Goal: Task Accomplishment & Management: Manage account settings

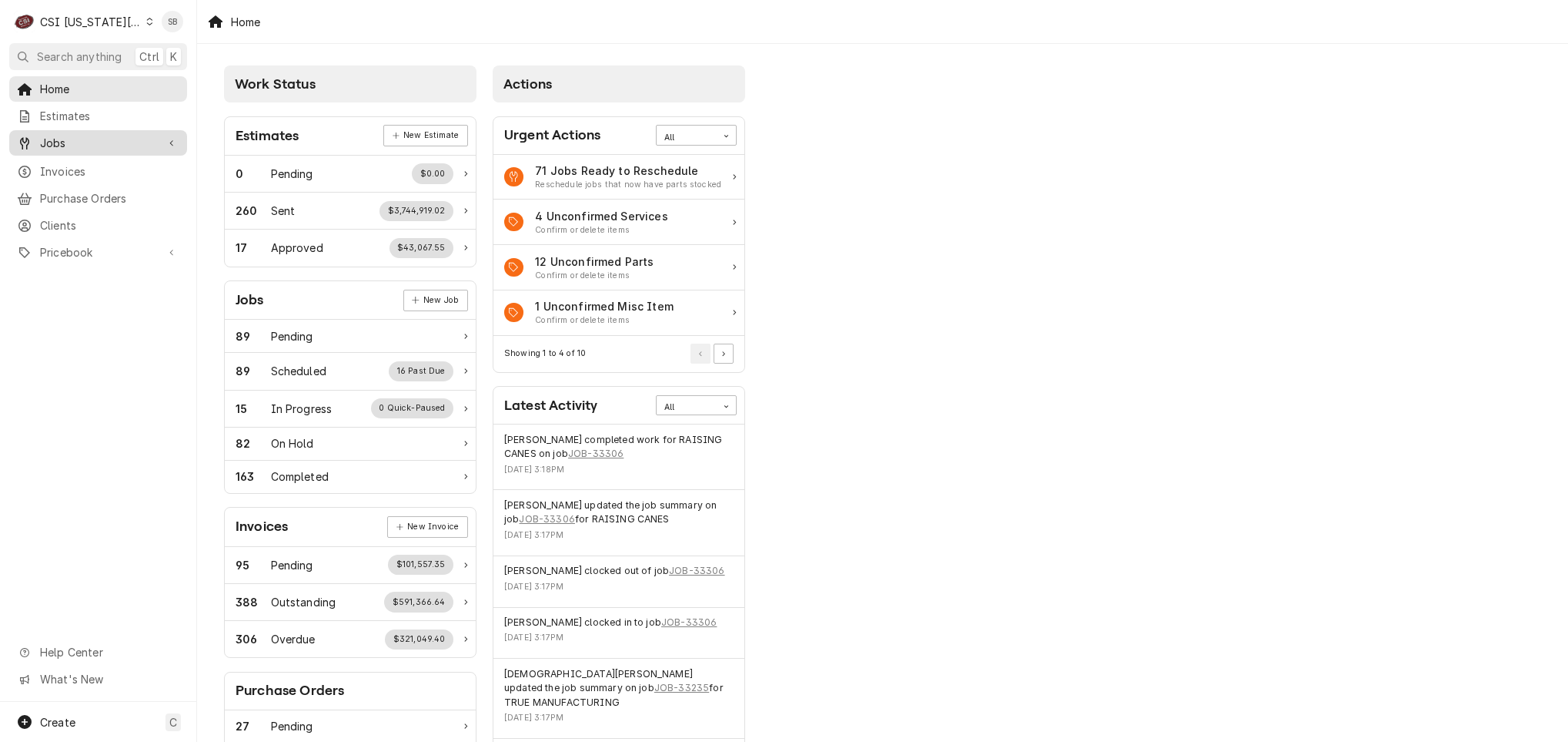
click at [67, 141] on span "Jobs" at bounding box center [98, 143] width 117 height 16
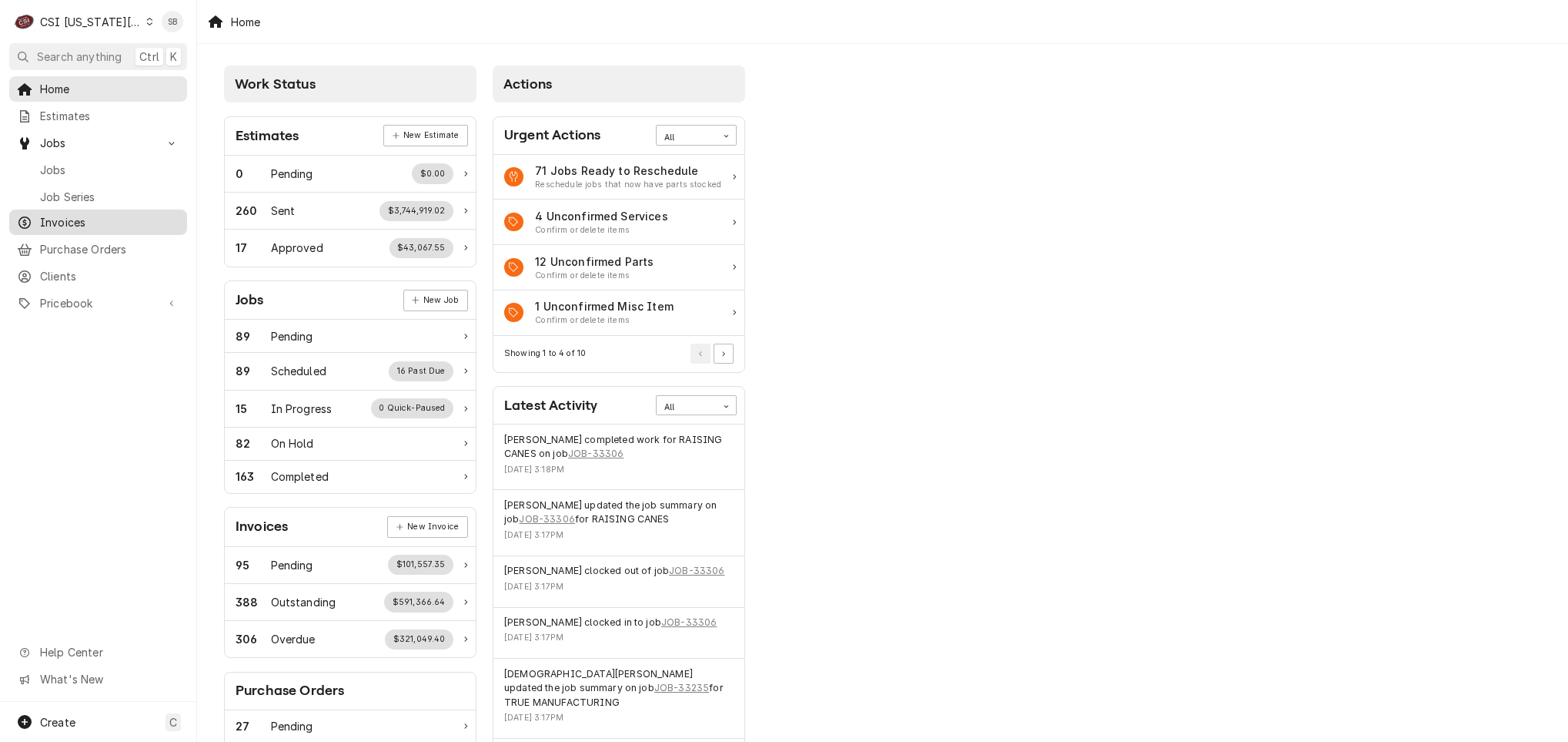
click at [65, 215] on span "Invoices" at bounding box center [109, 222] width 139 height 16
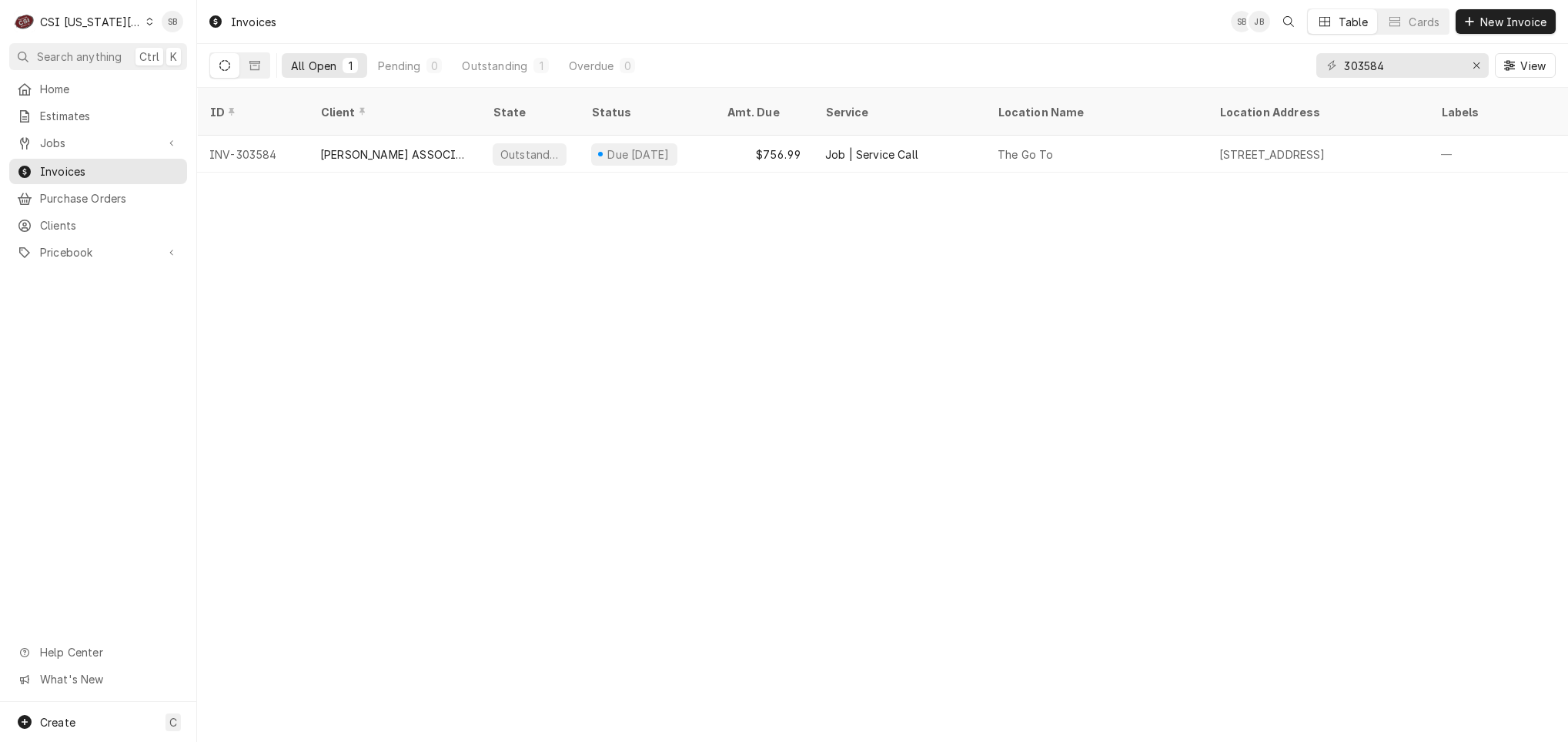
click at [95, 14] on div "CSI [US_STATE][GEOGRAPHIC_DATA]" at bounding box center [90, 22] width 102 height 16
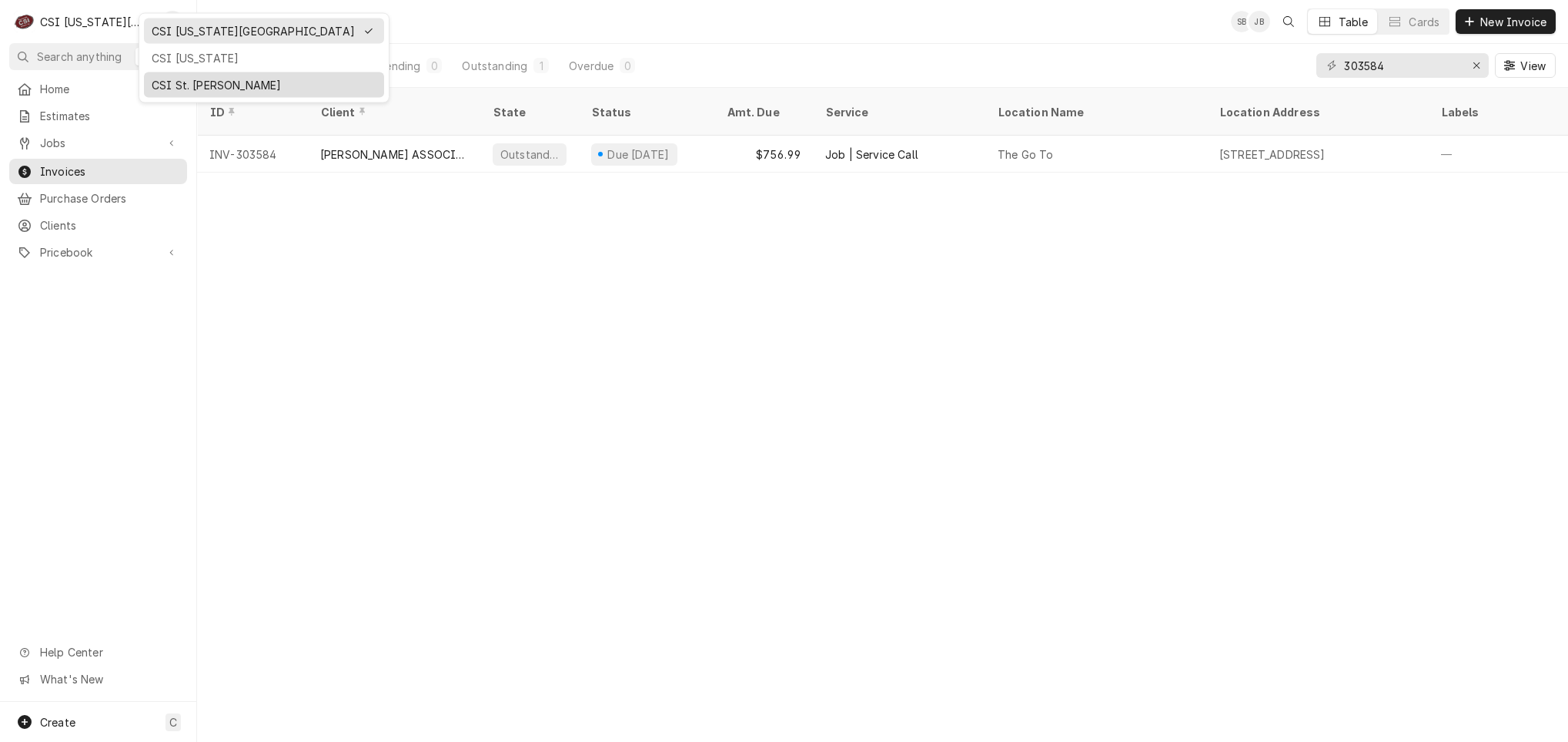
click at [221, 89] on div "CSI St. Louis" at bounding box center [264, 85] width 225 height 16
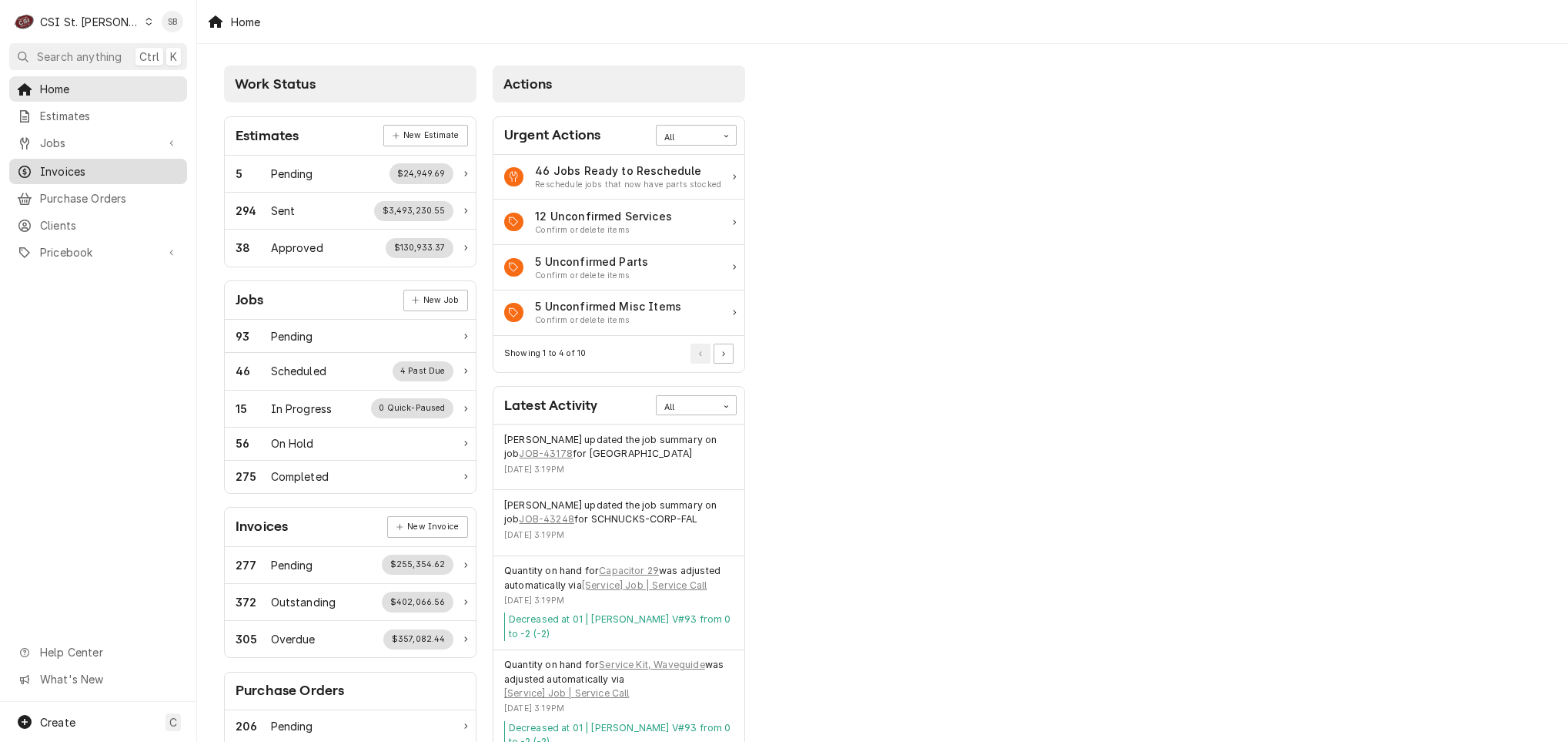
click at [127, 164] on span "Invoices" at bounding box center [109, 172] width 139 height 16
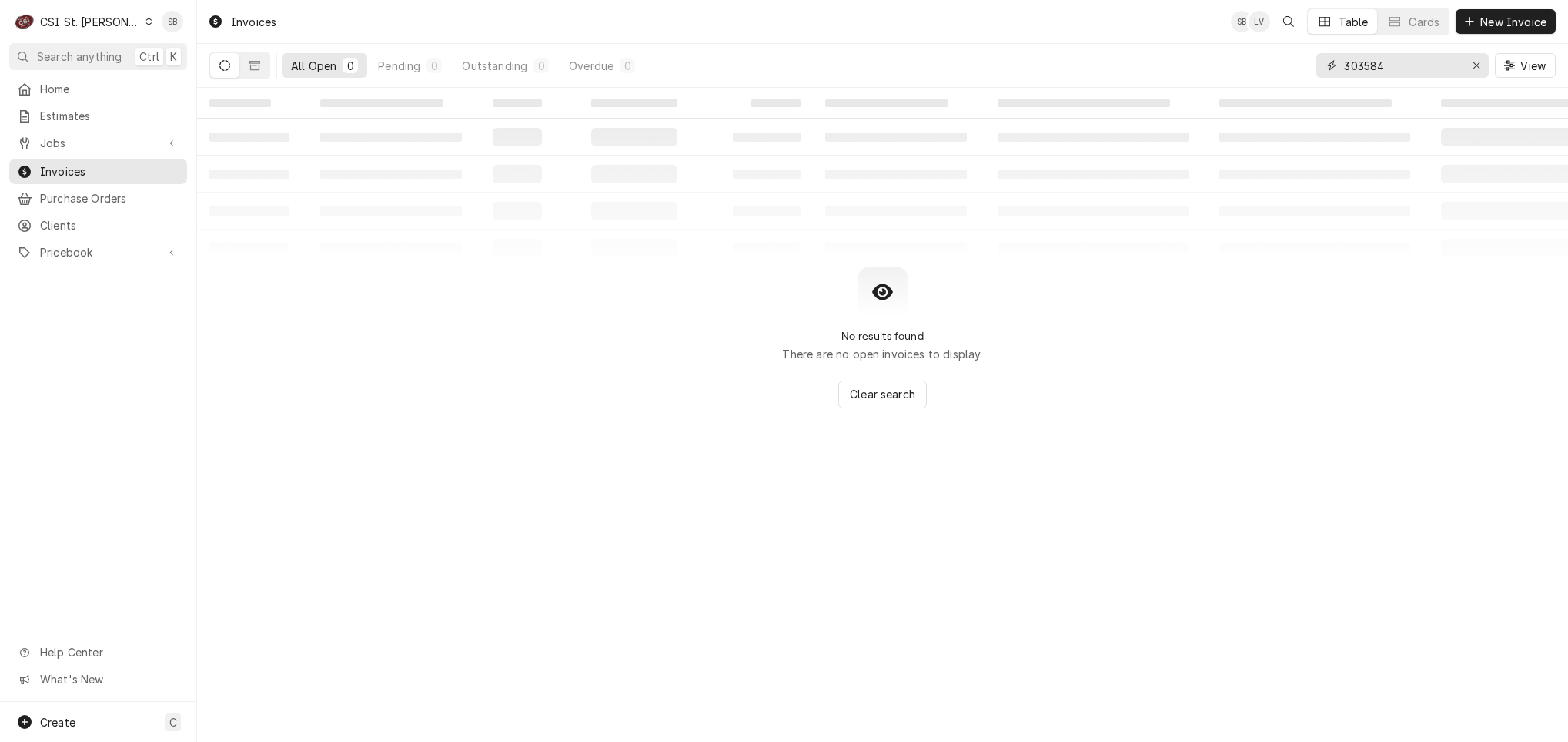
click at [1349, 61] on input "303584" at bounding box center [1402, 65] width 116 height 24
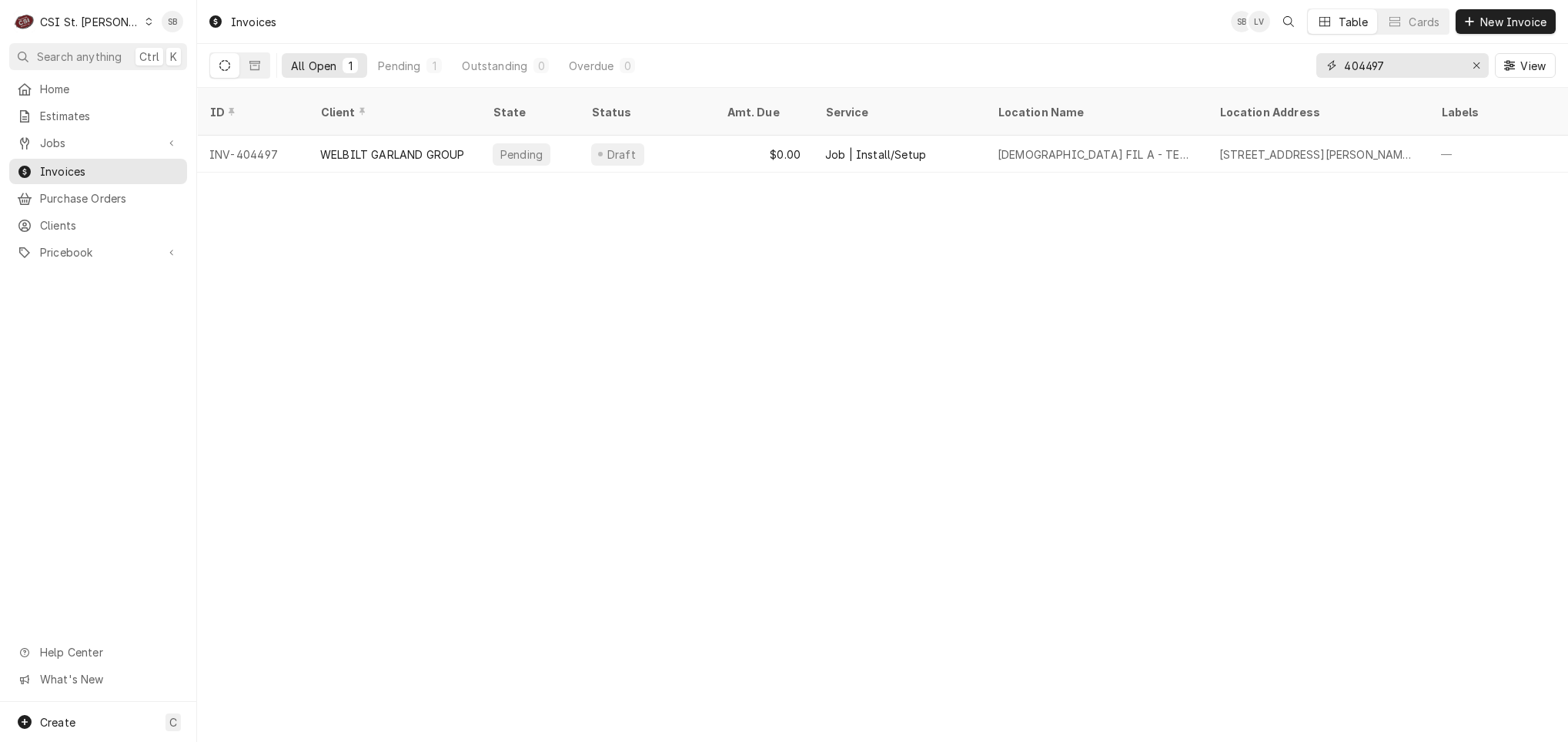
type input "404497"
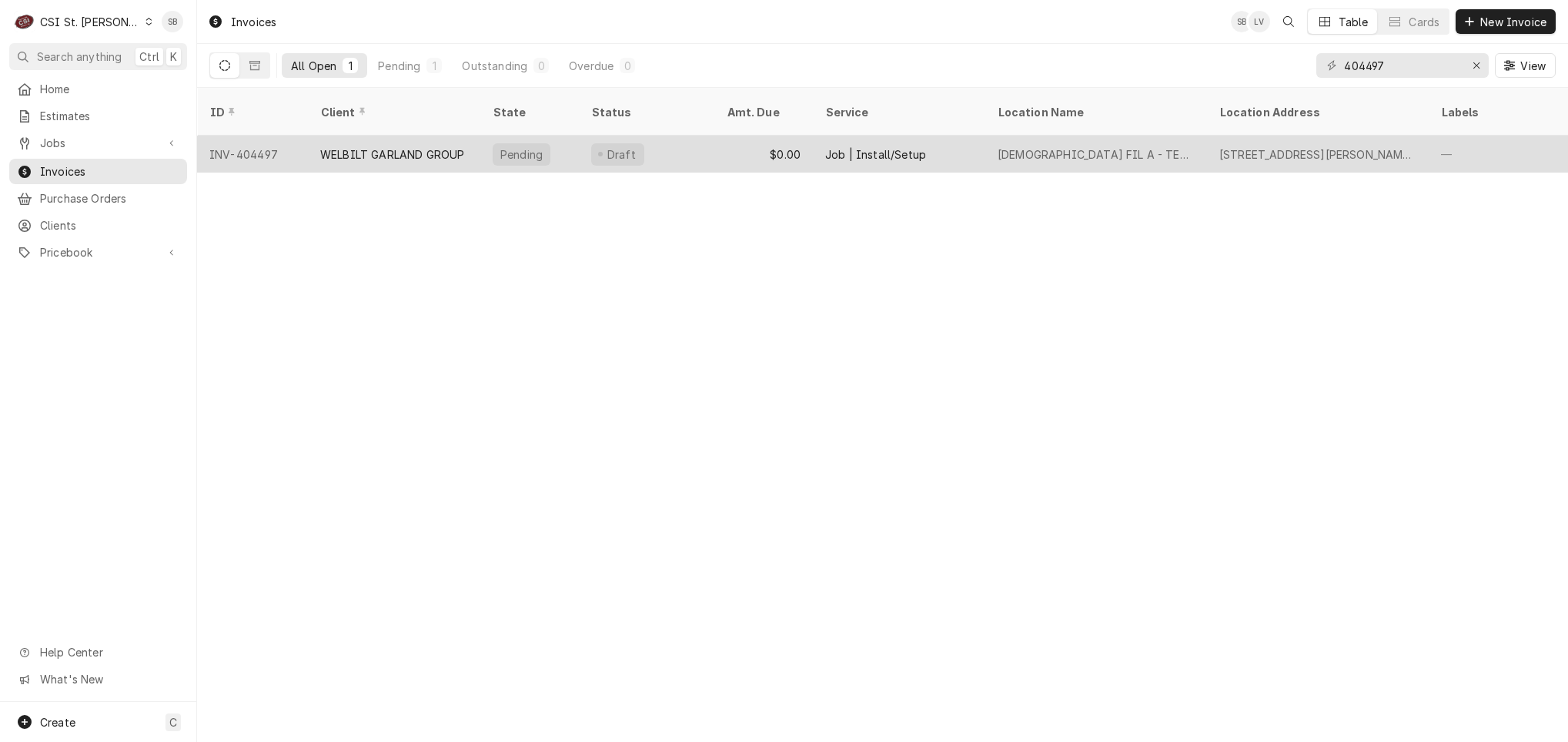
click at [437, 154] on tr "INV-404497 WELBILT GARLAND GROUP Pending Draft $0.00 Job | Install/Setup CHICK …" at bounding box center [1133, 154] width 1872 height 37
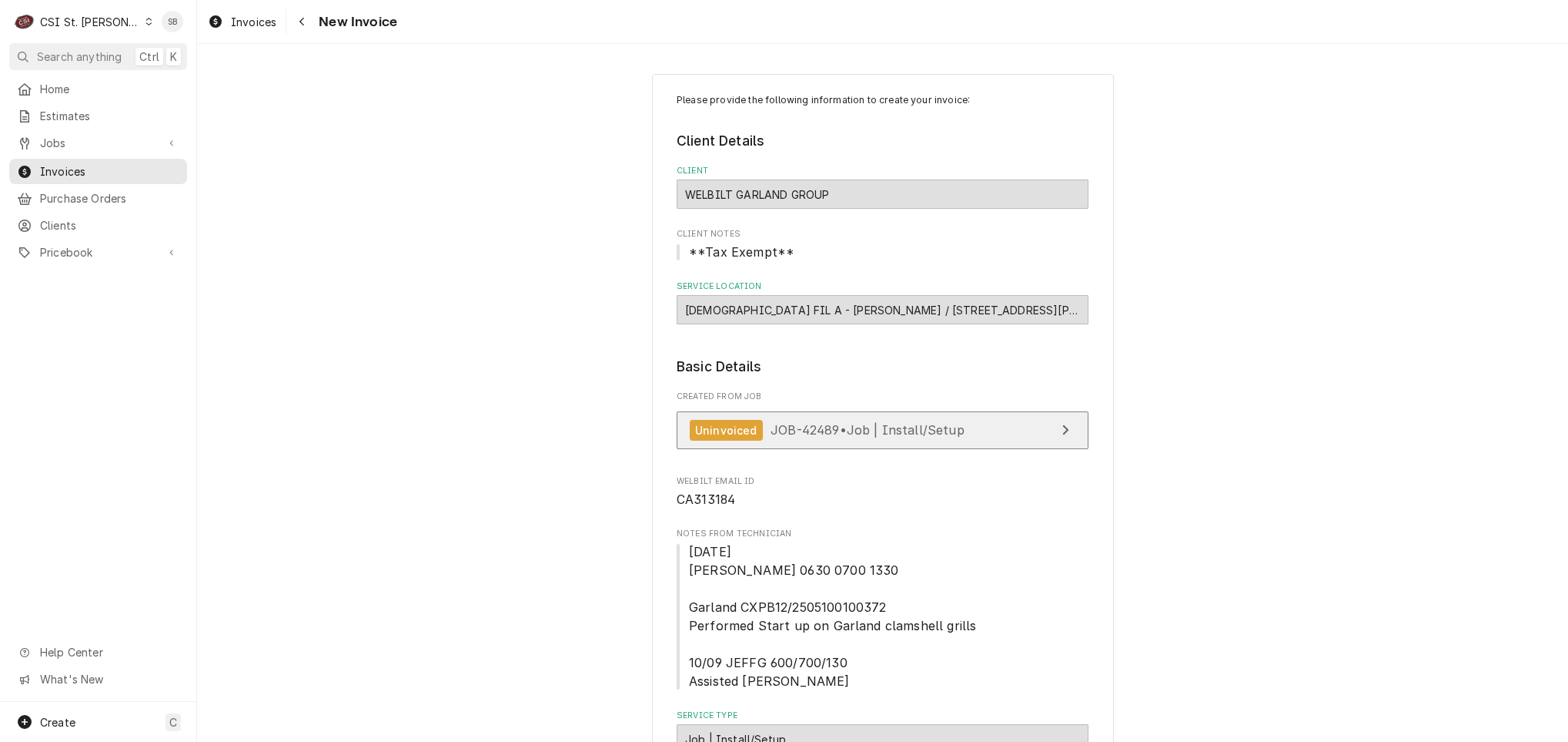
click at [832, 437] on span "JOB-42489 • Job | Install/Setup" at bounding box center [867, 429] width 194 height 15
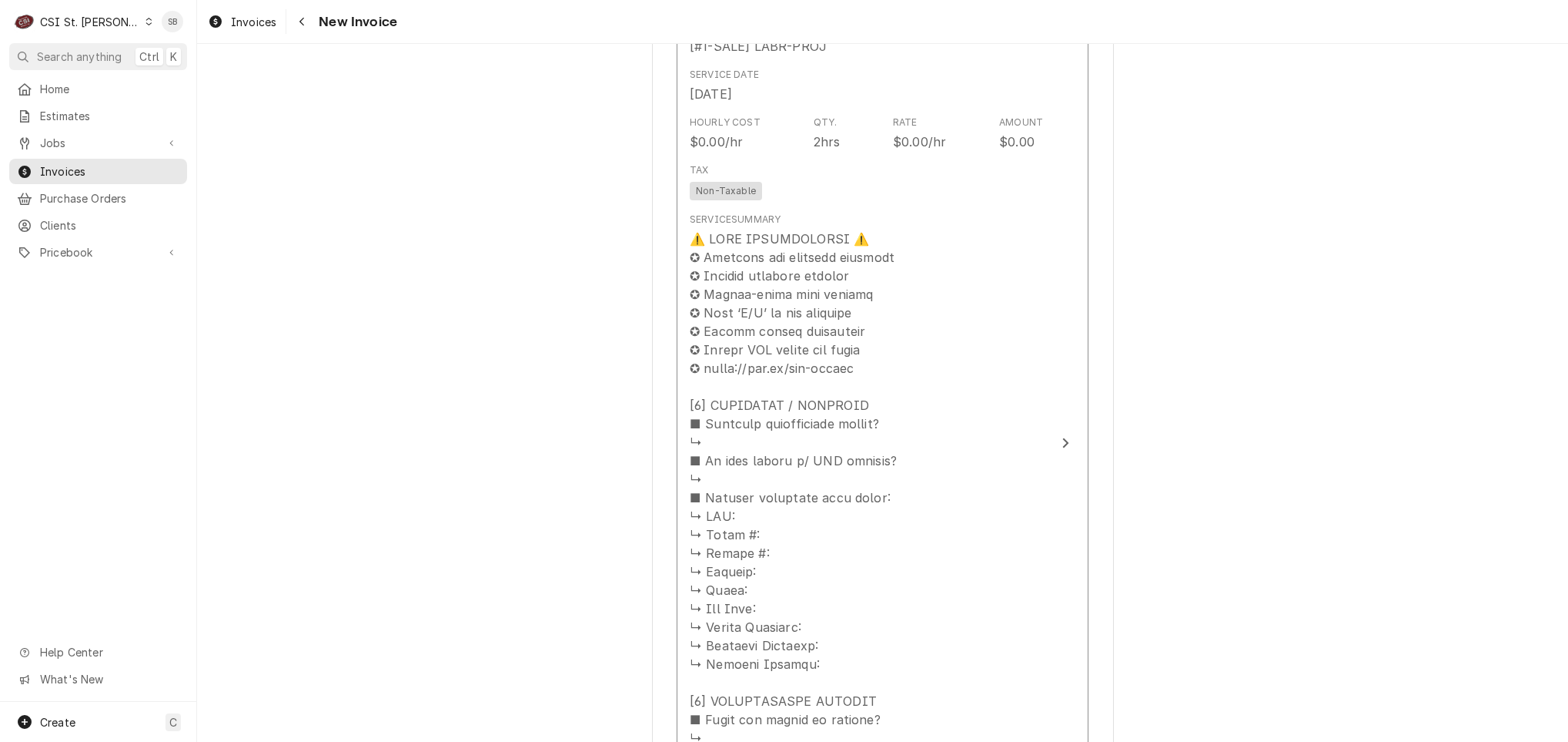
scroll to position [1618, 0]
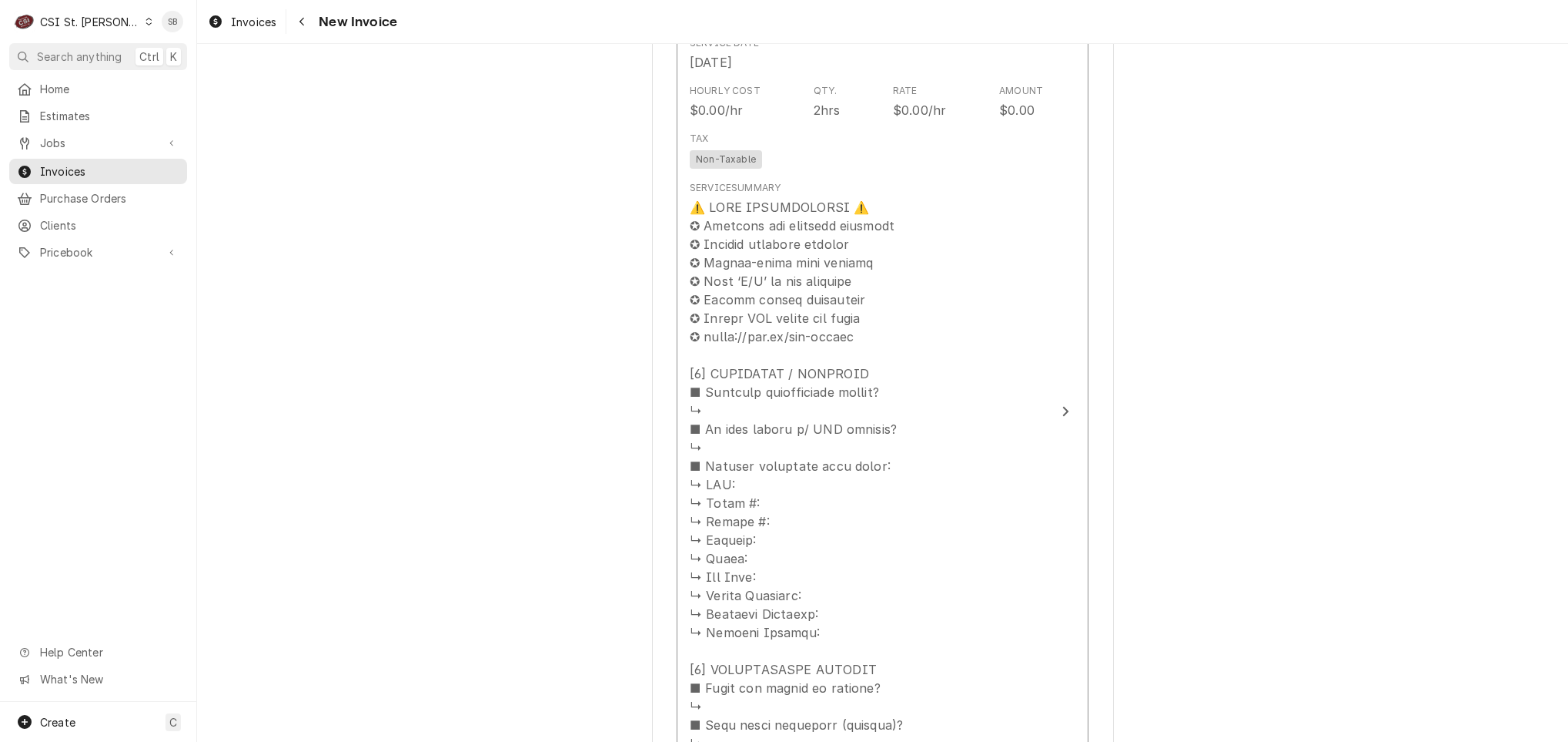
drag, startPoint x: 1550, startPoint y: 430, endPoint x: 1562, endPoint y: 437, distance: 13.9
click at [1562, 437] on div "Please provide the following information to create your invoice: Client Details…" at bounding box center [882, 393] width 1371 height 698
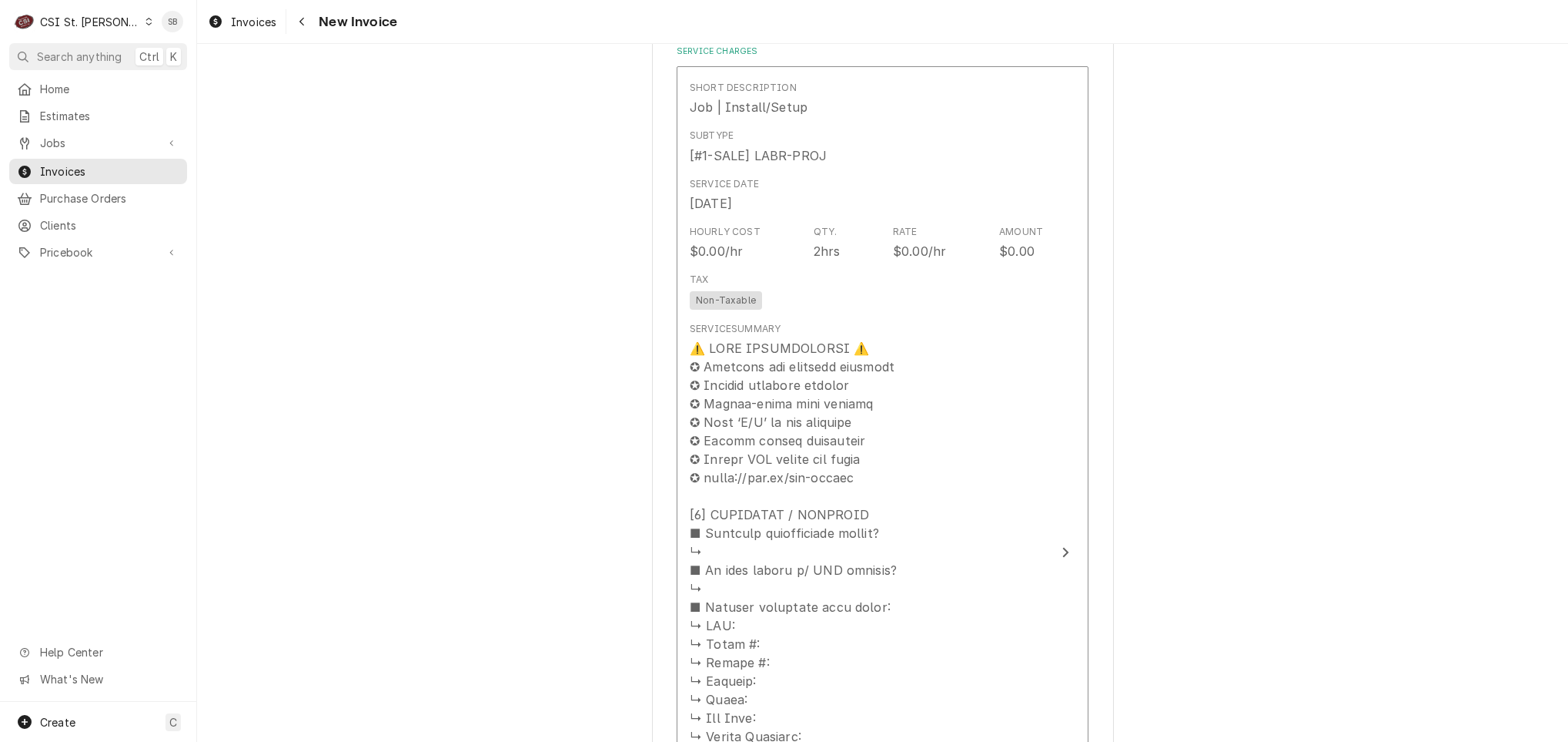
scroll to position [1507, 0]
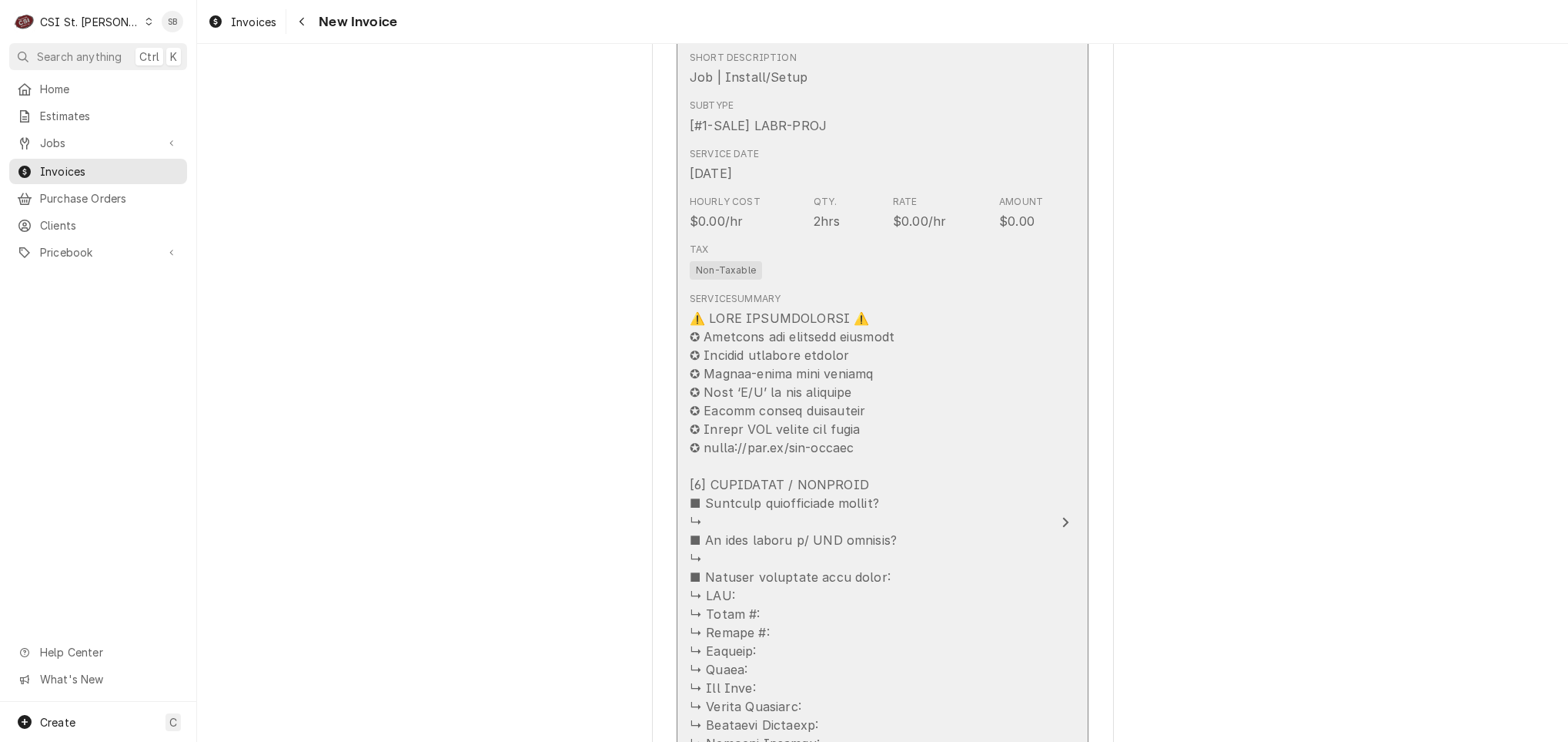
click at [986, 409] on div "Service Summary" at bounding box center [866, 642] width 353 height 713
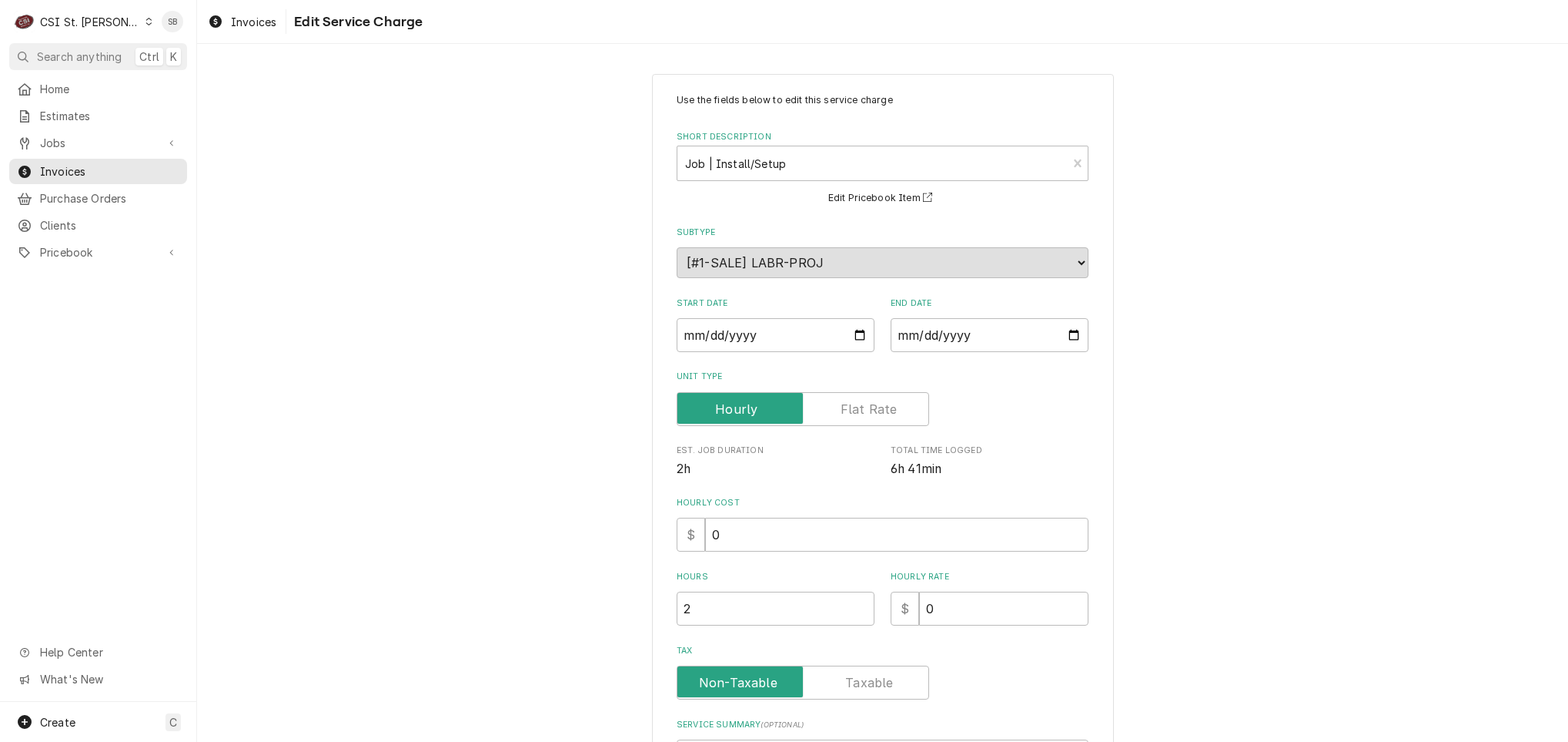
click at [982, 142] on label "Short Description" at bounding box center [882, 137] width 412 height 13
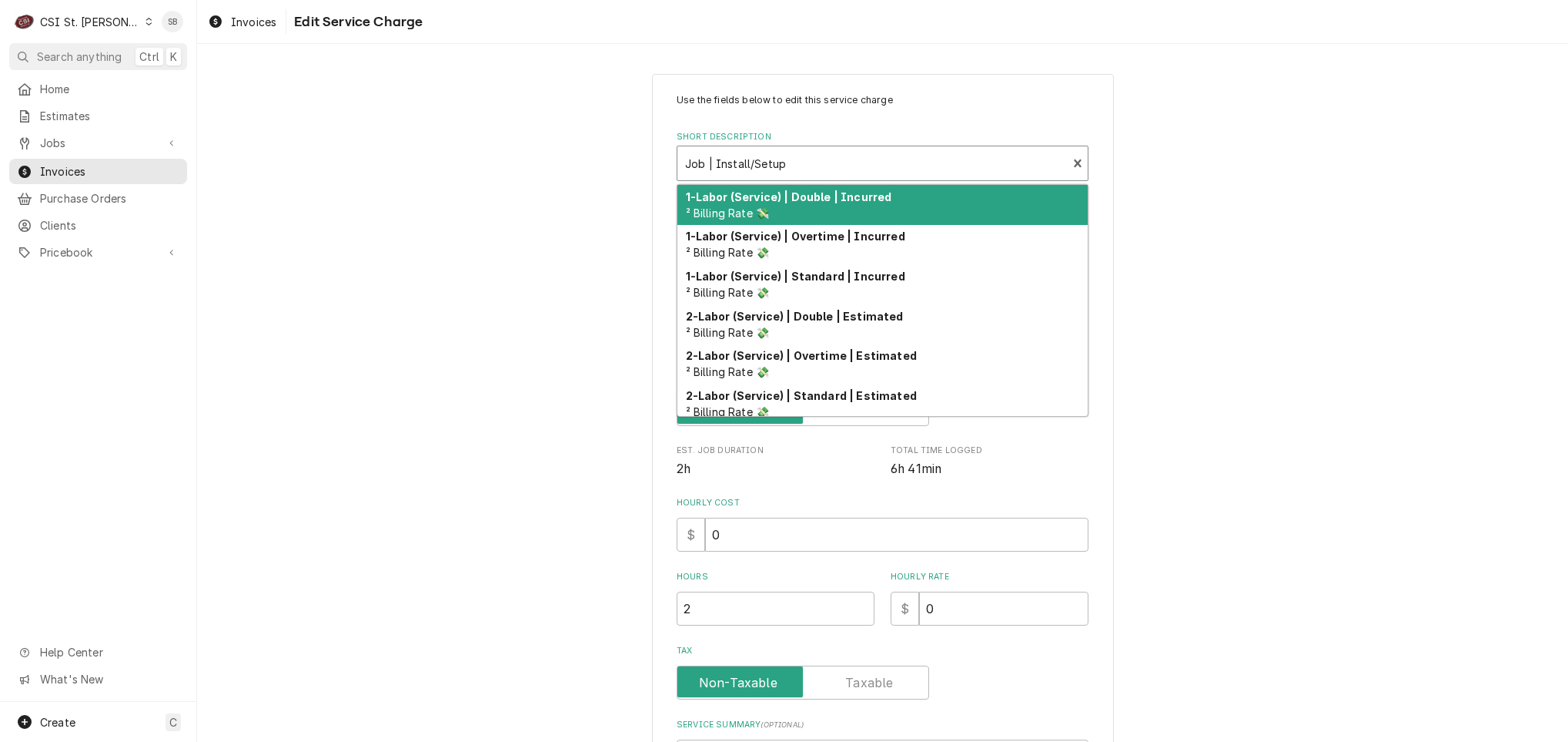
click at [970, 159] on div "Short Description" at bounding box center [873, 163] width 374 height 28
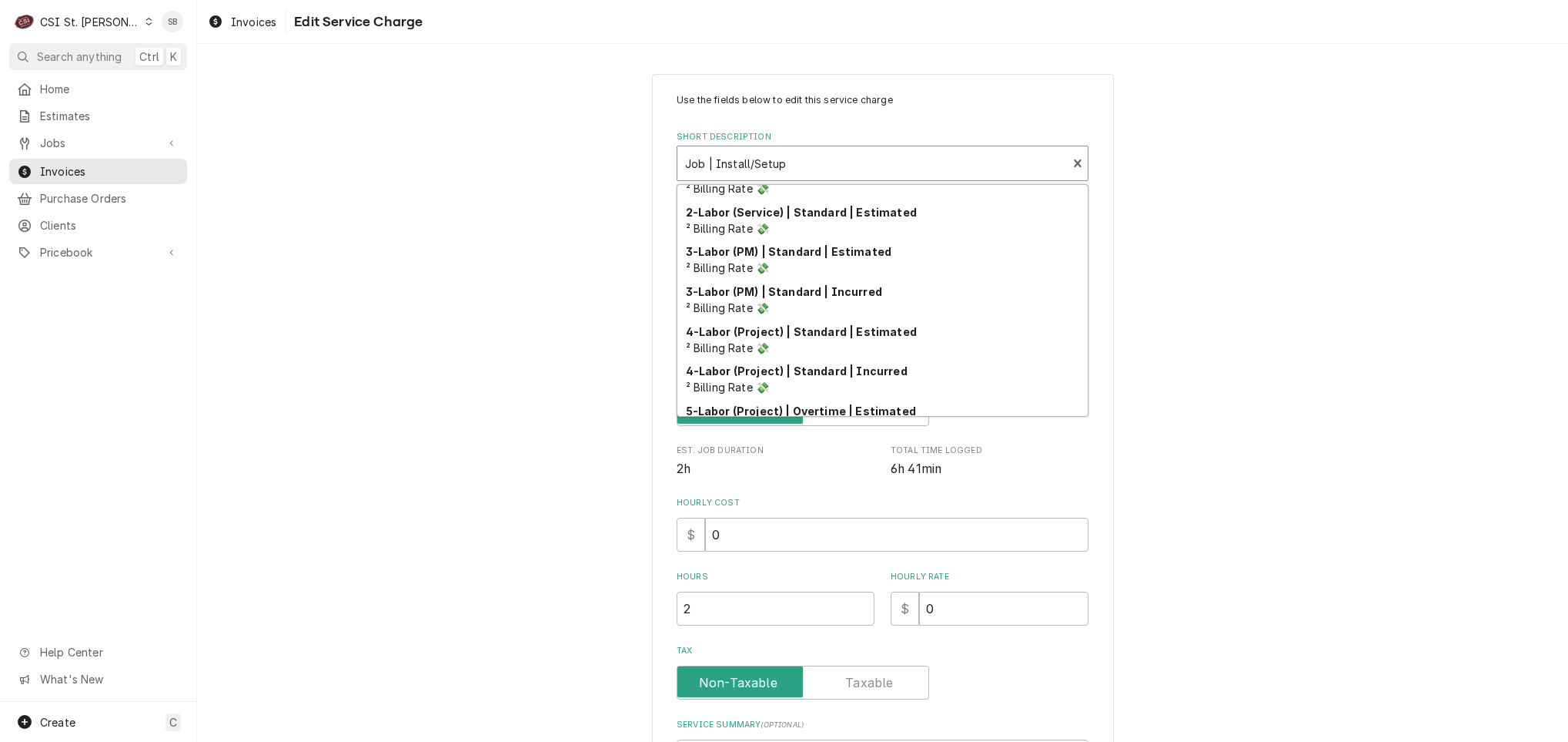
scroll to position [190, 0]
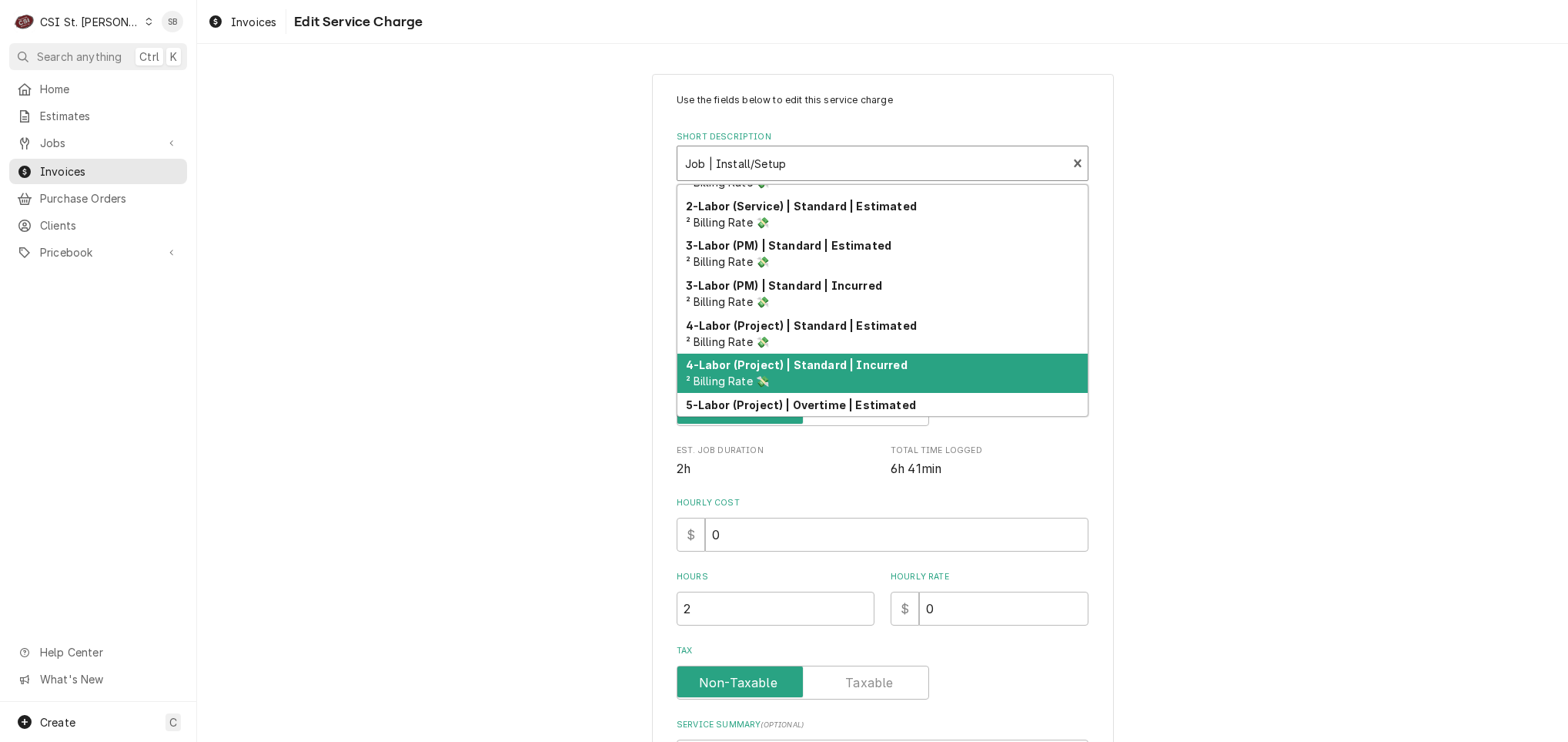
click at [890, 391] on div "4-Labor (Project) | Standard | Incurred ² Billing Rate 💸" at bounding box center [882, 373] width 410 height 40
type textarea "x"
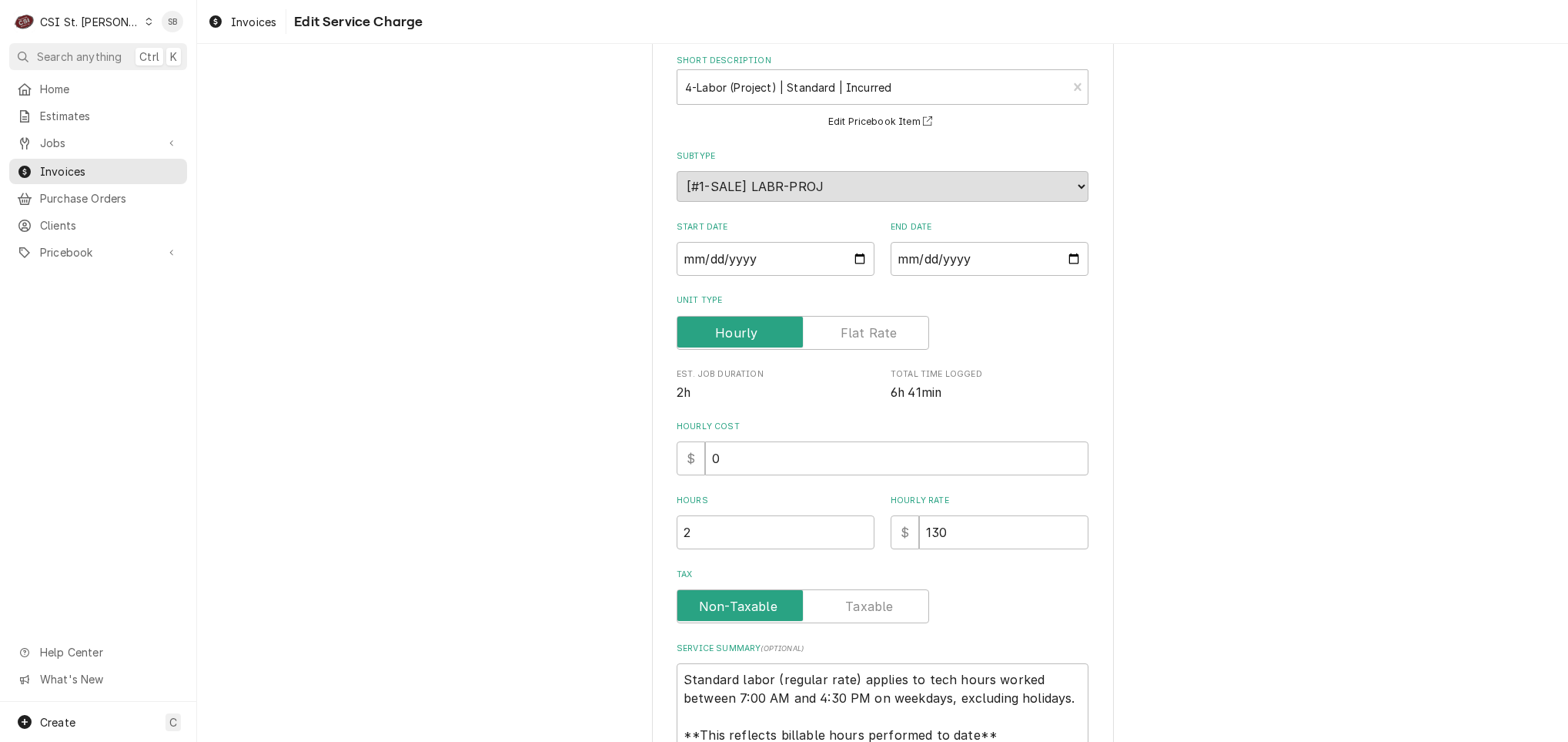
scroll to position [79, 0]
click at [860, 333] on label "Unit Type" at bounding box center [803, 331] width 253 height 34
click at [860, 333] on input "Unit Type" at bounding box center [803, 331] width 238 height 34
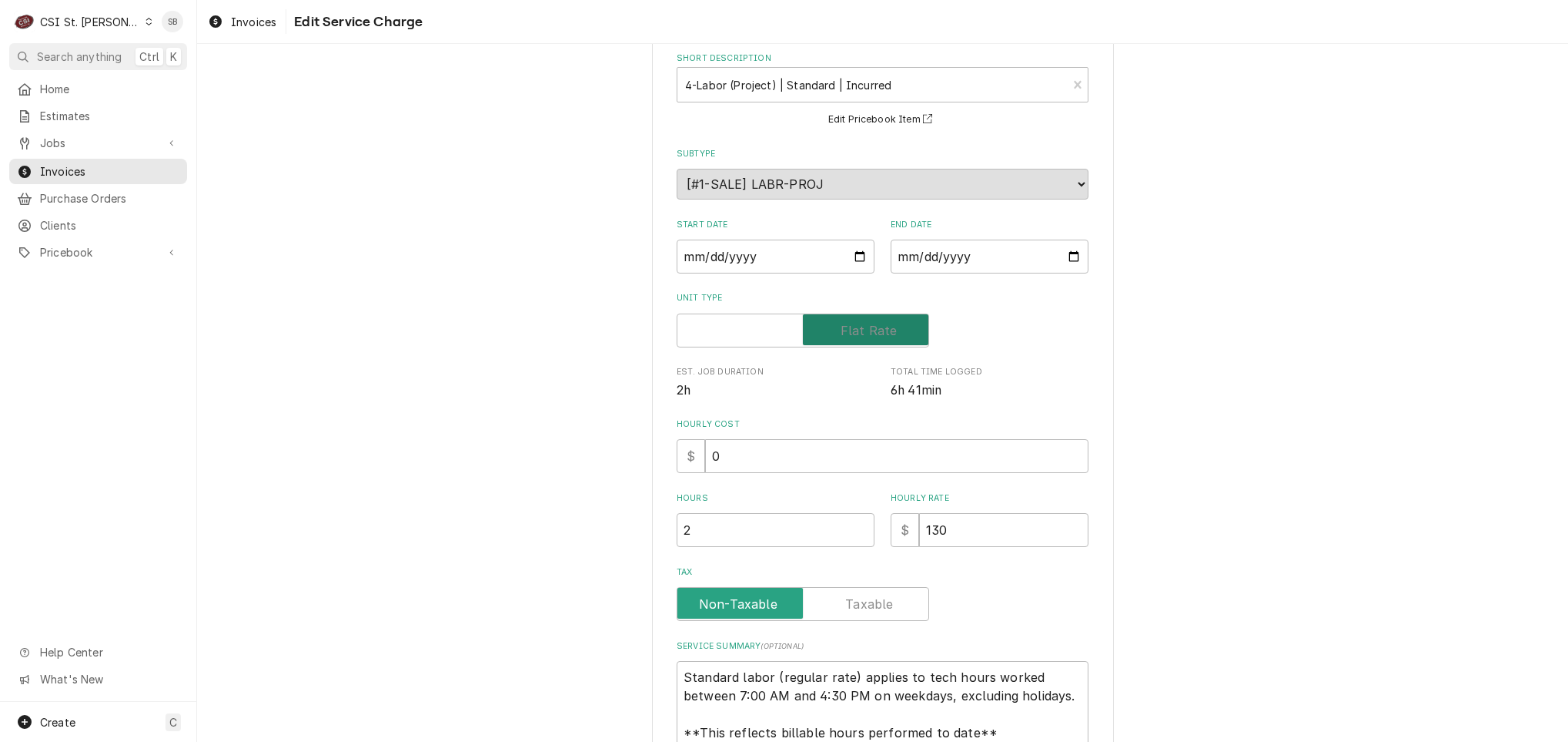
checkbox input "true"
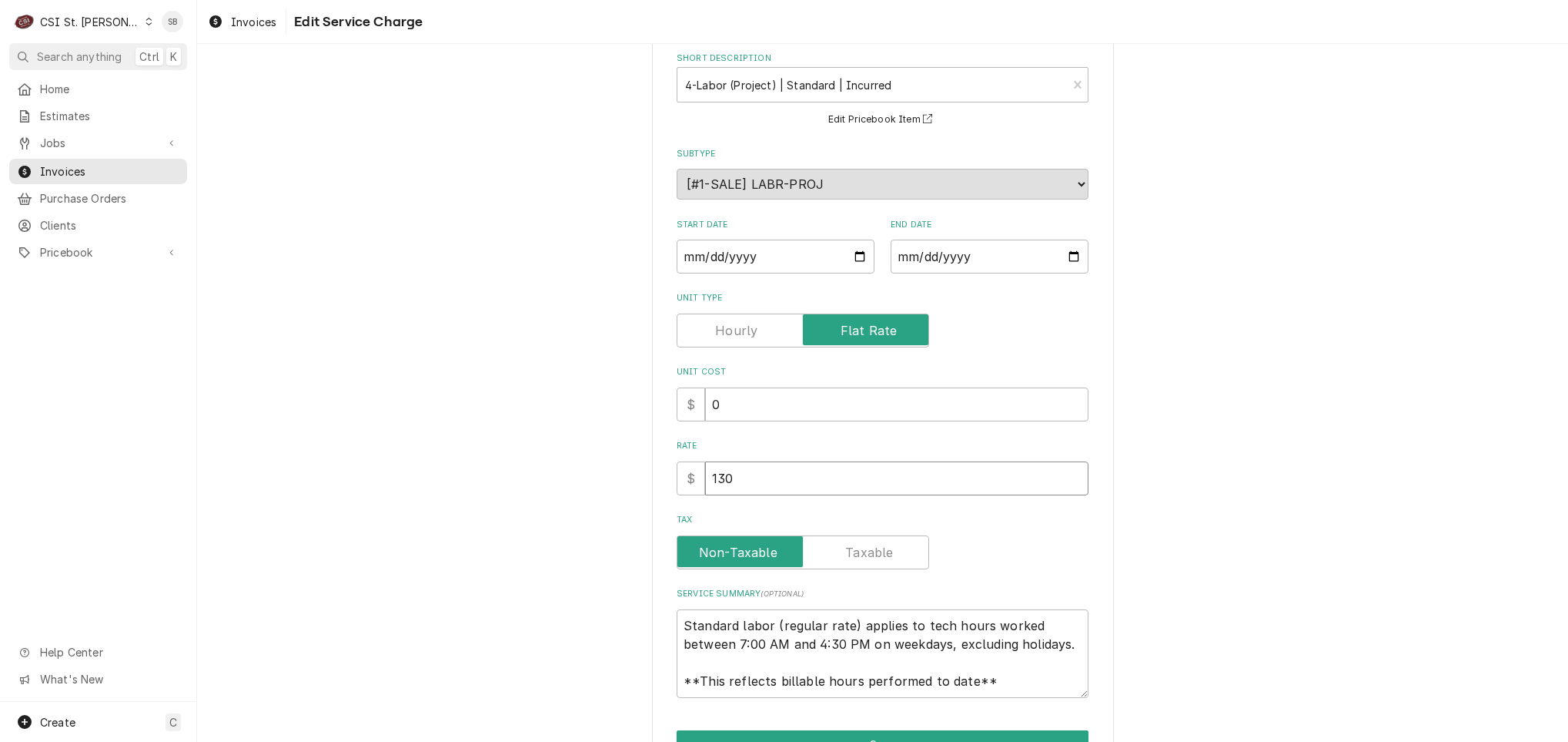
drag, startPoint x: 764, startPoint y: 481, endPoint x: 507, endPoint y: 485, distance: 257.0
click at [507, 485] on div "Use the fields below to edit this service charge Short Description 4-Labor (Pro…" at bounding box center [882, 407] width 1371 height 850
type textarea "x"
type input "3"
type textarea "x"
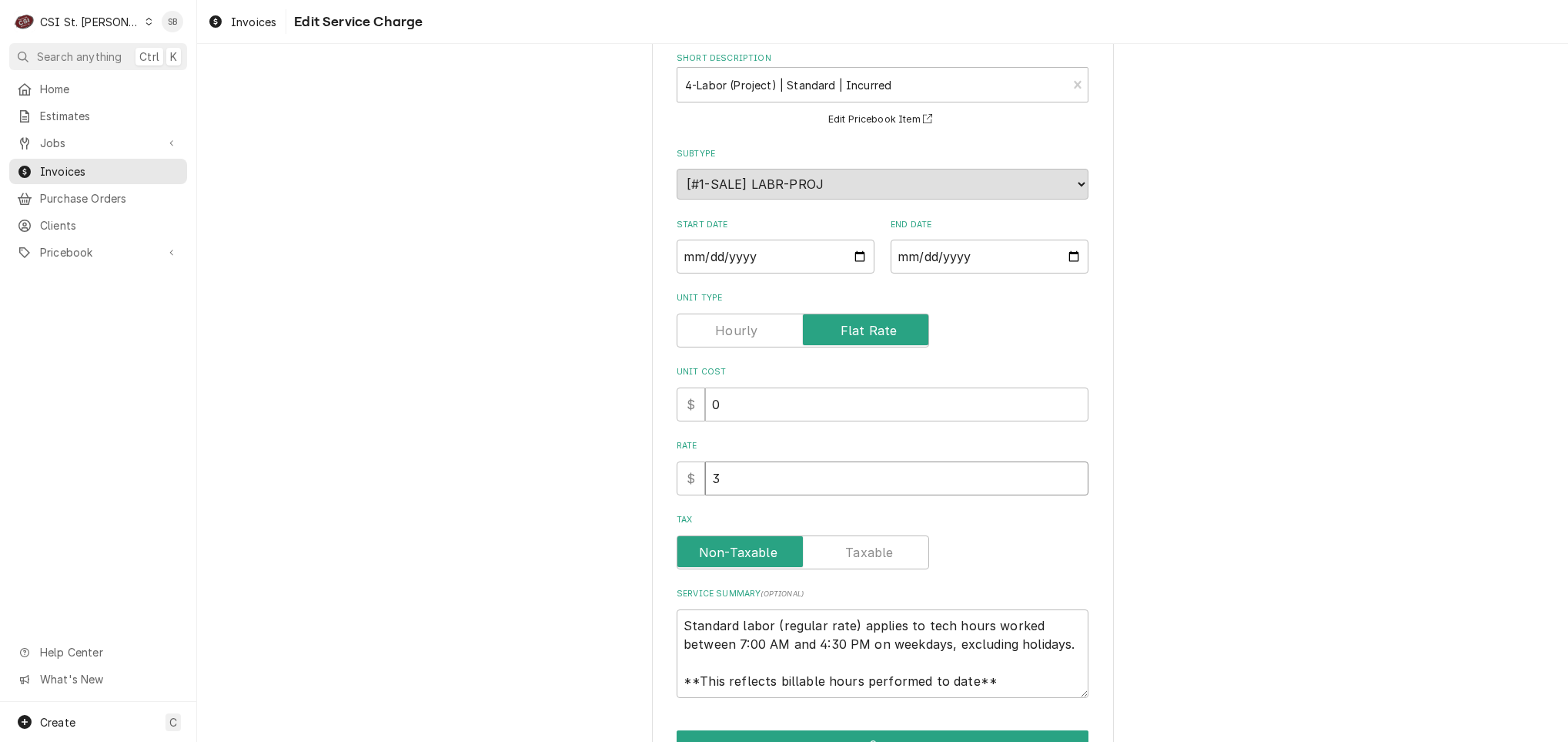
type input "30"
type textarea "x"
type input "300"
type textarea "x"
type input "300.5"
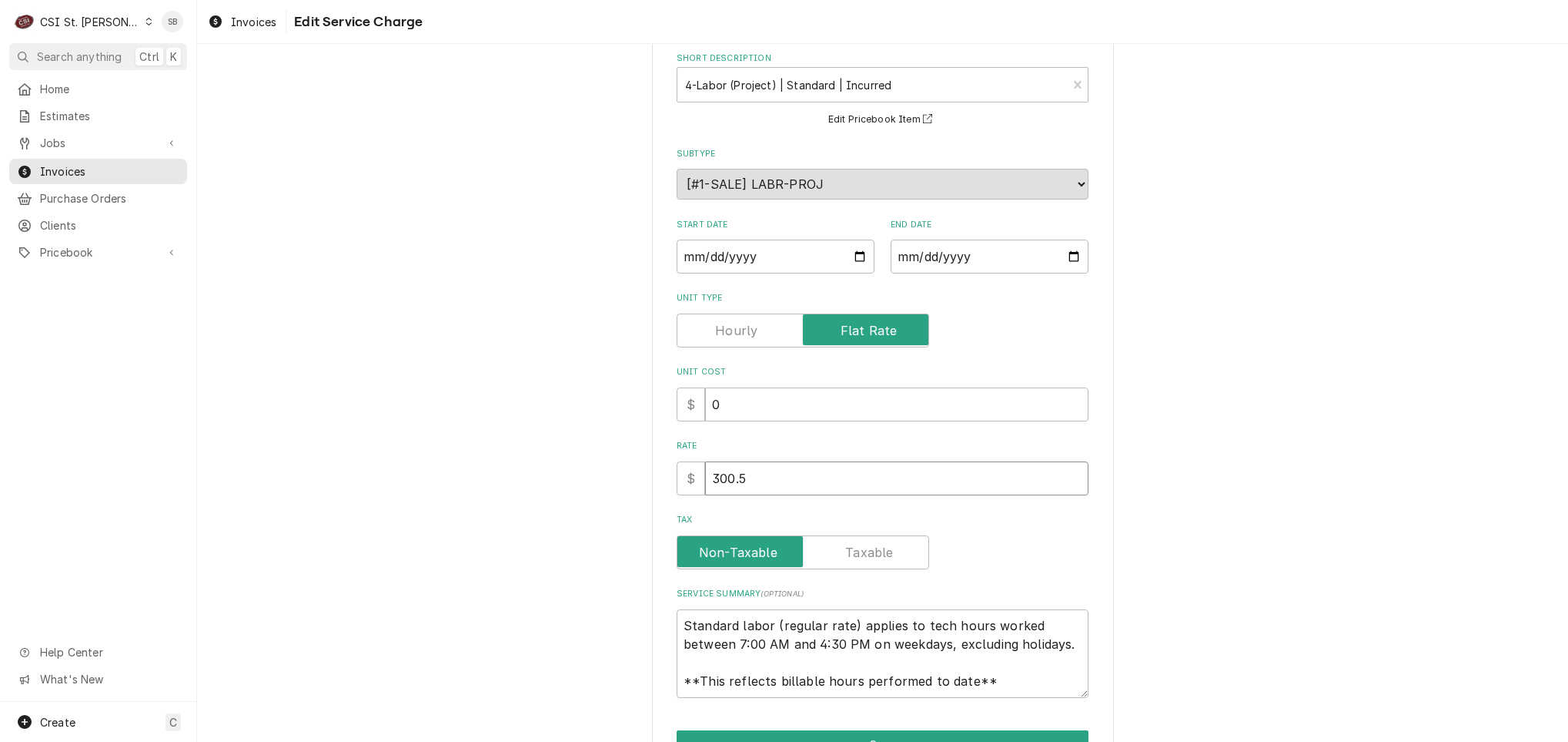
type textarea "x"
type input "300.50"
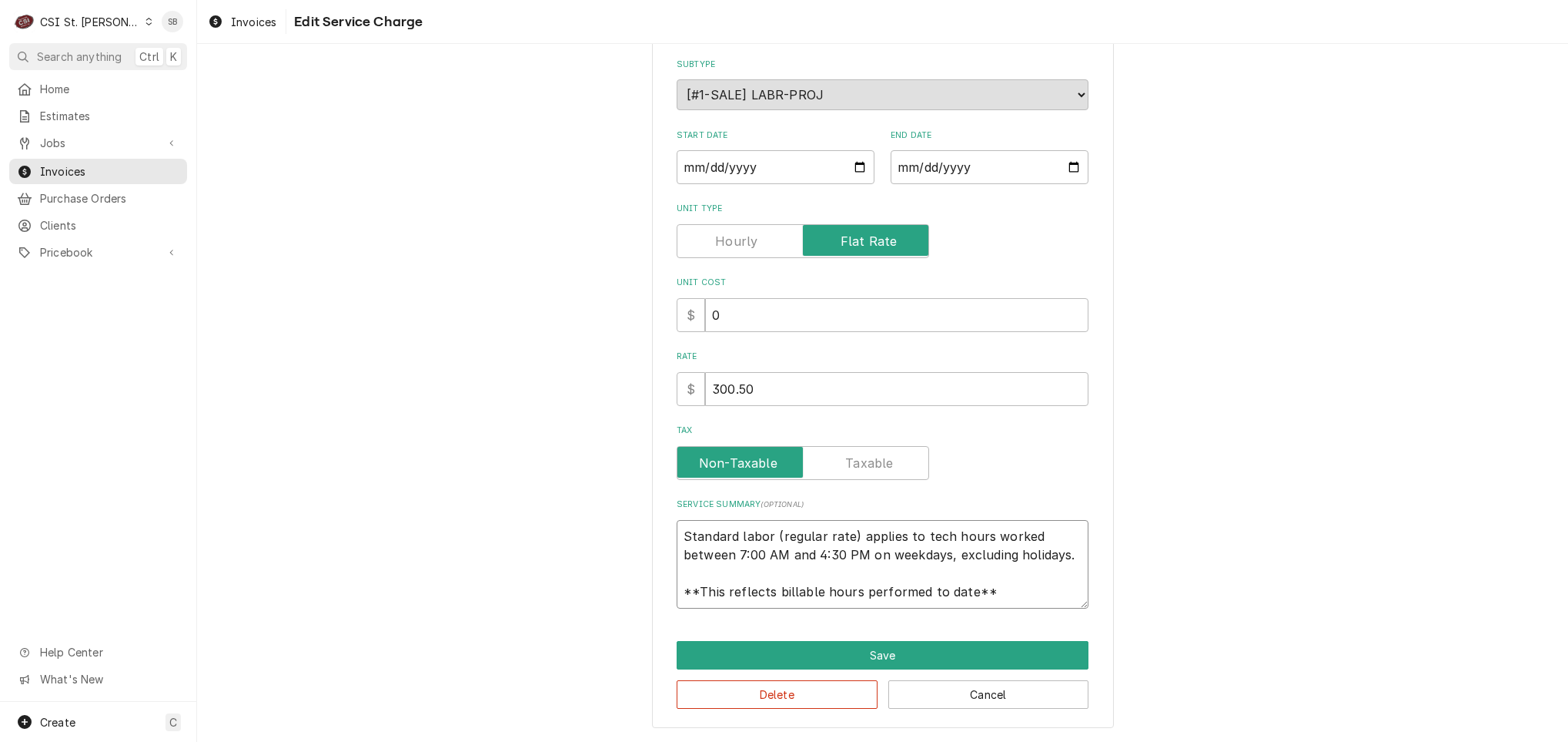
drag, startPoint x: 673, startPoint y: 620, endPoint x: 1388, endPoint y: 801, distance: 737.6
click at [1388, 741] on html "C CSI St. Louis SB Search anything Ctrl K Home Estimates Jobs Jobs Job Series I…" at bounding box center [784, 371] width 1568 height 742
type textarea "x"
type textarea "B"
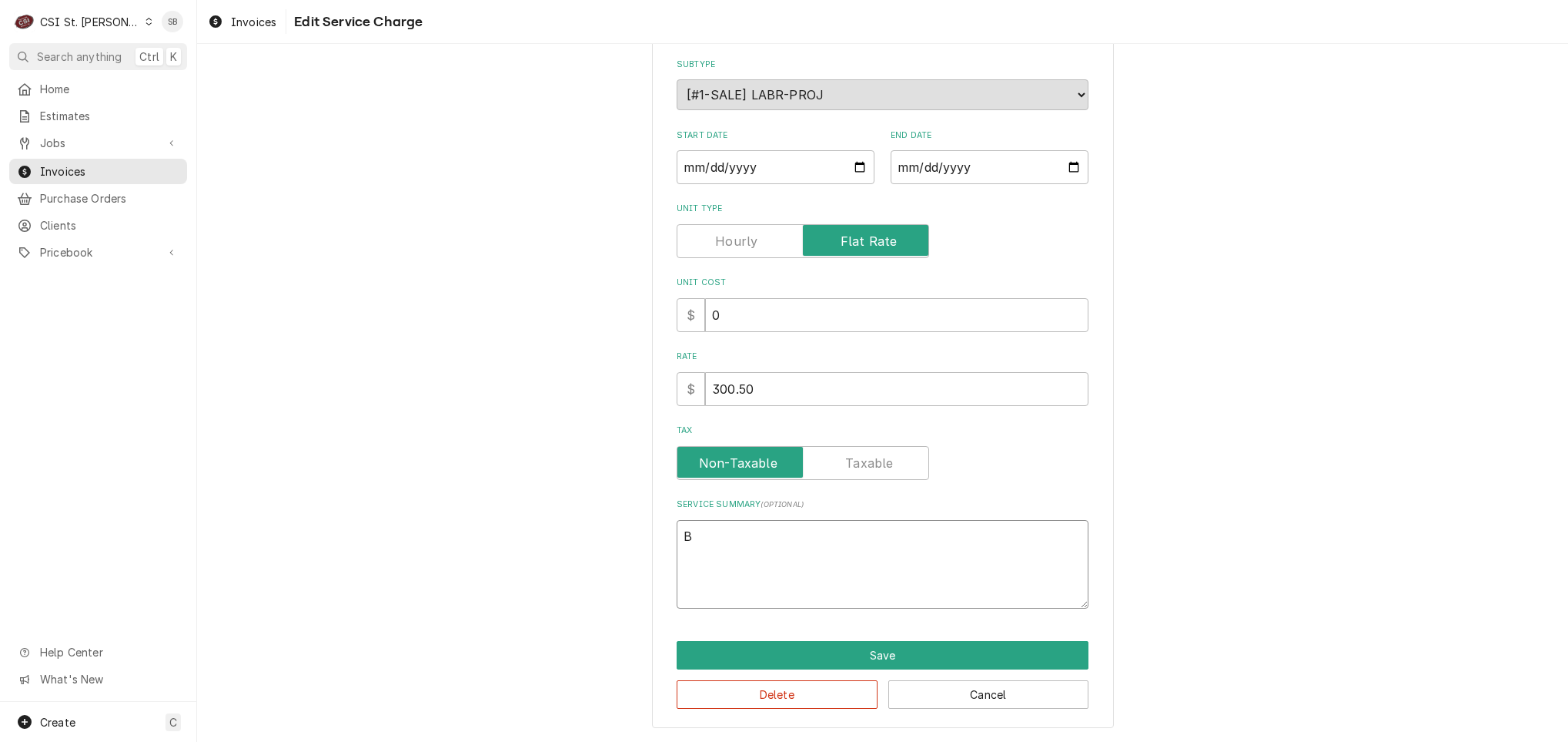
type textarea "x"
type textarea "Br"
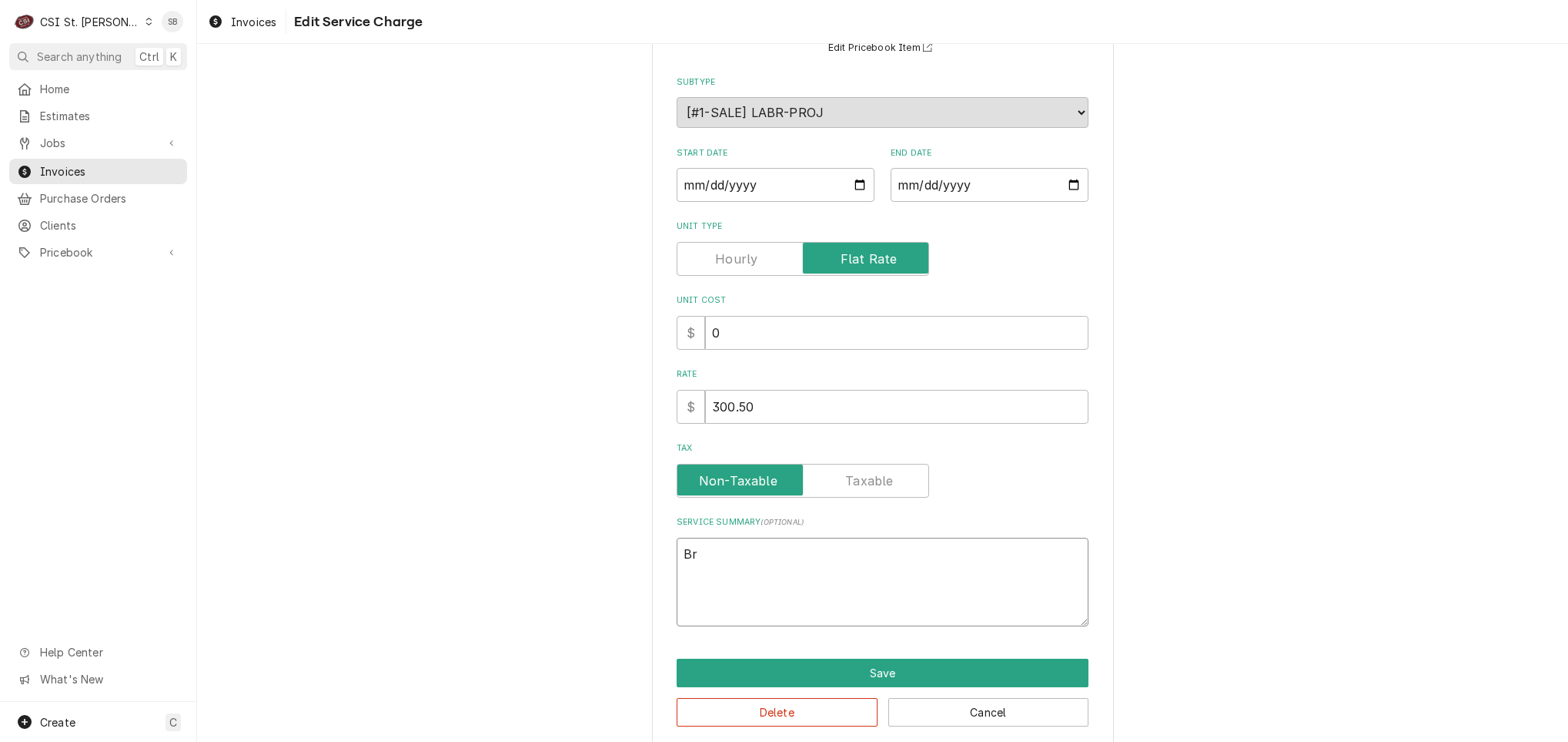
type textarea "x"
type textarea "Bra"
type textarea "x"
type textarea "Bran"
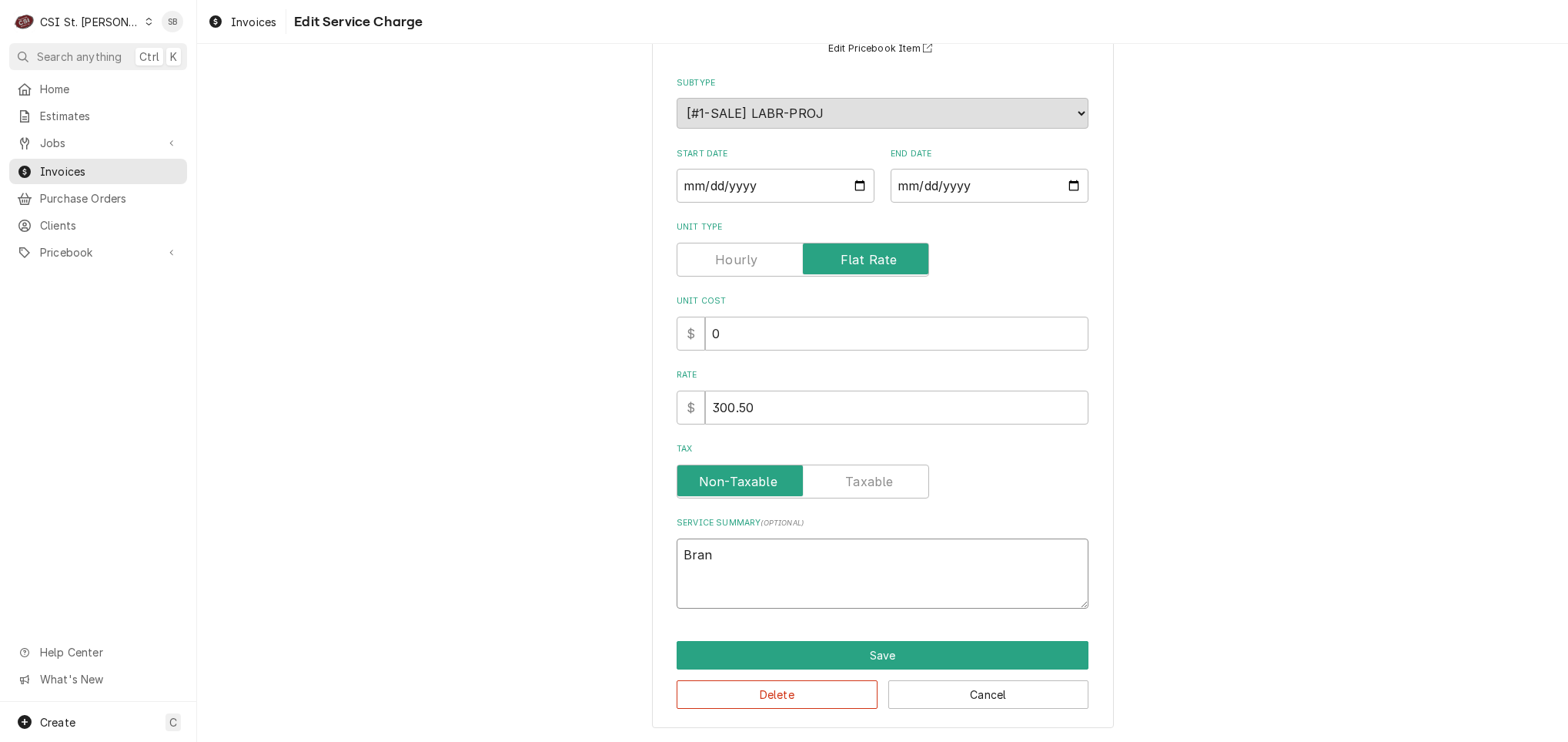
type textarea "x"
type textarea "Brand"
type textarea "x"
type textarea "Brand:"
type textarea "x"
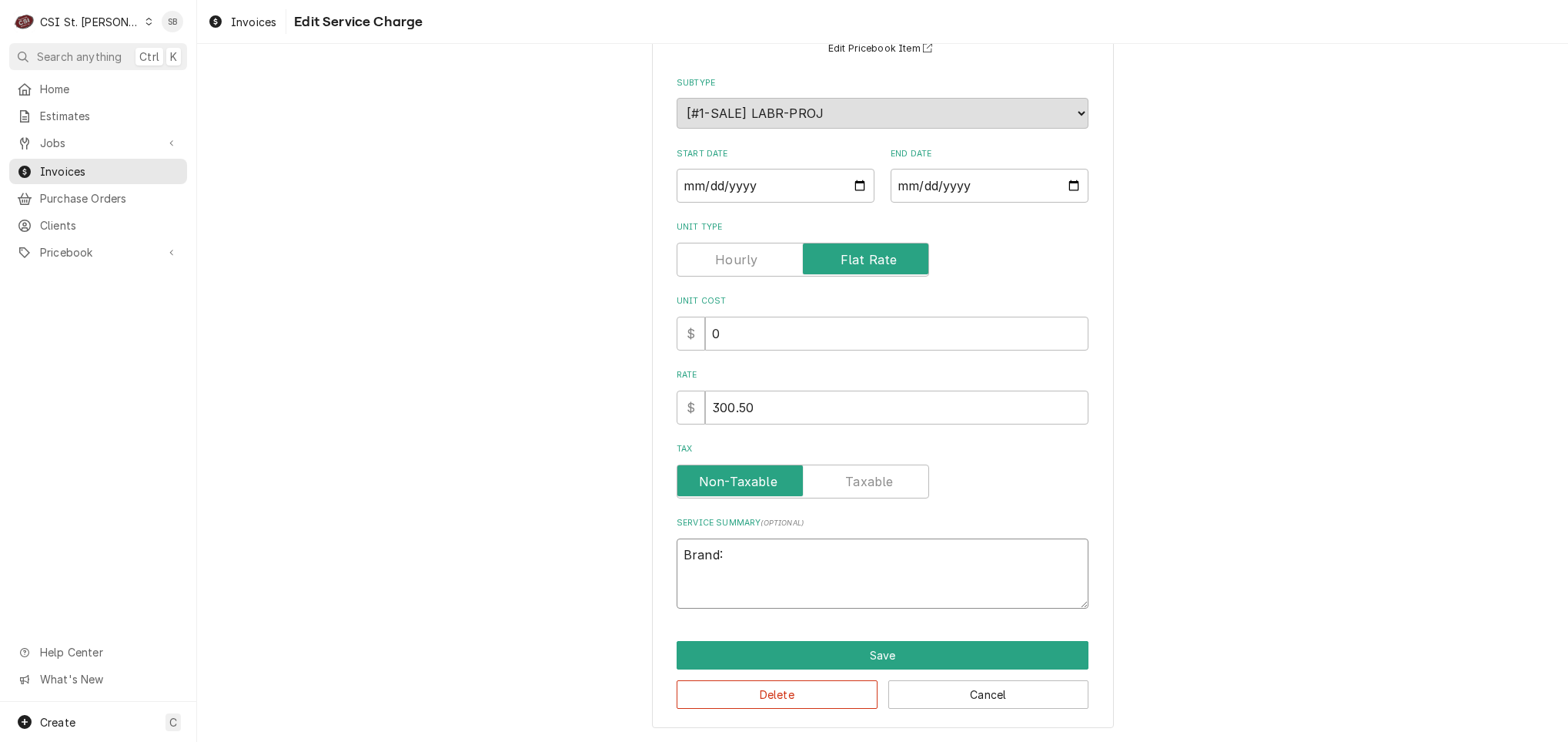
type textarea "Brand:"
paste textarea "CXPB12 Serial Number 2505100100372"
type textarea "x"
type textarea "Brand: CXPB12 Serial Number 2505100100372"
click at [719, 552] on textarea "Brand: CXPB12 Serial Number 2505100100372" at bounding box center [882, 574] width 412 height 70
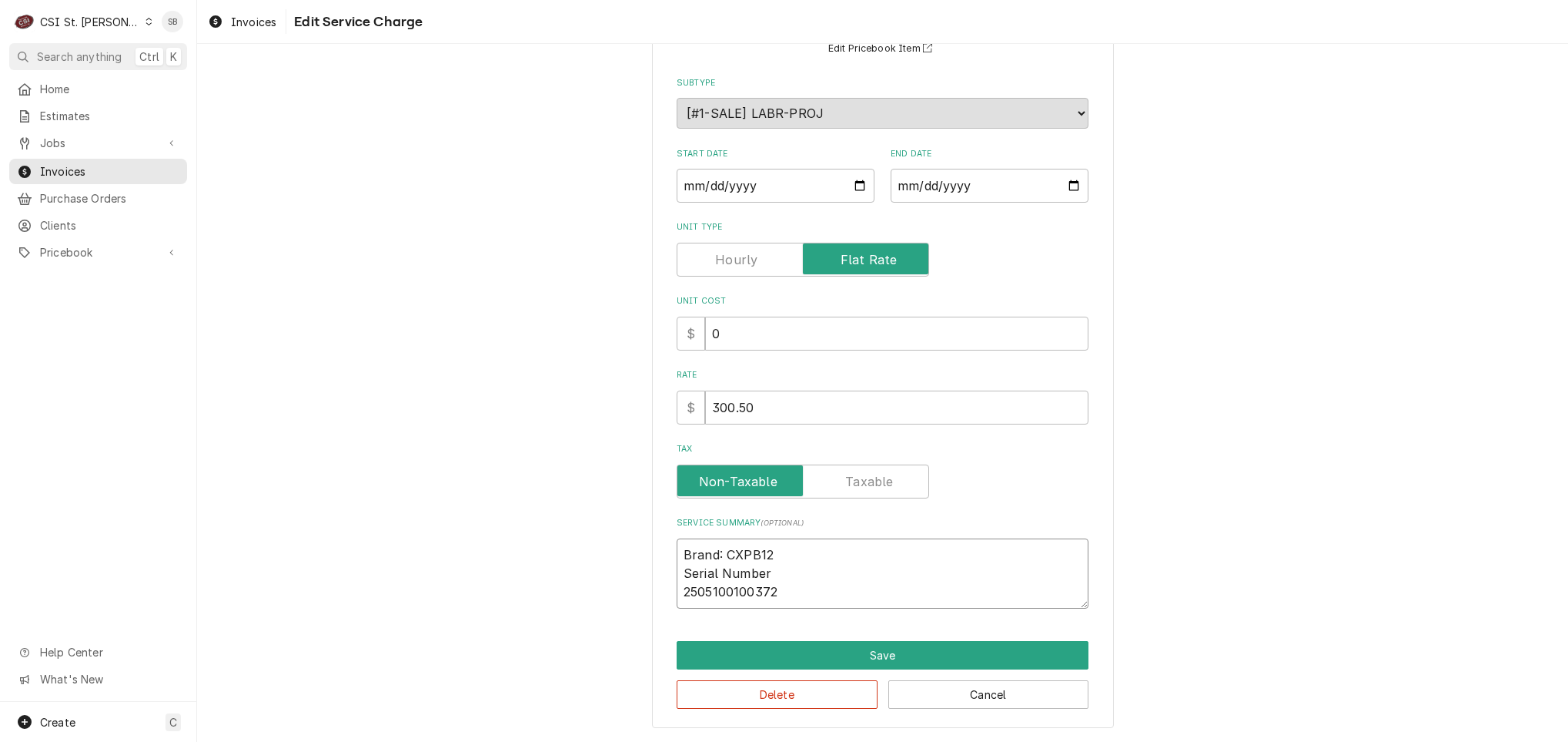
type textarea "x"
type textarea "Brand: GCXPB12 Serial Number 2505100100372"
type textarea "x"
type textarea "Brand: GaCXPB12 Serial Number 2505100100372"
type textarea "x"
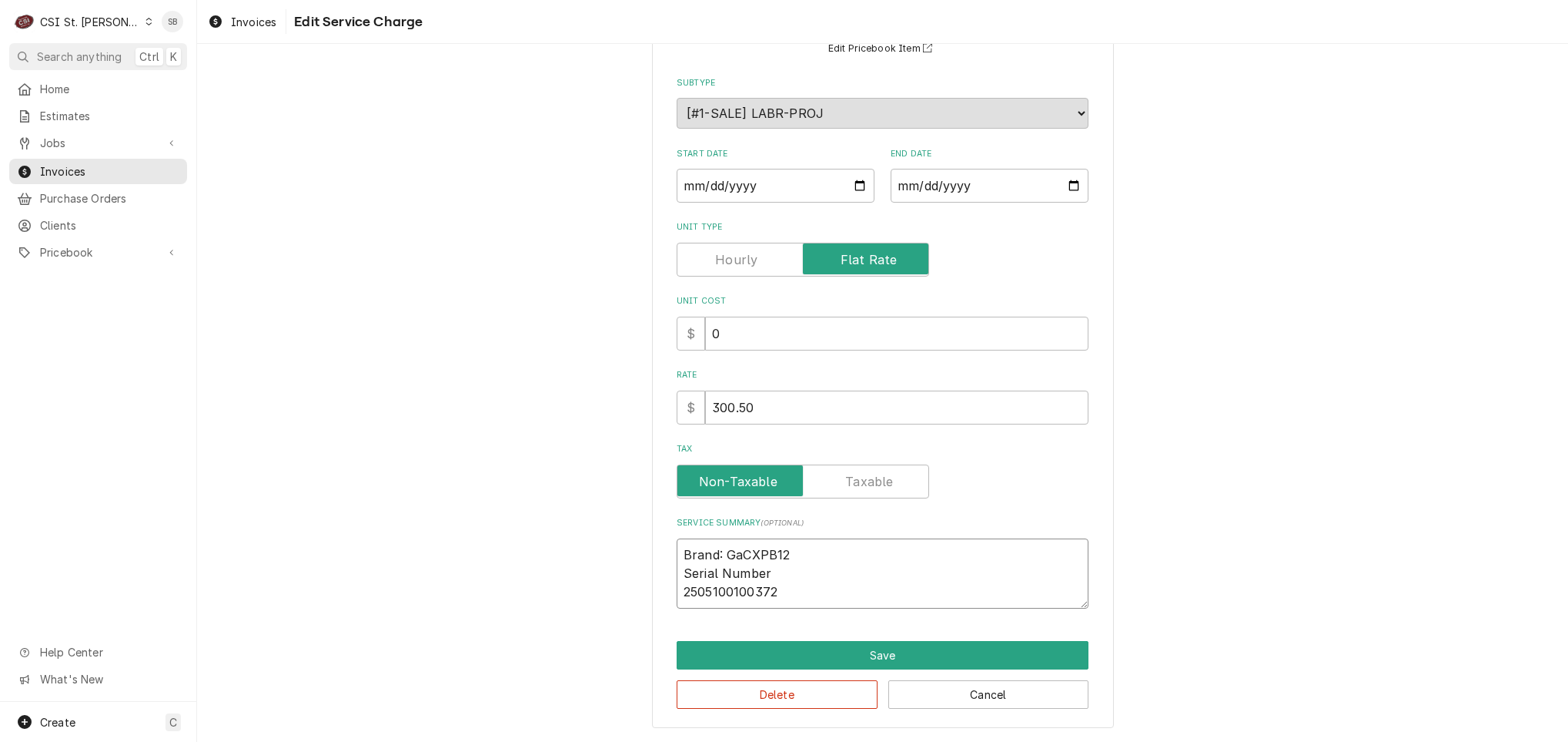
type textarea "Brand: GarCXPB12 Serial Number 2505100100372"
type textarea "x"
type textarea "Brand: GarlaCXPB12 Serial Number 2505100100372"
type textarea "x"
type textarea "Brand: GarlanCXPB12 Serial Number 2505100100372"
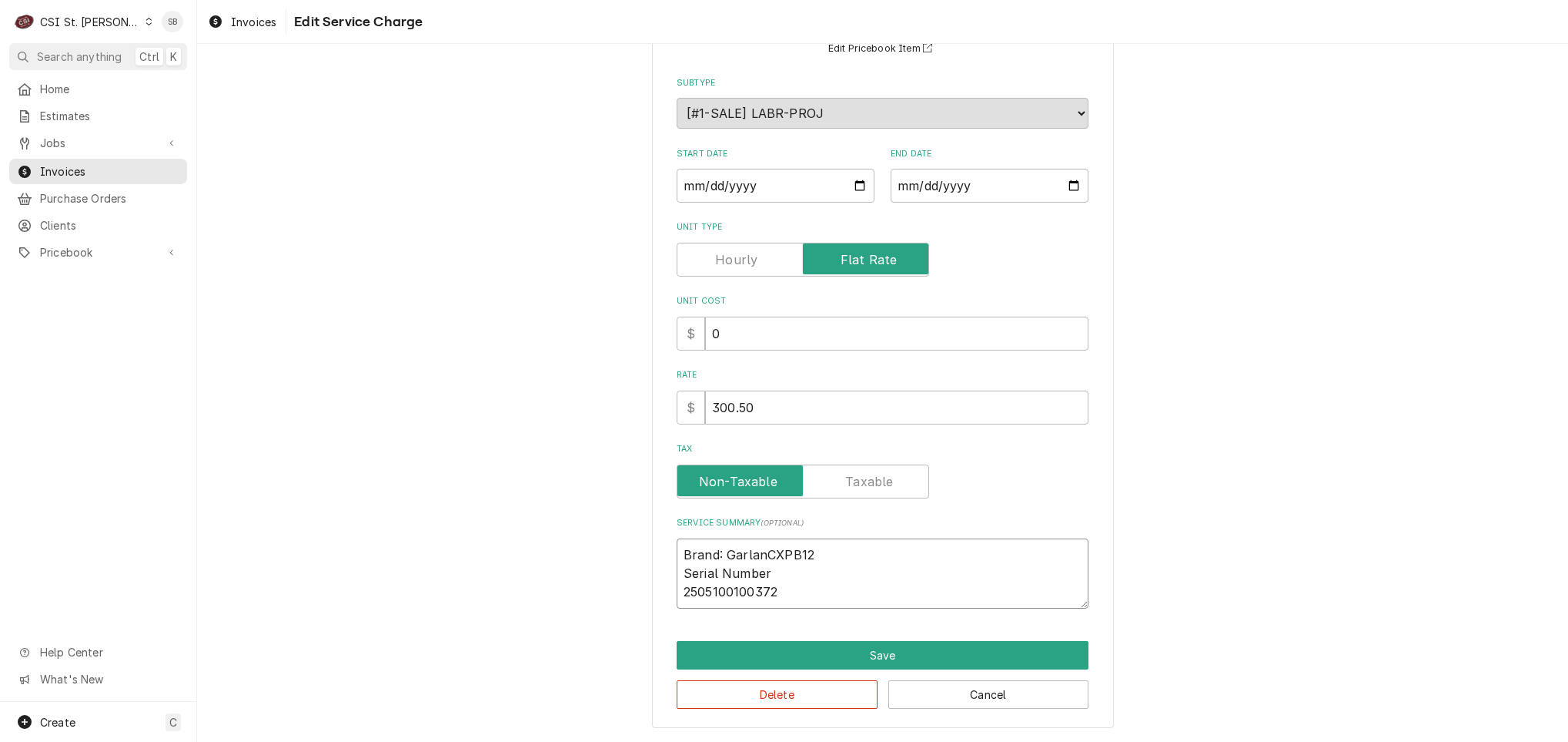
type textarea "x"
type textarea "Brand: GarlandCXPB12 Serial Number 2505100100372"
type textarea "x"
type textarea "Brand: Garland CXPB12 Serial Number 2505100100372"
type textarea "x"
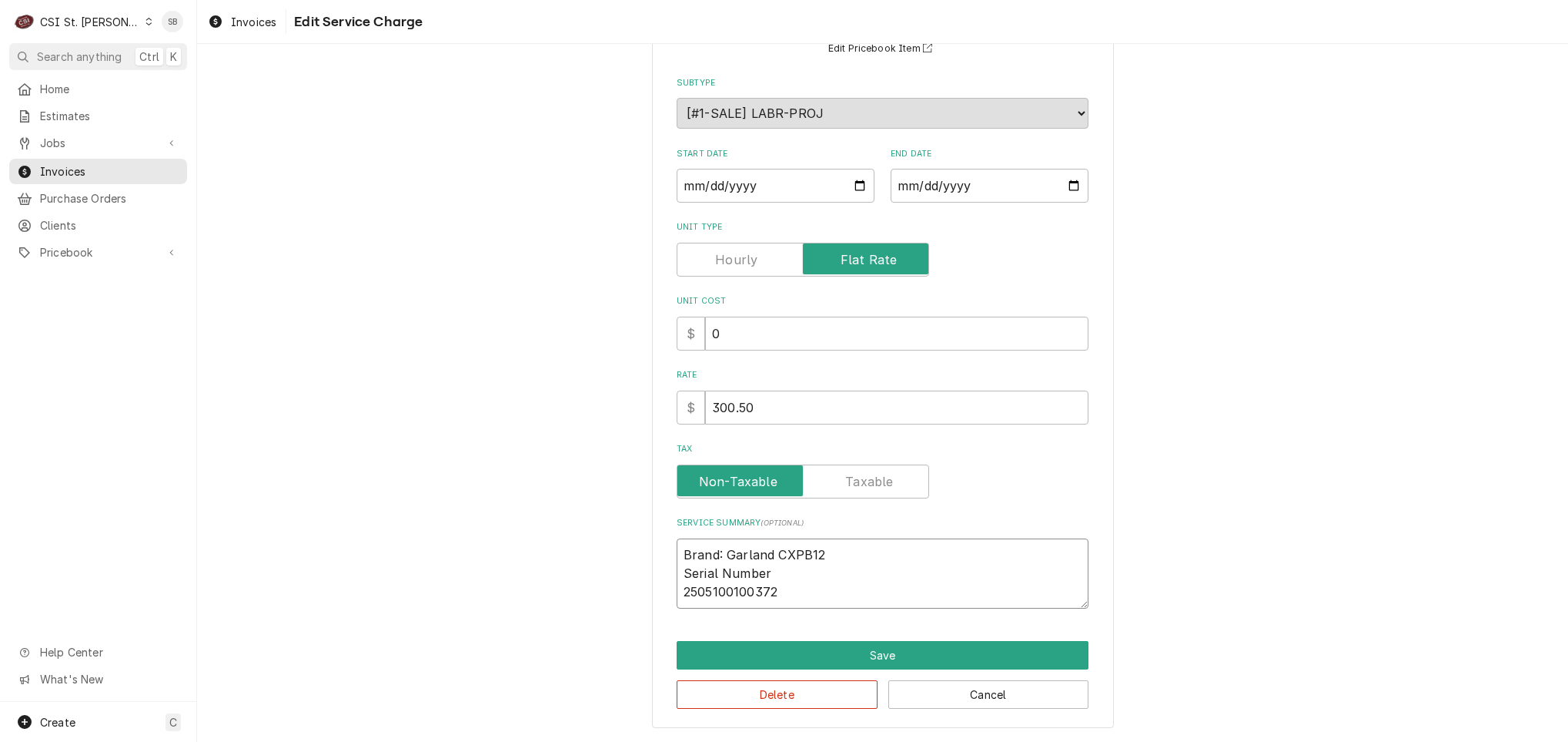
type textarea "Brand: Garland /CXPB12 Serial Number 2505100100372"
type textarea "x"
type textarea "Brand: Garland / CXPB12 Serial Number 2505100100372"
type textarea "x"
type textarea "Brand: Garland / MCXPB12 Serial Number 2505100100372"
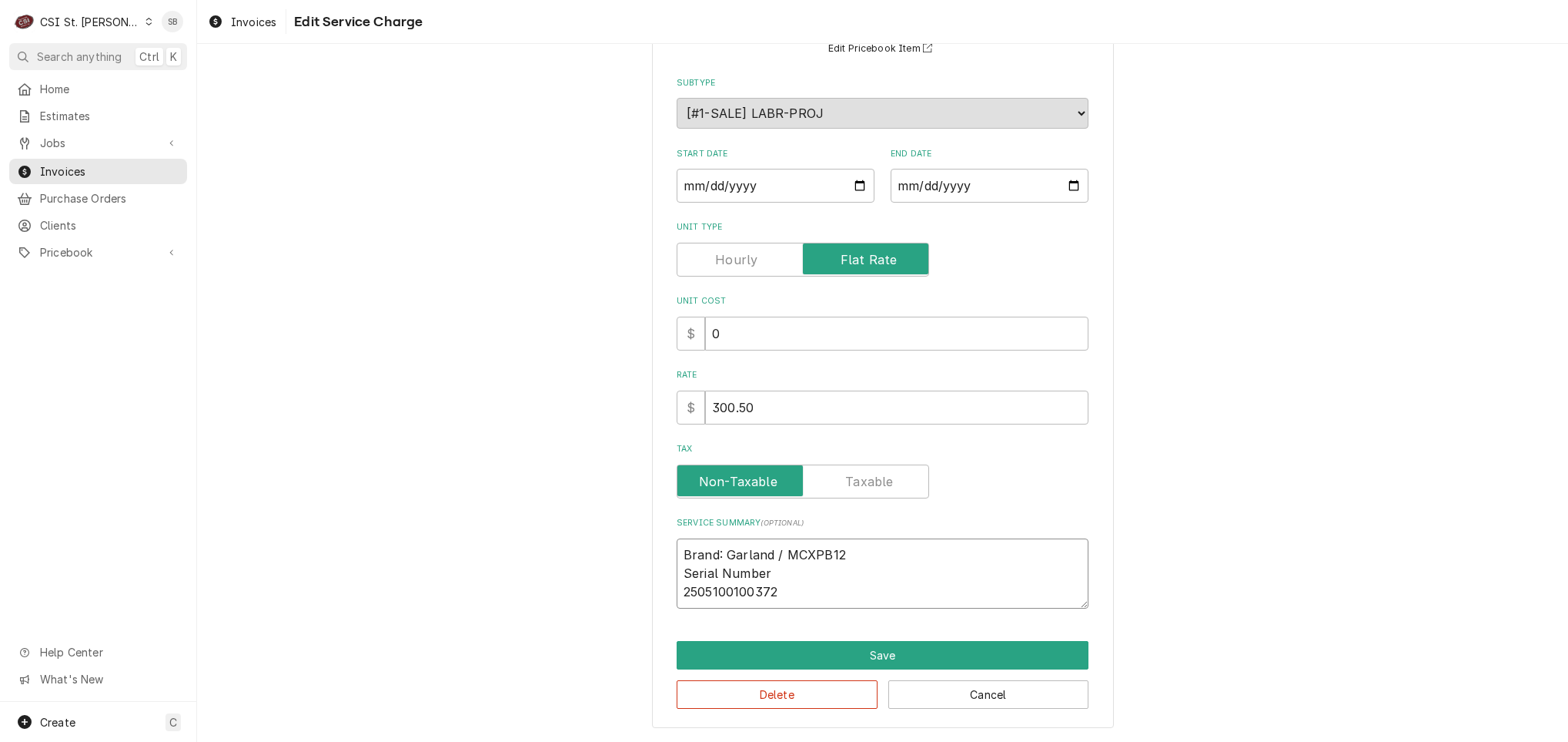
type textarea "x"
type textarea "Brand: Garland / MoCXPB12 Serial Number 2505100100372"
type textarea "x"
type textarea "Brand: Garland / ModCXPB12 Serial Number 2505100100372"
type textarea "x"
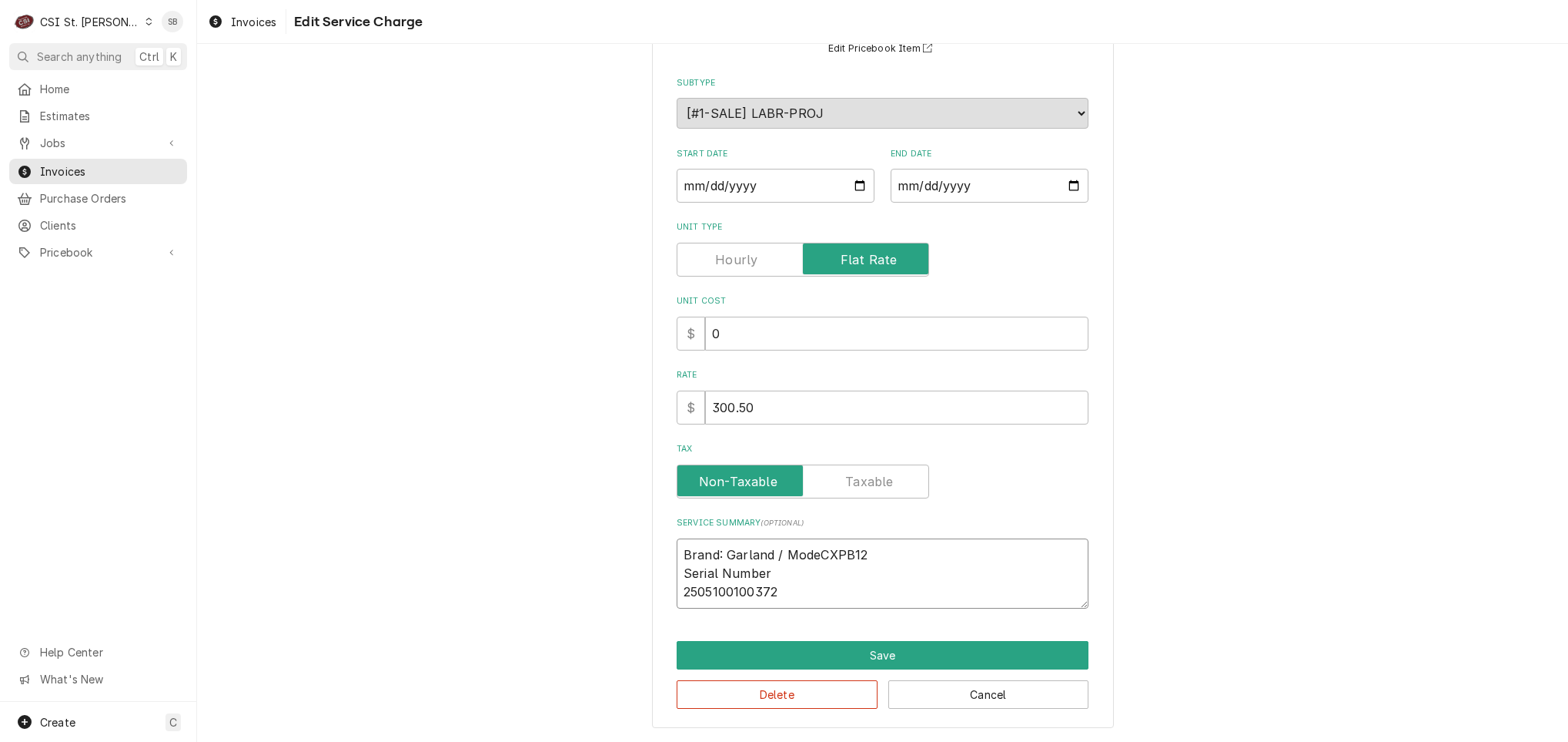
type textarea "Brand: Garland / ModelCXPB12 Serial Number 2505100100372"
type textarea "x"
type textarea "Brand: Garland / Model:CXPB12 Serial Number 2505100100372"
type textarea "x"
type textarea "Brand: Garland / Model: CXPB12 Serial Number 2505100100372"
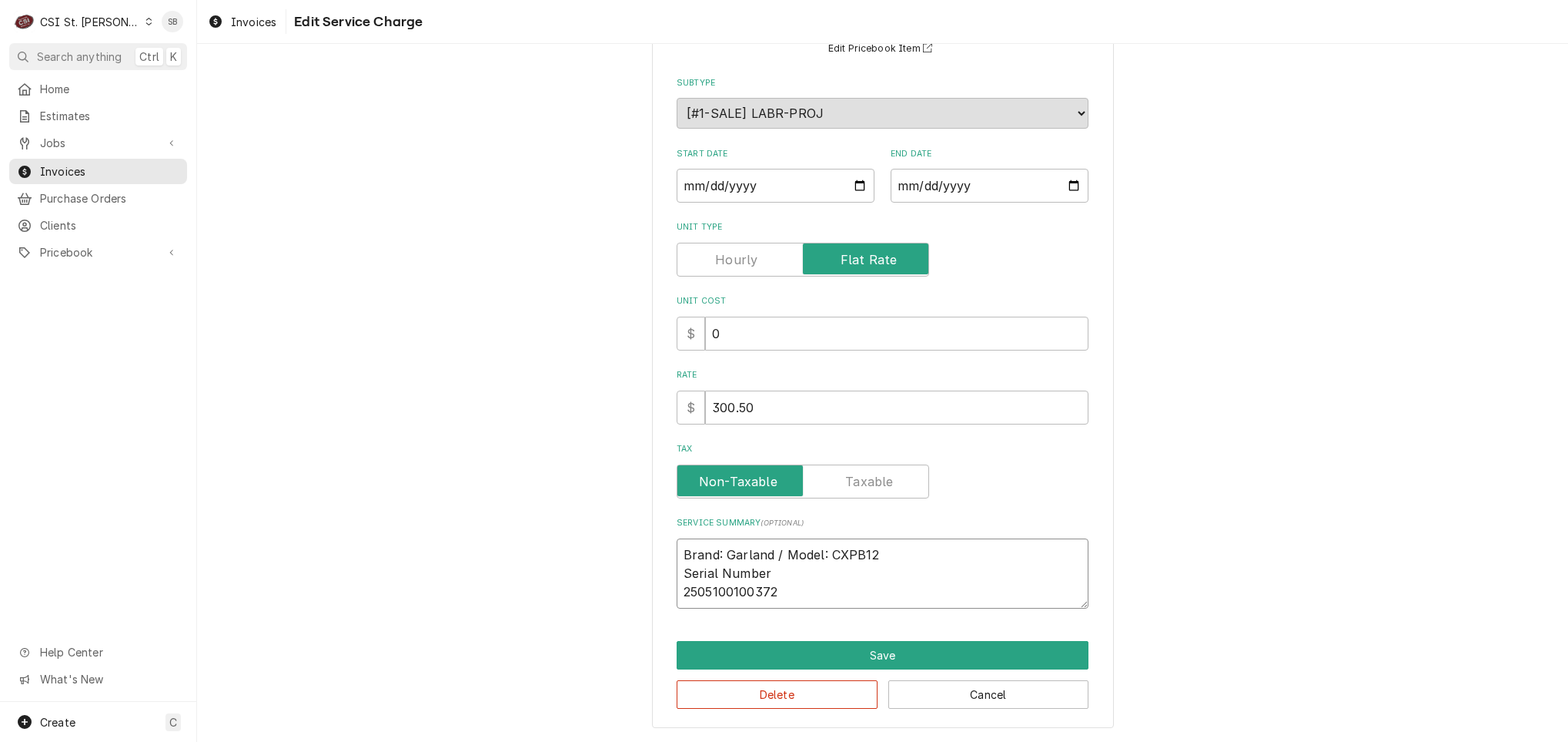
drag, startPoint x: 805, startPoint y: 571, endPoint x: 938, endPoint y: 540, distance: 136.6
click at [938, 540] on textarea "Brand: Garland / Model: CXPB12 Serial Number 2505100100372" at bounding box center [882, 574] width 412 height 70
type textarea "x"
type textarea "Brand: Garland / Model: CXPB12 2505100100372"
type textarea "x"
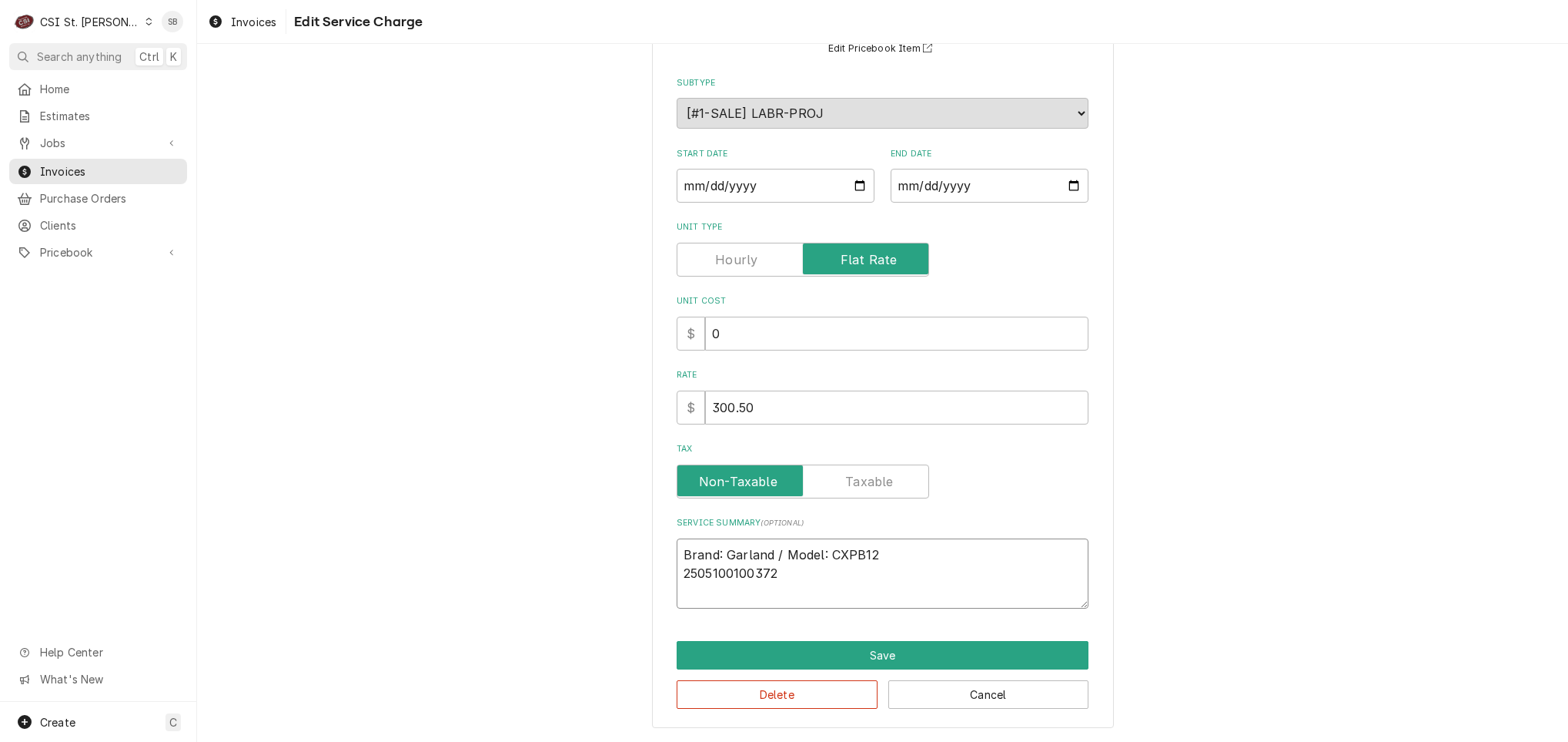
type textarea "Brand: Garland / Model: CXPB12 / 2505100100372"
type textarea "x"
type textarea "Brand: Garland / Model: CXPB12 2505100100372"
type textarea "x"
type textarea "Brand: Garland / Model: CXPB12 2505100100372"
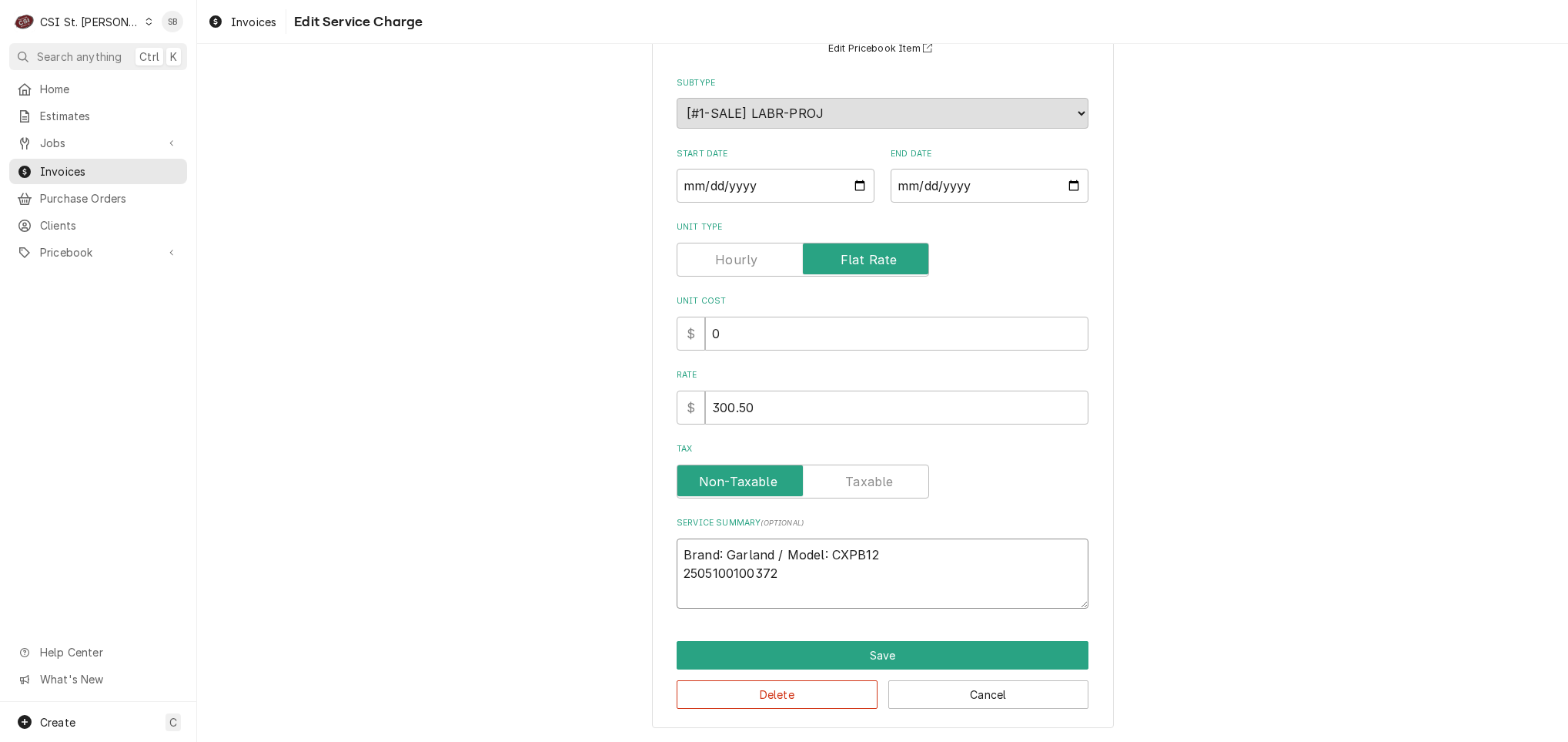
type textarea "x"
type textarea "Brand: Garland / Model: CXPB12 2505100100372"
type textarea "x"
type textarea "Brand: Garland / Model: CXPB12 2505100100372"
type textarea "x"
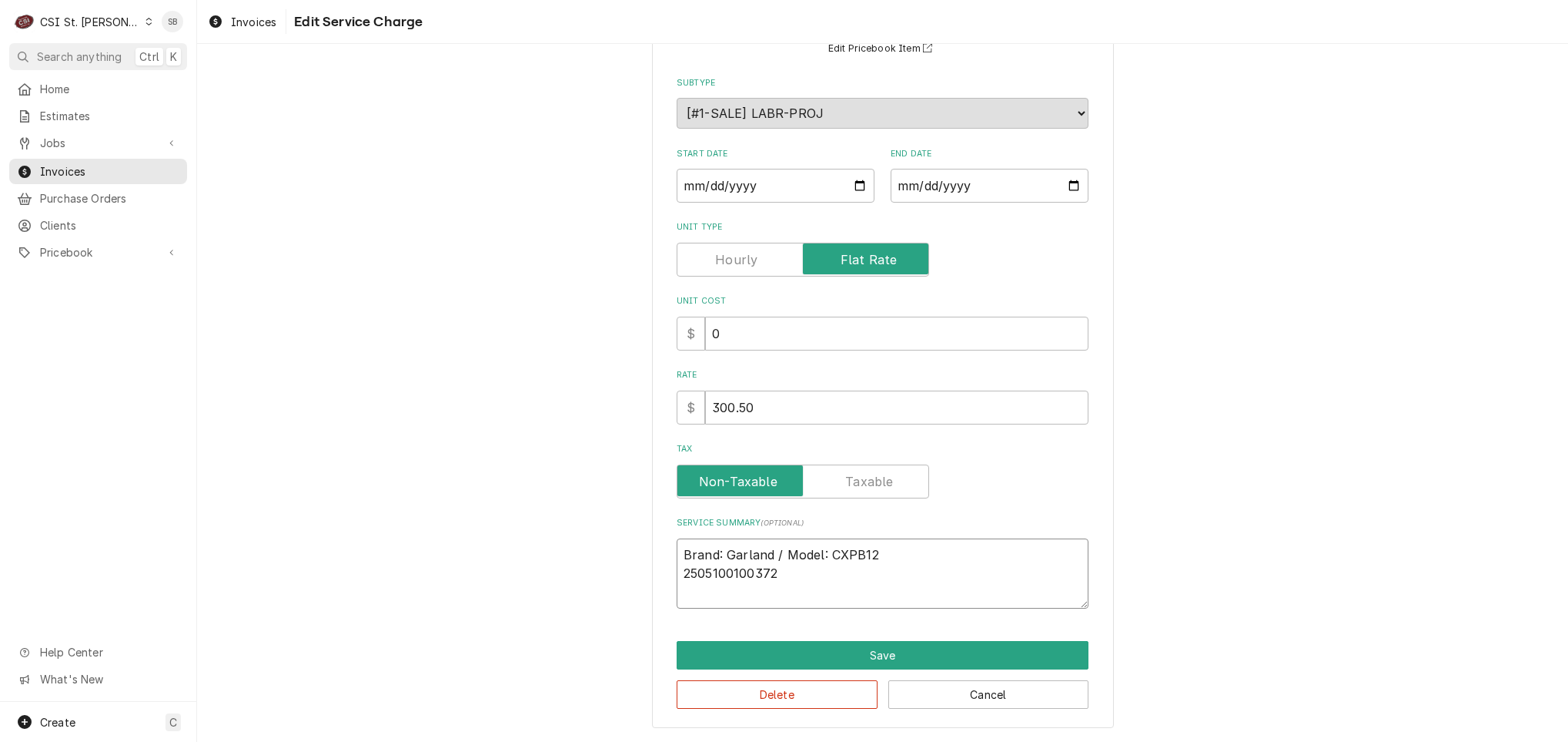
type textarea "Brand: Garland / Model: CXPB12 / 2505100100372"
type textarea "x"
type textarea "Brand: Garland / Model: CXPB12 / 2505100100372"
type textarea "x"
type textarea "Brand: Garland / Model: CXPB12 / S 2505100100372"
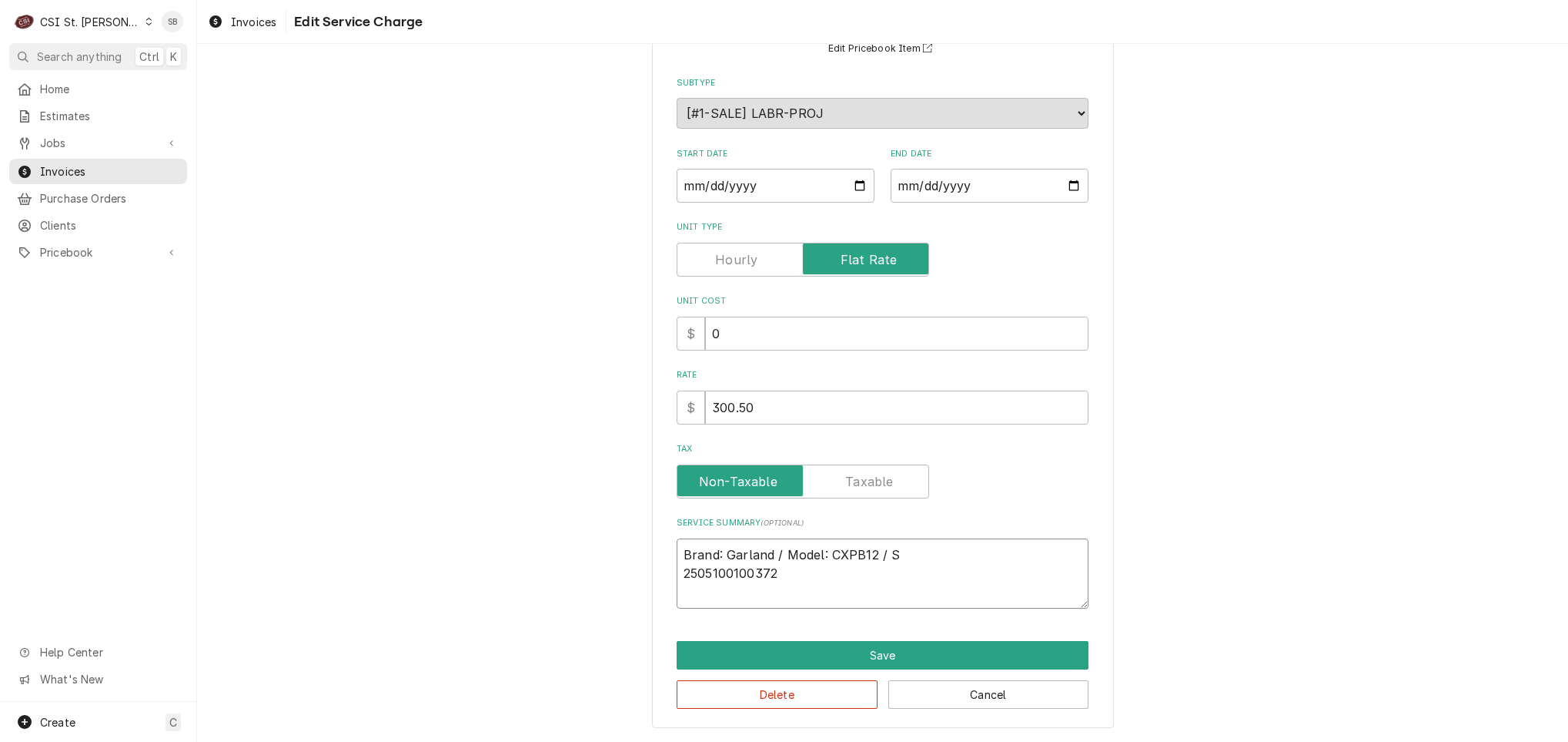
type textarea "x"
type textarea "Brand: Garland / Model: CXPB12 / Se 2505100100372"
type textarea "x"
type textarea "Brand: Garland / Model: CXPB12 / Ser 2505100100372"
type textarea "x"
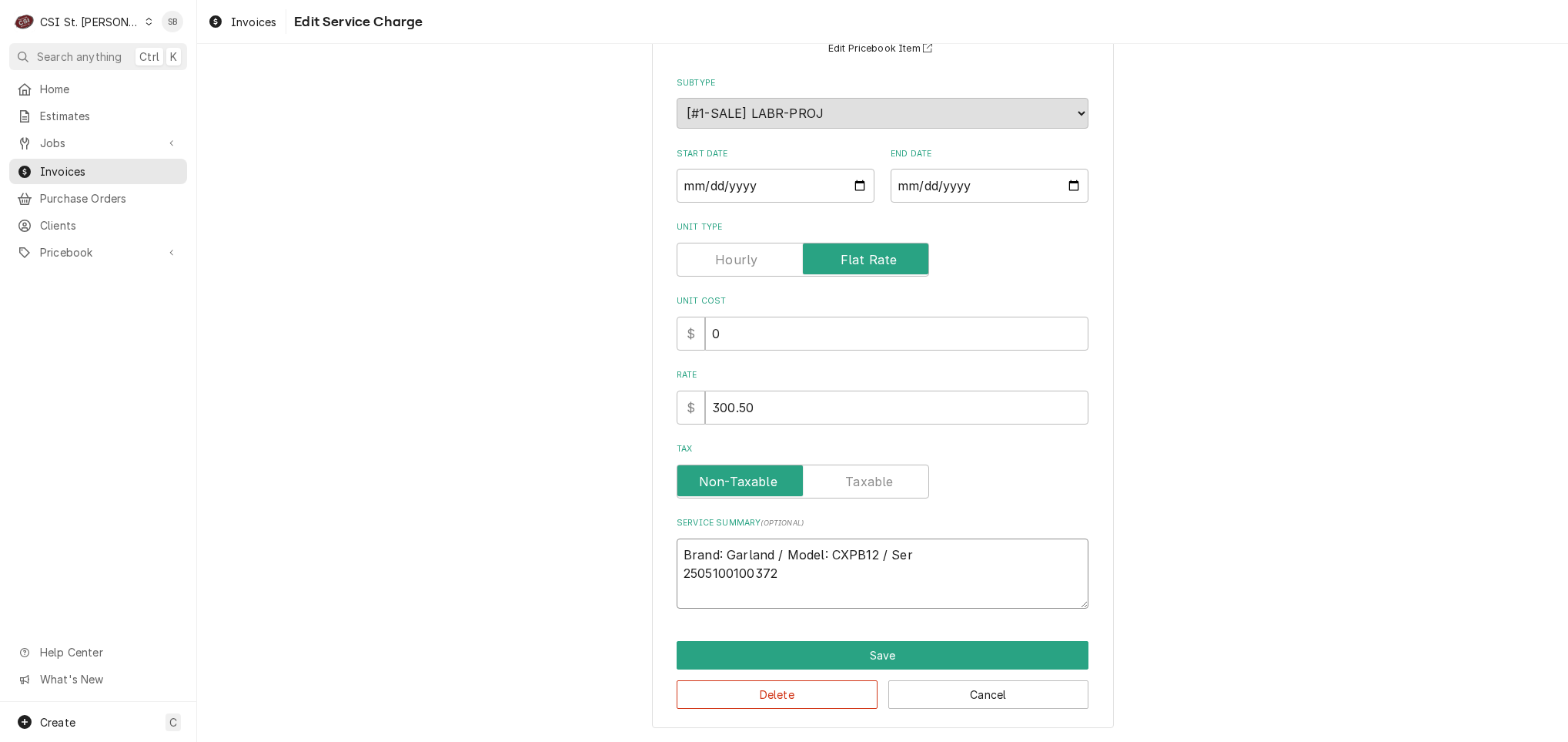
type textarea "Brand: Garland / Model: CXPB12 / Seri 2505100100372"
type textarea "x"
type textarea "Brand: Garland / Model: CXPB12 / Seria 2505100100372"
type textarea "x"
type textarea "Brand: Garland / Model: CXPB12 / Serial 2505100100372"
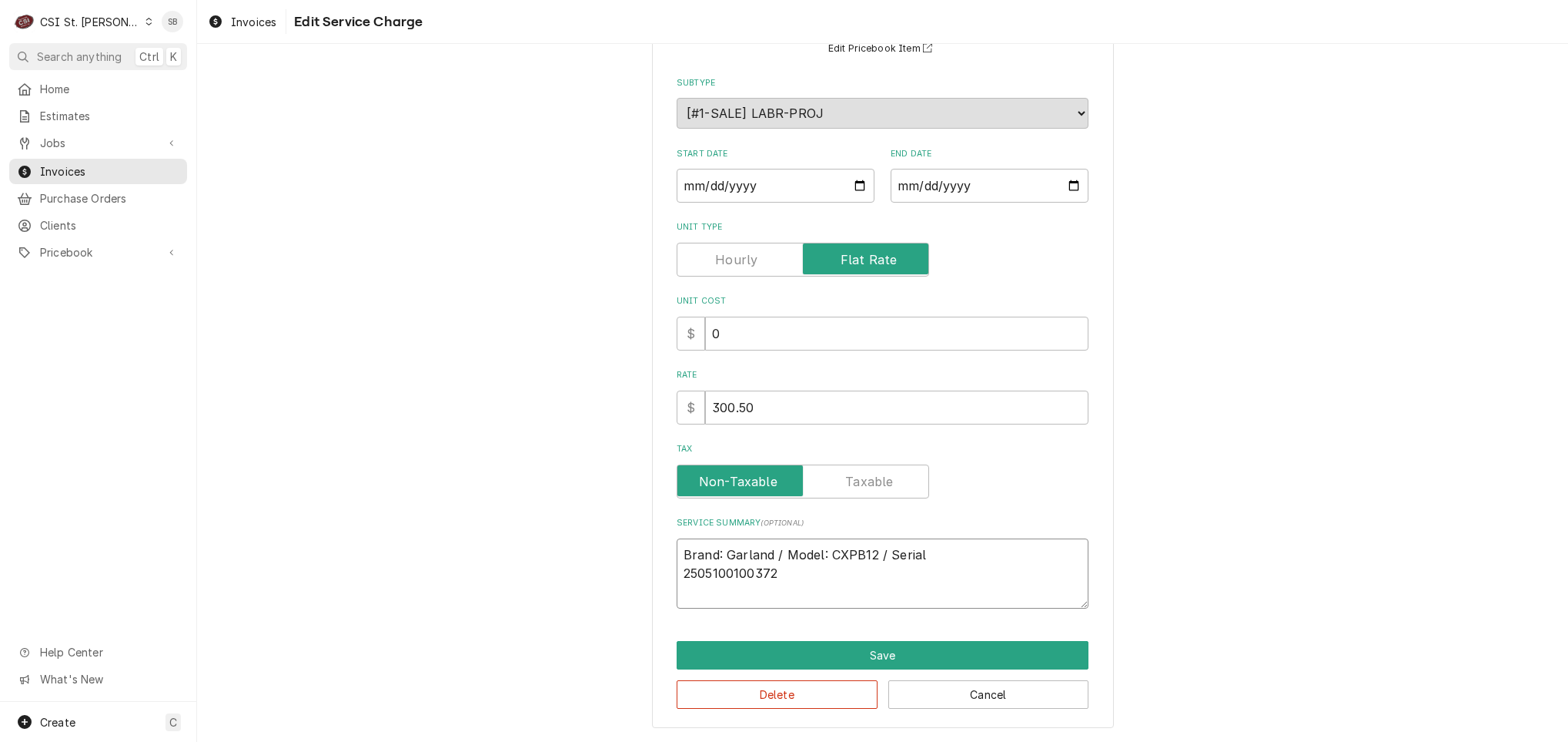
type textarea "x"
type textarea "Brand: Garland / Model: CXPB12 / Serial: 2505100100372"
type textarea "x"
type textarea "Brand: Garland / Model: CXPB12 / Serial: 2505100100372"
type textarea "x"
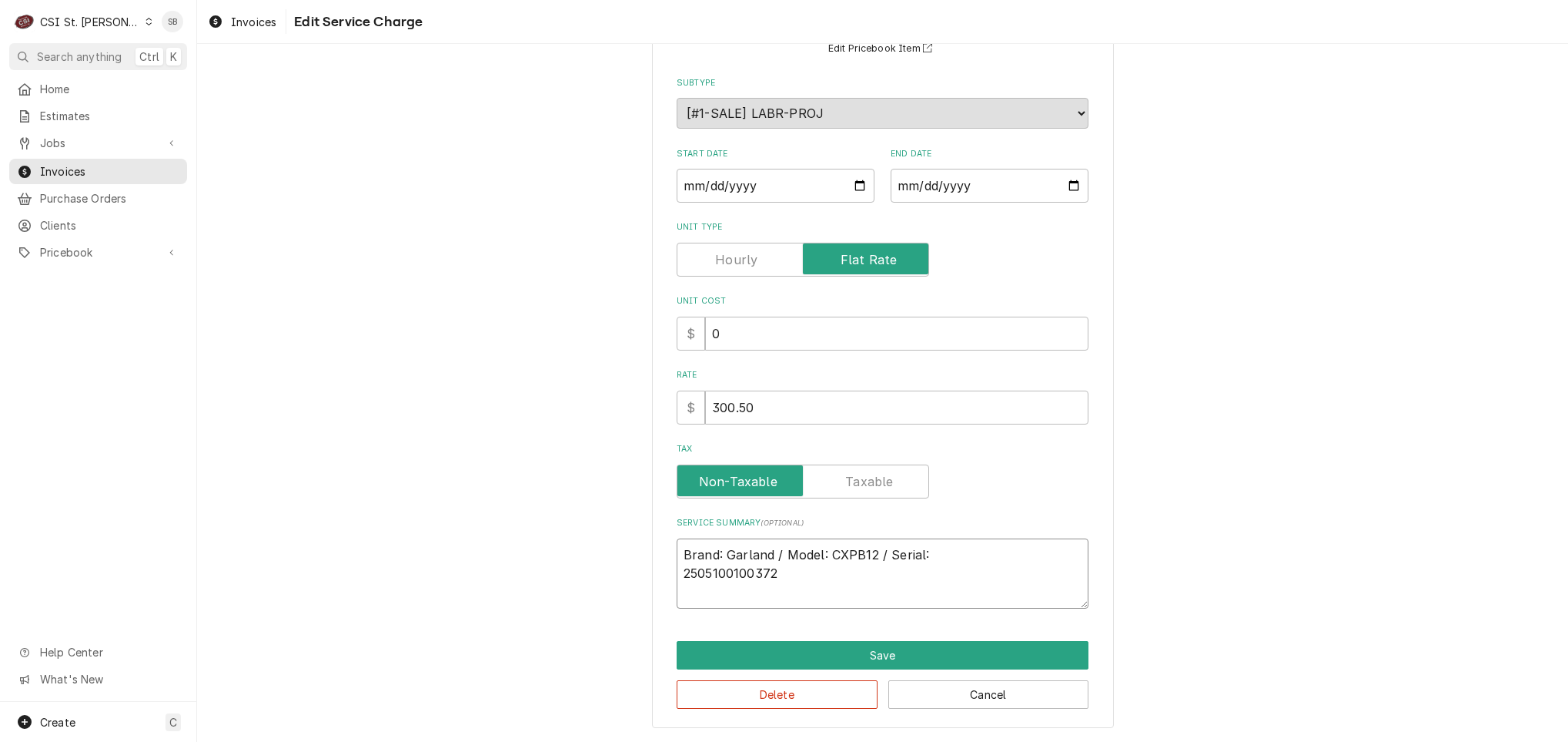
type textarea "Brand: Garland / Model: CXPB12 / Serial: 2505100100372"
click at [1053, 550] on textarea "Brand: Garland / Model: CXPB12 / Serial: 2505100100372" at bounding box center [882, 574] width 412 height 70
type textarea "x"
type textarea "Brand: Garland / Model: CXPB12 / Serial: 2505100100372"
type textarea "x"
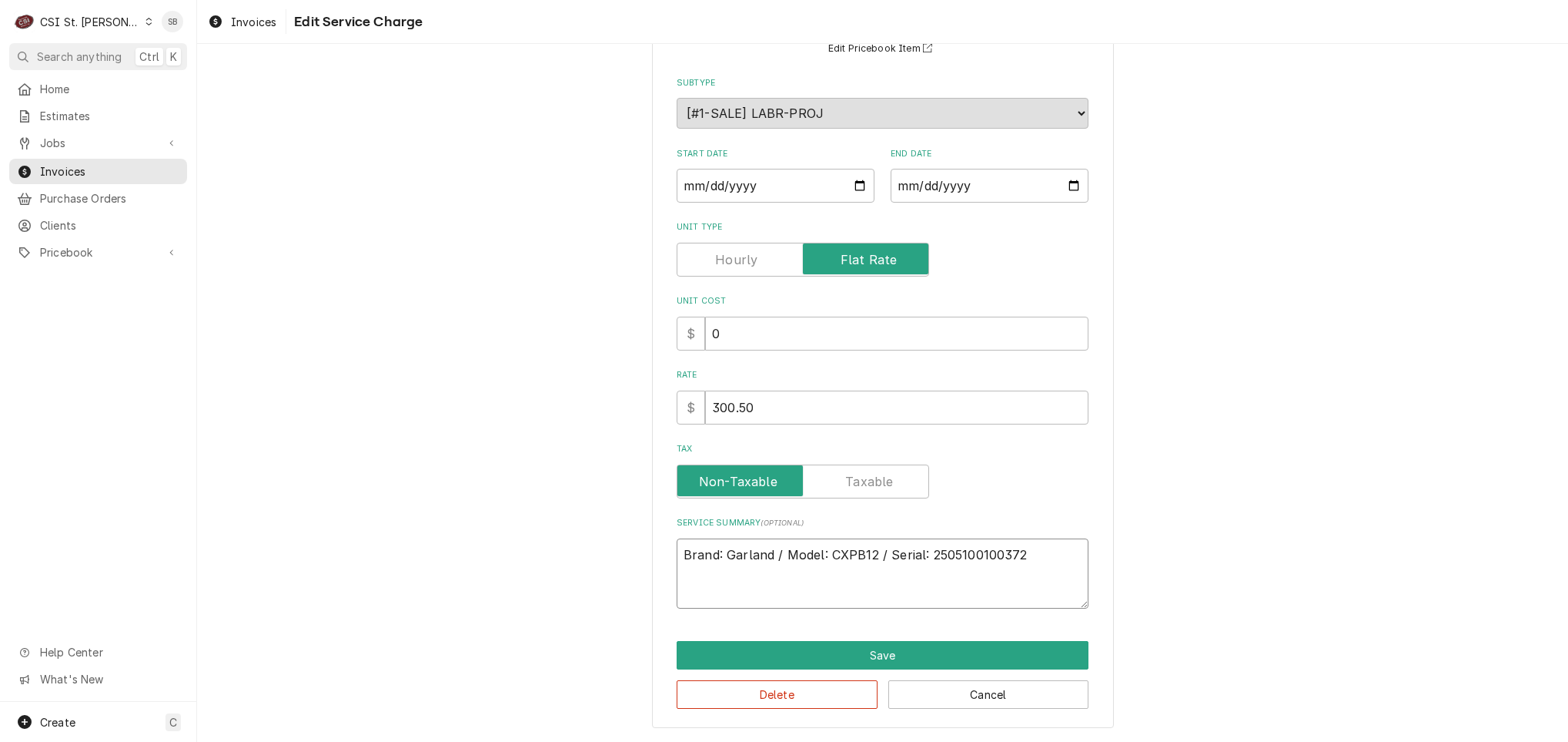
type textarea "Brand: Garland / Model: CXPB12 / Serial: 2505100100372"
paste textarea "Performed Start up on Garland clamshell grills"
type textarea "x"
type textarea "Brand: Garland / Model: CXPB12 / Serial: 2505100100372 Performed Start up on Ga…"
drag, startPoint x: 955, startPoint y: 586, endPoint x: 863, endPoint y: 599, distance: 92.9
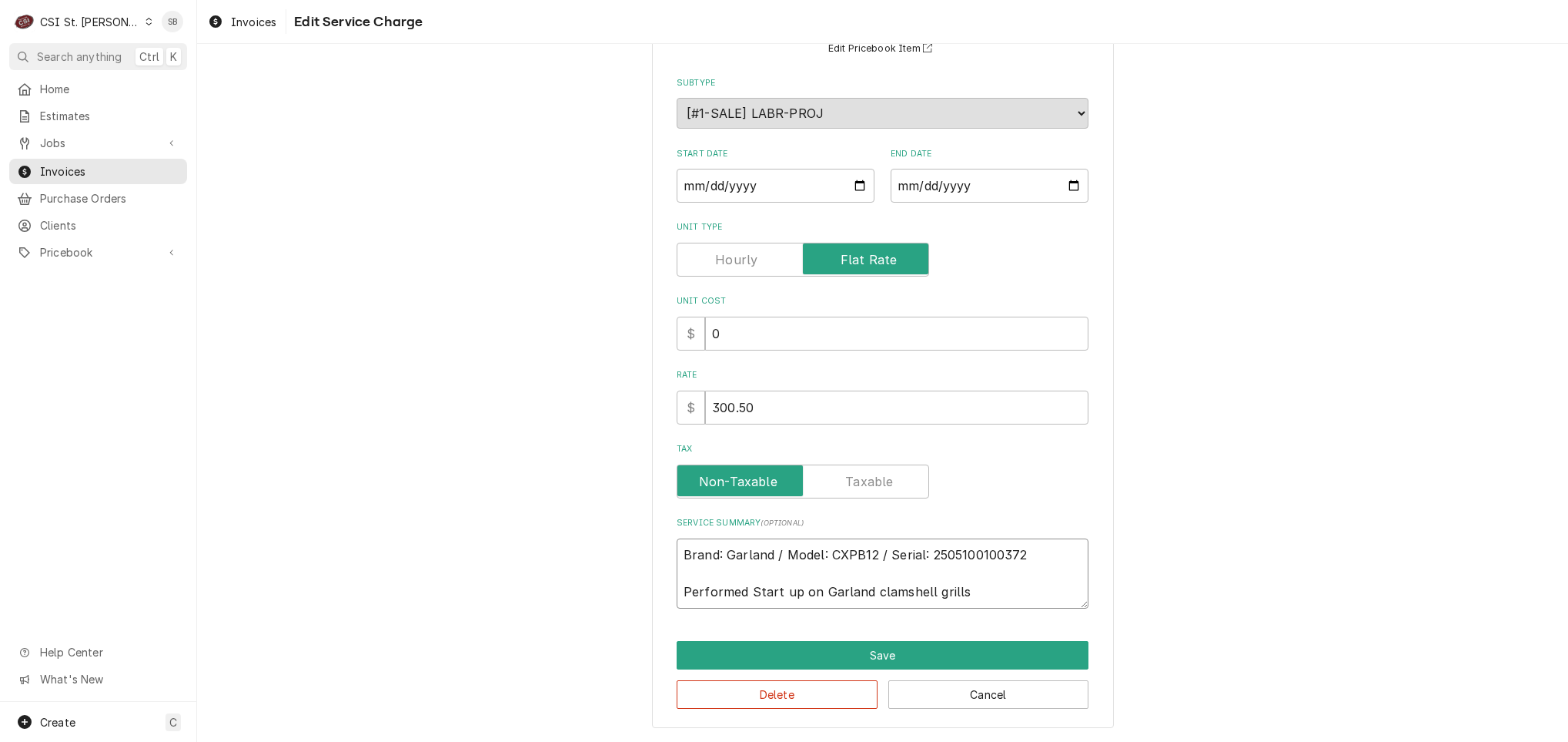
click at [863, 599] on textarea "Brand: Garland / Model: CXPB12 / Serial: 2505100100372 Performed Start up on Ga…" at bounding box center [882, 574] width 412 height 70
type textarea "x"
type textarea "Brand: Garland / Model: CXPB12 / Serial: 2505100100372 Performed Start up on Ga…"
type textarea "x"
type textarea "Brand: Garland / Model: CXPB12 / Serial: 2505100100372 Performed Start up on Ga…"
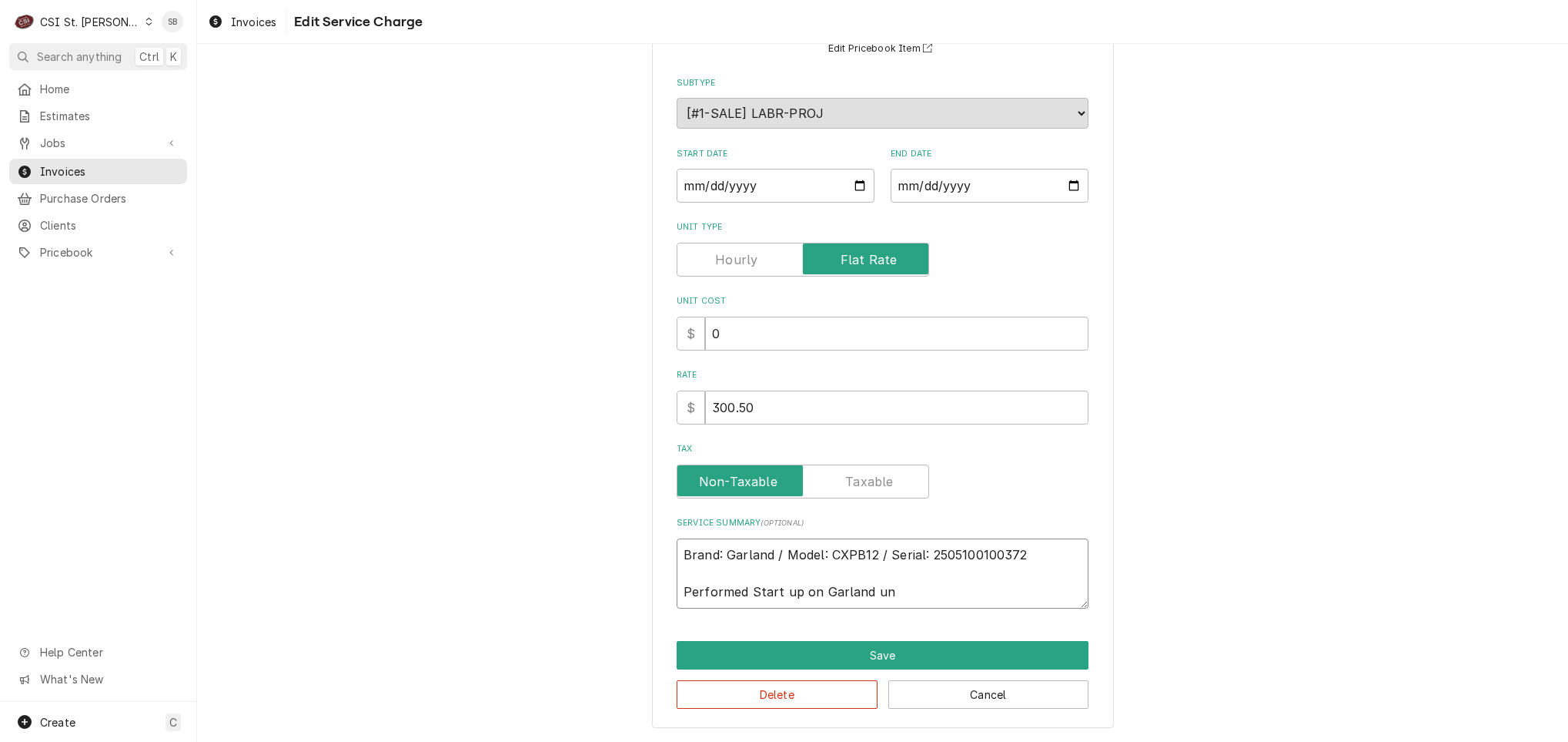
type textarea "x"
type textarea "Brand: Garland / Model: CXPB12 / Serial: 2505100100372 Performed Start up on Ga…"
type textarea "x"
type textarea "Brand: Garland / Model: CXPB12 / Serial: 2505100100372 Performed Start up on Ga…"
type textarea "x"
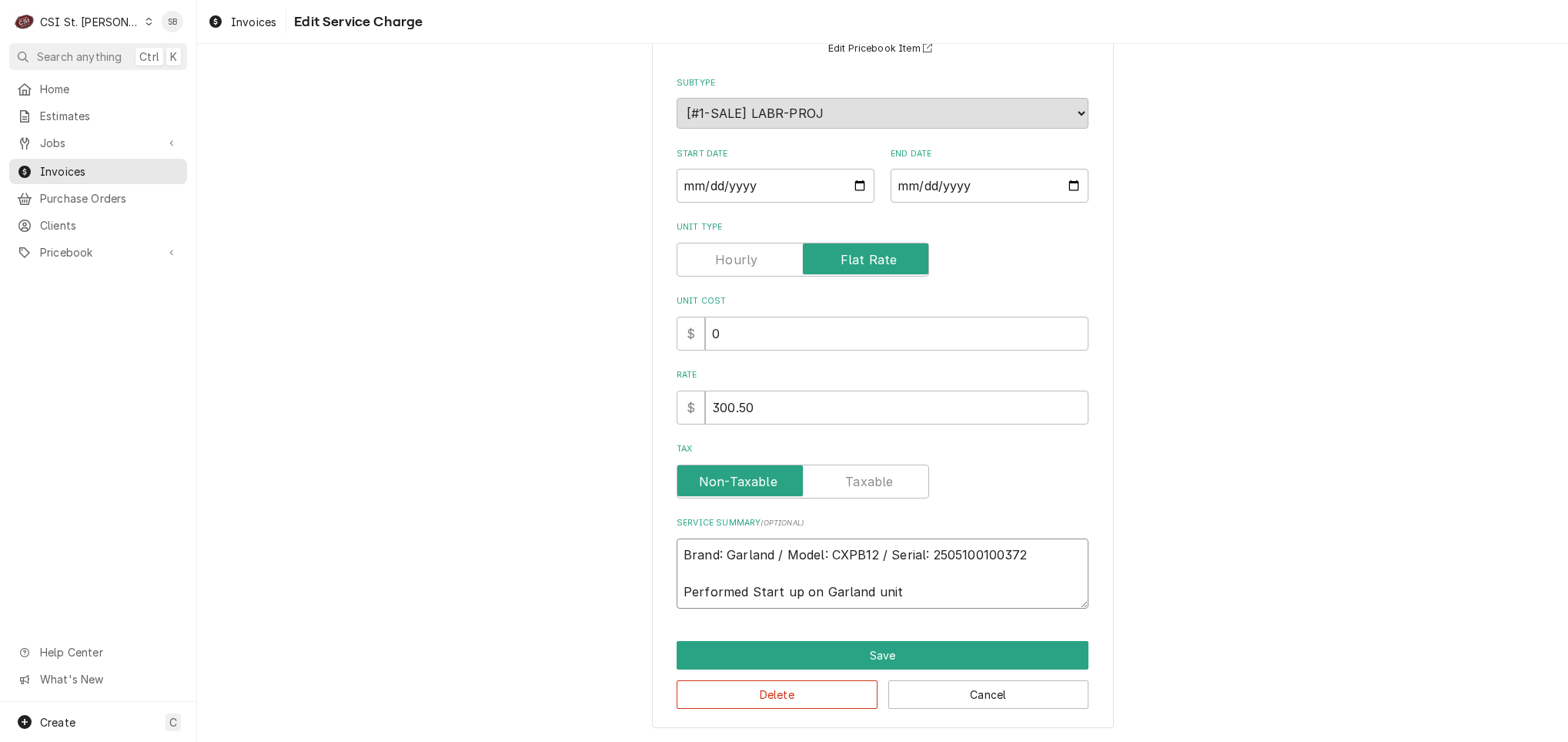
type textarea "Brand: Garland / Model: CXPB12 / Serial: 2505100100372 Performed Start up on Ga…"
type textarea "x"
type textarea "Brand: Garland / Model: CXPB12 / Serial: 2505100100372 Performed Start up on Ga…"
type textarea "x"
type textarea "Brand: Garland / Model: CXPB12 / Serial: 2505100100372 Performed Start up on Ga…"
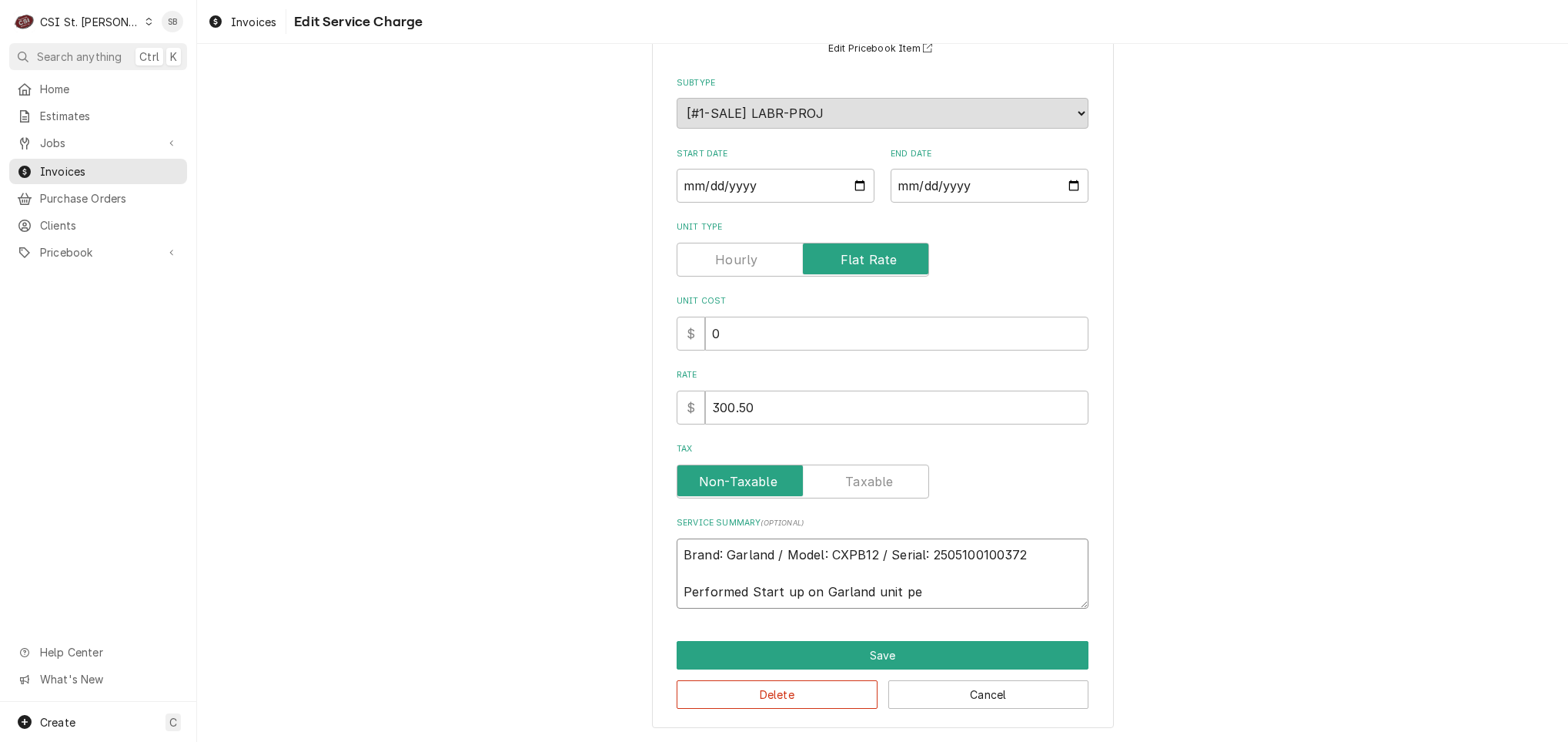
type textarea "x"
type textarea "Brand: Garland / Model: CXPB12 / Serial: 2505100100372 Performed Start up on Ga…"
type textarea "x"
type textarea "Brand: Garland / Model: CXPB12 / Serial: 2505100100372 Performed Start up on Ga…"
type textarea "x"
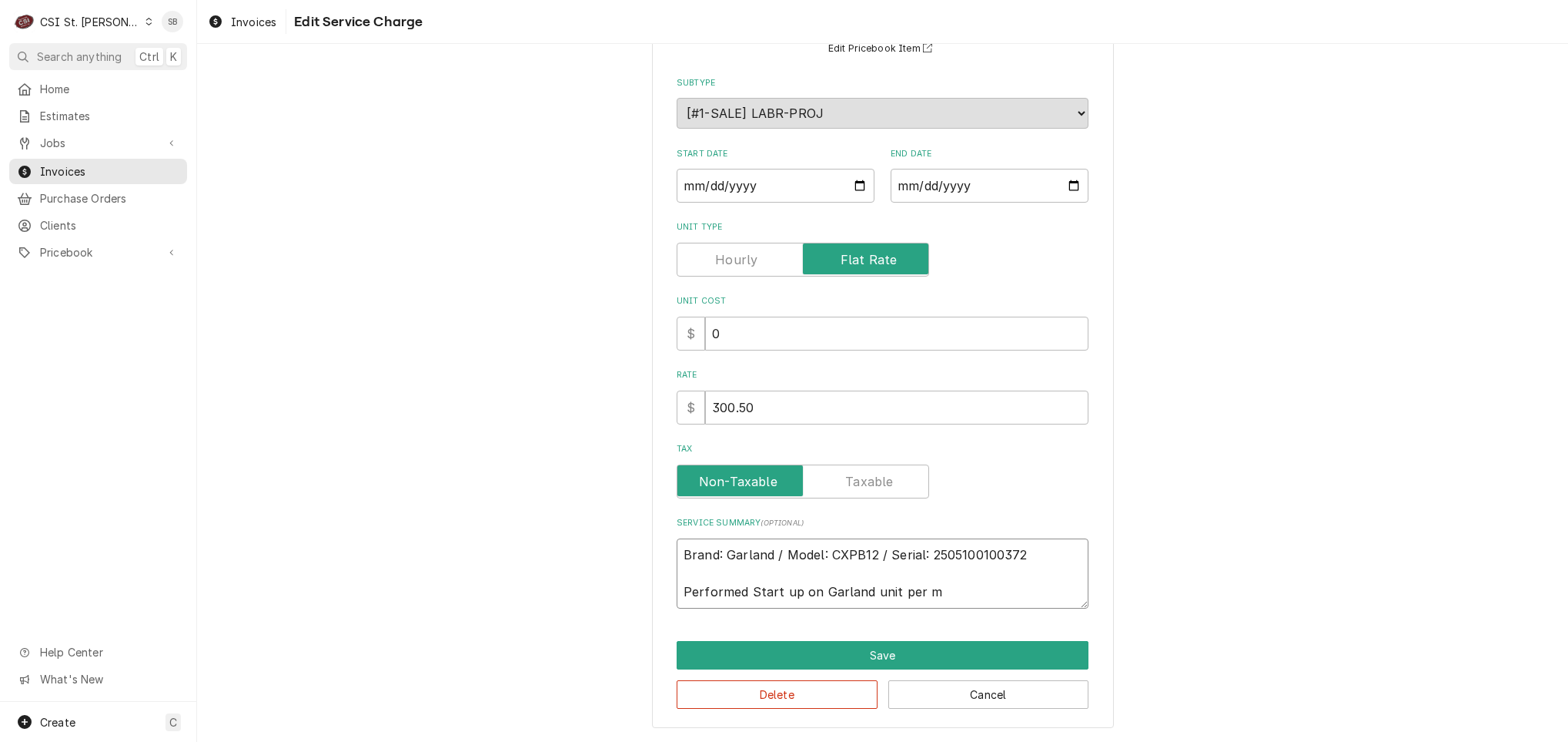
type textarea "Brand: Garland / Model: CXPB12 / Serial: 2505100100372 Performed Start up on Ga…"
type textarea "x"
type textarea "Brand: Garland / Model: CXPB12 / Serial: 2505100100372 Performed Start up on Ga…"
type textarea "x"
type textarea "Brand: Garland / Model: CXPB12 / Serial: 2505100100372 Performed Start up on Ga…"
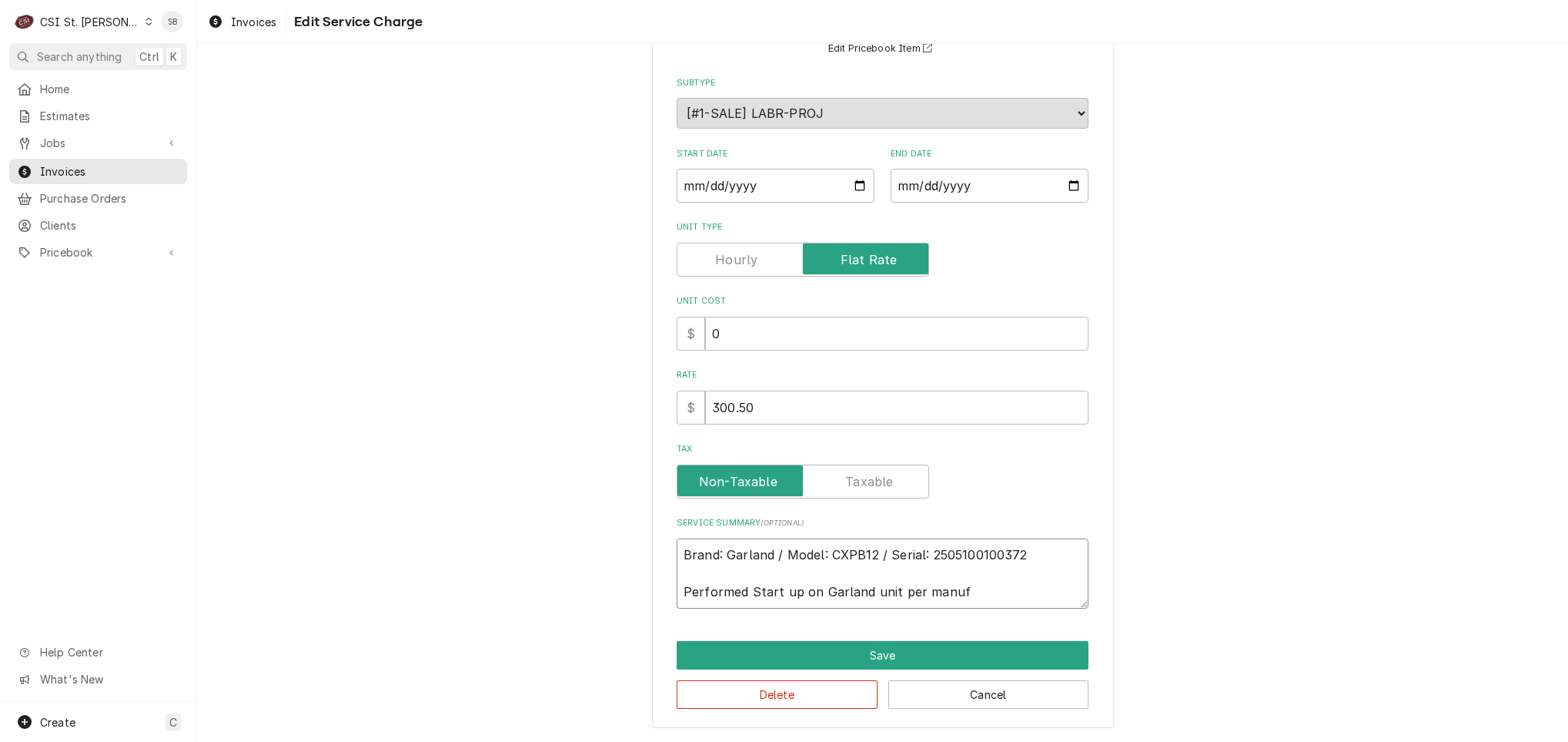
type textarea "x"
type textarea "Brand: Garland / Model: CXPB12 / Serial: 2505100100372 Performed Start up on Ga…"
type textarea "x"
type textarea "Brand: Garland / Model: CXPB12 / Serial: 2505100100372 Performed Start up on Ga…"
type textarea "x"
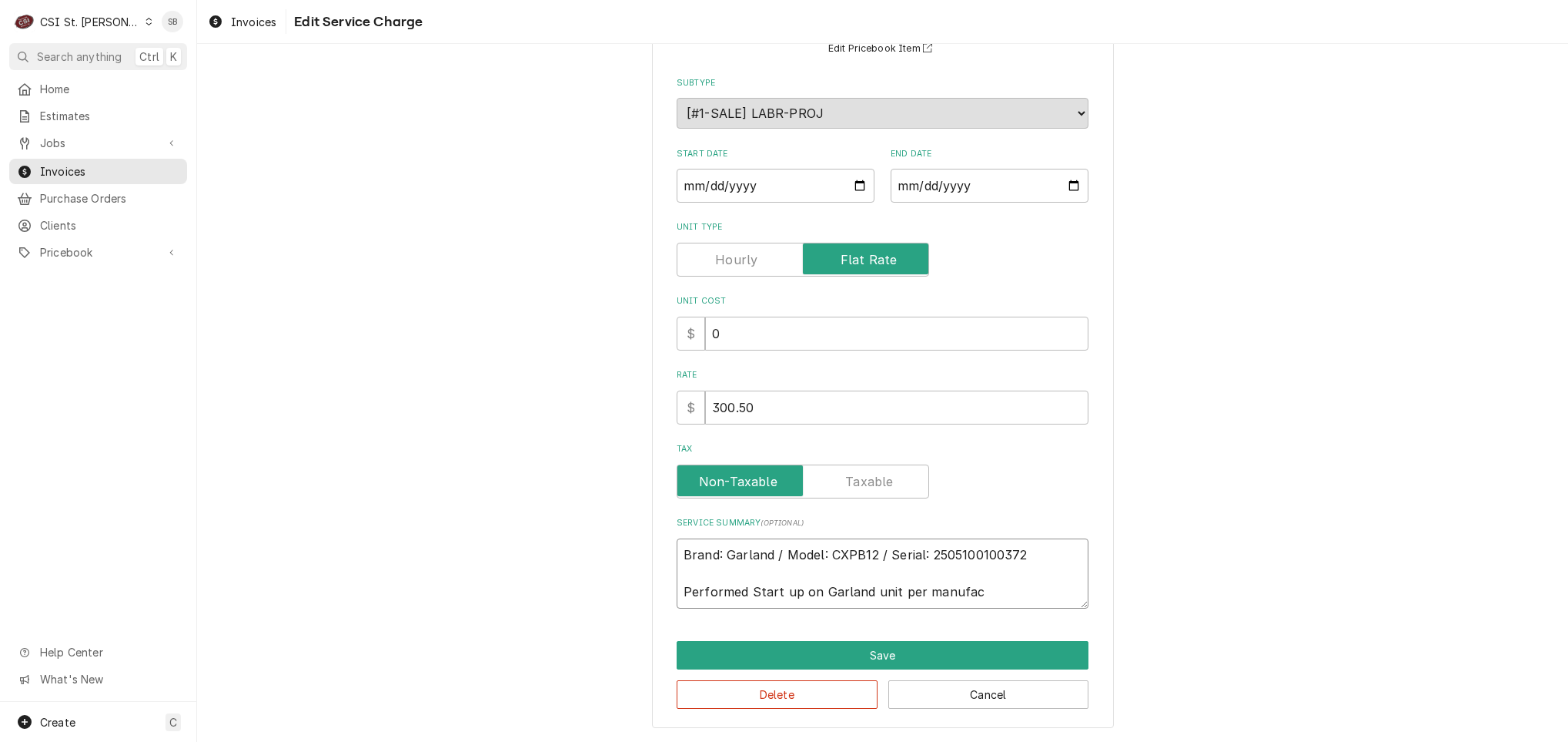
type textarea "Brand: Garland / Model: CXPB12 / Serial: 2505100100372 Performed Start up on Ga…"
type textarea "x"
type textarea "Brand: Garland / Model: CXPB12 / Serial: 2505100100372 Performed Start up on Ga…"
type textarea "x"
type textarea "Brand: Garland / Model: CXPB12 / Serial: 2505100100372 Performed Start up on Ga…"
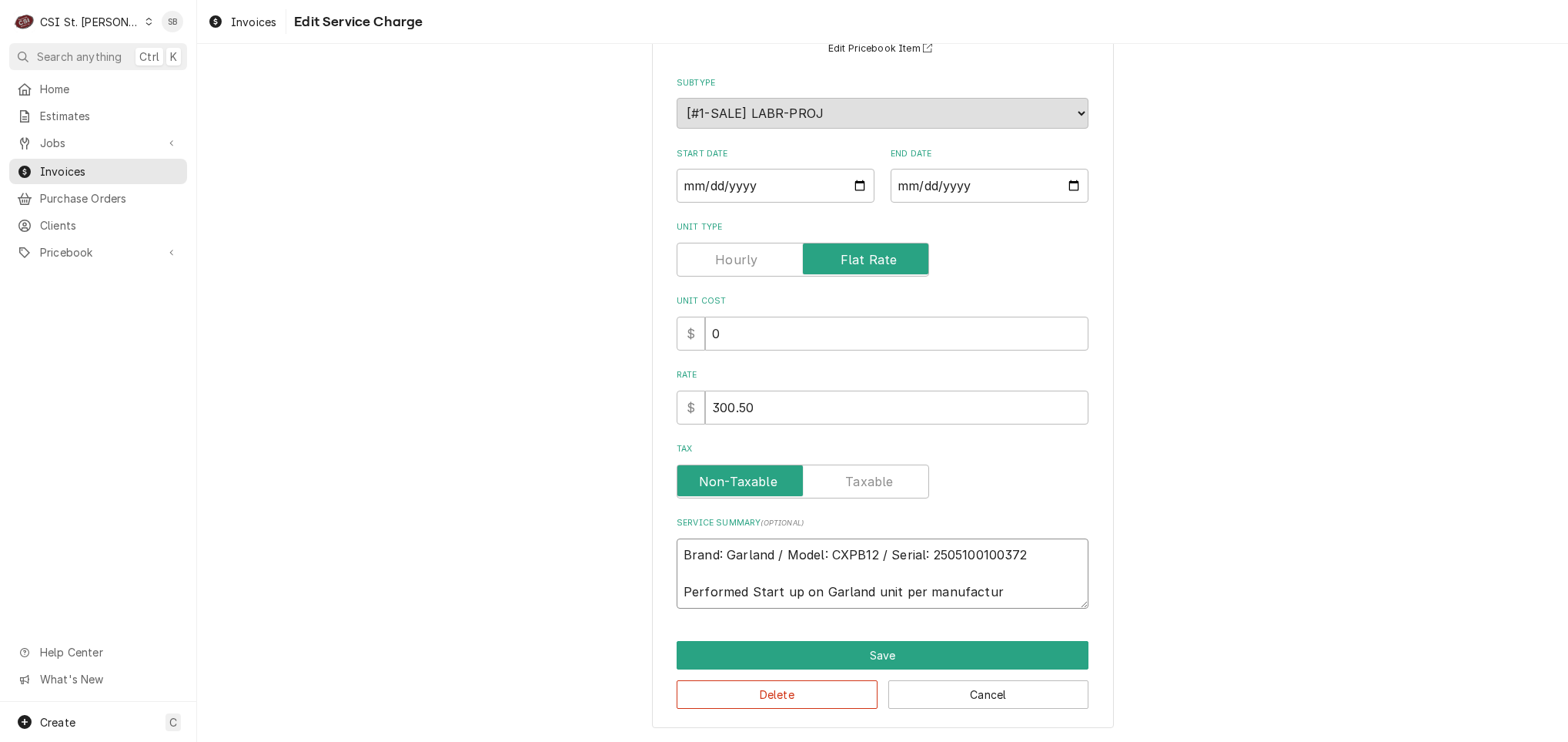
type textarea "x"
type textarea "Brand: Garland / Model: CXPB12 / Serial: 2505100100372 Performed Start up on Ga…"
type textarea "x"
type textarea "Brand: Garland / Model: CXPB12 / Serial: 2505100100372 Performed Start up on Ga…"
type textarea "x"
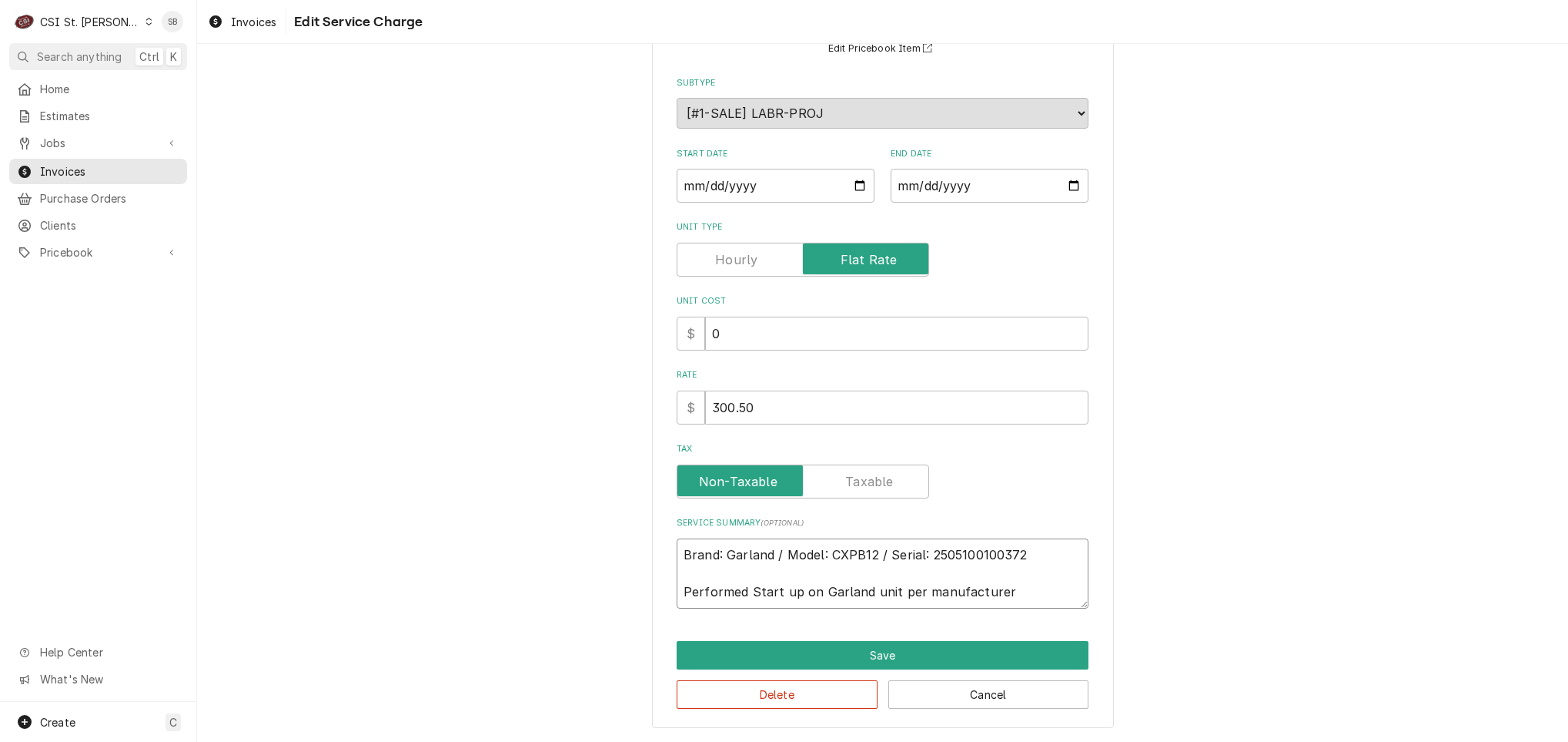
type textarea "Brand: Garland / Model: CXPB12 / Serial: 2505100100372 Performed Start up on Ga…"
type textarea "x"
type textarea "Brand: Garland / Model: CXPB12 / Serial: 2505100100372 Performed Start up on Ga…"
type textarea "x"
type textarea "Brand: Garland / Model: CXPB12 / Serial: 2505100100372 Performed Start up on Ga…"
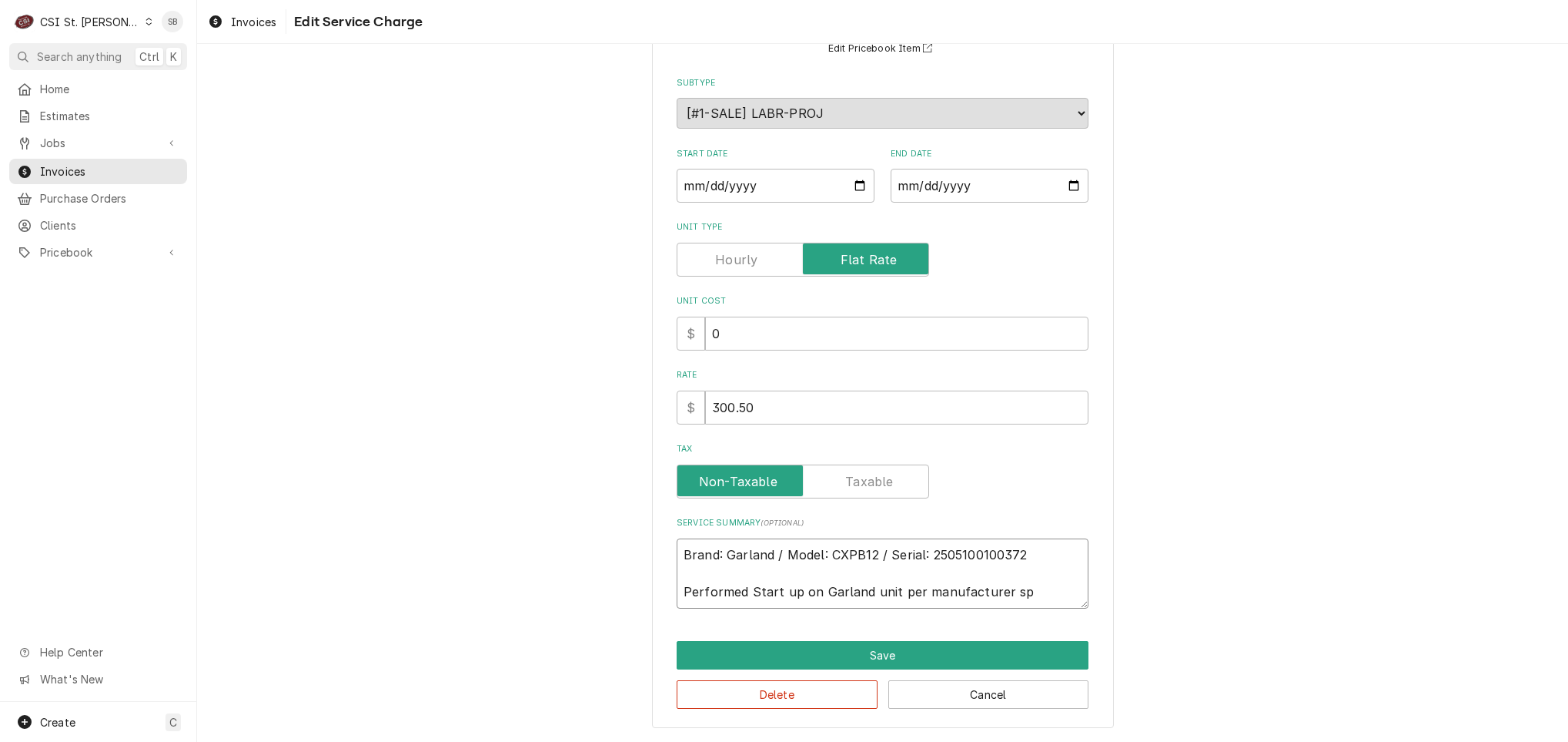
type textarea "x"
type textarea "Brand: Garland / Model: CXPB12 / Serial: 2505100100372 Performed Start up on Ga…"
type textarea "x"
type textarea "Brand: Garland / Model: CXPB12 / Serial: 2505100100372 Performed Start up on Ga…"
type textarea "x"
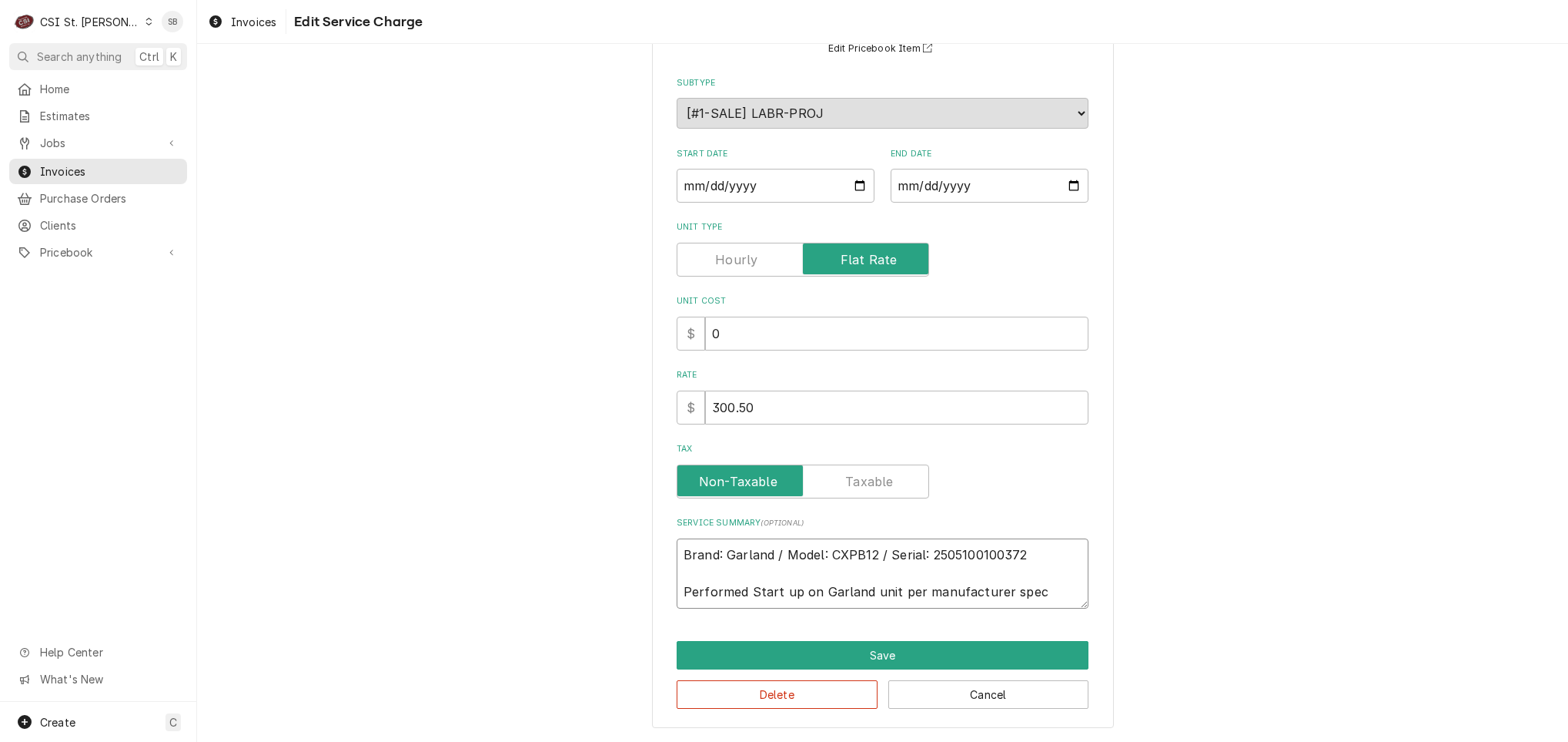
type textarea "Brand: Garland / Model: CXPB12 / Serial: 2505100100372 Performed Start up on Ga…"
type textarea "x"
type textarea "Brand: Garland / Model: CXPB12 / Serial: 2505100100372 Performed Start up on Ga…"
type textarea "x"
type textarea "Brand: Garland / Model: CXPB12 / Serial: 2505100100372 Performed Start up on Ga…"
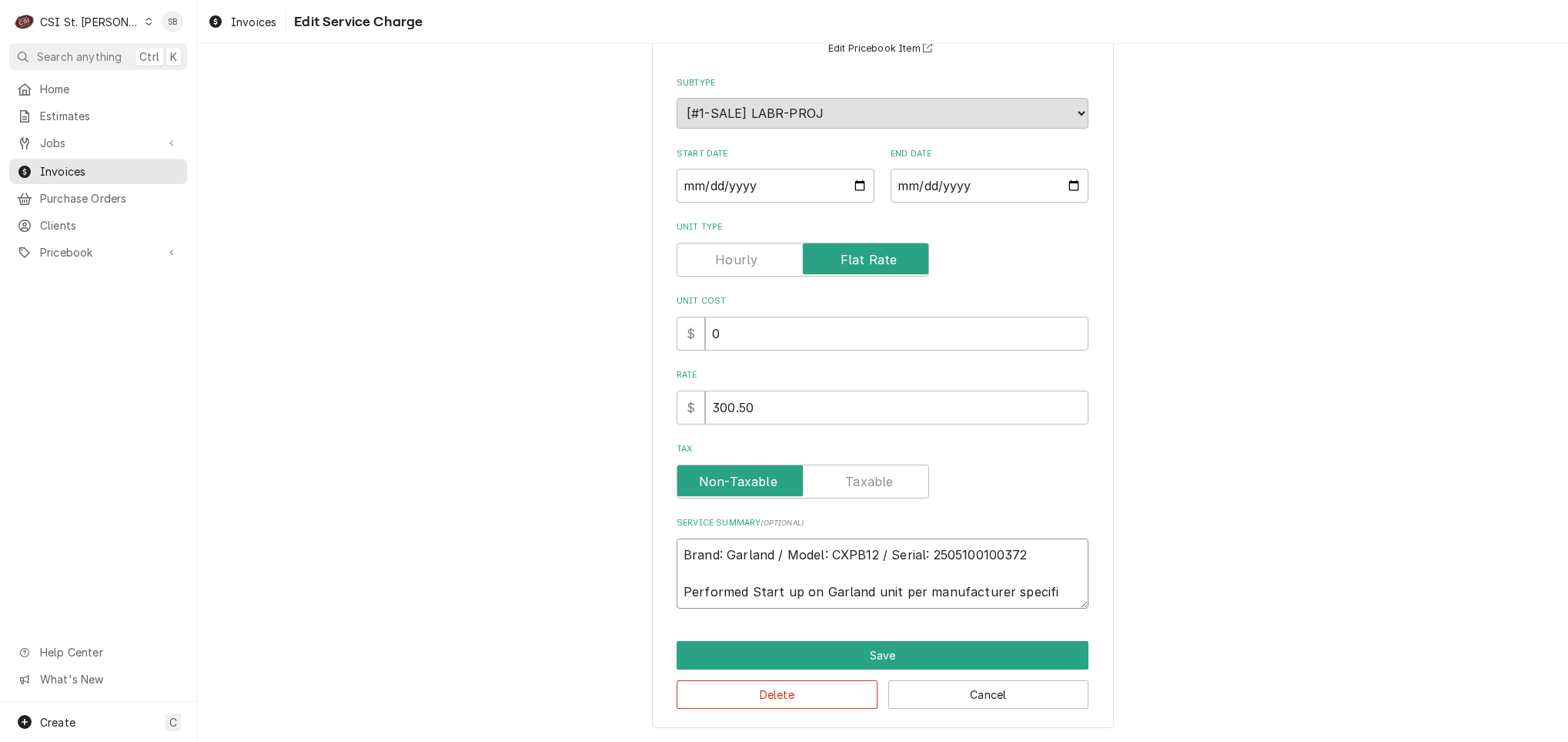
type textarea "x"
type textarea "Brand: Garland / Model: CXPB12 / Serial: 2505100100372 Performed Start up on Ga…"
type textarea "x"
type textarea "Brand: Garland / Model: CXPB12 / Serial: 2505100100372 Performed Start up on Ga…"
type textarea "x"
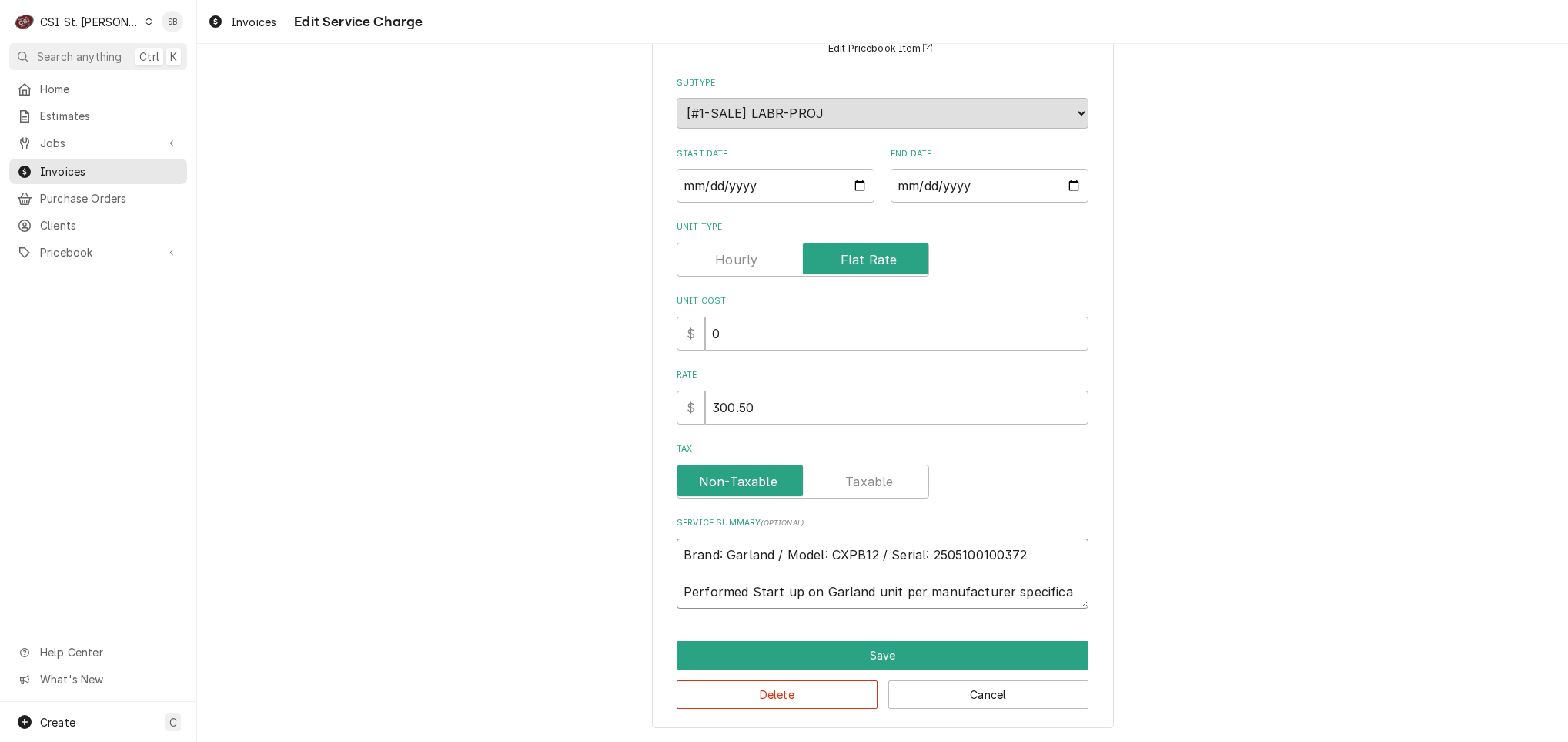
type textarea "Brand: Garland / Model: CXPB12 / Serial: 2505100100372 Performed Start up on Ga…"
type textarea "x"
type textarea "Brand: Garland / Model: CXPB12 / Serial: 2505100100372 Performed Start up on Ga…"
type textarea "x"
type textarea "Brand: Garland / Model: CXPB12 / Serial: 2505100100372 Performed Start up on Ga…"
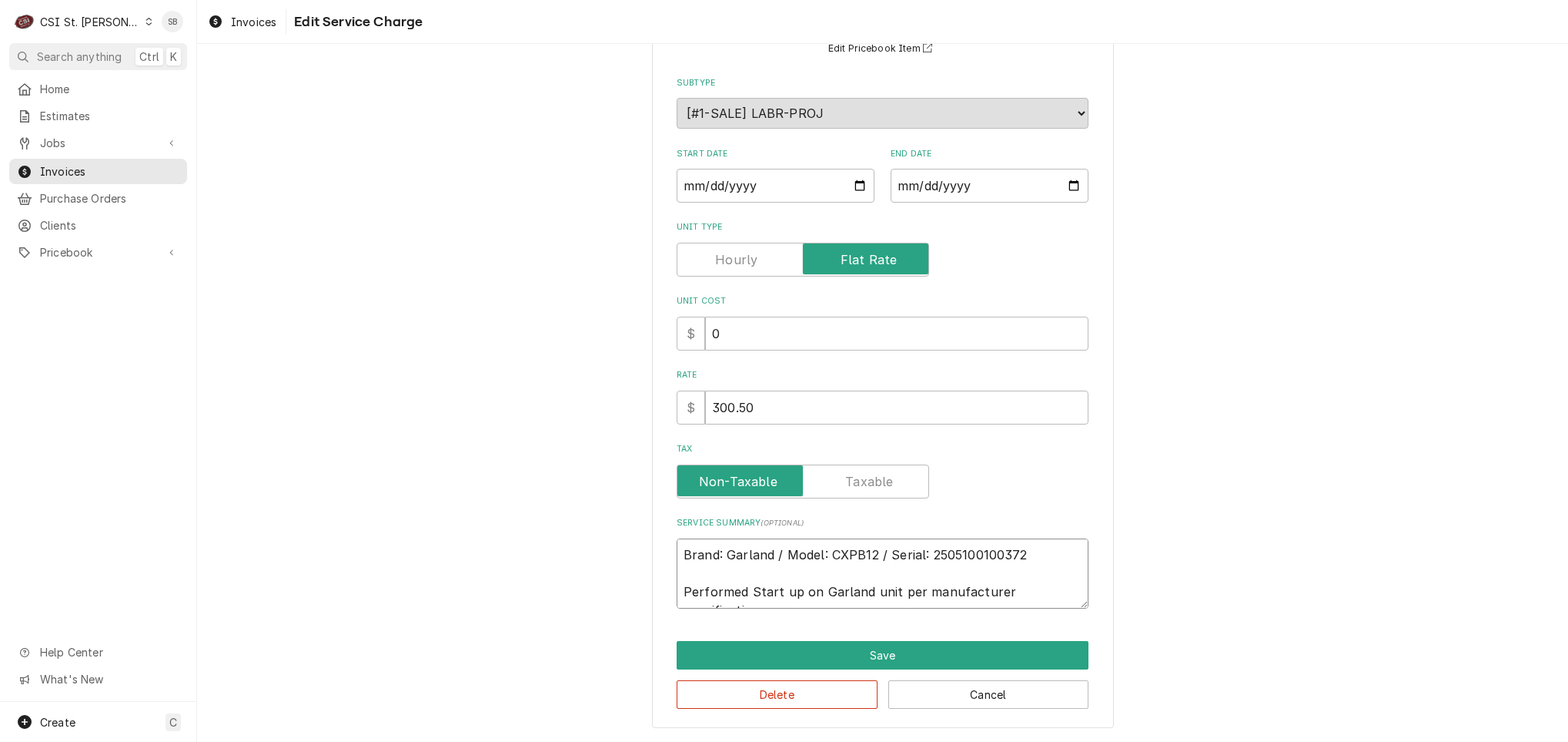
type textarea "x"
type textarea "Brand: Garland / Model: CXPB12 / Serial: 2505100100372 Performed Start up on Ga…"
type textarea "x"
type textarea "Brand: Garland / Model: CXPB12 / Serial: 2505100100372 Performed Start up on Ga…"
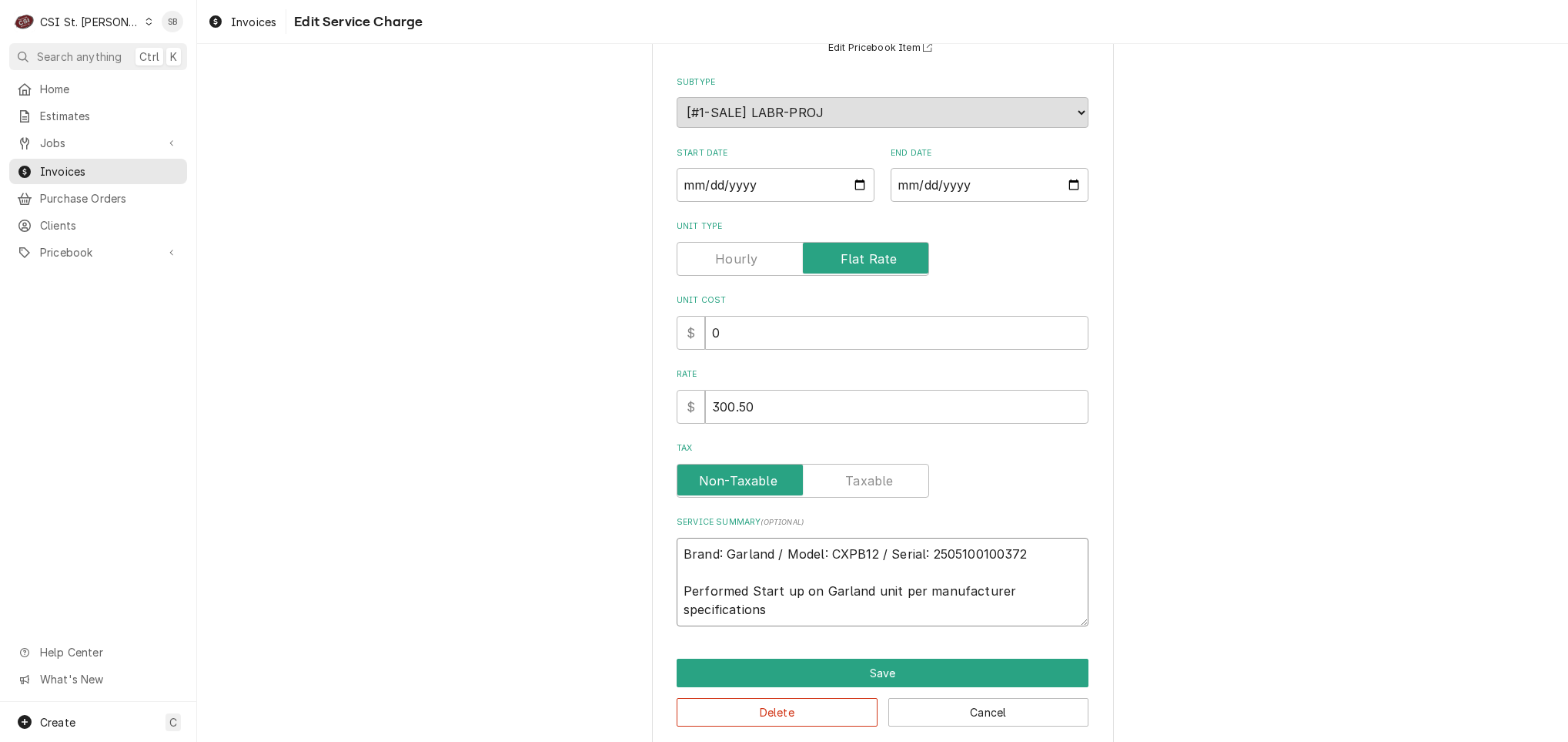
scroll to position [169, 0]
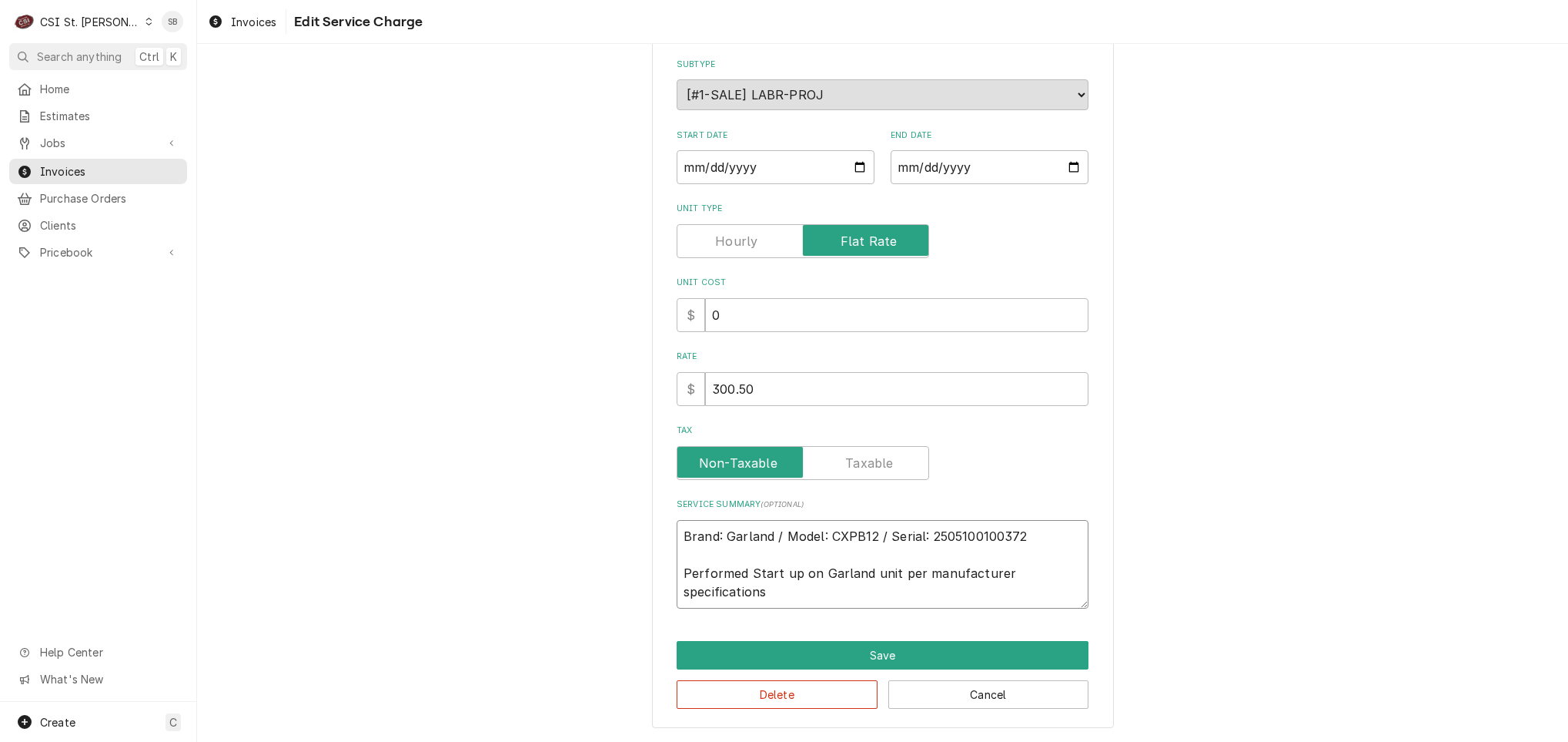
type textarea "x"
type textarea "Brand: Garland / Model: CXPB12 / Serial: 2505100100372 Performed Start up on Ga…"
type textarea "x"
type textarea "Brand: Garland / Model: CXPB12 / Serial: 2505100100372 Performed Start up on Ga…"
click at [818, 656] on button "Save" at bounding box center [882, 655] width 412 height 29
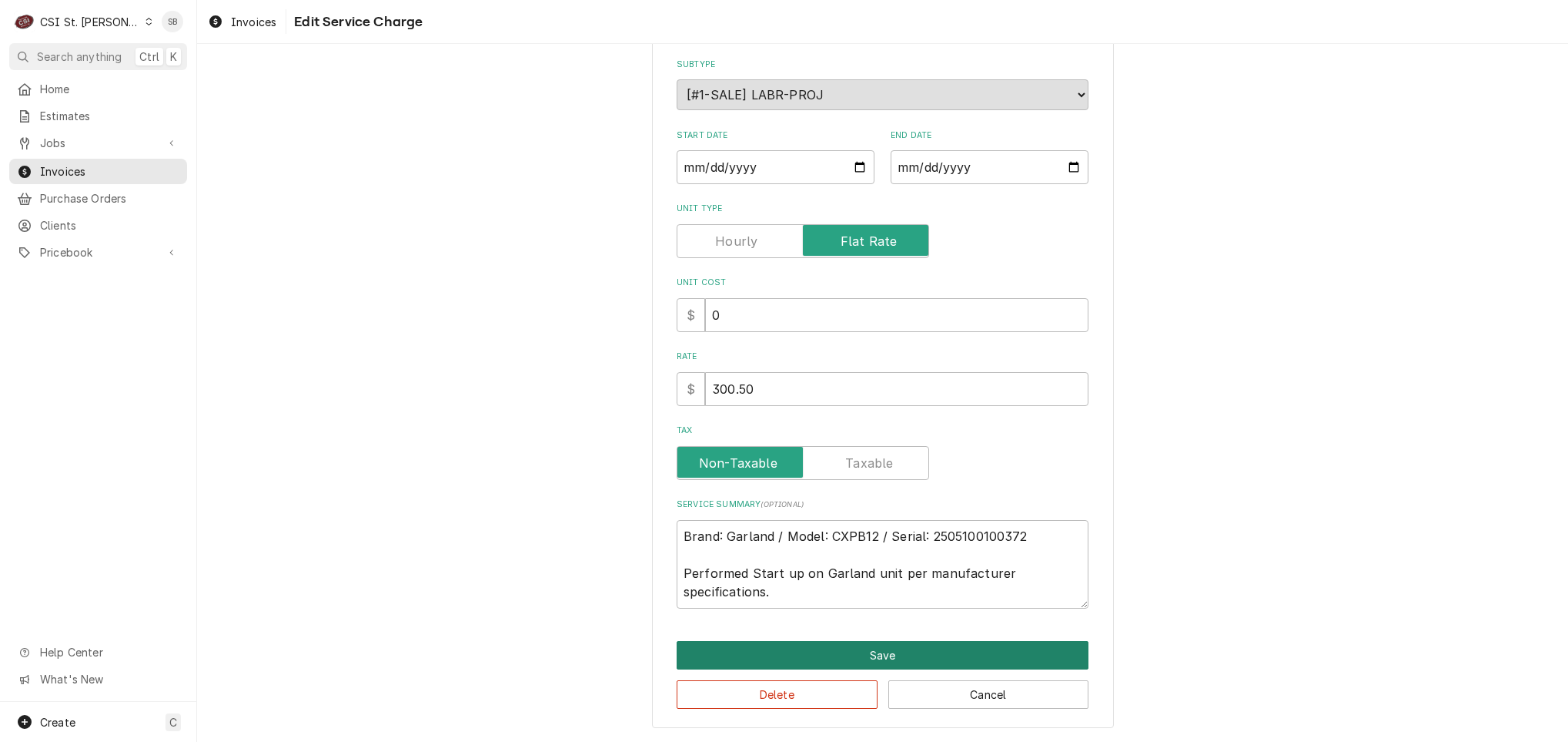
type textarea "x"
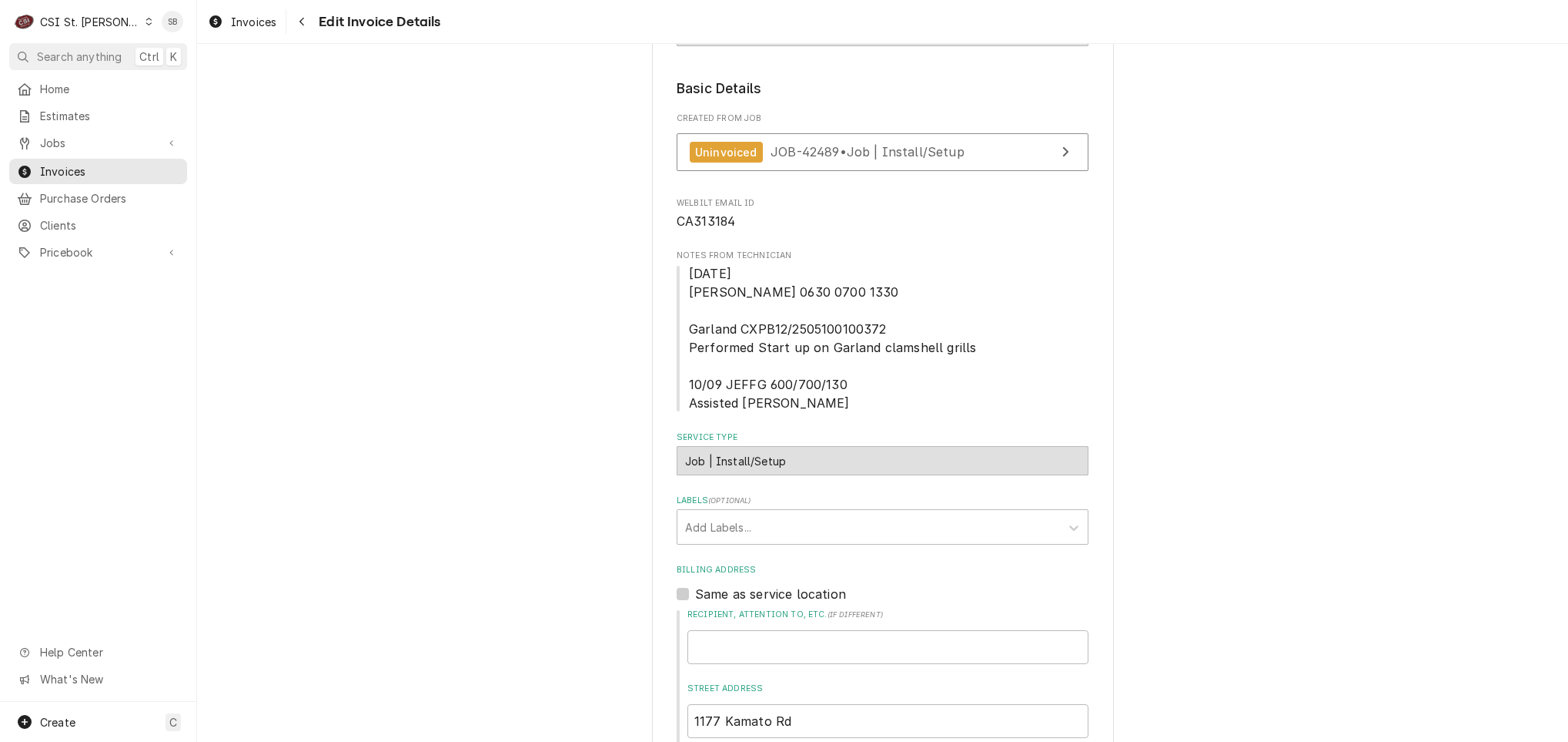
scroll to position [242, 0]
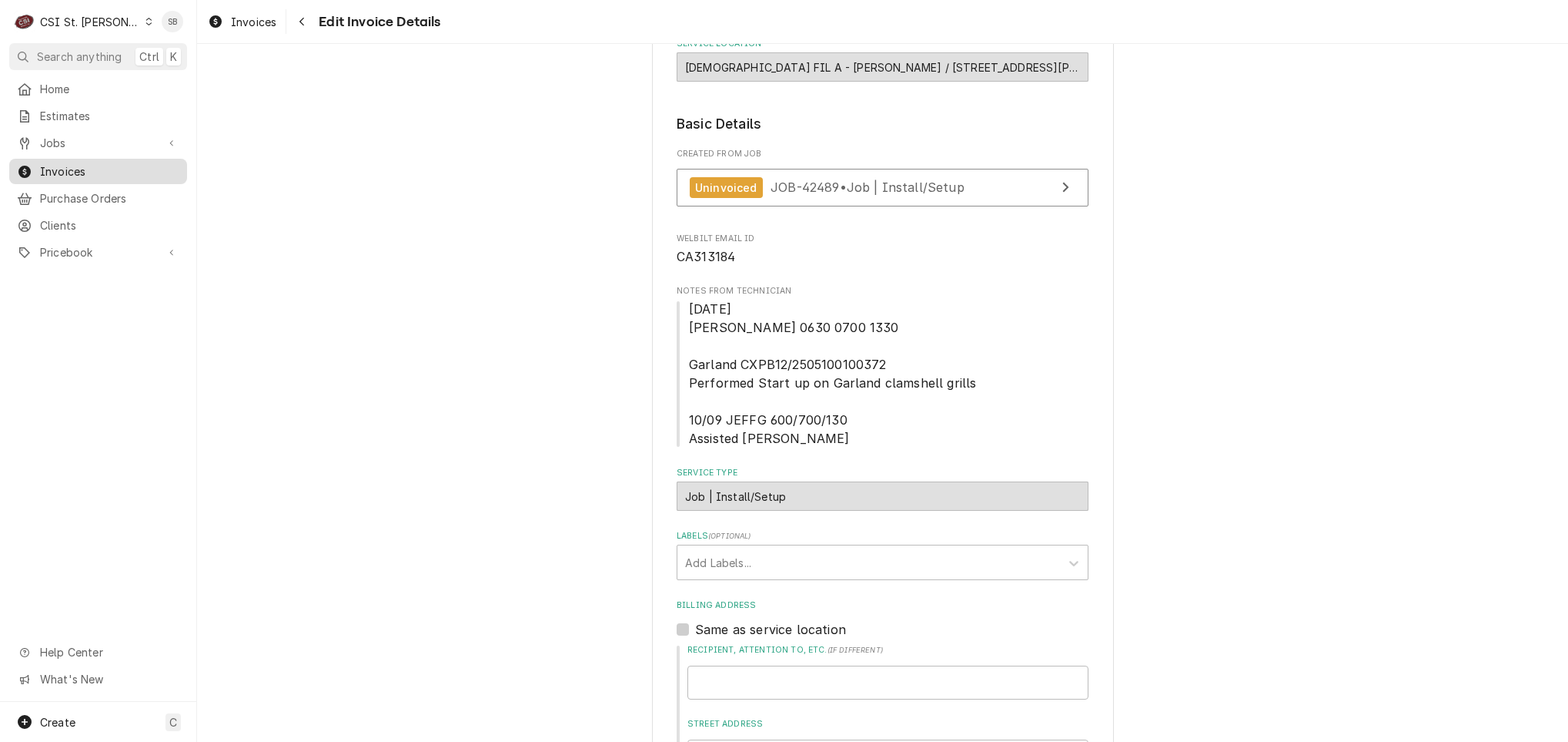
click at [70, 164] on span "Invoices" at bounding box center [109, 172] width 139 height 16
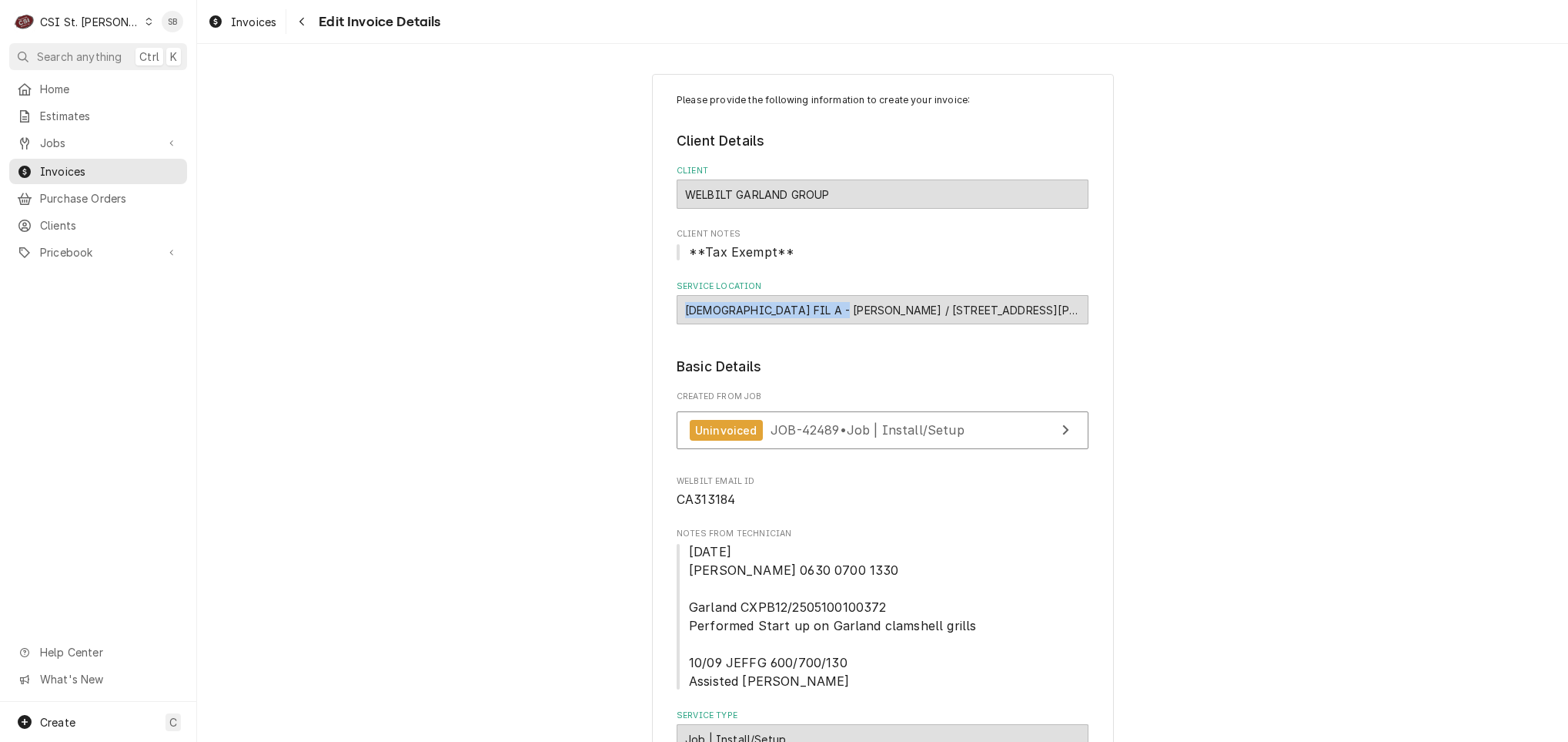
drag, startPoint x: 837, startPoint y: 310, endPoint x: 676, endPoint y: 312, distance: 161.0
click at [677, 312] on div "[DEMOGRAPHIC_DATA] FIL A - [PERSON_NAME] / [STREET_ADDRESS][PERSON_NAME][PERSON…" at bounding box center [882, 309] width 412 height 29
drag, startPoint x: 676, startPoint y: 312, endPoint x: 838, endPoint y: 310, distance: 162.0
click at [838, 310] on div "[DEMOGRAPHIC_DATA] FIL A - [PERSON_NAME] / [STREET_ADDRESS][PERSON_NAME][PERSON…" at bounding box center [882, 309] width 412 height 29
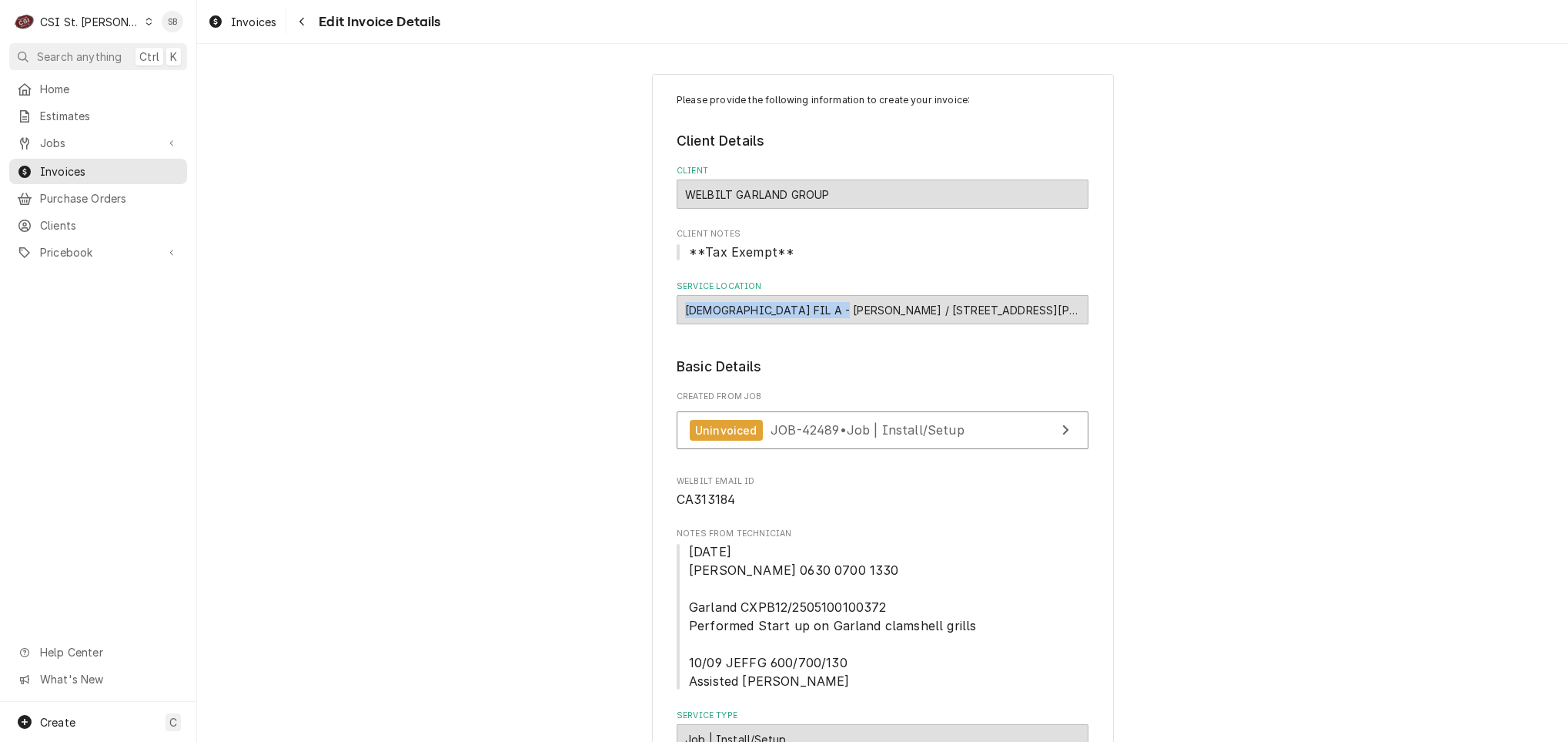
drag, startPoint x: 838, startPoint y: 310, endPoint x: 680, endPoint y: 317, distance: 158.2
click at [680, 317] on div "[DEMOGRAPHIC_DATA] FIL A - [PERSON_NAME] / [STREET_ADDRESS][PERSON_NAME][PERSON…" at bounding box center [882, 309] width 412 height 29
copy div "CHICK FIL A - TESSON FERRY"
click at [102, 164] on span "Invoices" at bounding box center [109, 172] width 139 height 16
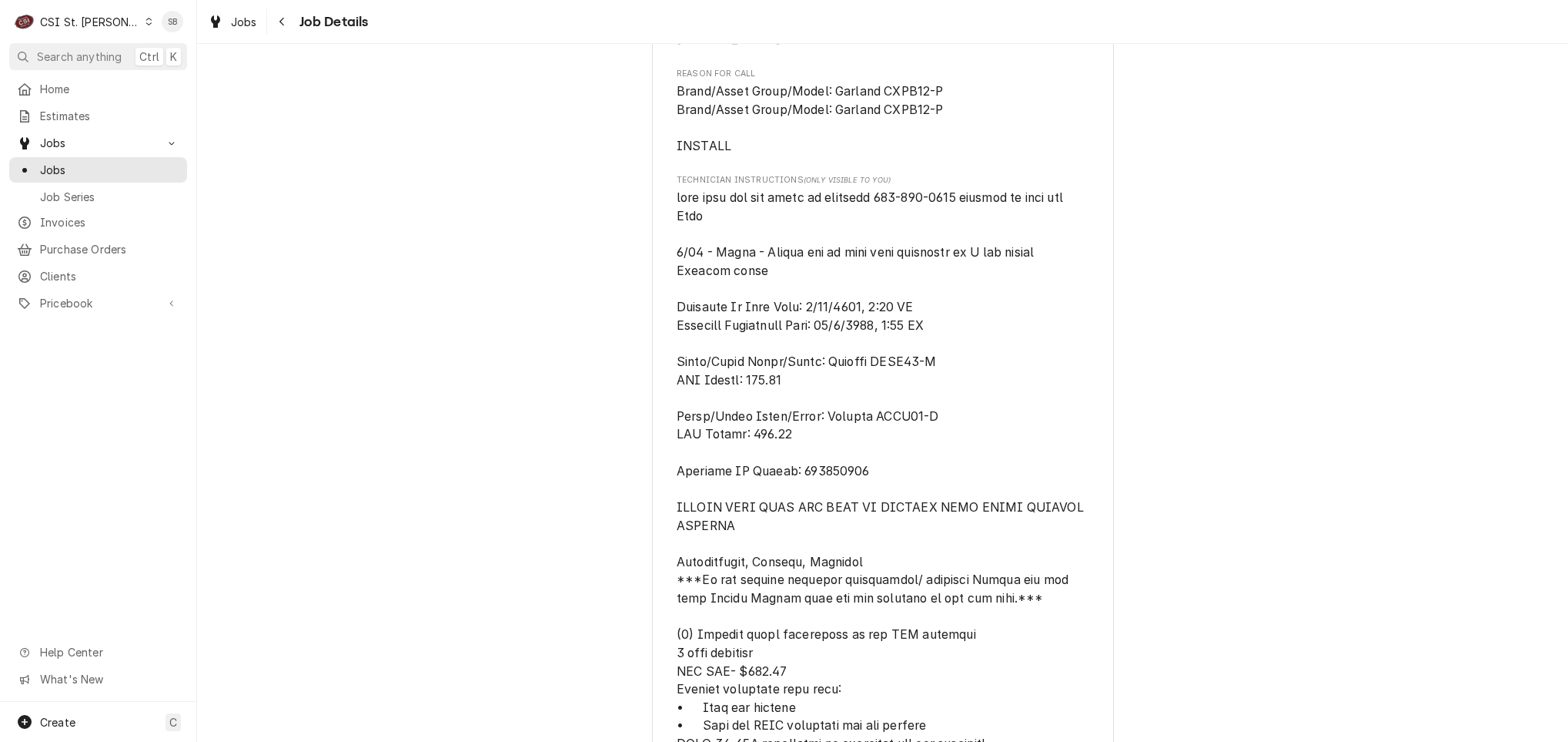
scroll to position [884, 0]
click at [592, 157] on div "Completed and Uninvoiced WELBILT GARLAND GROUP CHICK FIL A - TESSON FERRY / 127…" at bounding box center [882, 499] width 1371 height 2644
click at [1553, 335] on div "Completed and Uninvoiced WELBILT GARLAND GROUP CHICK FIL A - TESSON FERRY / 127…" at bounding box center [882, 393] width 1371 height 698
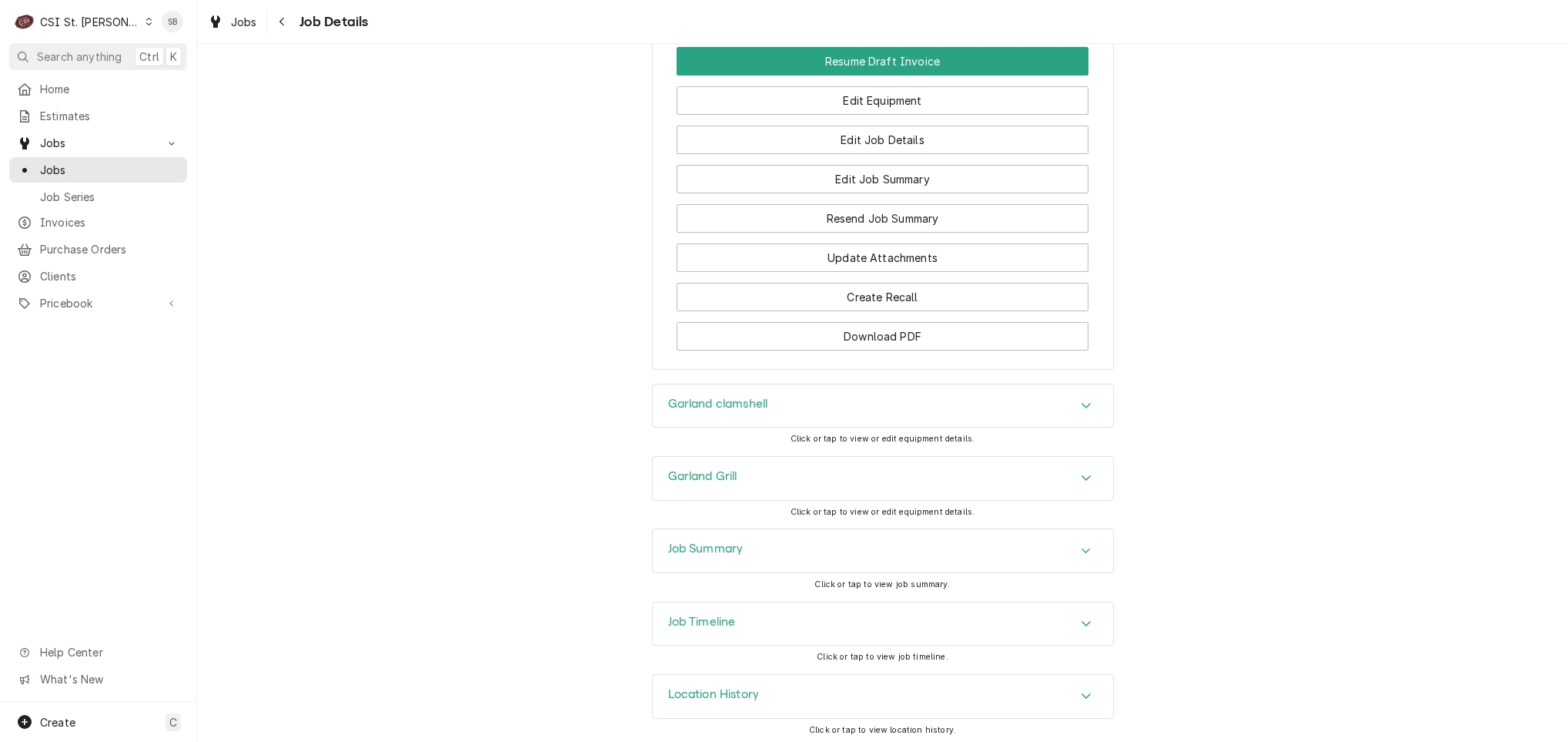
scroll to position [2341, 0]
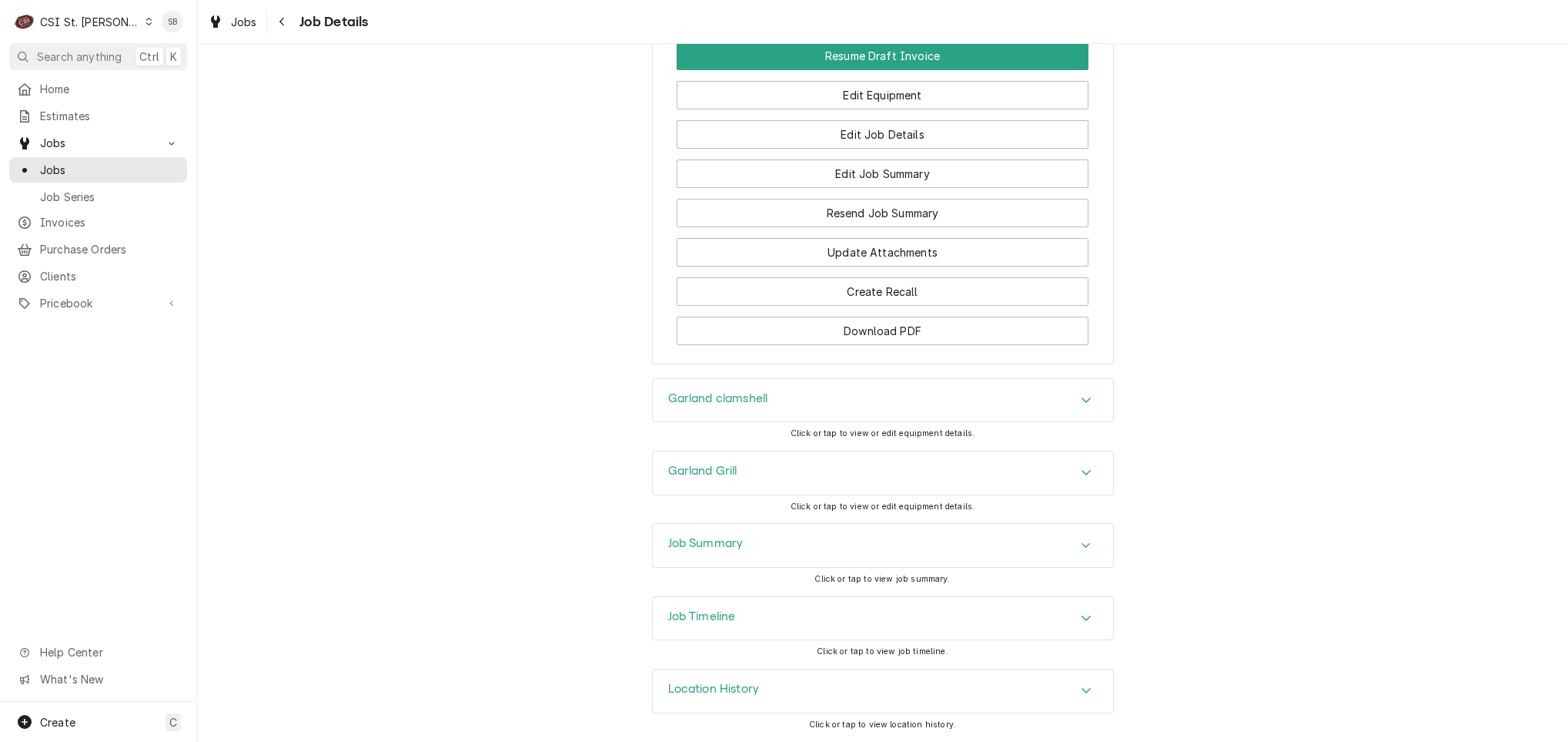
click at [917, 477] on div "Garland Grill" at bounding box center [883, 473] width 461 height 43
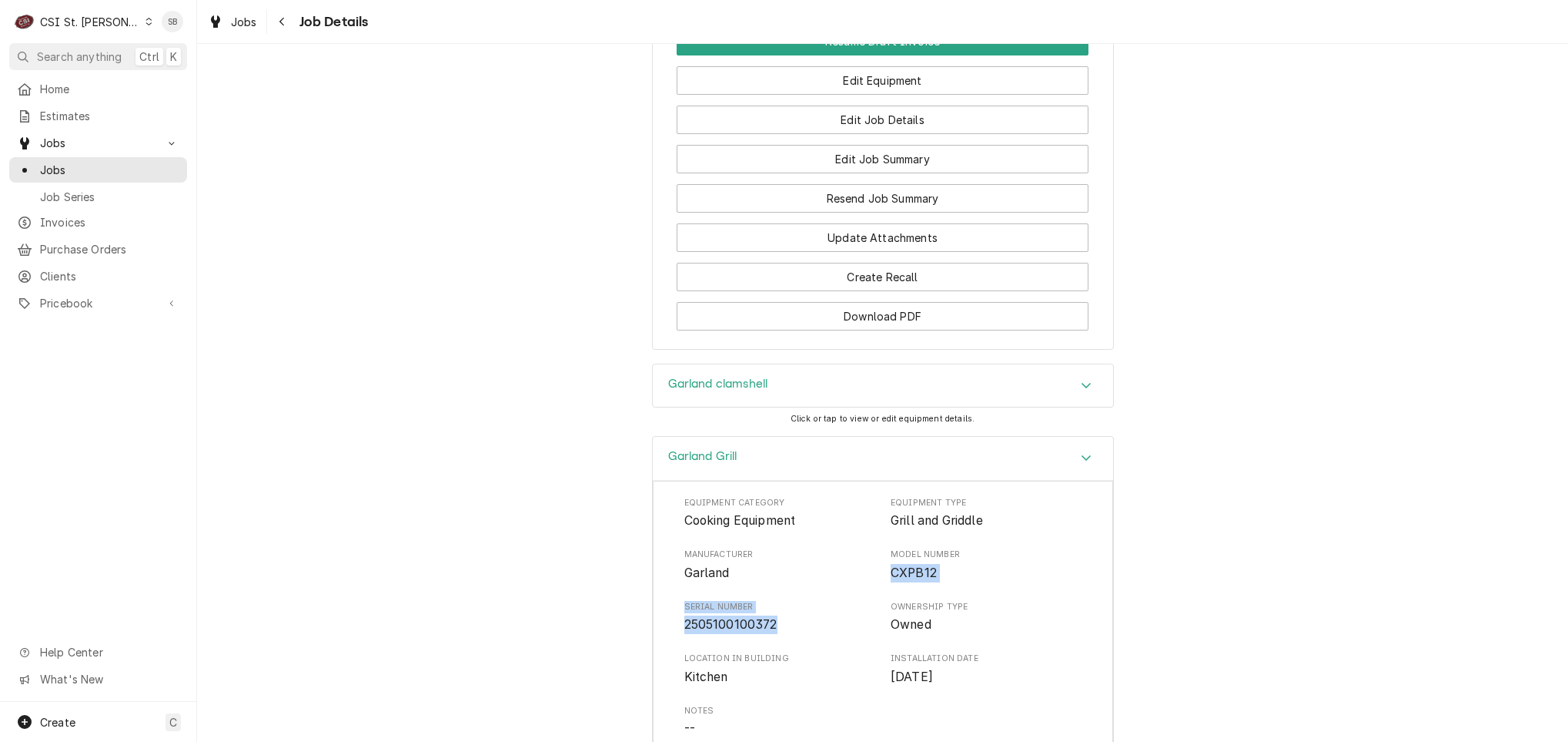
drag, startPoint x: 780, startPoint y: 641, endPoint x: 876, endPoint y: 578, distance: 114.8
click at [876, 578] on div "Equipment Category Cooking Equipment Equipment Type Grill and Griddle Manufactu…" at bounding box center [883, 643] width 397 height 294
copy div "CXPB12 Serial Number 2505100100372"
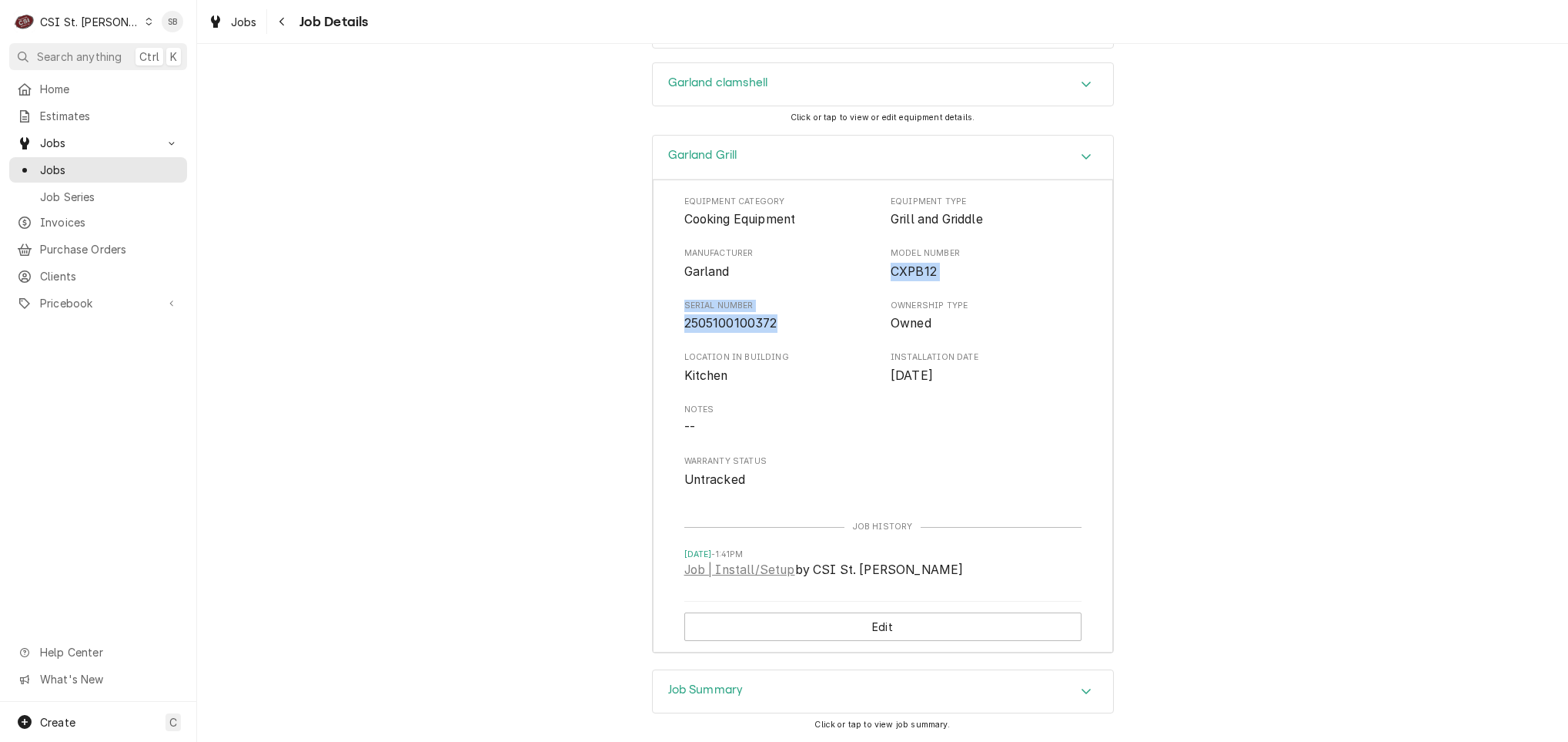
scroll to position [2648, 0]
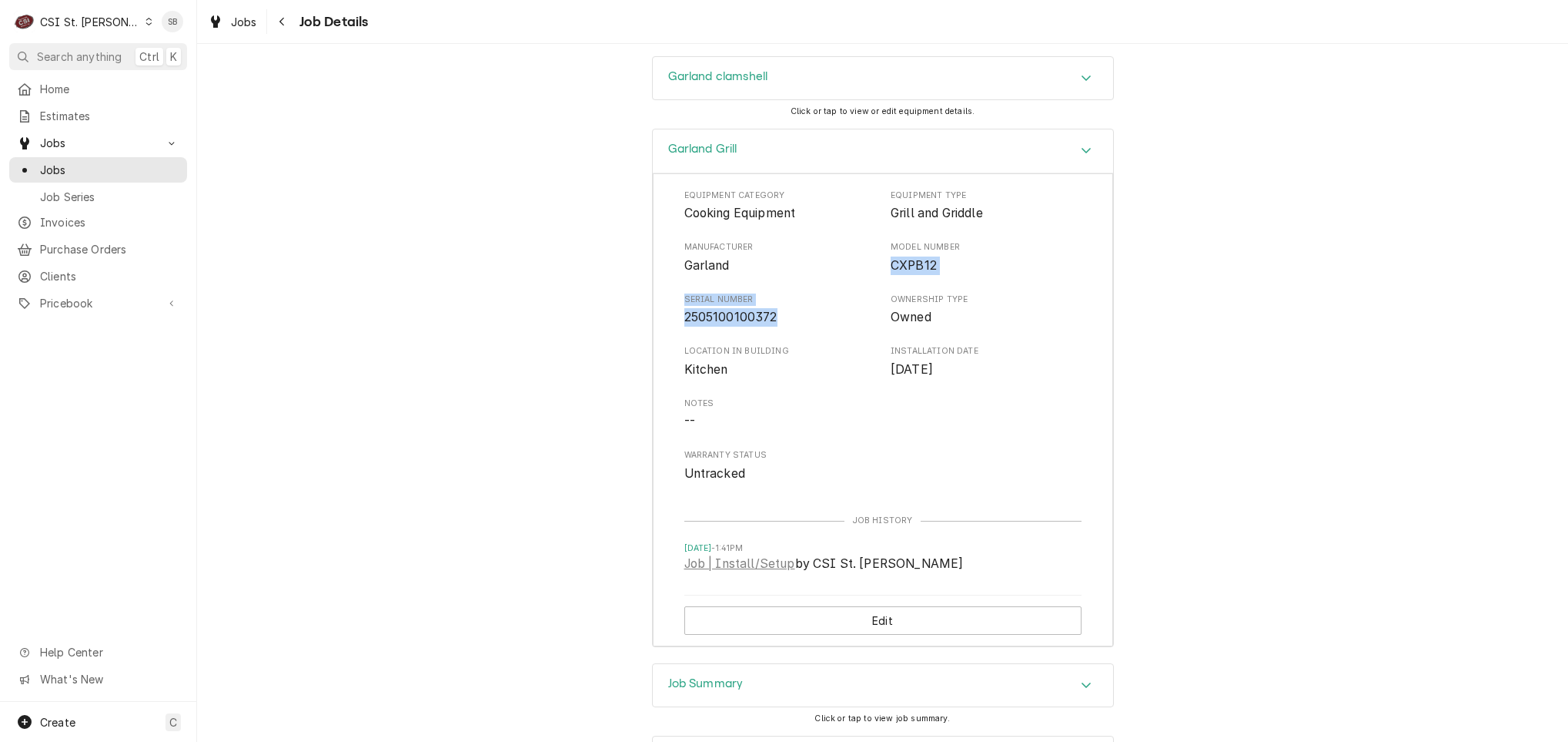
click at [857, 707] on div "Job Summary" at bounding box center [883, 686] width 461 height 43
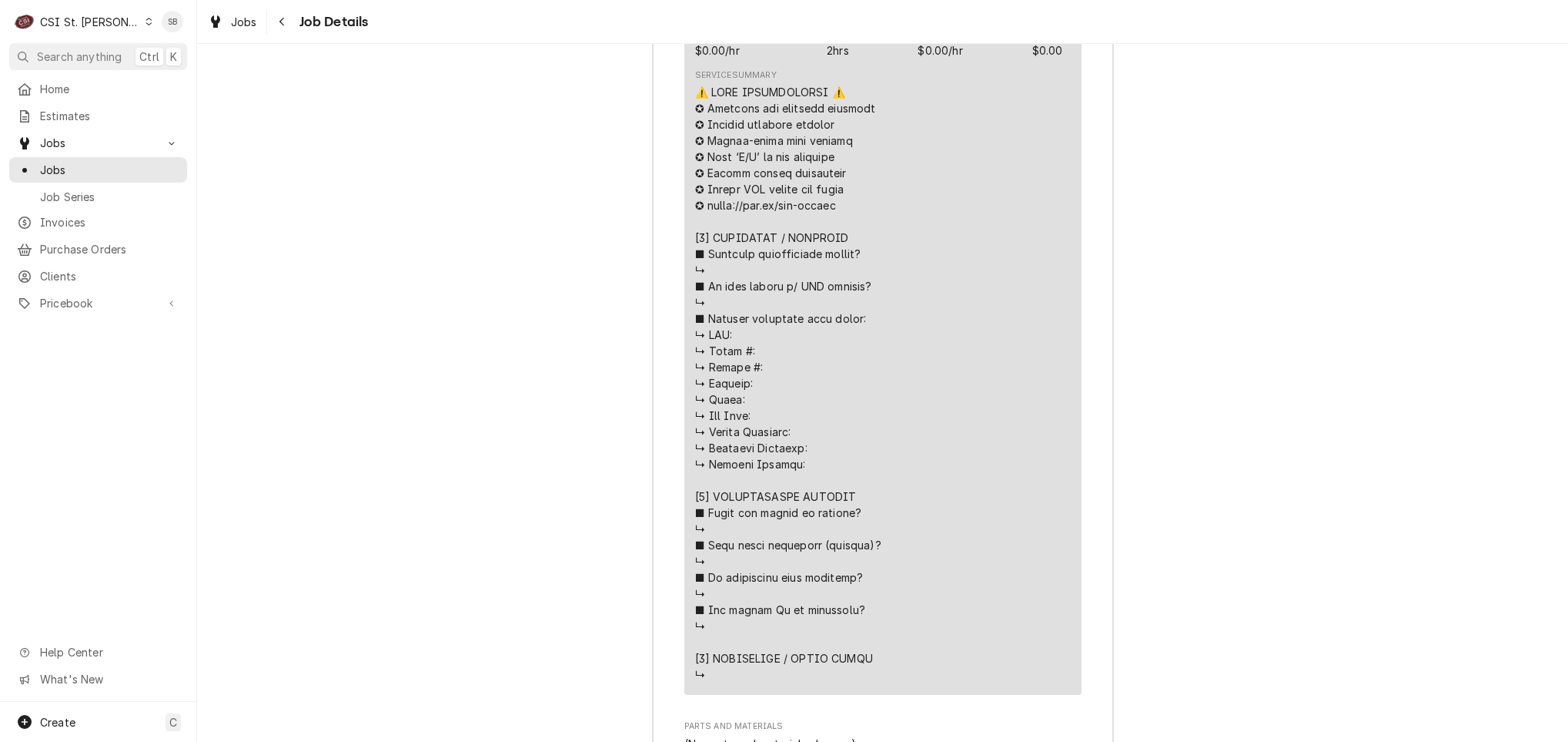
scroll to position [4415, 0]
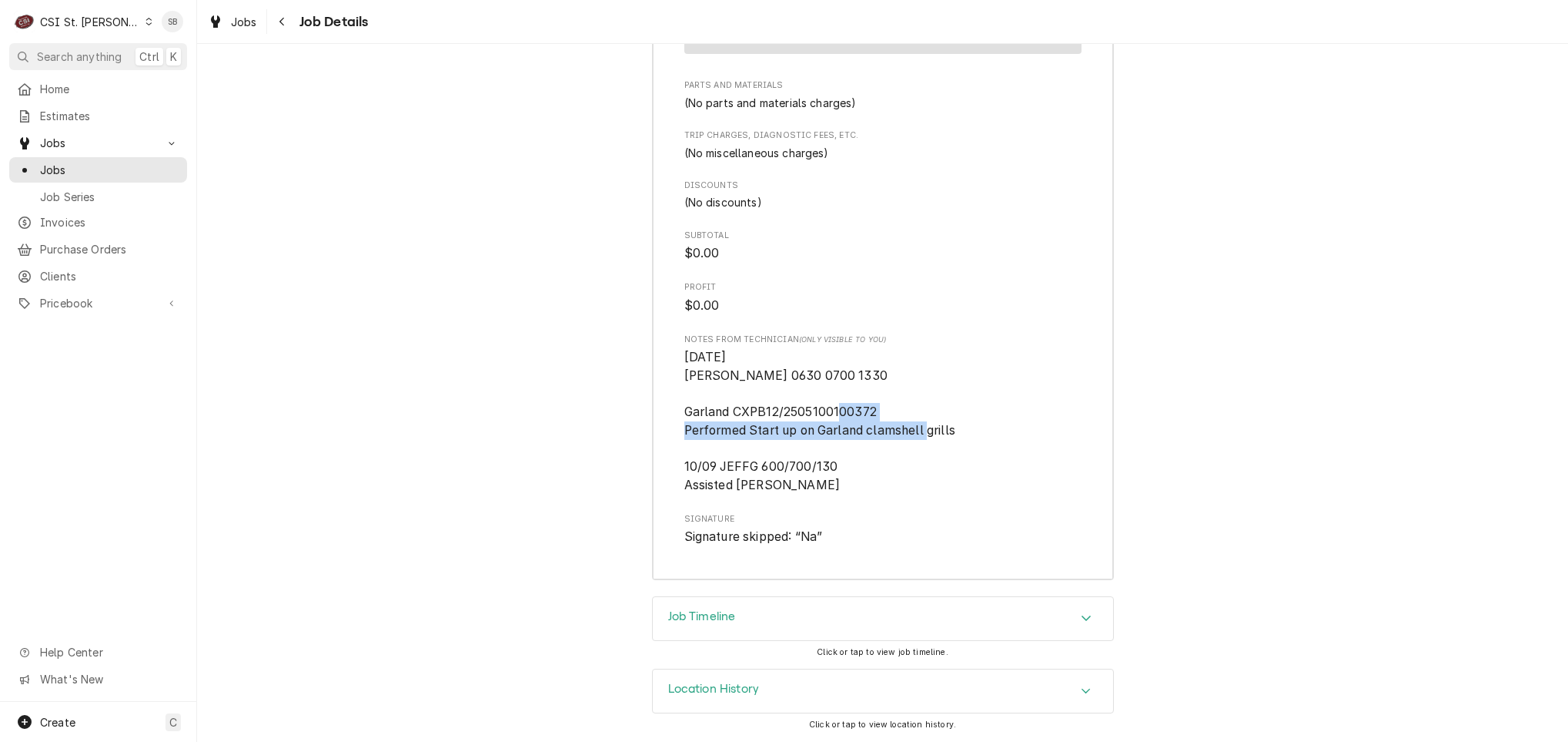
drag, startPoint x: 950, startPoint y: 426, endPoint x: 639, endPoint y: 423, distance: 311.0
copy span "Performed Start up on Garland clamshell grills"
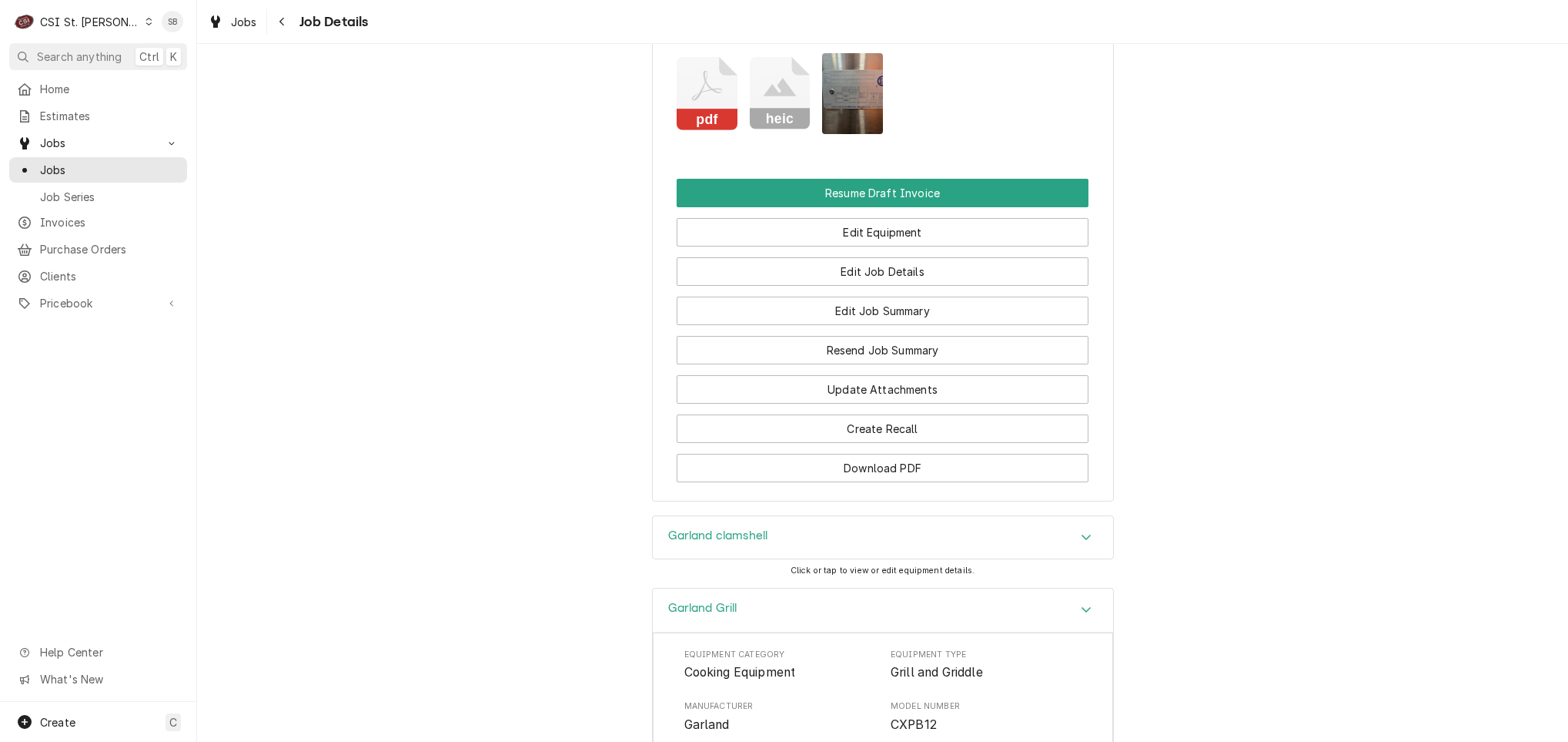
scroll to position [2199, 0]
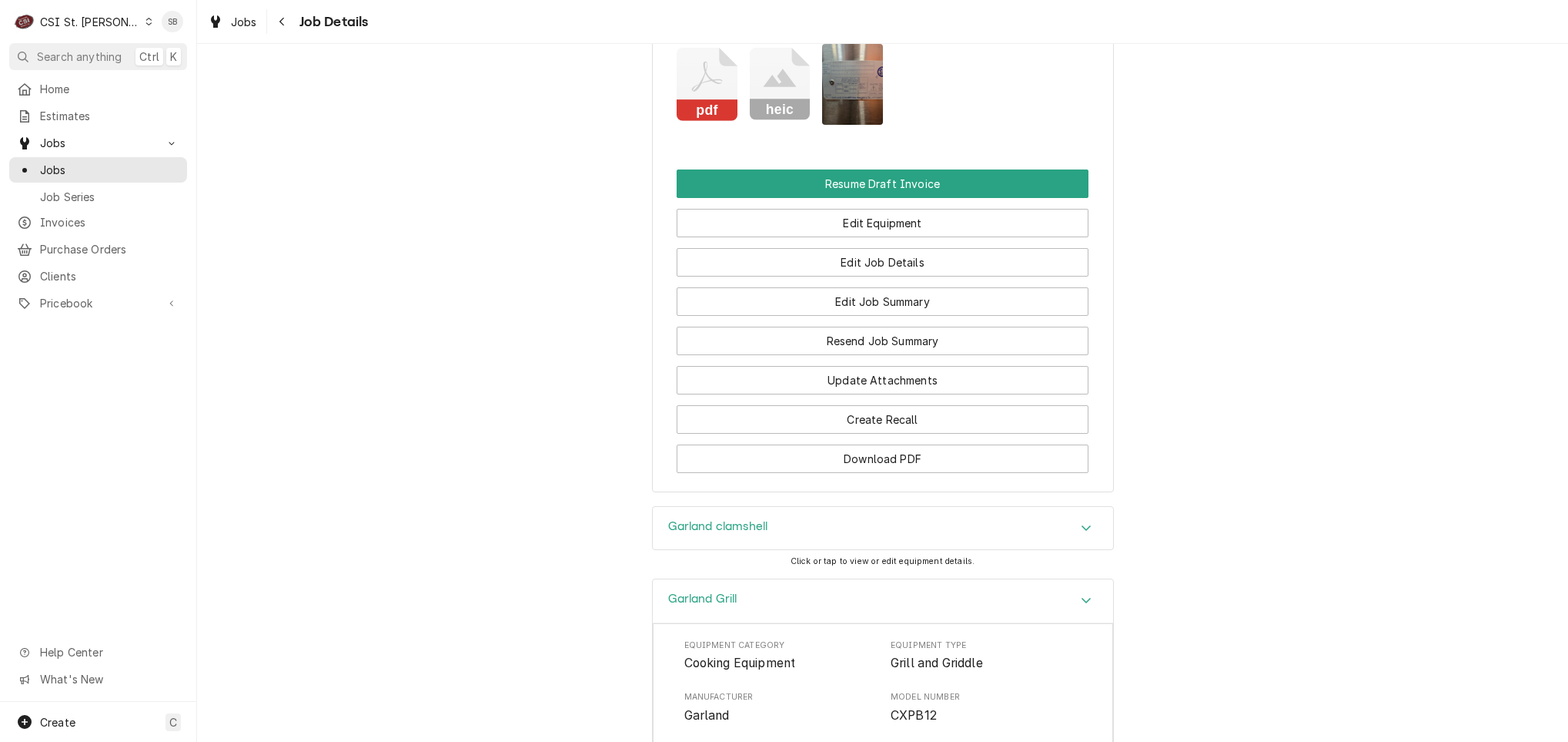
click at [1028, 550] on div "Garland clamshell" at bounding box center [883, 529] width 461 height 43
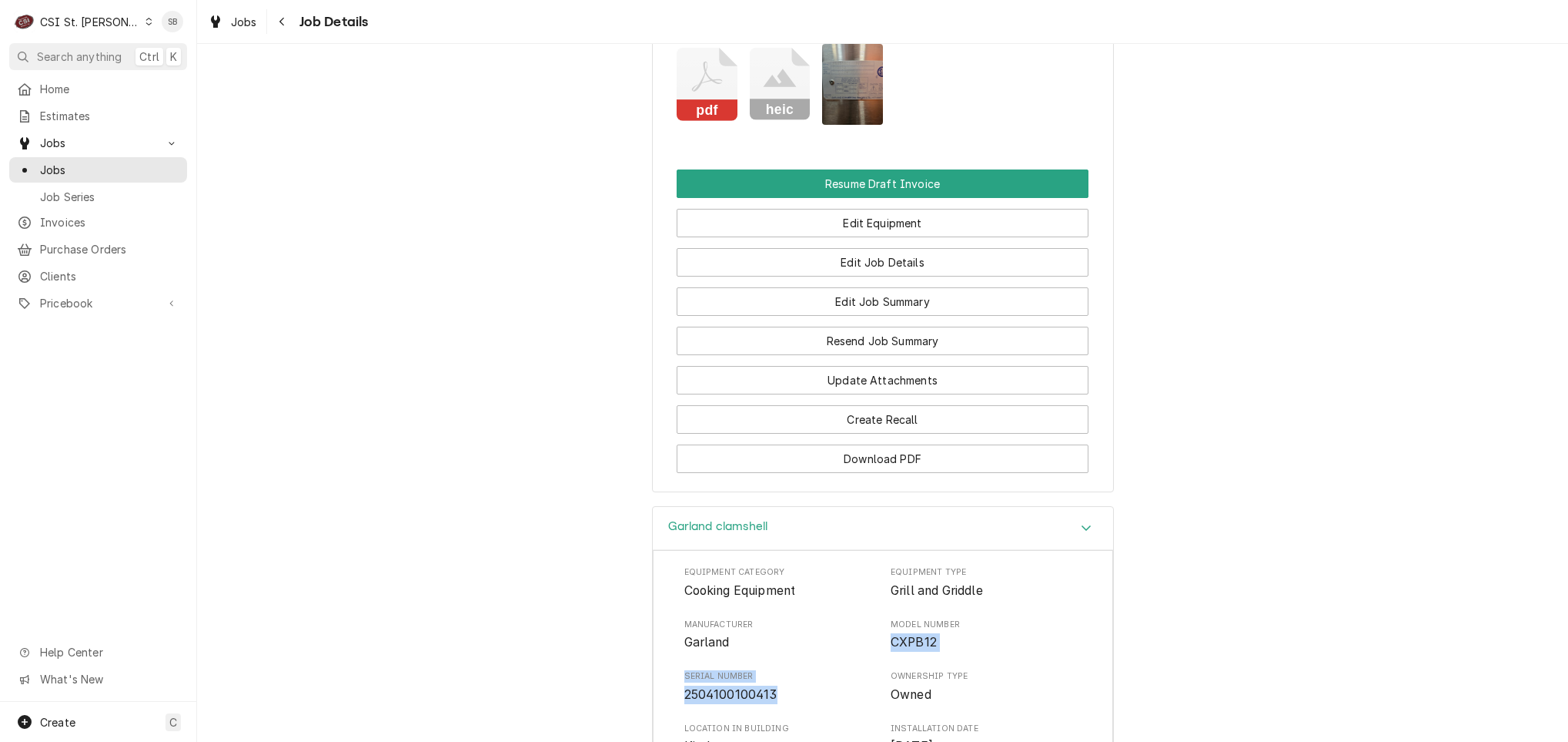
drag, startPoint x: 790, startPoint y: 709, endPoint x: 881, endPoint y: 666, distance: 100.6
click at [881, 666] on div "Equipment Category Cooking Equipment Equipment Type Grill and Griddle Manufactu…" at bounding box center [883, 712] width 397 height 294
copy div "CXPB12 Serial Number 2504100100413"
click at [697, 81] on icon "Attachments" at bounding box center [706, 84] width 61 height 73
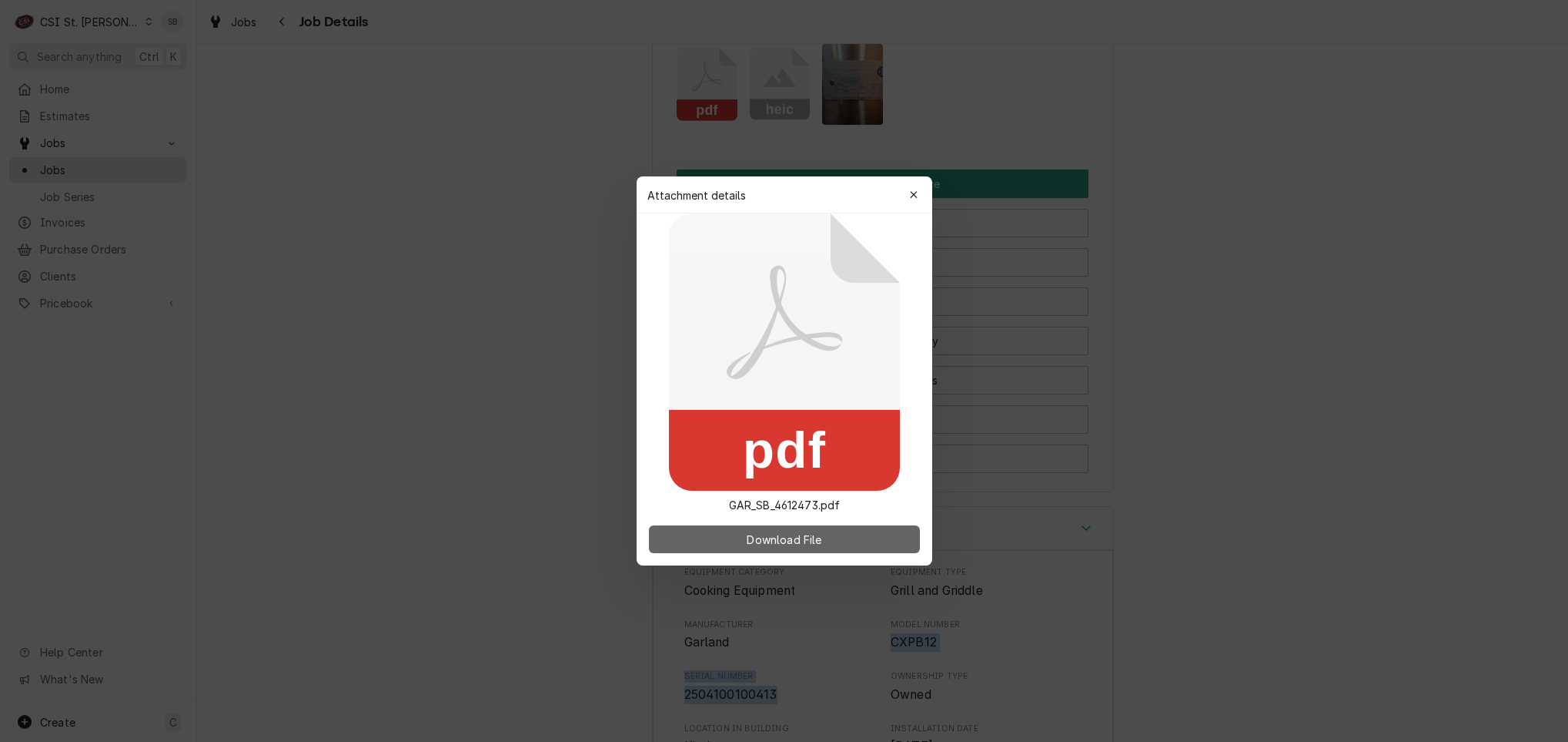
click at [825, 540] on span "Download File" at bounding box center [783, 540] width 80 height 16
click at [915, 185] on button "button" at bounding box center [913, 194] width 24 height 24
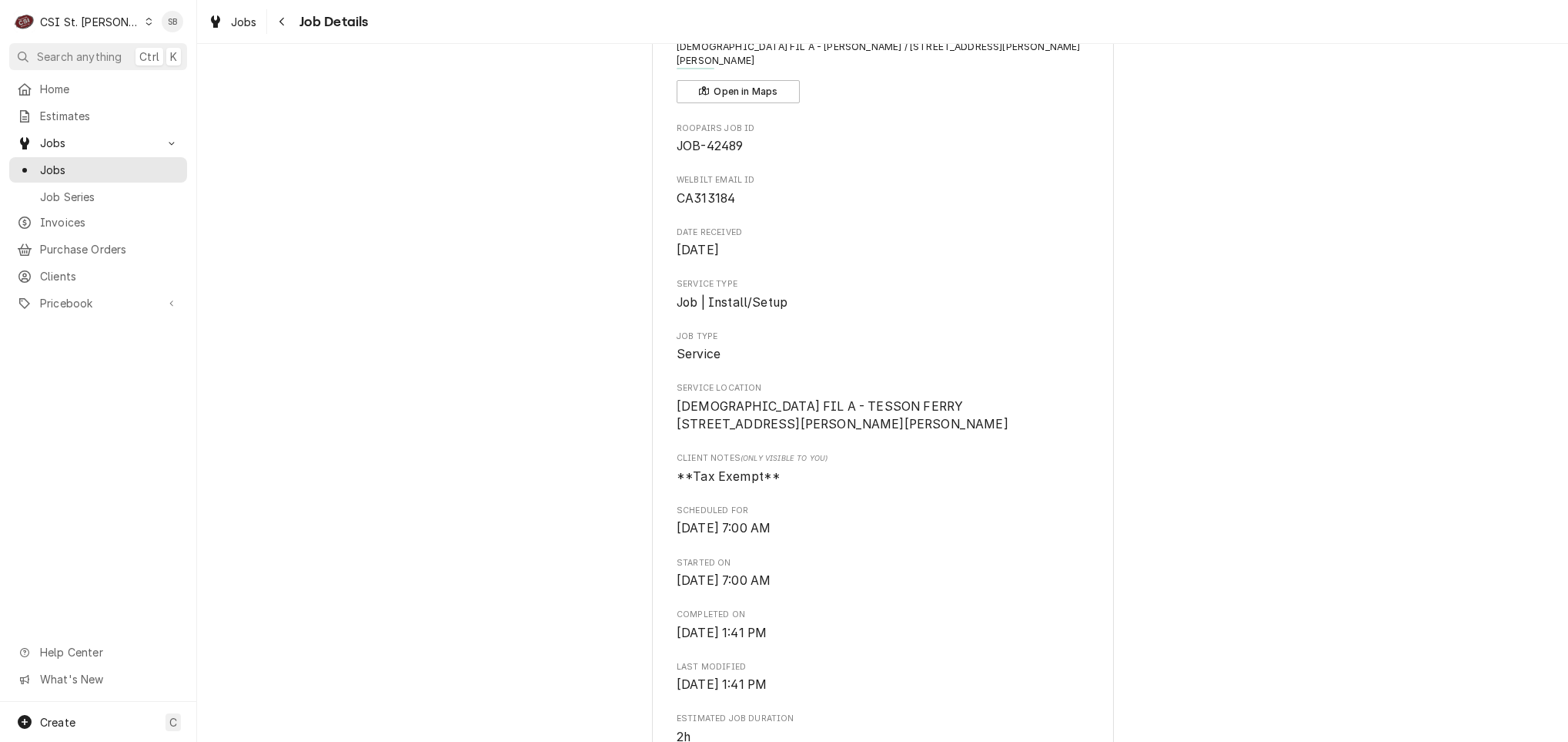
scroll to position [0, 0]
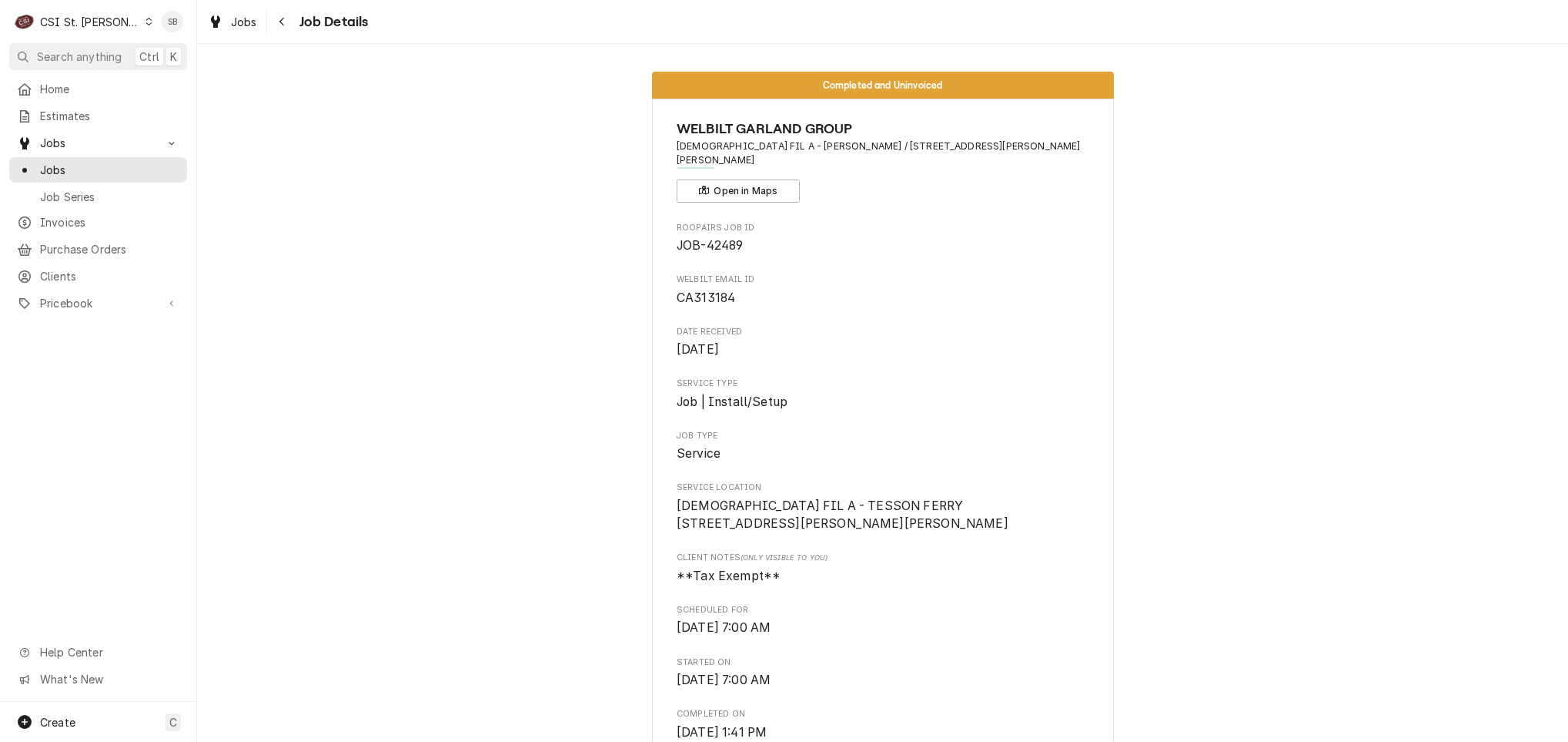
click at [697, 290] on span "CA313184" at bounding box center [705, 297] width 59 height 14
copy span "CA313184"
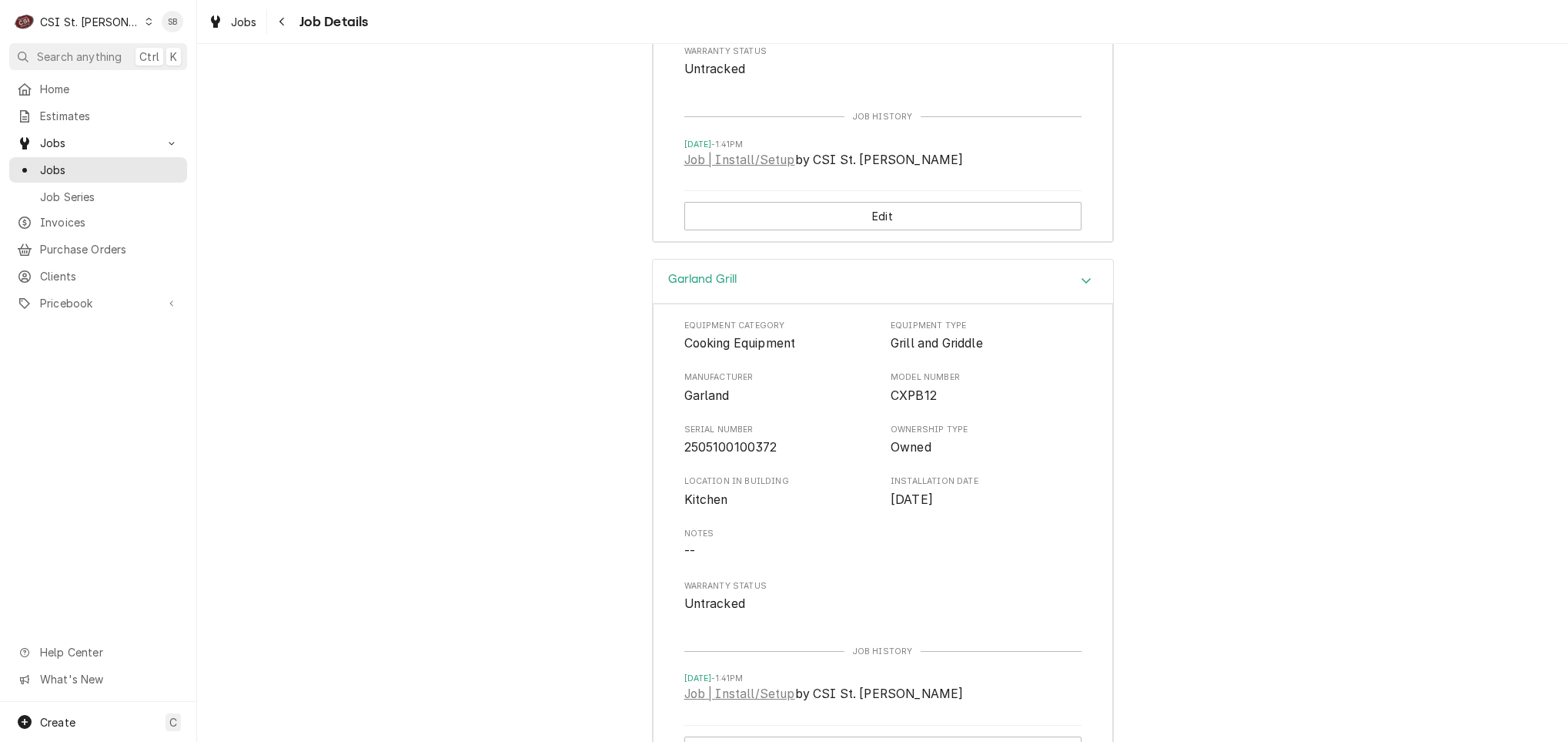
scroll to position [3000, 0]
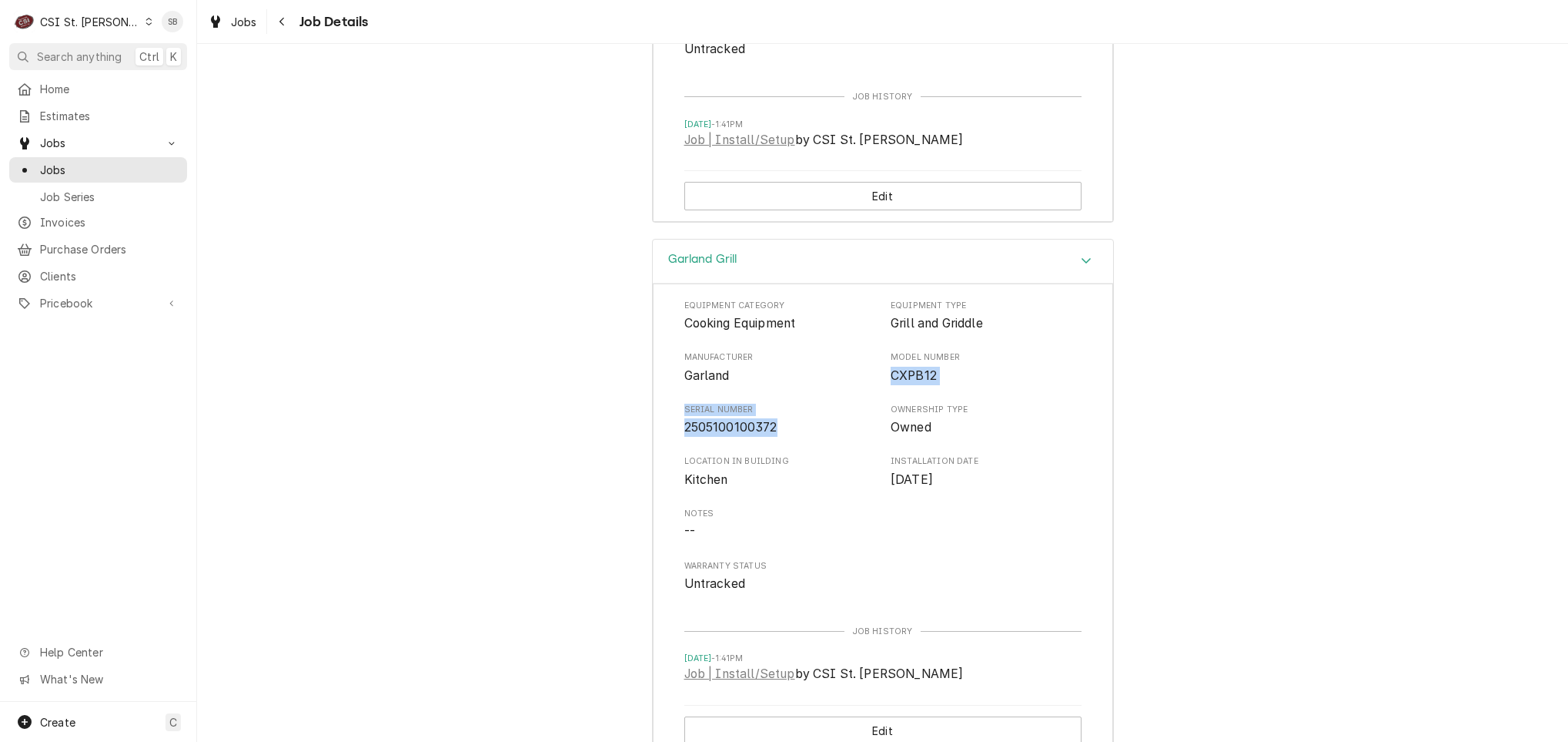
drag, startPoint x: 797, startPoint y: 439, endPoint x: 881, endPoint y: 395, distance: 94.8
click at [881, 395] on div "Equipment Category Cooking Equipment Equipment Type Grill and Griddle Manufactu…" at bounding box center [883, 446] width 397 height 294
copy div "CXPB12 Serial Number 2505100100372"
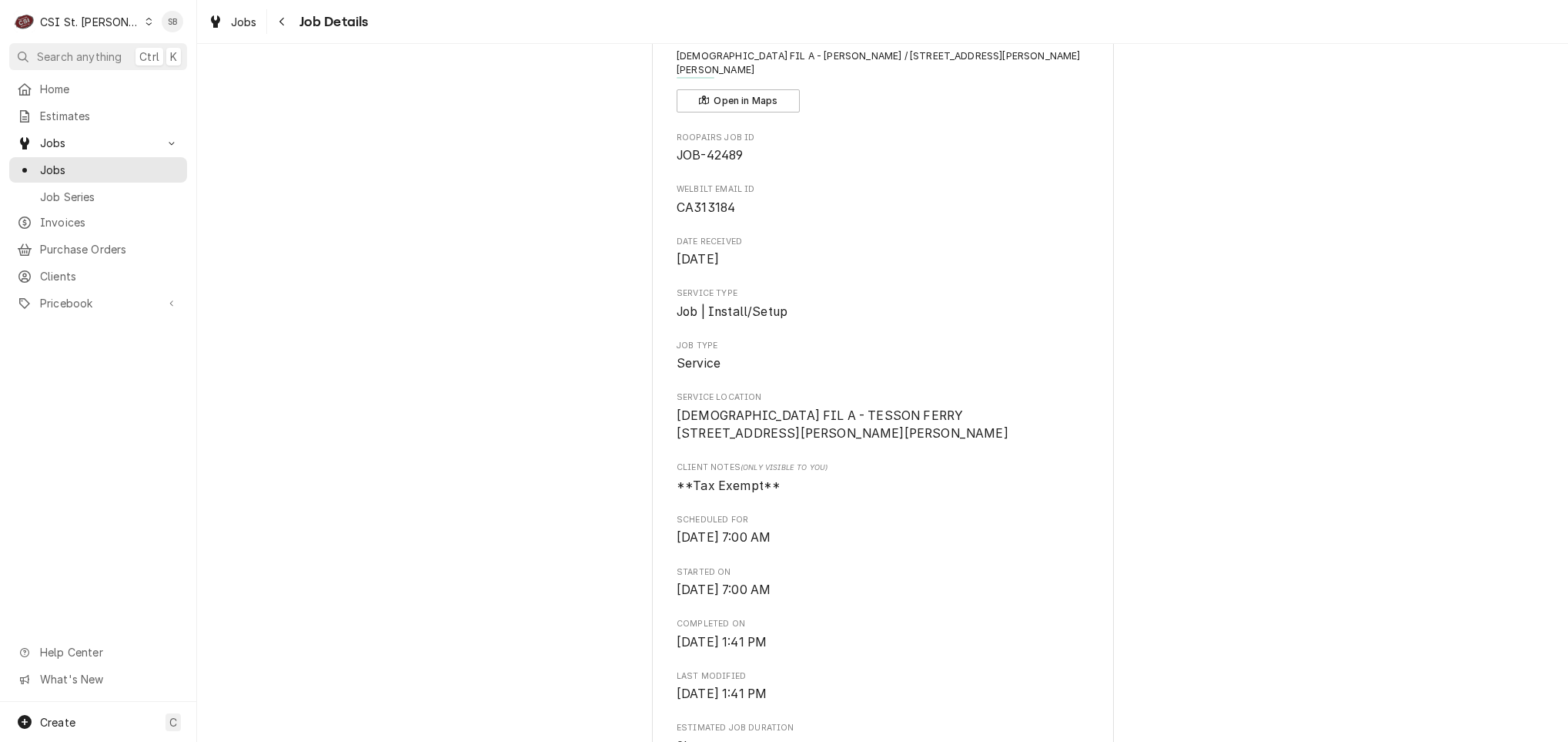
scroll to position [0, 0]
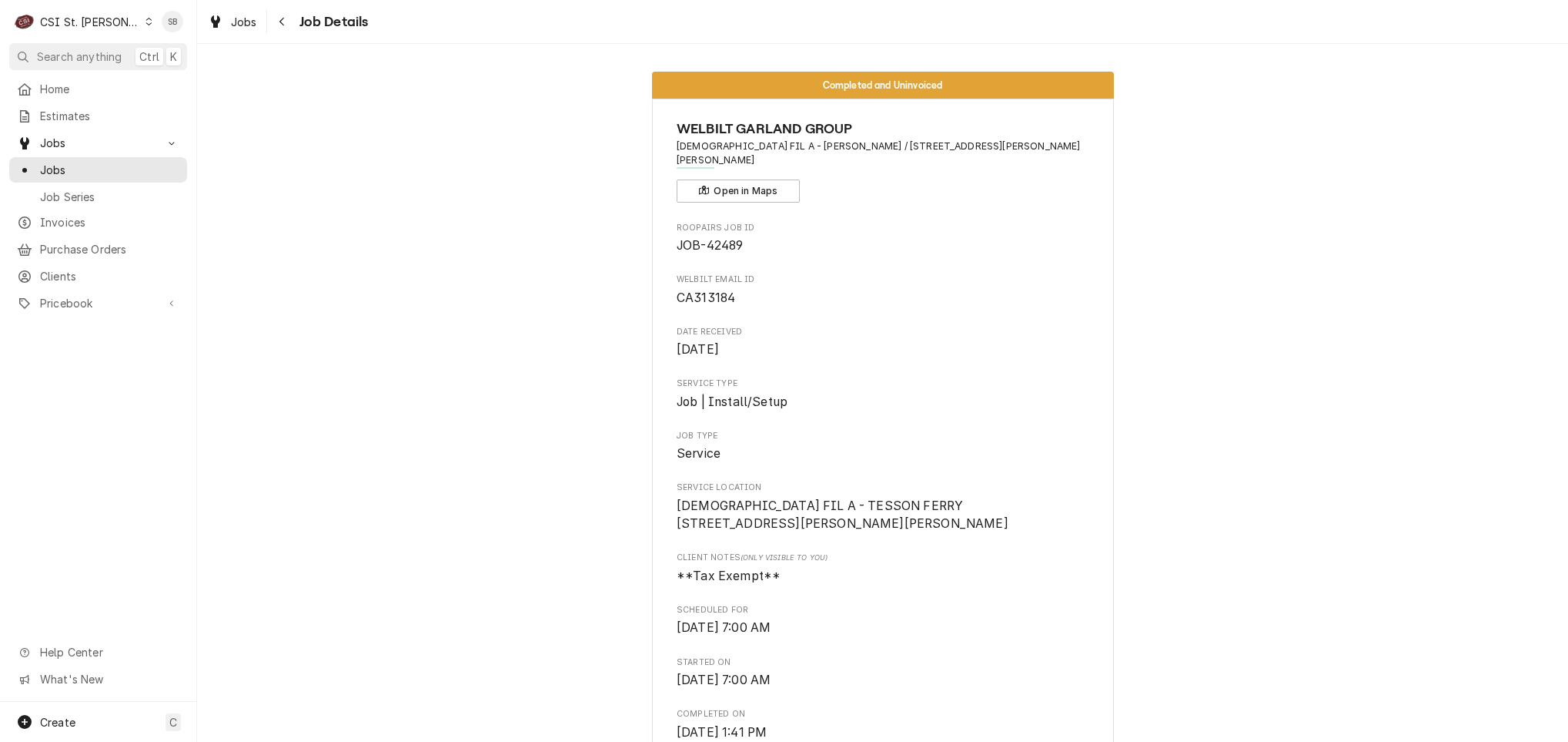
click at [703, 290] on span "CA313184" at bounding box center [705, 297] width 59 height 14
copy span "CA313184"
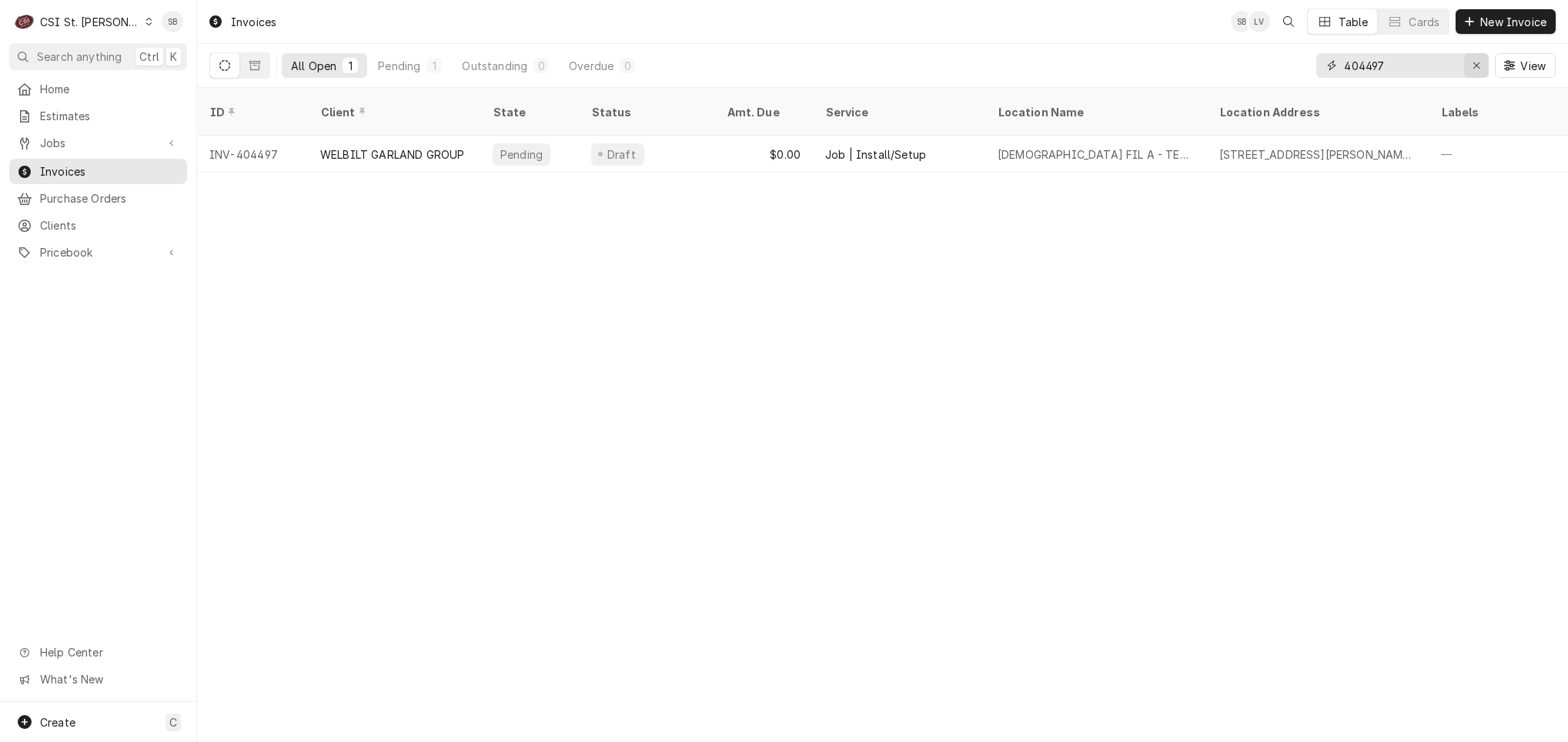
click at [1045, 72] on div "Erase input" at bounding box center [1476, 65] width 15 height 15
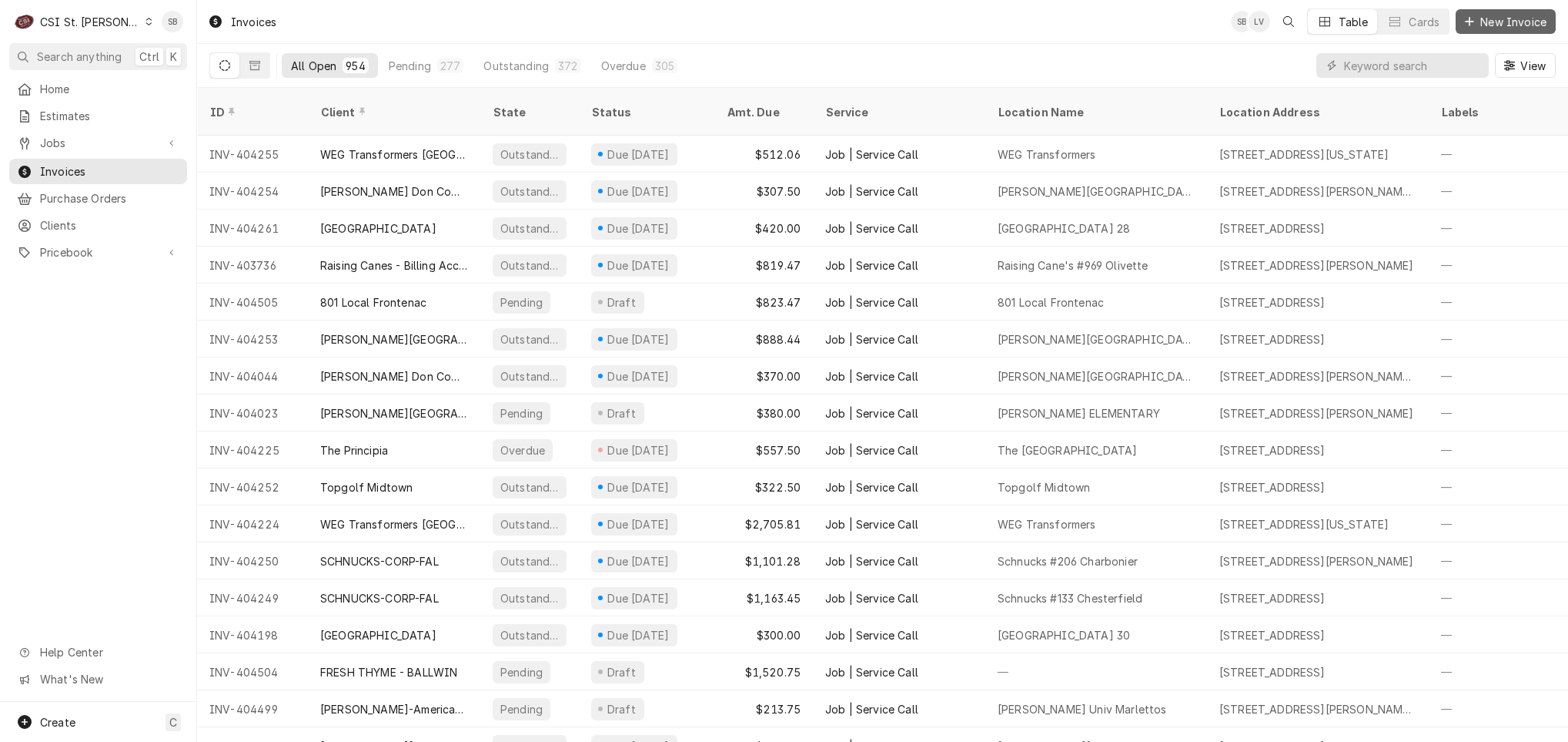
click at [1045, 16] on span "New Invoice" at bounding box center [1514, 22] width 72 height 16
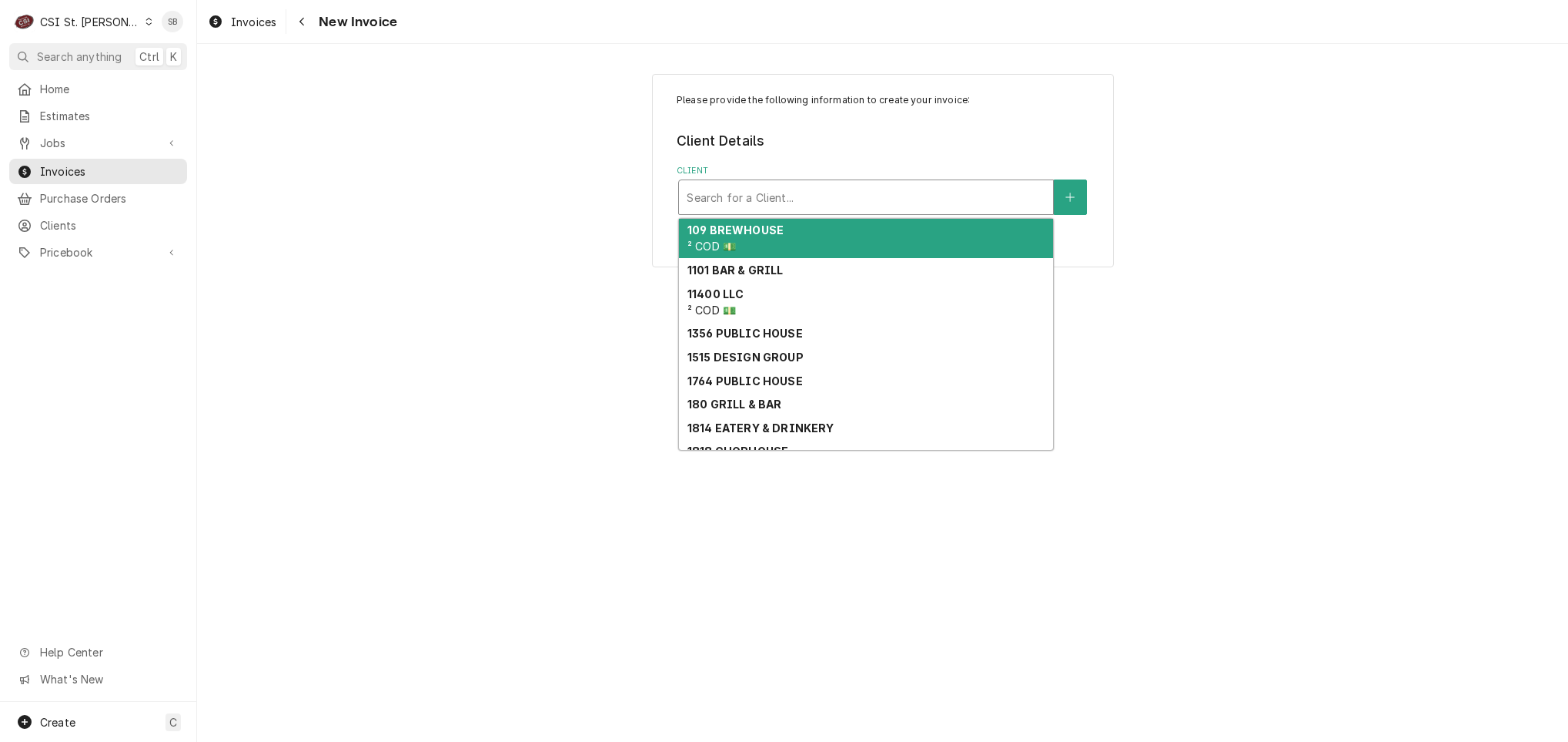
click at [912, 204] on div "Client" at bounding box center [865, 197] width 359 height 28
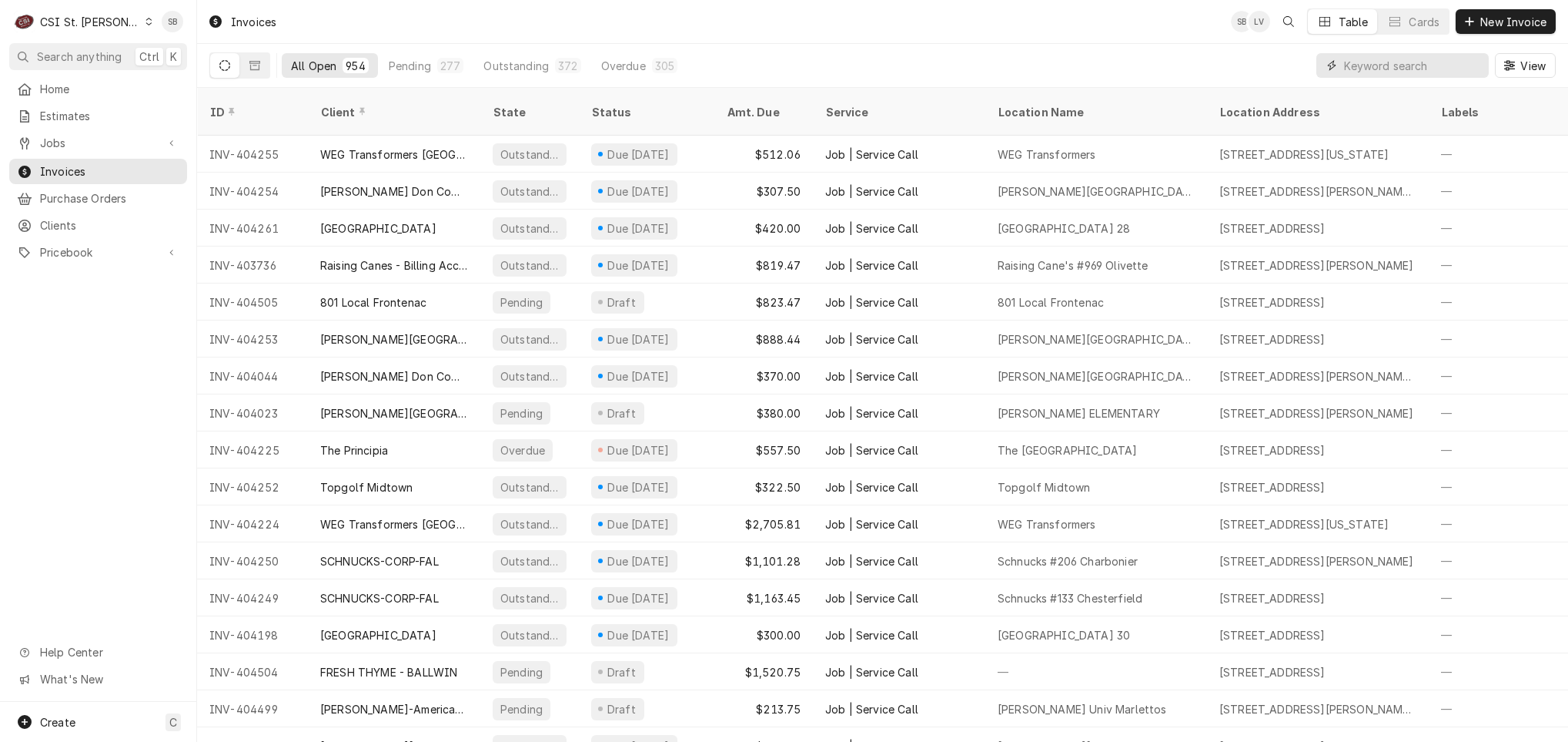
click at [1374, 70] on input "Dynamic Content Wrapper" at bounding box center [1413, 65] width 137 height 24
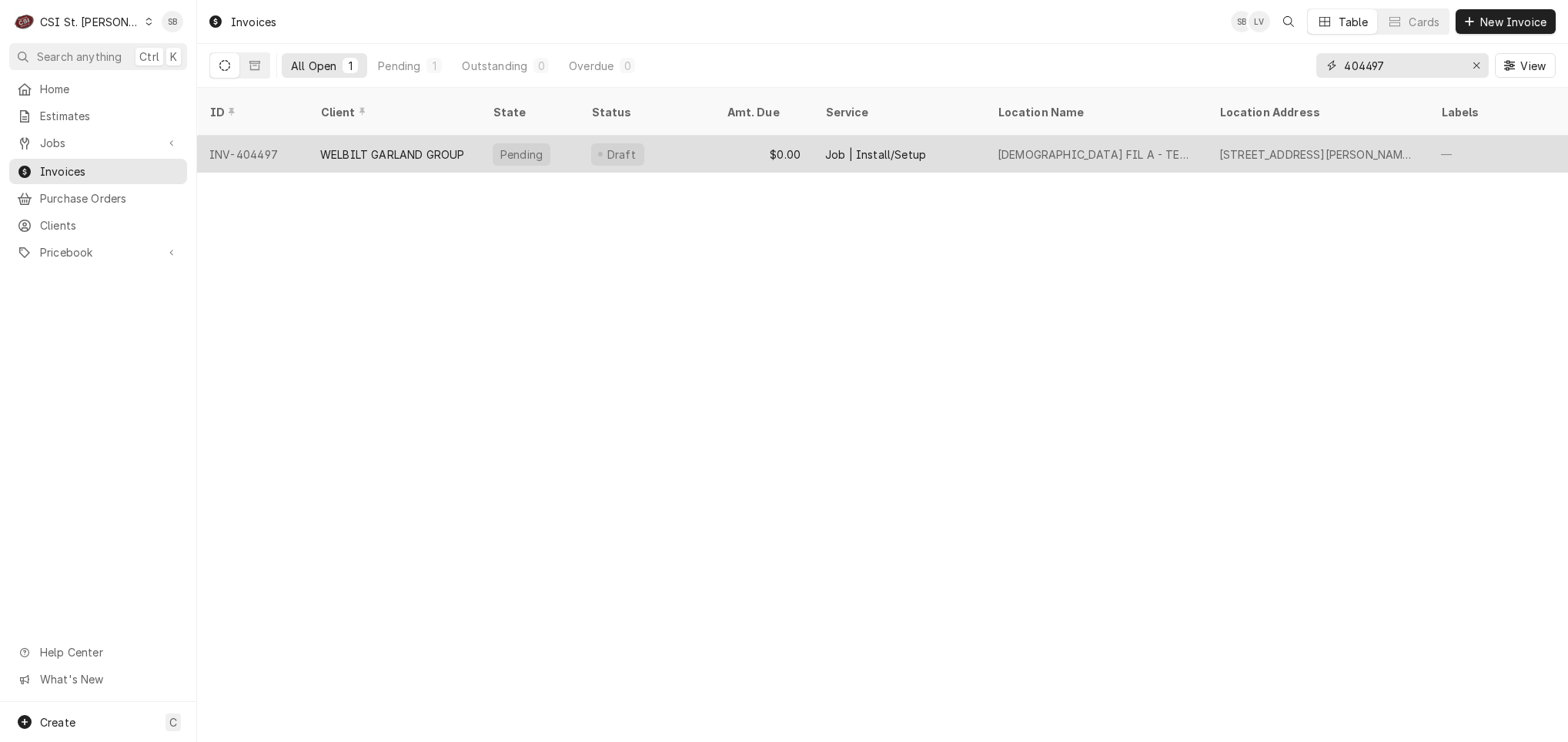
type input "404497"
click at [415, 136] on div "WELBILT GARLAND GROUP" at bounding box center [394, 154] width 173 height 37
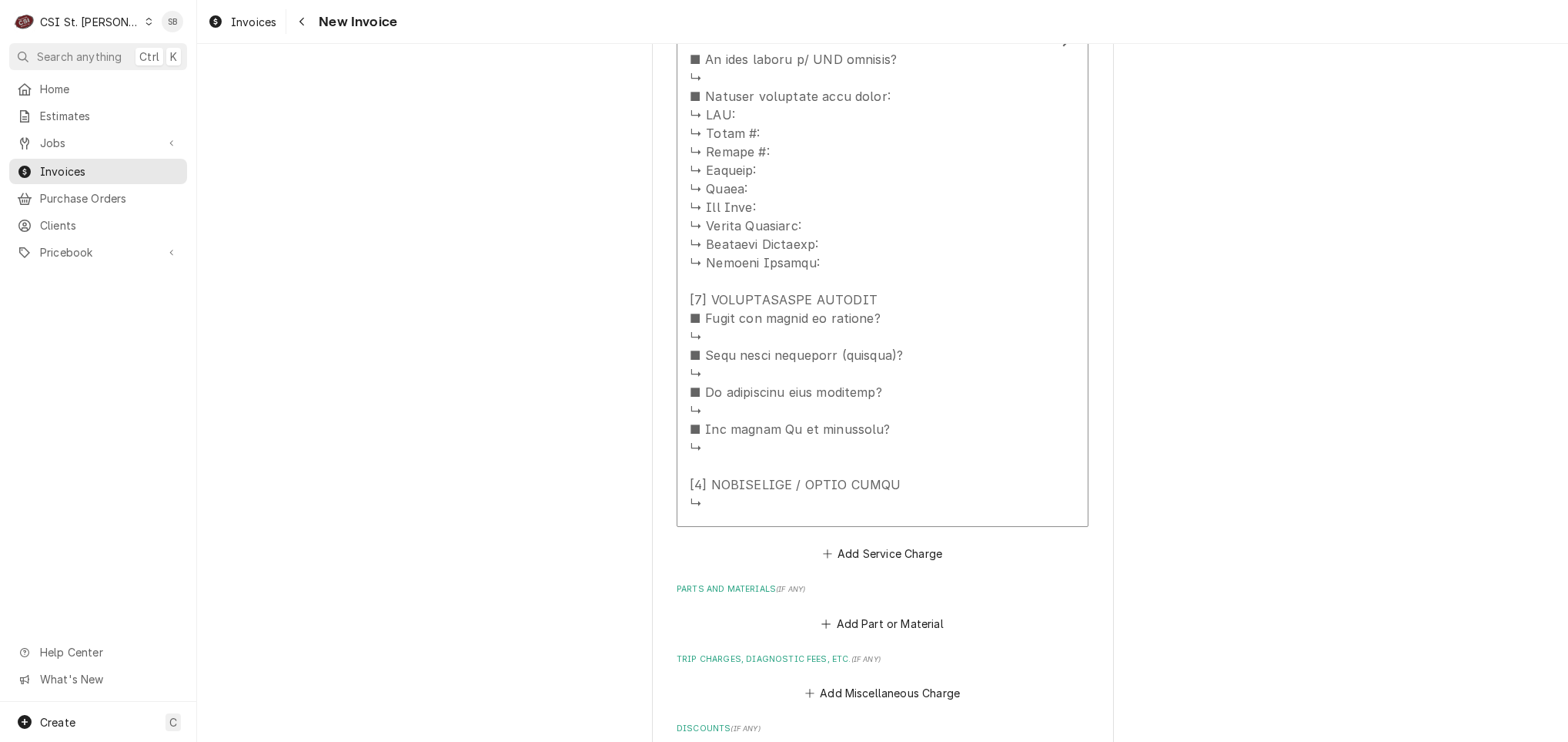
scroll to position [1987, 0]
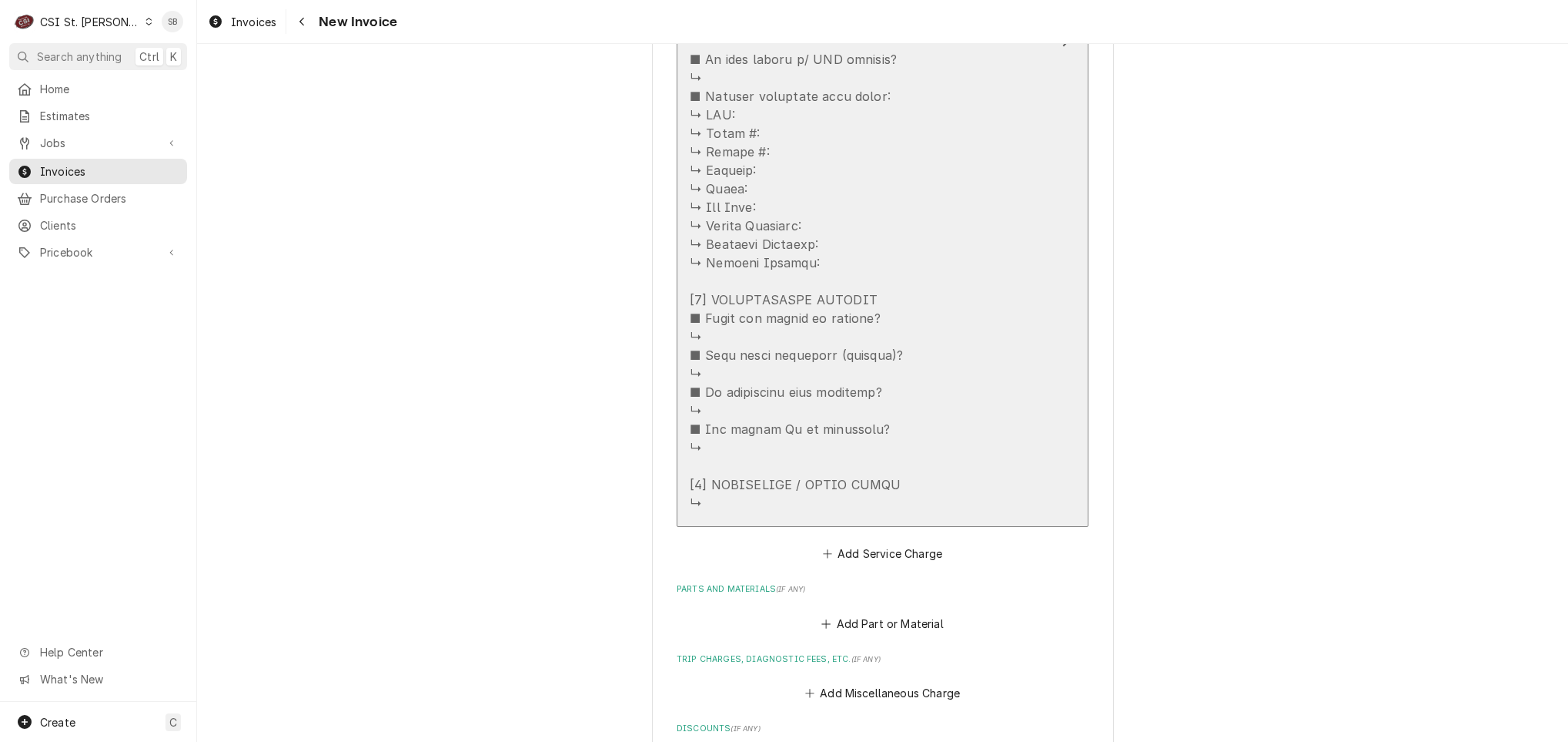
click at [844, 451] on div "Update Line Item" at bounding box center [797, 170] width 213 height 684
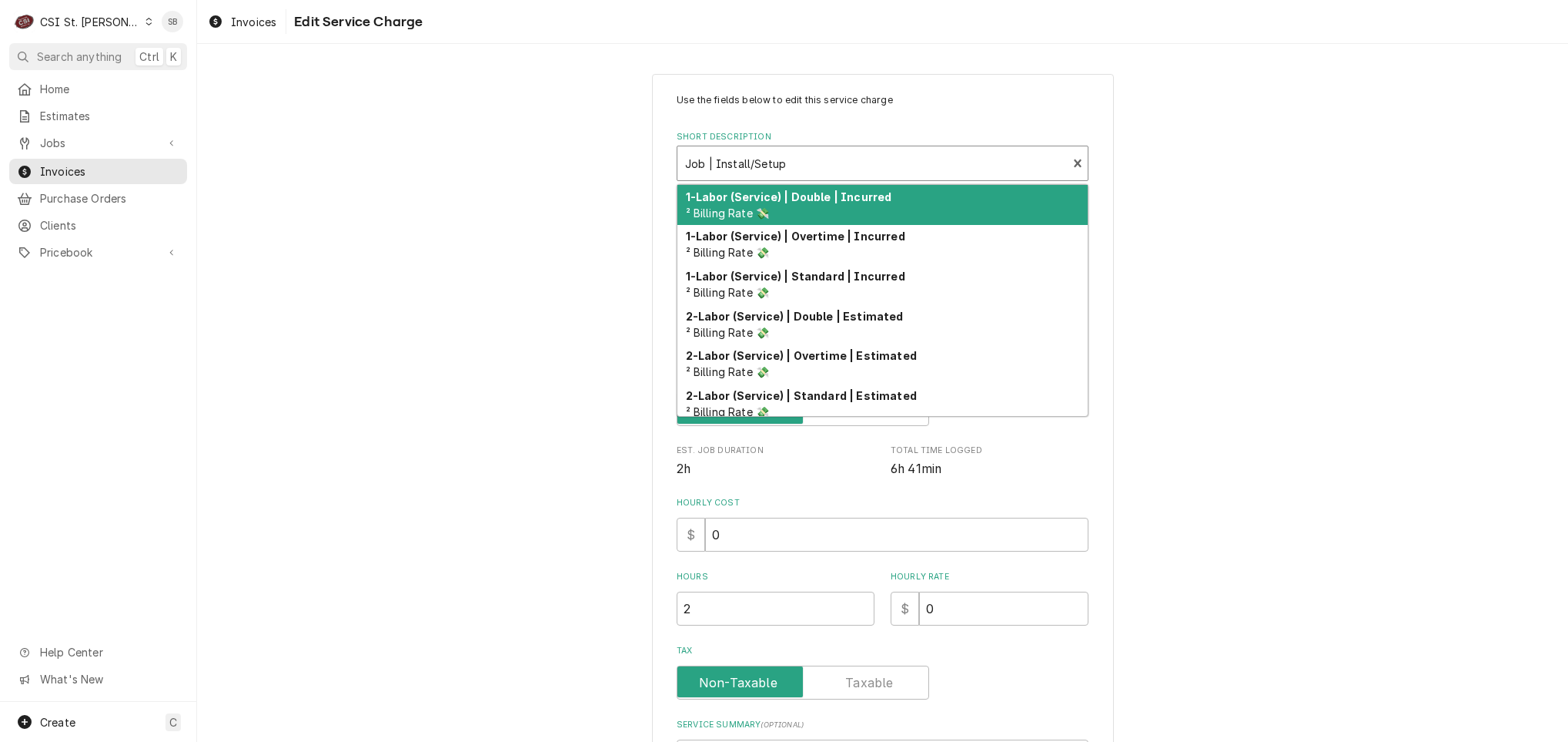
click at [765, 155] on div "Short Description" at bounding box center [873, 163] width 374 height 28
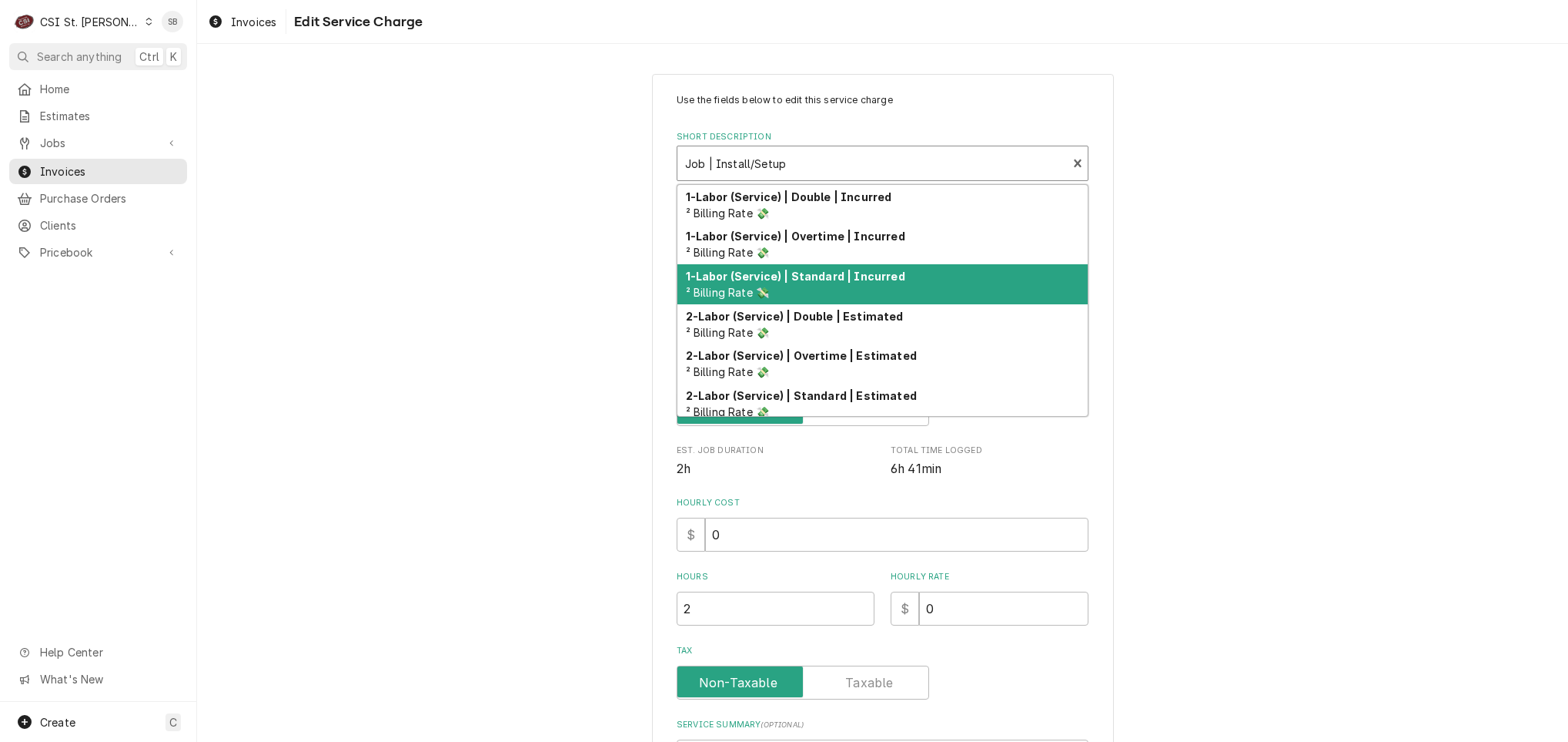
click at [952, 289] on div "1-Labor (Service) | Standard | Incurred ² Billing Rate 💸" at bounding box center [882, 284] width 410 height 40
type textarea "x"
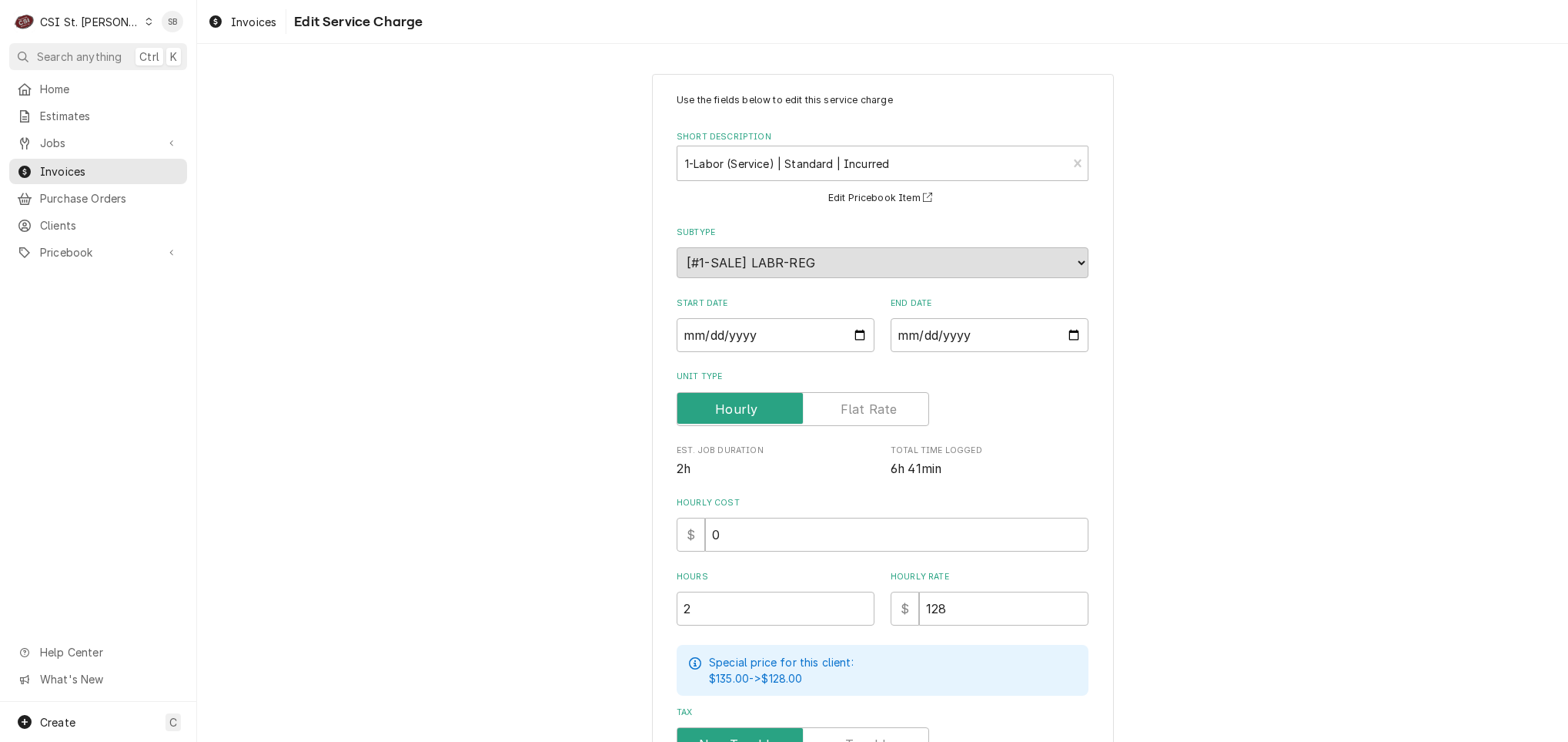
click at [868, 408] on label "Unit Type" at bounding box center [803, 409] width 253 height 34
click at [868, 408] on input "Unit Type" at bounding box center [803, 409] width 238 height 34
checkbox input "true"
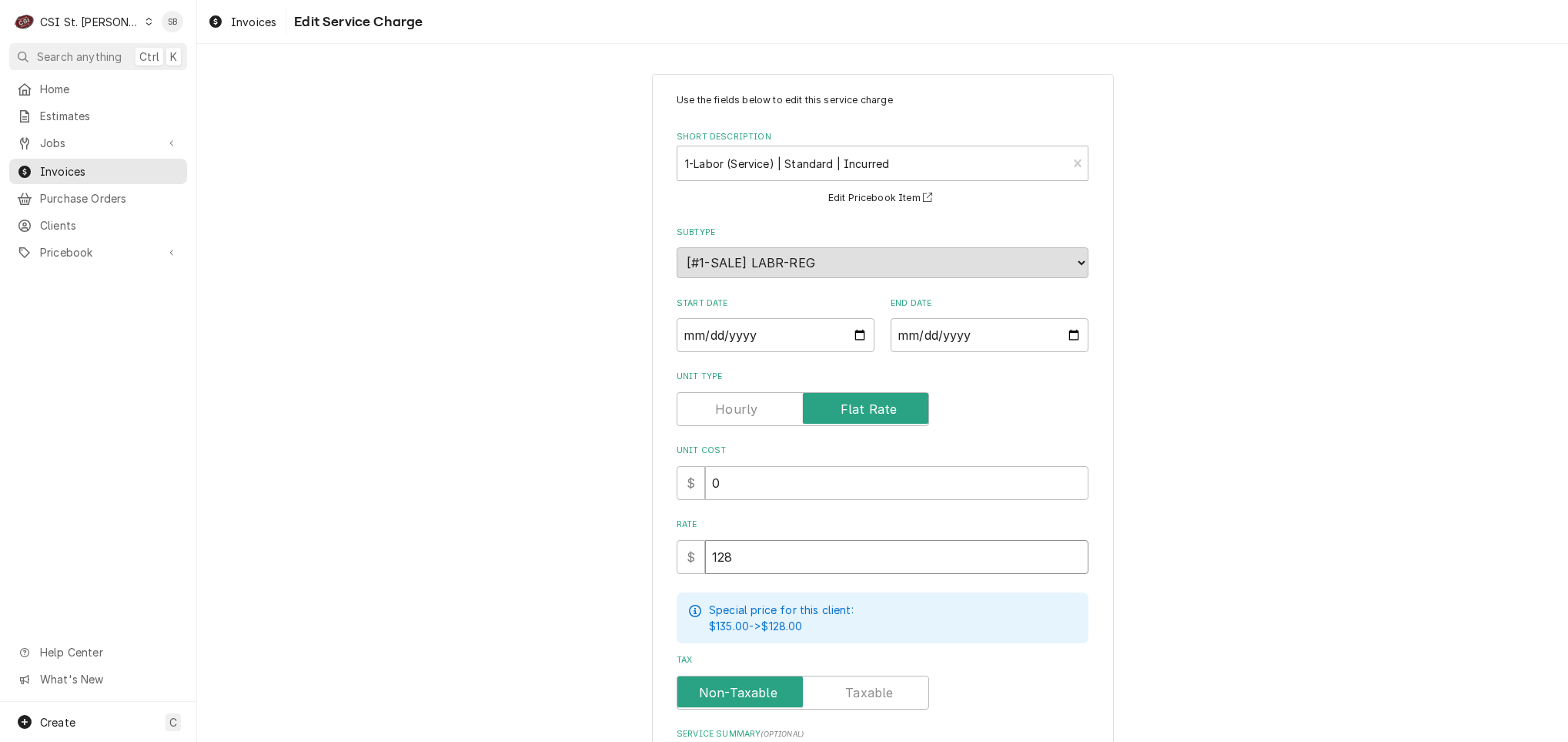
drag, startPoint x: 731, startPoint y: 562, endPoint x: 633, endPoint y: 569, distance: 98.2
click at [633, 569] on div "Use the fields below to edit this service charge Short Description 1-Labor (Ser…" at bounding box center [882, 515] width 1371 height 911
type textarea "x"
type input "3"
type textarea "x"
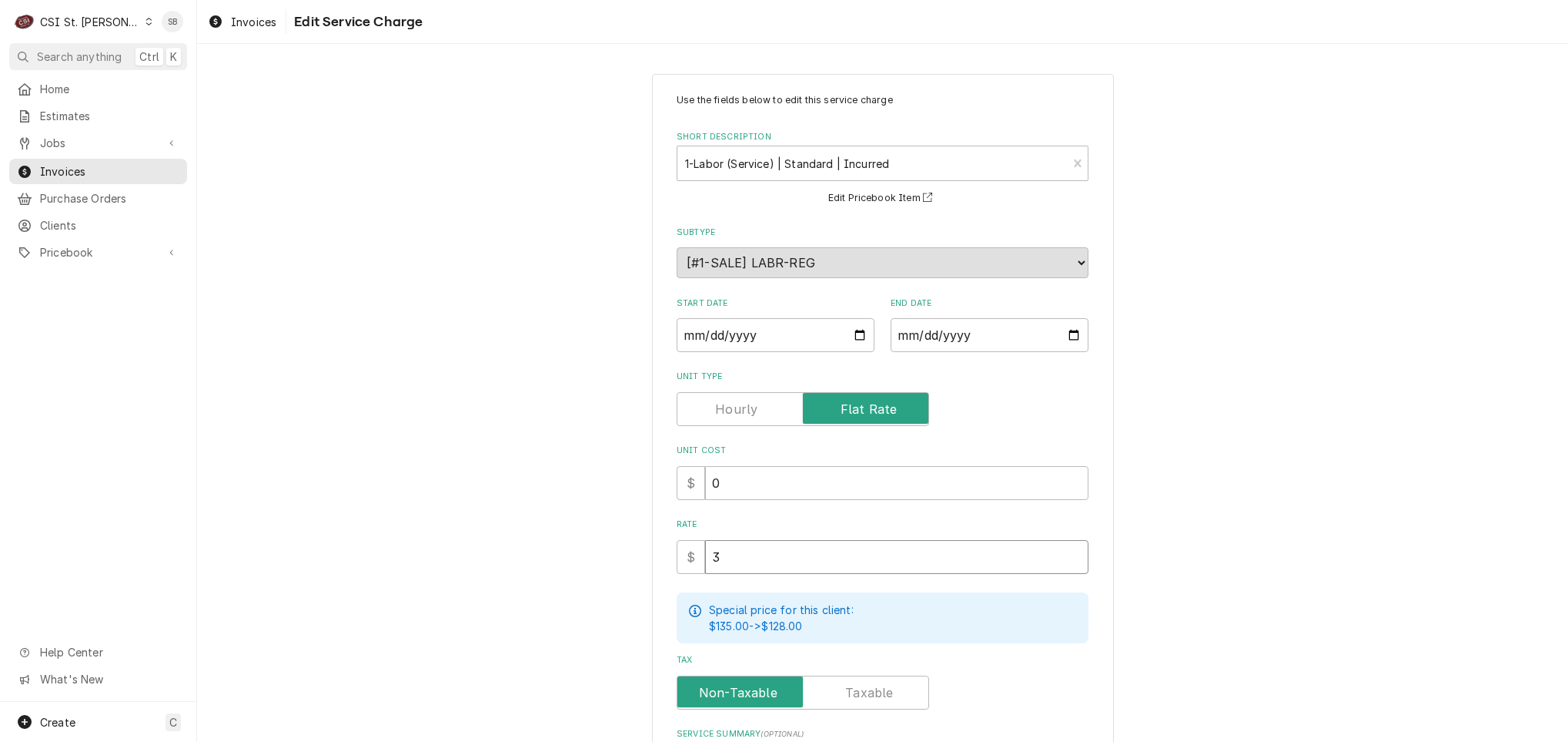
type input "30"
type textarea "x"
type input "300"
type textarea "x"
type input "300.5"
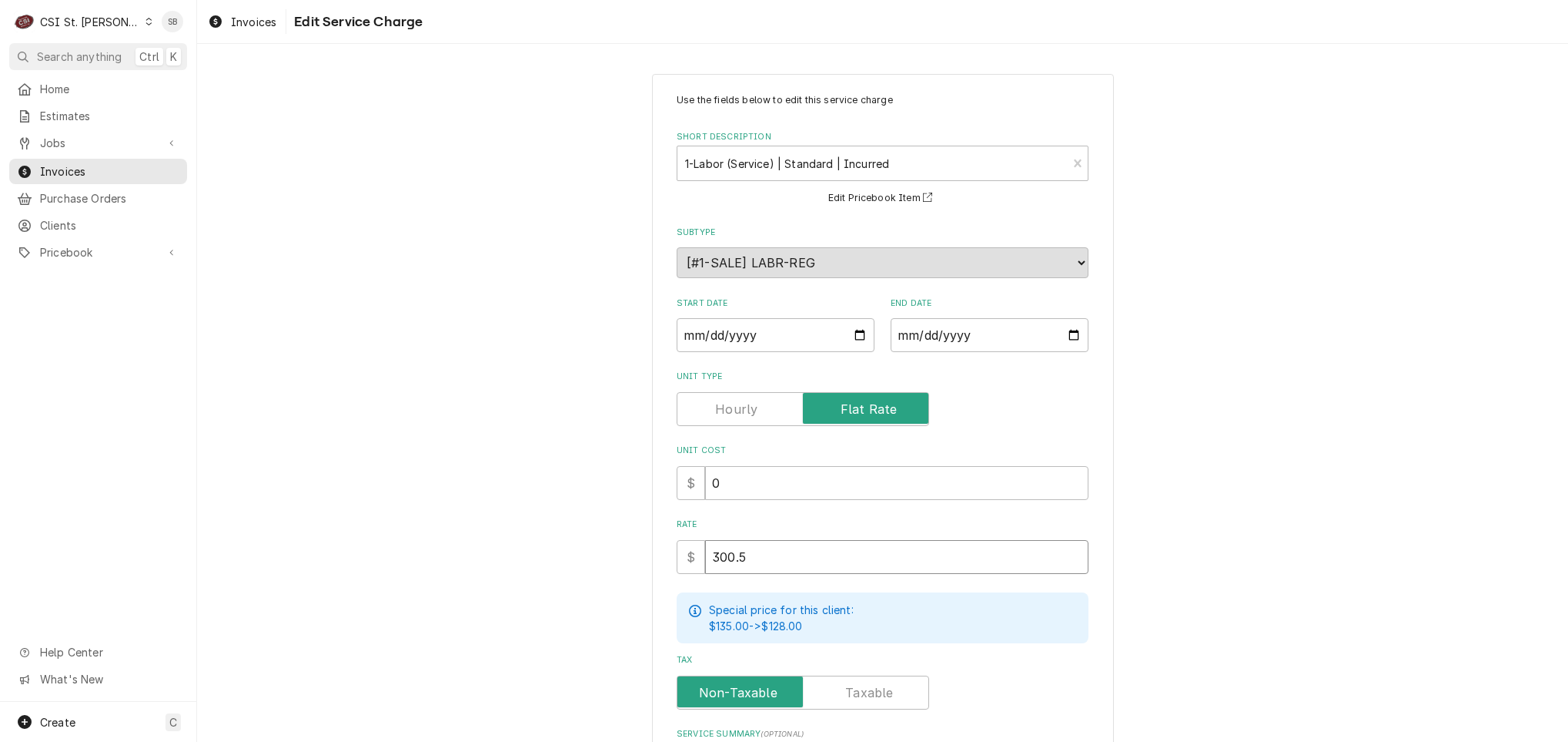
type textarea "x"
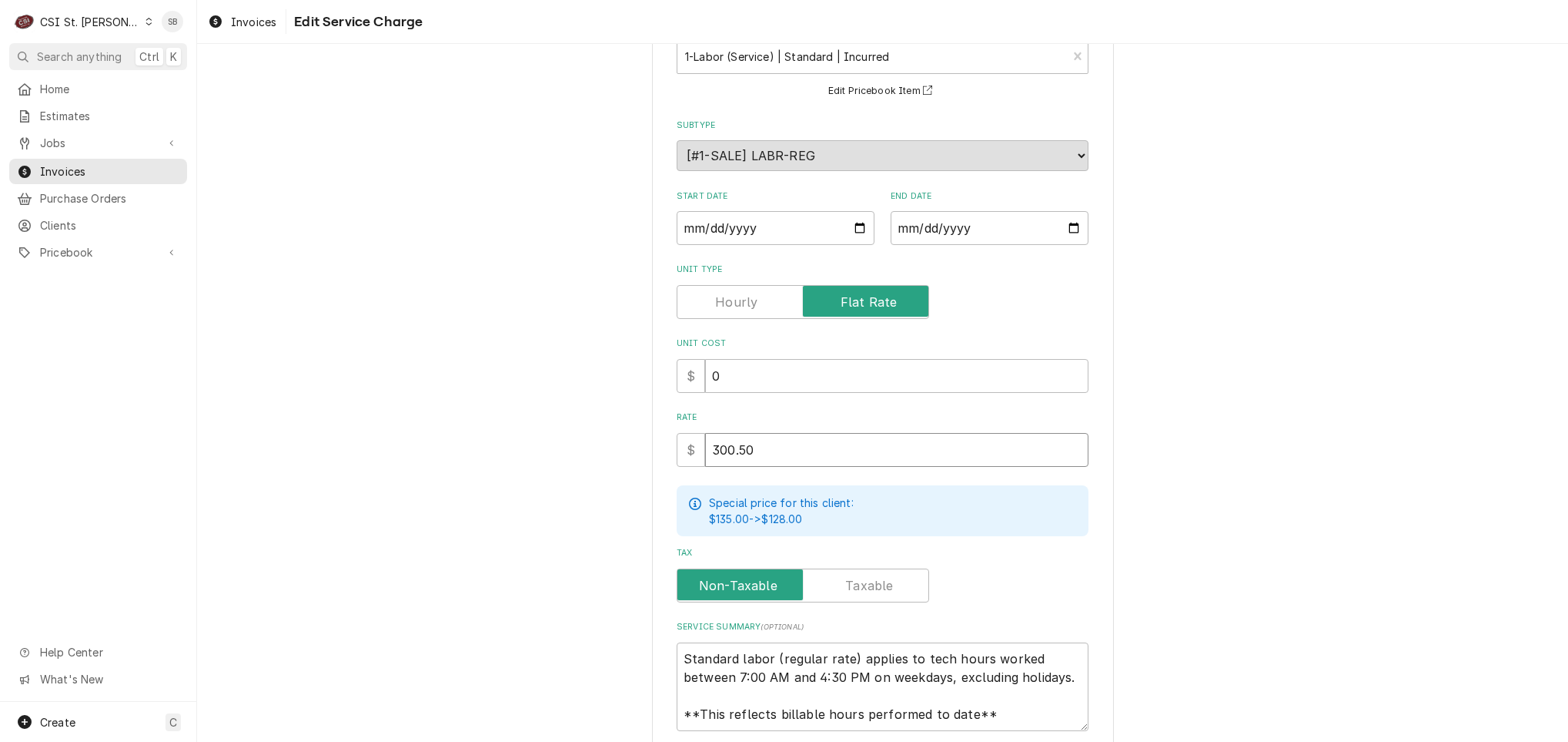
scroll to position [229, 0]
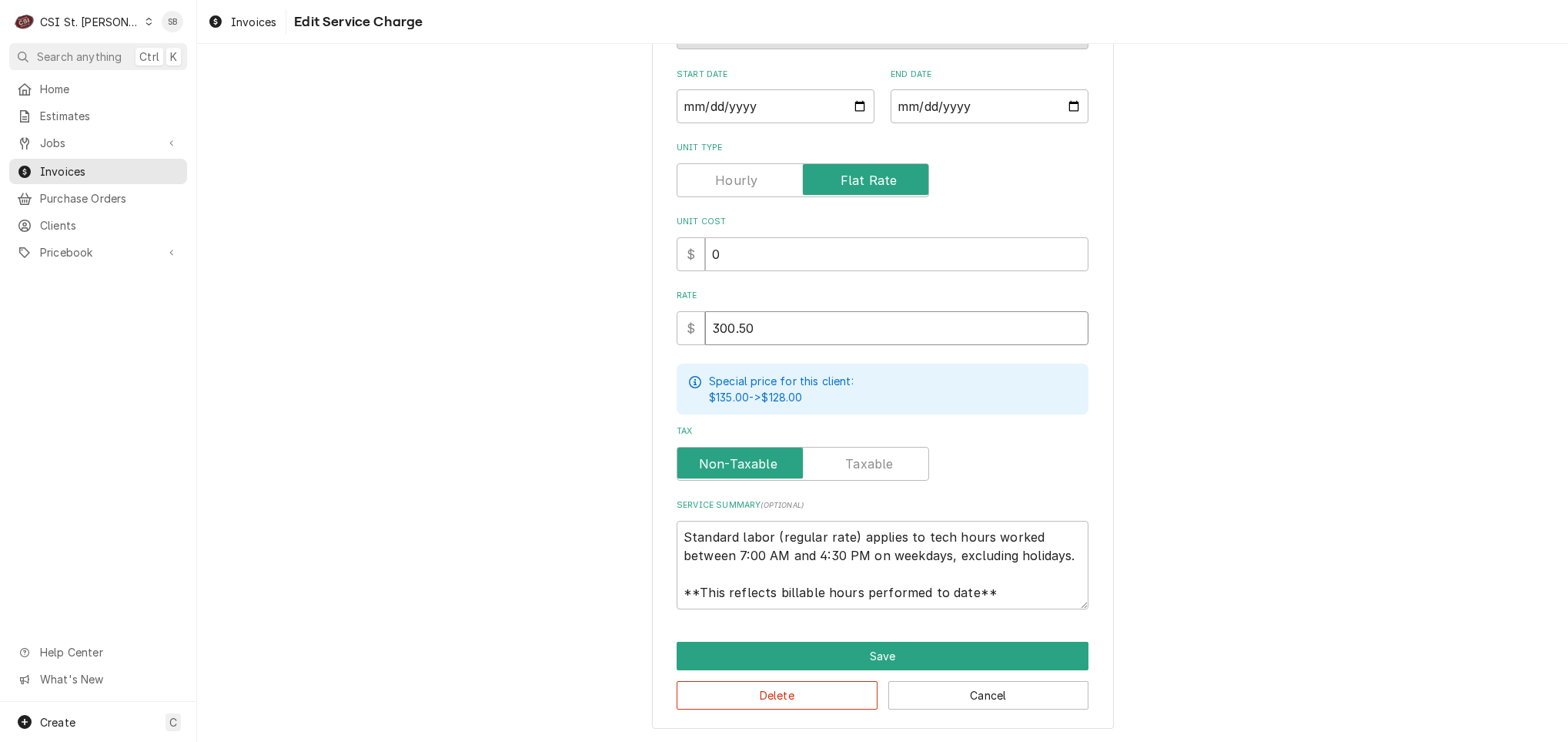
type input "300.50"
drag, startPoint x: 675, startPoint y: 530, endPoint x: 1181, endPoint y: 738, distance: 547.1
click at [1181, 738] on div "Use the fields below to edit this service charge Short Description 1-Labor (Ser…" at bounding box center [882, 286] width 1371 height 911
type textarea "x"
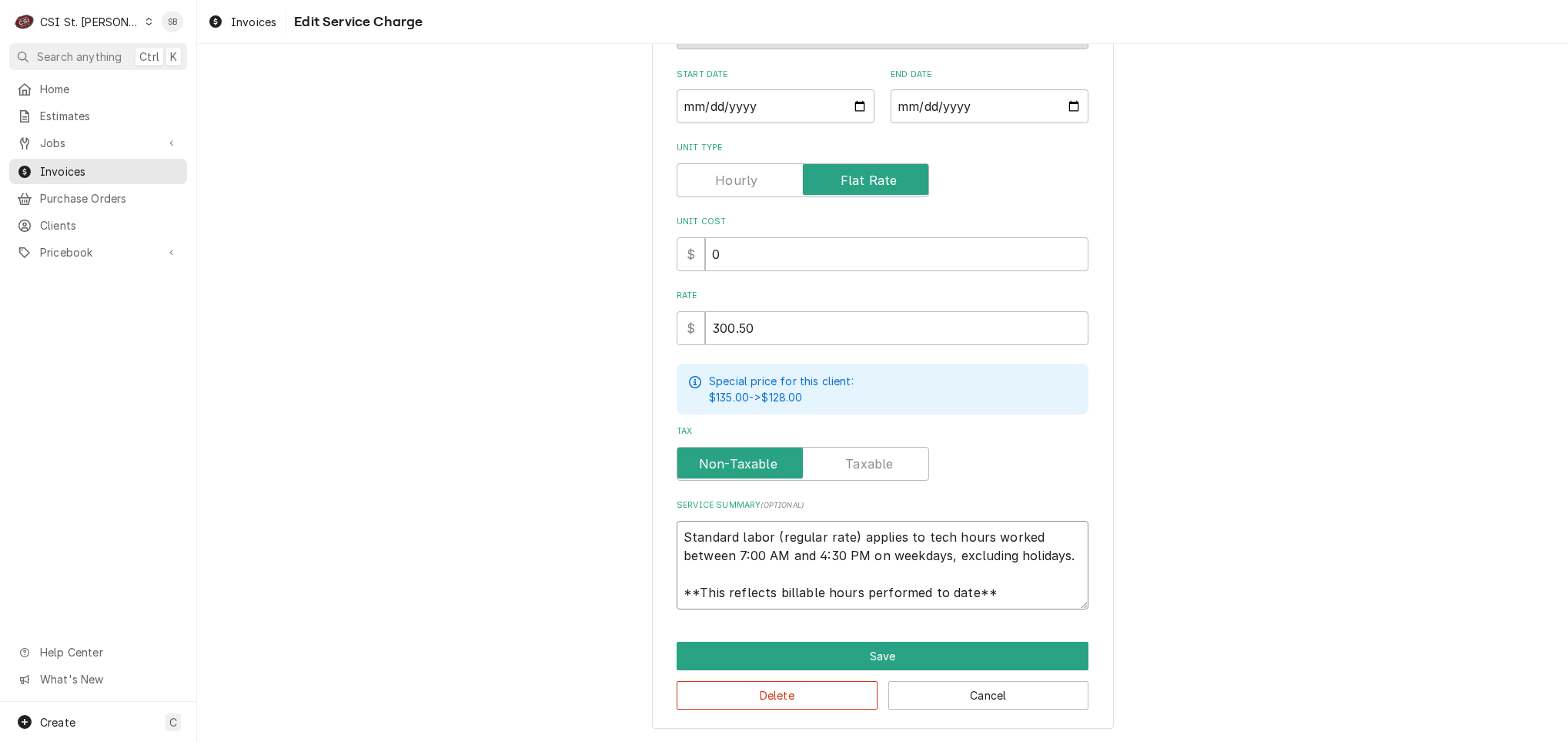
type textarea "B"
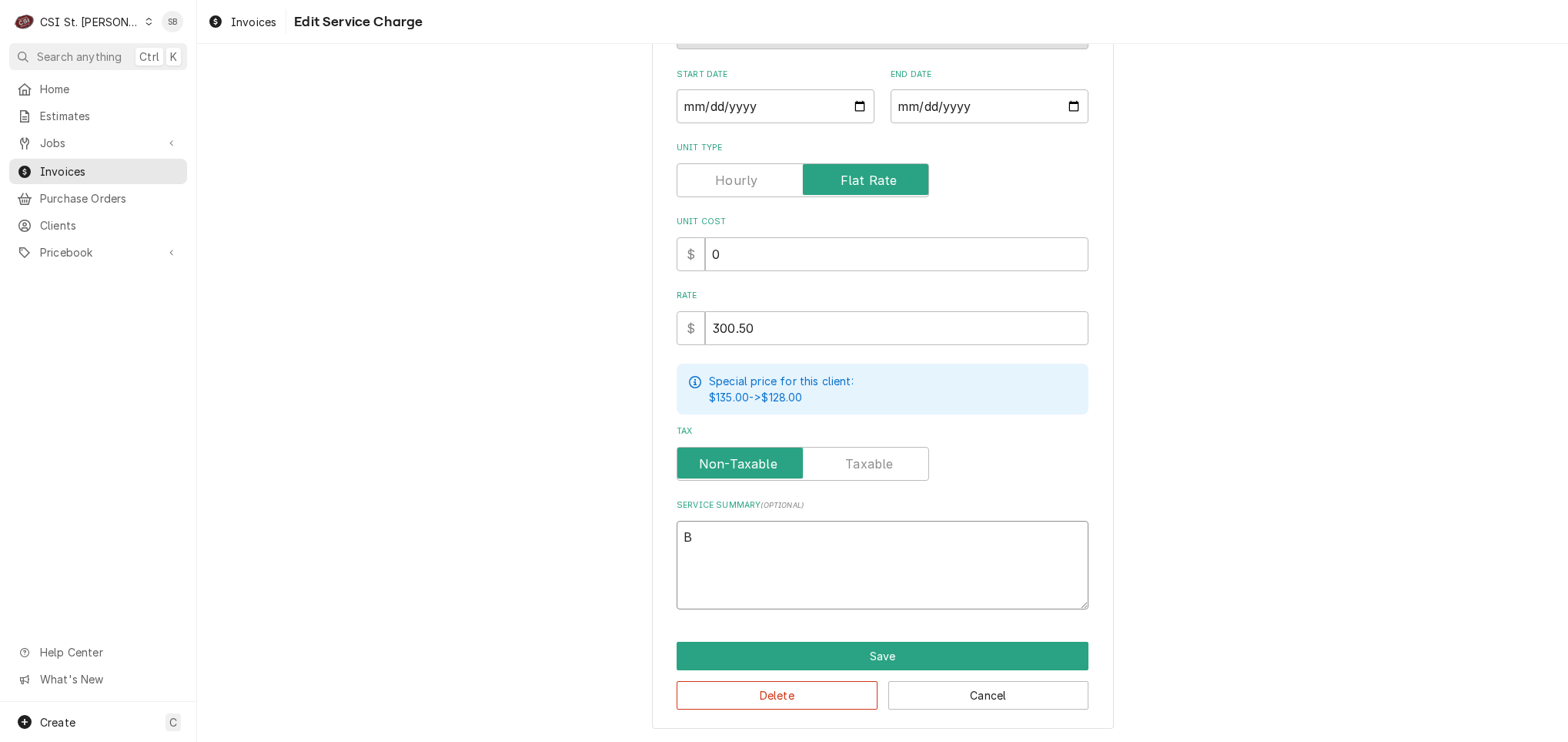
scroll to position [211, 0]
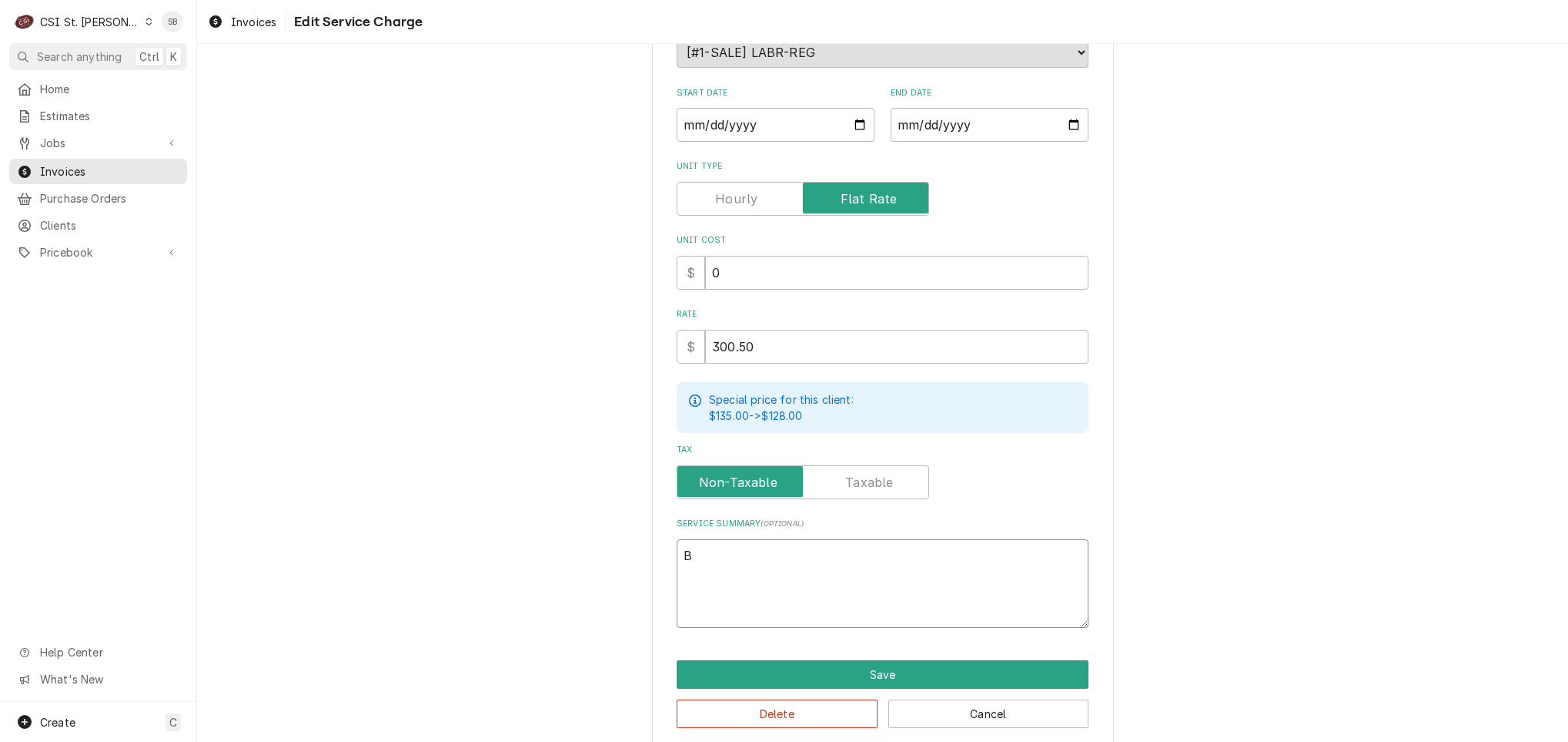
type textarea "x"
type textarea "Br"
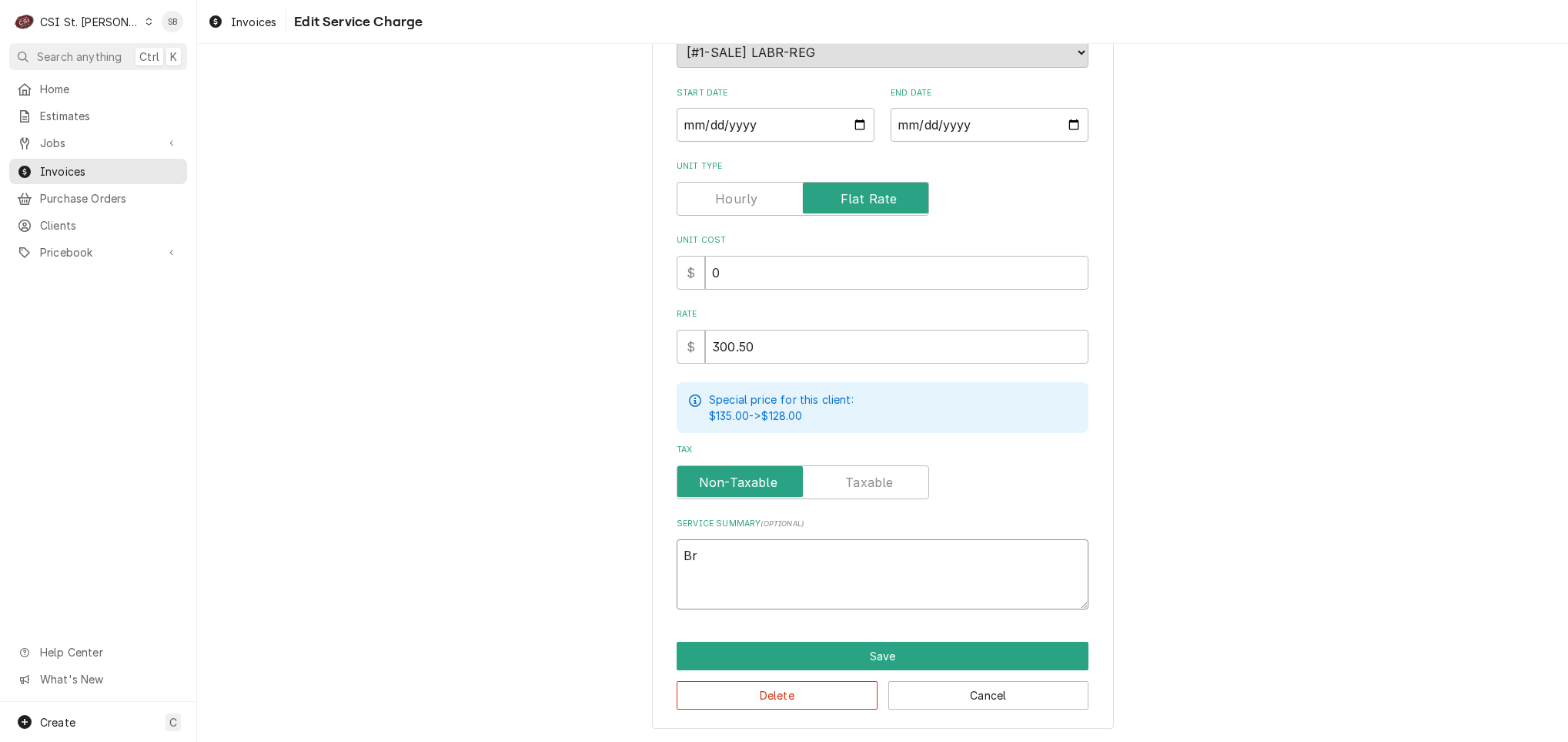
type textarea "x"
type textarea "Bra"
type textarea "x"
type textarea "Bran"
type textarea "x"
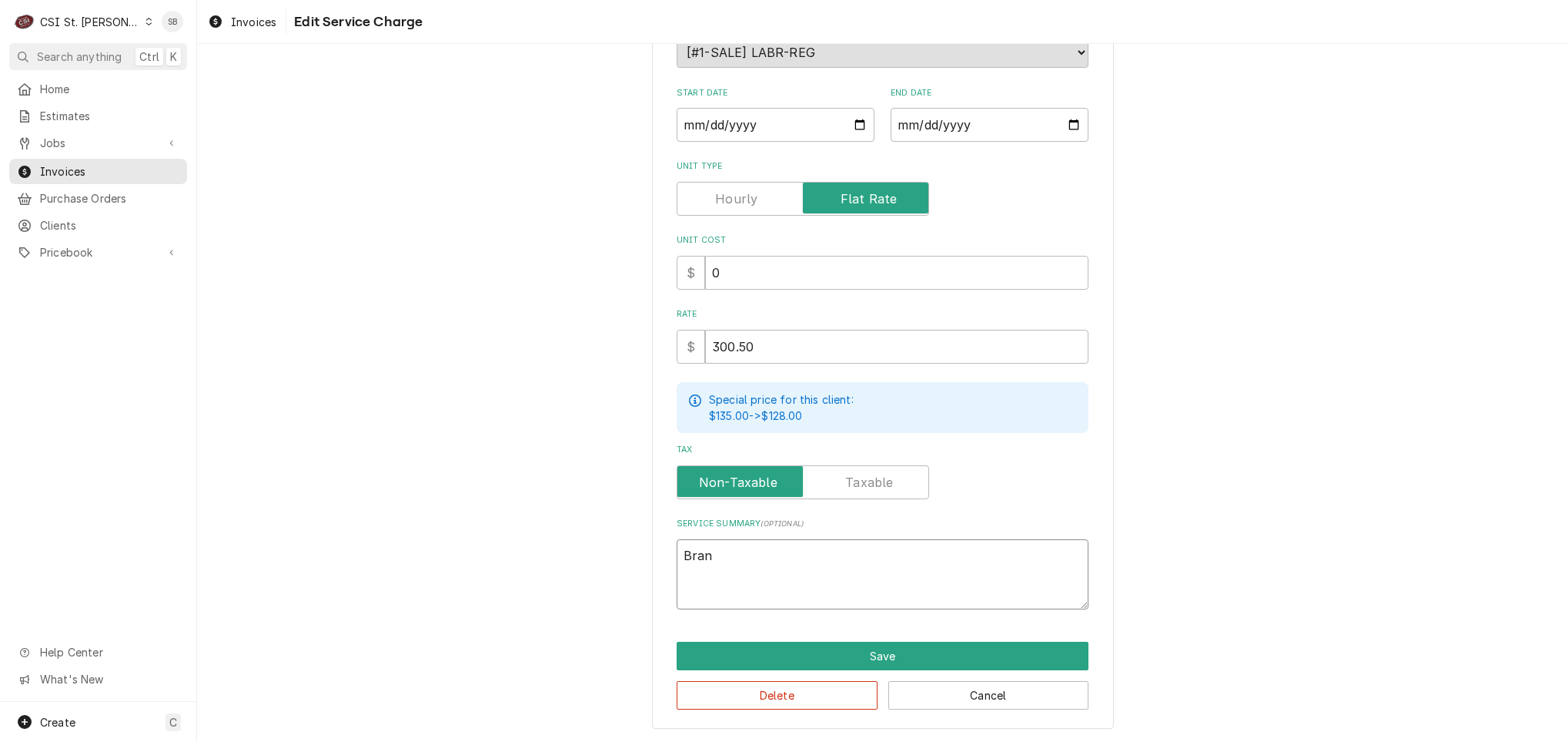
type textarea "Brand"
type textarea "x"
type textarea "Brand:"
type textarea "x"
type textarea "Brand:"
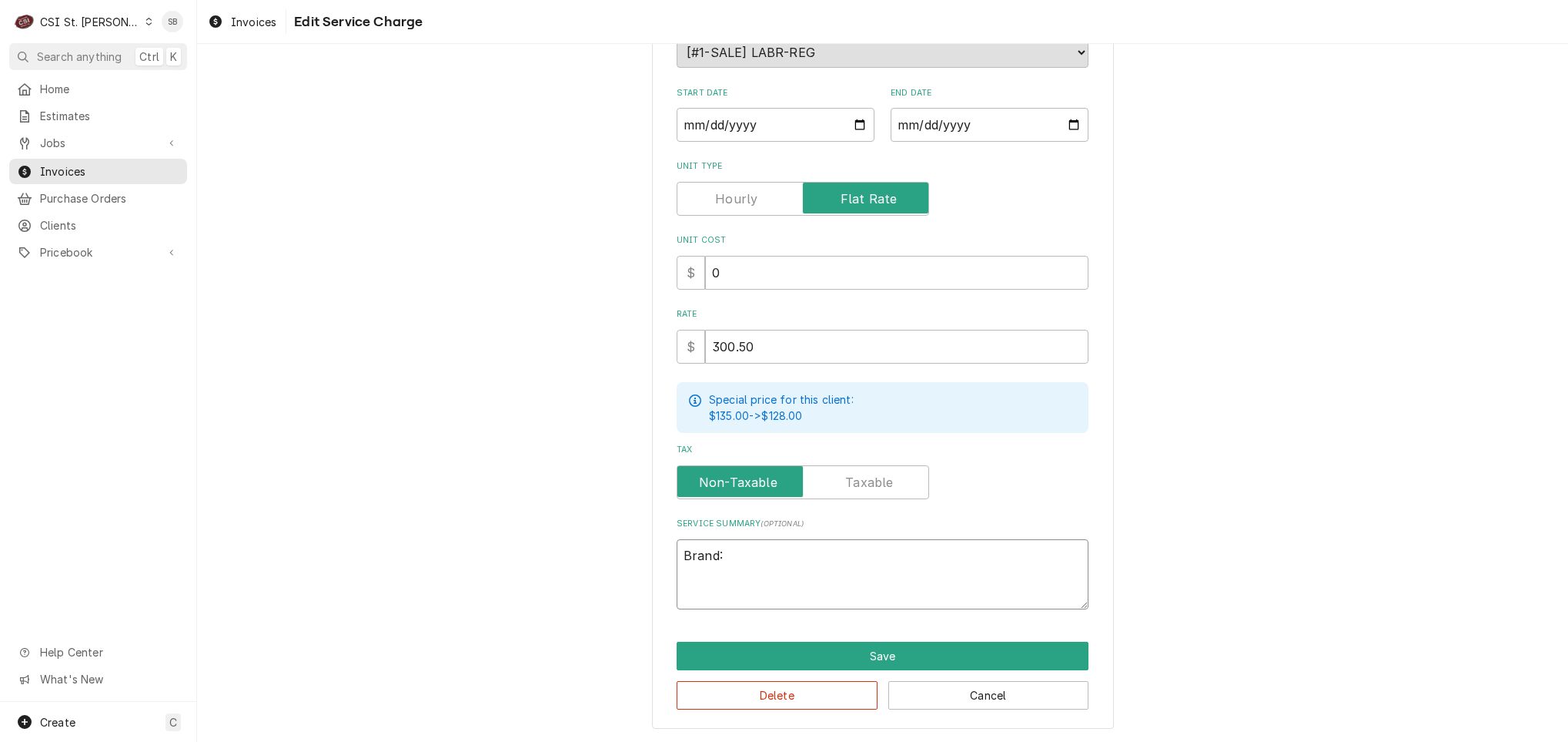
type textarea "x"
type textarea "Brand: G"
type textarea "x"
type textarea "Brand: Ga"
type textarea "x"
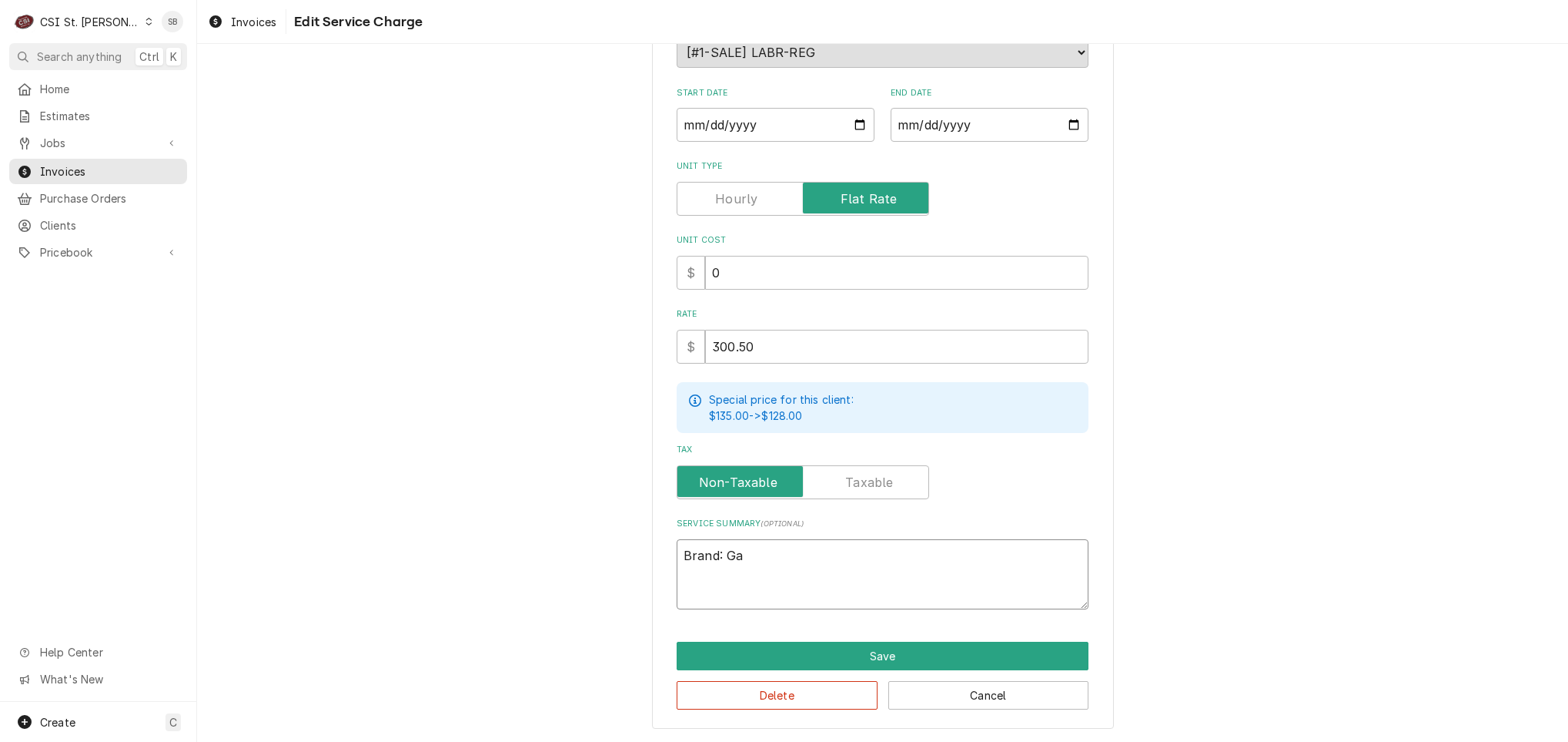
type textarea "Brand: Gar"
type textarea "x"
type textarea "Brand: Garl"
type textarea "x"
type textarea "Brand: Garla"
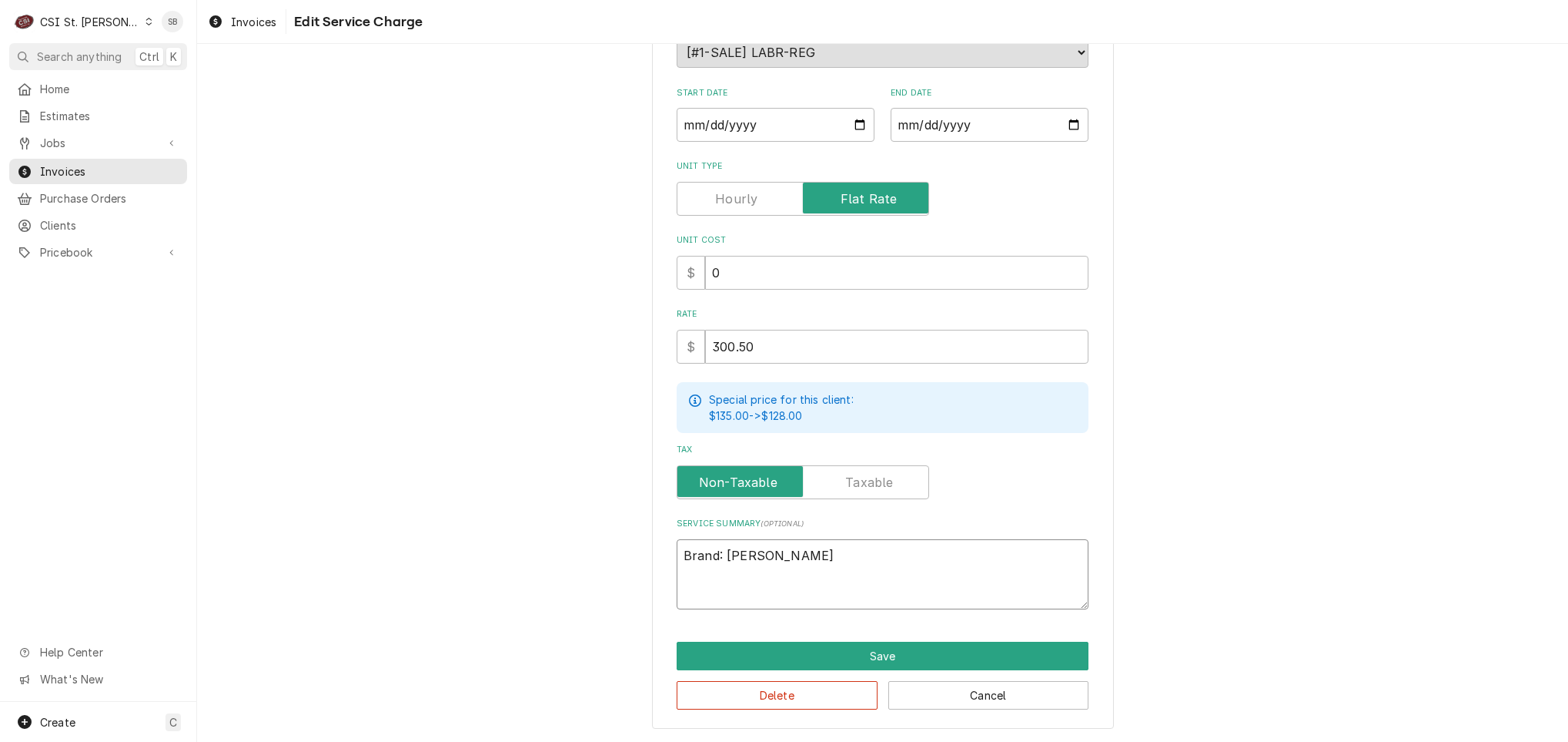
type textarea "x"
type textarea "Brand: Garlan"
type textarea "x"
type textarea "Brand: Garland"
type textarea "x"
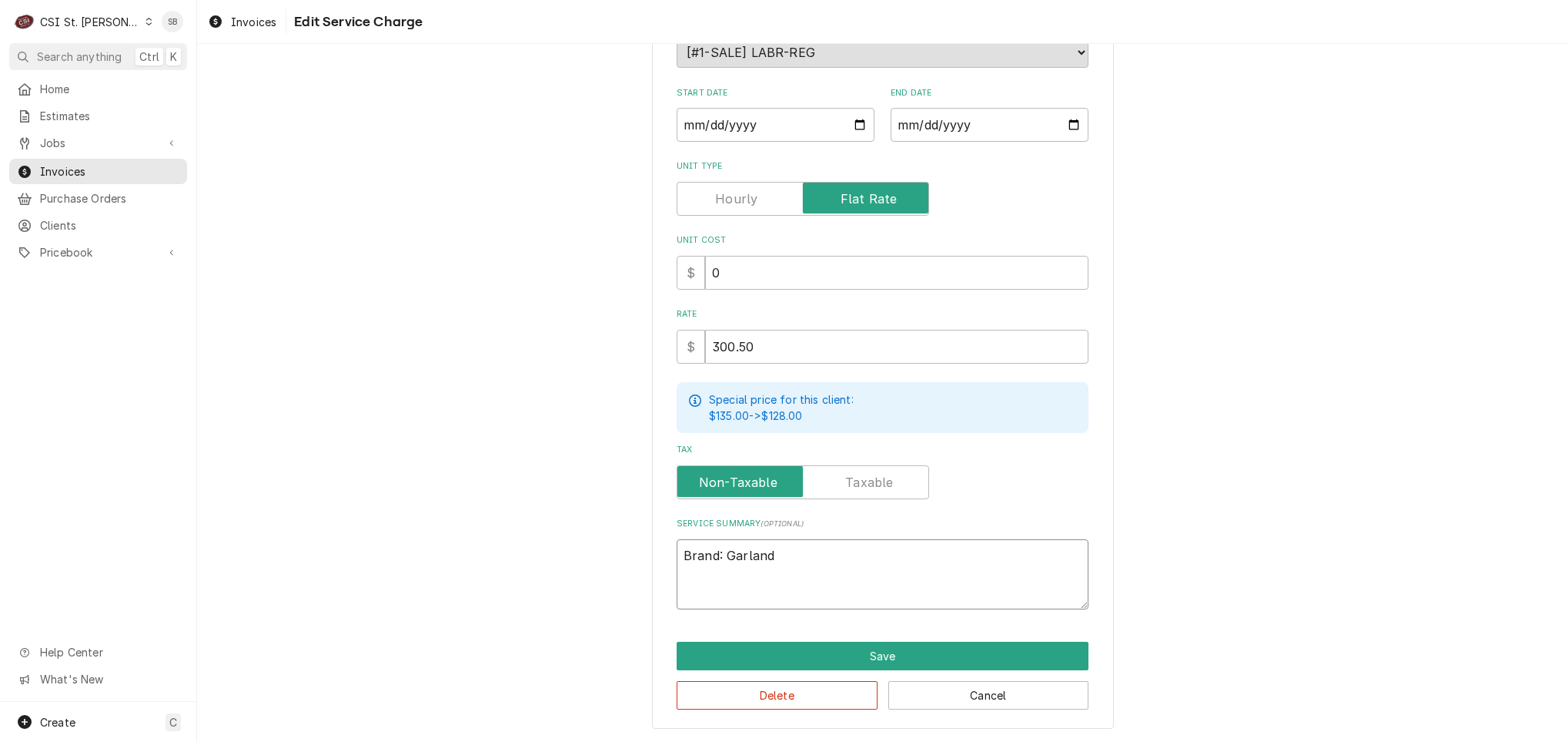
type textarea "Brand: Garland"
type textarea "x"
type textarea "Brand: Garland /"
type textarea "x"
type textarea "Brand: Garland /"
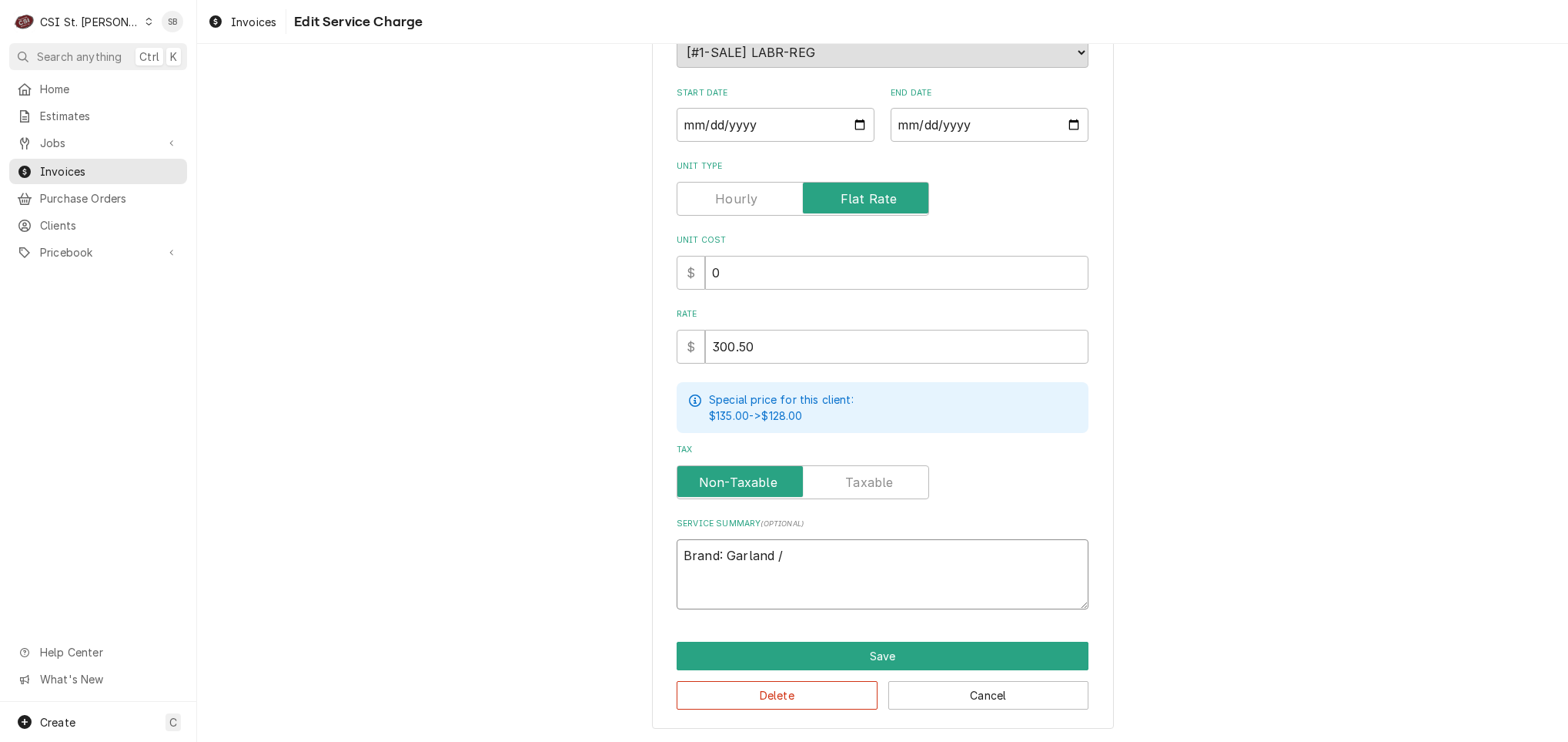
type textarea "x"
type textarea "Brand: Garland / M"
type textarea "x"
type textarea "Brand: Garland / Mo"
type textarea "x"
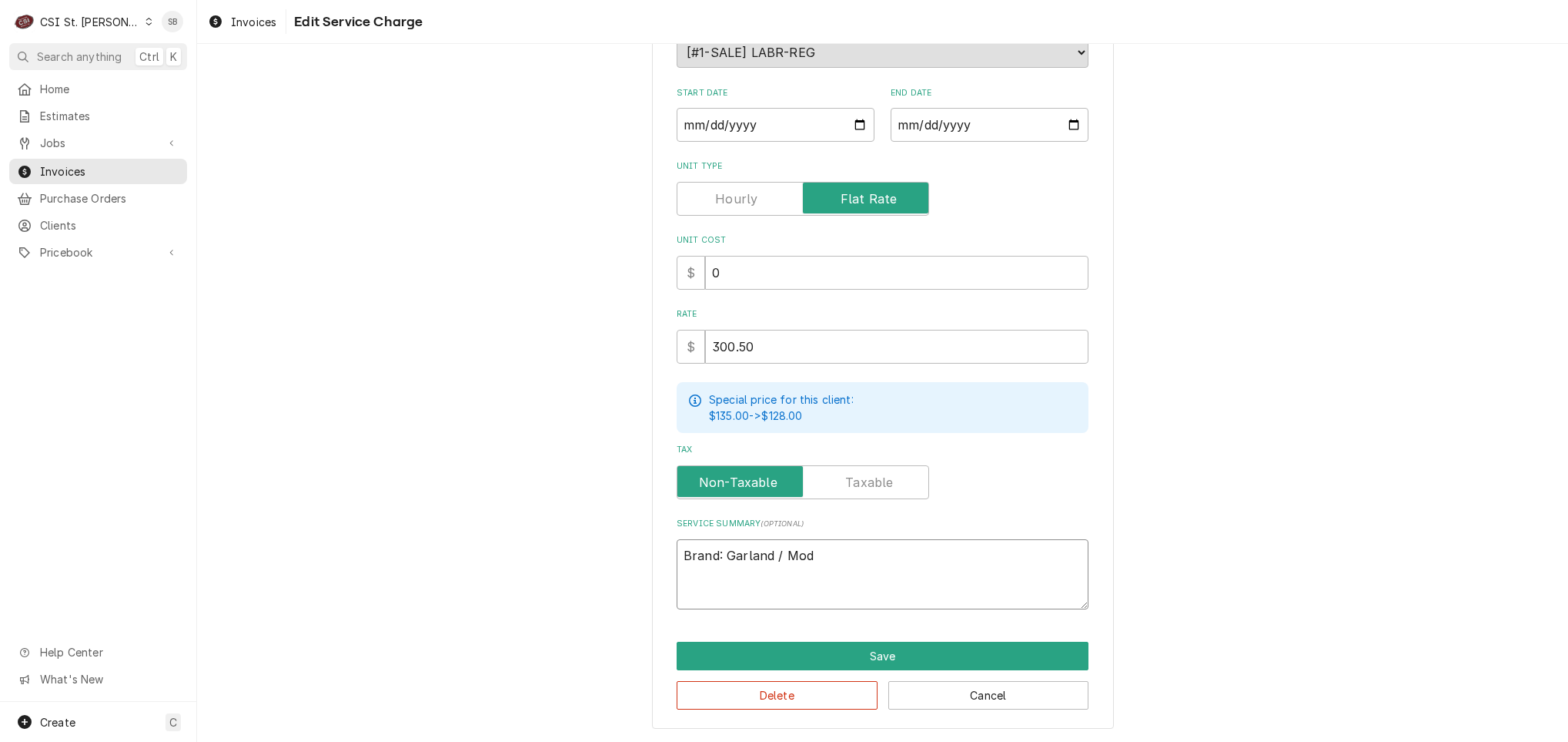
type textarea "Brand: Garland / Mode"
type textarea "x"
type textarea "Brand: Garland / Model"
type textarea "x"
type textarea "Brand: Garland / Model:"
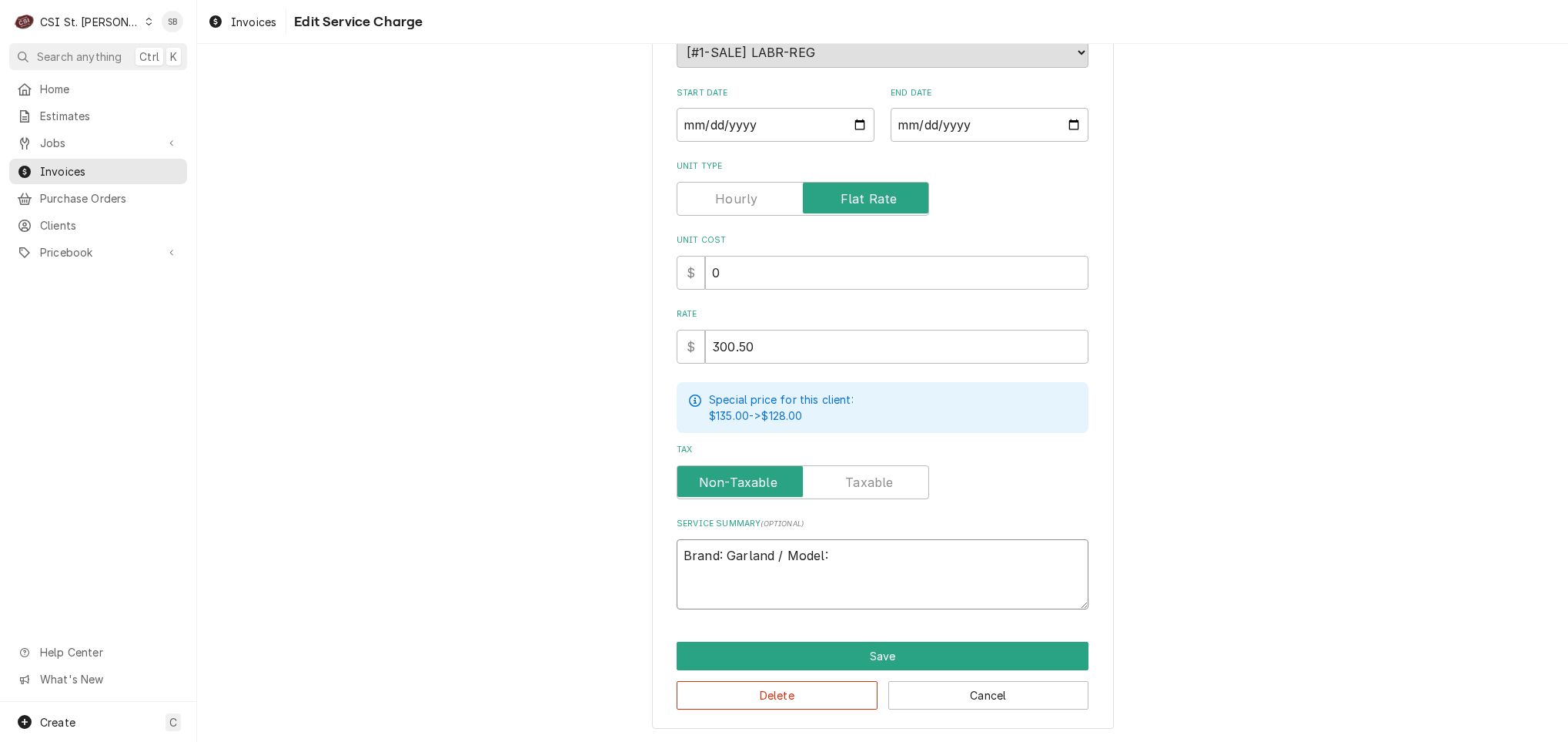
type textarea "x"
type textarea "Brand: Garland / Model:"
paste textarea "CXPB12 Serial Number 2504100100413"
type textarea "x"
type textarea "Brand: Garland / Model: CXPB12 Serial Number 2504100100413"
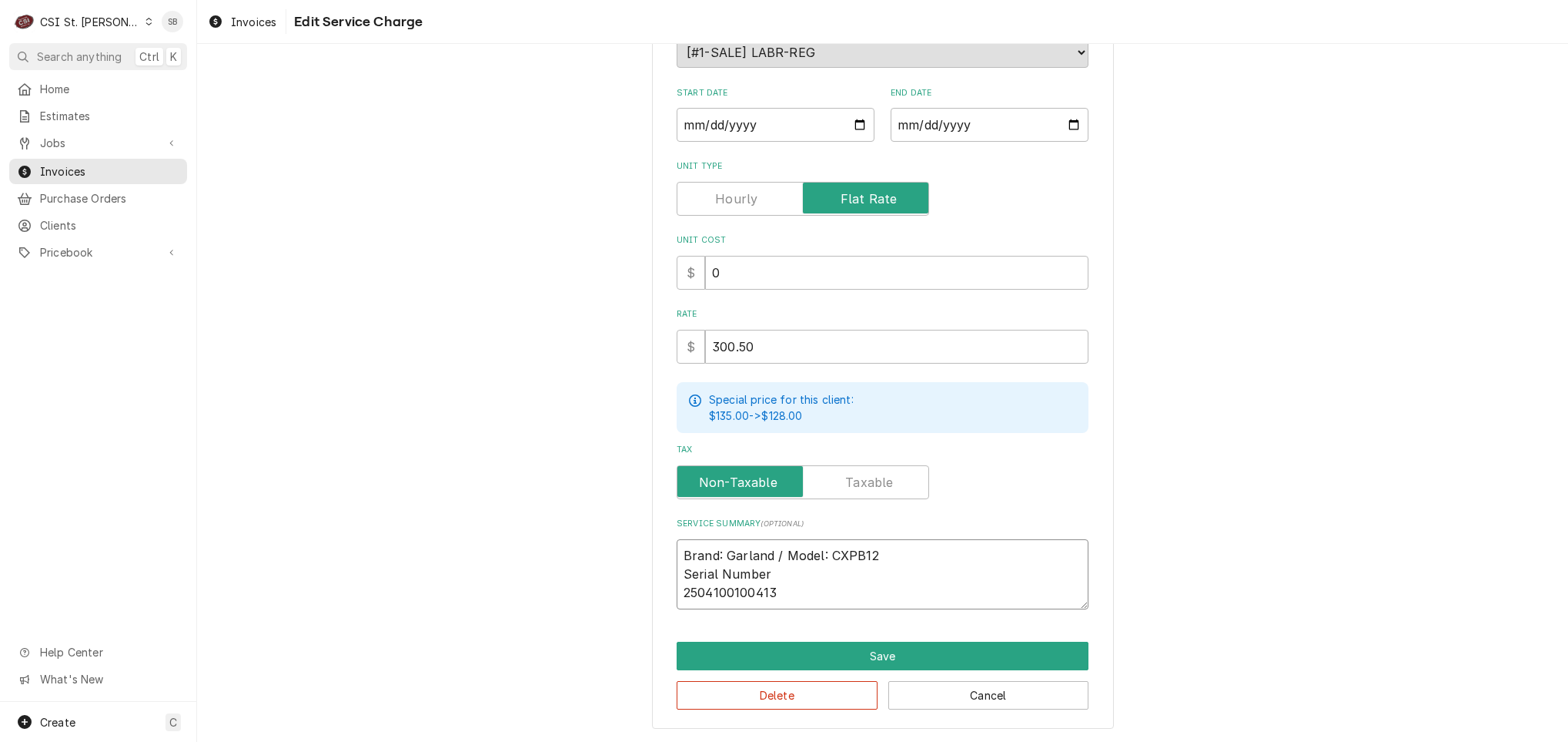
drag, startPoint x: 995, startPoint y: 564, endPoint x: 989, endPoint y: 516, distance: 48.4
click at [989, 518] on div "Service Summary ( optional ) Brand: Garland / Model: CXPB12 Serial Number 25041…" at bounding box center [882, 563] width 412 height 91
type textarea "x"
type textarea "Brand: Garland / Model: CXPB12 2504100100413"
type textarea "x"
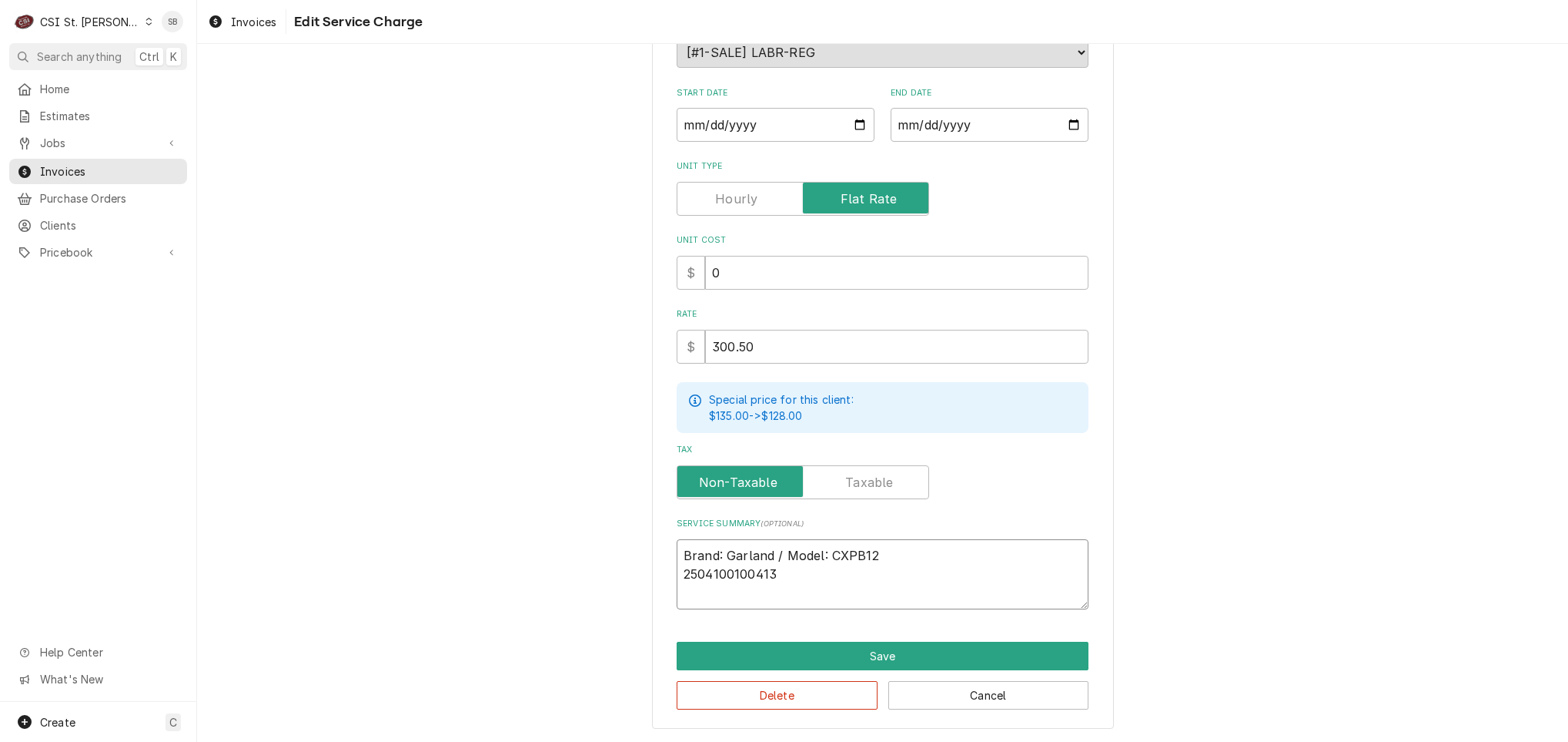
type textarea "Brand: Garland / Model: CXPB12 / 2504100100413"
type textarea "x"
type textarea "Brand: Garland / Model: CXPB12 / 2504100100413"
type textarea "x"
type textarea "Brand: Garland / Model: CXPB12 / S 2504100100413"
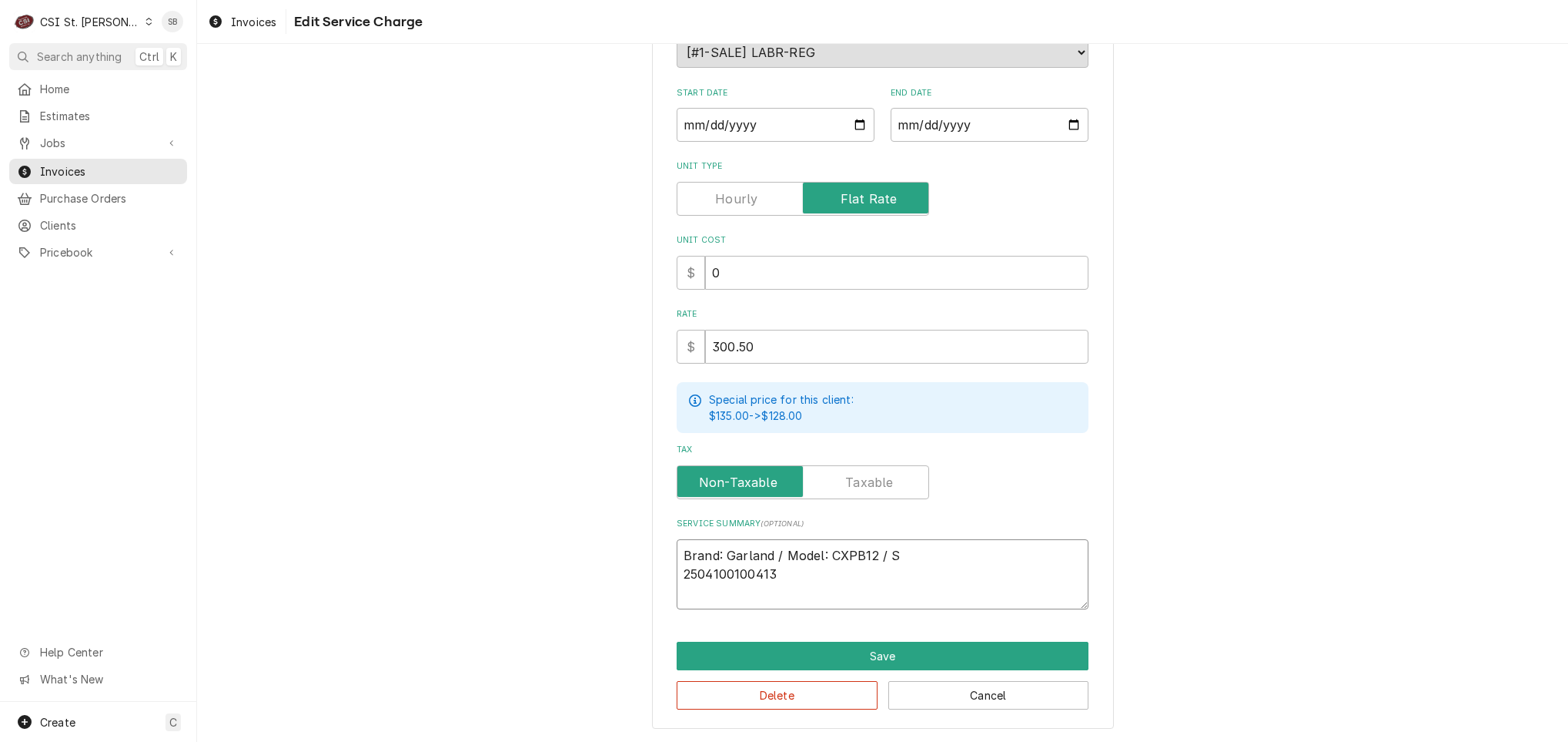
type textarea "x"
type textarea "Brand: Garland / Model: CXPB12 / Se 2504100100413"
type textarea "x"
type textarea "Brand: Garland / Model: CXPB12 / Ser 2504100100413"
type textarea "x"
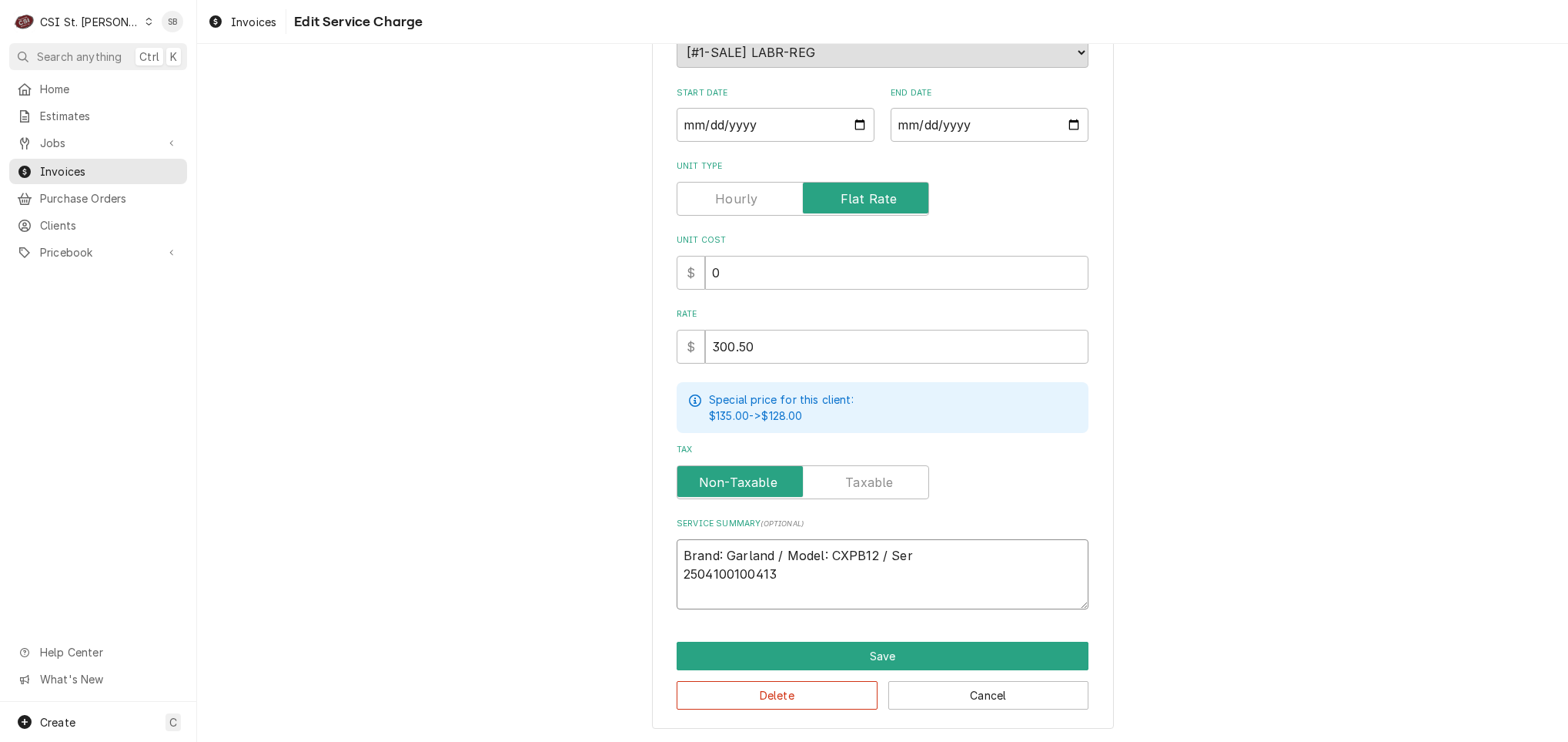
type textarea "Brand: Garland / Model: CXPB12 / Seri 2504100100413"
type textarea "x"
type textarea "Brand: Garland / Model: CXPB12 / Seria 2504100100413"
type textarea "x"
type textarea "Brand: Garland / Model: CXPB12 / Serial 2504100100413"
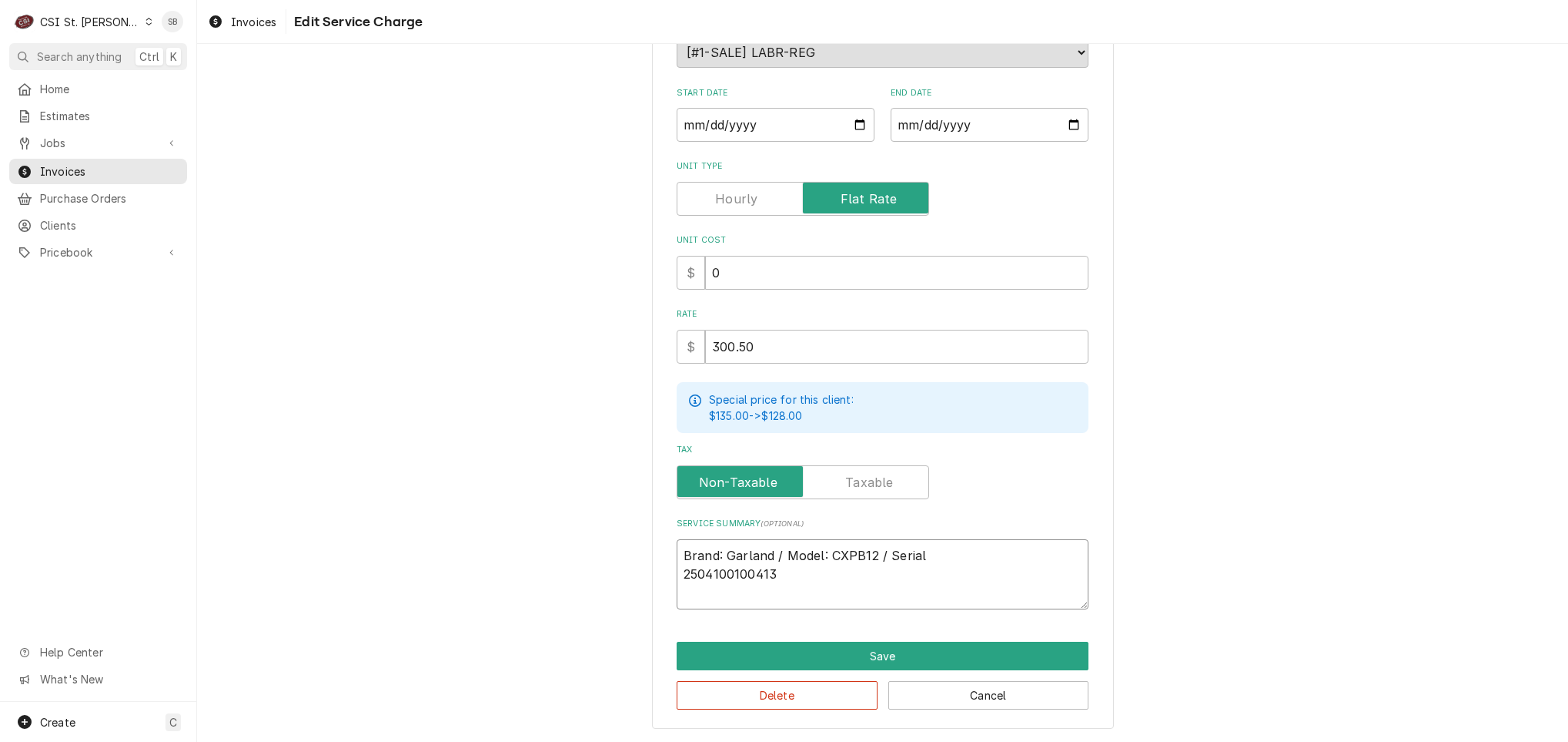
type textarea "x"
type textarea "Brand: Garland / Model: CXPB12 / Serial: 2504100100413"
type textarea "x"
type textarea "Brand: Garland / Model: CXPB12 / Serial: 2504100100413"
type textarea "x"
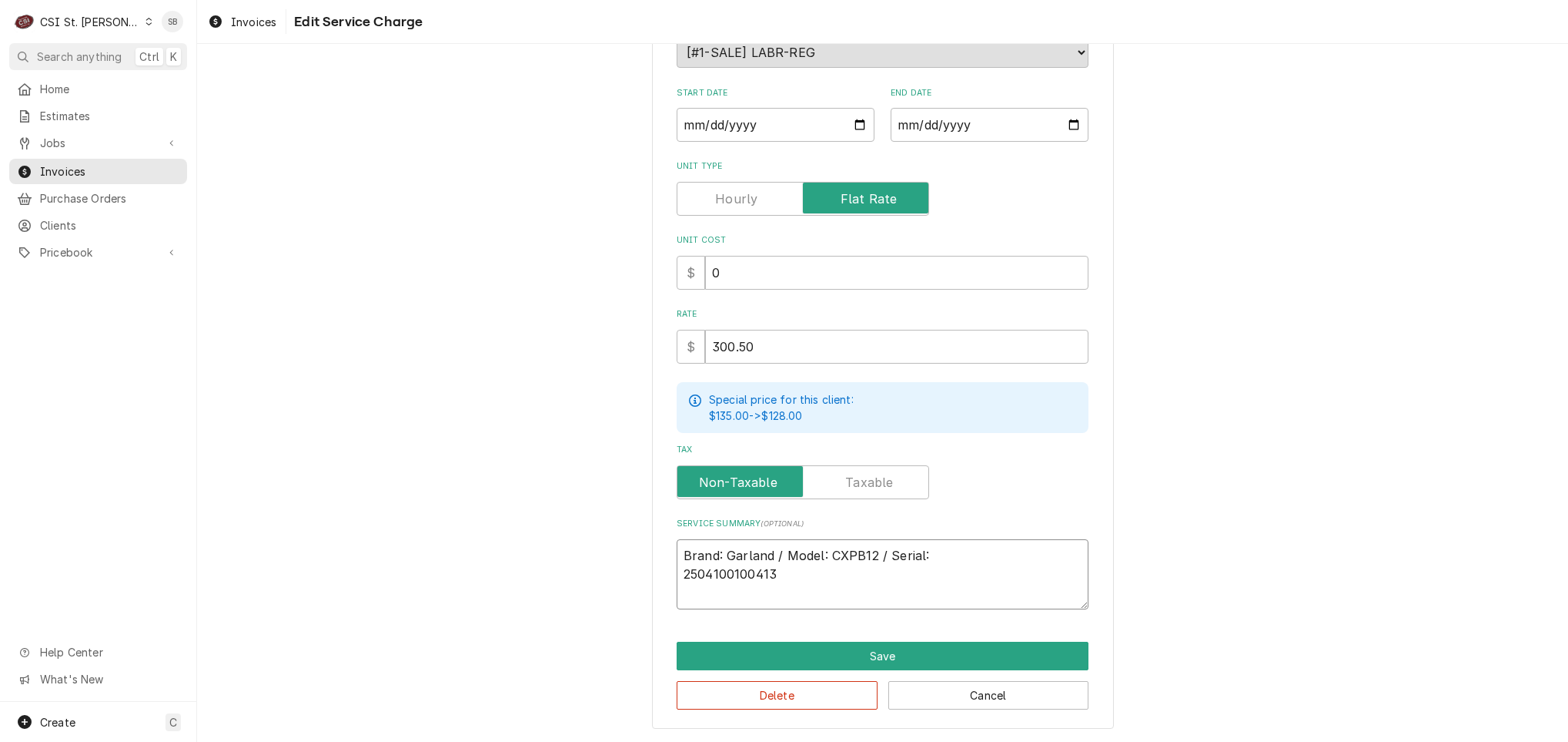
type textarea "Brand: Garland / Model: CXPB12 / Serial: 2504100100413"
type textarea "x"
type textarea "Brand: Garland / Model: CXPB12 / Serial: 504100100413"
type textarea "x"
type textarea "Brand: Garland / Model: CXPB12 / Serial: 2504100100413"
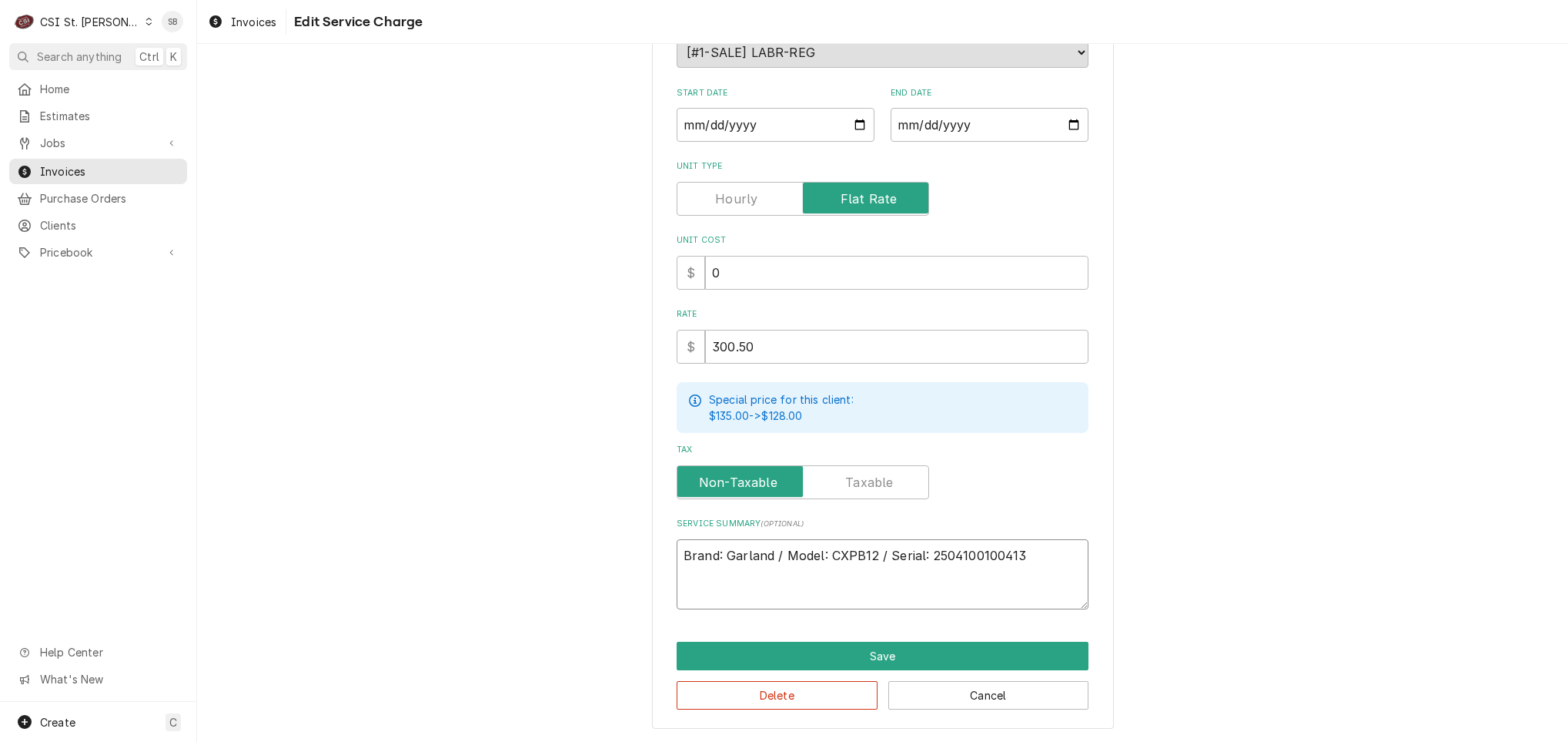
click at [1042, 578] on textarea "Brand: Garland / Model: CXPB12 / Serial: 2504100100413" at bounding box center [882, 575] width 412 height 70
type textarea "x"
type textarea "Brand: Garland / Model: CXPB12 / Serial: 2504100100413"
type textarea "x"
type textarea "Brand: Garland / Model: CXPB12 / Serial: 2504100100413"
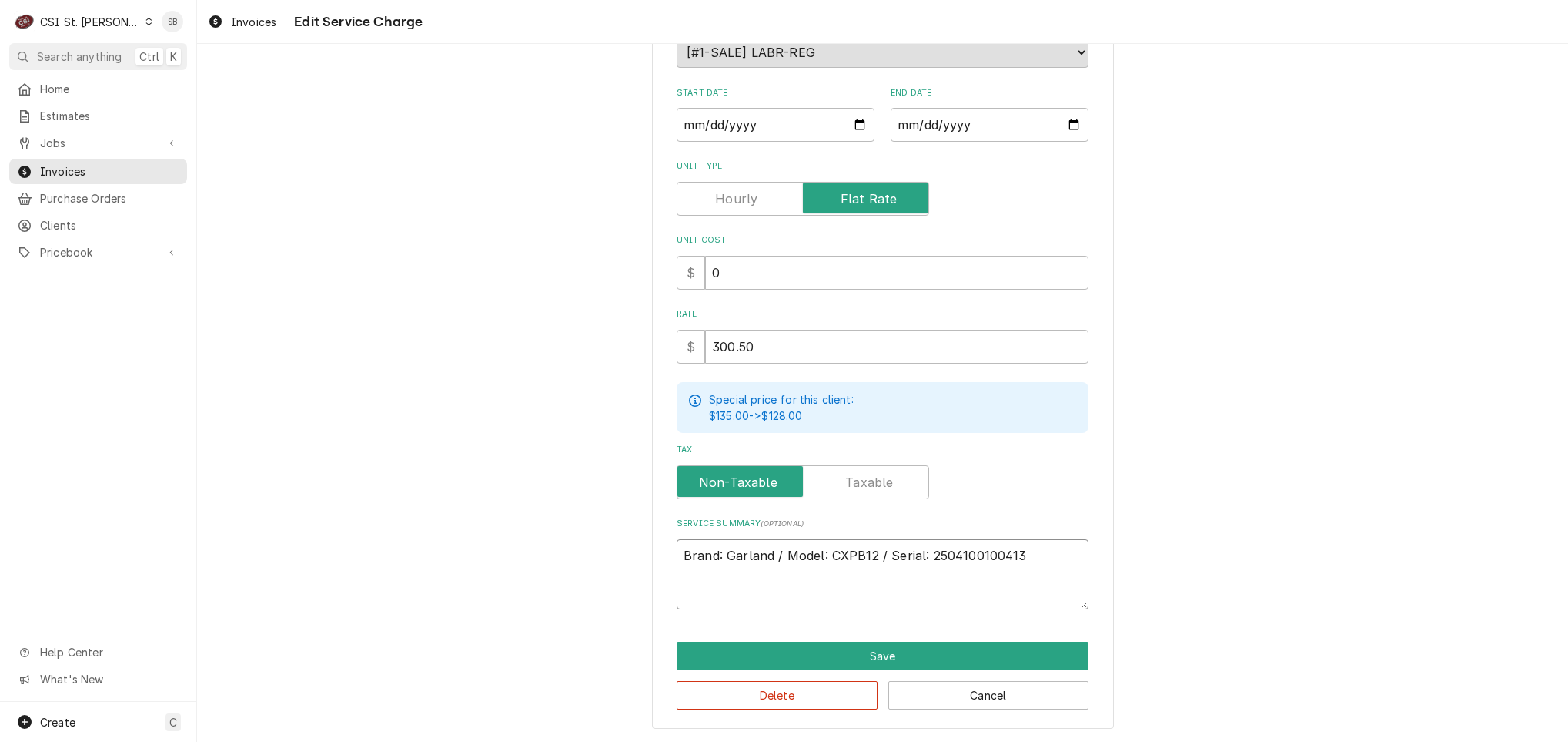
type textarea "x"
type textarea "Brand: Garland / Model: CXPB12 / Serial: 2504100100413 P"
type textarea "x"
type textarea "Brand: Garland / Model: CXPB12 / Serial: 2504100100413 Pe"
type textarea "x"
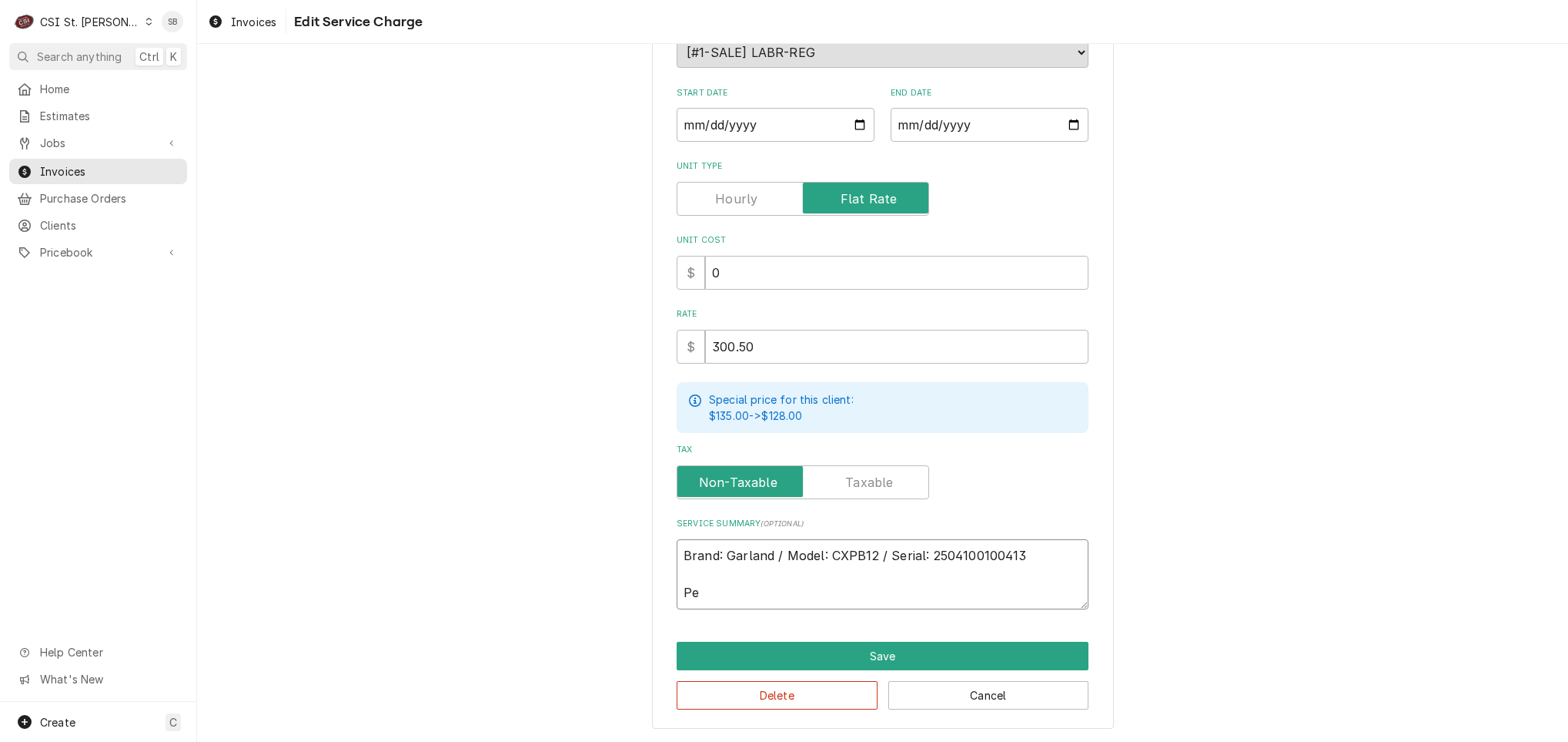
type textarea "Brand: Garland / Model: CXPB12 / Serial: 2504100100413 Per"
type textarea "x"
type textarea "Brand: Garland / Model: CXPB12 / Serial: 2504100100413 Perf"
type textarea "x"
type textarea "Brand: Garland / Model: CXPB12 / Serial: 2504100100413 Perfo"
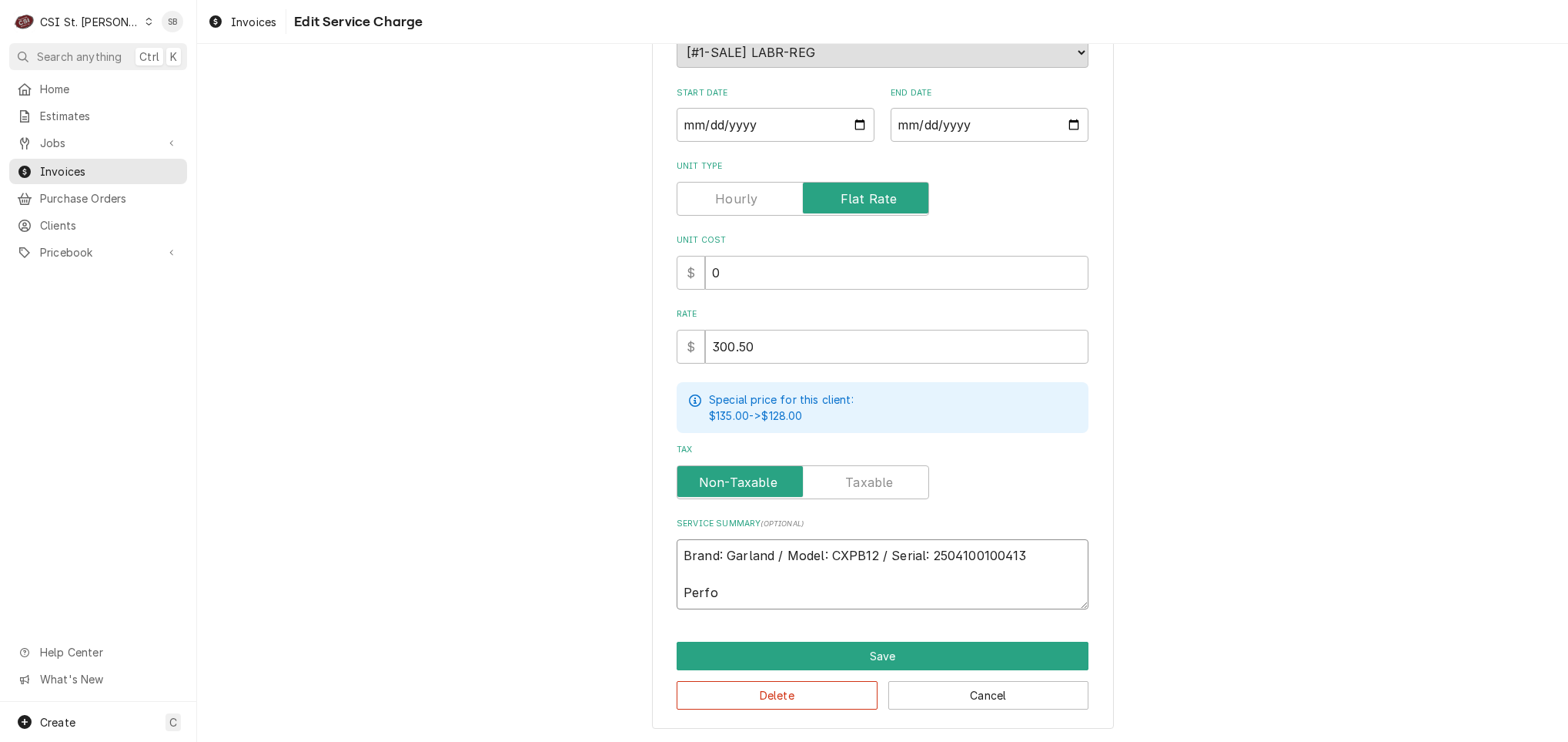
type textarea "x"
type textarea "Brand: Garland / Model: CXPB12 / Serial: 2504100100413 Perfor"
type textarea "x"
type textarea "Brand: Garland / Model: CXPB12 / Serial: 2504100100413 Perform"
type textarea "x"
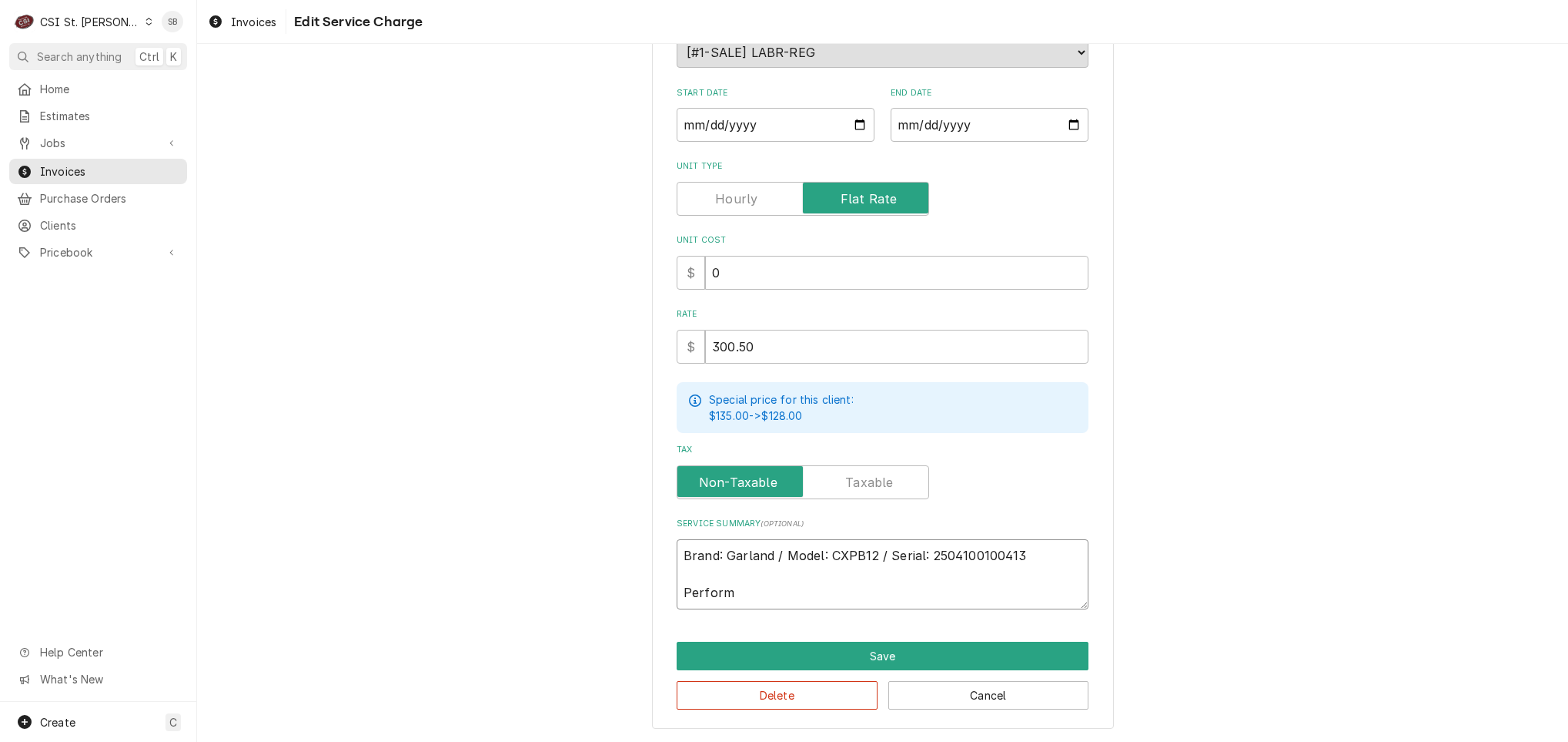
type textarea "Brand: Garland / Model: CXPB12 / Serial: 2504100100413 Performe"
type textarea "x"
type textarea "Brand: Garland / Model: CXPB12 / Serial: 2504100100413 Performed"
type textarea "x"
type textarea "Brand: Garland / Model: CXPB12 / Serial: 2504100100413 Performed"
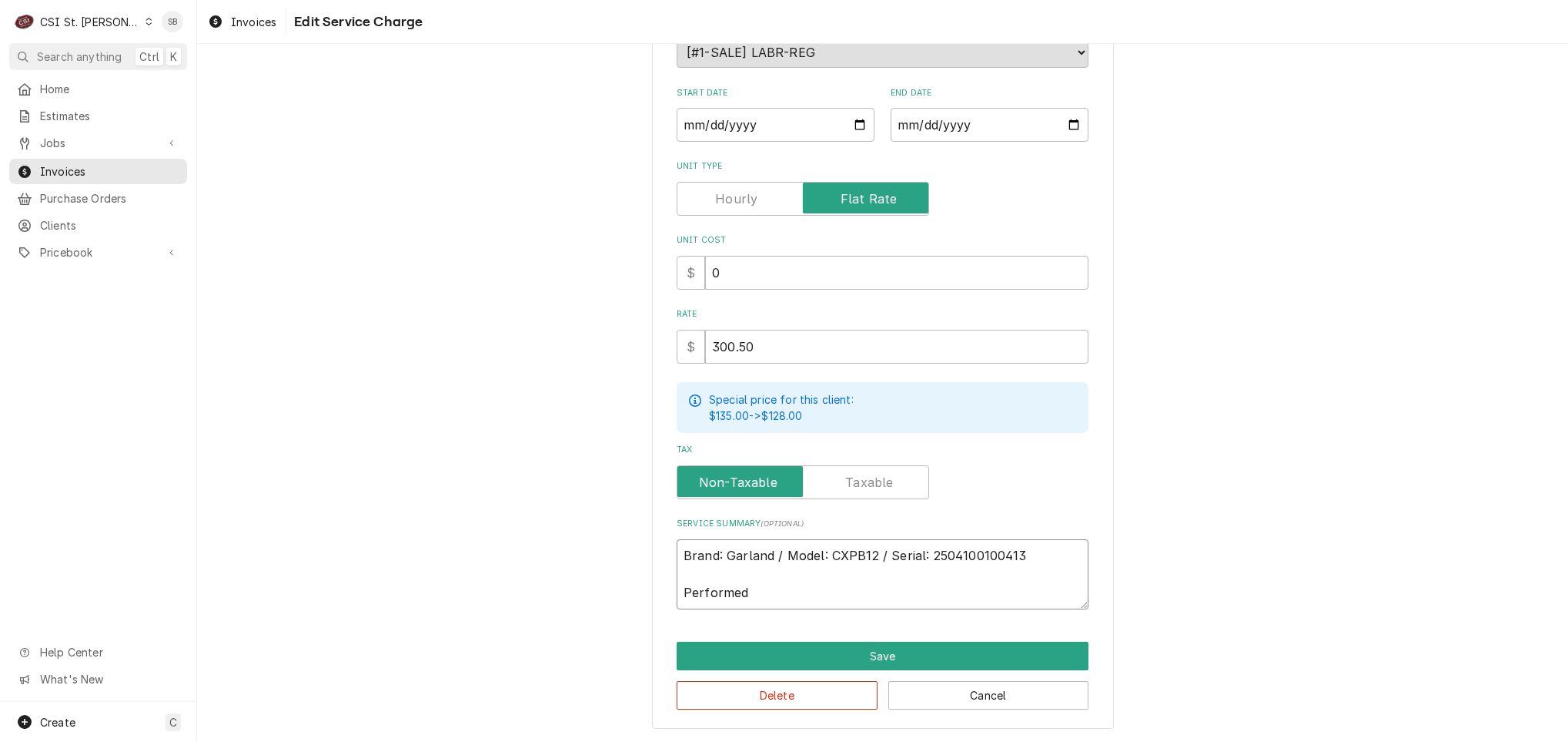
type textarea "x"
type textarea "Brand: Garland / Model: CXPB12 / Serial: 2504100100413 Performed s"
type textarea "x"
type textarea "Brand: Garland / Model: CXPB12 / Serial: 2504100100413 Performed st"
type textarea "x"
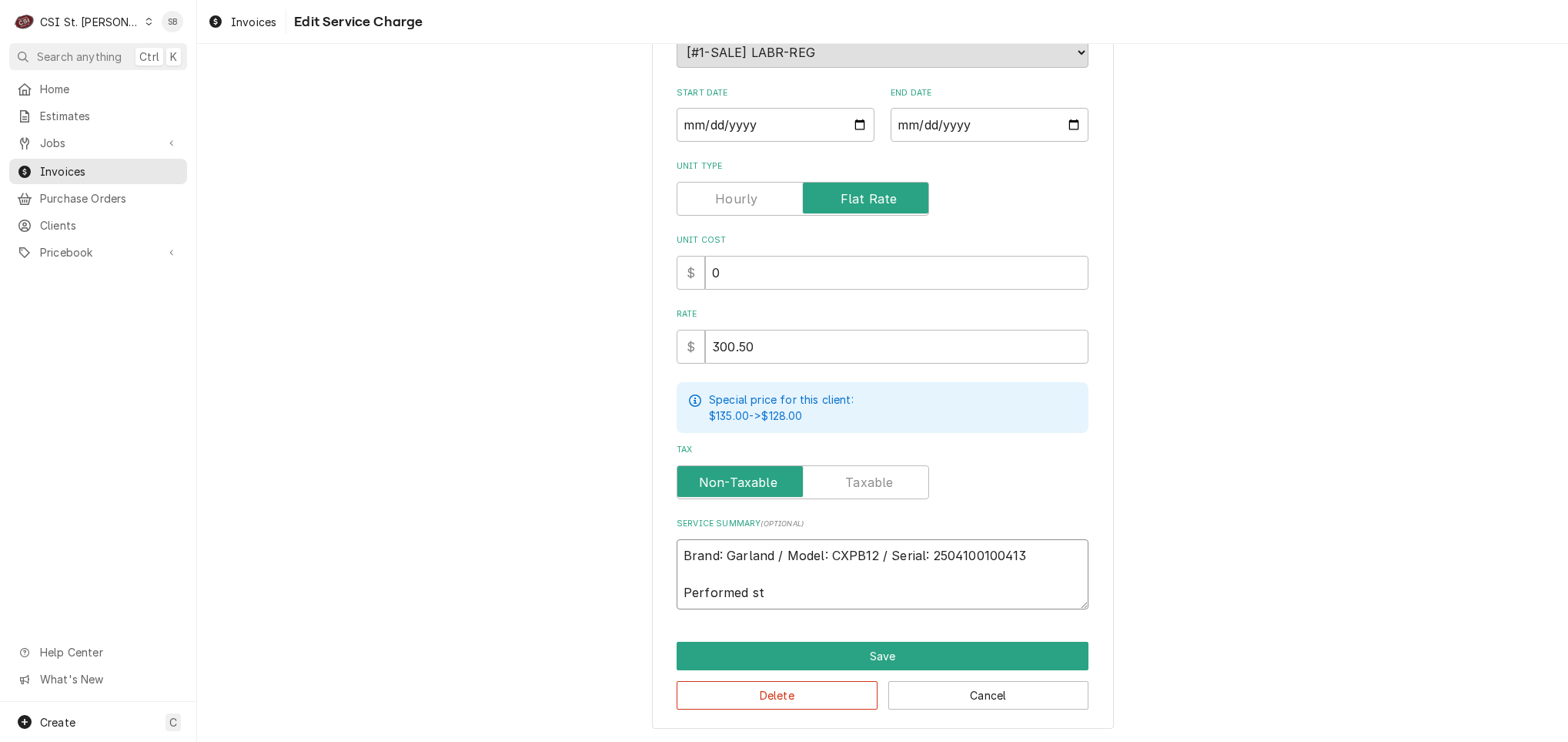
type textarea "Brand: Garland / Model: CXPB12 / Serial: 2504100100413 Performed sta"
type textarea "x"
type textarea "Brand: Garland / Model: CXPB12 / Serial: 2504100100413 Performed star"
type textarea "x"
type textarea "Brand: Garland / Model: CXPB12 / Serial: 2504100100413 Performed start"
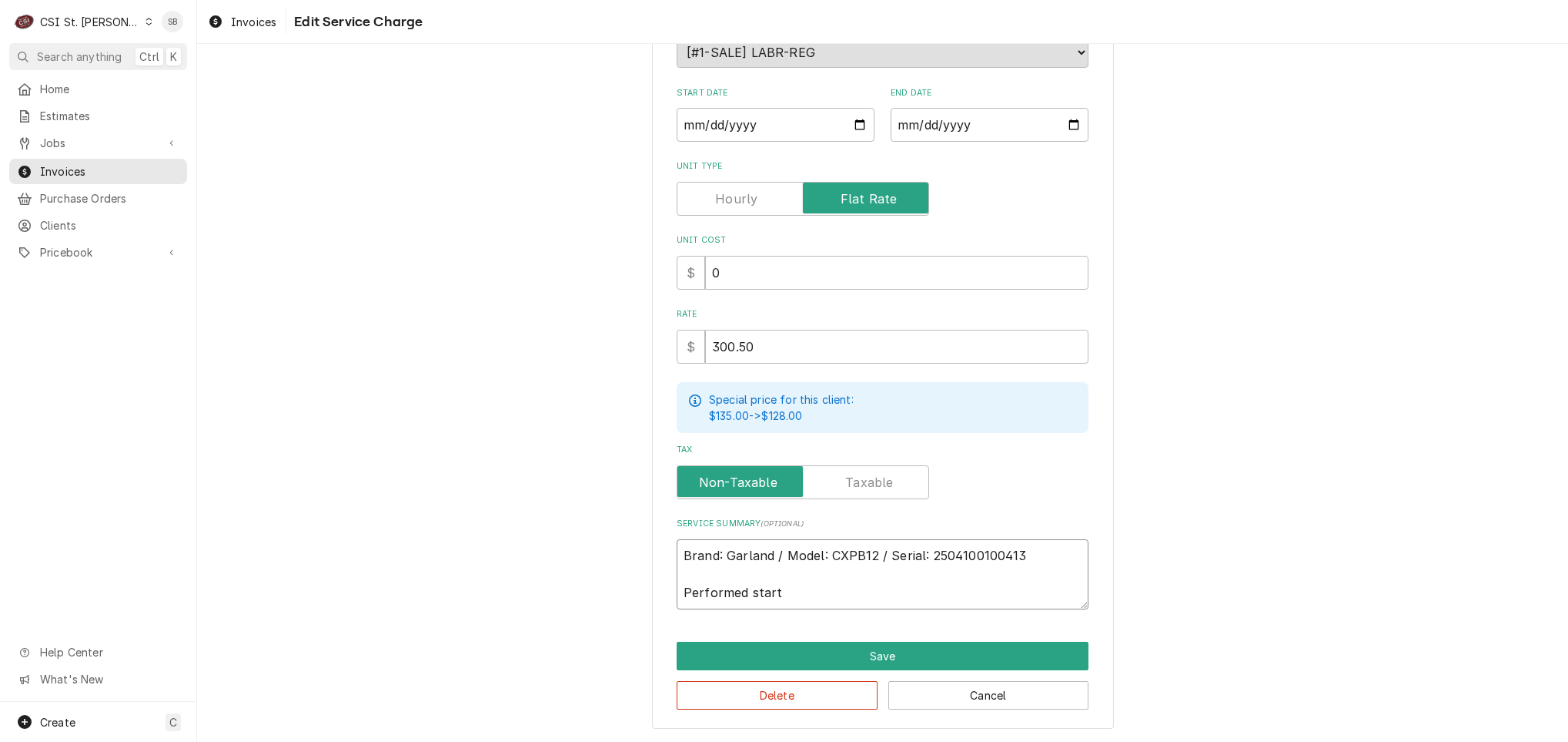
type textarea "x"
type textarea "Brand: Garland / Model: CXPB12 / Serial: 2504100100413 Performed start"
type textarea "x"
type textarea "Brand: Garland / Model: CXPB12 / Serial: 2504100100413 Performed start u"
type textarea "x"
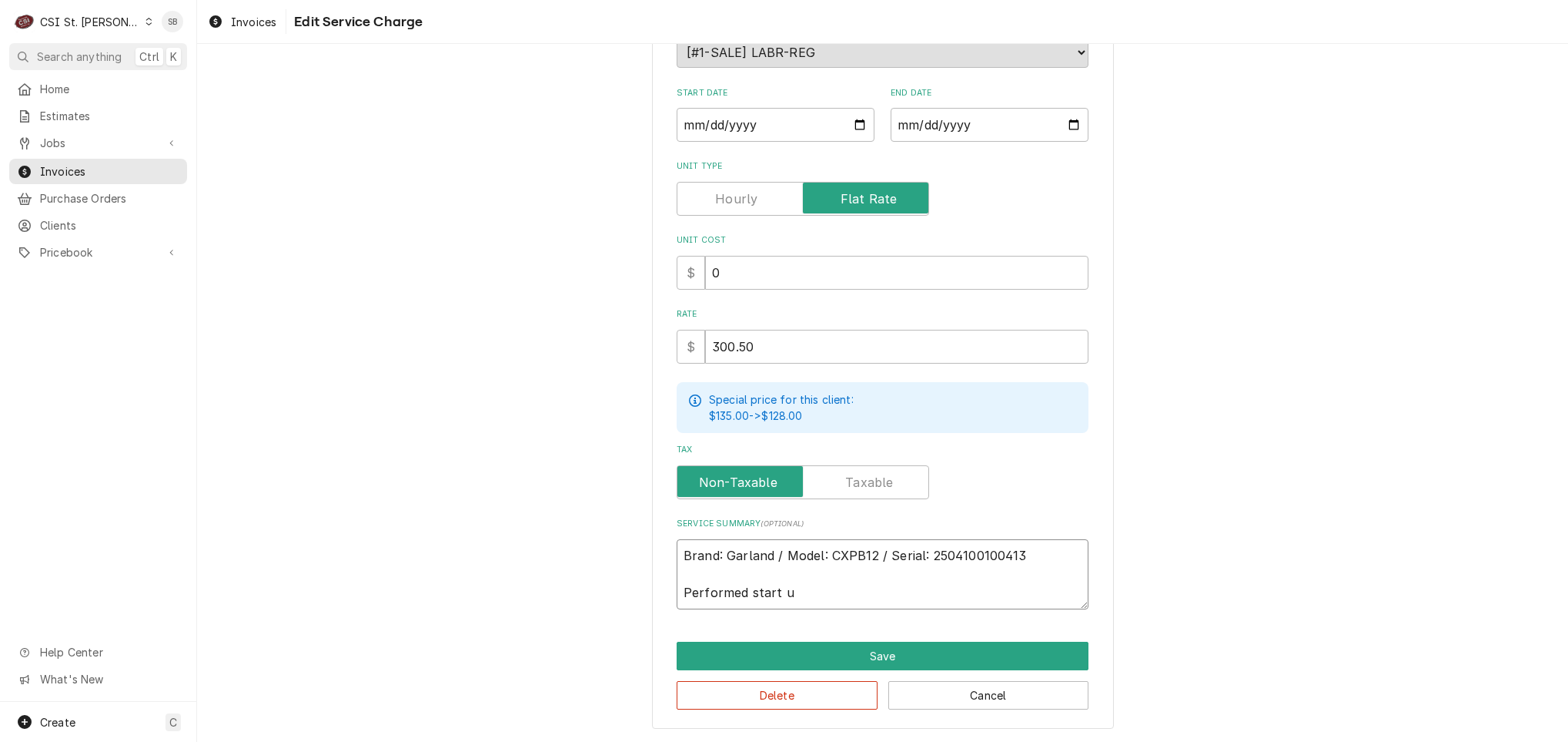
type textarea "Brand: Garland / Model: CXPB12 / Serial: 2504100100413 Performed start up"
type textarea "x"
type textarea "Brand: Garland / Model: CXPB12 / Serial: 2504100100413 Performed start up"
type textarea "x"
type textarea "Brand: Garland / Model: CXPB12 / Serial: 2504100100413 Performed start up o"
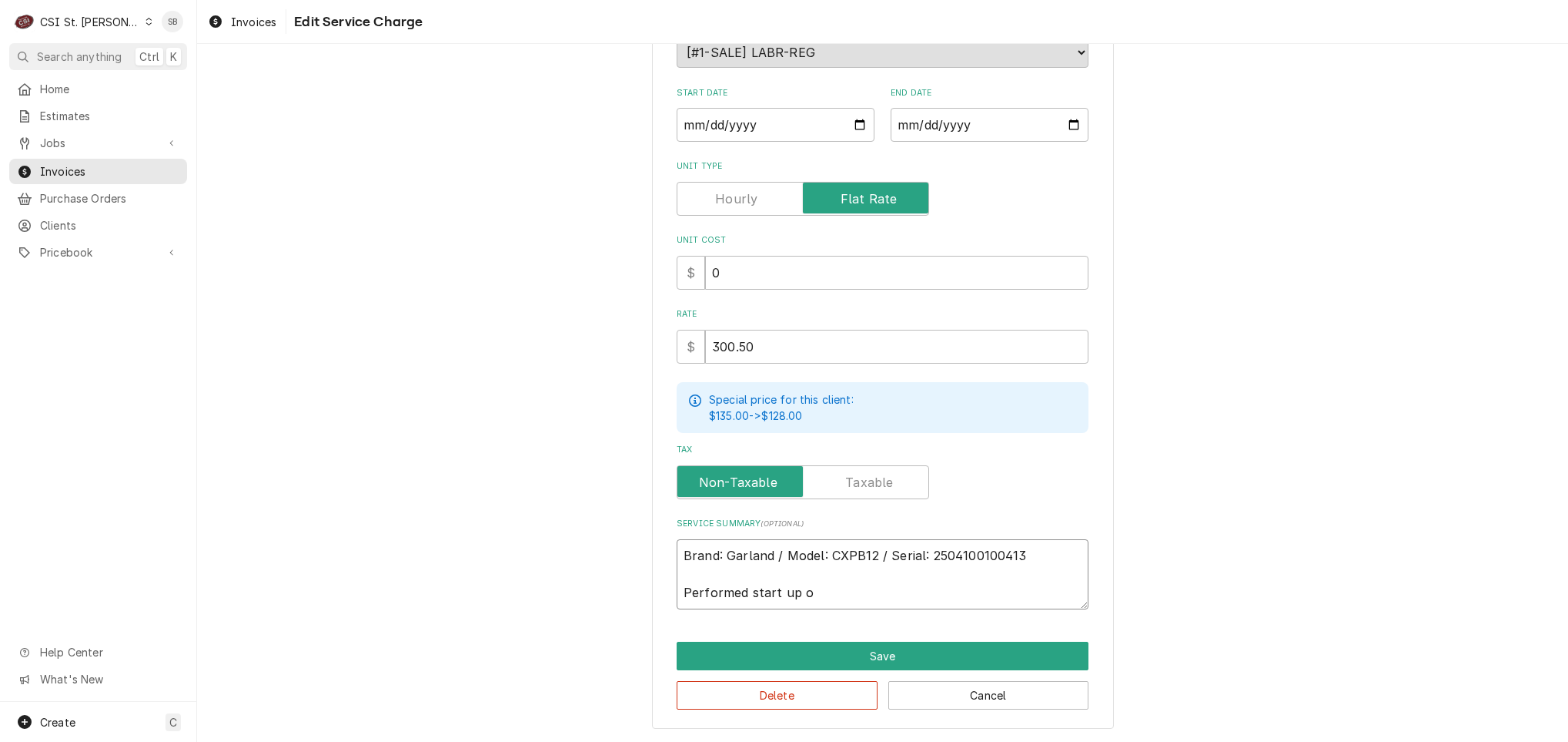
type textarea "x"
type textarea "Brand: Garland / Model: CXPB12 / Serial: 2504100100413 Performed start up on"
type textarea "x"
type textarea "Brand: Garland / Model: CXPB12 / Serial: 2504100100413 Performed start up on"
type textarea "x"
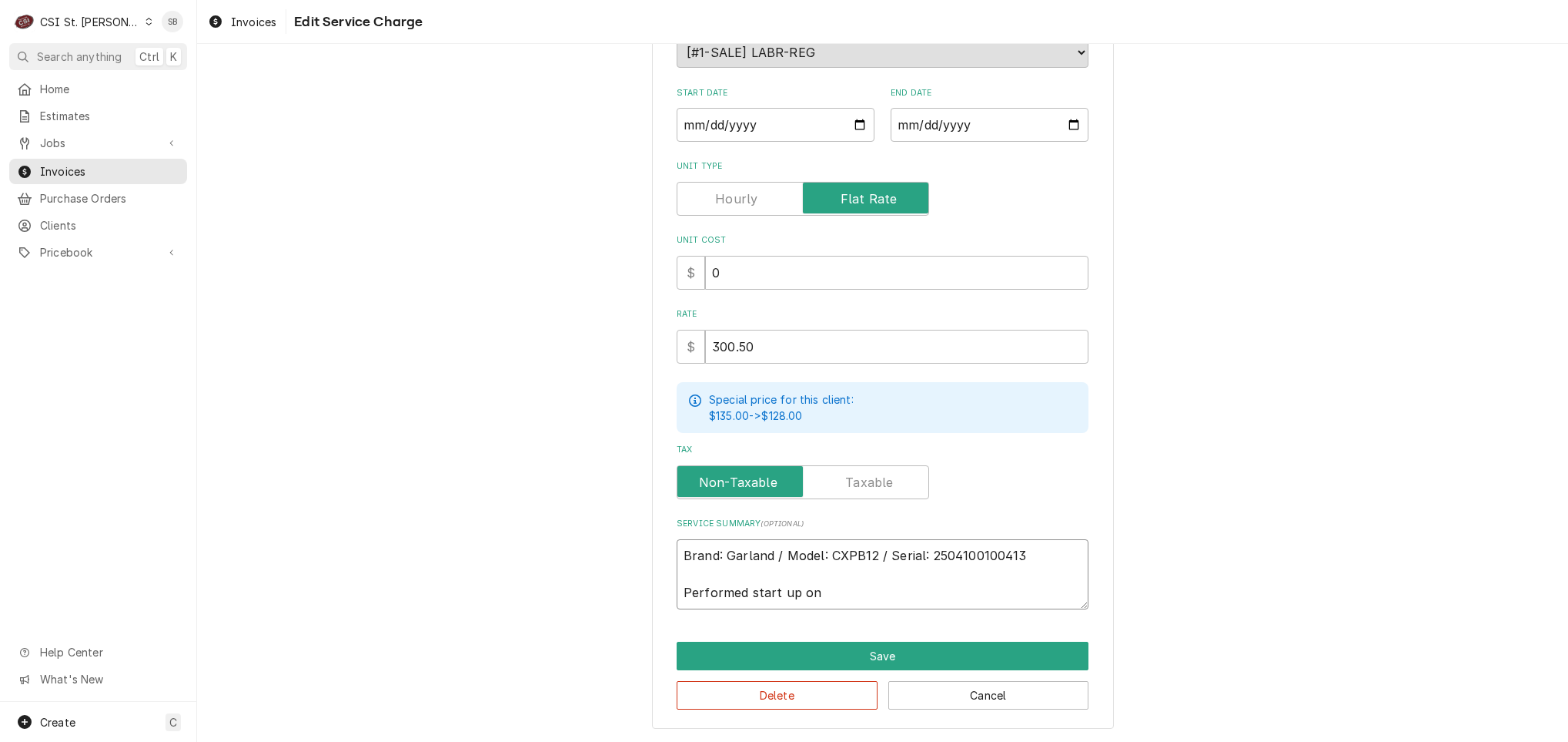
type textarea "Brand: Garland / Model: CXPB12 / Serial: 2504100100413 Performed start up on G"
type textarea "x"
type textarea "Brand: Garland / Model: CXPB12 / Serial: 2504100100413 Performed start up on Ga"
type textarea "x"
type textarea "Brand: Garland / Model: CXPB12 / Serial: 2504100100413 Performed start up on Gar"
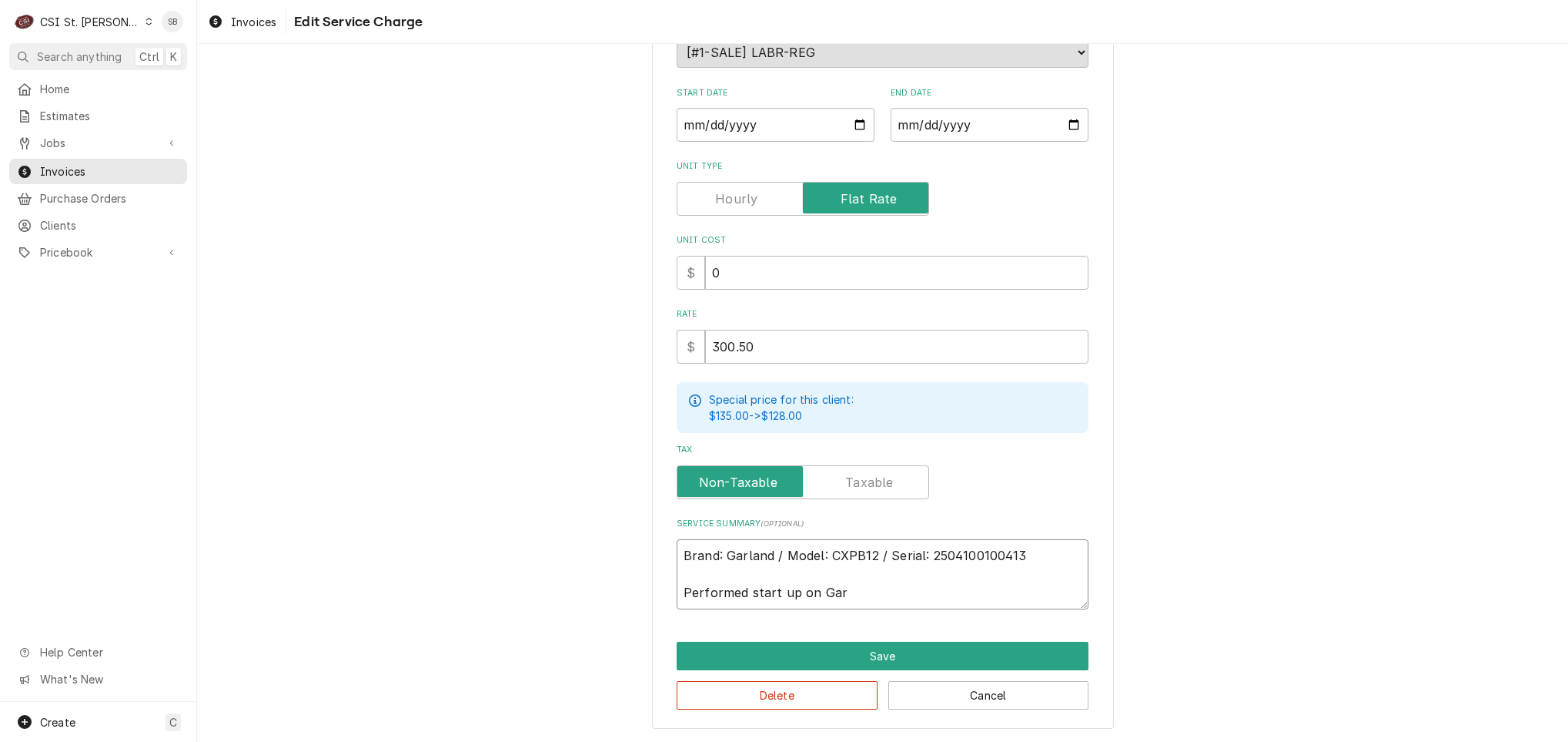
type textarea "x"
type textarea "Brand: Garland / Model: CXPB12 / Serial: 2504100100413 Performed start up on Ga…"
type textarea "x"
type textarea "Brand: Garland / Model: CXPB12 / Serial: 2504100100413 Performed start up on Ga…"
type textarea "x"
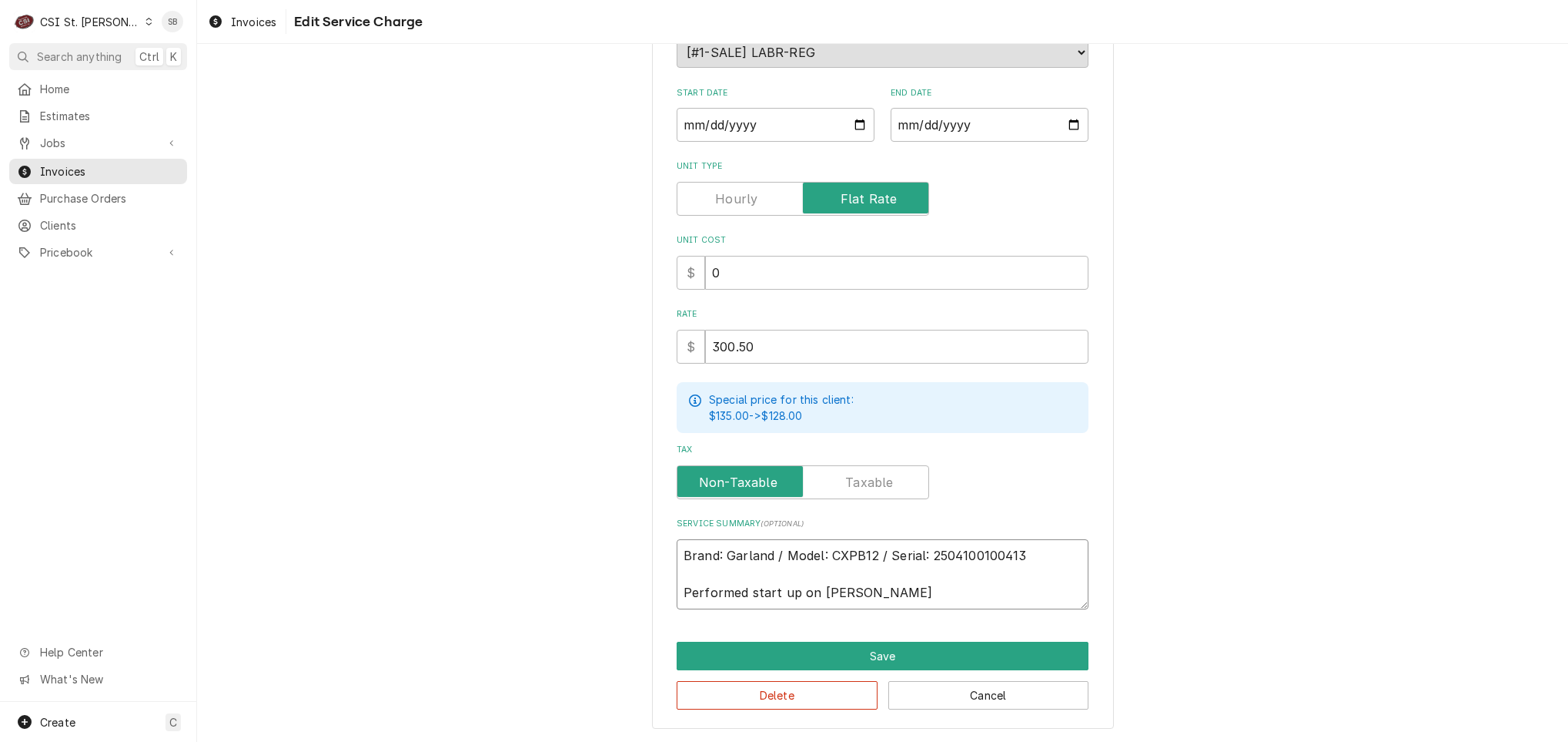
type textarea "Brand: Garland / Model: CXPB12 / Serial: 2504100100413 Performed start up on Ga…"
type textarea "x"
type textarea "Brand: Garland / Model: CXPB12 / Serial: 2504100100413 Performed start up on Ga…"
type textarea "x"
type textarea "Brand: Garland / Model: CXPB12 / Serial: 2504100100413 Performed start up on Ga…"
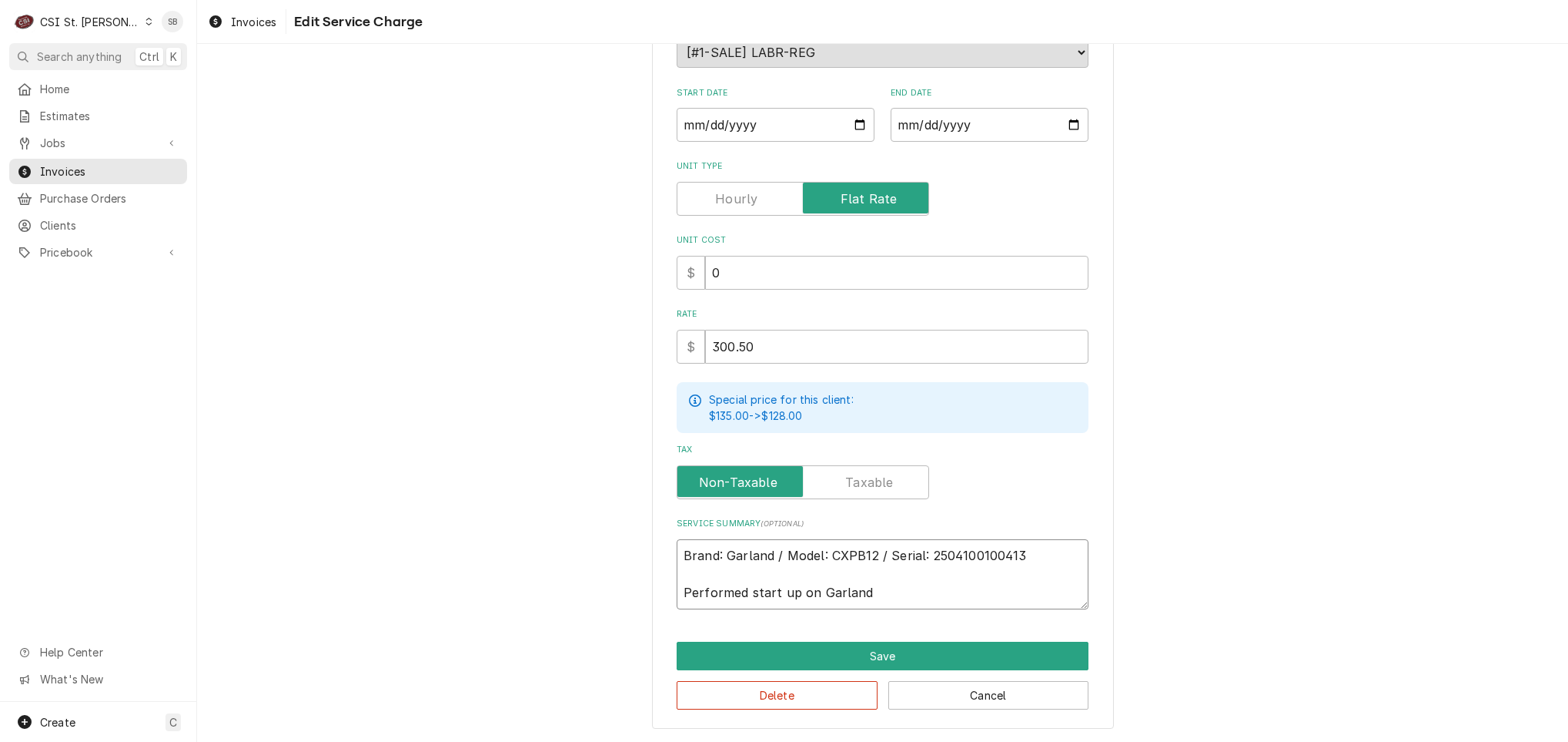
type textarea "x"
type textarea "Brand: Garland / Model: CXPB12 / Serial: 2504100100413 Performed start up on Ga…"
type textarea "x"
type textarea "Brand: Garland / Model: CXPB12 / Serial: 2504100100413 Performed start up on Ga…"
type textarea "x"
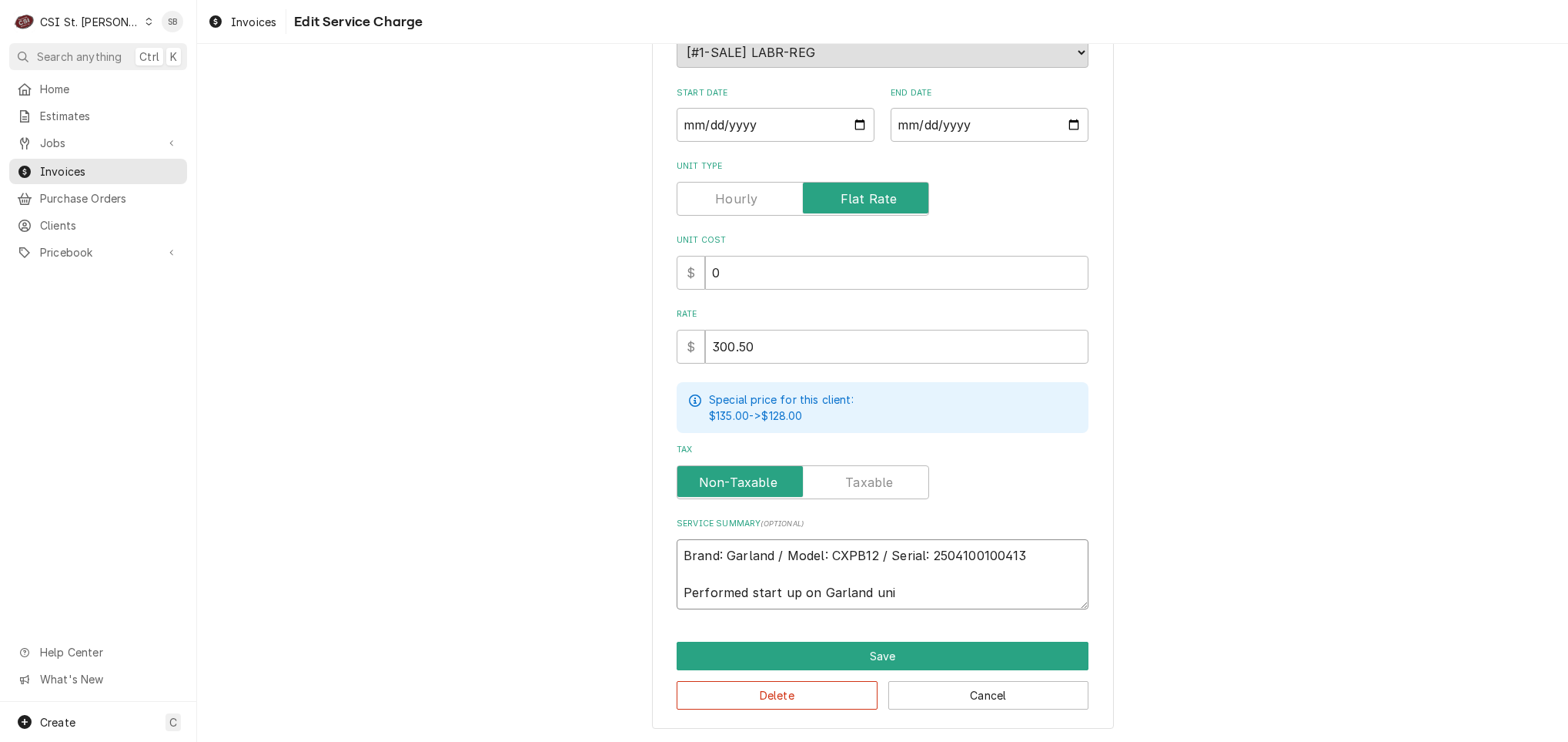
type textarea "Brand: Garland / Model: CXPB12 / Serial: 2504100100413 Performed start up on Ga…"
type textarea "x"
type textarea "Brand: Garland / Model: CXPB12 / Serial: 2504100100413 Performed start up on Ga…"
type textarea "x"
type textarea "Brand: Garland / Model: CXPB12 / Serial: 2504100100413 Performed start up on Ga…"
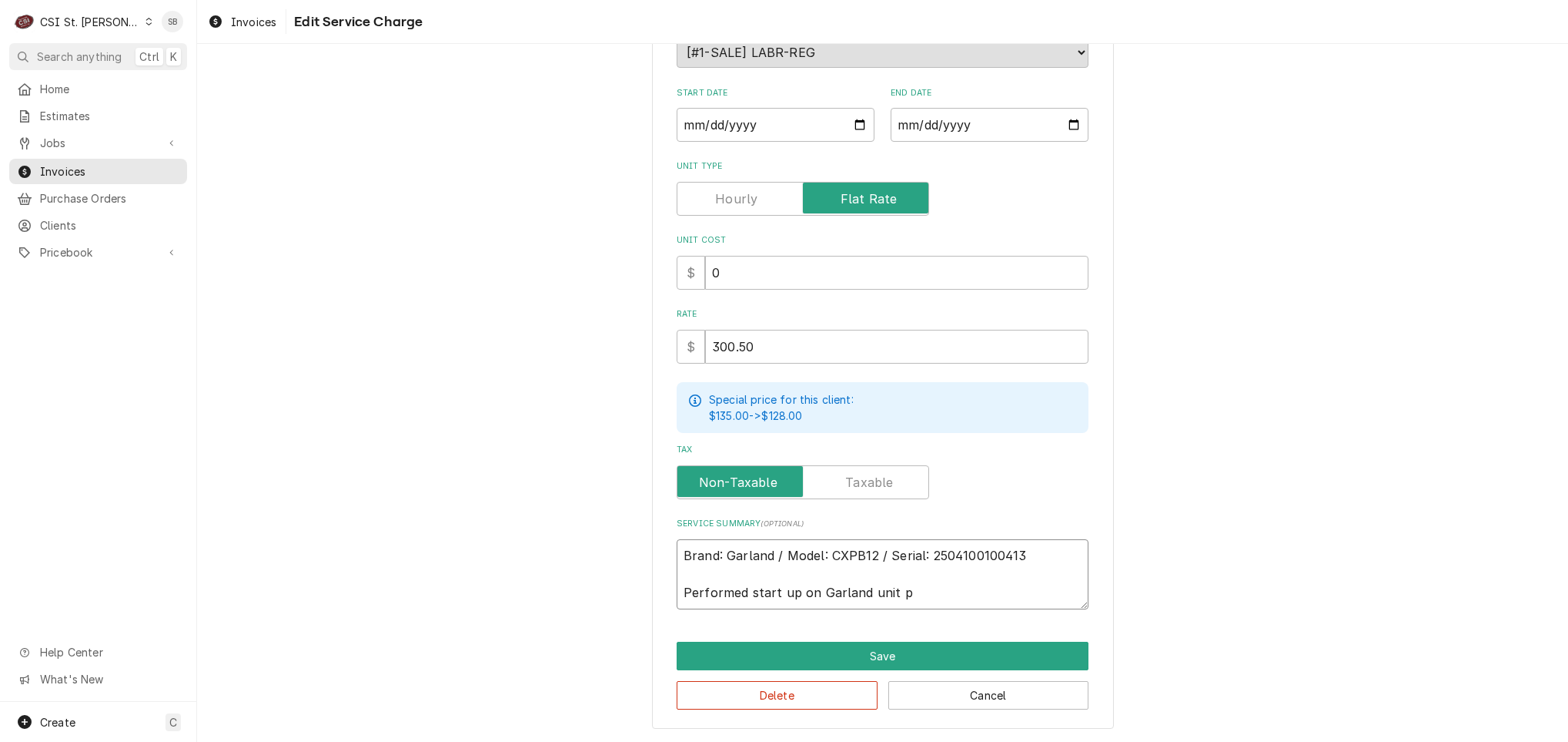
type textarea "x"
type textarea "Brand: Garland / Model: CXPB12 / Serial: 2504100100413 Performed start up on Ga…"
type textarea "x"
type textarea "Brand: Garland / Model: CXPB12 / Serial: 2504100100413 Performed start up on Ga…"
type textarea "x"
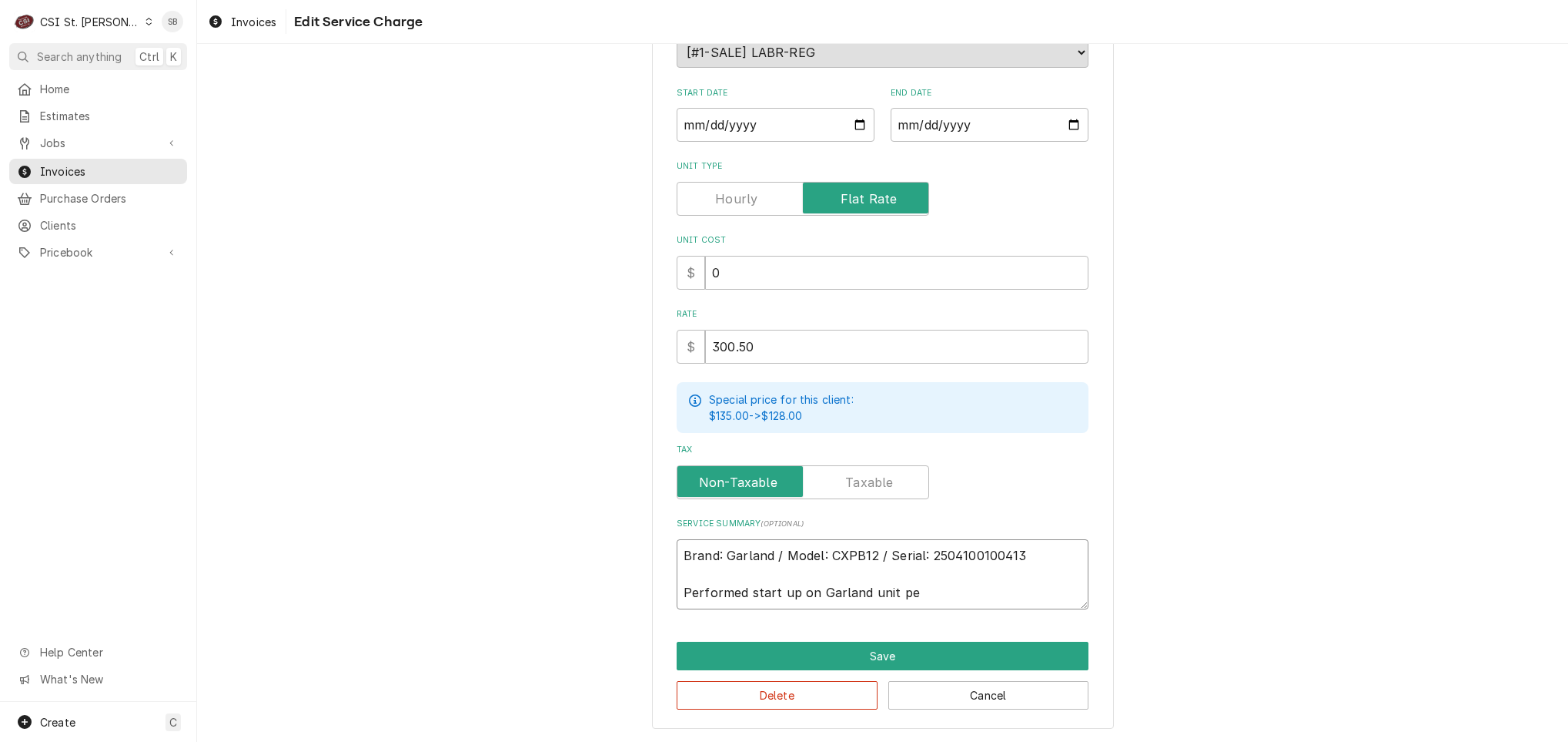
type textarea "Brand: Garland / Model: CXPB12 / Serial: 2504100100413 Performed start up on Ga…"
type textarea "x"
type textarea "Brand: Garland / Model: CXPB12 / Serial: 2504100100413 Performed start up on Ga…"
type textarea "x"
type textarea "Brand: Garland / Model: CXPB12 / Serial: 2504100100413 Performed start up on Ga…"
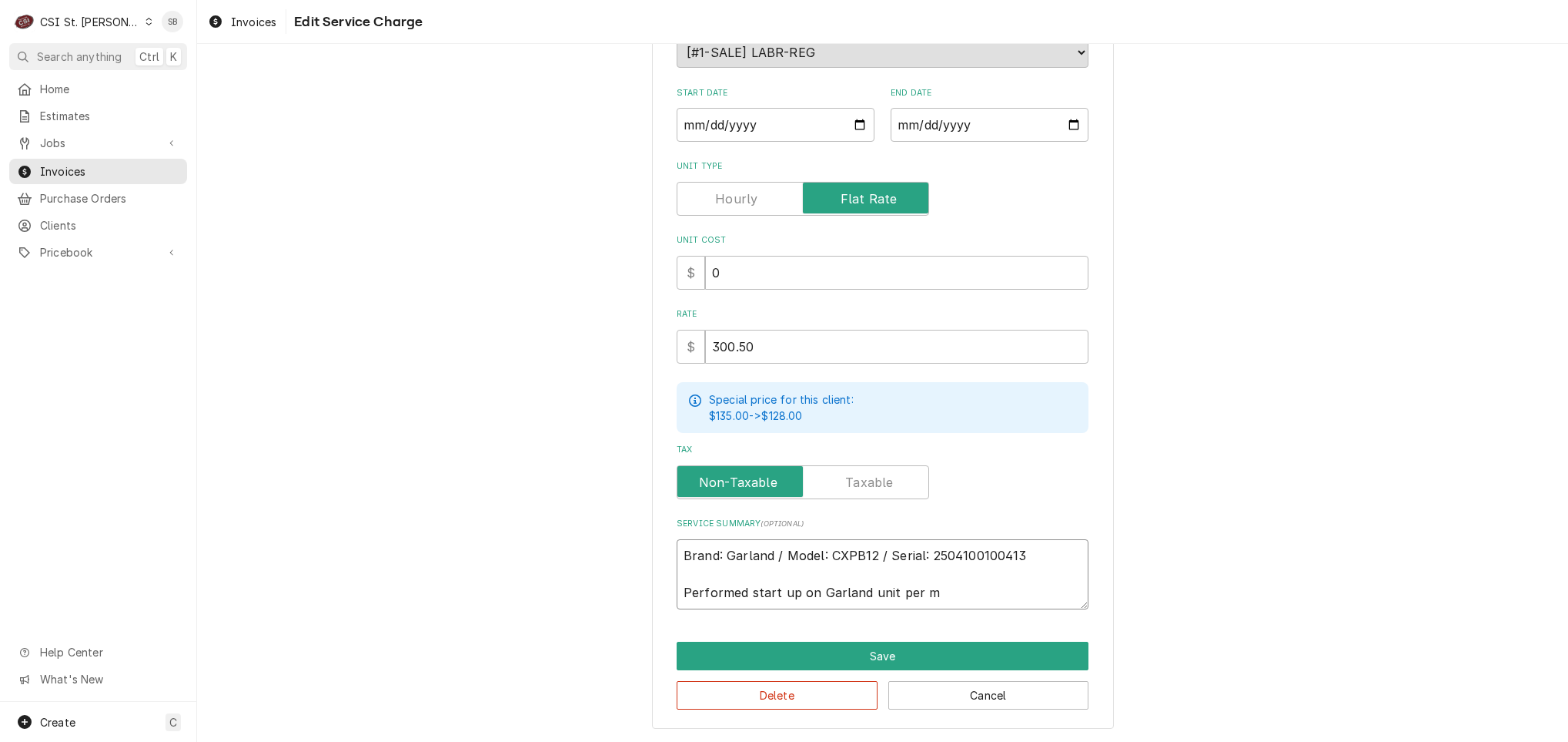
type textarea "x"
type textarea "Brand: Garland / Model: CXPB12 / Serial: 2504100100413 Performed start up on Ga…"
type textarea "x"
type textarea "Brand: Garland / Model: CXPB12 / Serial: 2504100100413 Performed start up on Ga…"
type textarea "x"
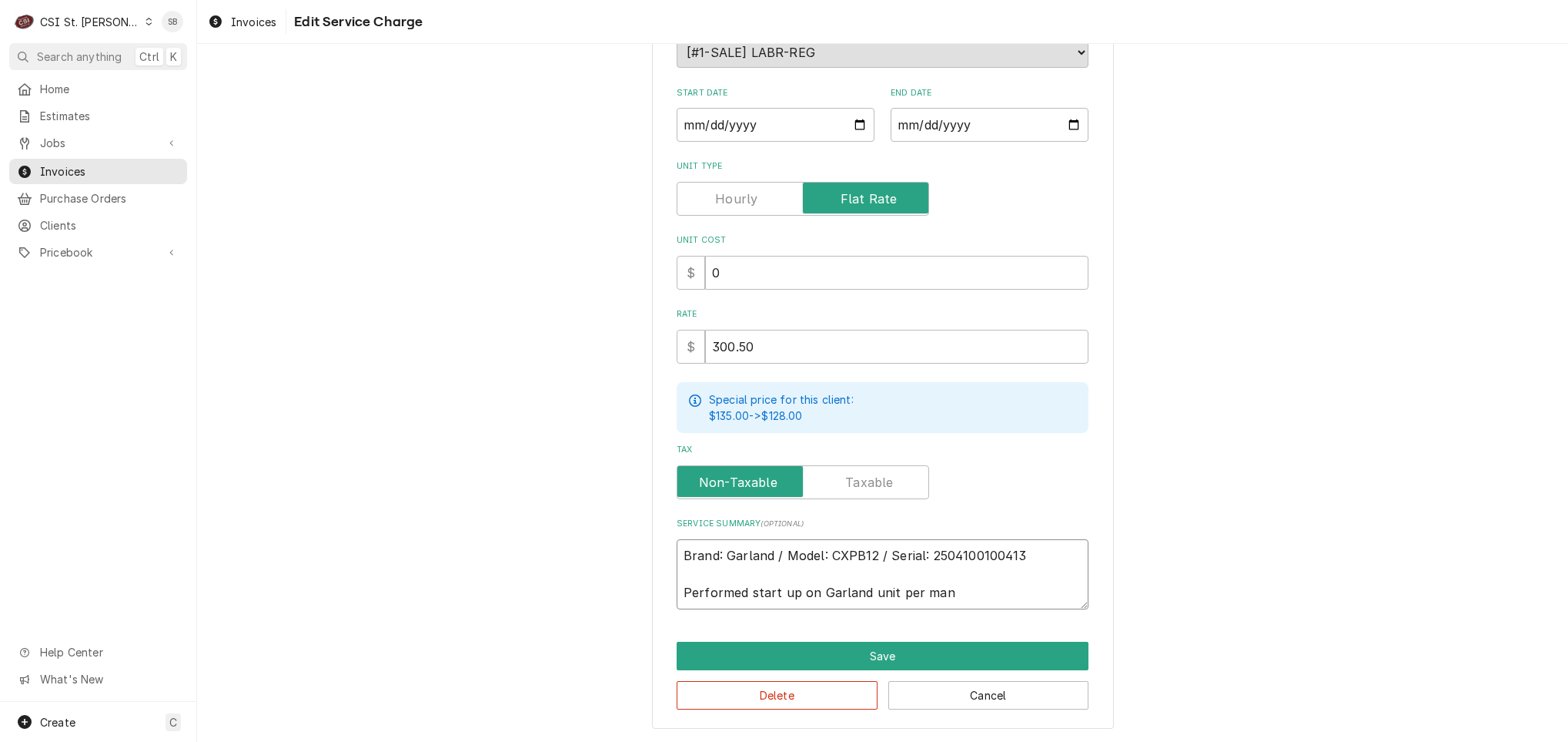
type textarea "Brand: Garland / Model: CXPB12 / Serial: 2504100100413 Performed start up on Ga…"
type textarea "x"
type textarea "Brand: Garland / Model: CXPB12 / Serial: 2504100100413 Performed start up on Ga…"
type textarea "x"
type textarea "Brand: Garland / Model: CXPB12 / Serial: 2504100100413 Performed start up on Ga…"
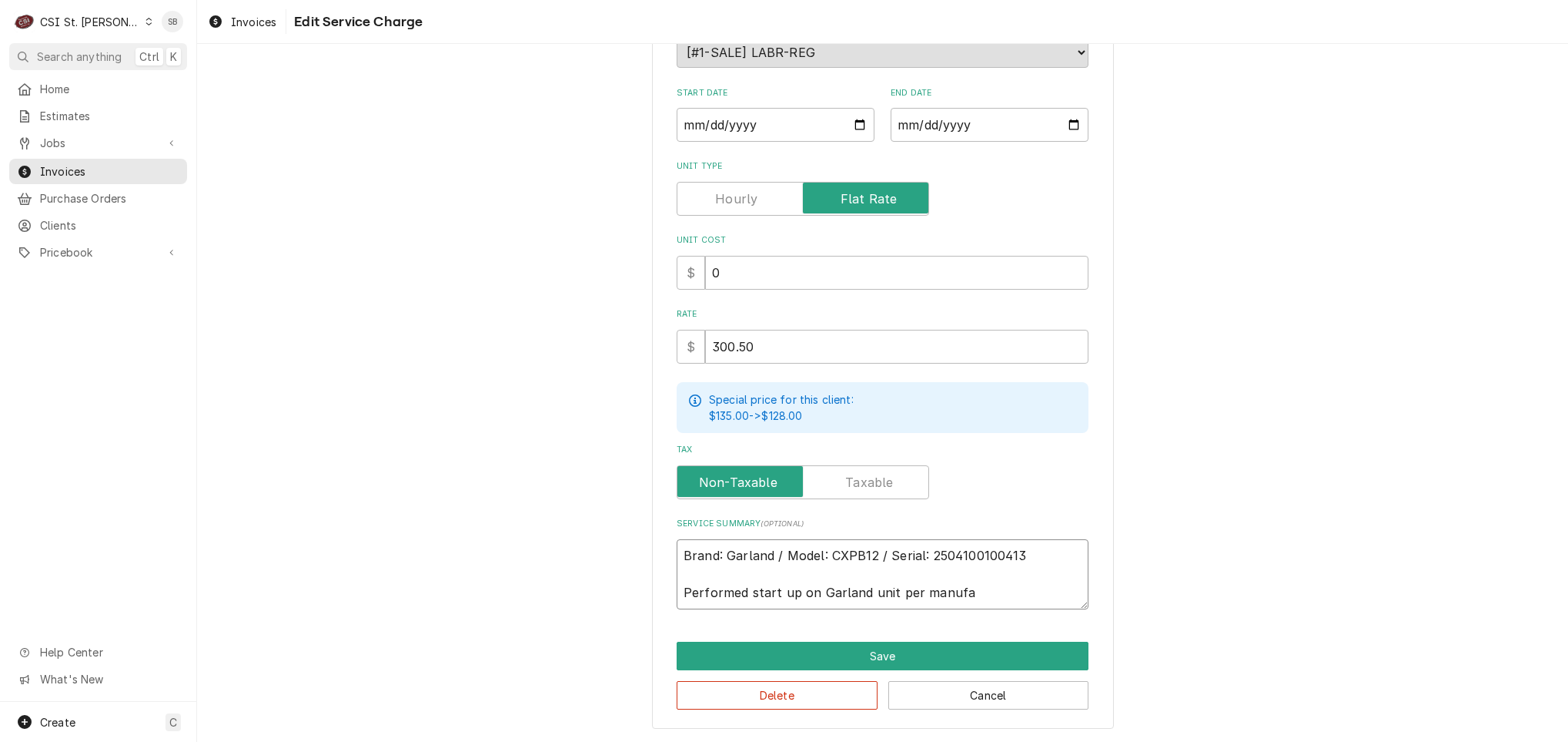
type textarea "x"
type textarea "Brand: Garland / Model: CXPB12 / Serial: 2504100100413 Performed start up on Ga…"
type textarea "x"
type textarea "Brand: Garland / Model: CXPB12 / Serial: 2504100100413 Performed start up on Ga…"
type textarea "x"
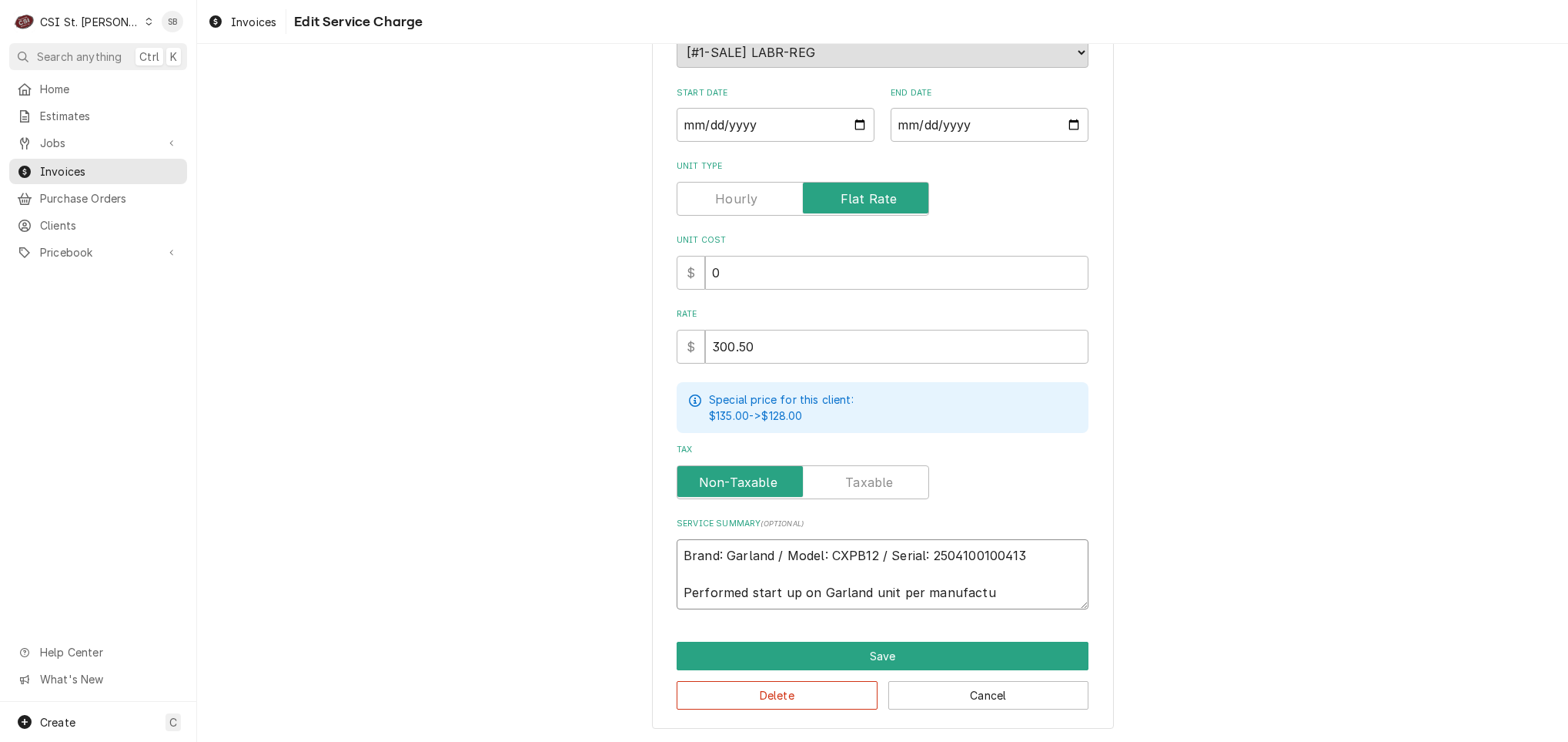
type textarea "Brand: Garland / Model: CXPB12 / Serial: 2504100100413 Performed start up on Ga…"
type textarea "x"
type textarea "Brand: Garland / Model: CXPB12 / Serial: 2504100100413 Performed start up on Ga…"
type textarea "x"
type textarea "Brand: Garland / Model: CXPB12 / Serial: 2504100100413 Performed start up on Ga…"
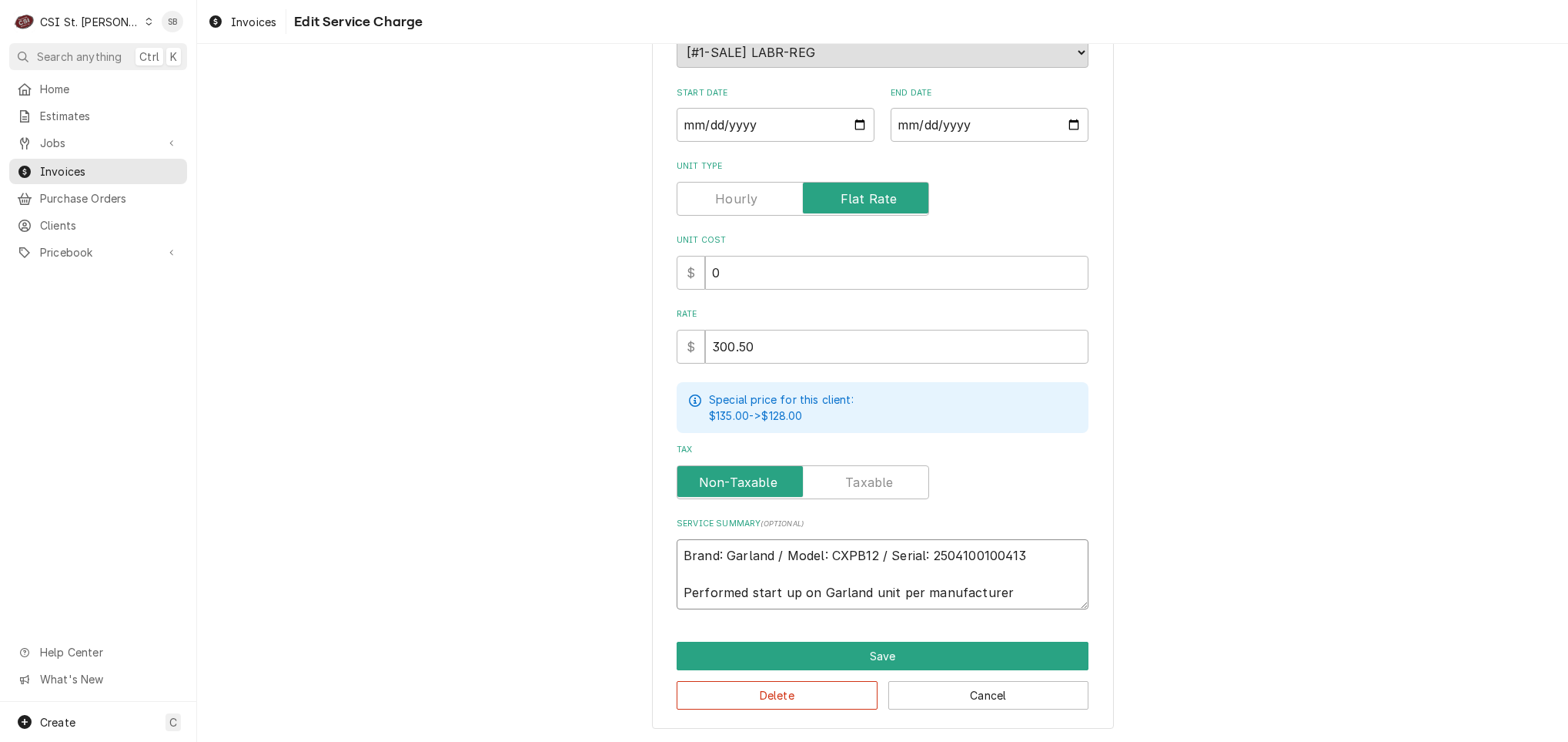
type textarea "x"
type textarea "Brand: Garland / Model: CXPB12 / Serial: 2504100100413 Performed start up on Ga…"
type textarea "x"
type textarea "Brand: Garland / Model: CXPB12 / Serial: 2504100100413 Performed start up on Ga…"
type textarea "x"
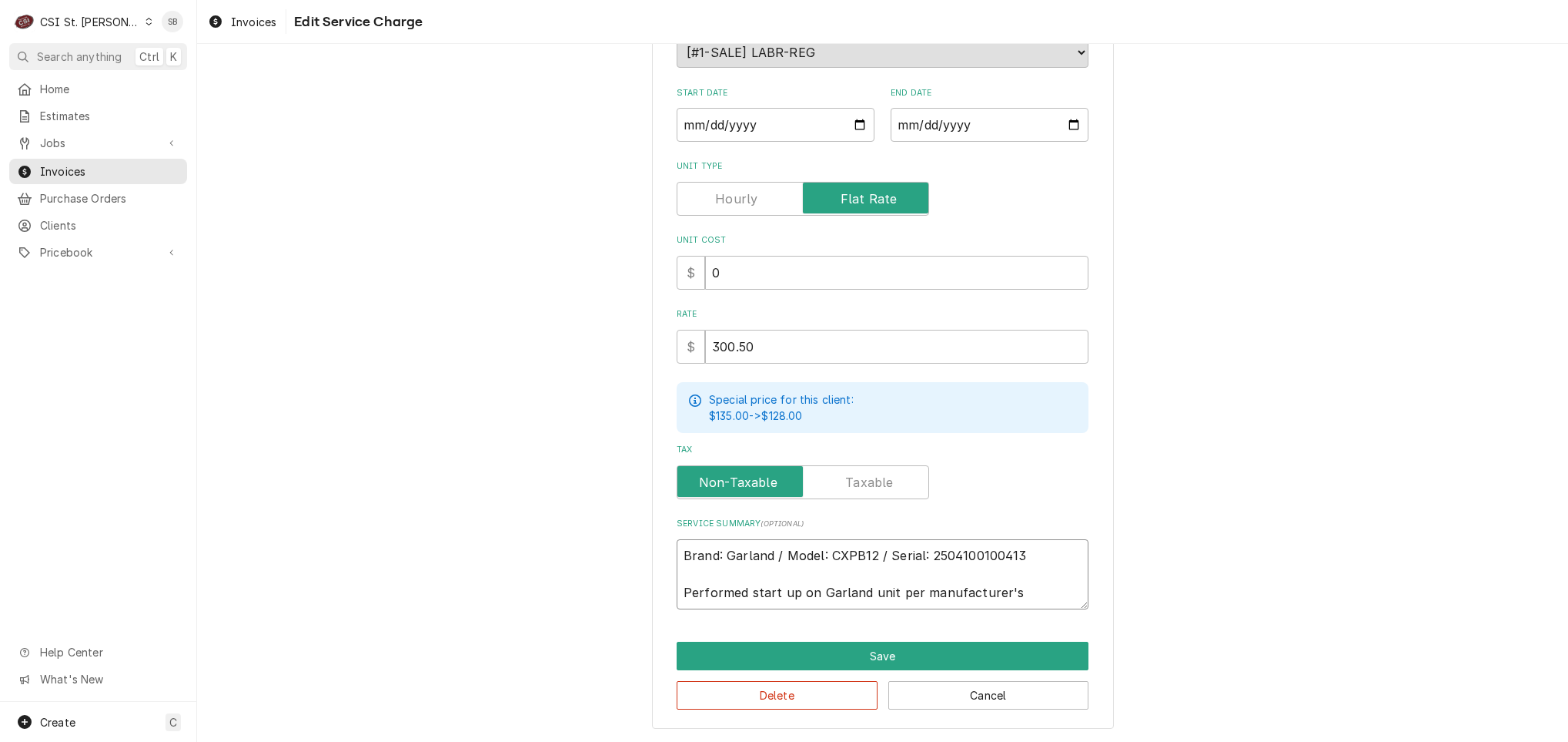
type textarea "Brand: Garland / Model: CXPB12 / Serial: 2504100100413 Performed start up on Ga…"
type textarea "x"
type textarea "Brand: Garland / Model: CXPB12 / Serial: 2504100100413 Performed start up on Ga…"
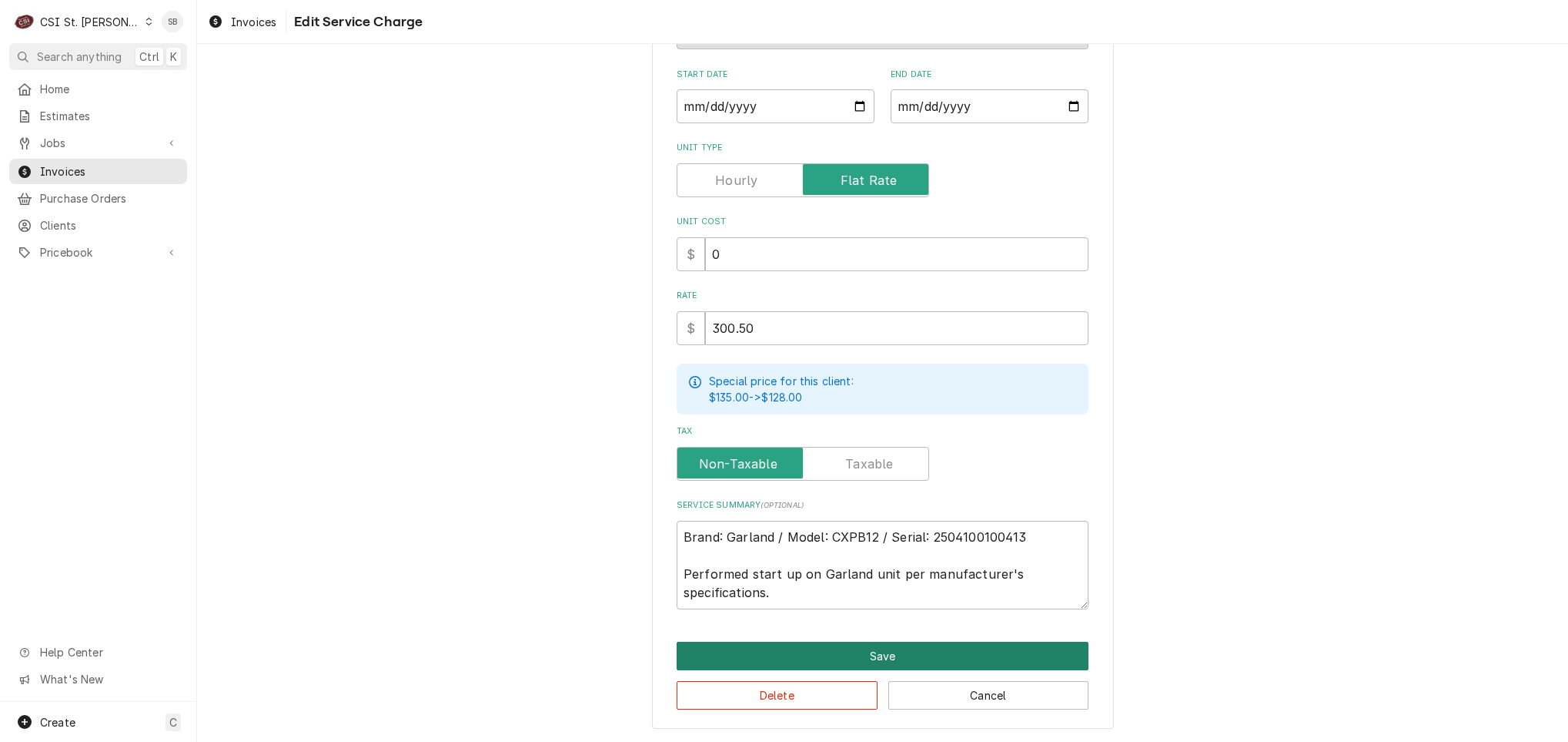
click at [853, 642] on button "Save" at bounding box center [882, 656] width 412 height 29
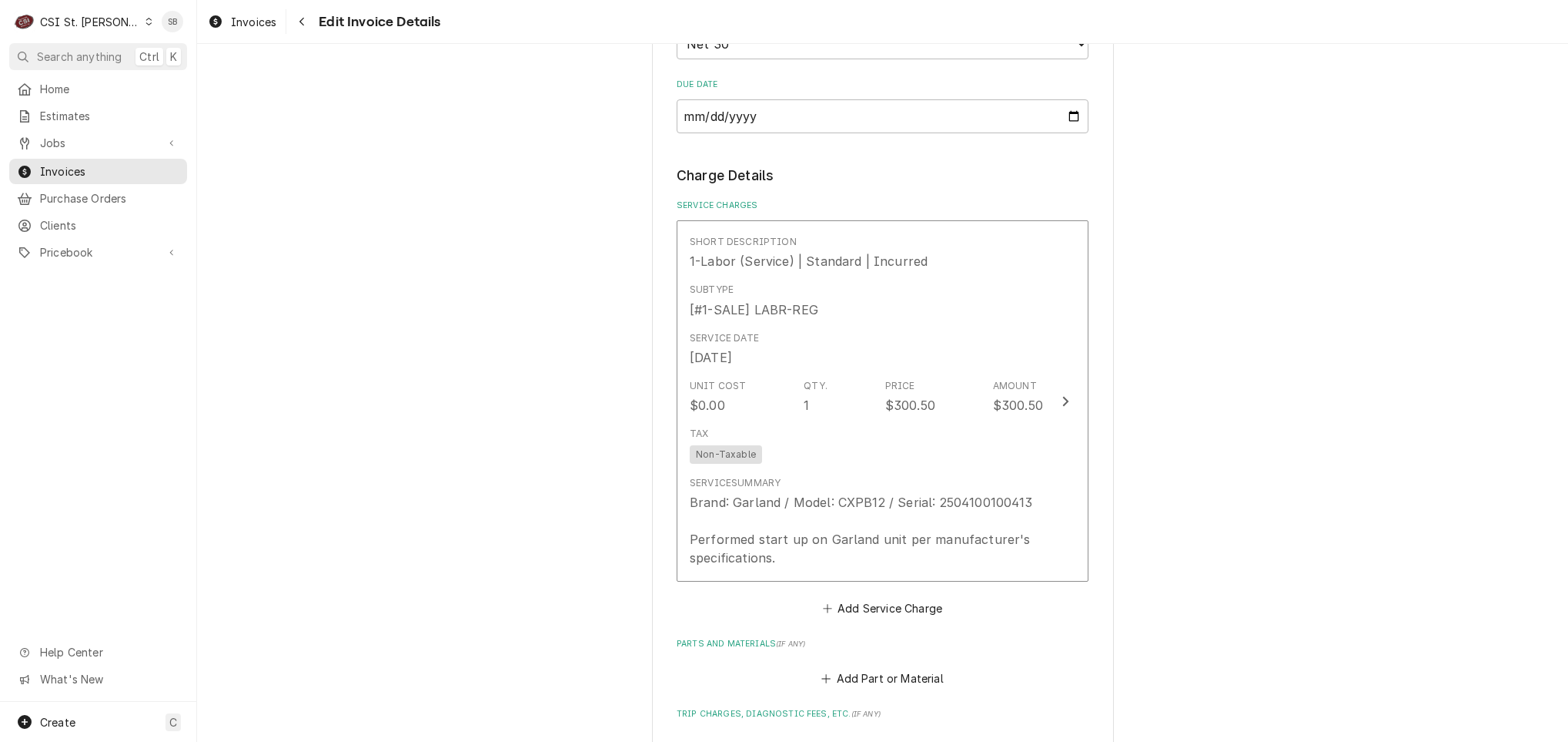
scroll to position [1292, 0]
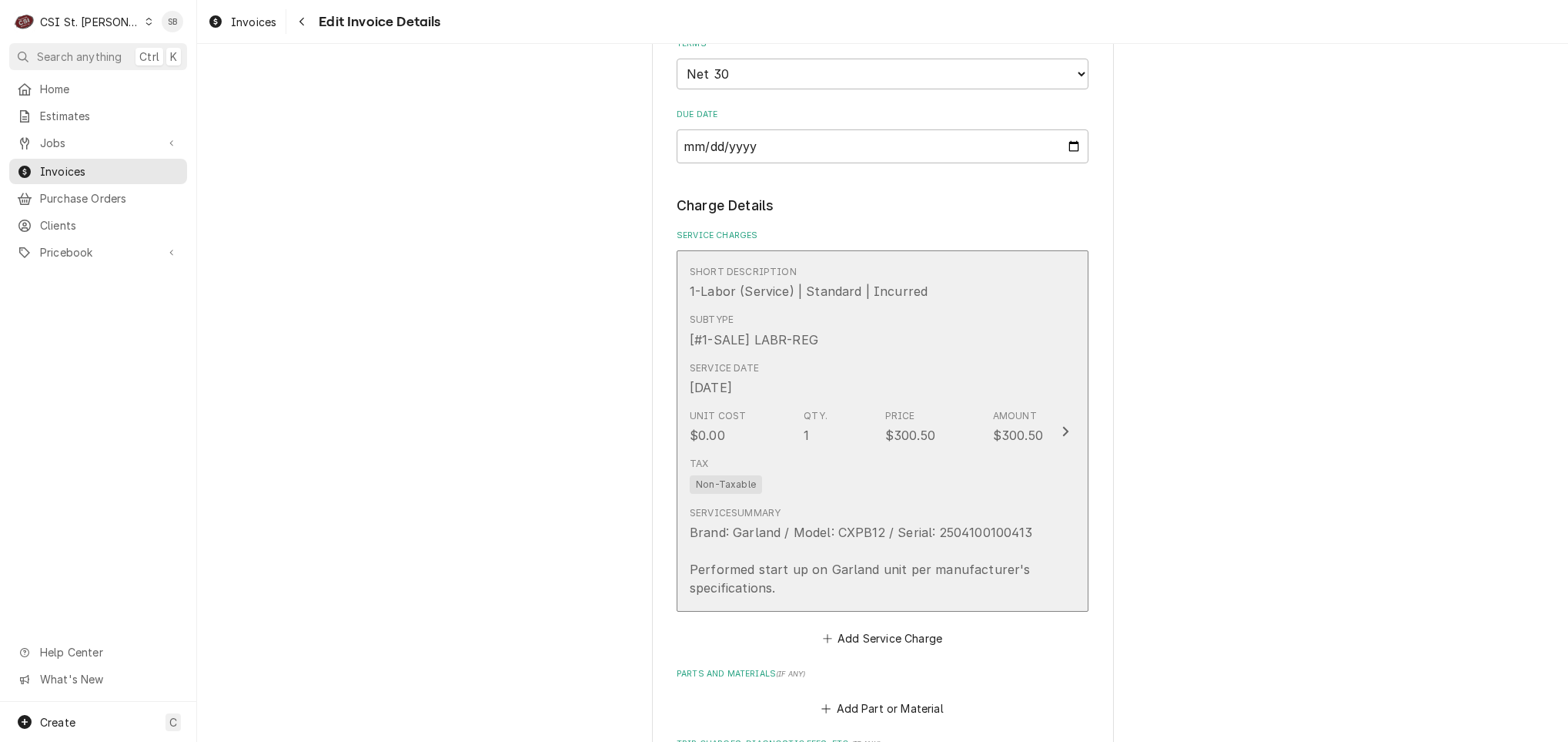
click at [747, 520] on div "Service Summary" at bounding box center [735, 512] width 91 height 14
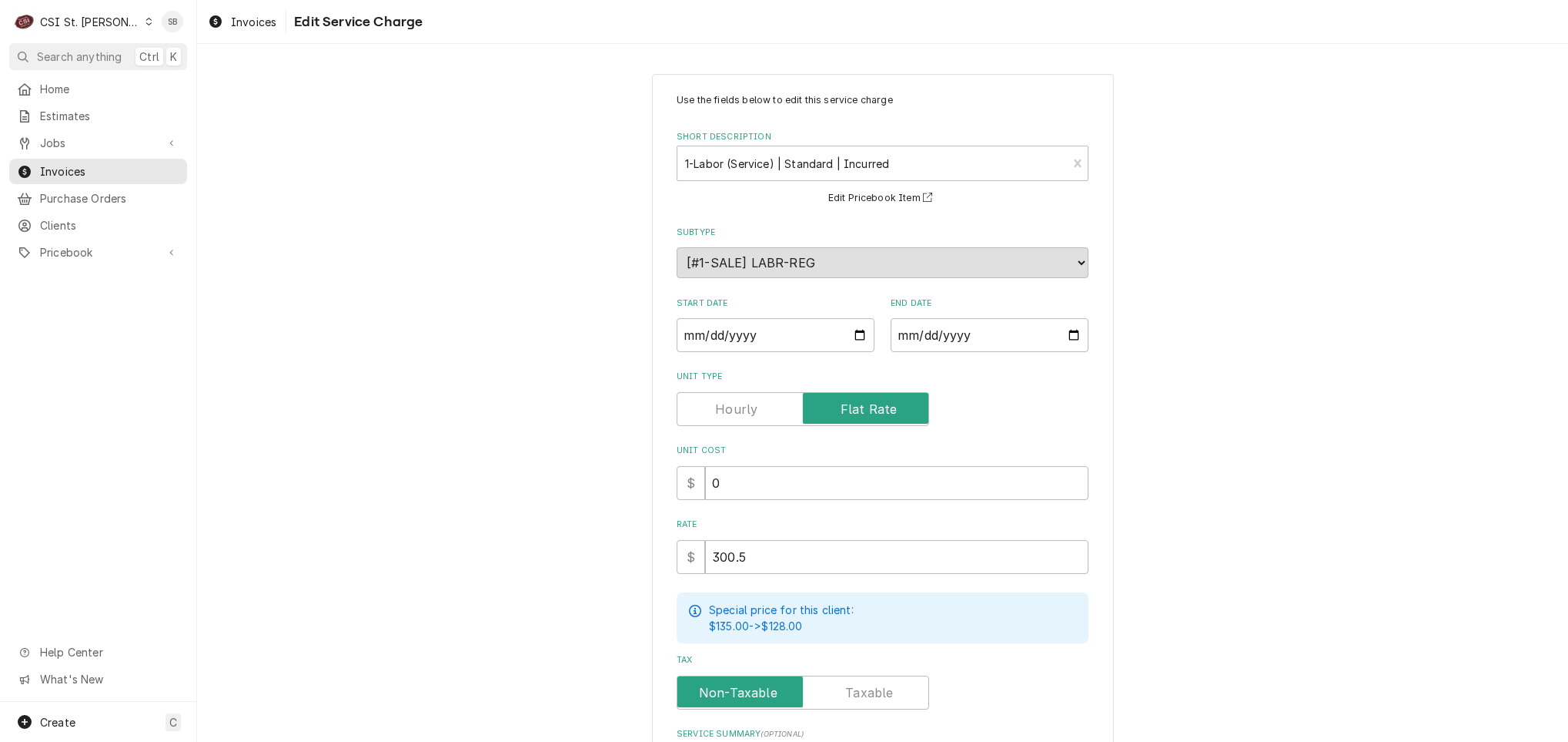
scroll to position [229, 0]
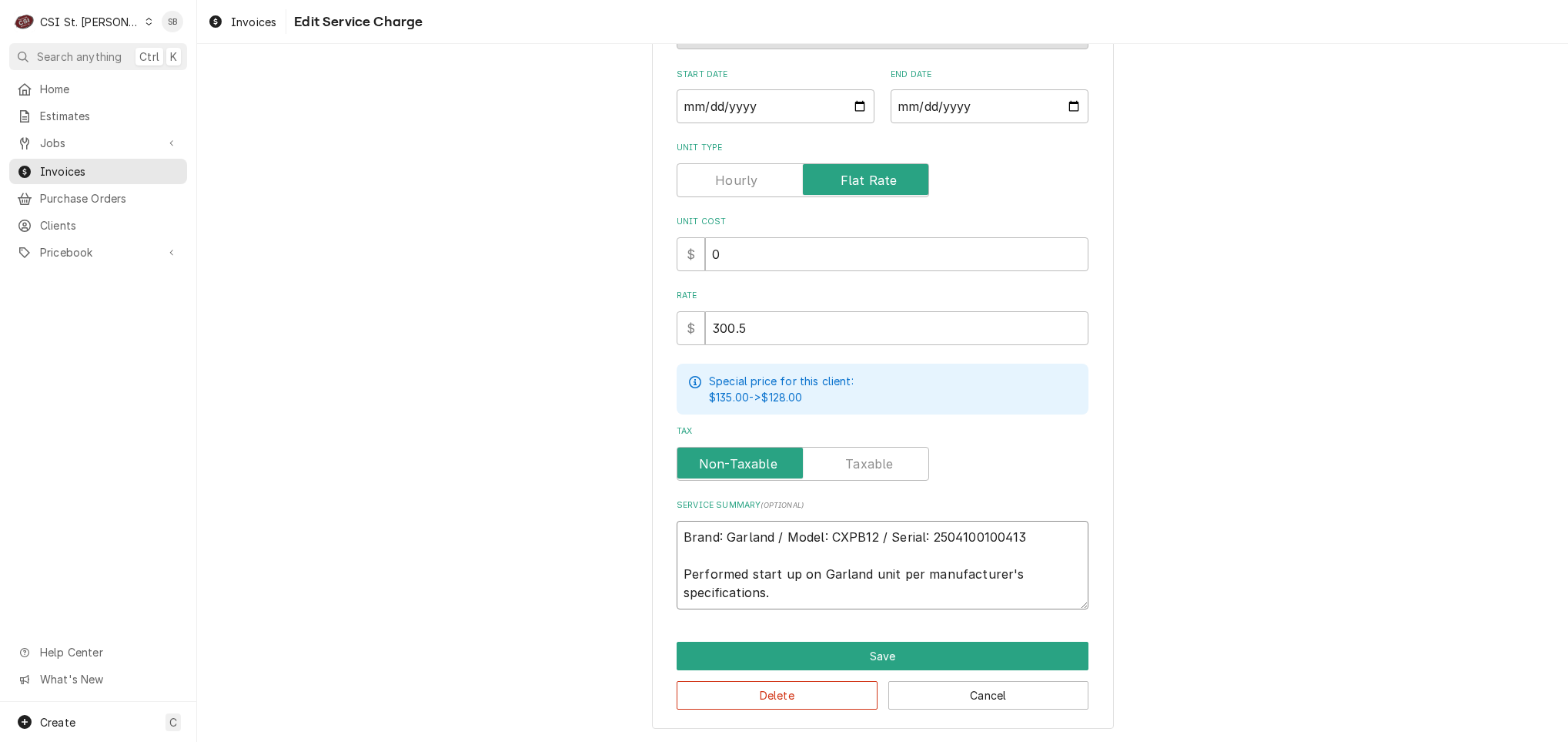
click at [1026, 525] on textarea "Brand: Garland / Model: CXPB12 / Serial: 2504100100413 Performed start up on Ga…" at bounding box center [882, 565] width 412 height 89
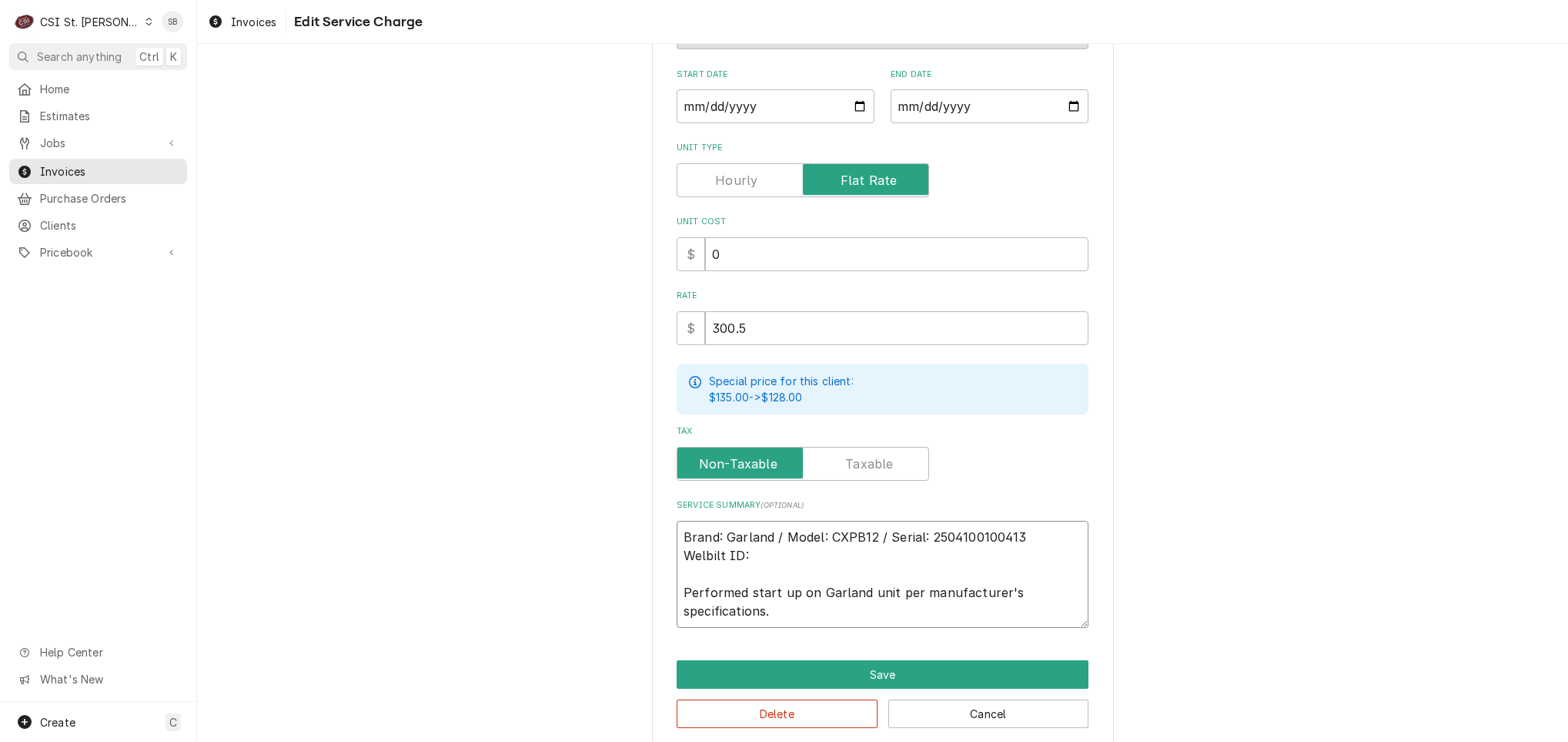
paste textarea "CA313184"
click at [826, 664] on button "Save" at bounding box center [882, 674] width 412 height 29
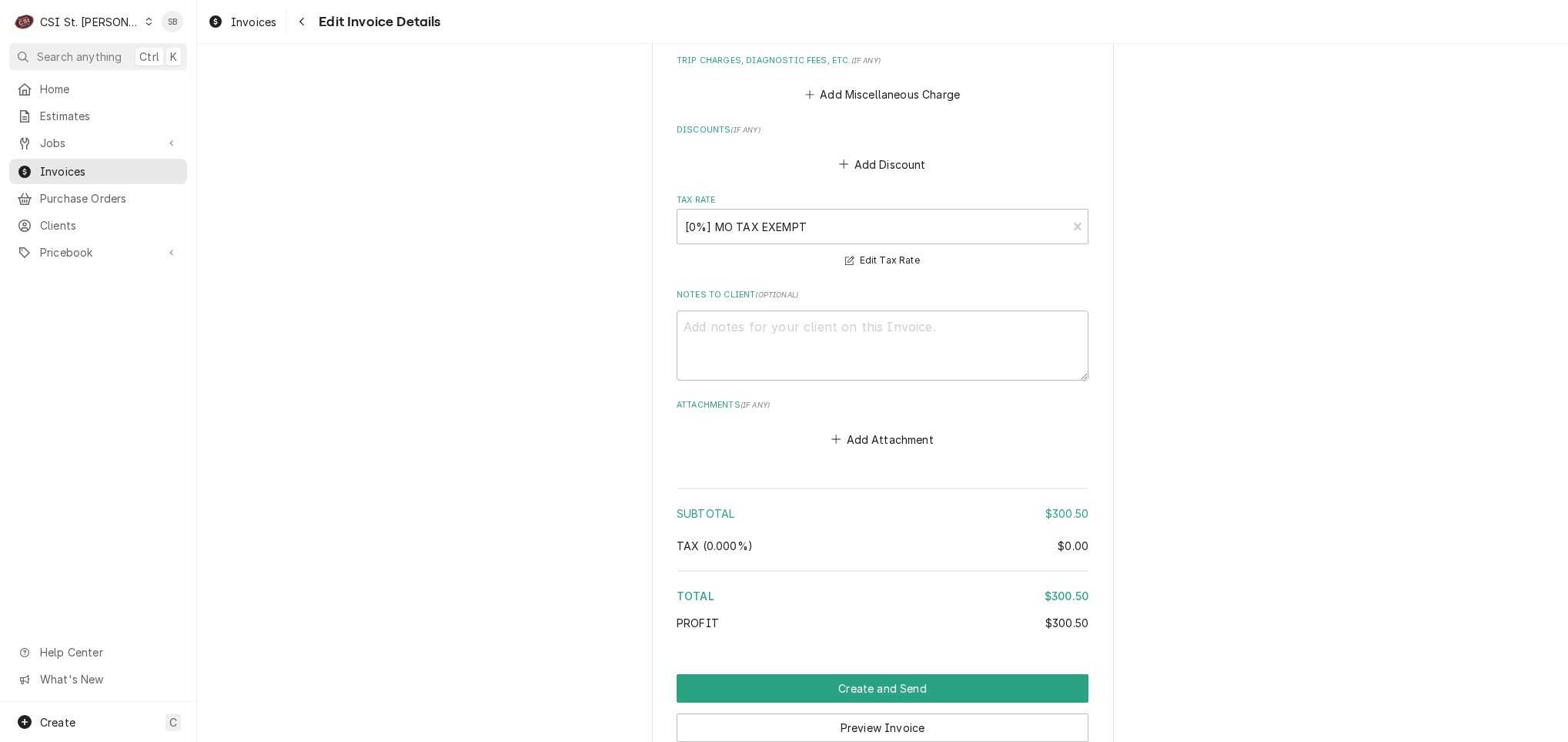
scroll to position [2030, 0]
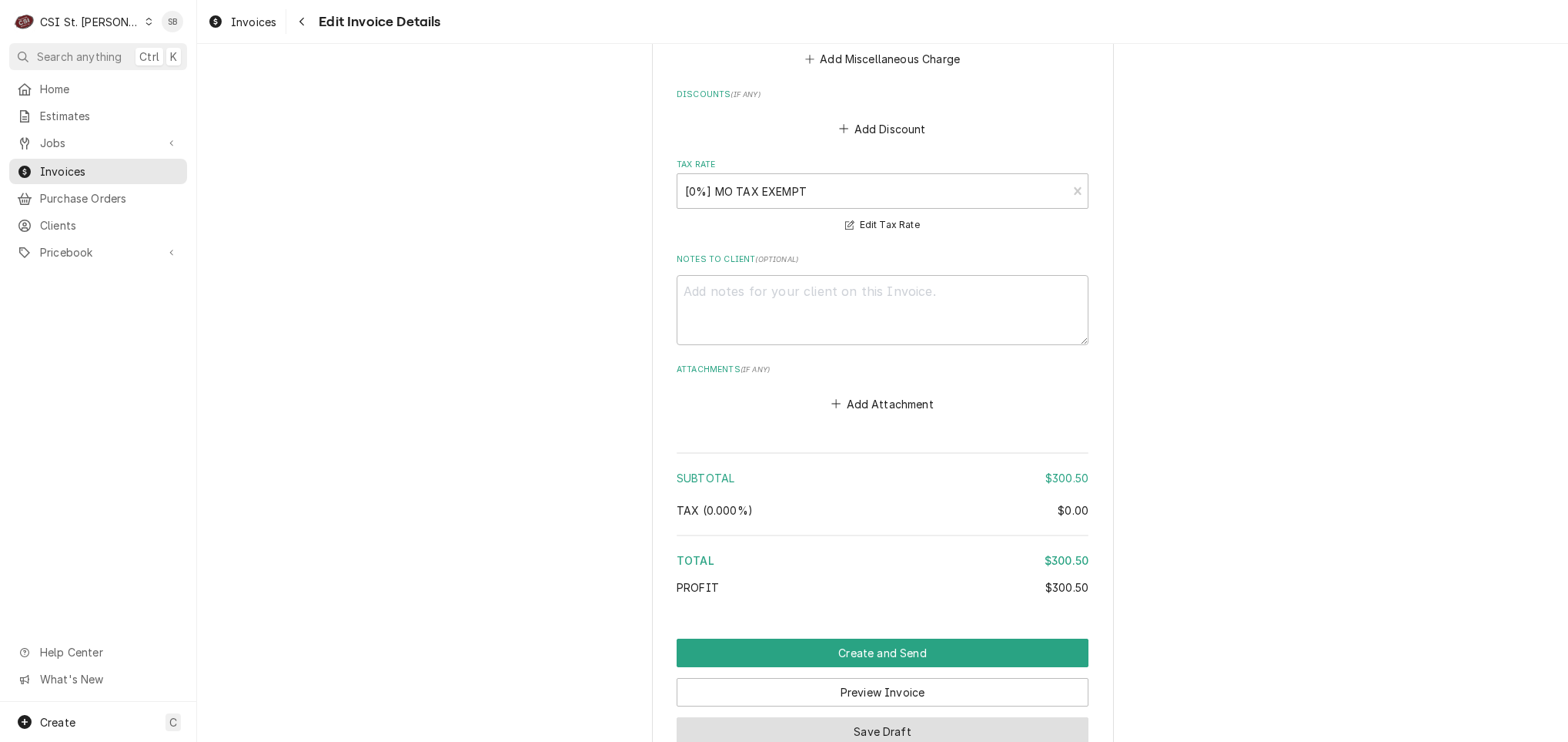
click at [930, 731] on button "Save Draft" at bounding box center [882, 732] width 412 height 29
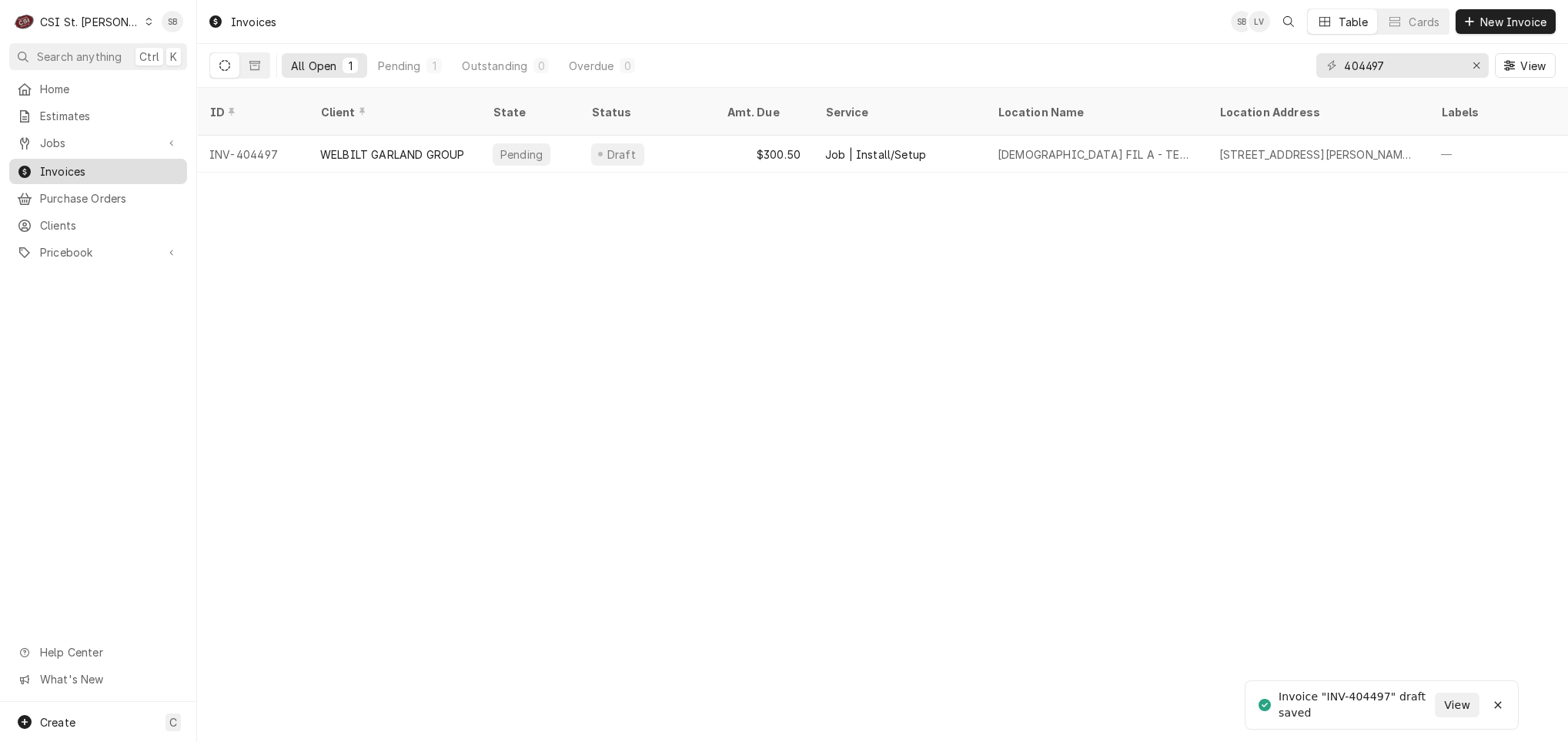
click at [80, 169] on span "Invoices" at bounding box center [109, 172] width 139 height 16
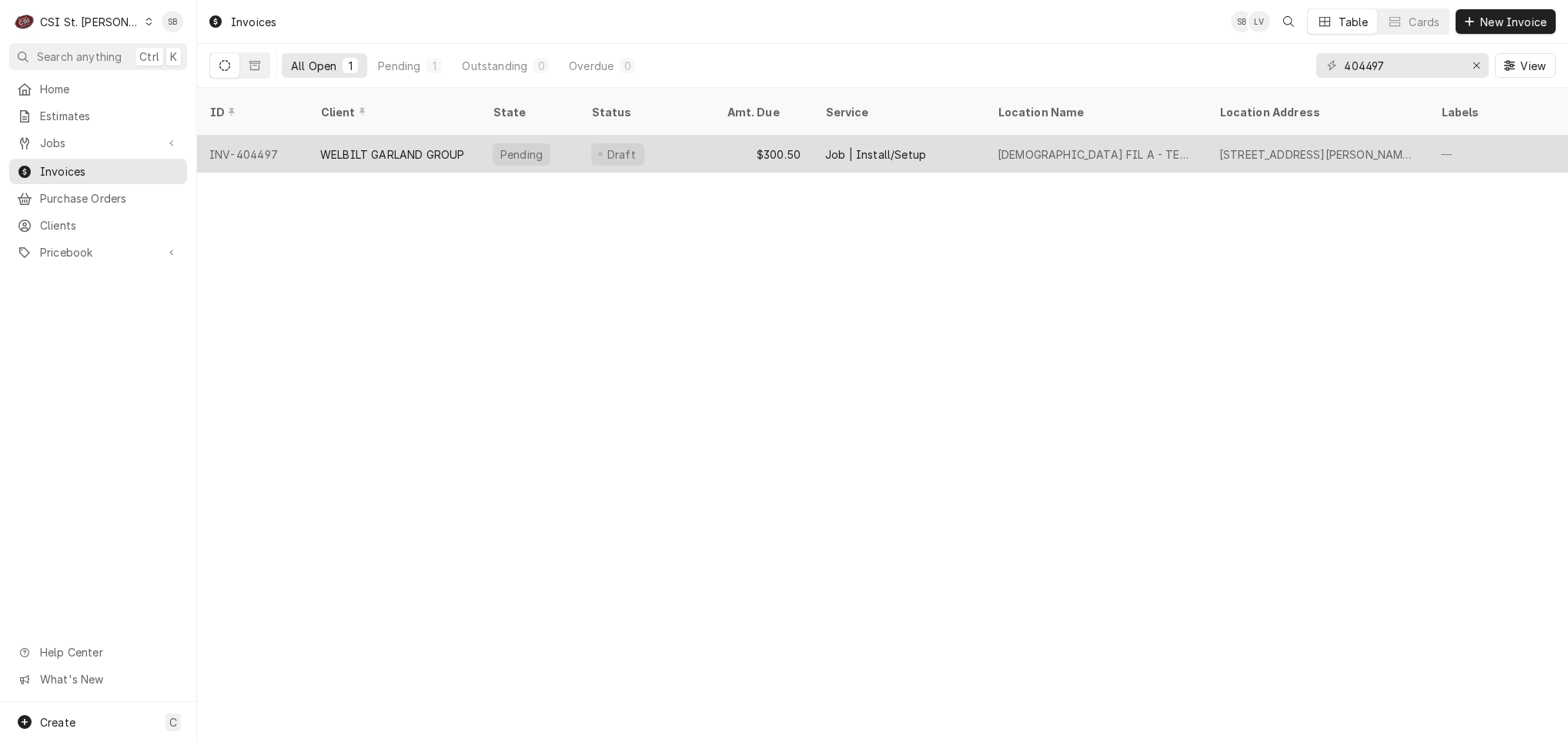
click at [381, 146] on div "WELBILT GARLAND GROUP" at bounding box center [392, 155] width 144 height 16
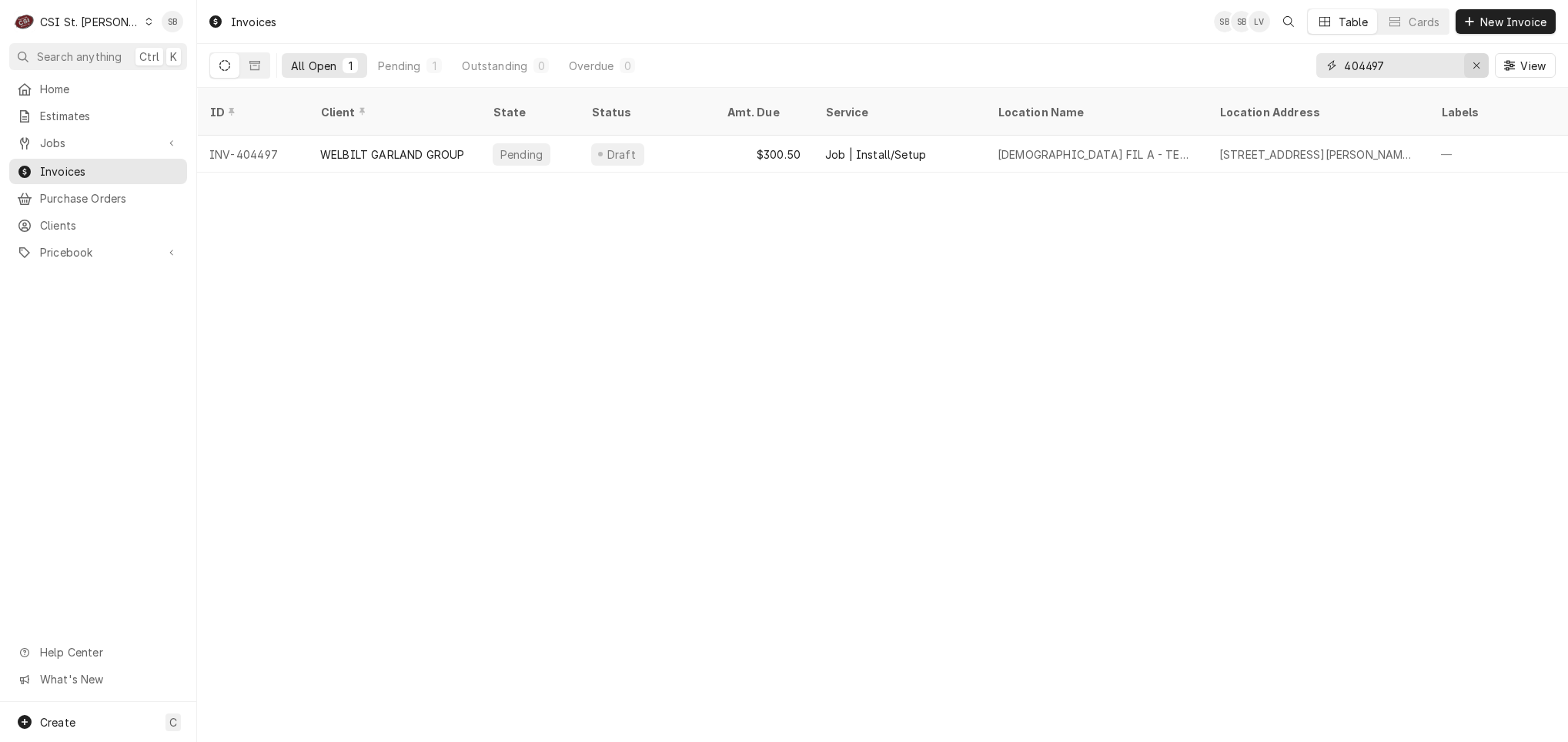
click at [1045, 61] on div "Erase input" at bounding box center [1476, 65] width 15 height 15
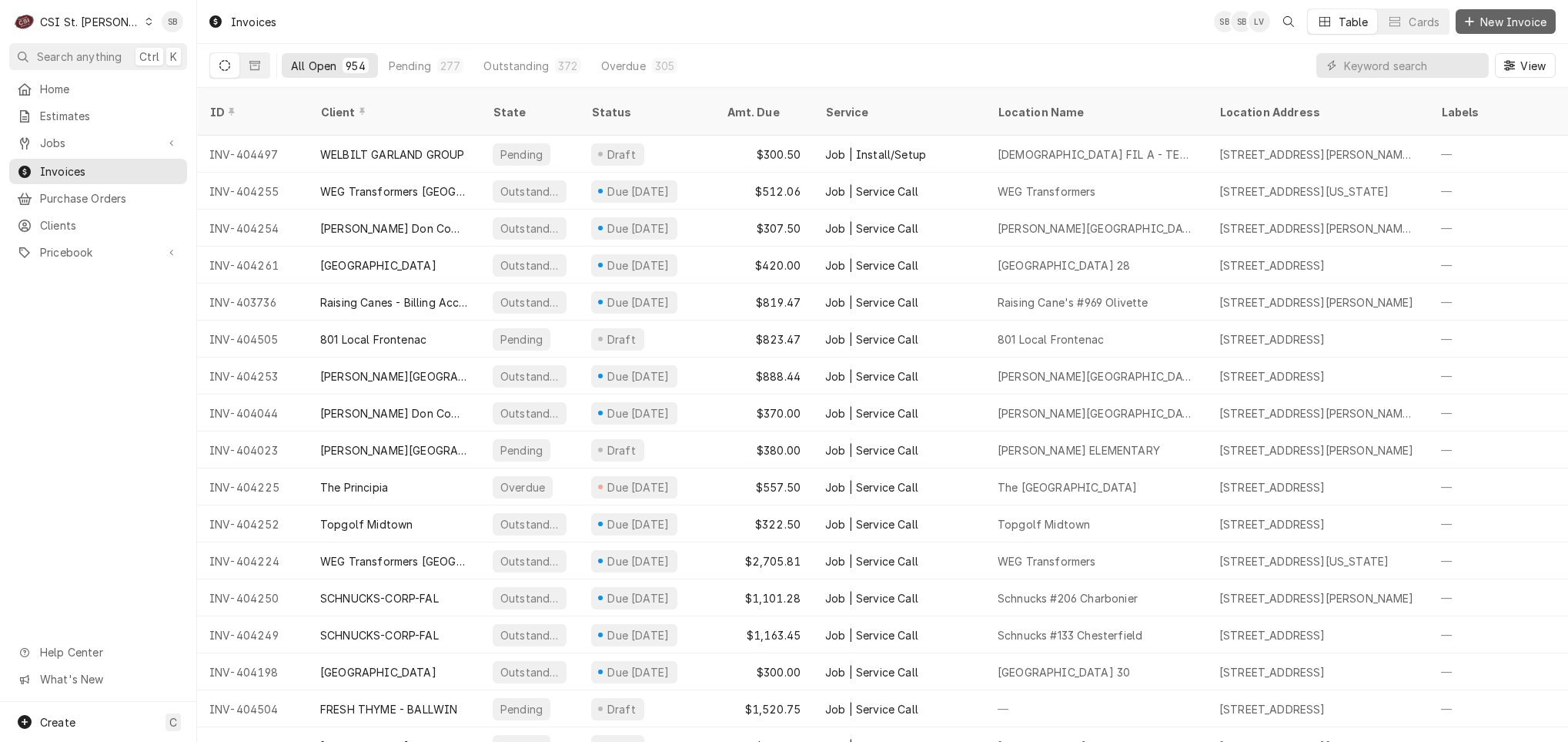
click at [1045, 23] on span "New Invoice" at bounding box center [1514, 22] width 72 height 16
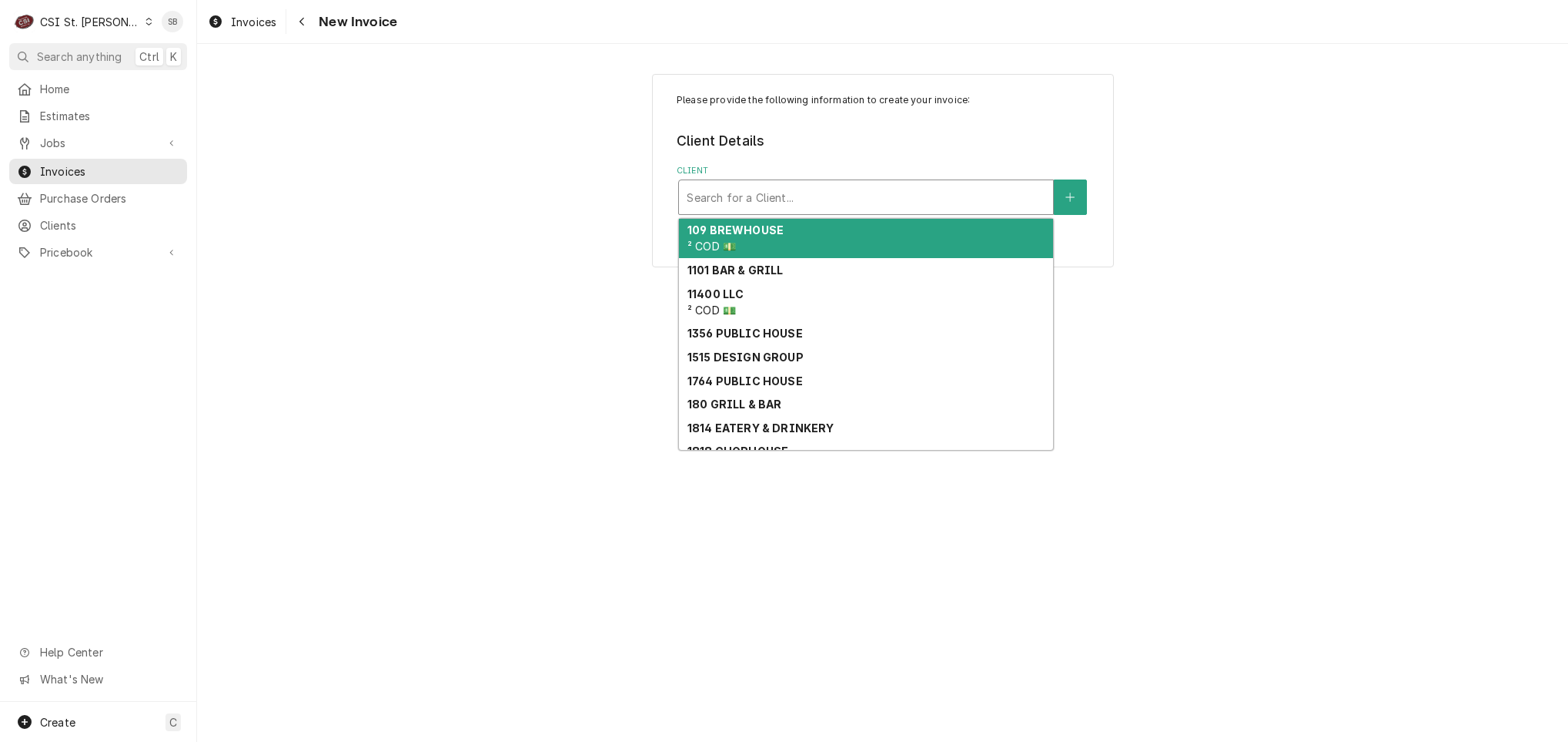
click at [889, 190] on div "Client" at bounding box center [865, 197] width 359 height 28
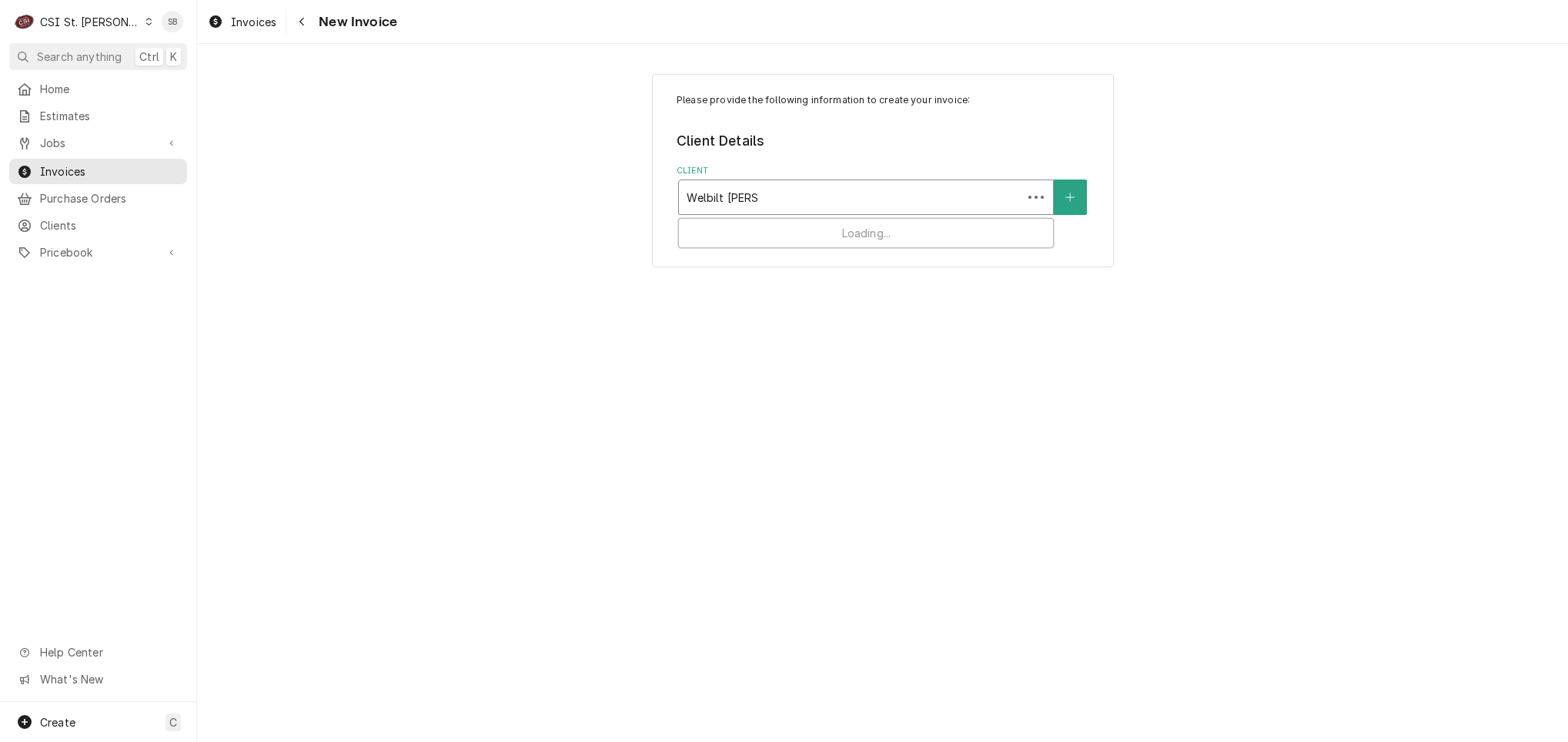
type input "Welbilt Garland"
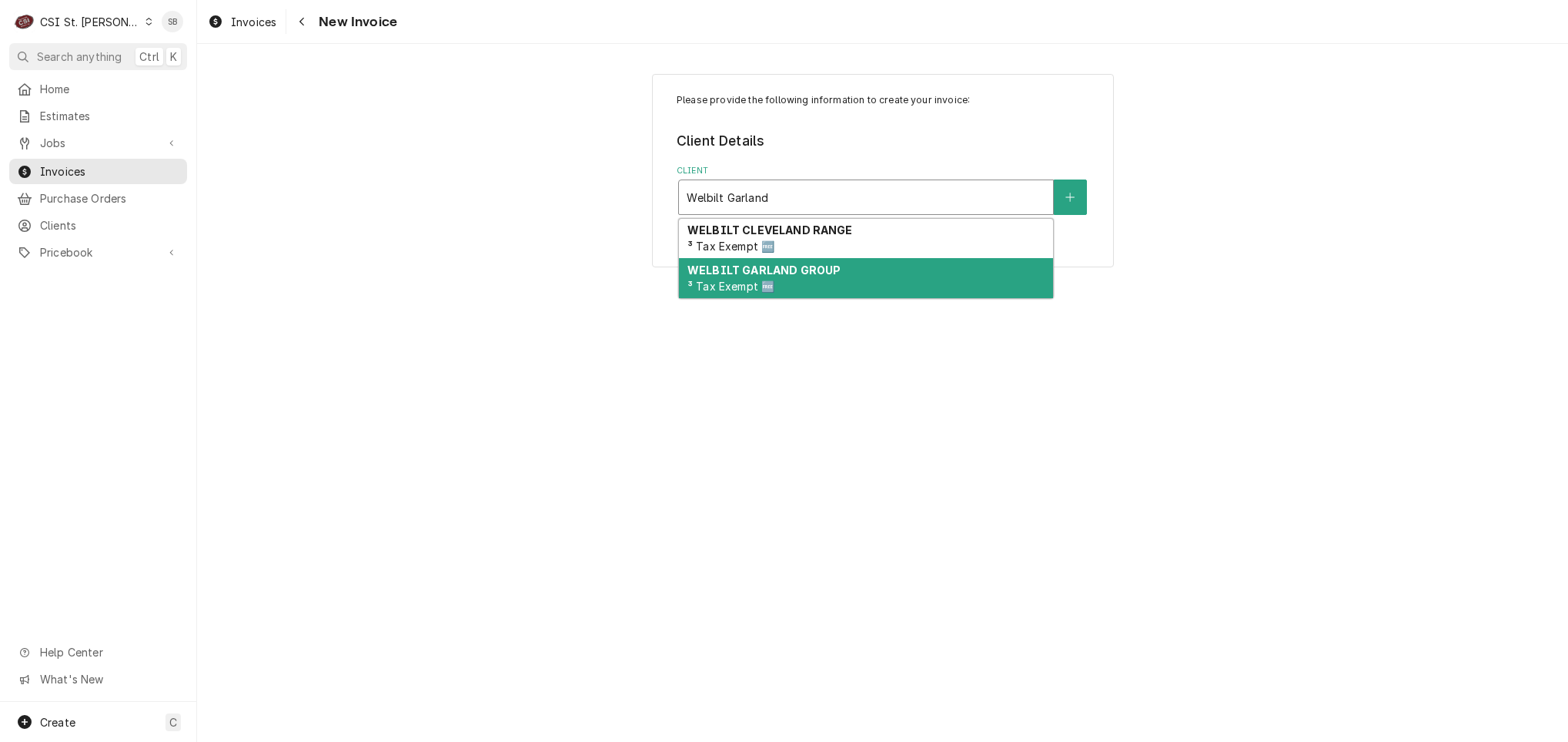
click at [832, 287] on div "WELBILT GARLAND GROUP ³ Tax Exempt 🆓" at bounding box center [866, 278] width 374 height 40
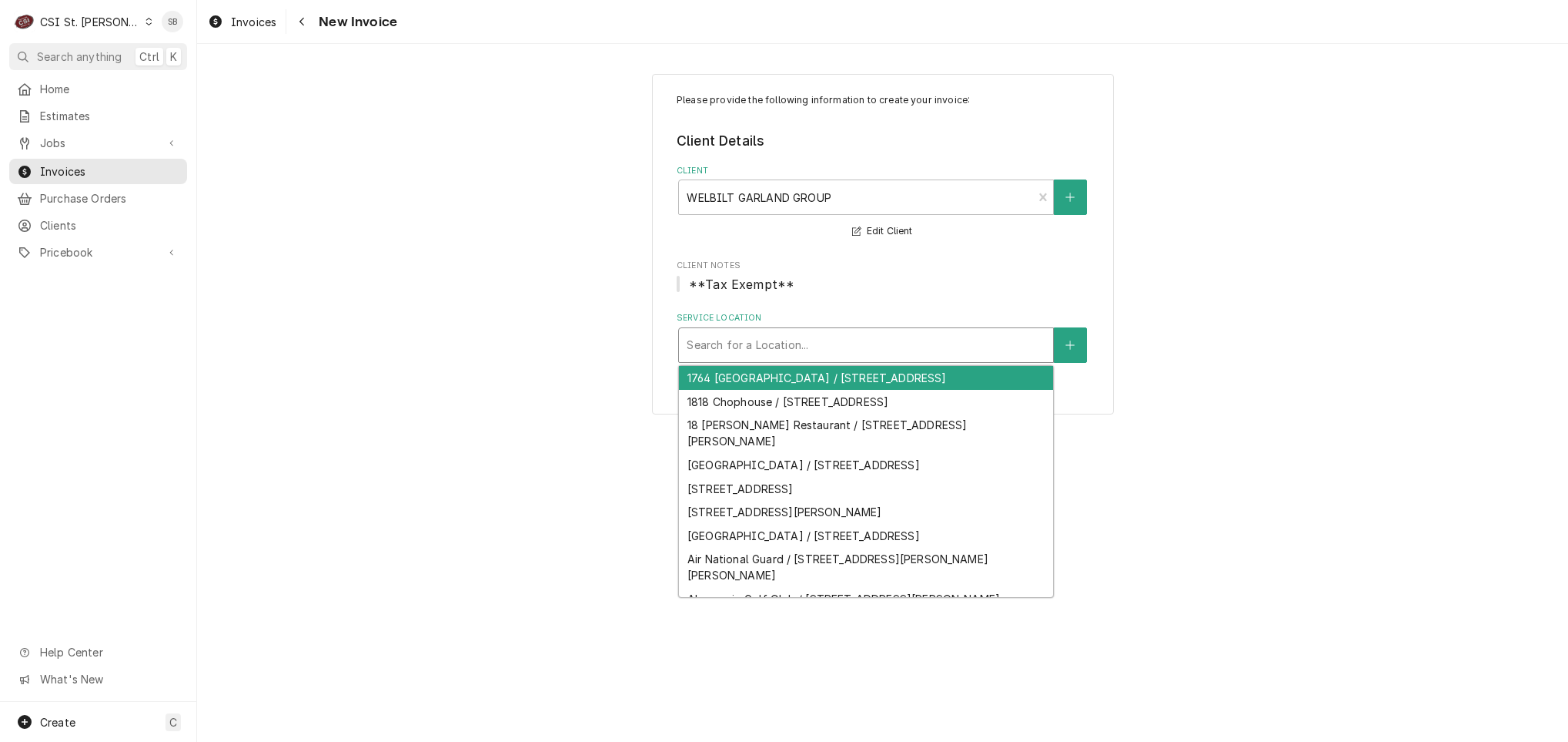
click at [808, 359] on div "Service Location" at bounding box center [865, 345] width 359 height 28
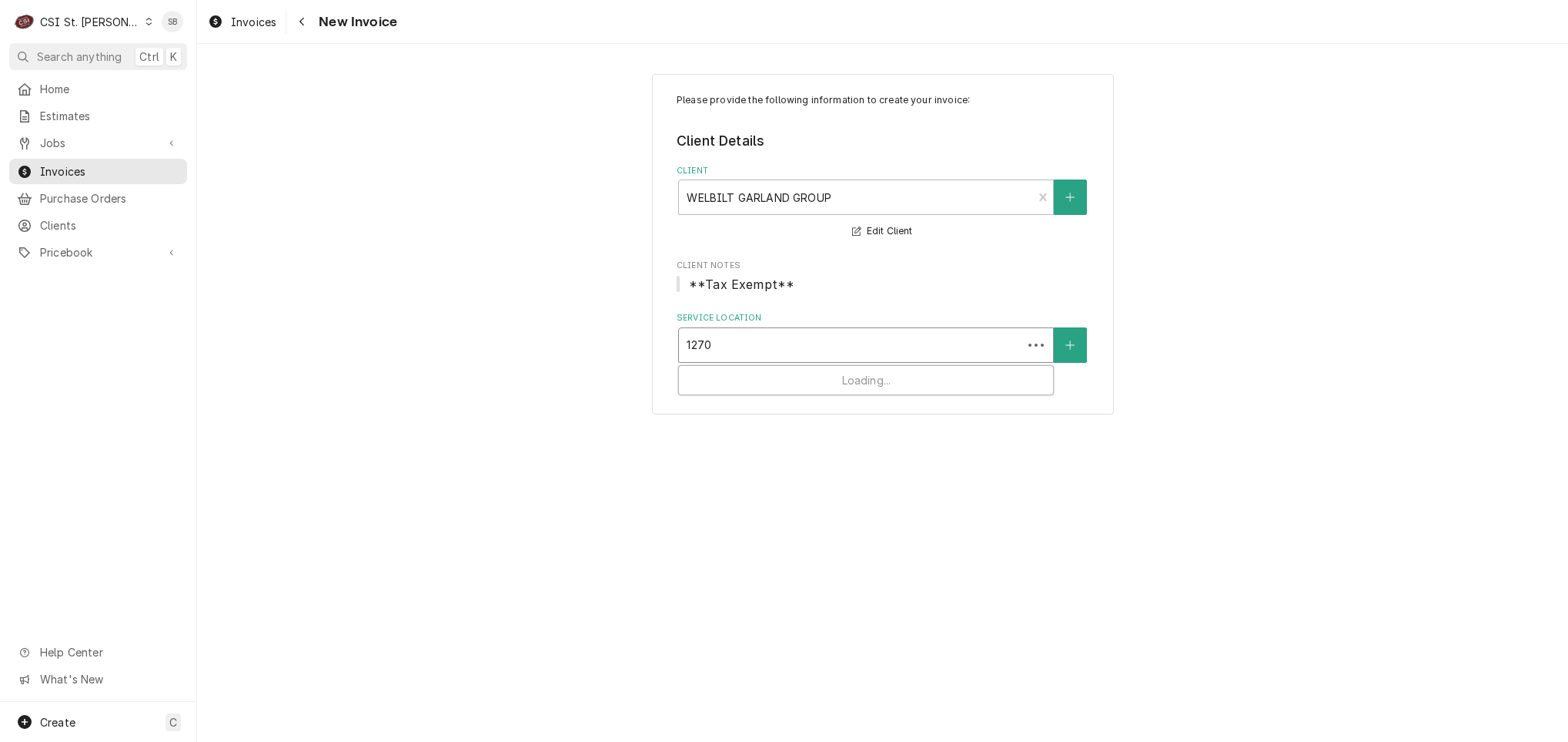
type input "12701"
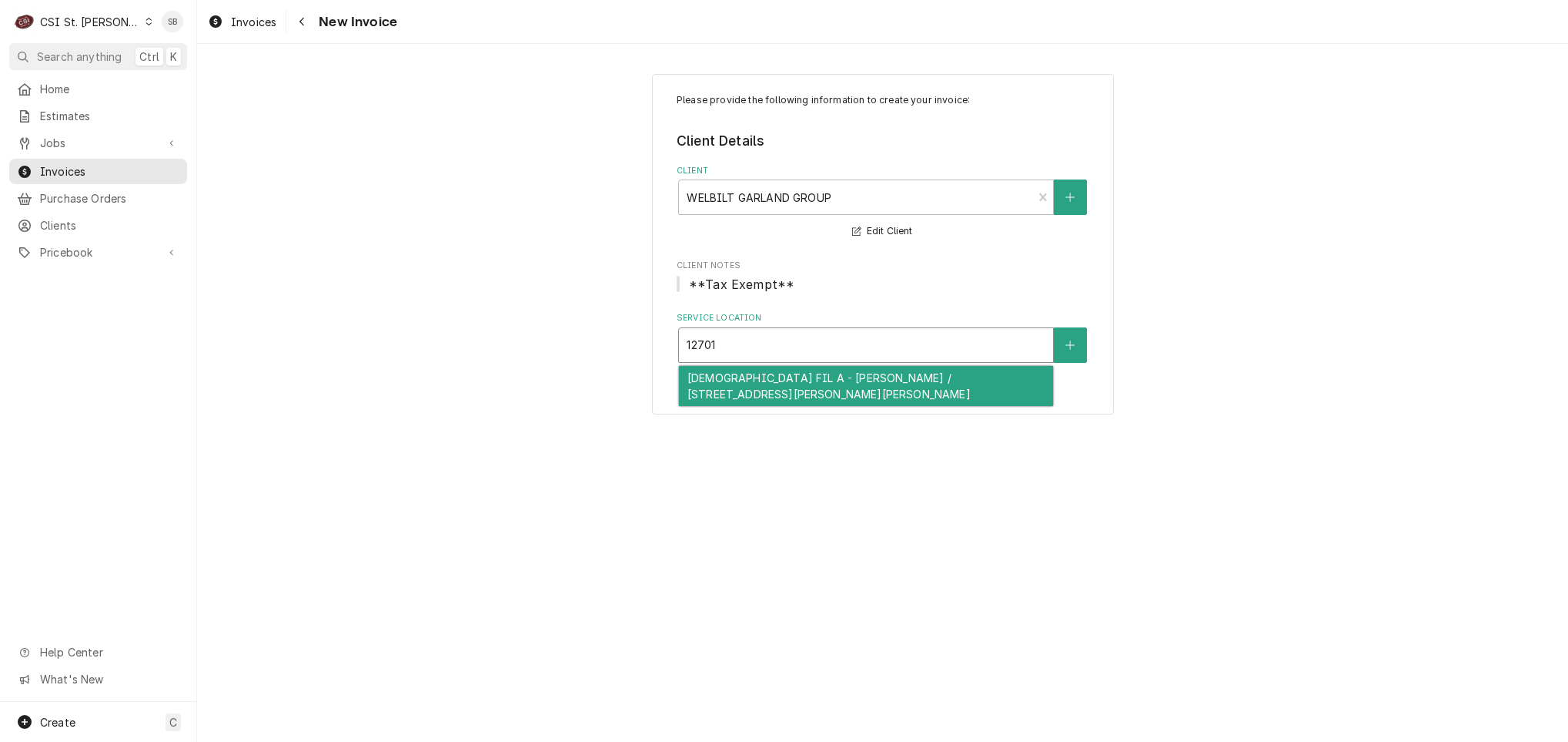
click at [753, 389] on div "[DEMOGRAPHIC_DATA] FIL A - [PERSON_NAME] / [STREET_ADDRESS][PERSON_NAME][PERSON…" at bounding box center [866, 386] width 374 height 40
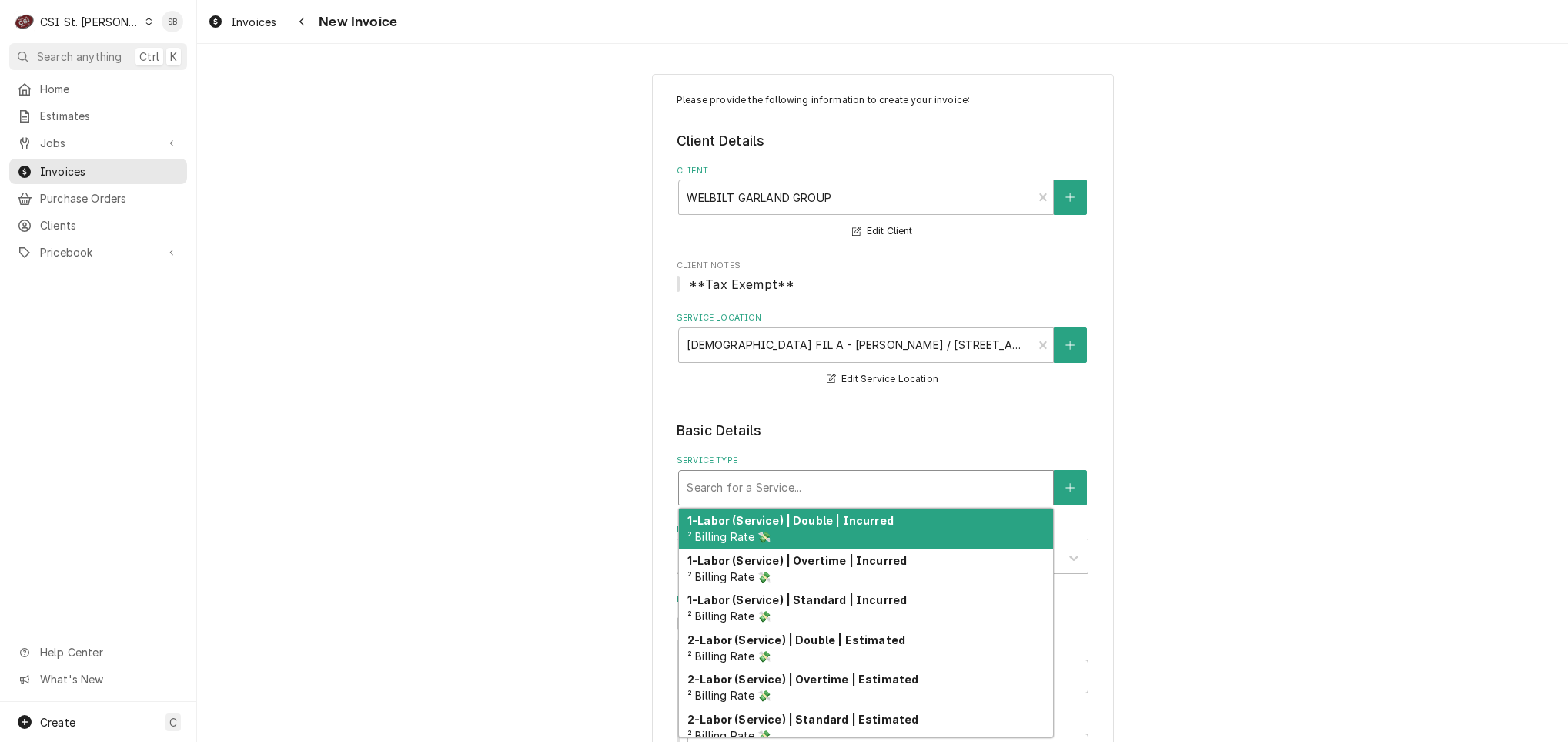
click at [806, 488] on div "Service Type" at bounding box center [865, 487] width 359 height 28
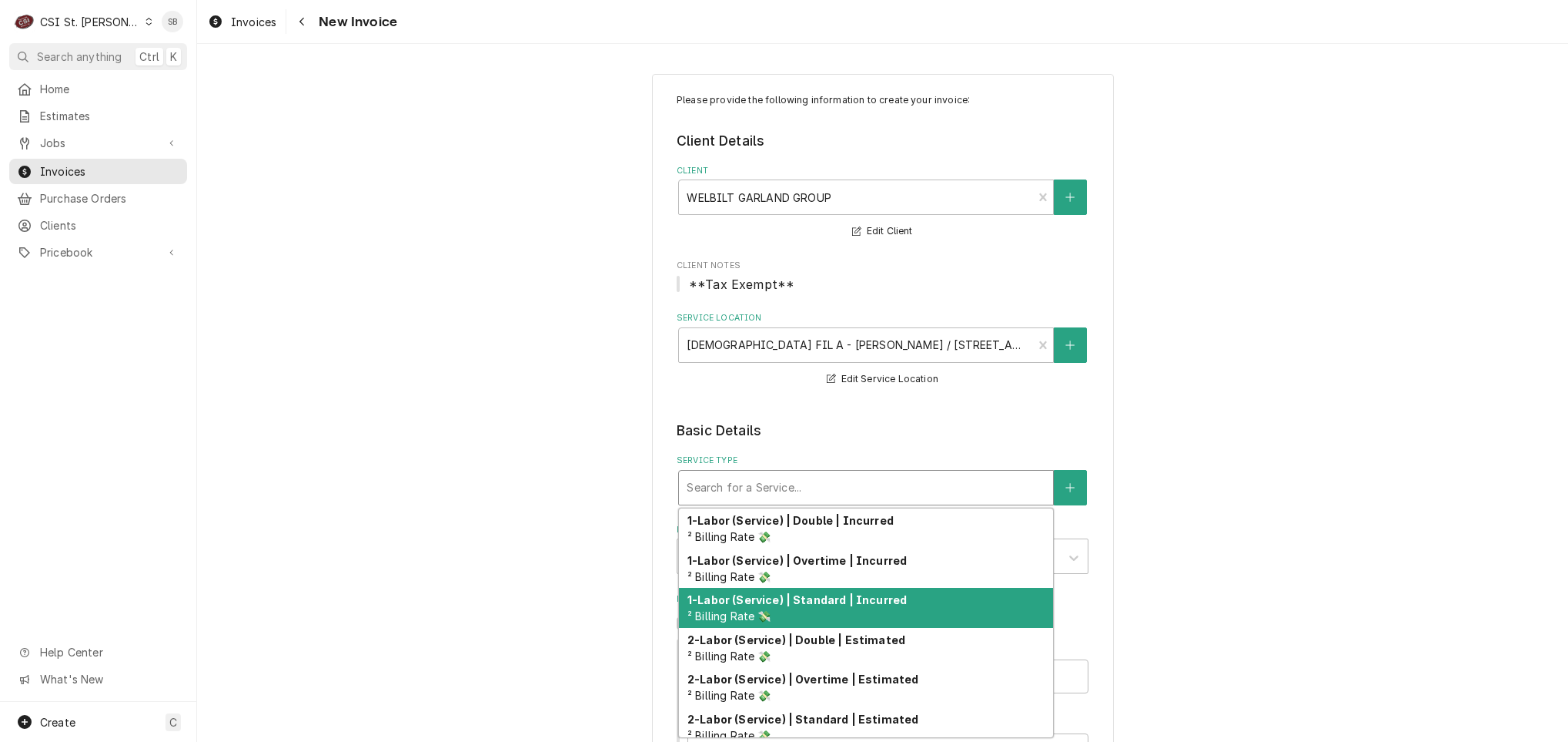
click at [842, 606] on strong "1-Labor (Service) | Standard | Incurred" at bounding box center [797, 599] width 219 height 13
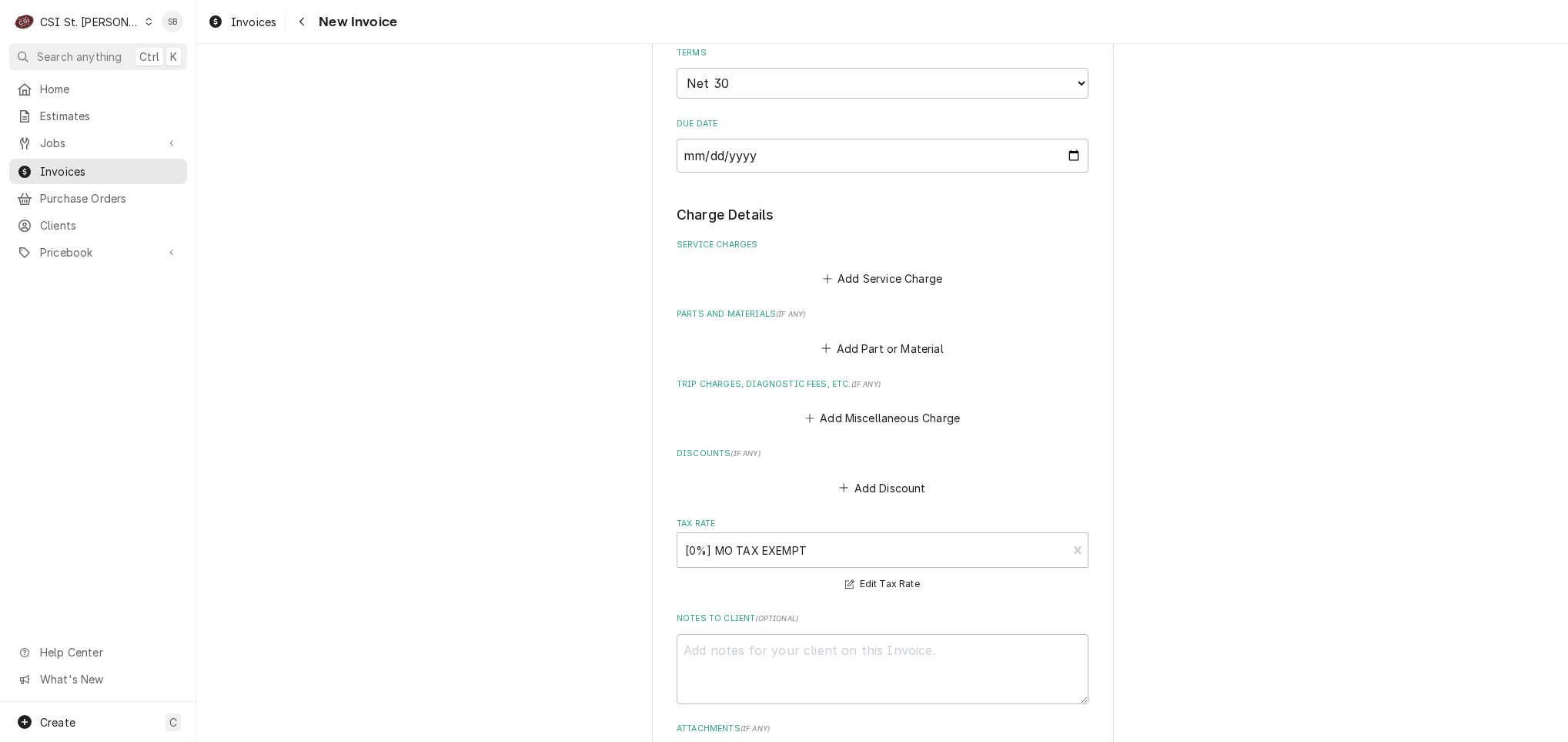
scroll to position [1045, 0]
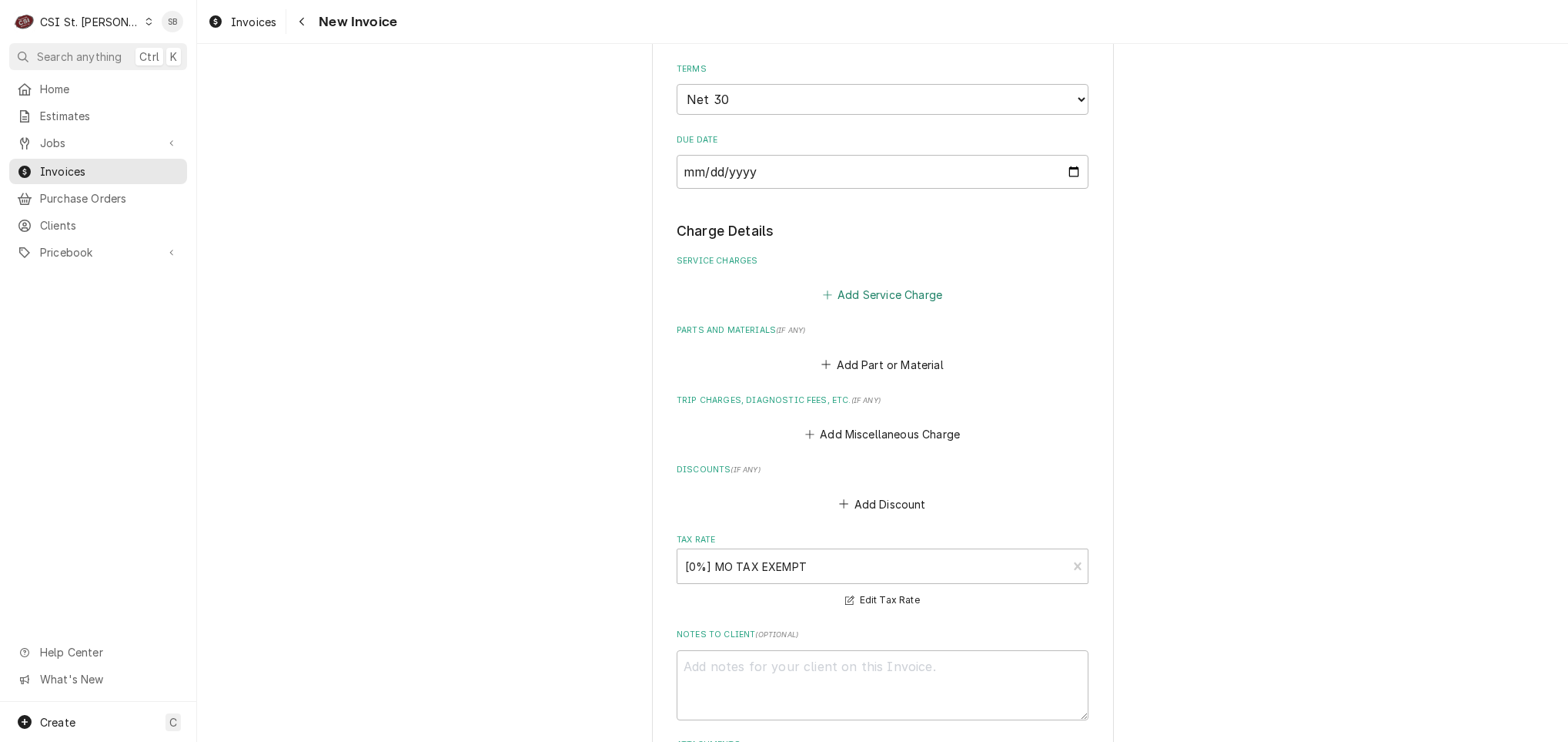
click at [839, 294] on button "Add Service Charge" at bounding box center [882, 296] width 125 height 22
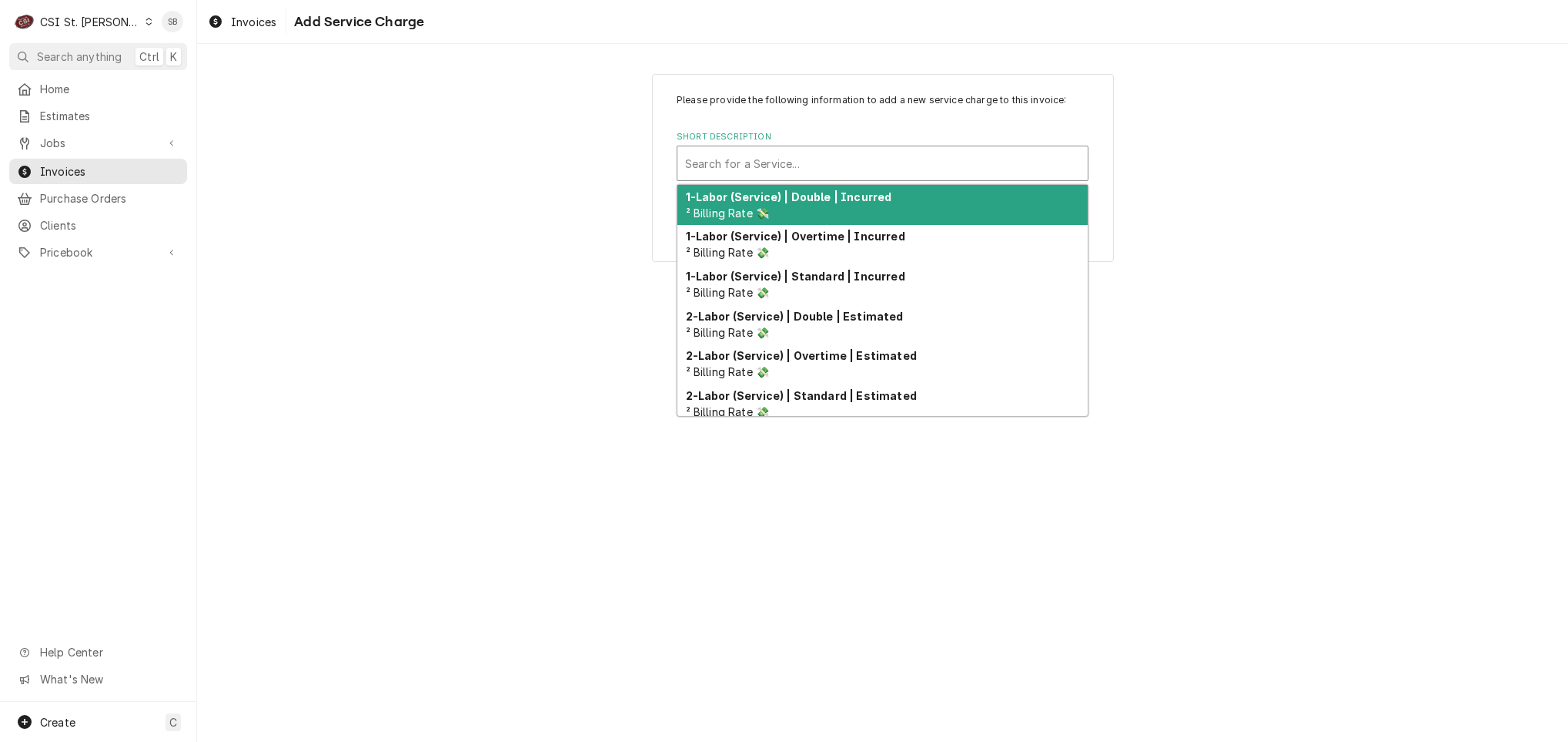
click at [838, 172] on div "Short Description" at bounding box center [882, 163] width 395 height 28
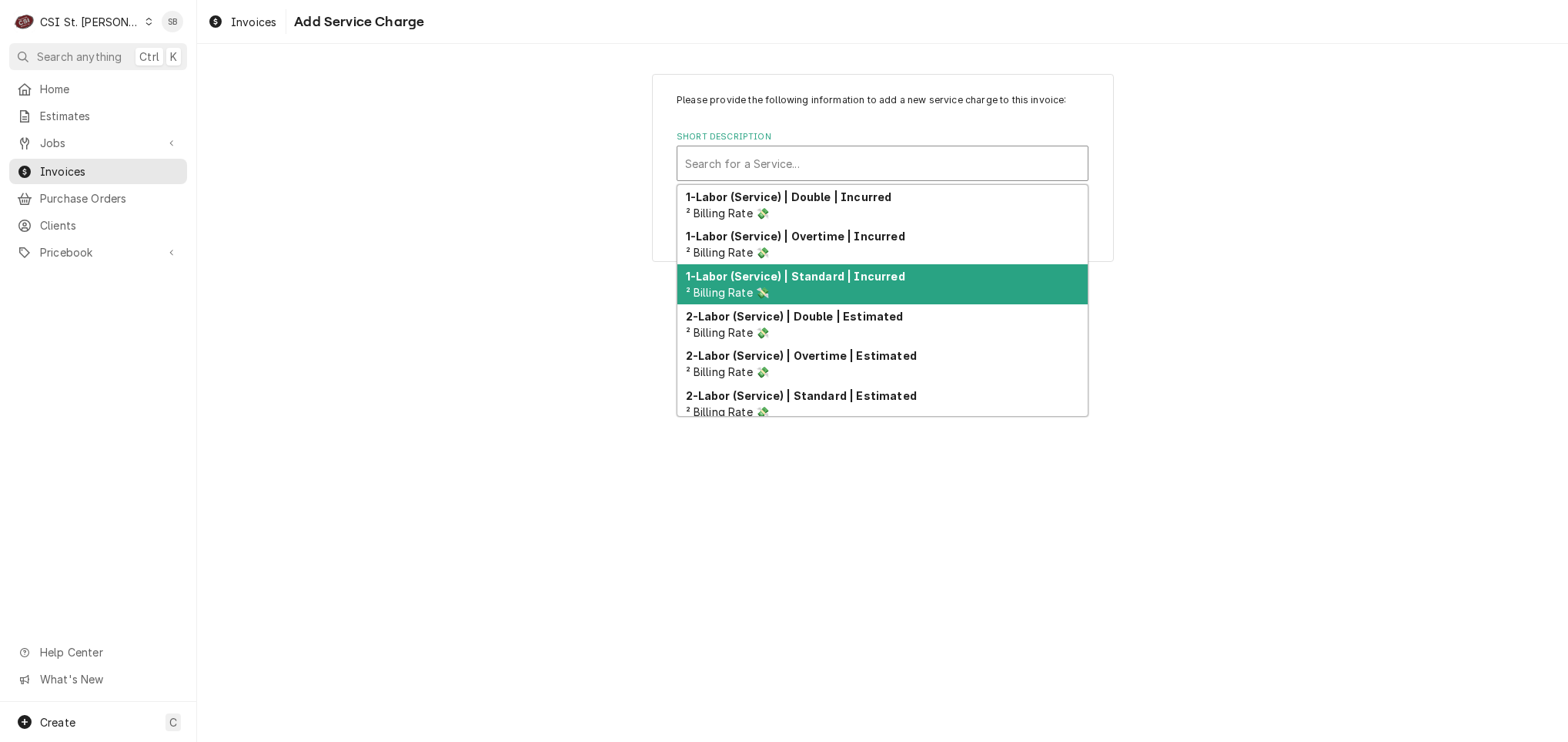
click at [811, 275] on strong "1-Labor (Service) | Standard | Incurred" at bounding box center [795, 276] width 219 height 13
type textarea "x"
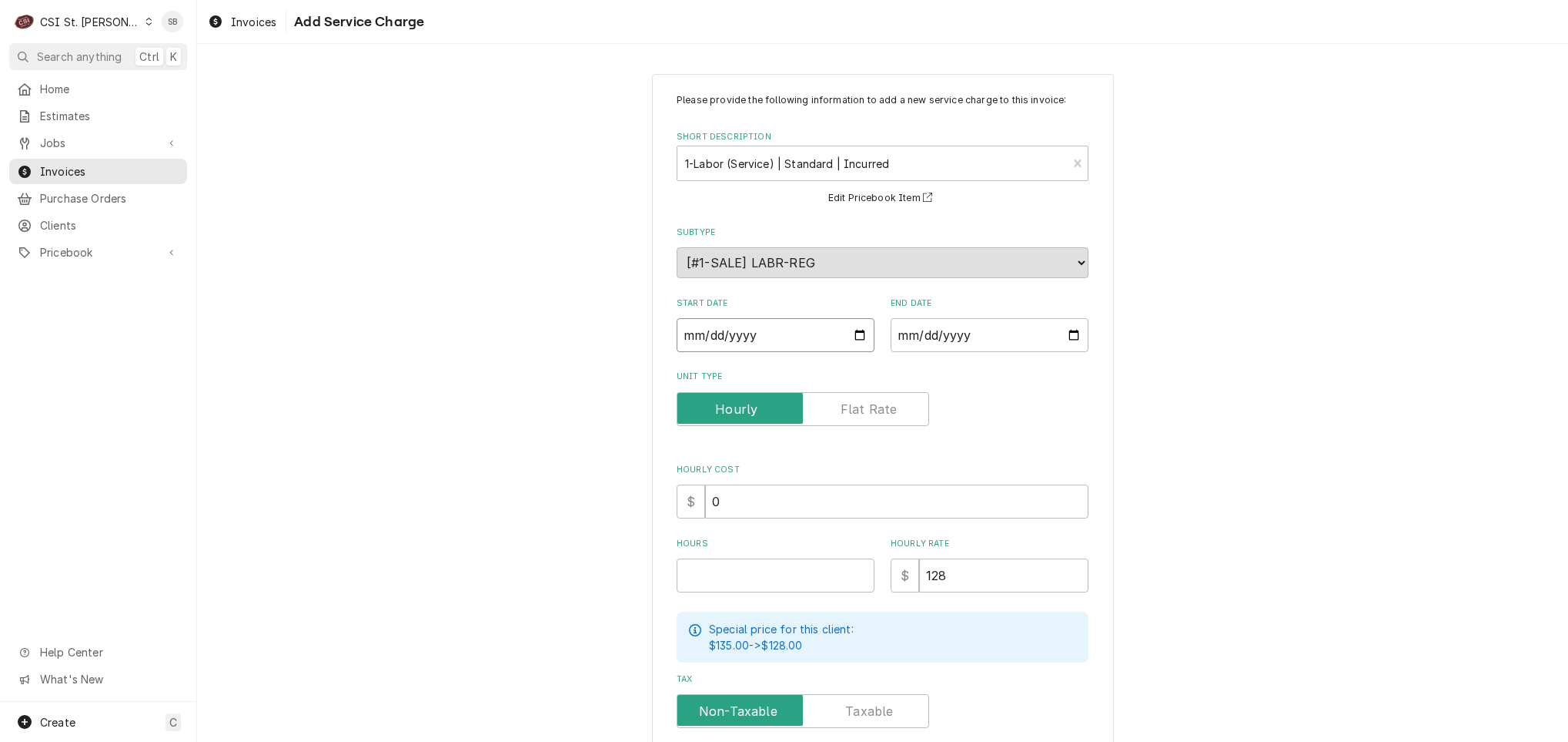
click at [685, 343] on input "Start Date" at bounding box center [775, 335] width 198 height 34
type input "0002-10-09"
type textarea "x"
type input "0020-10-09"
type textarea "x"
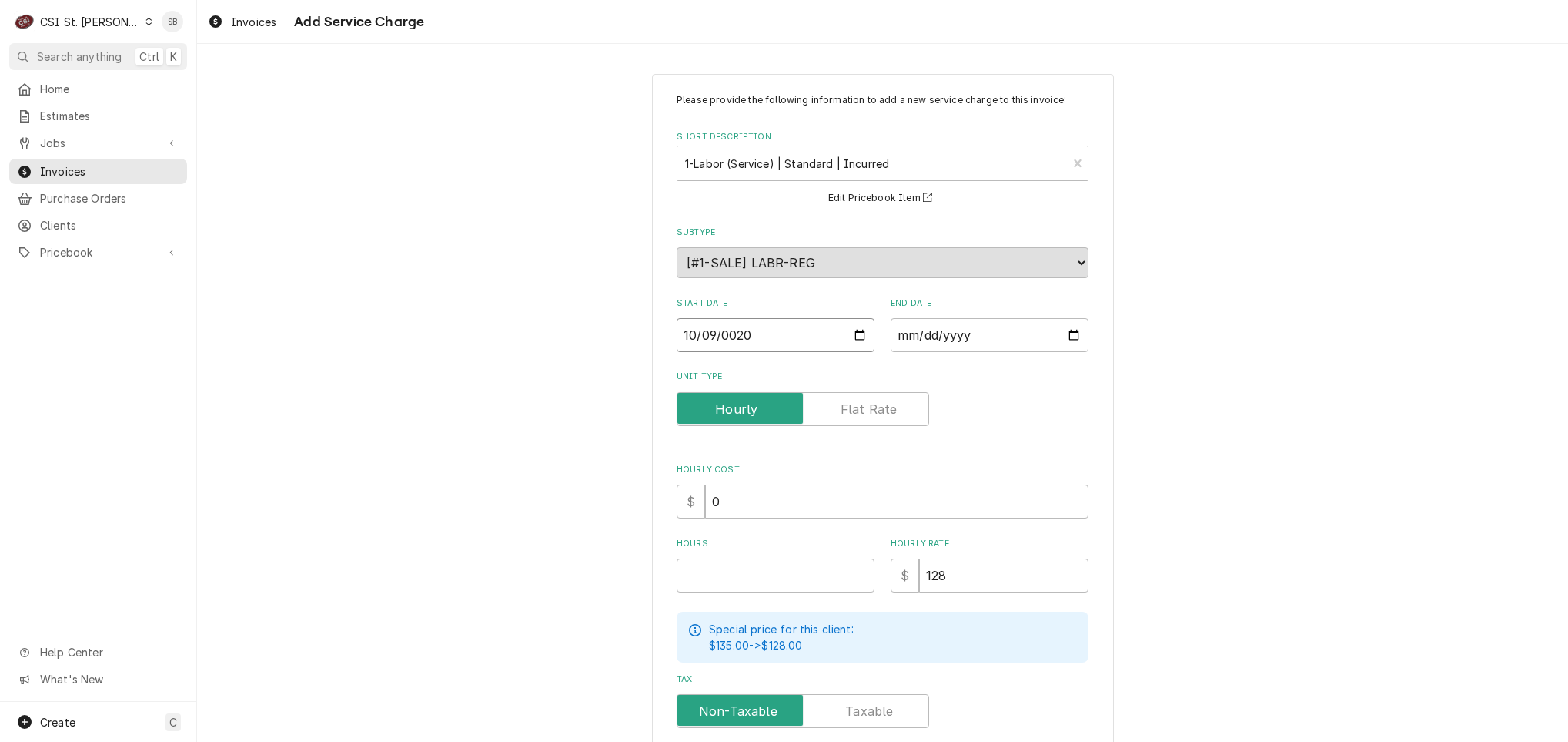
type input "0202-10-09"
type textarea "x"
type input "[DATE]"
type textarea "x"
type input "0002-10-09"
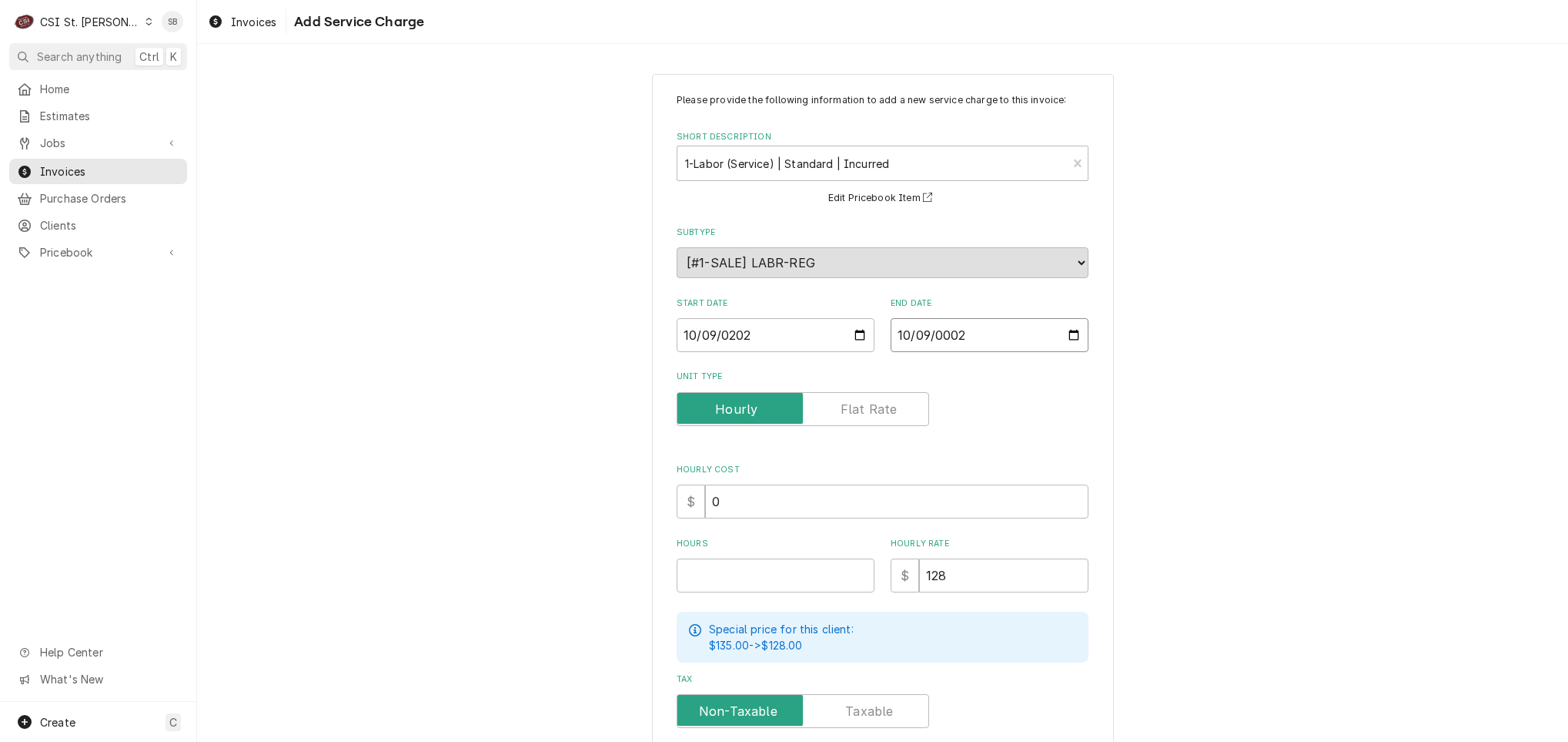
type textarea "x"
type input "0020-10-09"
type textarea "x"
type input "0202-10-09"
type textarea "x"
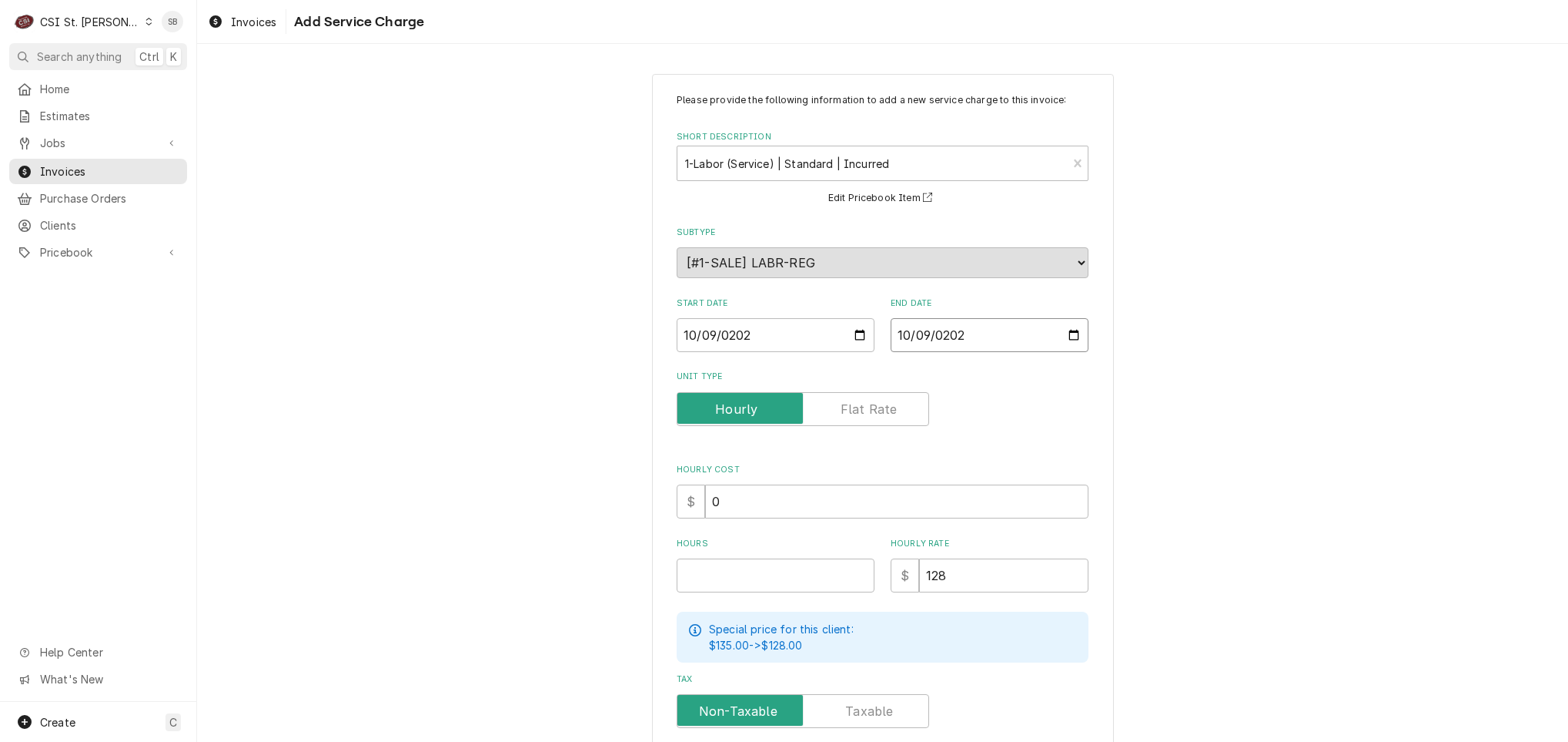
type input "[DATE]"
type textarea "x"
click at [854, 418] on label "Unit Type" at bounding box center [803, 409] width 253 height 34
click at [854, 418] on input "Unit Type" at bounding box center [803, 409] width 238 height 34
checkbox input "true"
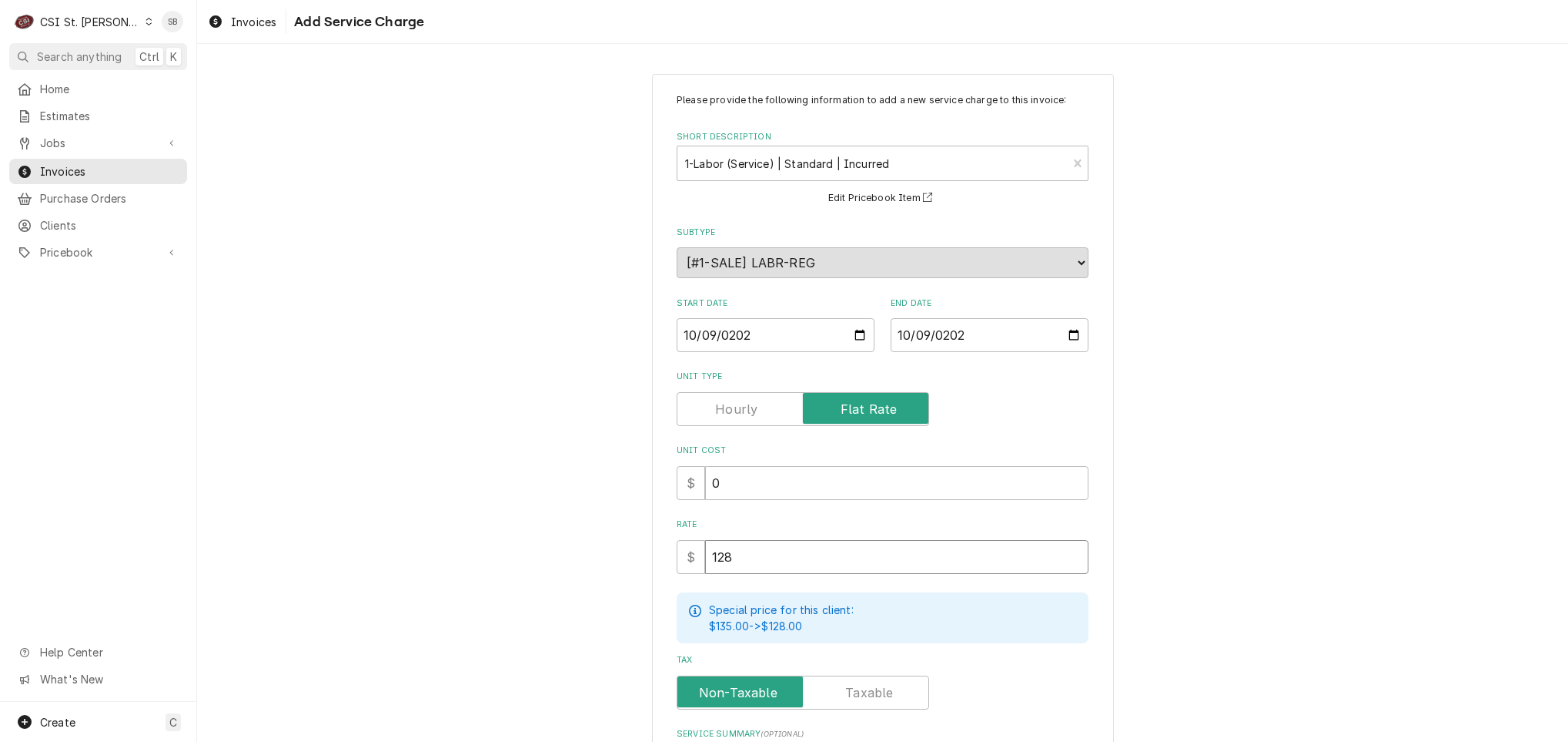
drag, startPoint x: 747, startPoint y: 553, endPoint x: 534, endPoint y: 562, distance: 213.2
click at [534, 562] on div "Please provide the following information to add a new service charge to this in…" at bounding box center [882, 495] width 1371 height 872
type textarea "x"
type input "3"
type textarea "x"
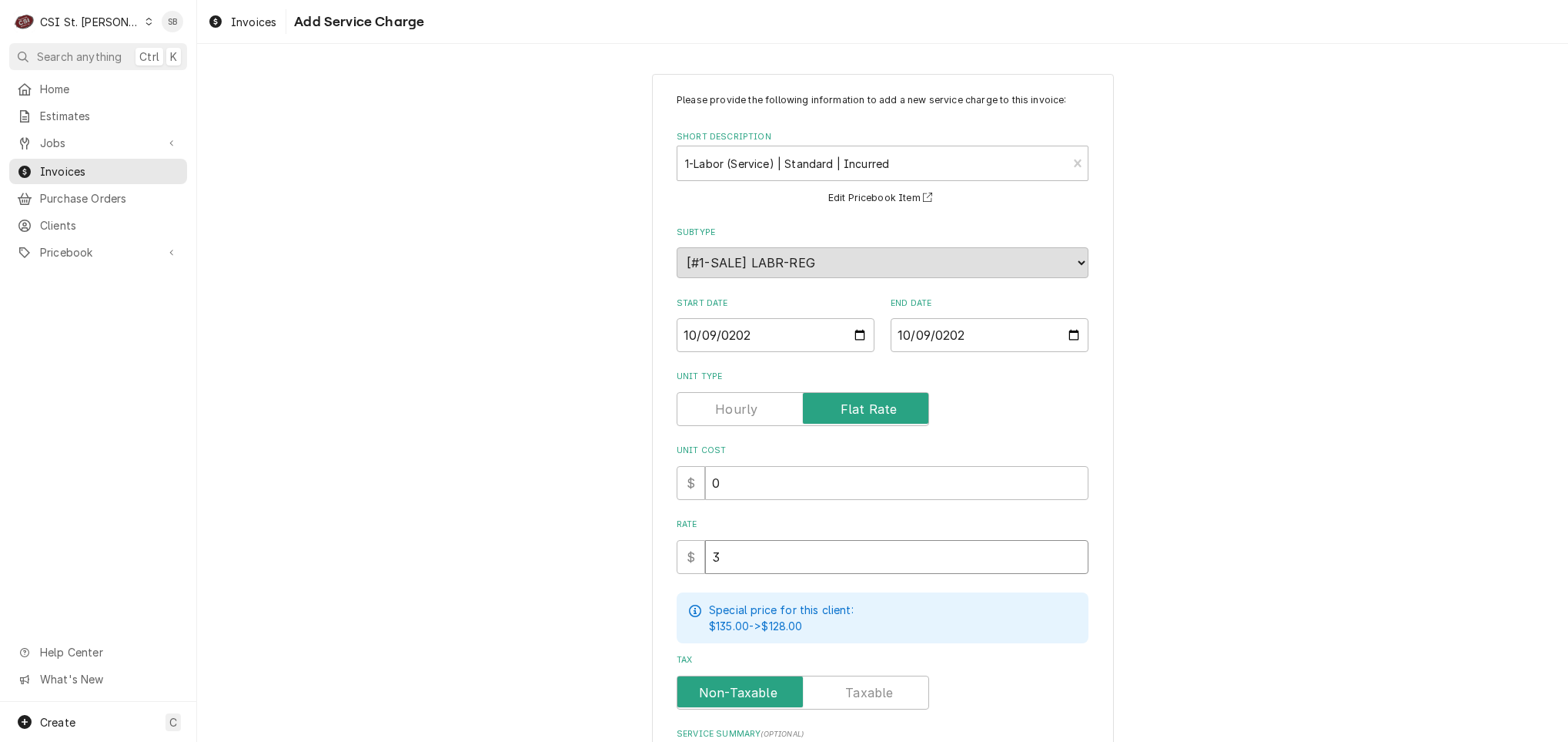
type input "30"
type textarea "x"
type input "300"
type textarea "x"
type input "300.50"
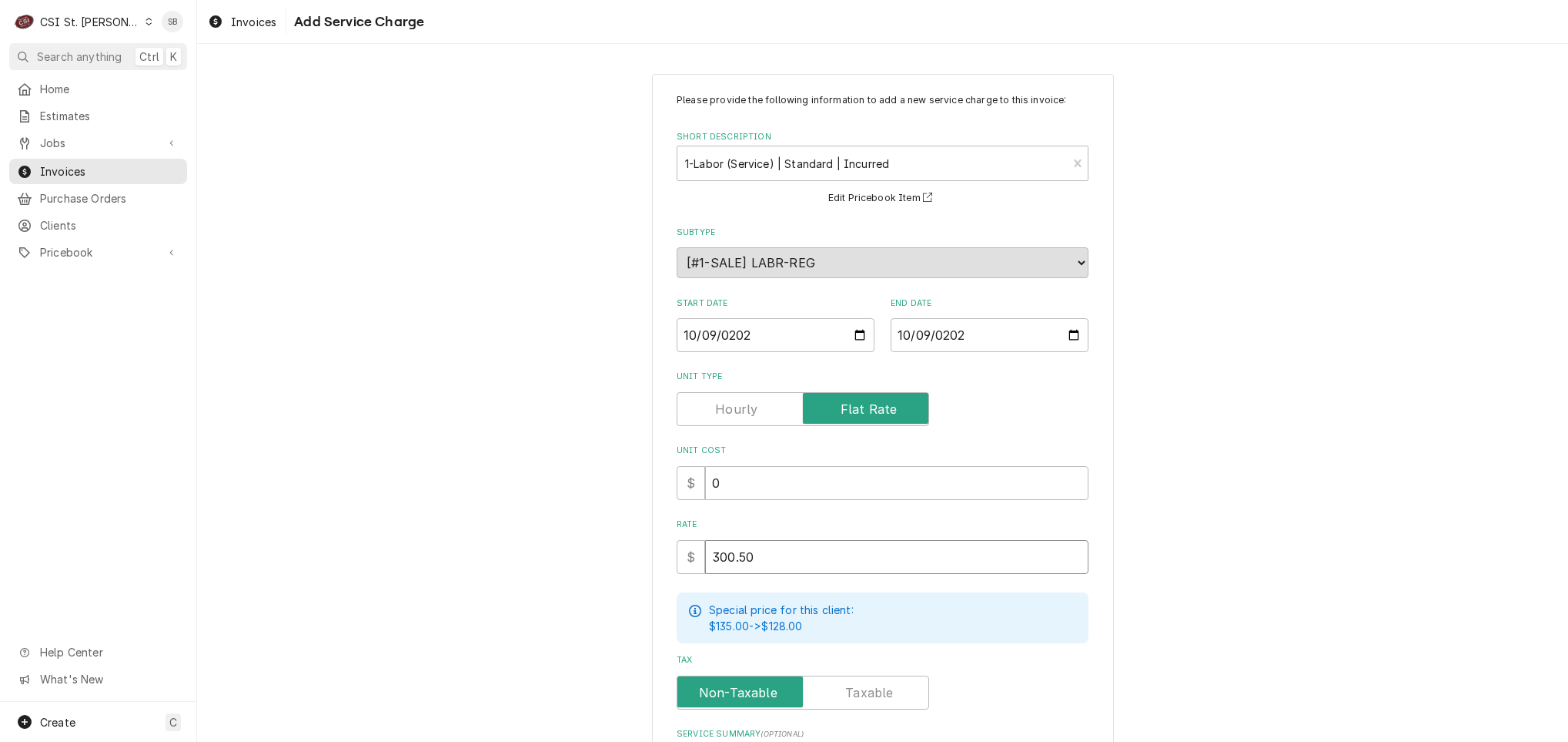
type textarea "x"
type input "300.50"
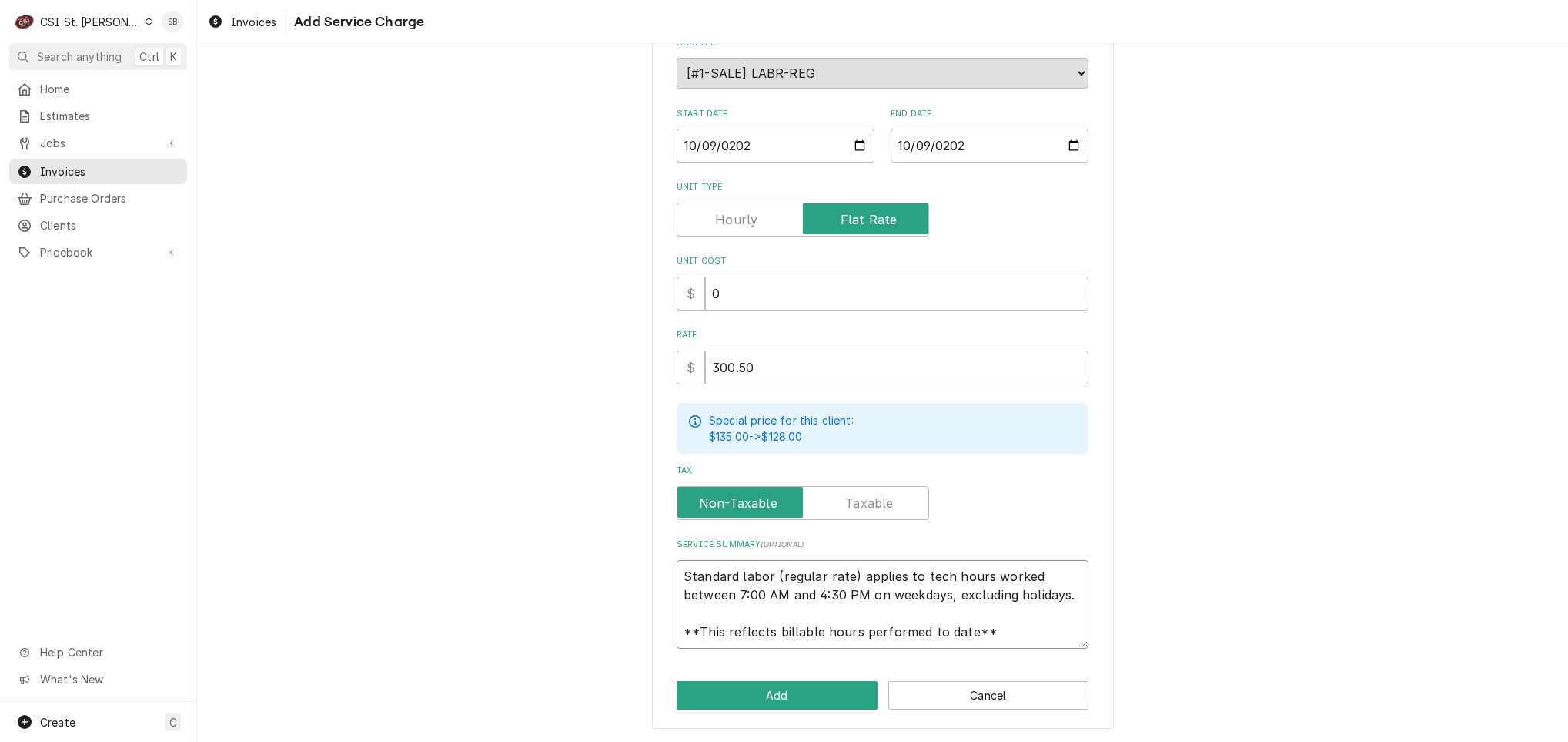
scroll to position [10, 0]
type textarea "x"
type textarea "B"
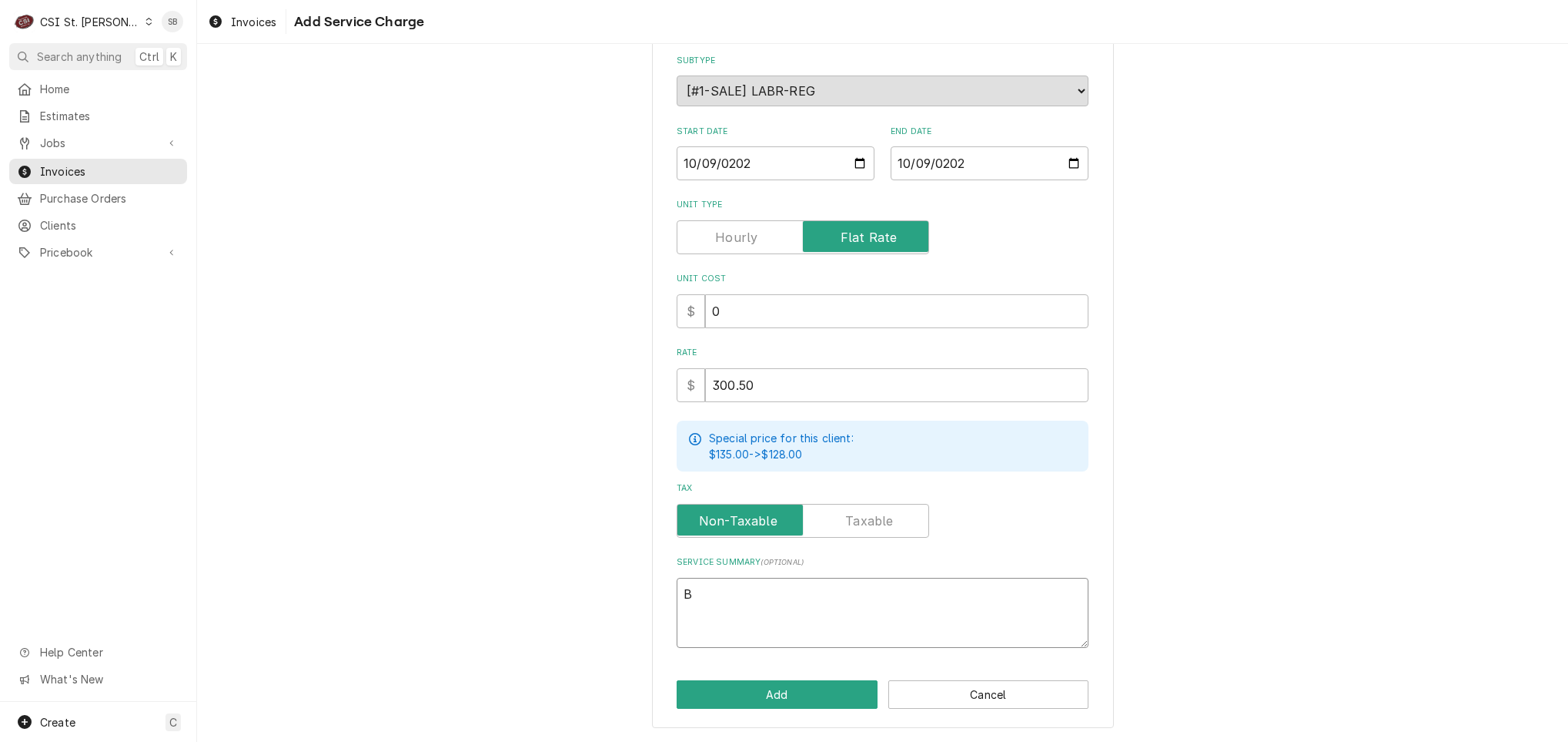
scroll to position [171, 0]
type textarea "x"
type textarea "Br"
type textarea "x"
type textarea "Bra"
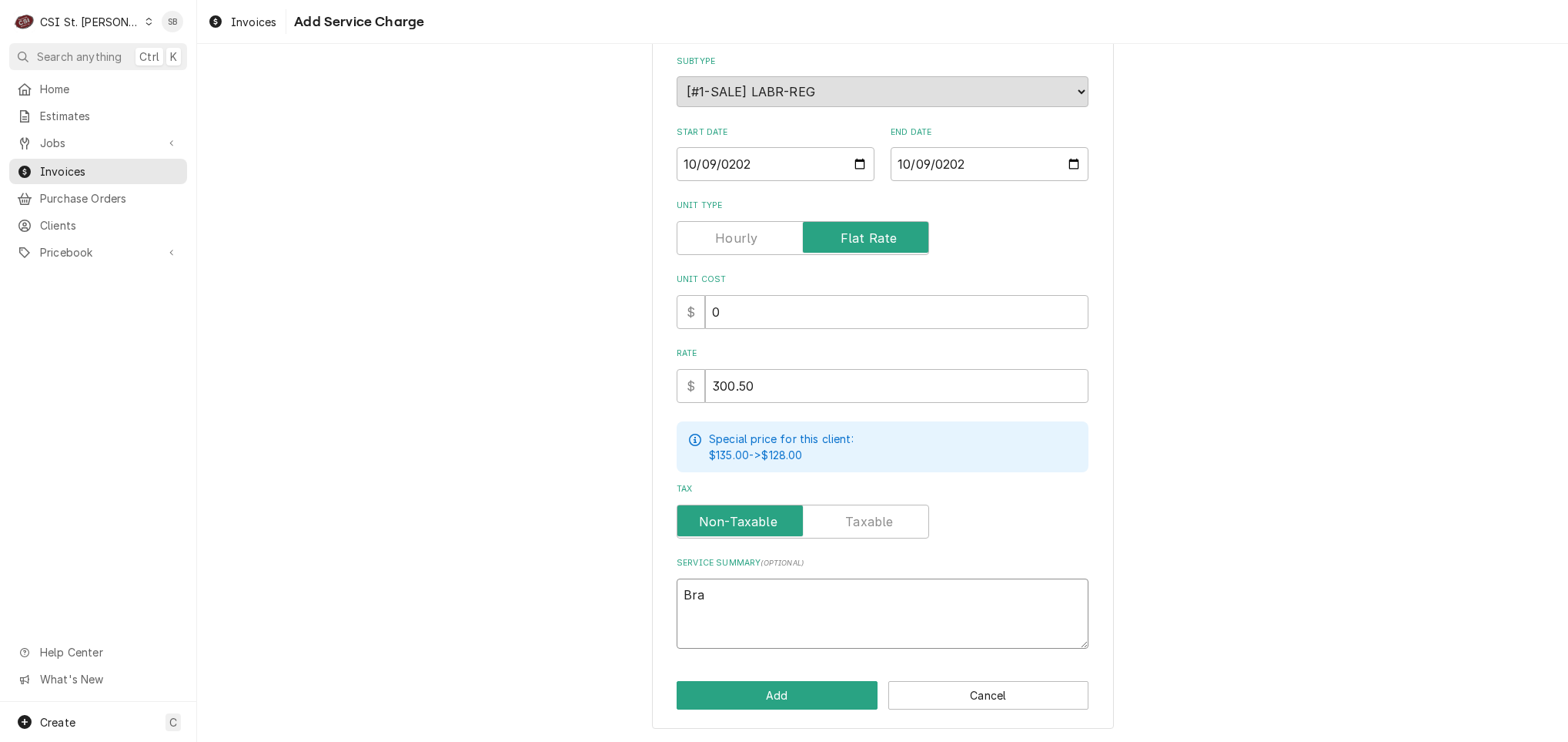
type textarea "x"
type textarea "Bran"
type textarea "x"
type textarea "Brand:"
type textarea "x"
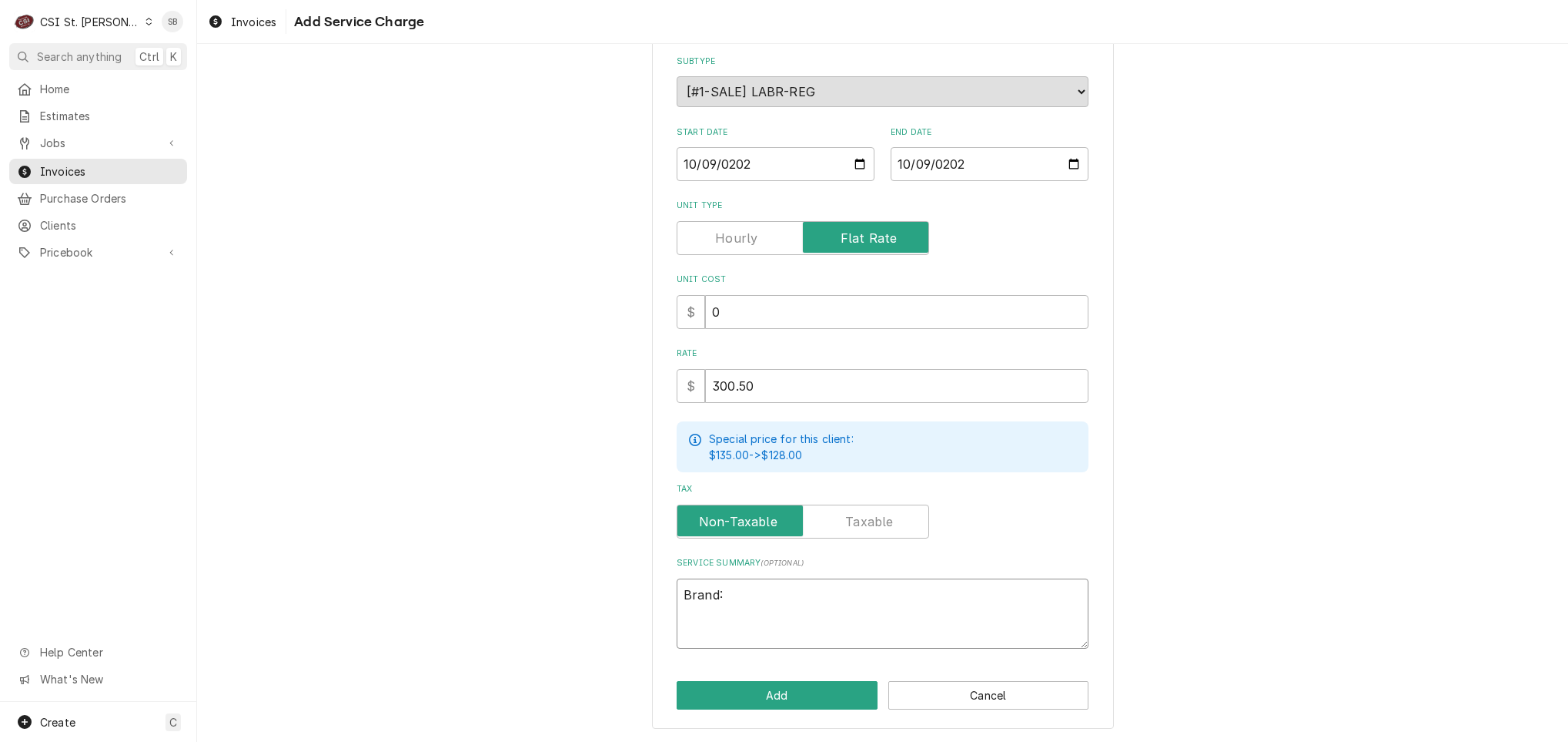
type textarea "Brand:"
type textarea "x"
type textarea "Brand: G"
type textarea "x"
type textarea "Brand: Ga"
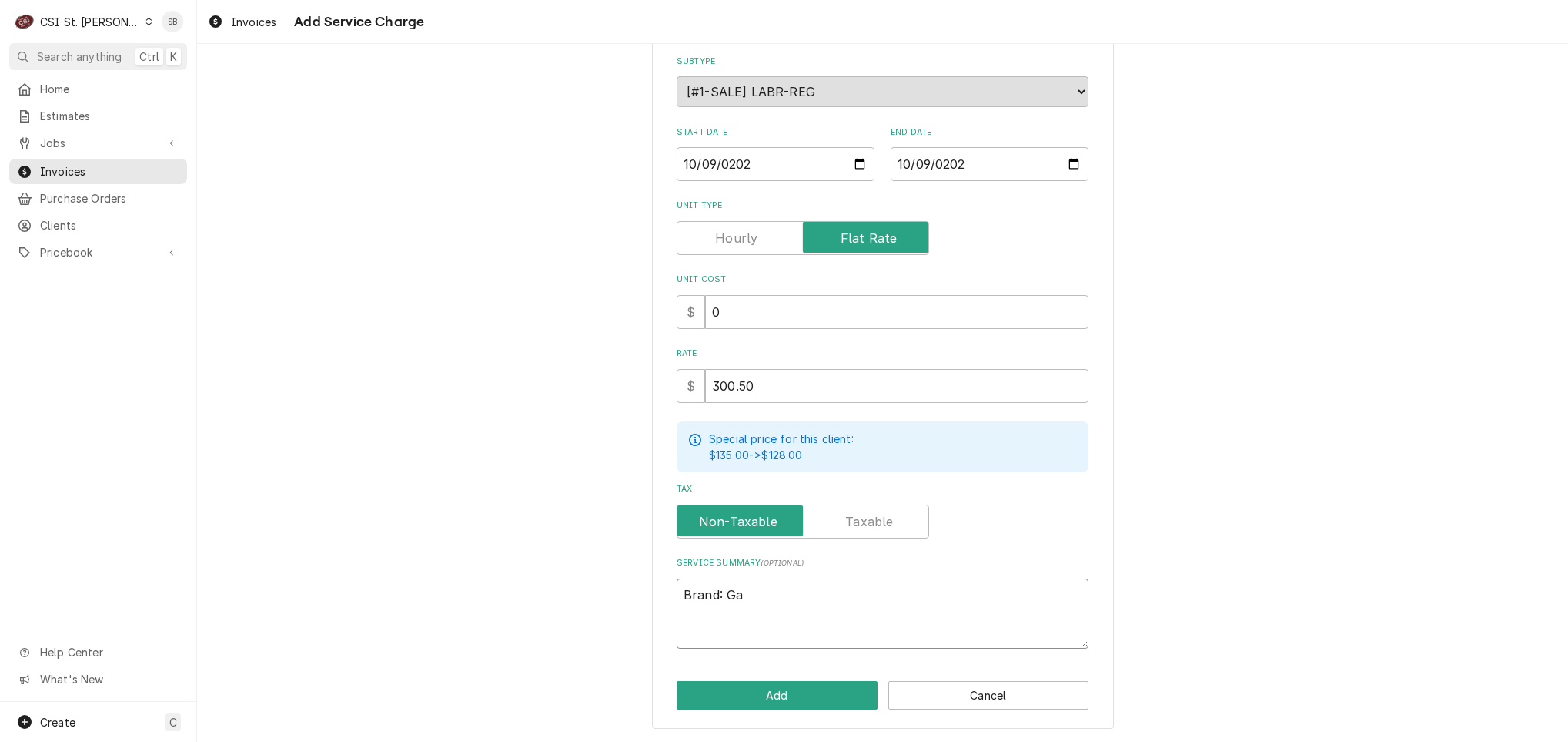
type textarea "x"
type textarea "Brand: Gar"
type textarea "x"
type textarea "Brand: Garl"
type textarea "x"
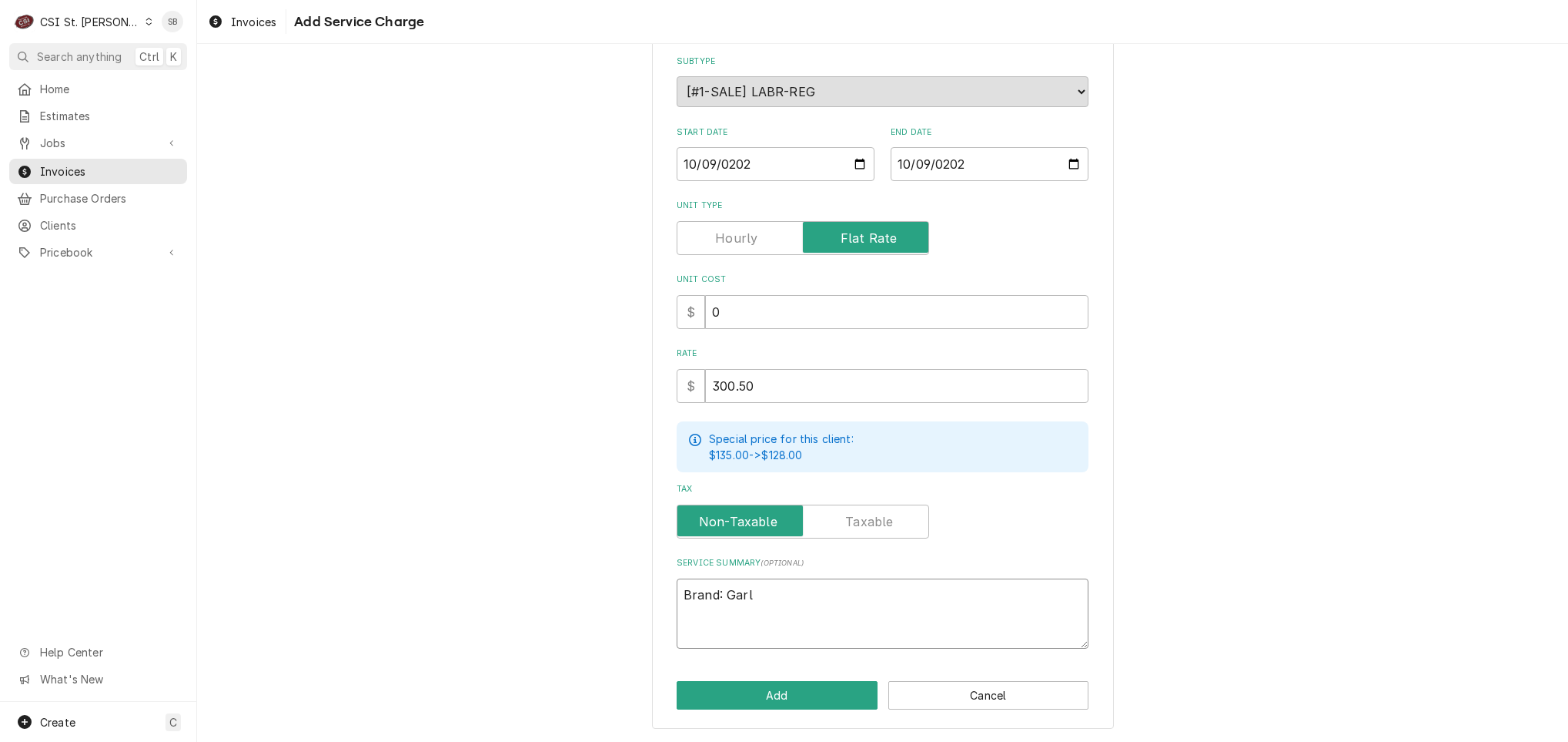
type textarea "Brand: Garla"
type textarea "x"
type textarea "Brand: Garlan"
type textarea "x"
type textarea "Brand: Garland"
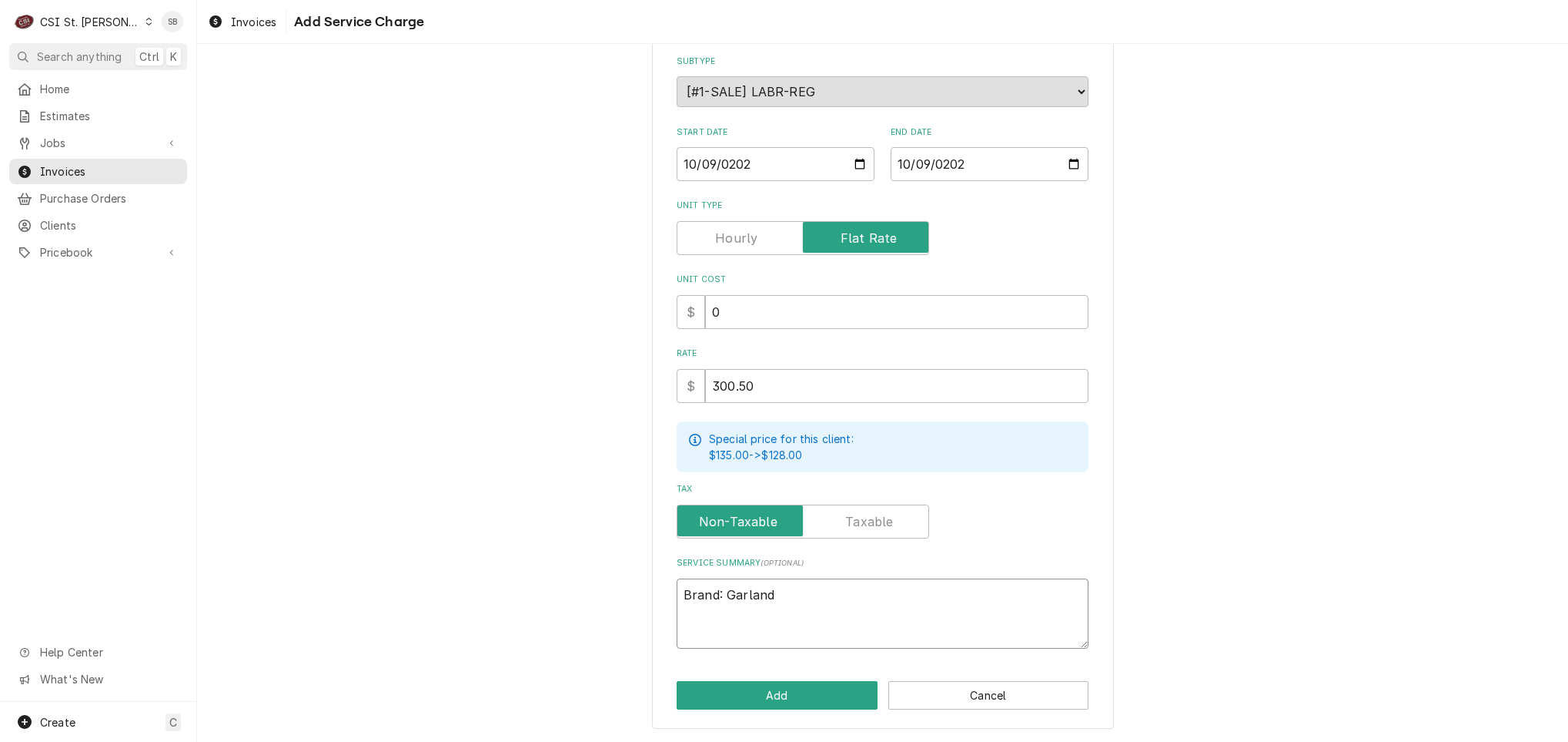
type textarea "x"
type textarea "Brand: Garland"
type textarea "x"
type textarea "Brand: Garland /"
type textarea "x"
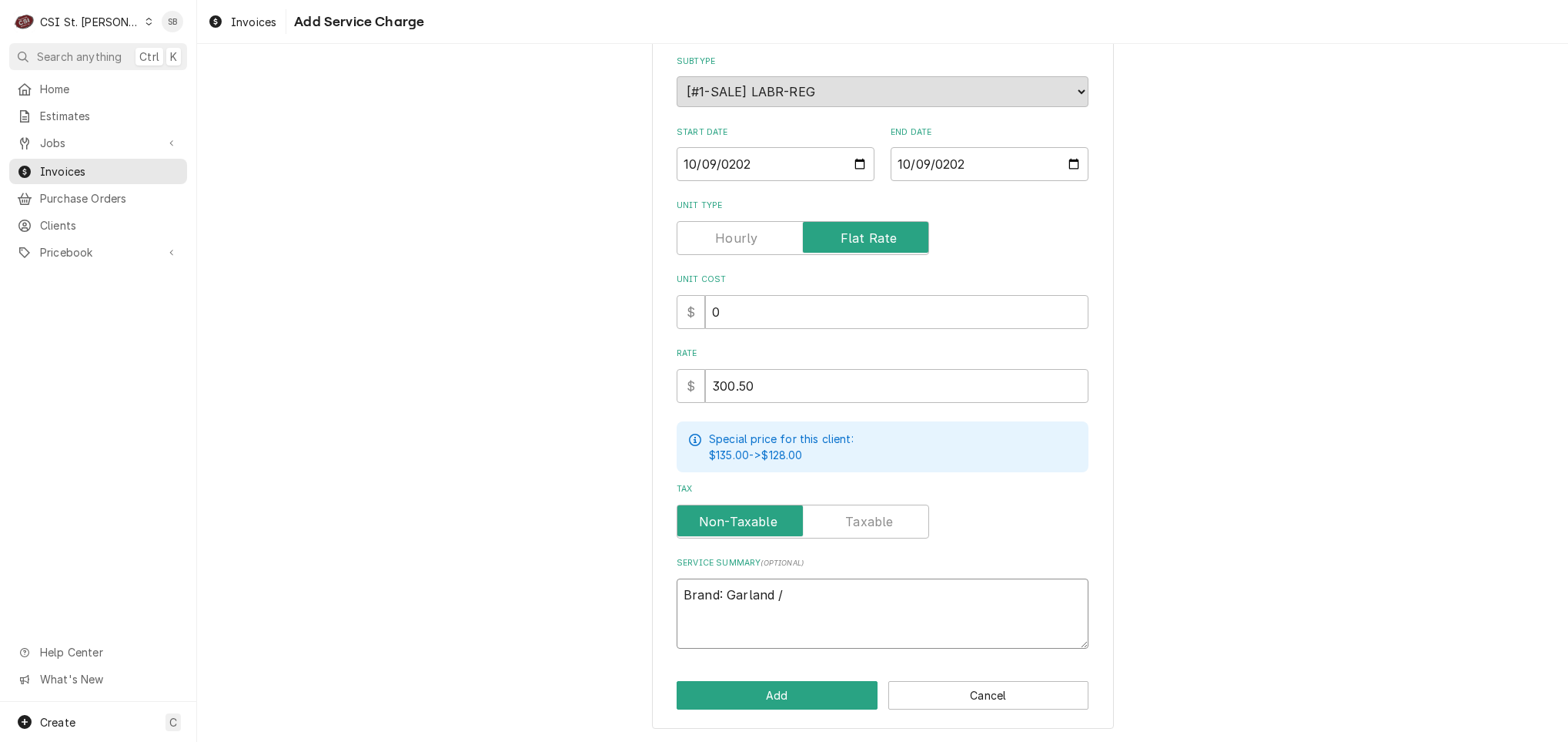
type textarea "Brand: Garland / M"
type textarea "x"
type textarea "Brand: Garland / Mo"
type textarea "x"
type textarea "Brand: Garland / Mod"
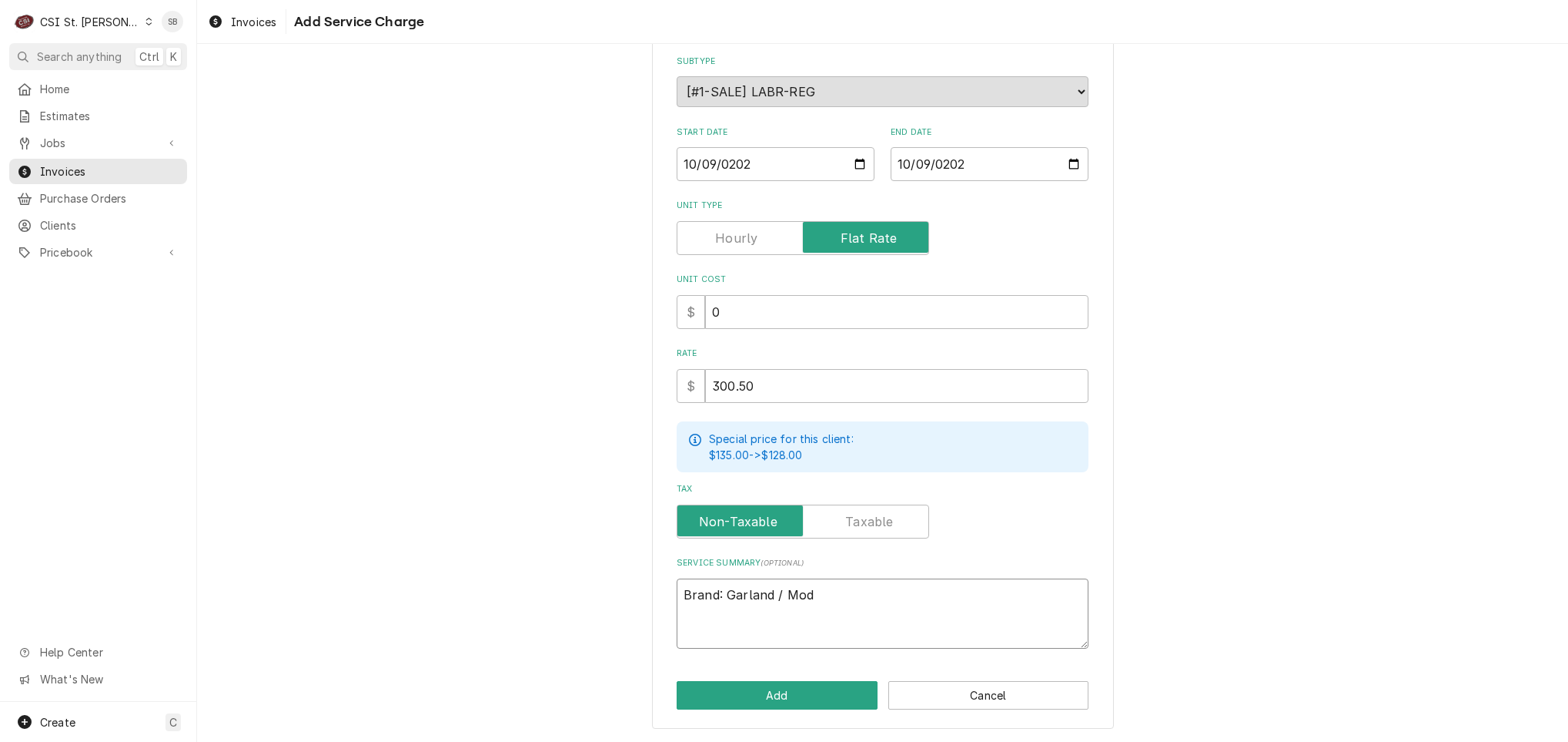
type textarea "x"
type textarea "Brand: Garland / Mode"
type textarea "x"
type textarea "Brand: Garland / Model"
type textarea "x"
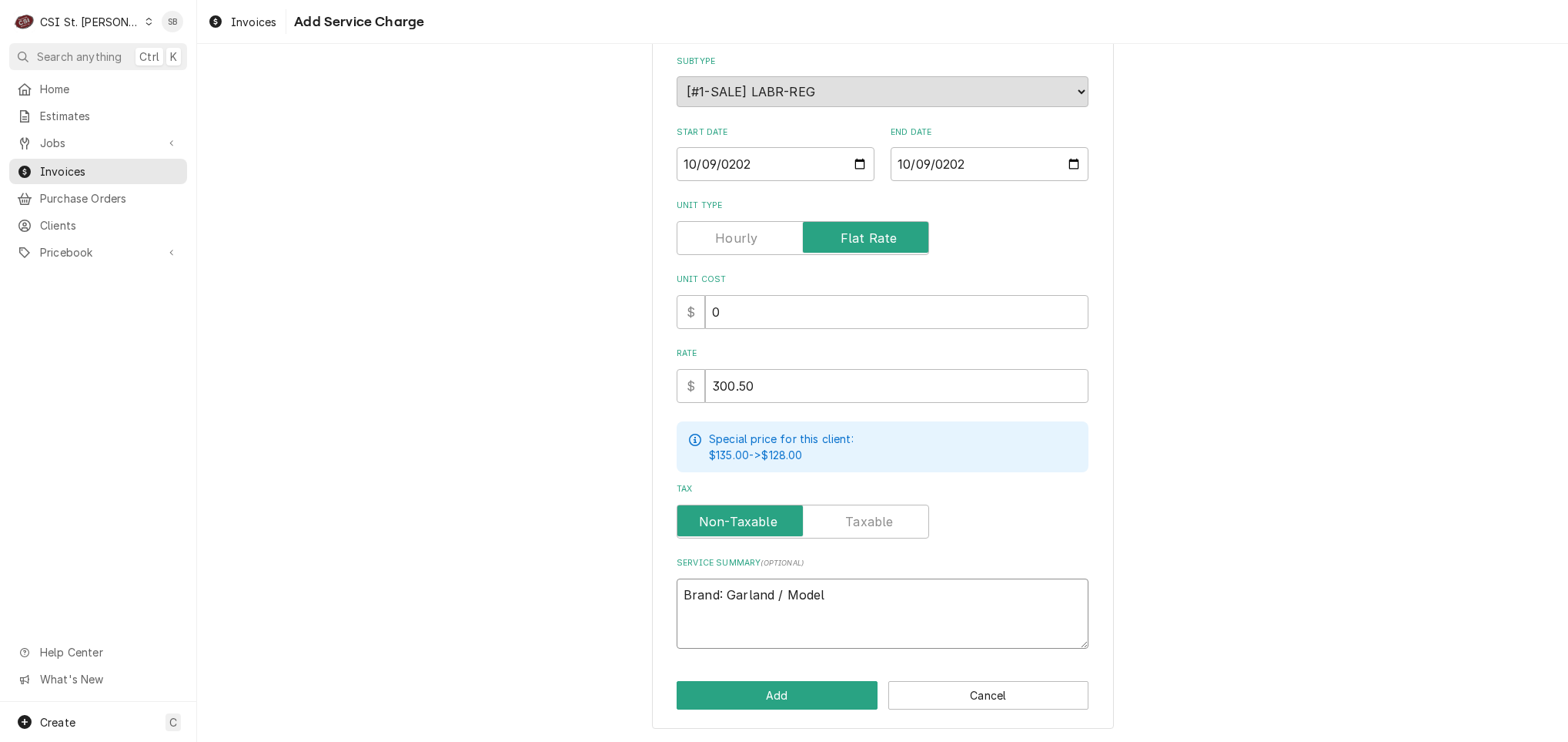
type textarea "Brand: Garland / Model:"
type textarea "x"
type textarea "Brand: Garland / Model:"
paste textarea "CXPB12 Serial Number 2505100100372"
type textarea "x"
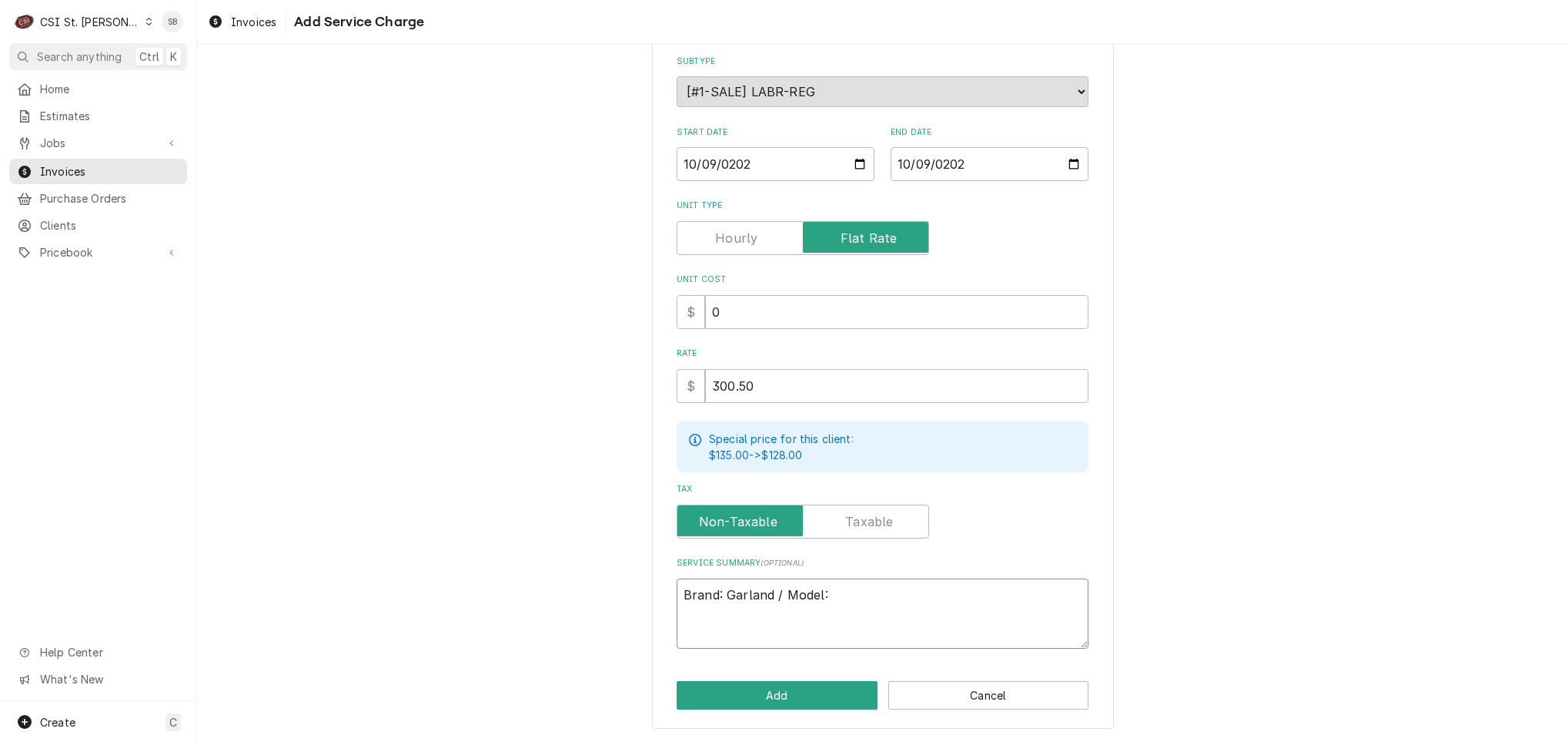
type textarea "Brand: Garland / Model: CXPB12 Serial Number 2505100100372"
drag, startPoint x: 879, startPoint y: 611, endPoint x: 896, endPoint y: 590, distance: 27.0
click at [896, 590] on textarea "Brand: Garland / Model: CXPB12 Serial Number 2505100100372" at bounding box center [882, 614] width 412 height 70
type textarea "x"
type textarea "Brand: Garland / Model: CXPB12 2505100100372"
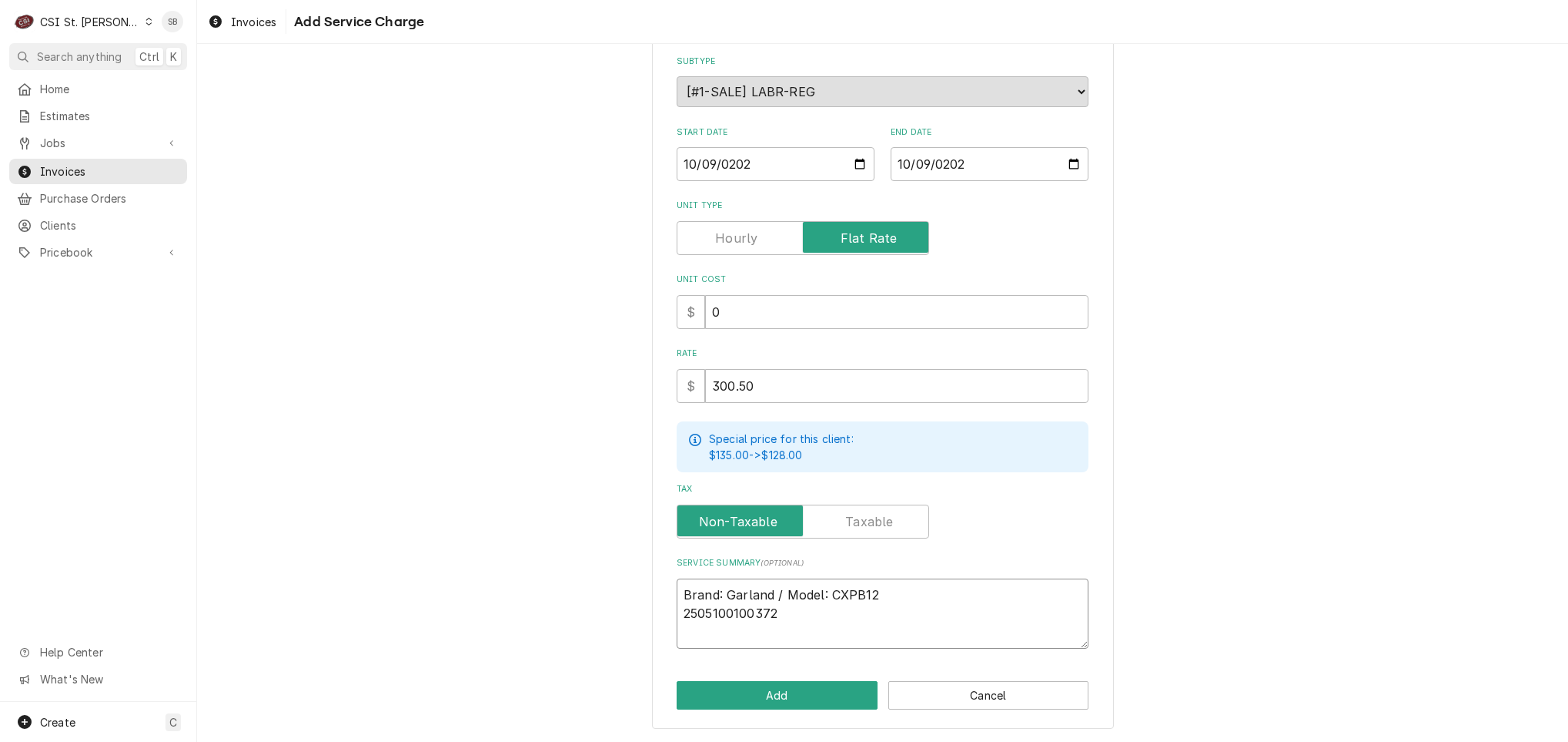
type textarea "x"
type textarea "Brand: Garland / Model: CXPB12 / 2505100100372"
type textarea "x"
type textarea "Brand: Garland / Model: CXPB12 / 2505100100372"
type textarea "x"
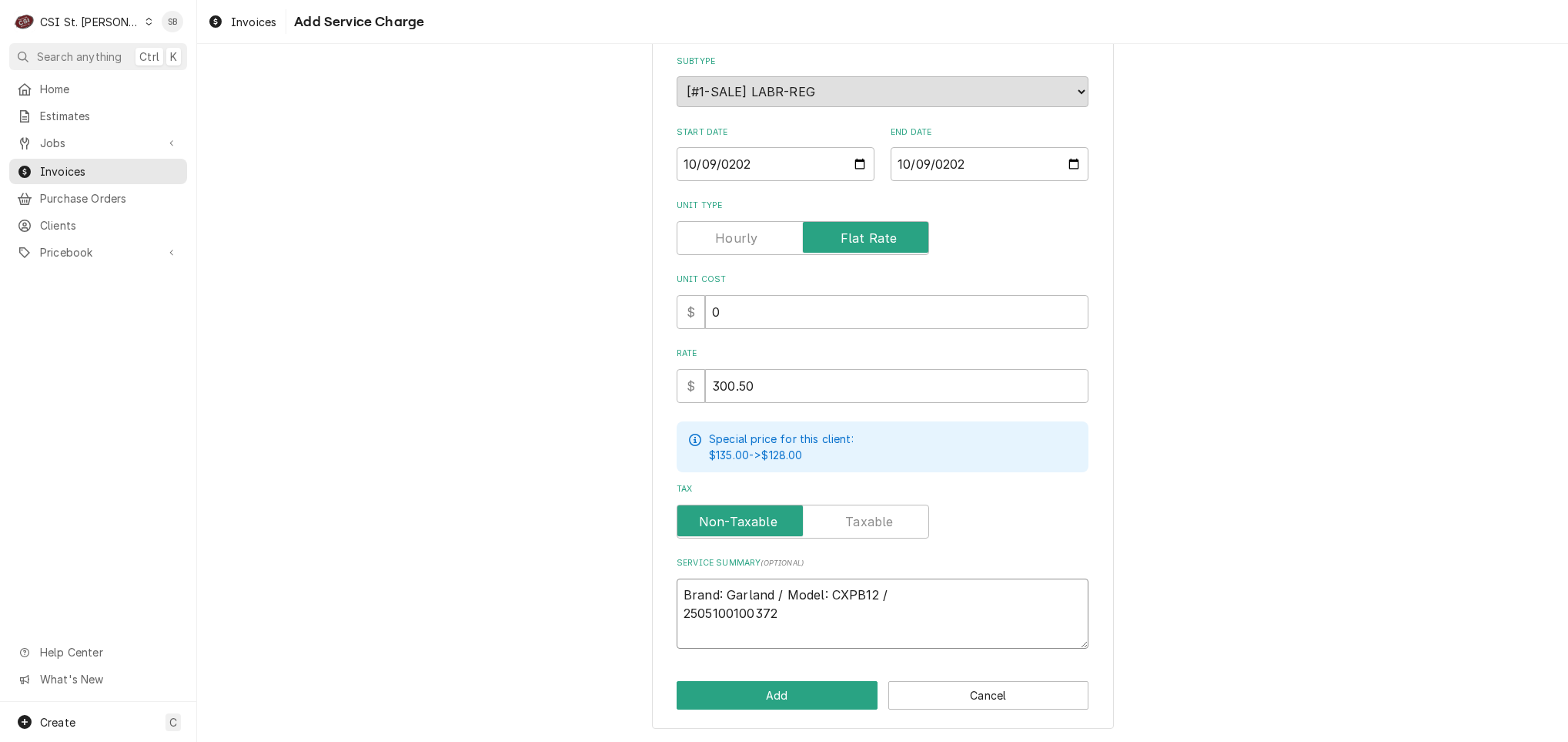
type textarea "Brand: Garland / Model: CXPB12 / S 2505100100372"
type textarea "x"
type textarea "Brand: Garland / Model: CXPB12 / Se 2505100100372"
type textarea "x"
type textarea "Brand: Garland / Model: CXPB12 / Ser 2505100100372"
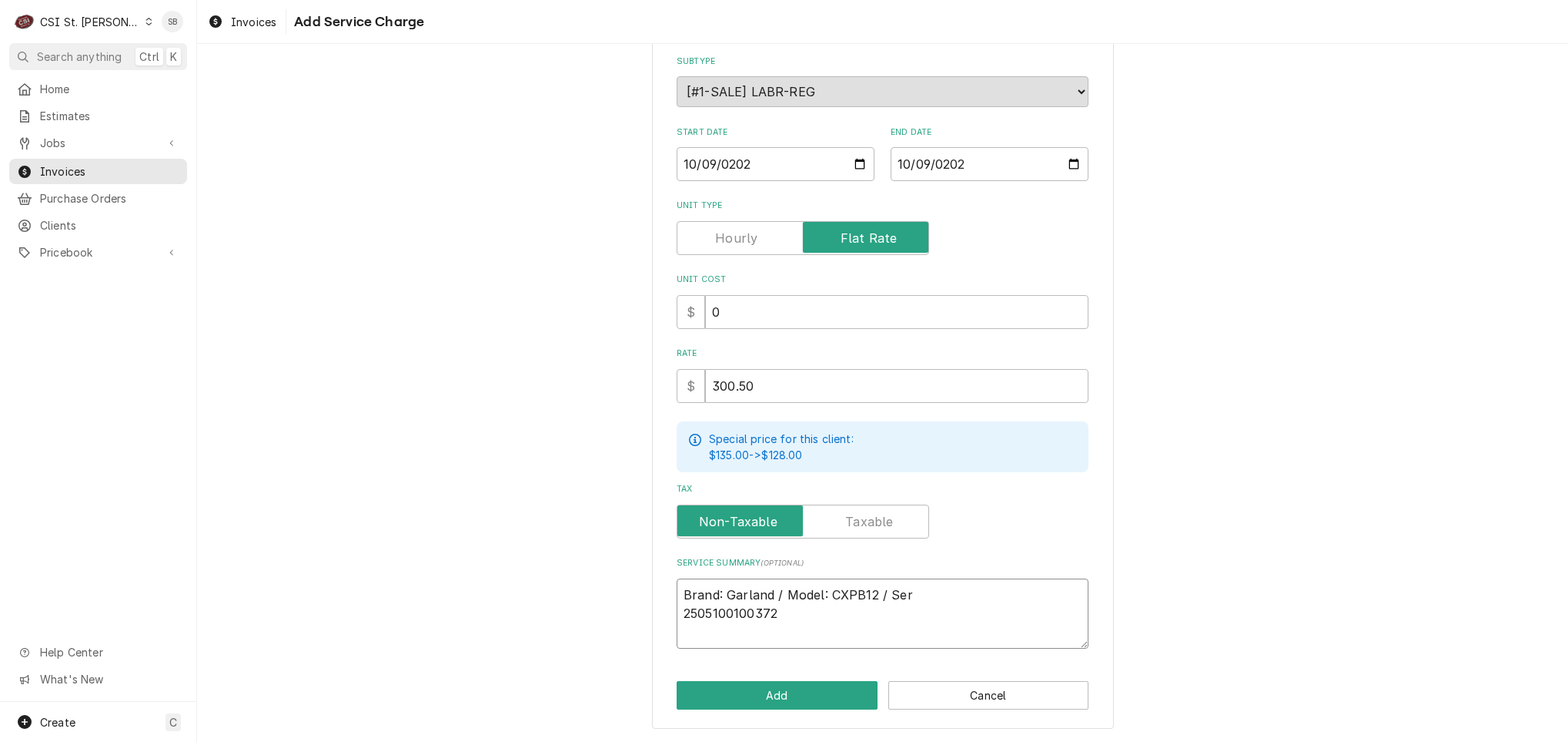
type textarea "x"
type textarea "Brand: Garland / Model: CXPB12 / Seri 2505100100372"
type textarea "x"
type textarea "Brand: Garland / Model: CXPB12 / Seria 2505100100372"
type textarea "x"
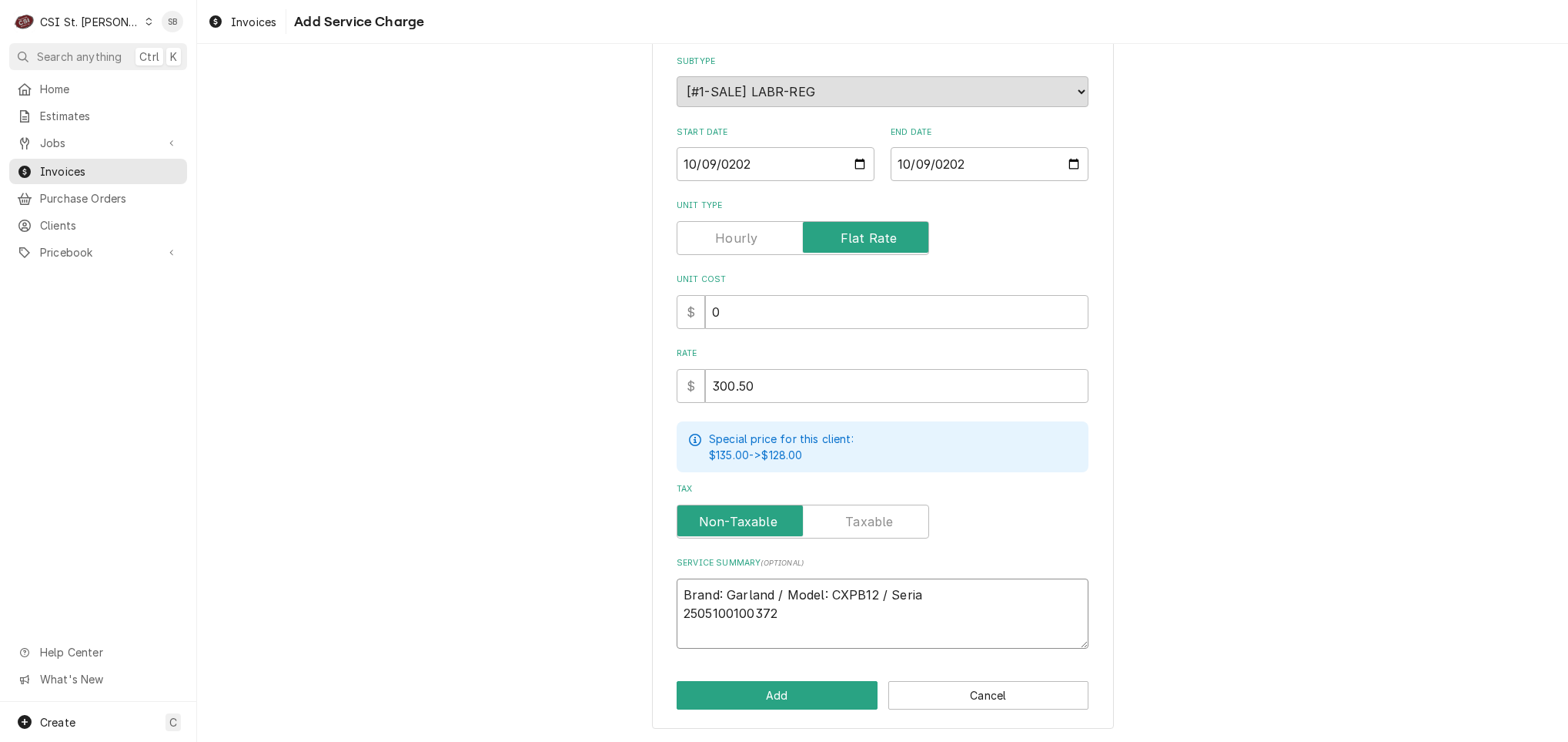
type textarea "Brand: Garland / Model: CXPB12 / Serial 2505100100372"
type textarea "x"
type textarea "Brand: Garland / Model: CXPB12 / Serial: 2505100100372"
type textarea "x"
type textarea "Brand: Garland / Model: CXPB12 / Serial: 2505100100372"
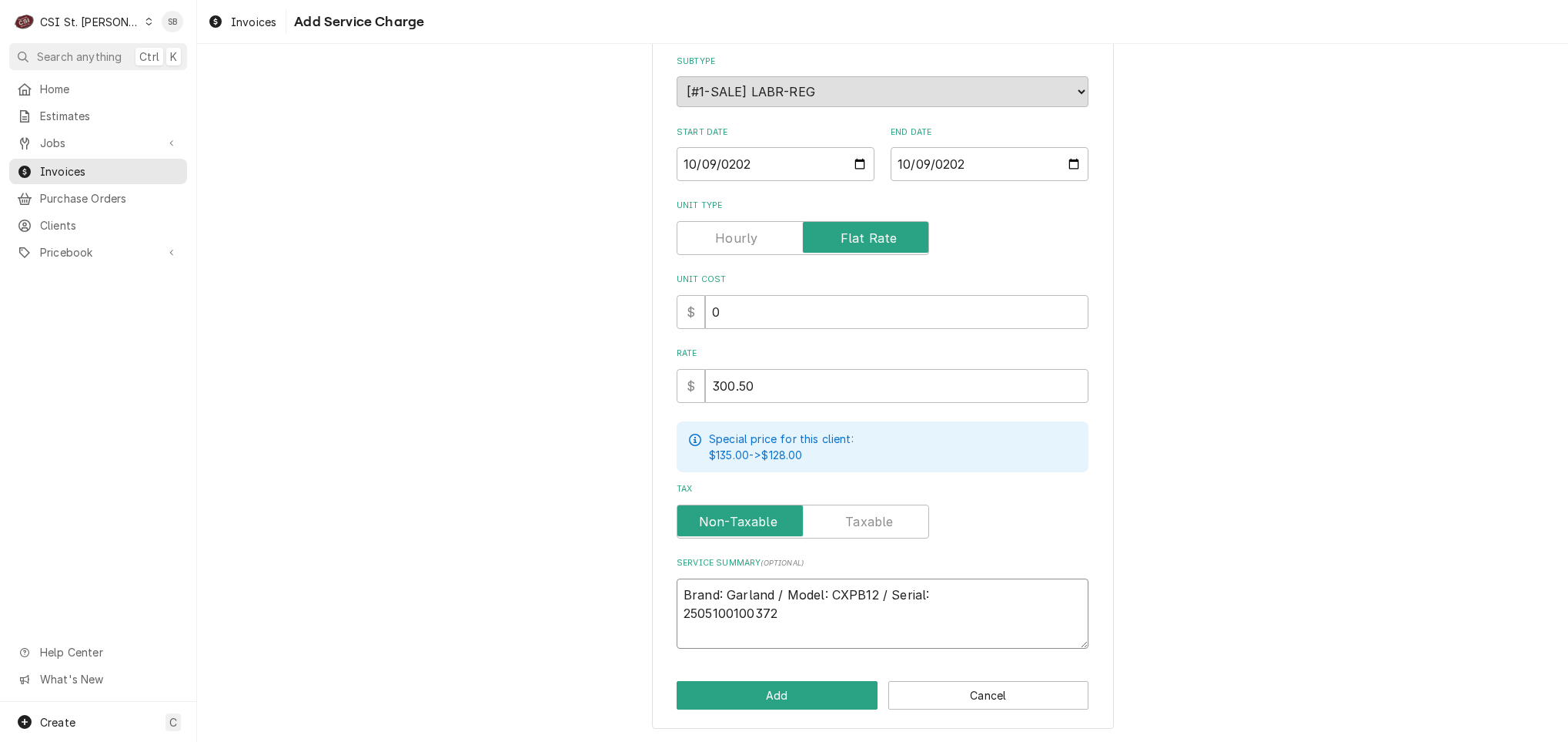
type textarea "x"
type textarea "Brand: Garland / Model: CXPB12 / Serial: 2505100100372"
type textarea "x"
type textarea "Brand: Garland / Model: CXPB12 / Serial: 25051001003724"
type textarea "x"
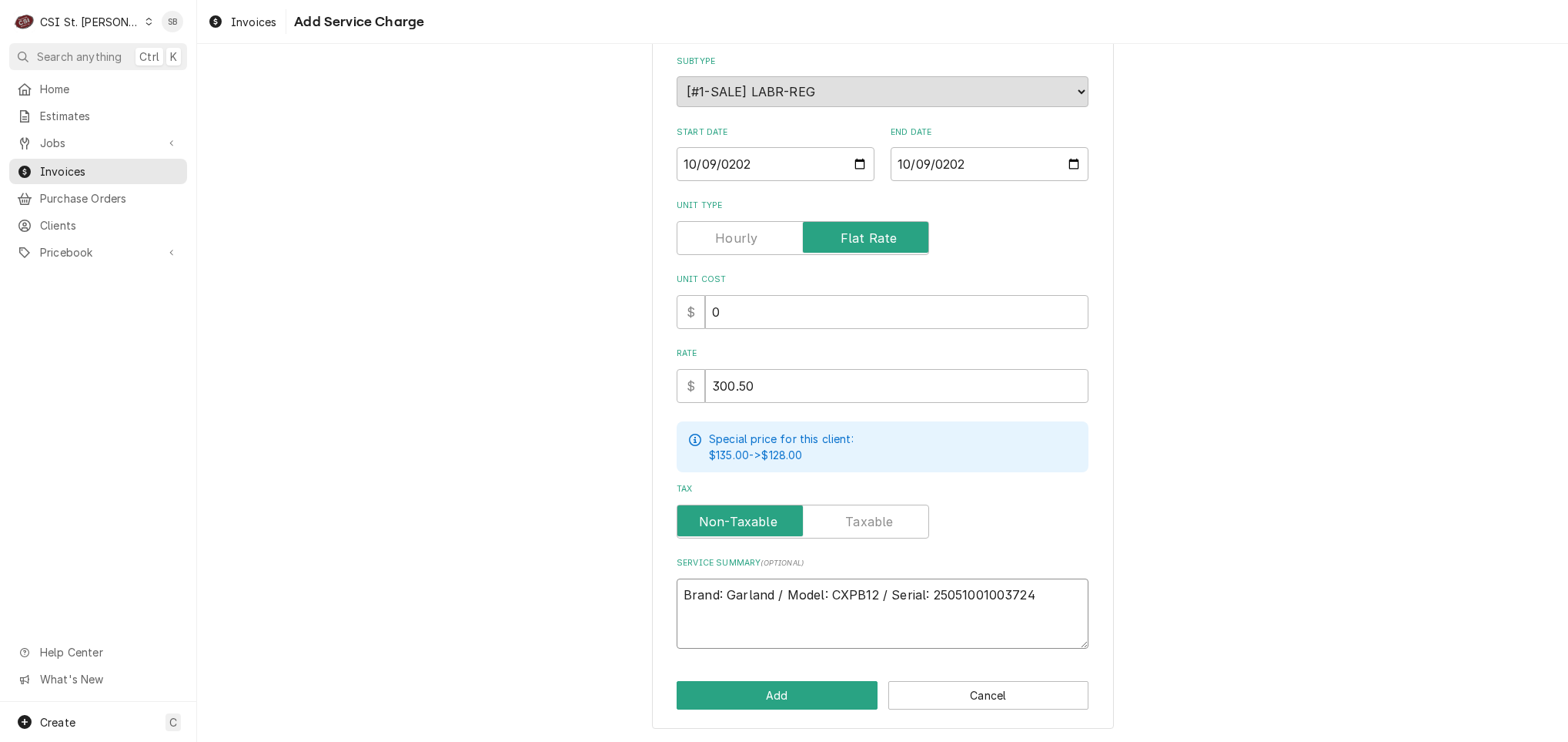
type textarea "Brand: Garland / Model: CXPB12 / Serial: 250510010037244"
type textarea "x"
type textarea "Brand: Garland / Model: CXPB12 / Serial: 25051001003724"
type textarea "x"
type textarea "Brand: Garland / Model: CXPB12 / Serial: 2505100100372"
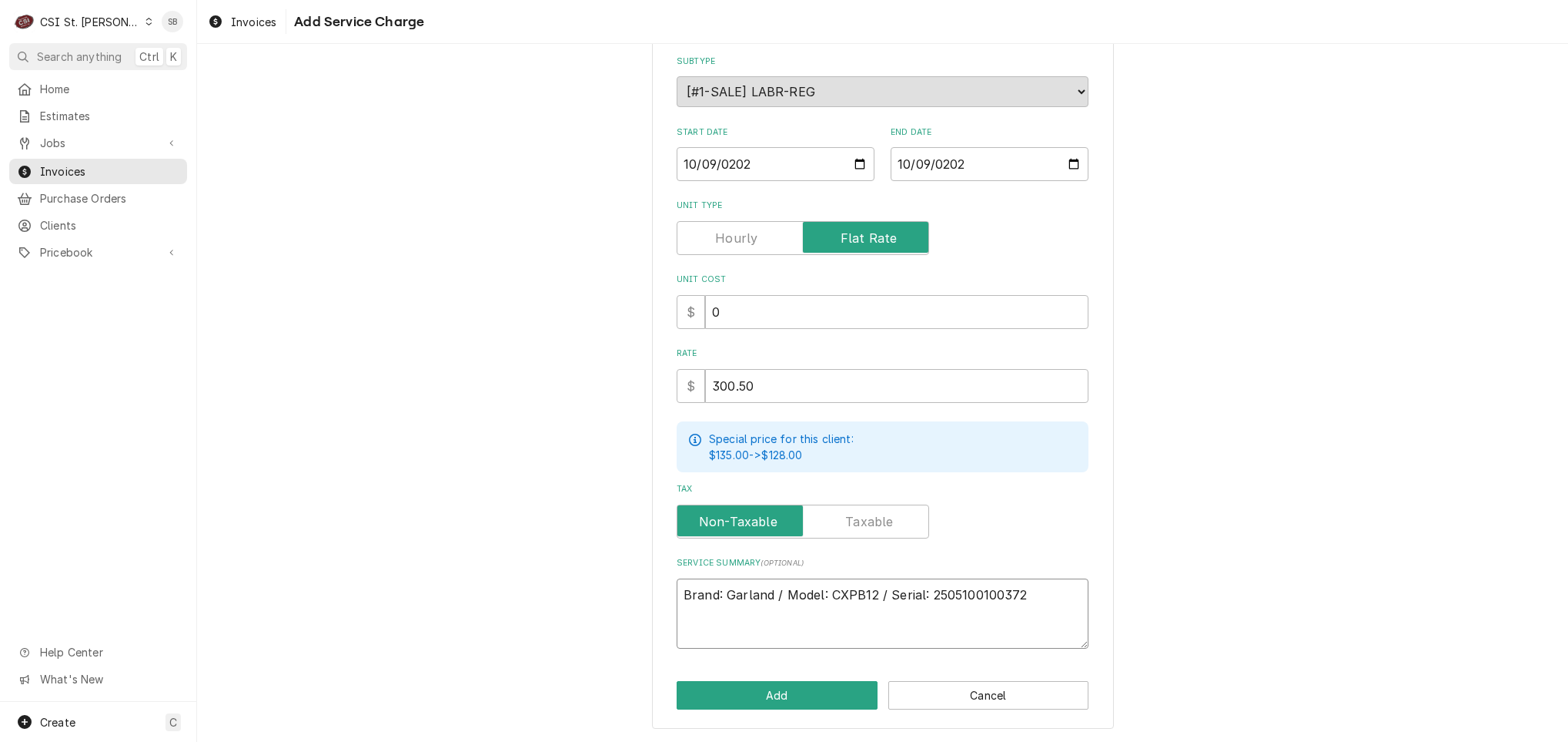
type textarea "x"
type textarea "Brand: Garland / Model: CXPB12 / Serial: 2505100100372"
type textarea "x"
type textarea "Brand: Garland / Model: CXPB12 / Serial: 2505100100372"
type textarea "x"
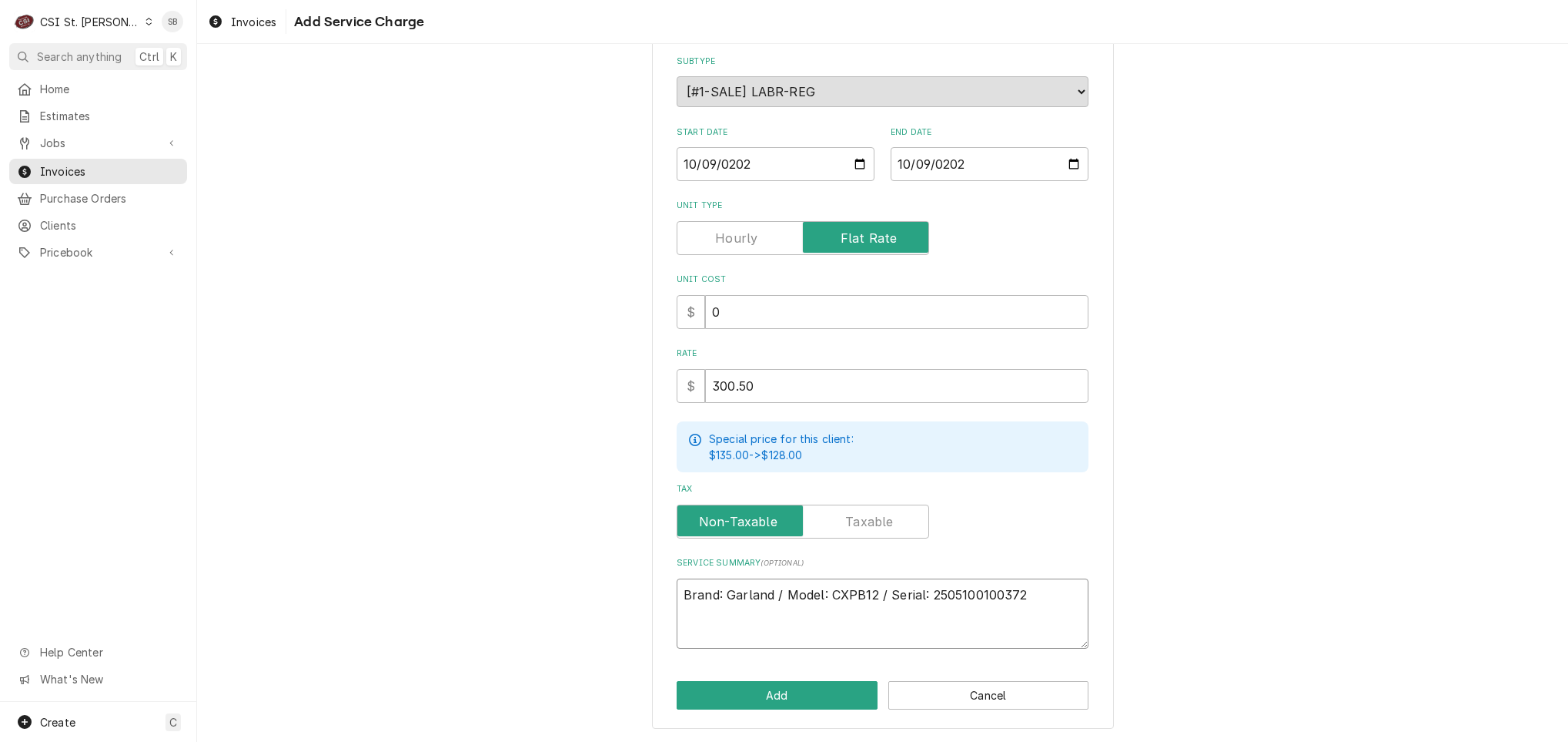
type textarea "Brand: Garland / Model: CXPB12 / Serial: 2505100100372 P"
type textarea "x"
type textarea "Brand: Garland / Model: CXPB12 / Serial: 2505100100372 Pe"
type textarea "x"
type textarea "Brand: Garland / Model: CXPB12 / Serial: 2505100100372 Per"
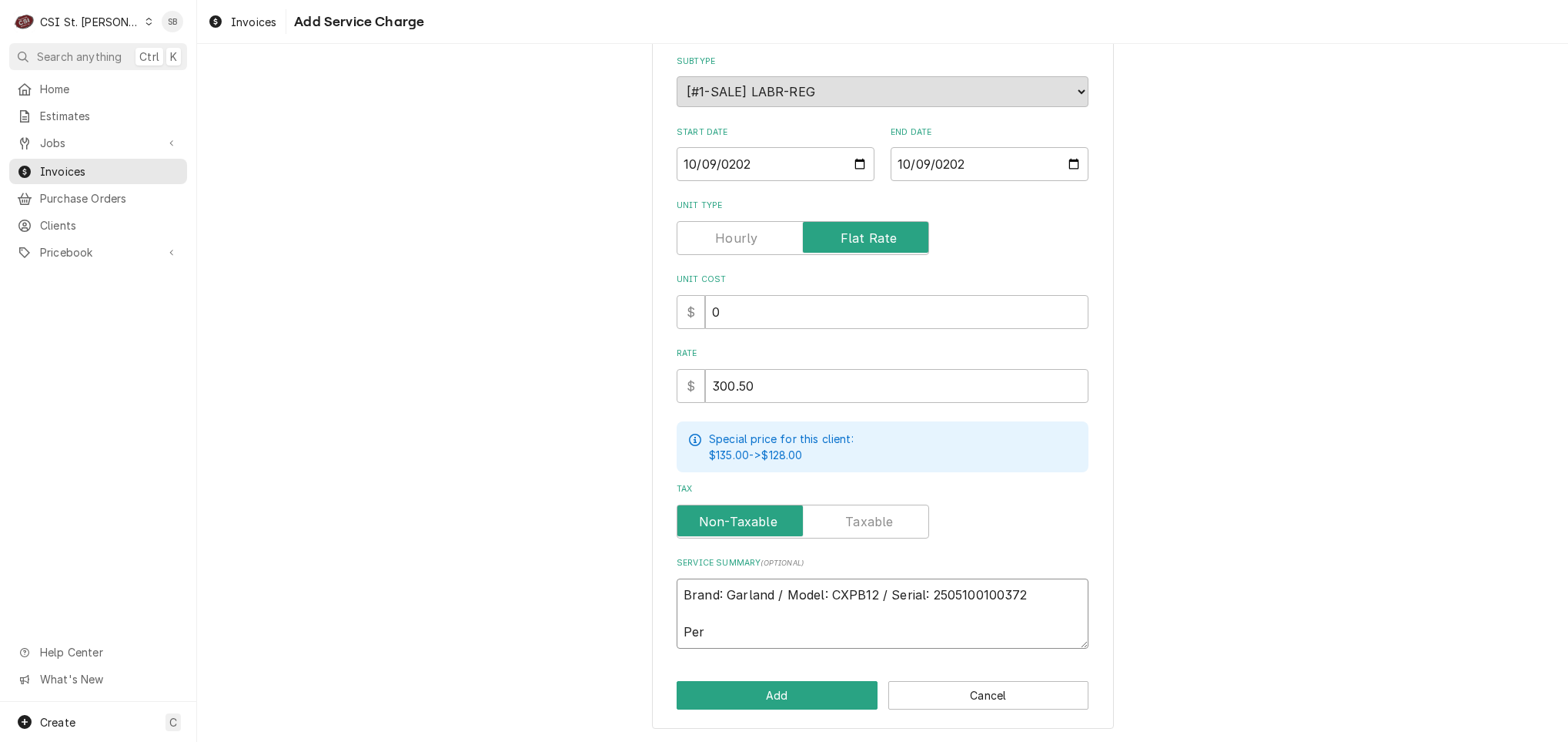
type textarea "x"
type textarea "Brand: Garland / Model: CXPB12 / Serial: 2505100100372 Perf"
type textarea "x"
type textarea "Brand: Garland / Model: CXPB12 / Serial: 2505100100372 Perfo"
type textarea "x"
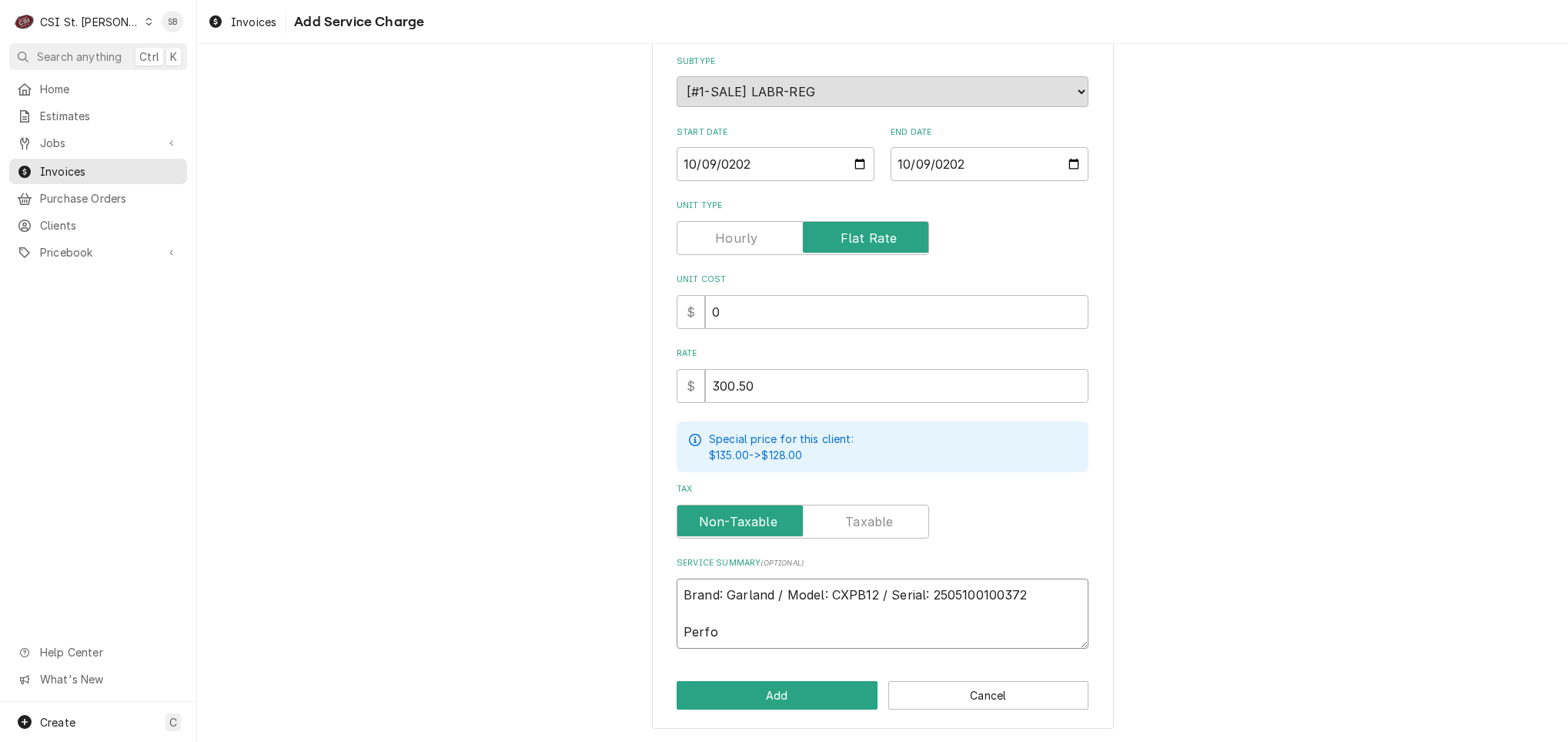
type textarea "Brand: Garland / Model: CXPB12 / Serial: 2505100100372 Perfor"
type textarea "x"
type textarea "Brand: Garland / Model: CXPB12 / Serial: 2505100100372 Perform"
type textarea "x"
type textarea "Brand: Garland / Model: CXPB12 / Serial: 2505100100372 Performe"
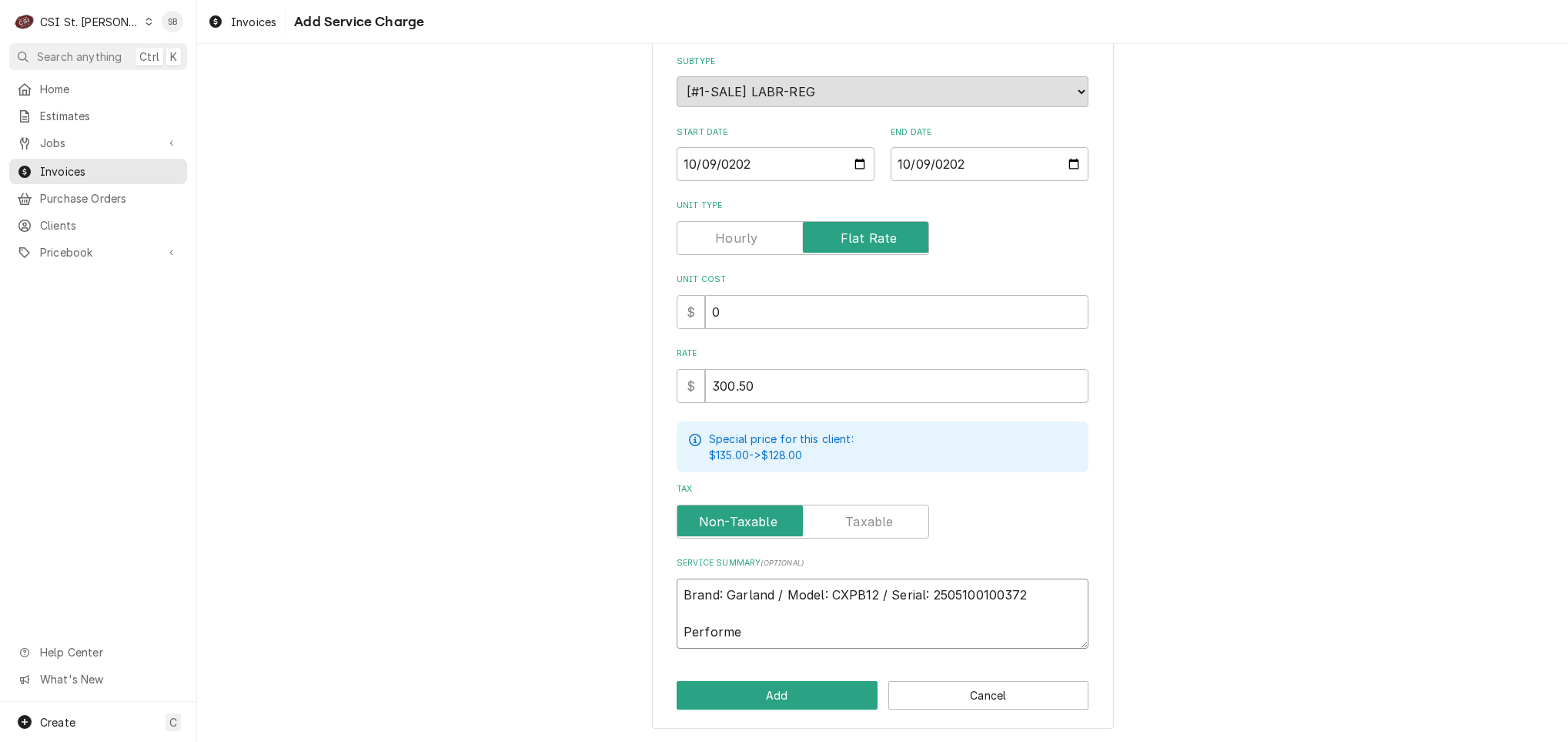
type textarea "x"
type textarea "Brand: Garland / Model: CXPB12 / Serial: 2505100100372 Performed"
type textarea "x"
type textarea "Brand: Garland / Model: CXPB12 / Serial: 2505100100372 Performed"
type textarea "x"
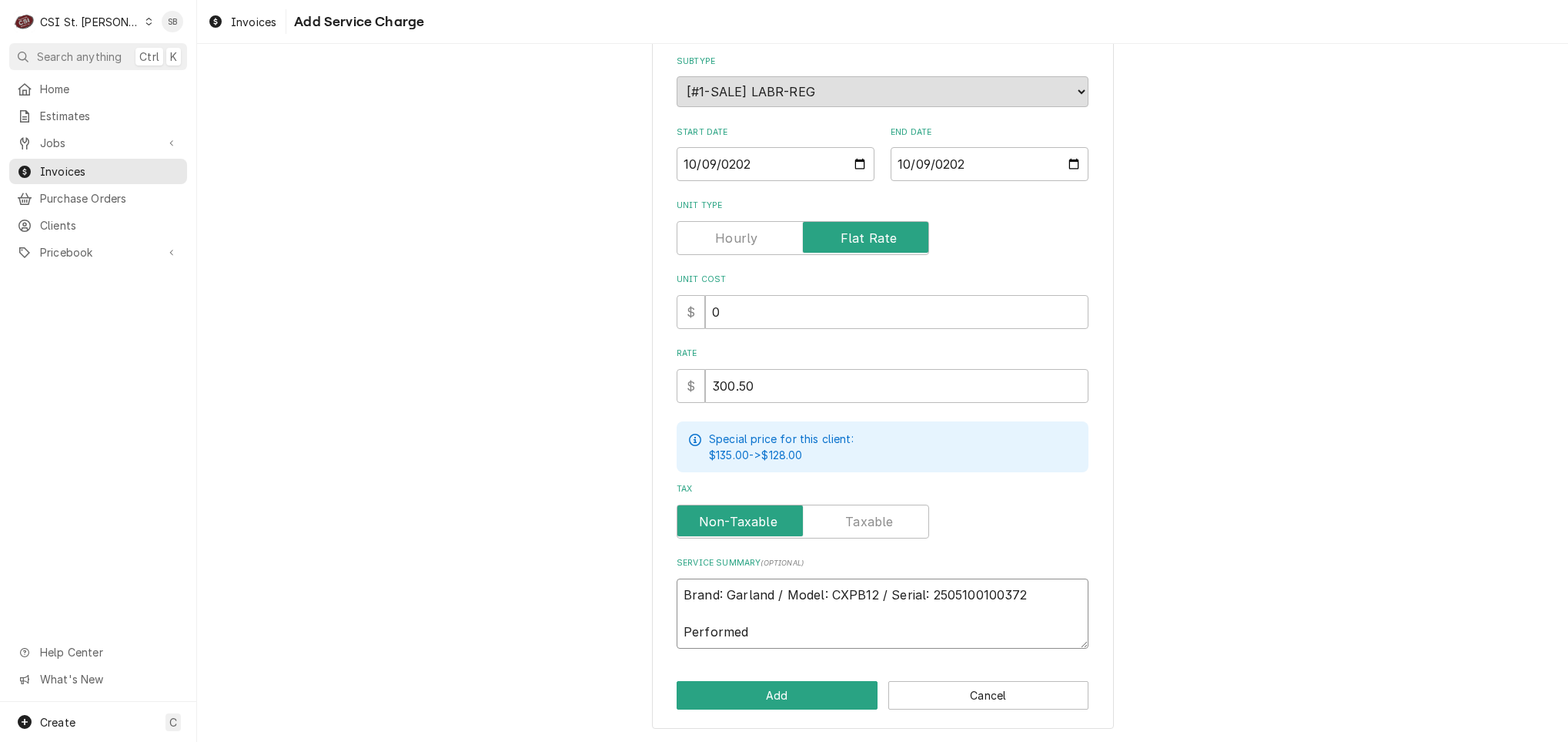
type textarea "Brand: Garland / Model: CXPB12 / Serial: 2505100100372 Performed s"
type textarea "x"
type textarea "Brand: Garland / Model: CXPB12 / Serial: 2505100100372 Performed st"
type textarea "x"
type textarea "Brand: Garland / Model: CXPB12 / Serial: 2505100100372 Performed sta"
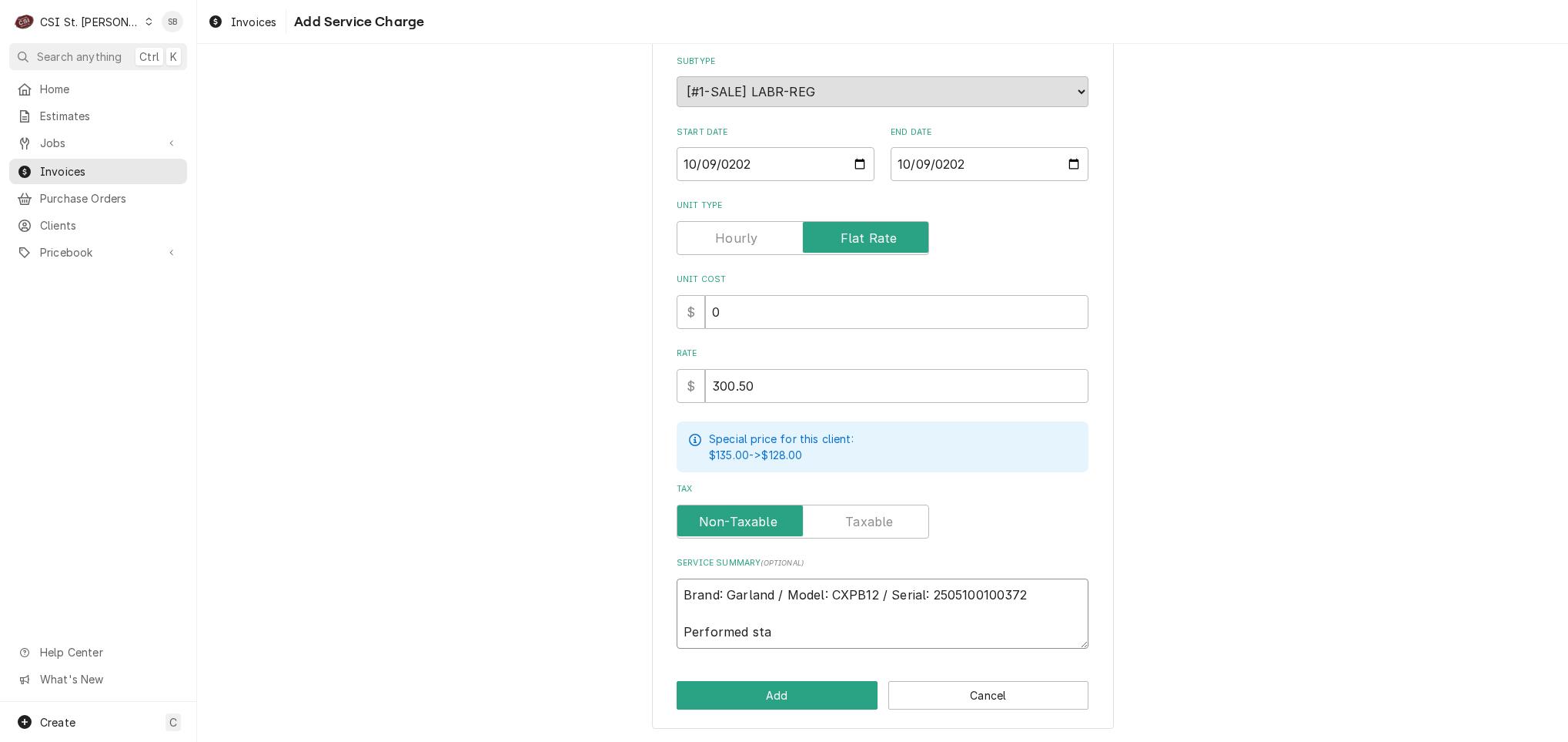
type textarea "x"
type textarea "Brand: Garland / Model: CXPB12 / Serial: 2505100100372 Performed star"
type textarea "x"
type textarea "Brand: Garland / Model: CXPB12 / Serial: 2505100100372 Performed start"
type textarea "x"
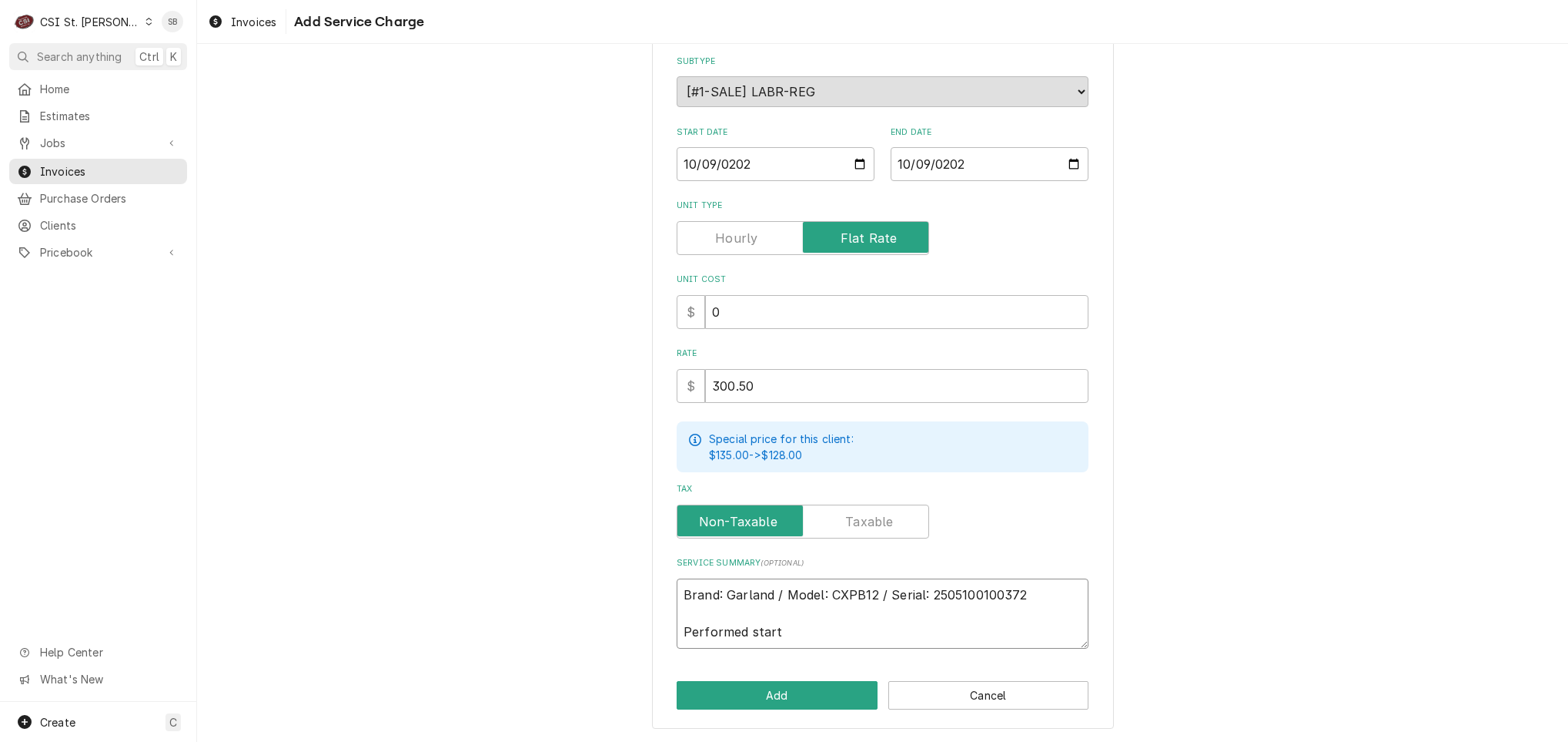
type textarea "Brand: Garland / Model: CXPB12 / Serial: 2505100100372 Performed start"
type textarea "x"
type textarea "Brand: Garland / Model: CXPB12 / Serial: 2505100100372 Performed start p"
type textarea "x"
type textarea "Brand: Garland / Model: CXPB12 / Serial: 2505100100372 Performed start"
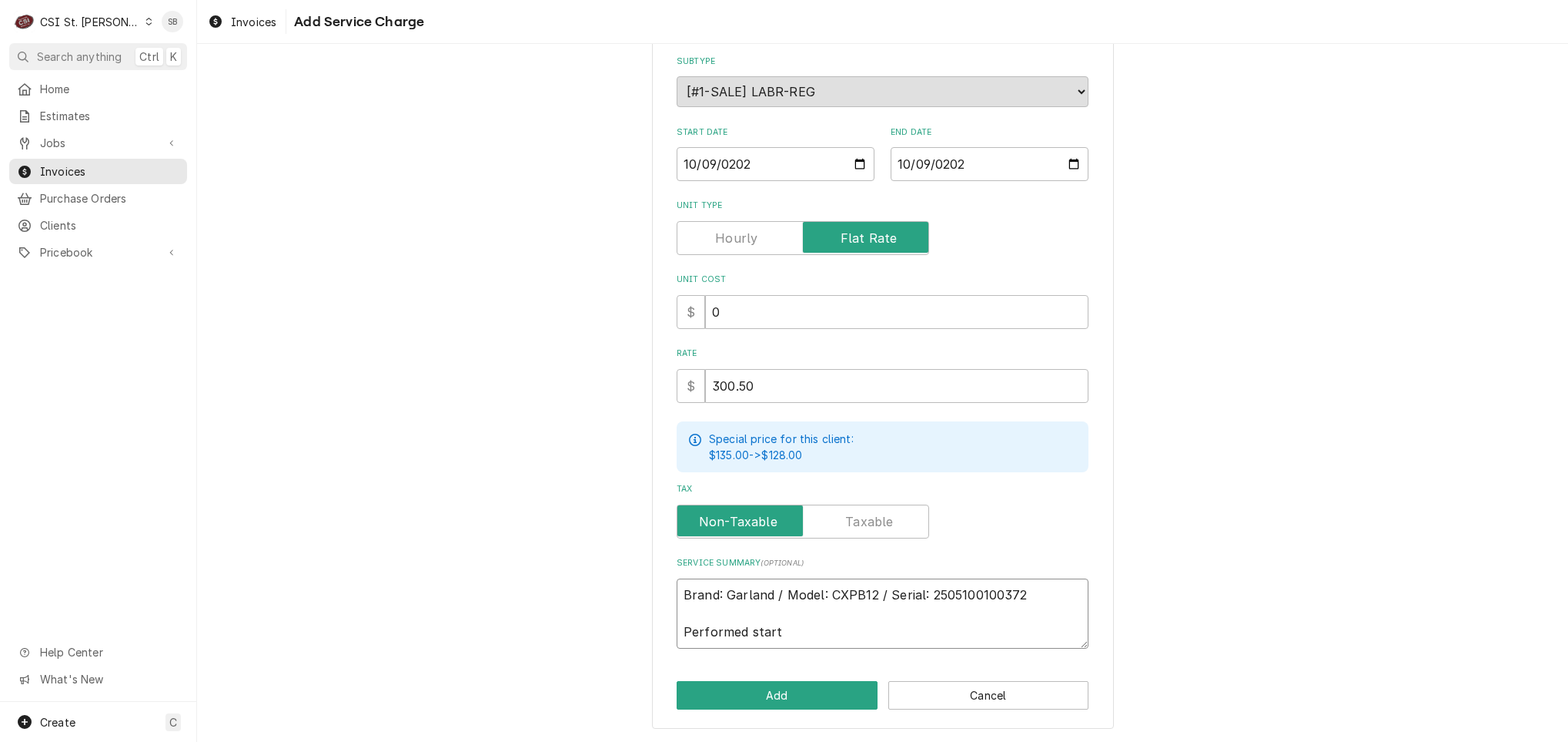
type textarea "x"
type textarea "Brand: Garland / Model: CXPB12 / Serial: 2505100100372 Performed start u"
type textarea "x"
type textarea "Brand: Garland / Model: CXPB12 / Serial: 2505100100372 Performed start up"
type textarea "x"
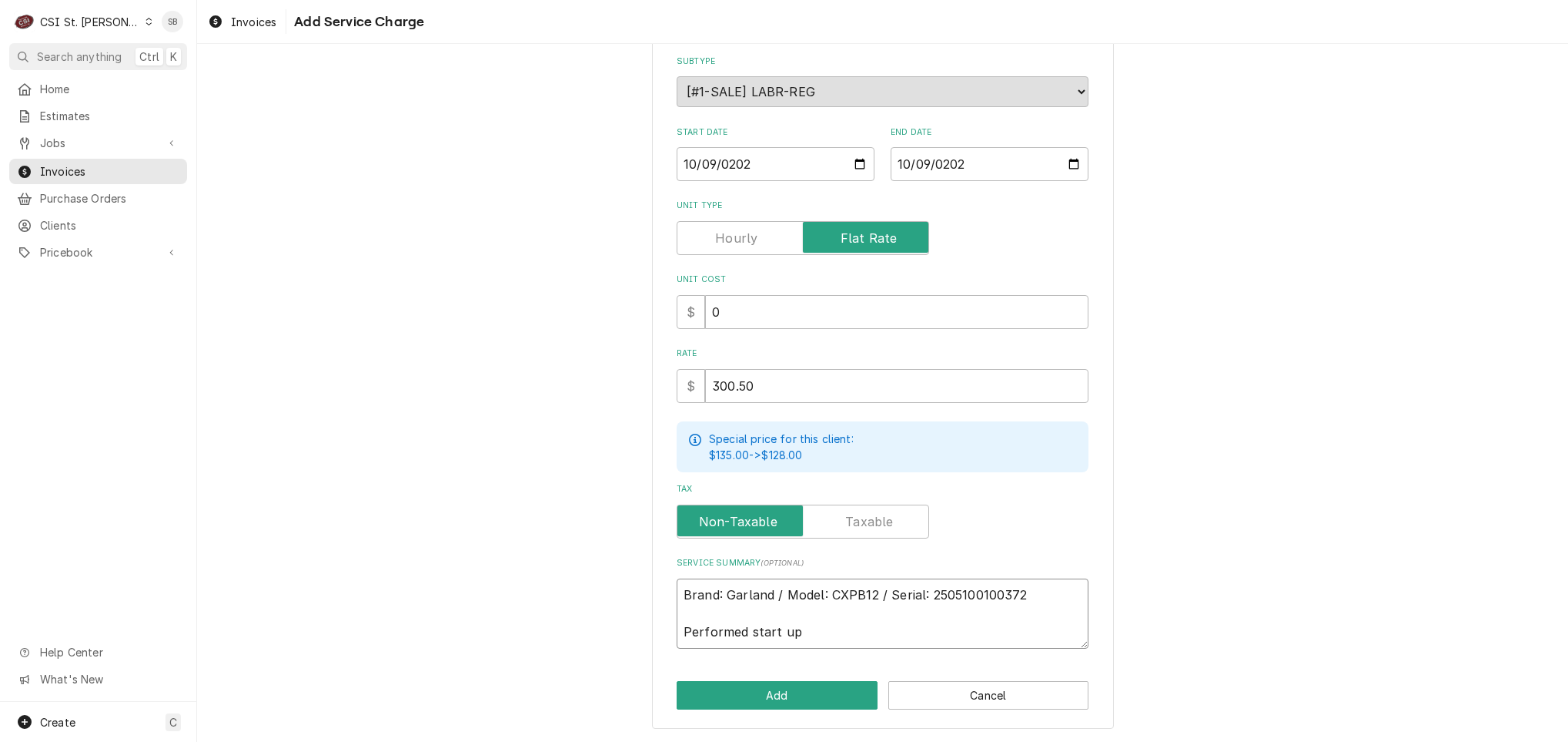
type textarea "Brand: Garland / Model: CXPB12 / Serial: 2505100100372 Performed start up"
type textarea "x"
type textarea "Brand: Garland / Model: CXPB12 / Serial: 2505100100372 Performed start up o"
type textarea "x"
type textarea "Brand: Garland / Model: CXPB12 / Serial: 2505100100372 Performed start up on"
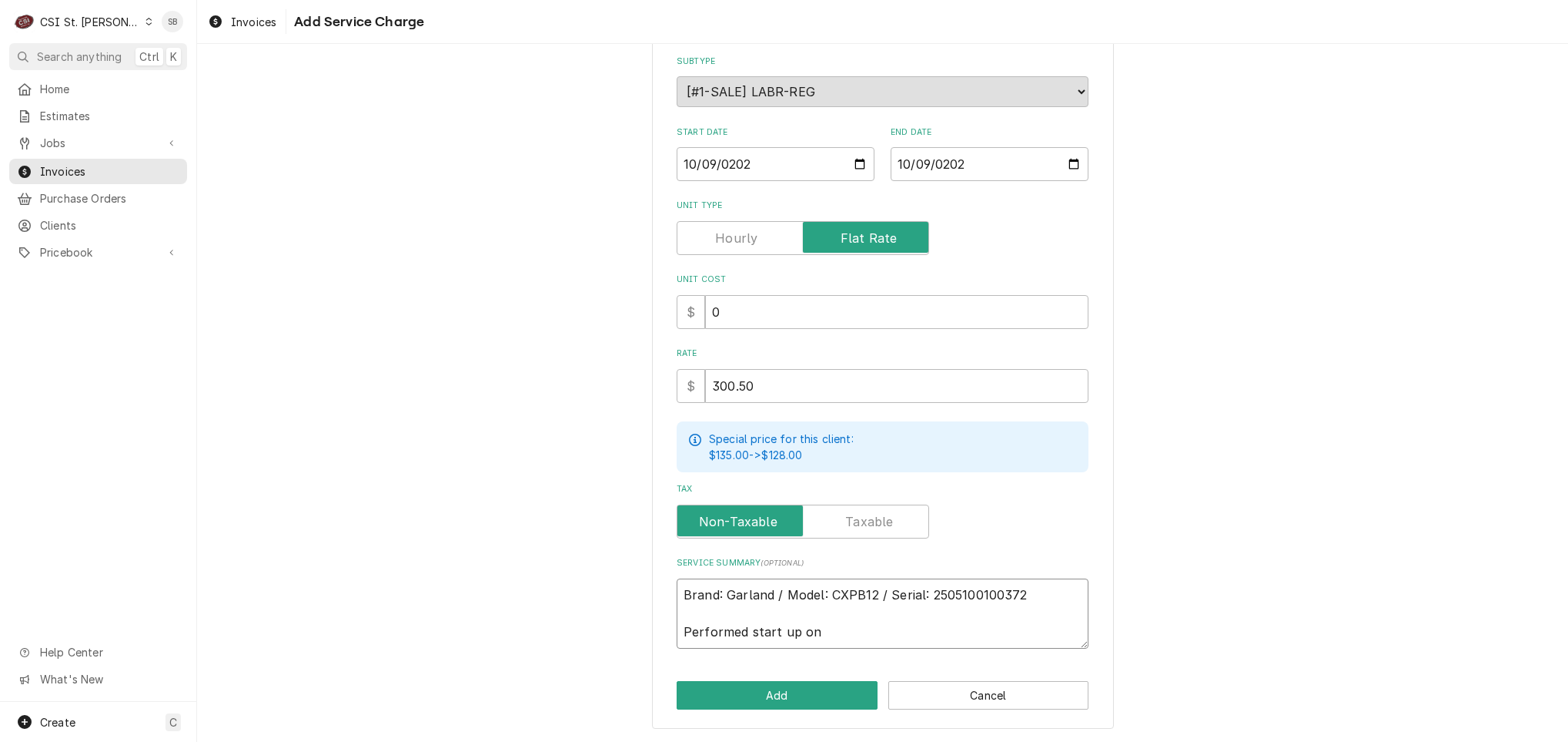
type textarea "x"
type textarea "Brand: Garland / Model: CXPB12 / Serial: 2505100100372 Performed start up on G"
type textarea "x"
type textarea "Brand: Garland / Model: CXPB12 / Serial: 2505100100372 Performed start up on Ga"
type textarea "x"
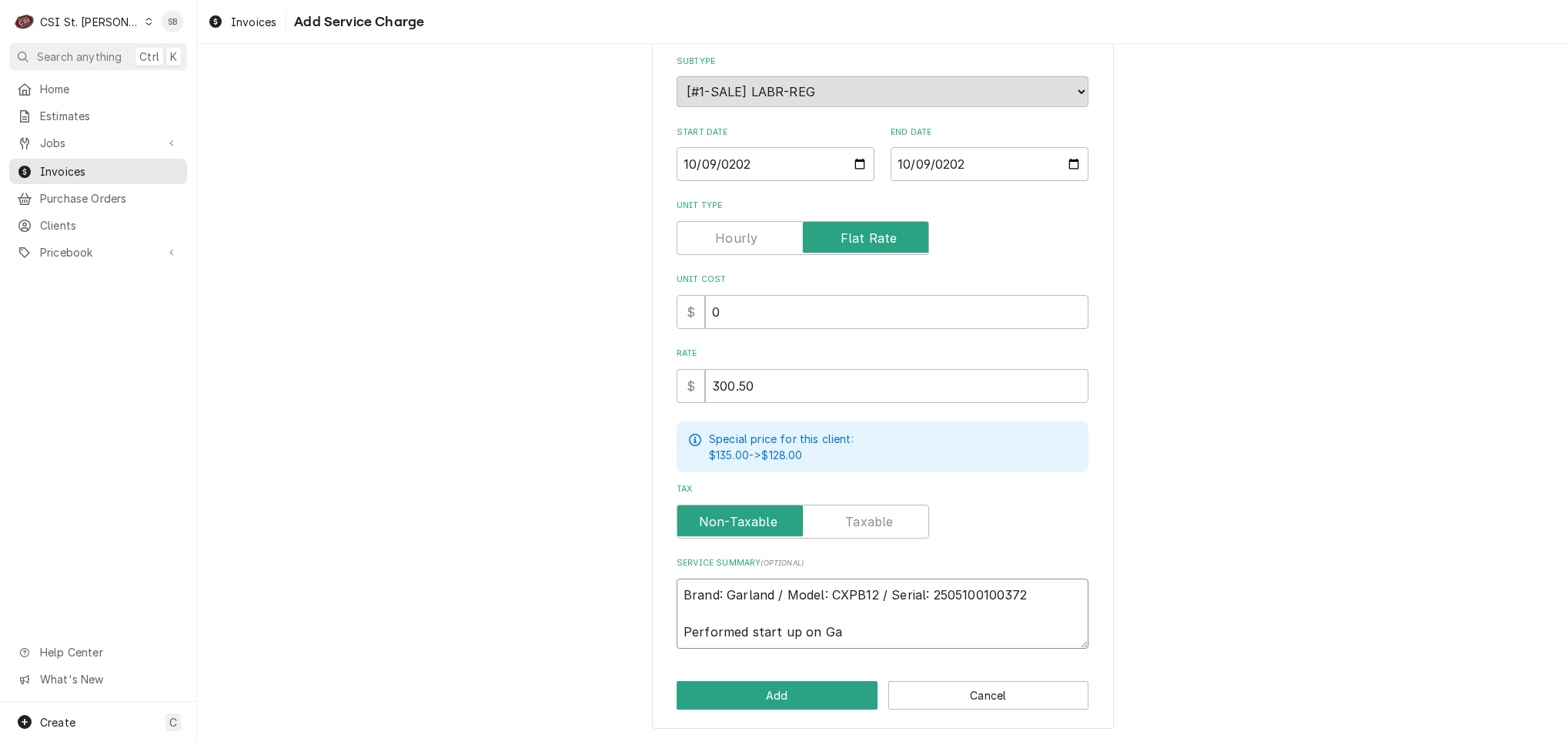
type textarea "Brand: Garland / Model: CXPB12 / Serial: 2505100100372 Performed start up on Gar"
type textarea "x"
type textarea "Brand: Garland / Model: CXPB12 / Serial: 2505100100372 Performed start up on Ga…"
type textarea "x"
type textarea "Brand: Garland / Model: CXPB12 / Serial: 2505100100372 Performed start up on Ga…"
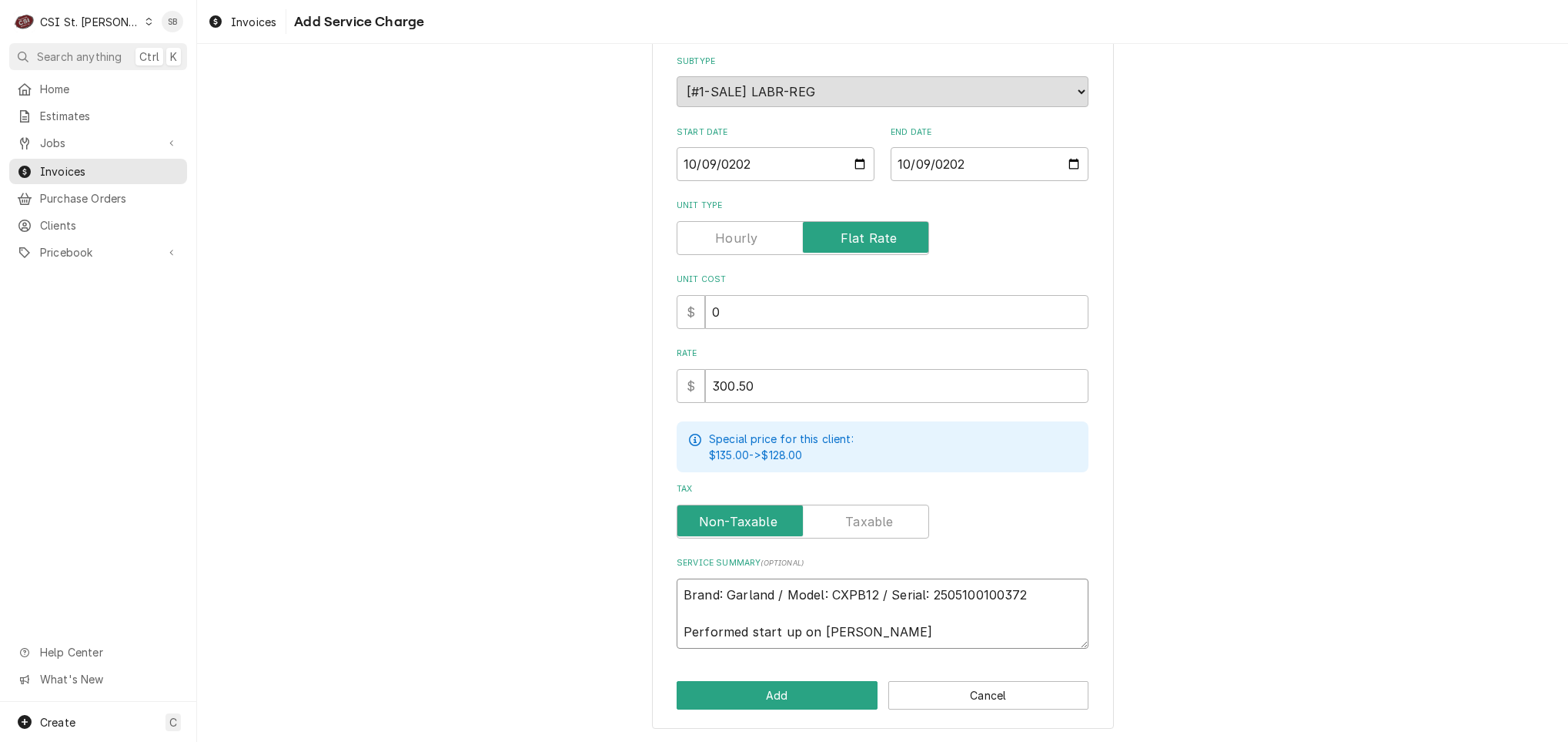
type textarea "x"
type textarea "Brand: Garland / Model: CXPB12 / Serial: 2505100100372 Performed start up on Ga…"
type textarea "x"
type textarea "Brand: Garland / Model: CXPB12 / Serial: 2505100100372 Performed start up on Ga…"
type textarea "x"
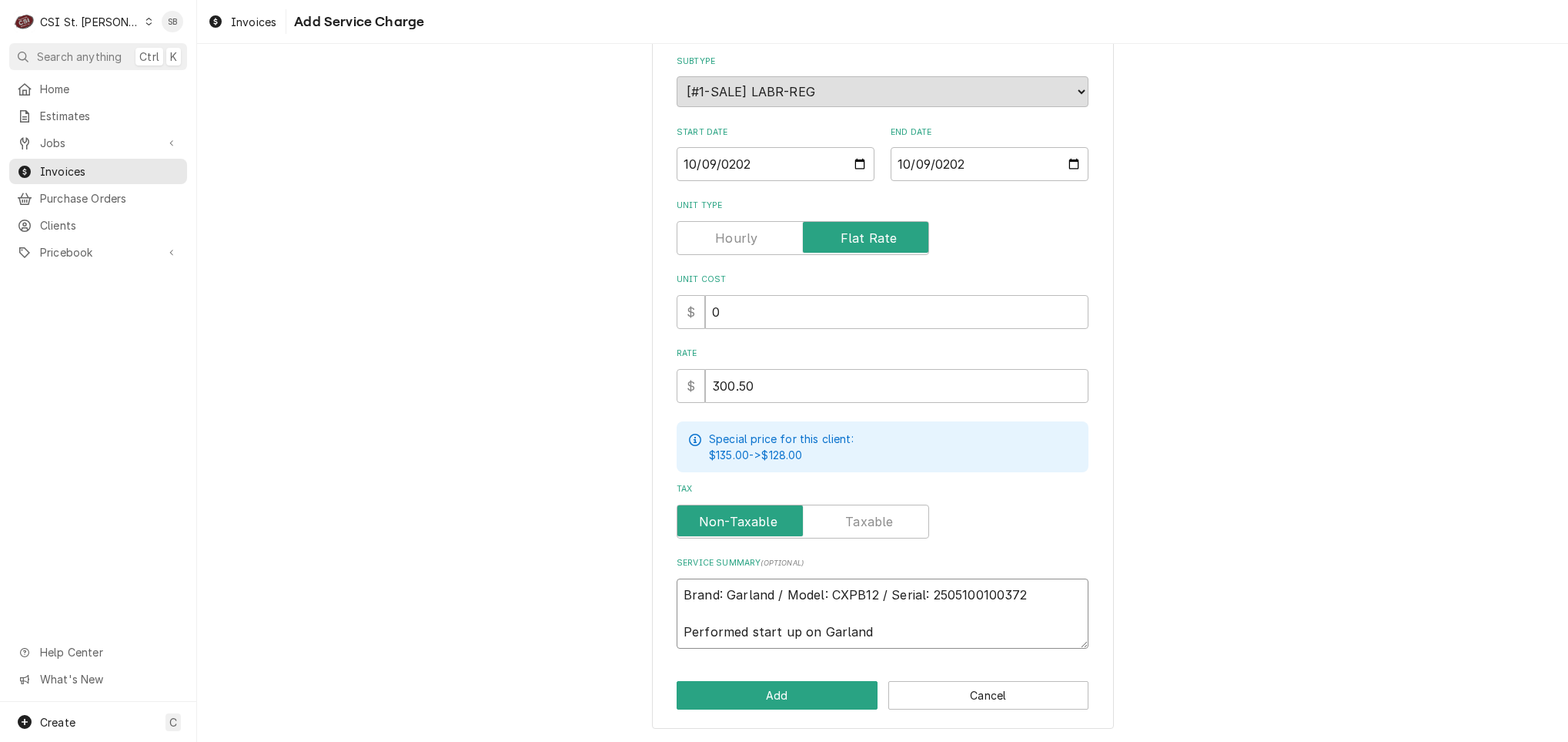
type textarea "Brand: Garland / Model: CXPB12 / Serial: 2505100100372 Performed start up on Ga…"
type textarea "x"
type textarea "Brand: Garland / Model: CXPB12 / Serial: 2505100100372 Performed start up on Ga…"
type textarea "x"
type textarea "Brand: Garland / Model: CXPB12 / Serial: 2505100100372 Performed start up on Ga…"
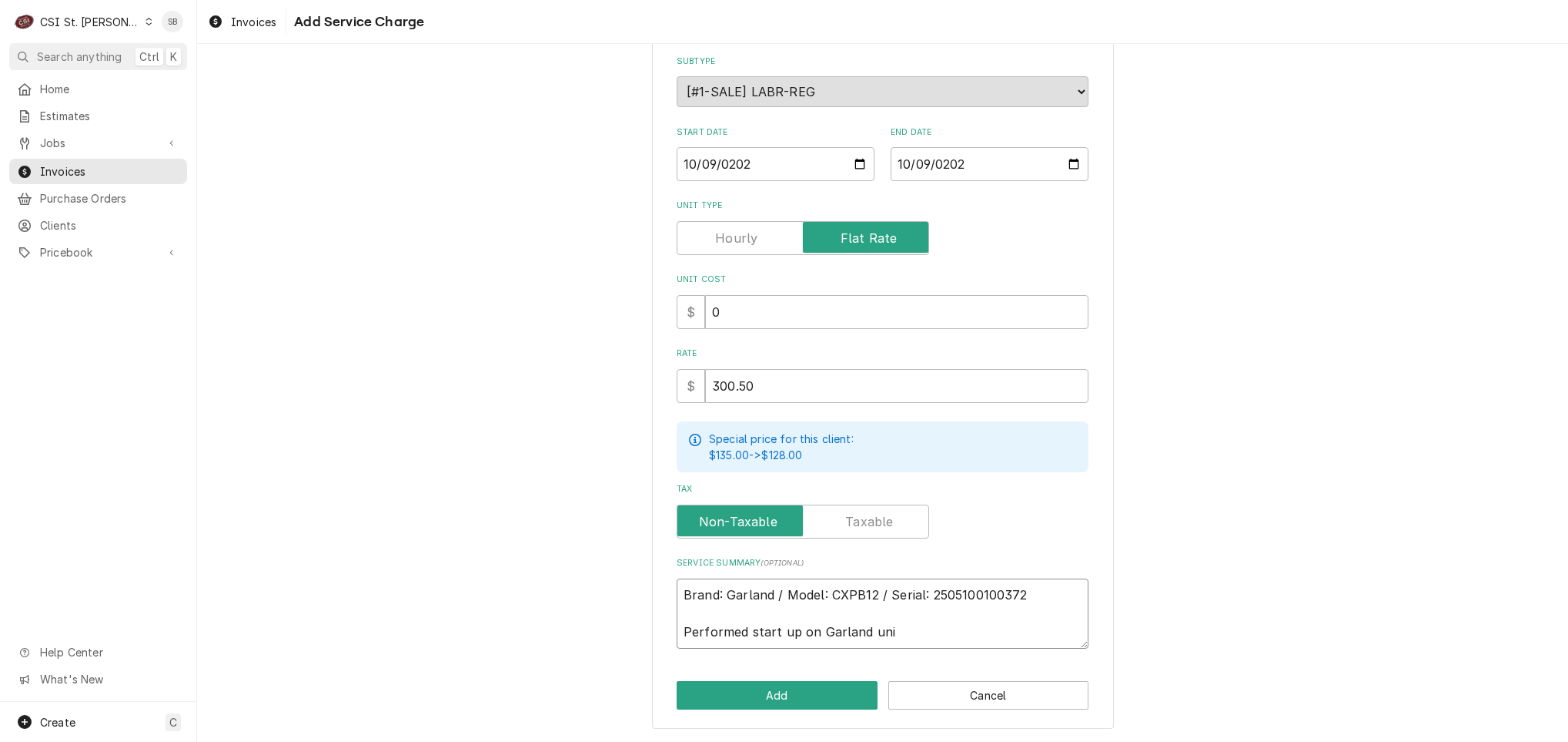
type textarea "x"
type textarea "Brand: Garland / Model: CXPB12 / Serial: 2505100100372 Performed start up on Ga…"
type textarea "x"
type textarea "Brand: Garland / Model: CXPB12 / Serial: 2505100100372 Performed start up on Ga…"
type textarea "x"
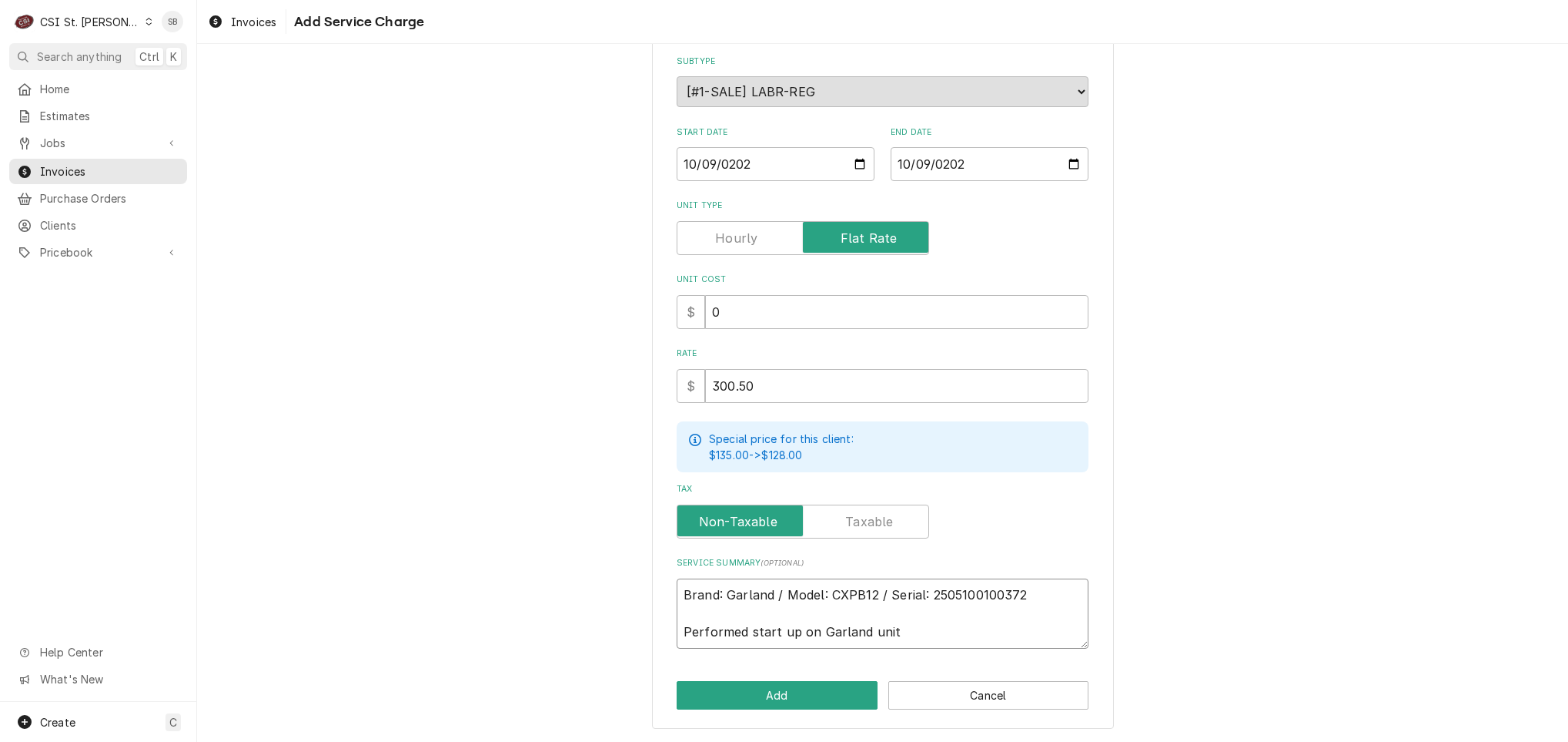
type textarea "Brand: Garland / Model: CXPB12 / Serial: 2505100100372 Performed start up on Ga…"
type textarea "x"
type textarea "Brand: Garland / Model: CXPB12 / Serial: 2505100100372 Performed start up on Ga…"
type textarea "x"
type textarea "Brand: Garland / Model: CXPB12 / Serial: 2505100100372 Performed start up on Ga…"
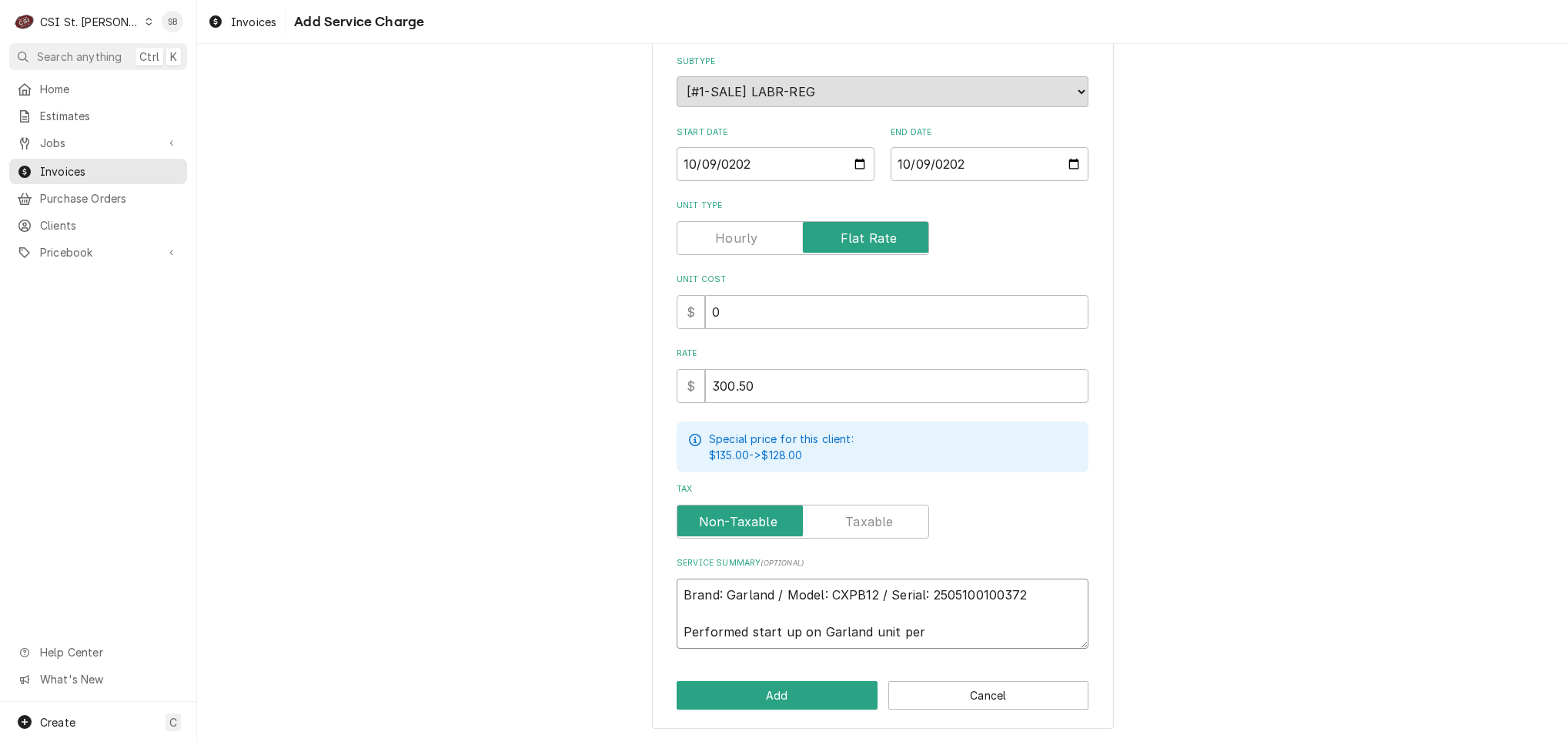
type textarea "x"
type textarea "Brand: Garland / Model: CXPB12 / Serial: 2505100100372 Performed start up on Ga…"
type textarea "x"
type textarea "Brand: Garland / Model: CXPB12 / Serial: 2505100100372 Performed start up on Ga…"
type textarea "x"
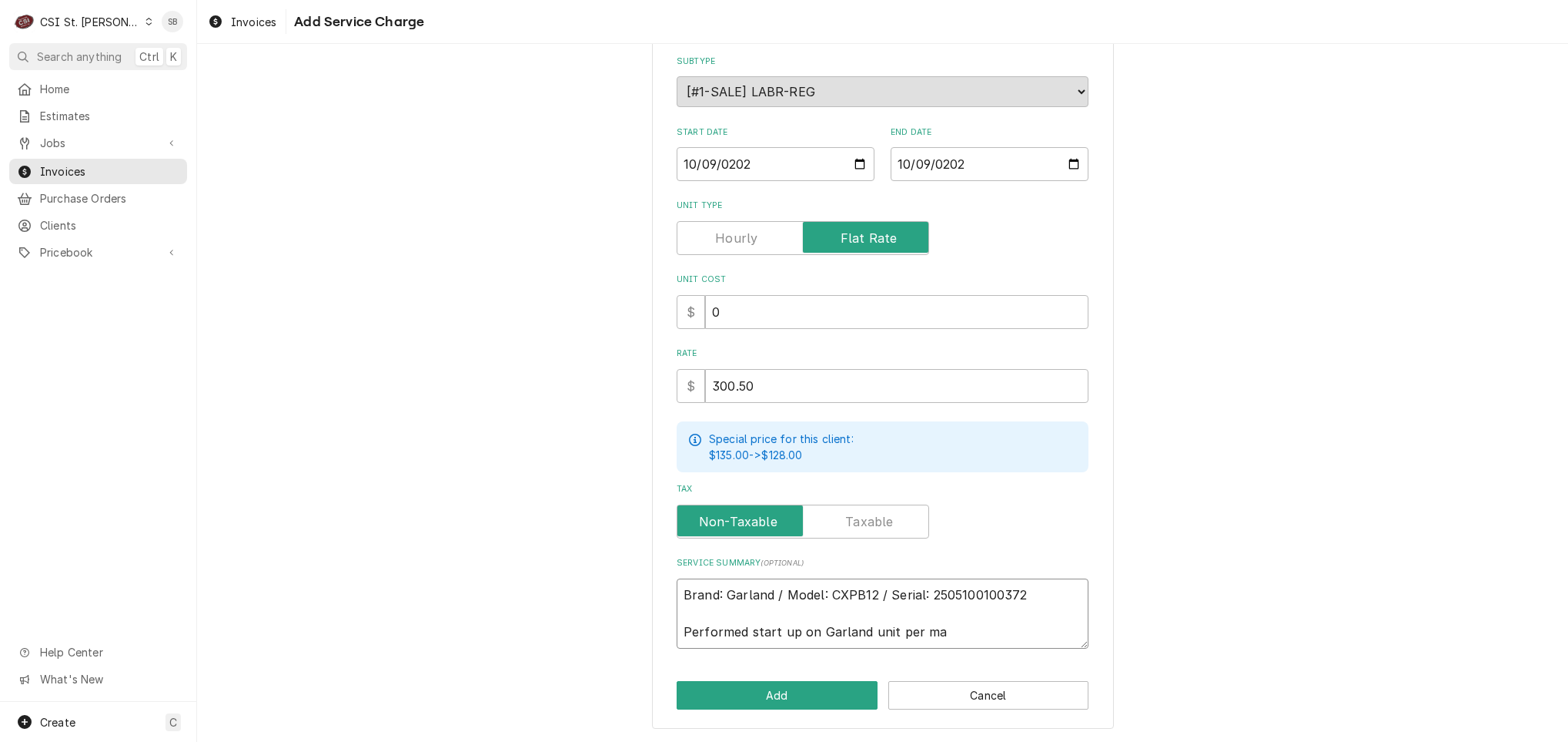
type textarea "Brand: Garland / Model: CXPB12 / Serial: 2505100100372 Performed start up on Ga…"
type textarea "x"
type textarea "Brand: Garland / Model: CXPB12 / Serial: 2505100100372 Performed start up on Ga…"
type textarea "x"
type textarea "Brand: Garland / Model: CXPB12 / Serial: 2505100100372 Performed start up on Ga…"
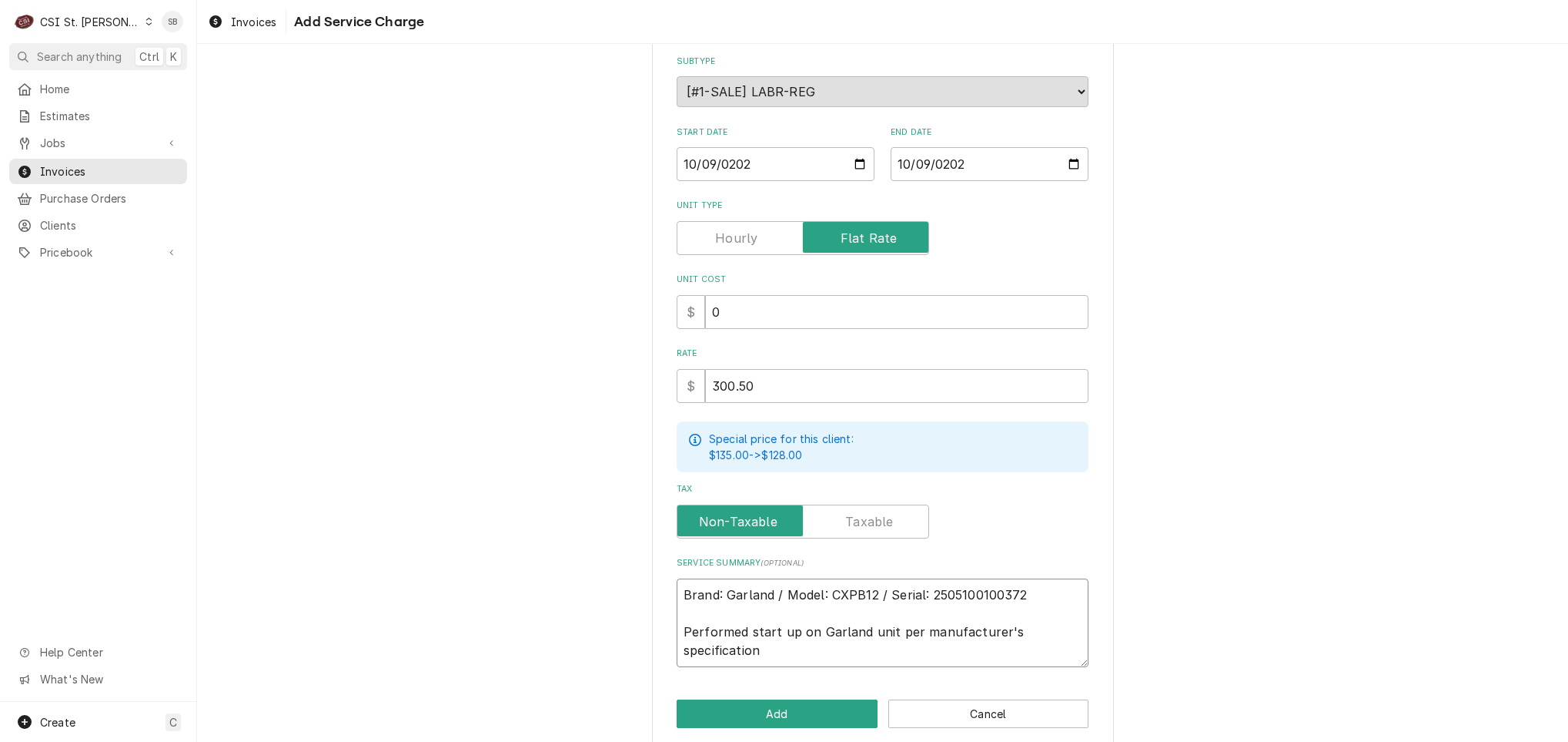
scroll to position [190, 0]
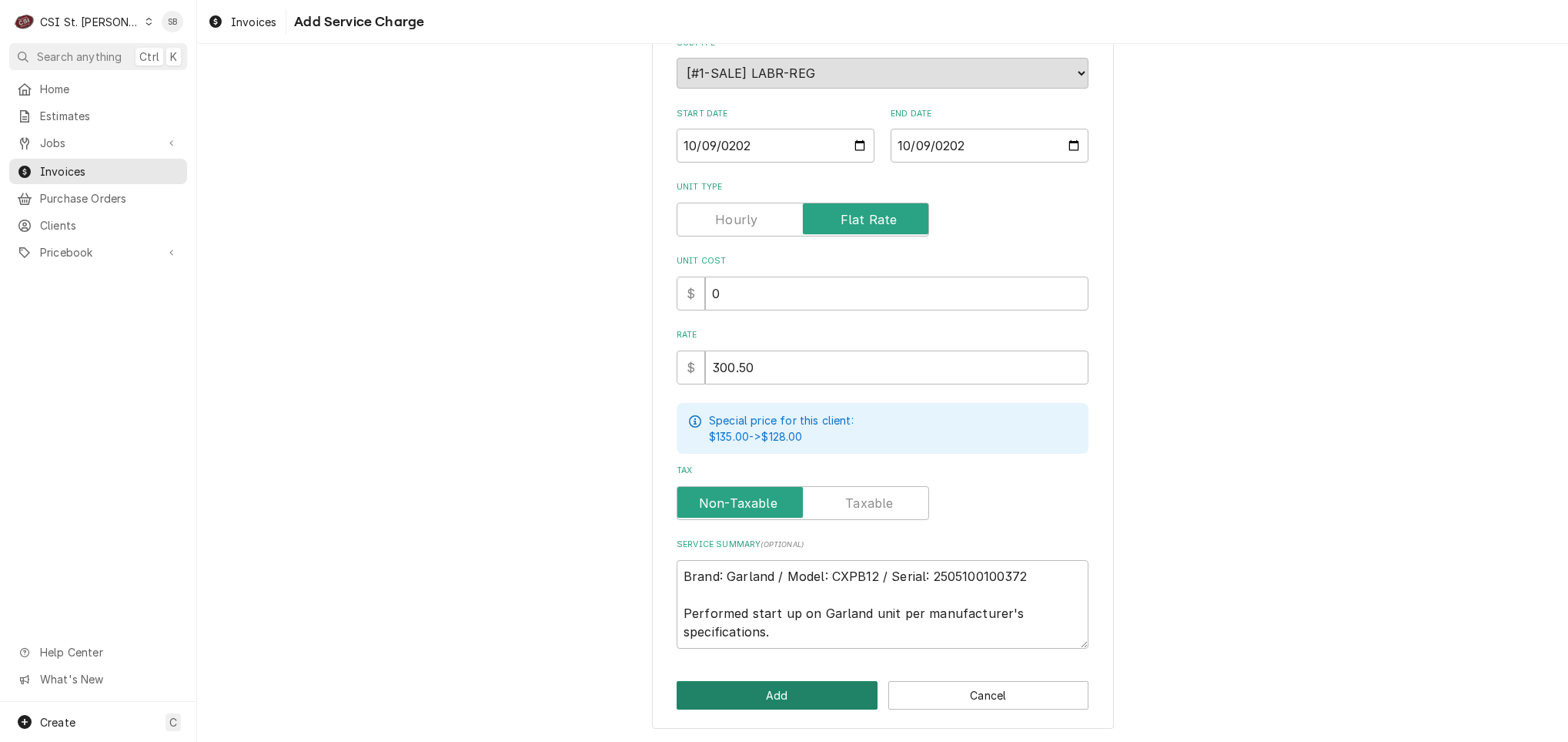
click at [805, 687] on button "Add" at bounding box center [777, 695] width 201 height 29
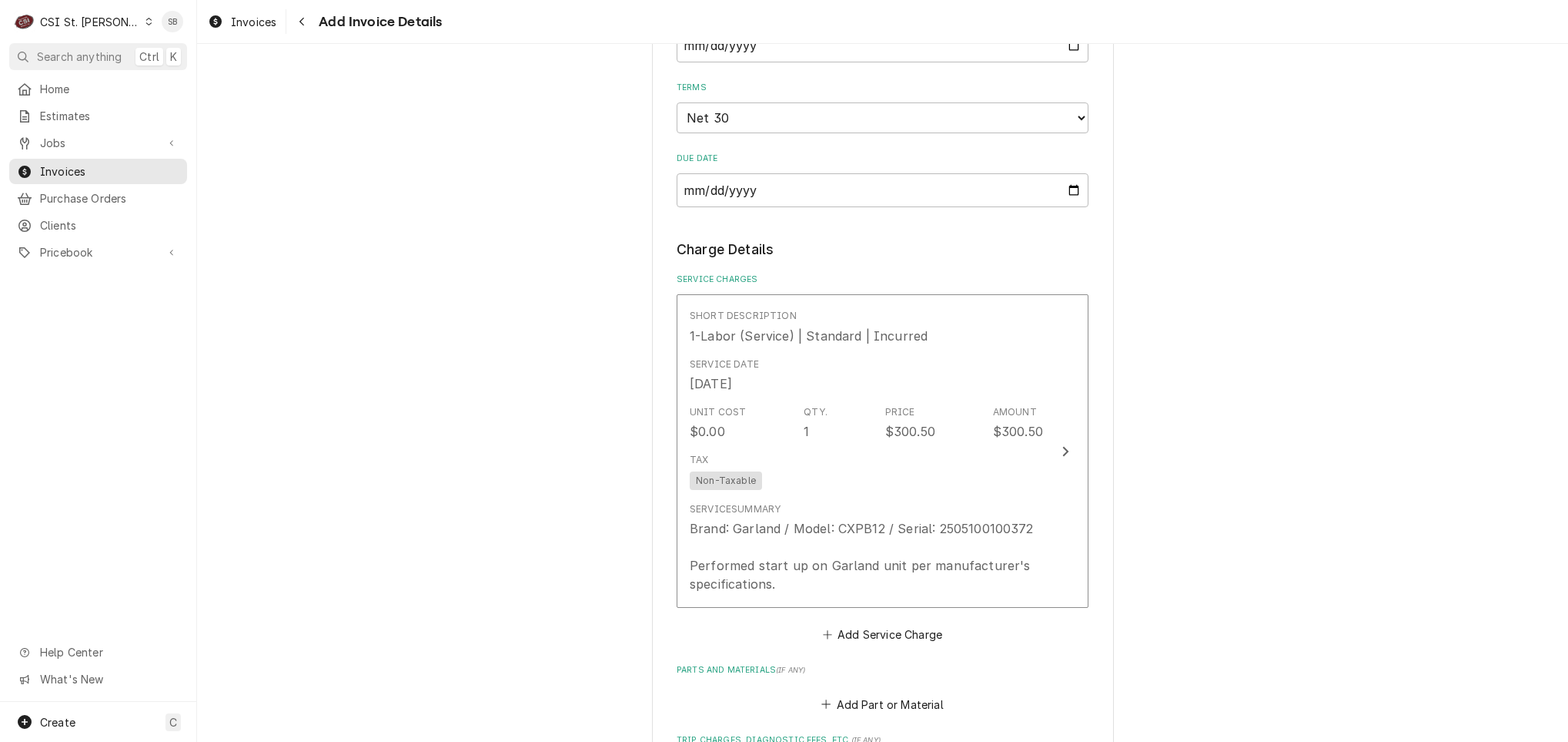
scroll to position [1027, 0]
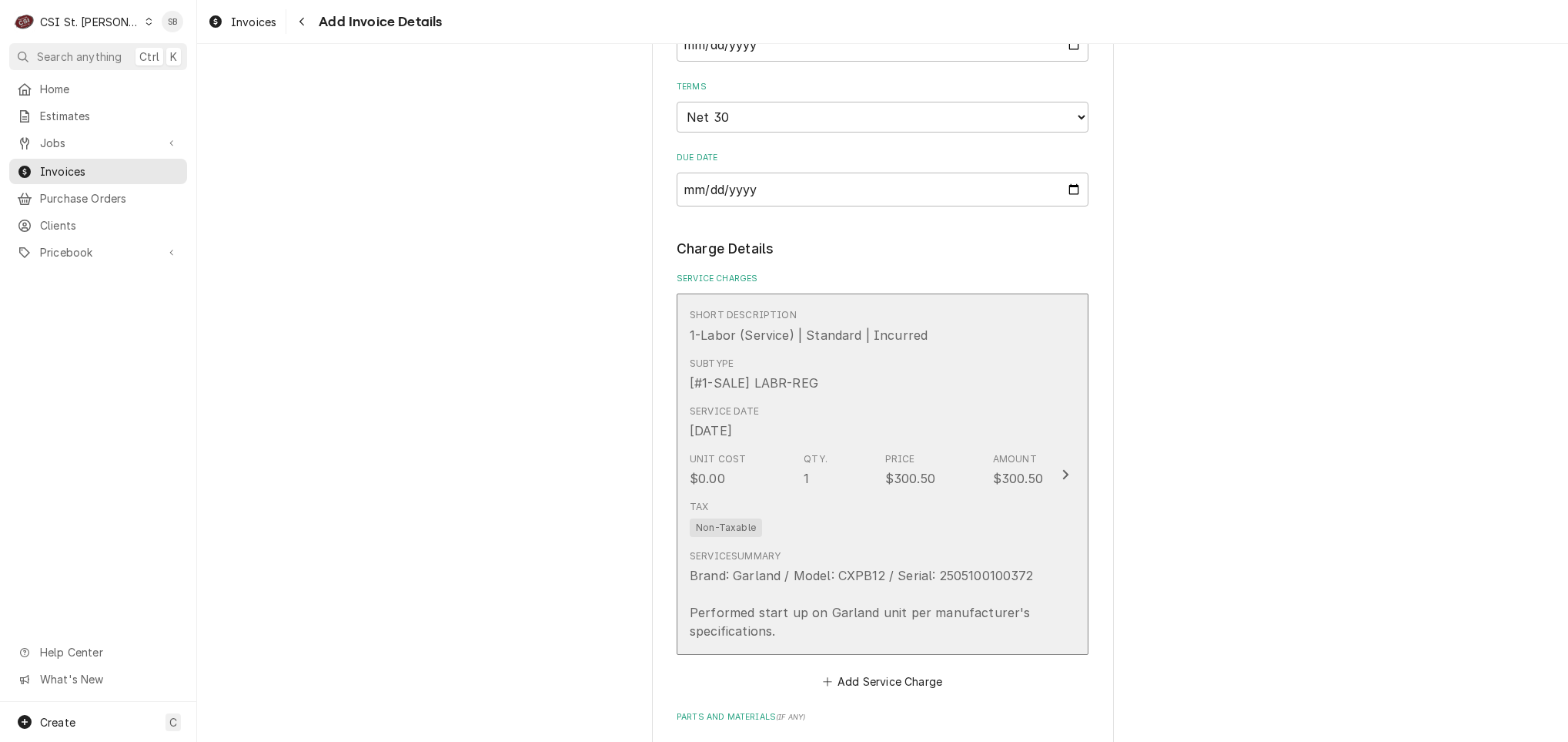
click at [868, 298] on button "Short Description 1-Labor (Service) | Standard | Incurred Subtype [#1-SALE] LAB…" at bounding box center [882, 474] width 412 height 362
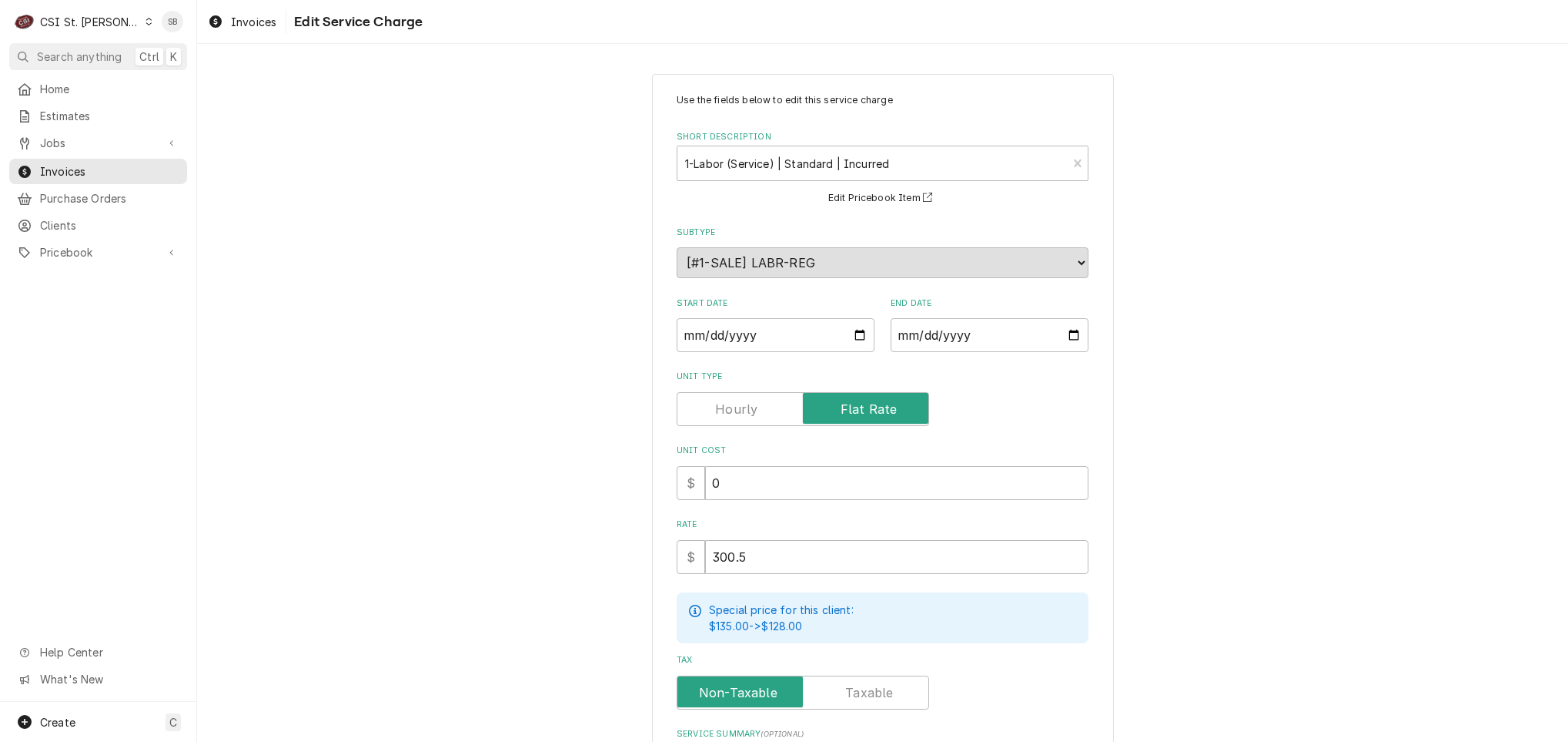
scroll to position [229, 0]
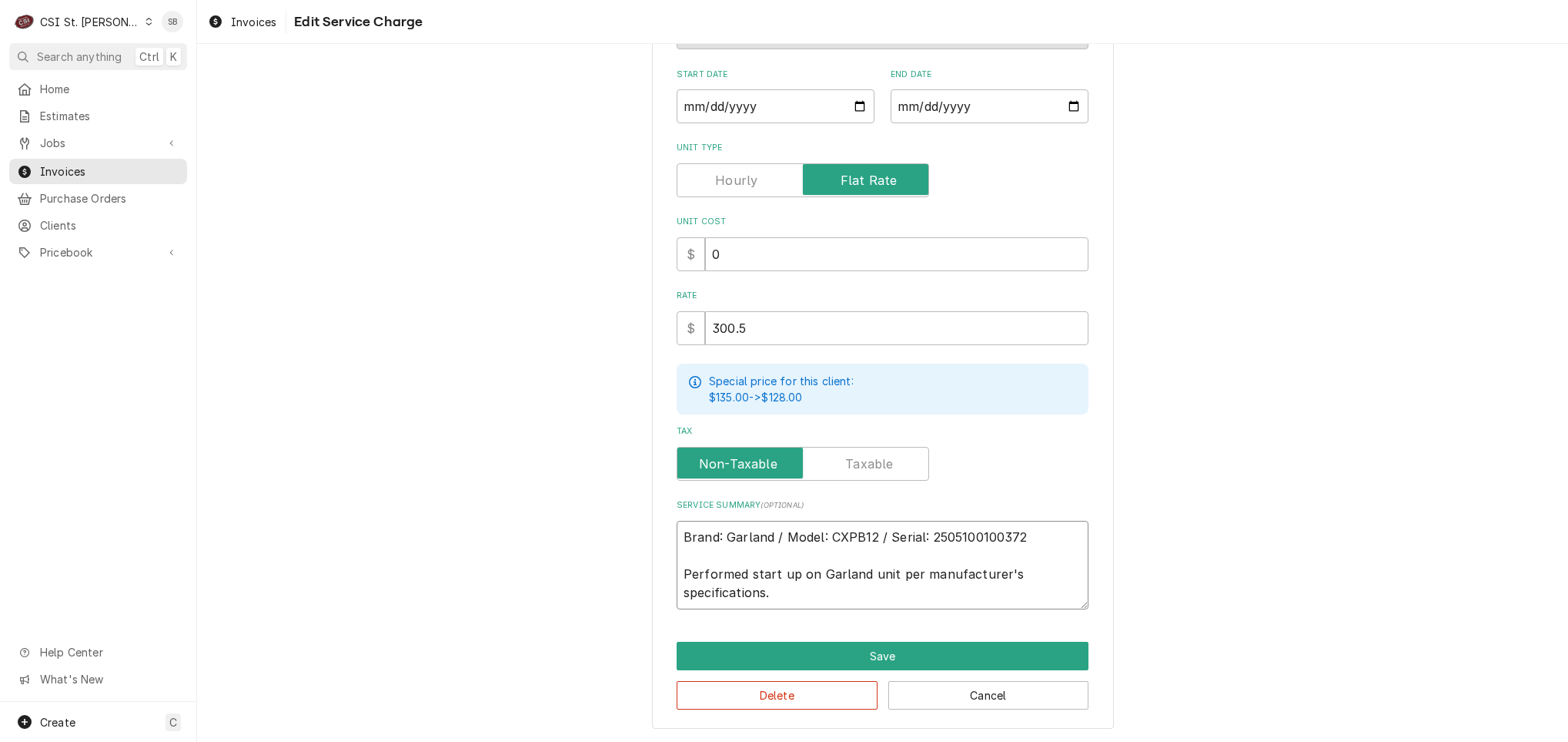
click at [1059, 543] on textarea "Brand: Garland / Model: CXPB12 / Serial: 2505100100372 Performed start up on Ga…" at bounding box center [882, 565] width 412 height 89
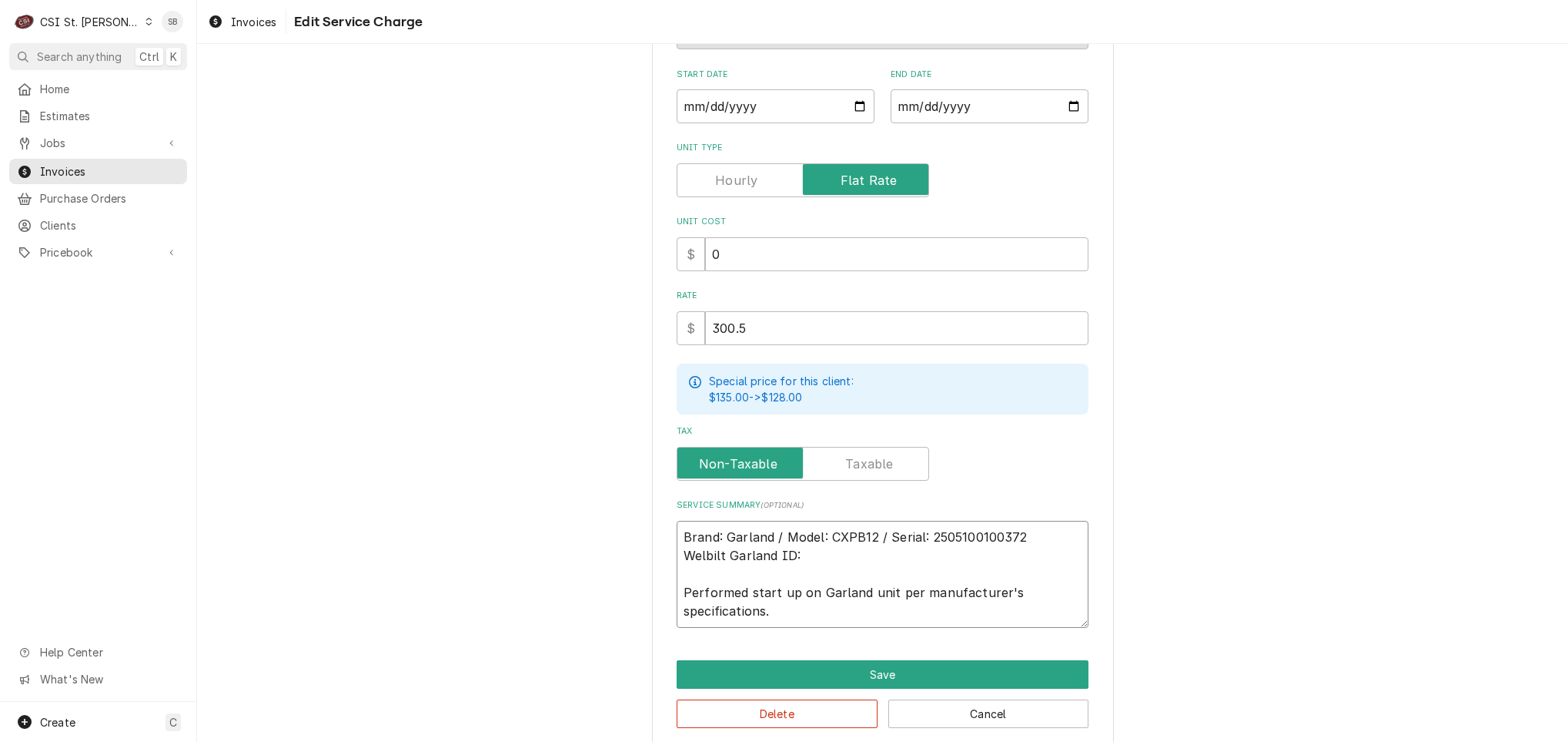
paste textarea "CA313184"
click at [768, 677] on button "Save" at bounding box center [882, 674] width 412 height 29
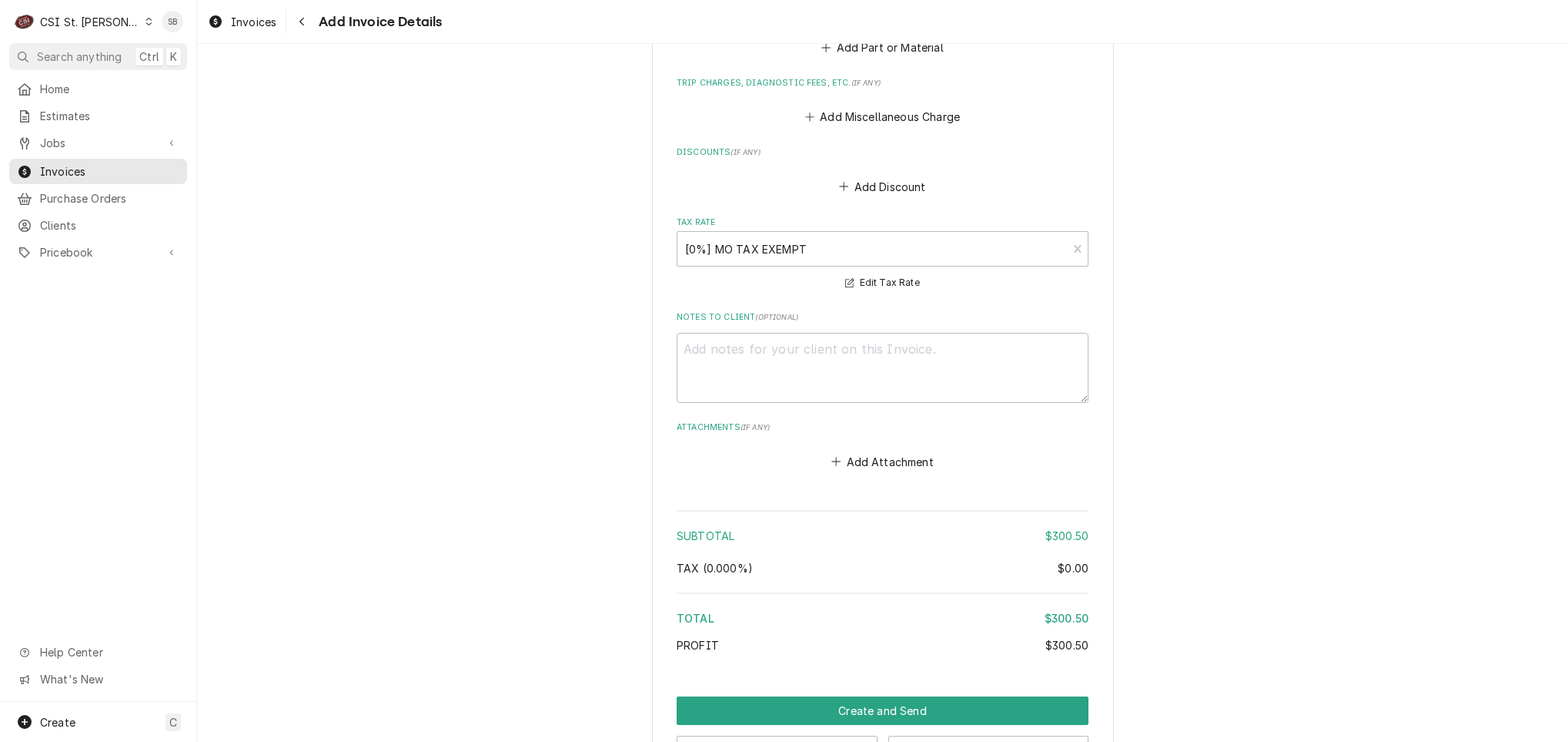
scroll to position [1808, 0]
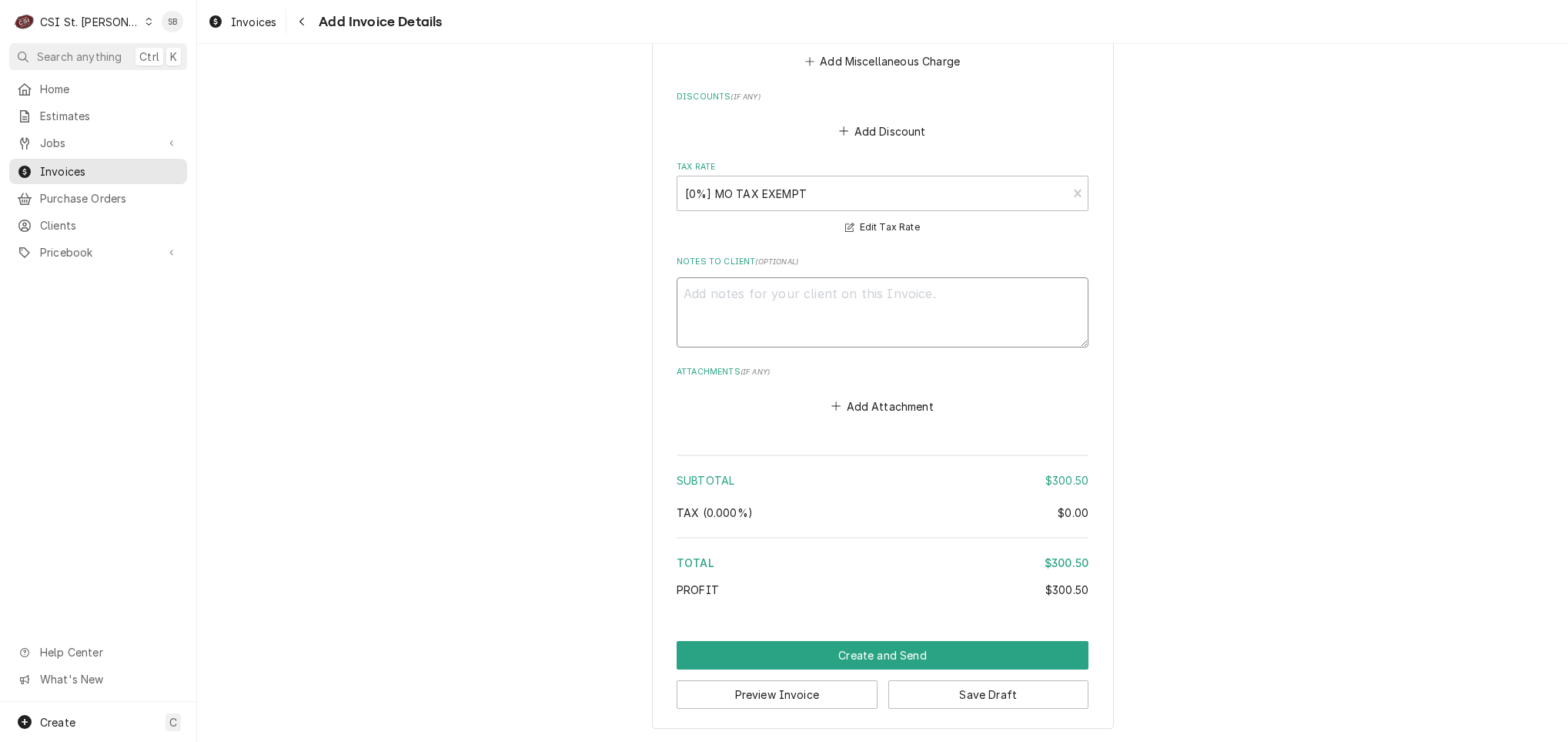
click at [785, 319] on textarea "Notes to Client ( optional )" at bounding box center [882, 313] width 412 height 70
click at [1031, 277] on textarea "Other start up, performed same day, is on invoice 404497" at bounding box center [882, 313] width 412 height 70
drag, startPoint x: 1031, startPoint y: 275, endPoint x: 503, endPoint y: 253, distance: 528.5
click at [992, 689] on button "Save Draft" at bounding box center [989, 695] width 201 height 29
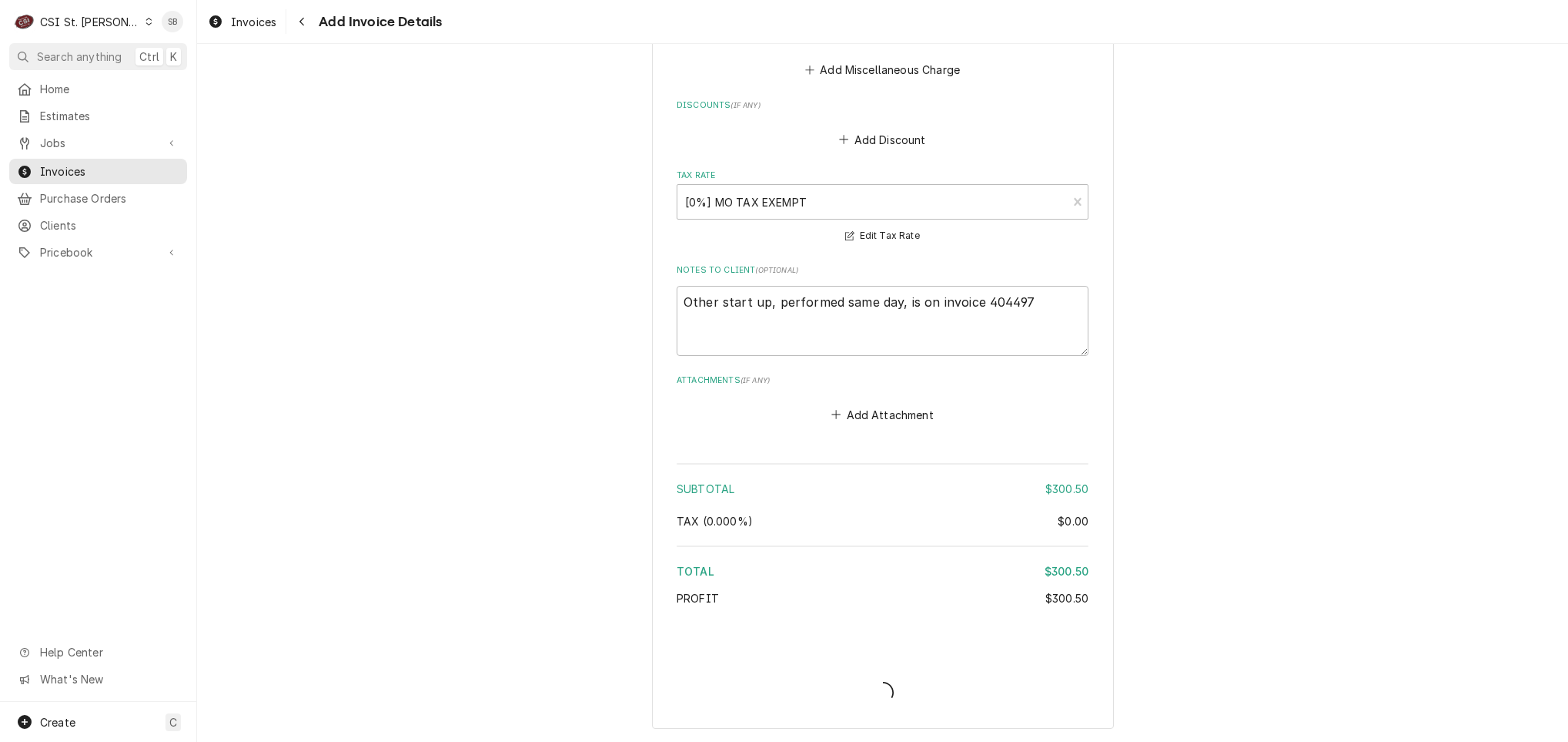
scroll to position [1798, 0]
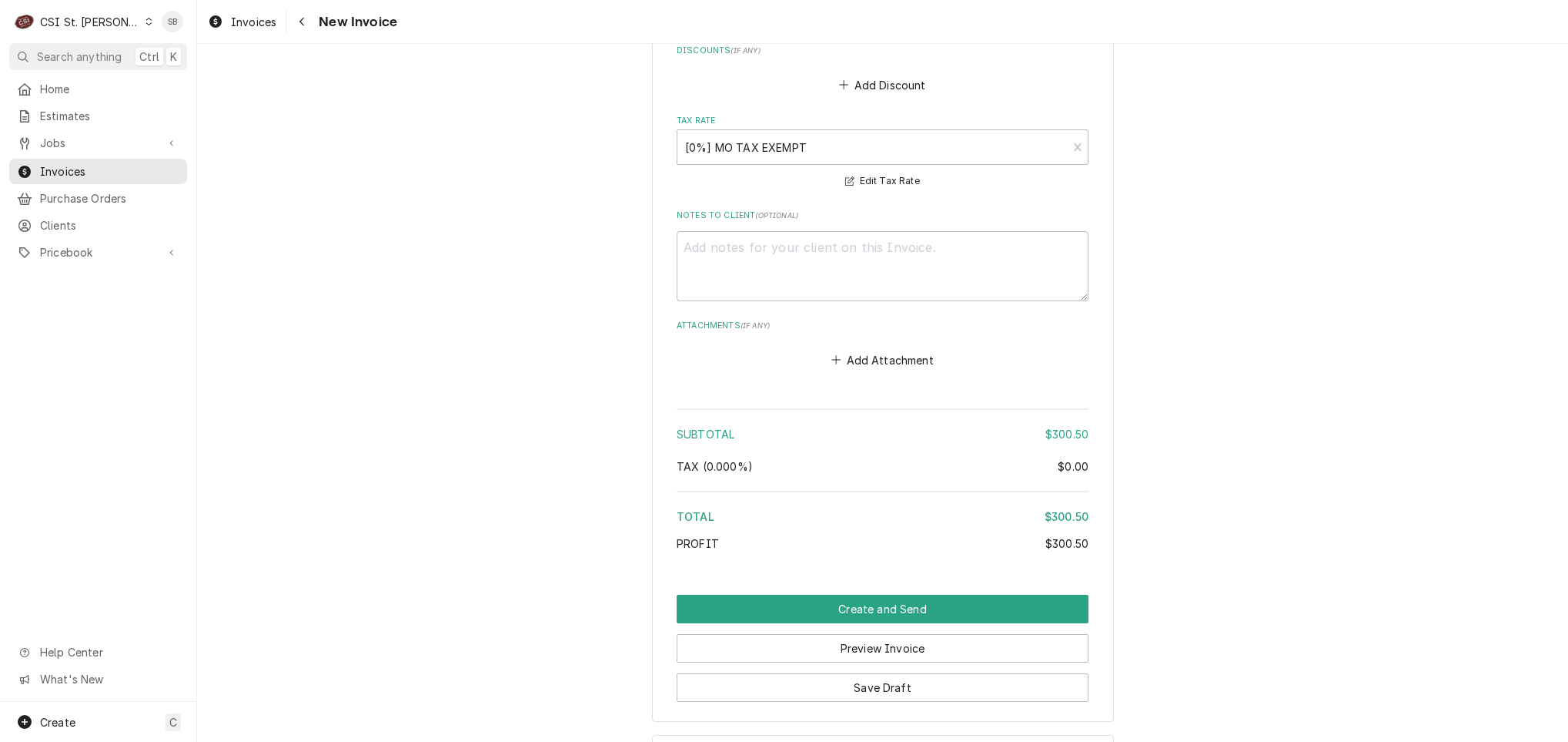
scroll to position [2116, 0]
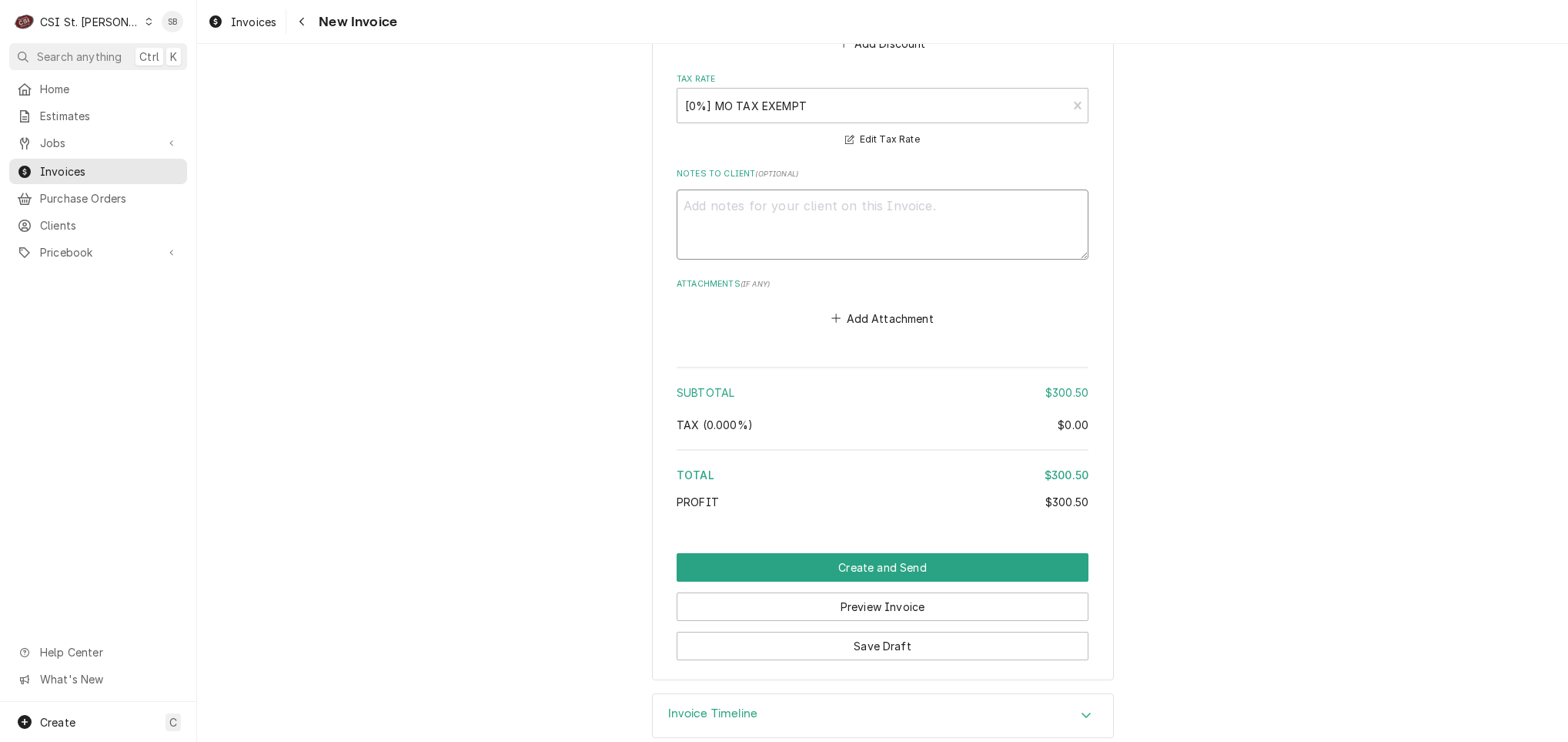
paste textarea "Other start up, performed same day, is on invoice 404497"
type textarea "x"
type textarea "Other start up, performed same day, is on invoice 404497"
type textarea "x"
type textarea "Other start up, performed same day, is on invoice 40449"
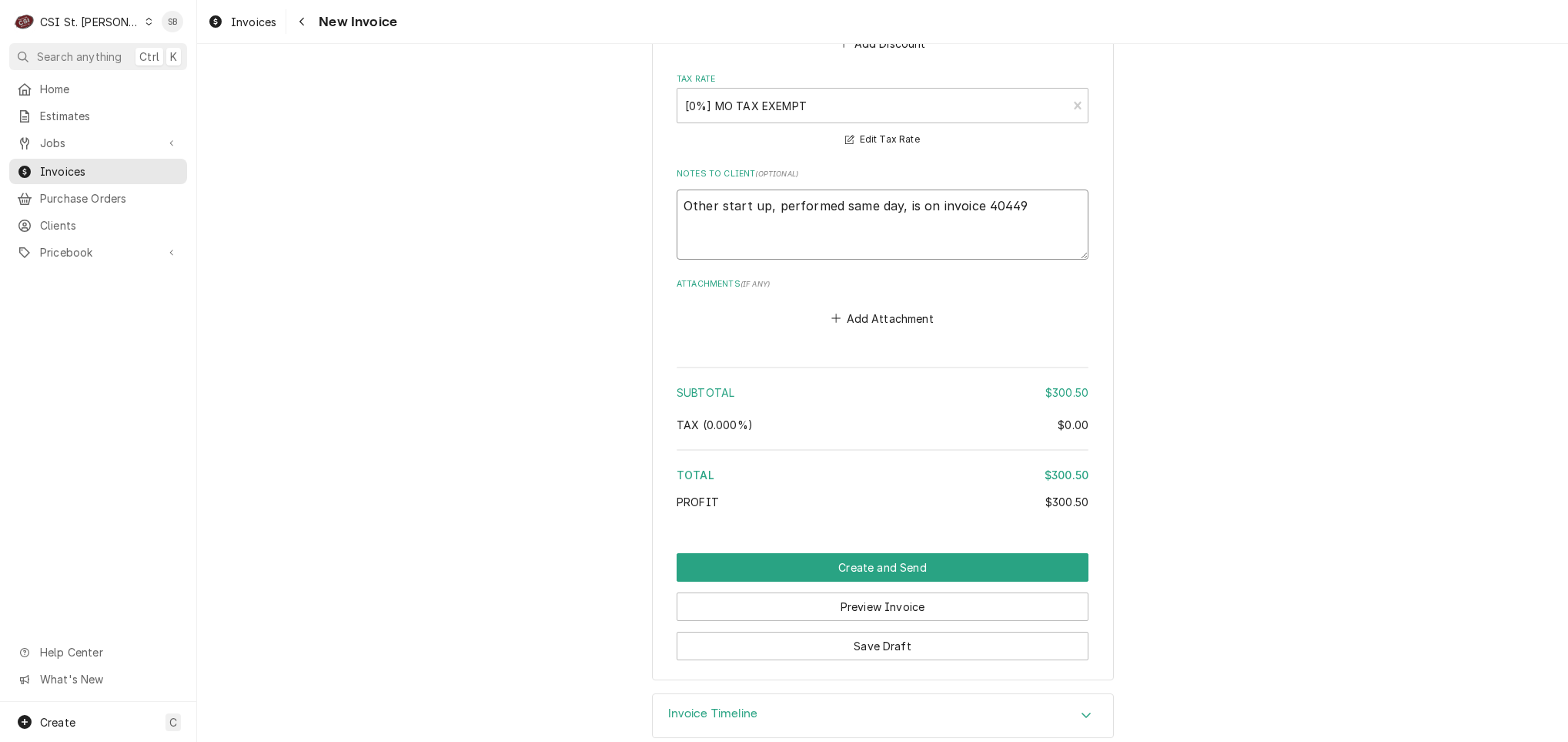
type textarea "x"
type textarea "Other start up, performed same day, is on invoice 4044"
type textarea "x"
type textarea "Other start up, performed same day, is on invoice 404"
type textarea "x"
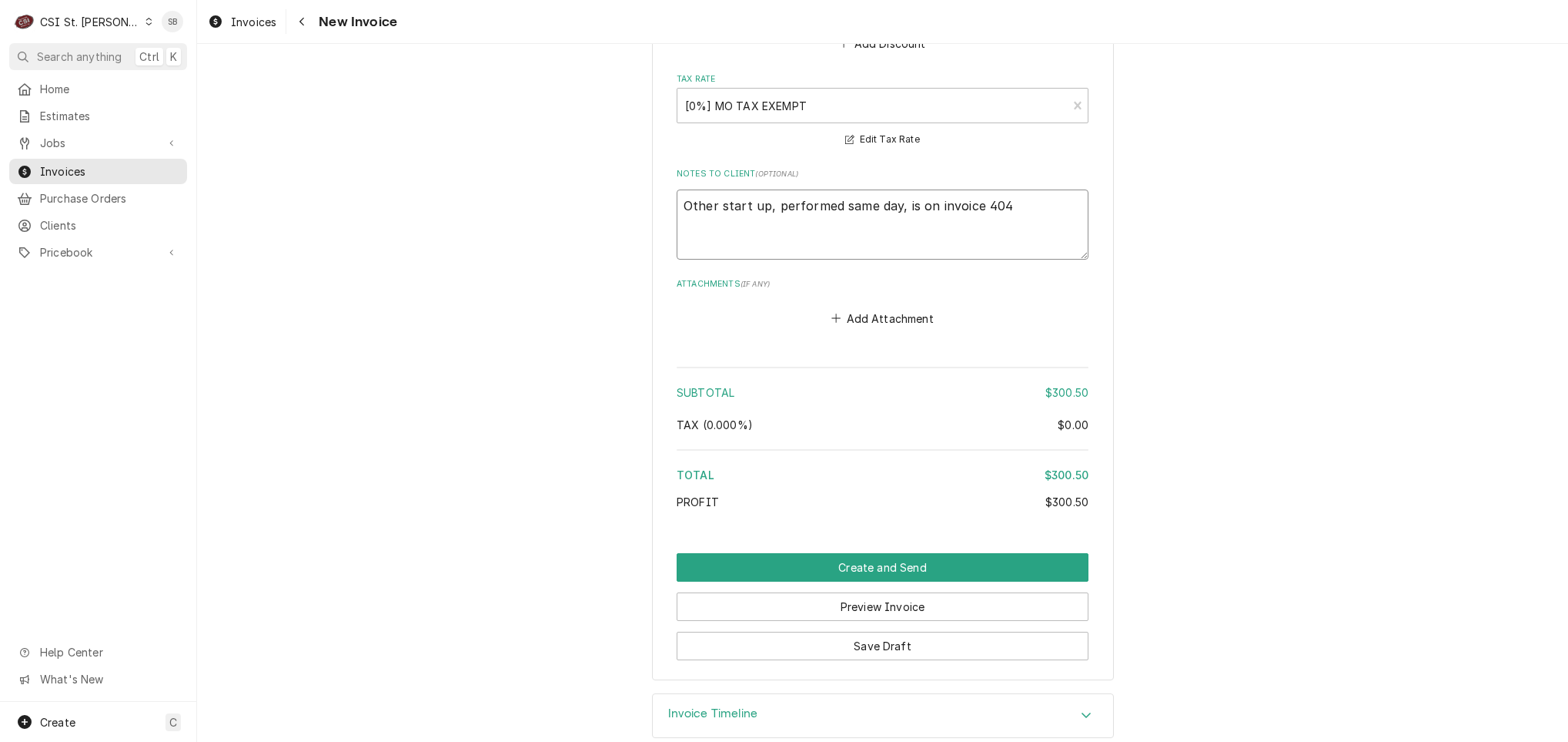
type textarea "Other start up, performed same day, is on invoice 40"
type textarea "x"
type textarea "Other start up, performed same day, is on invoice 404"
type textarea "x"
type textarea "Other start up, performed same day, is on invoice 4045"
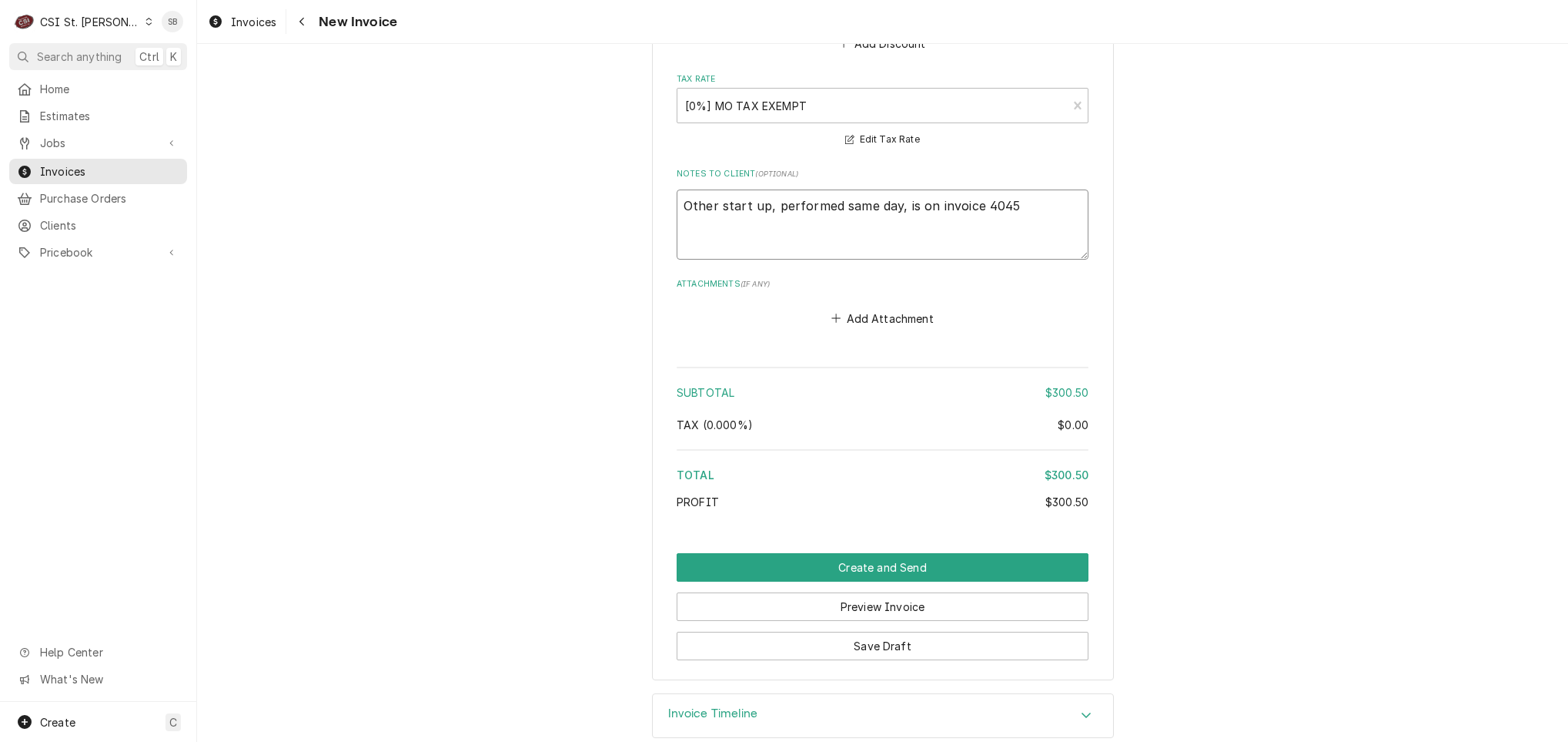
type textarea "x"
type textarea "Other start up, performed same day, is on invoice 40456"
type textarea "x"
type textarea "Other start up, performed same day, is on invoice 404561"
click at [963, 654] on button "Save Draft" at bounding box center [882, 646] width 412 height 29
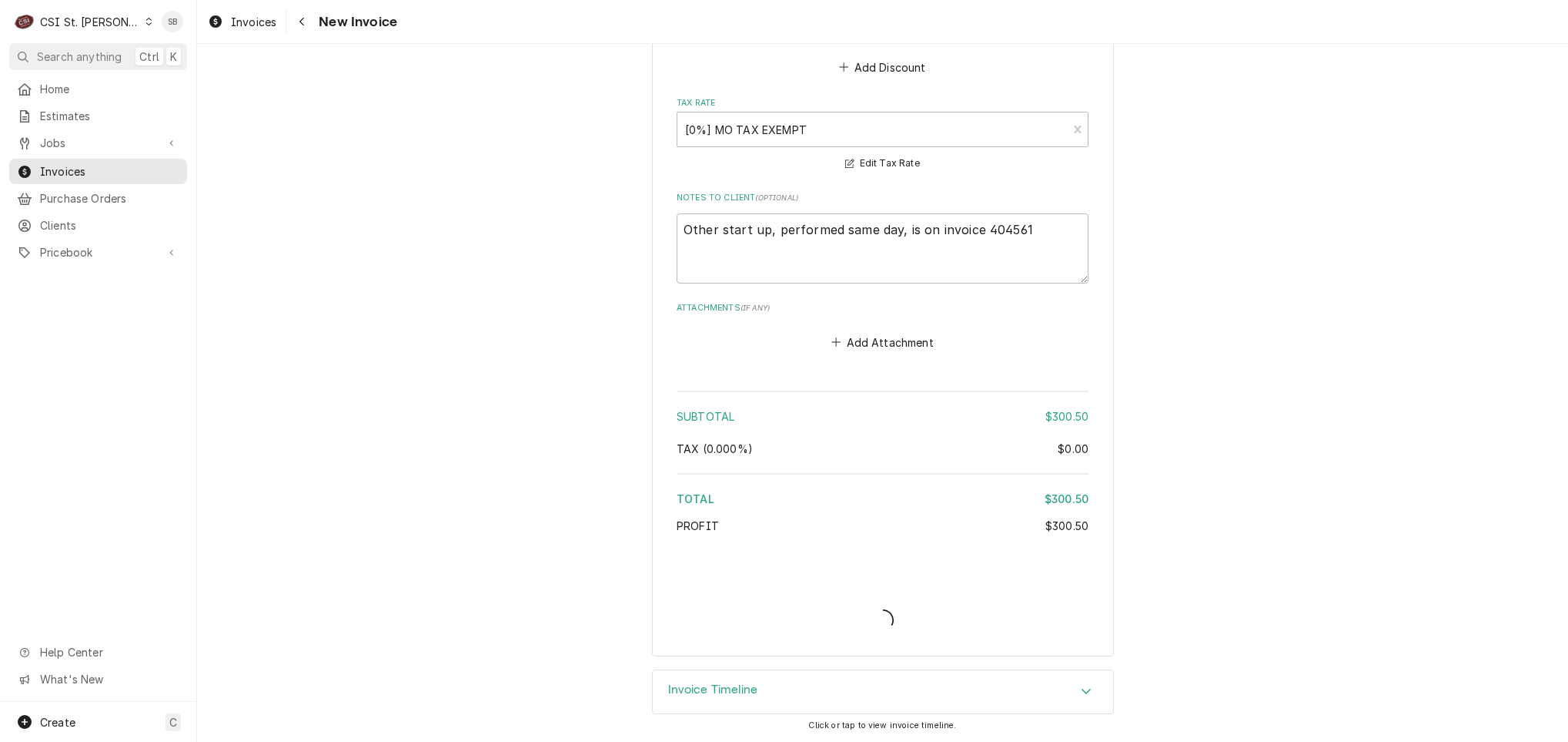
scroll to position [2096, 0]
type textarea "x"
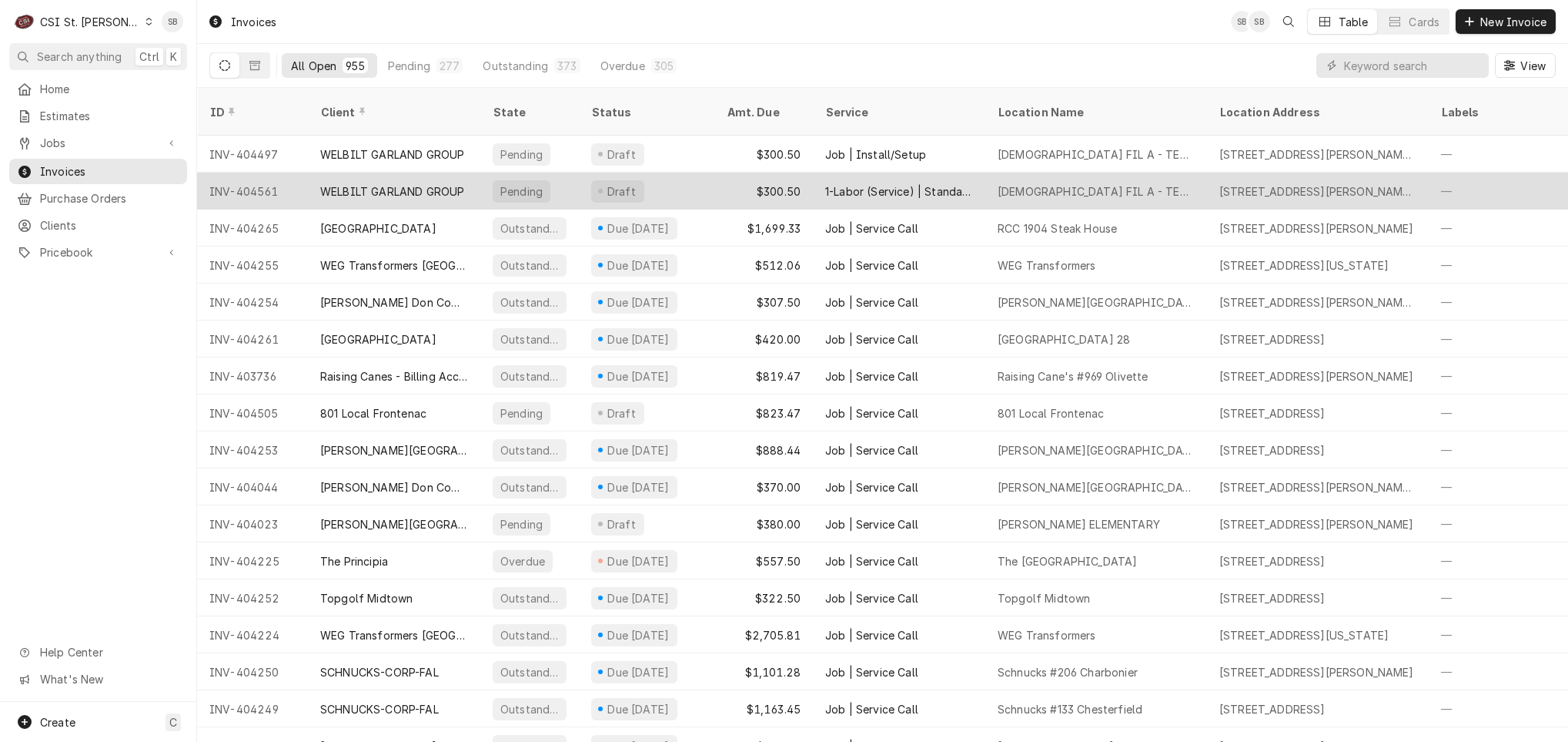
click at [435, 183] on div "WELBILT GARLAND GROUP" at bounding box center [392, 192] width 144 height 16
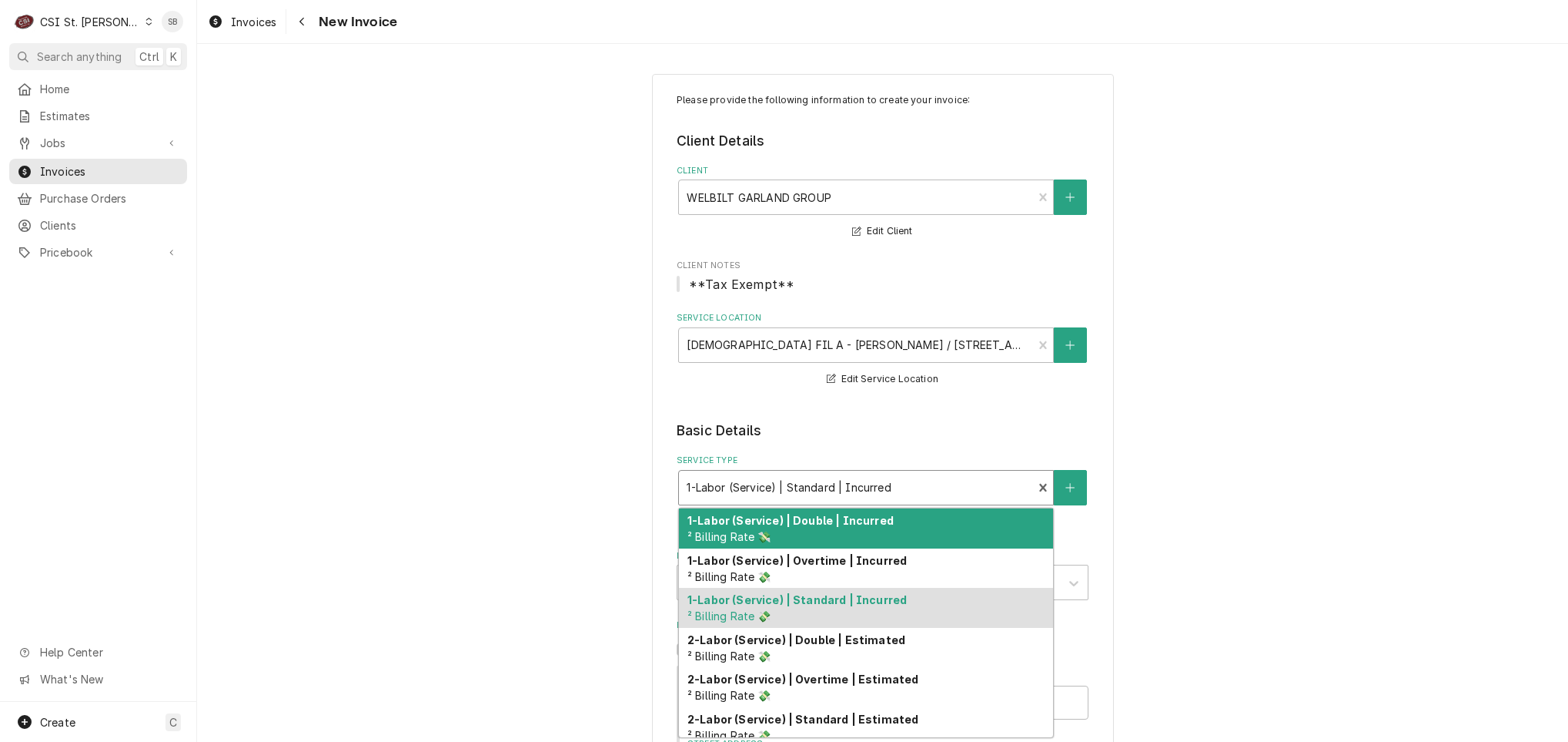
click at [790, 478] on div "Service Type" at bounding box center [855, 487] width 338 height 28
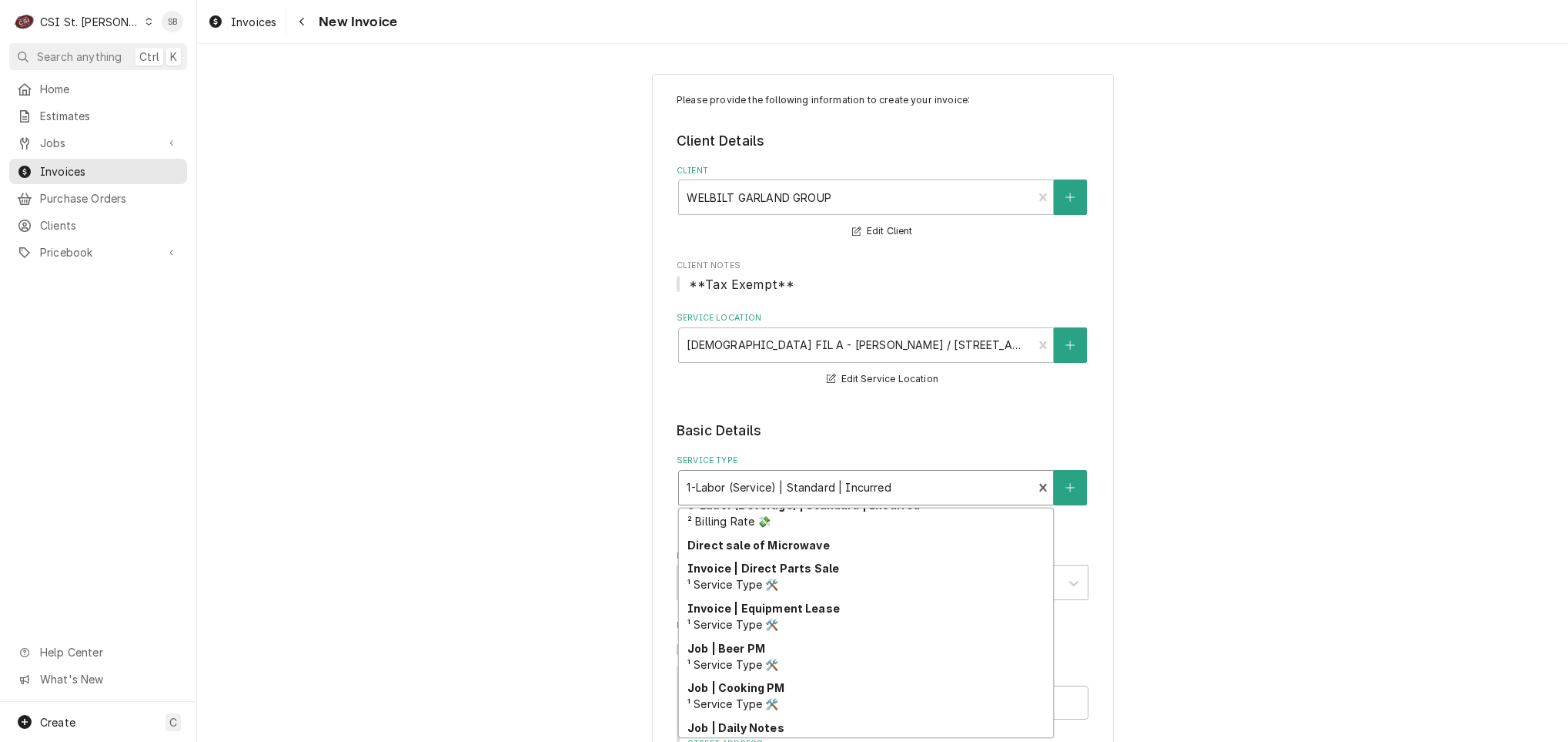
scroll to position [507, 0]
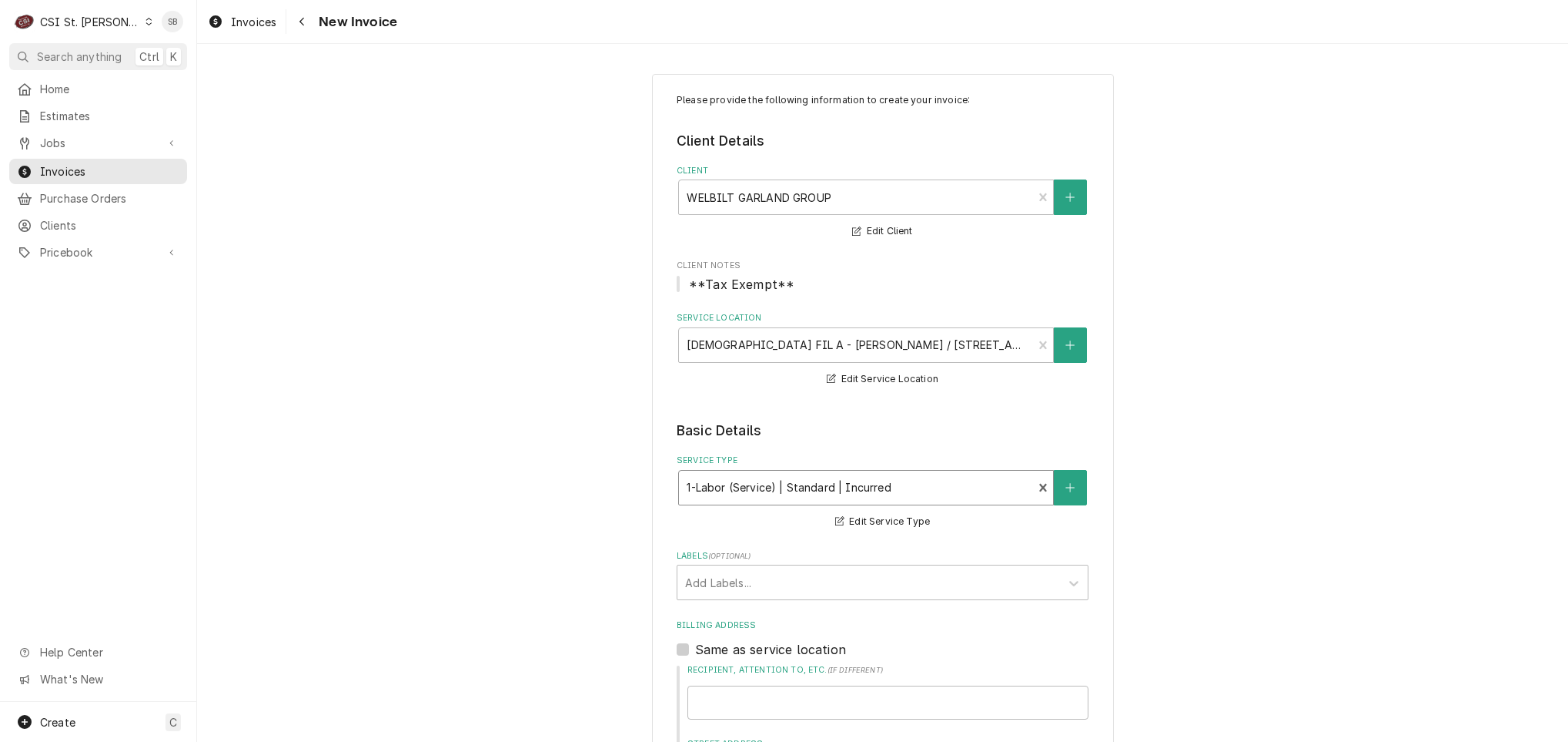
click at [901, 497] on div "Service Type" at bounding box center [855, 487] width 338 height 28
type textarea "x"
type input "I"
type textarea "x"
type input "In"
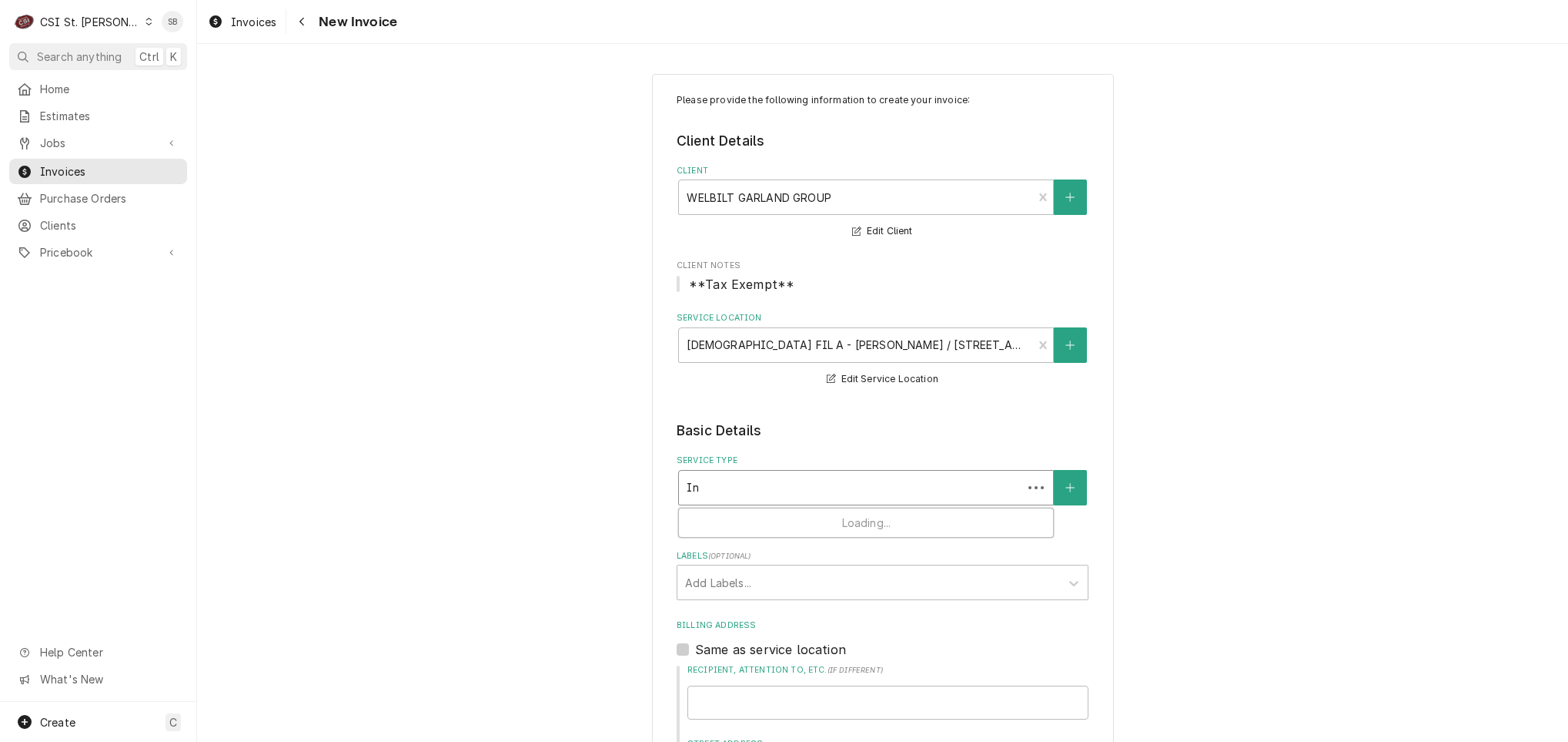
type textarea "x"
type input "Ins"
type textarea "x"
type input "Inst"
type textarea "x"
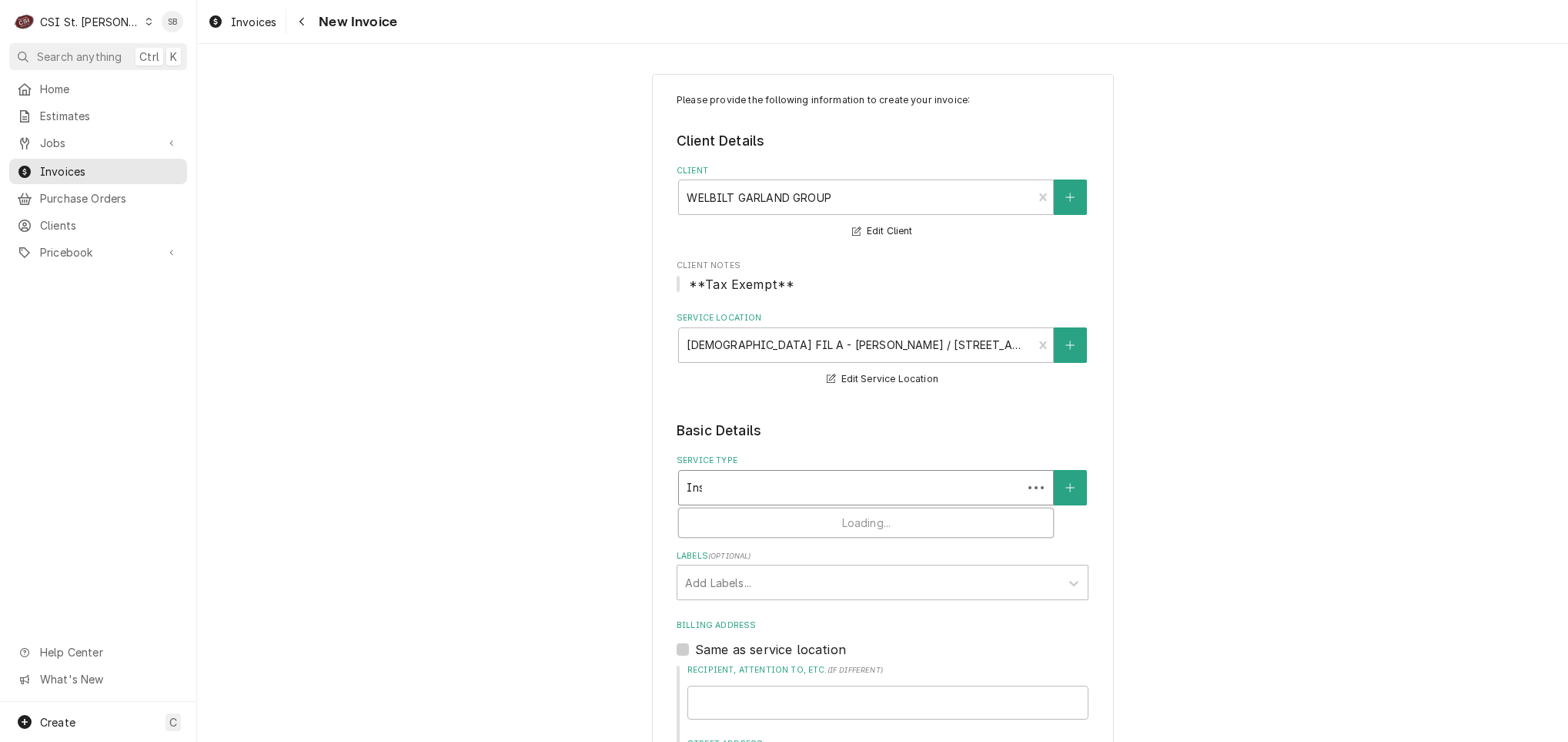
type input "Insta"
type textarea "x"
type input "Instal"
type textarea "x"
type input "Install"
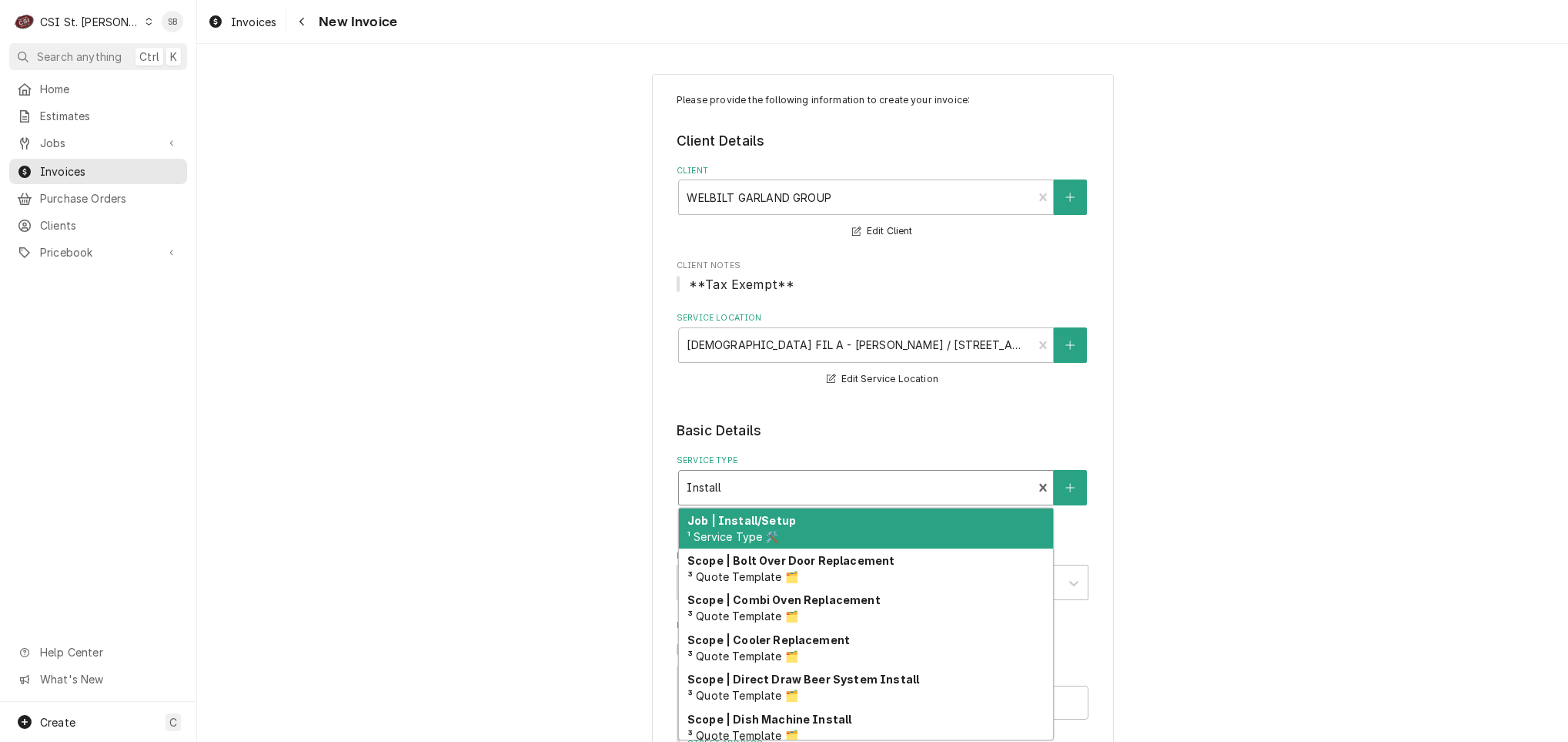
click at [887, 525] on div "Job | Install/Setup ¹ Service Type 🛠️" at bounding box center [866, 529] width 374 height 40
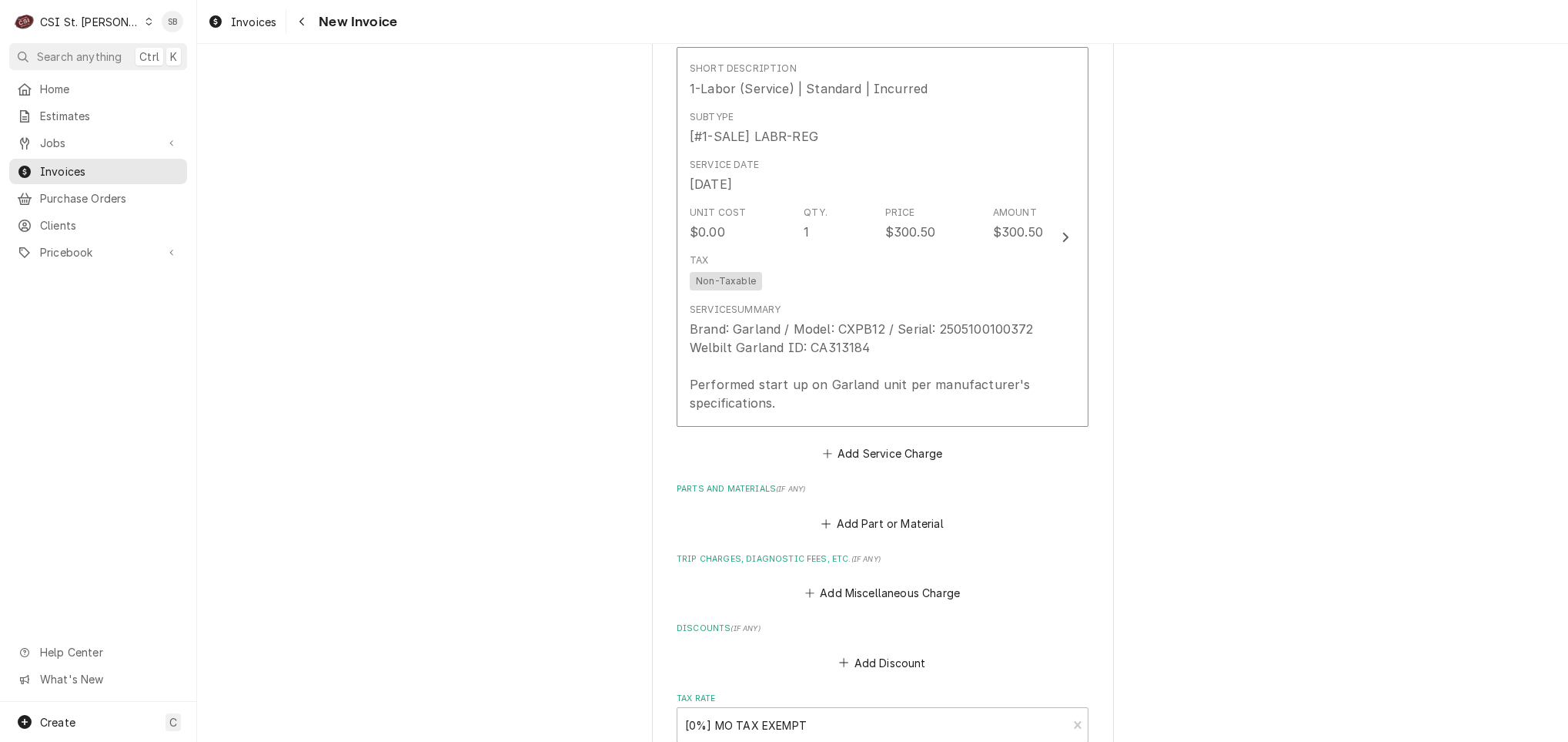
scroll to position [1921, 0]
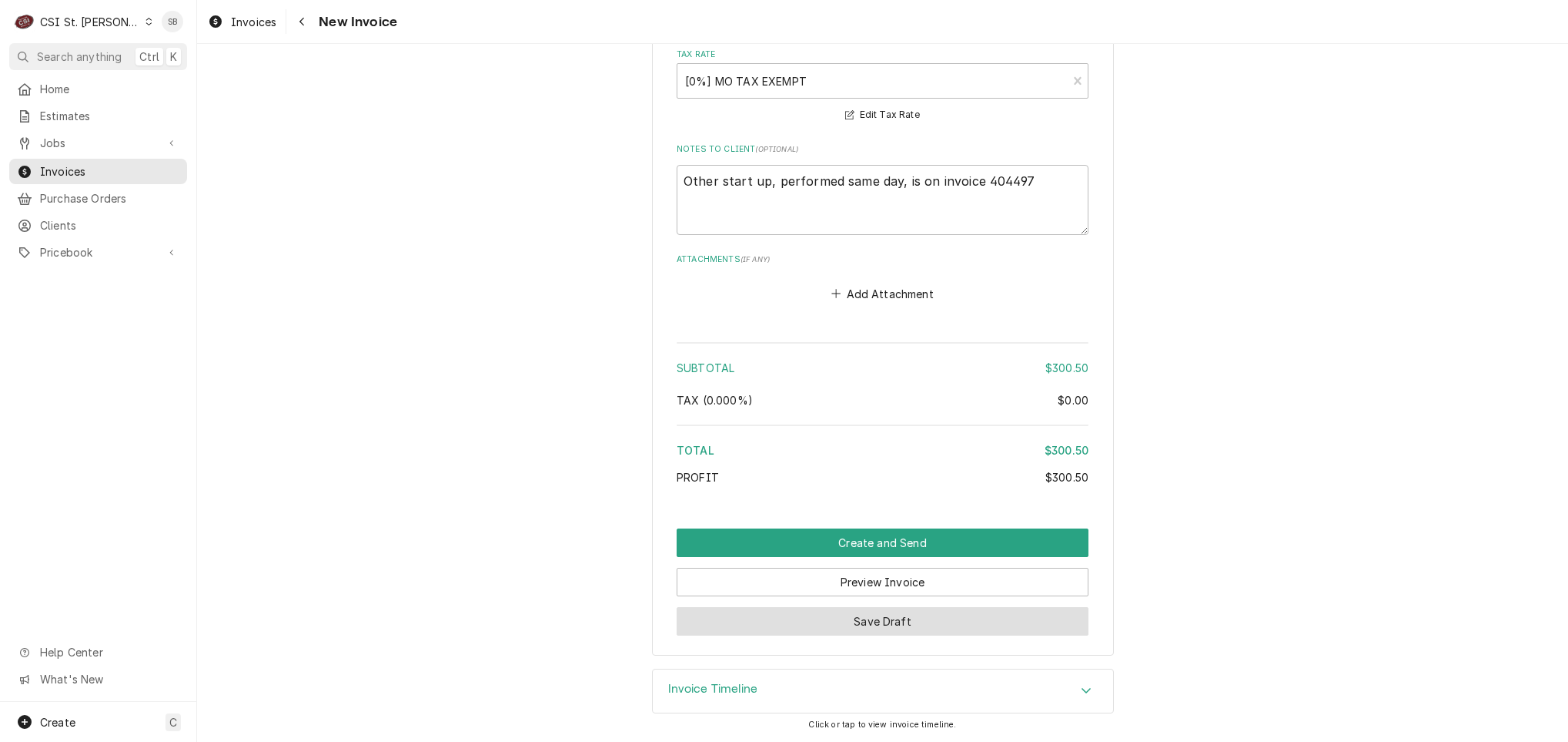
click at [1003, 618] on button "Save Draft" at bounding box center [882, 622] width 412 height 29
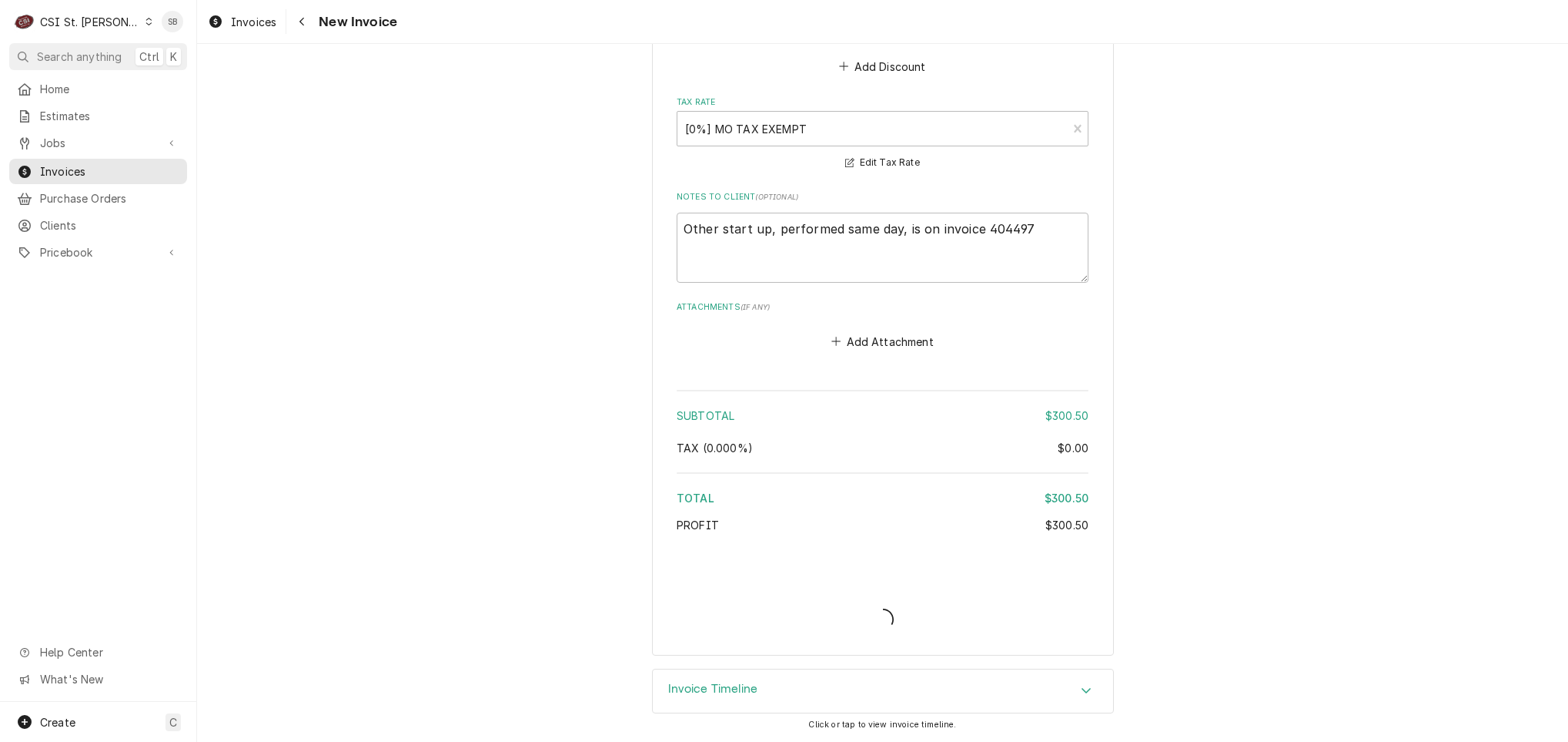
scroll to position [1872, 0]
type textarea "x"
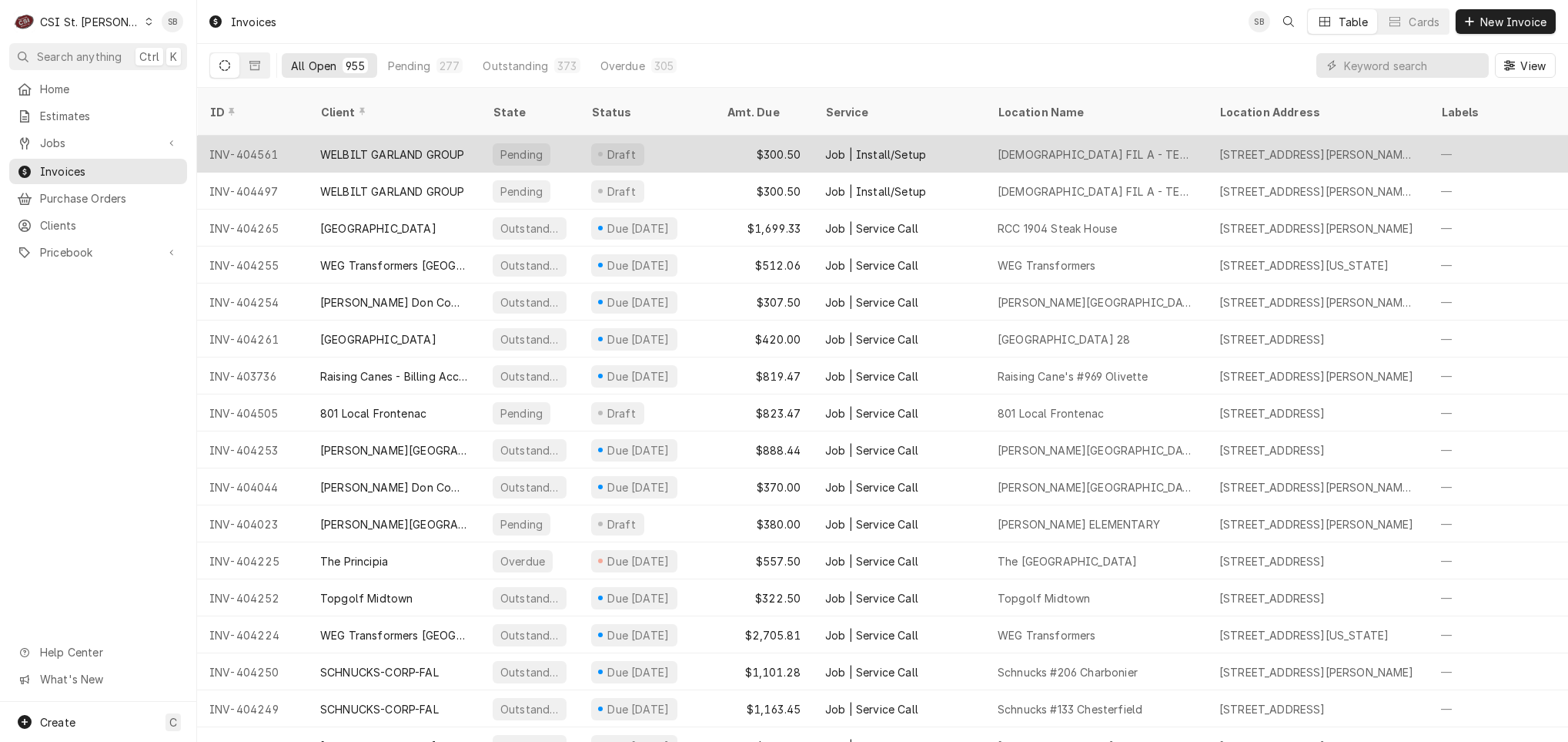
click at [449, 146] on div "WELBILT GARLAND GROUP" at bounding box center [392, 155] width 144 height 16
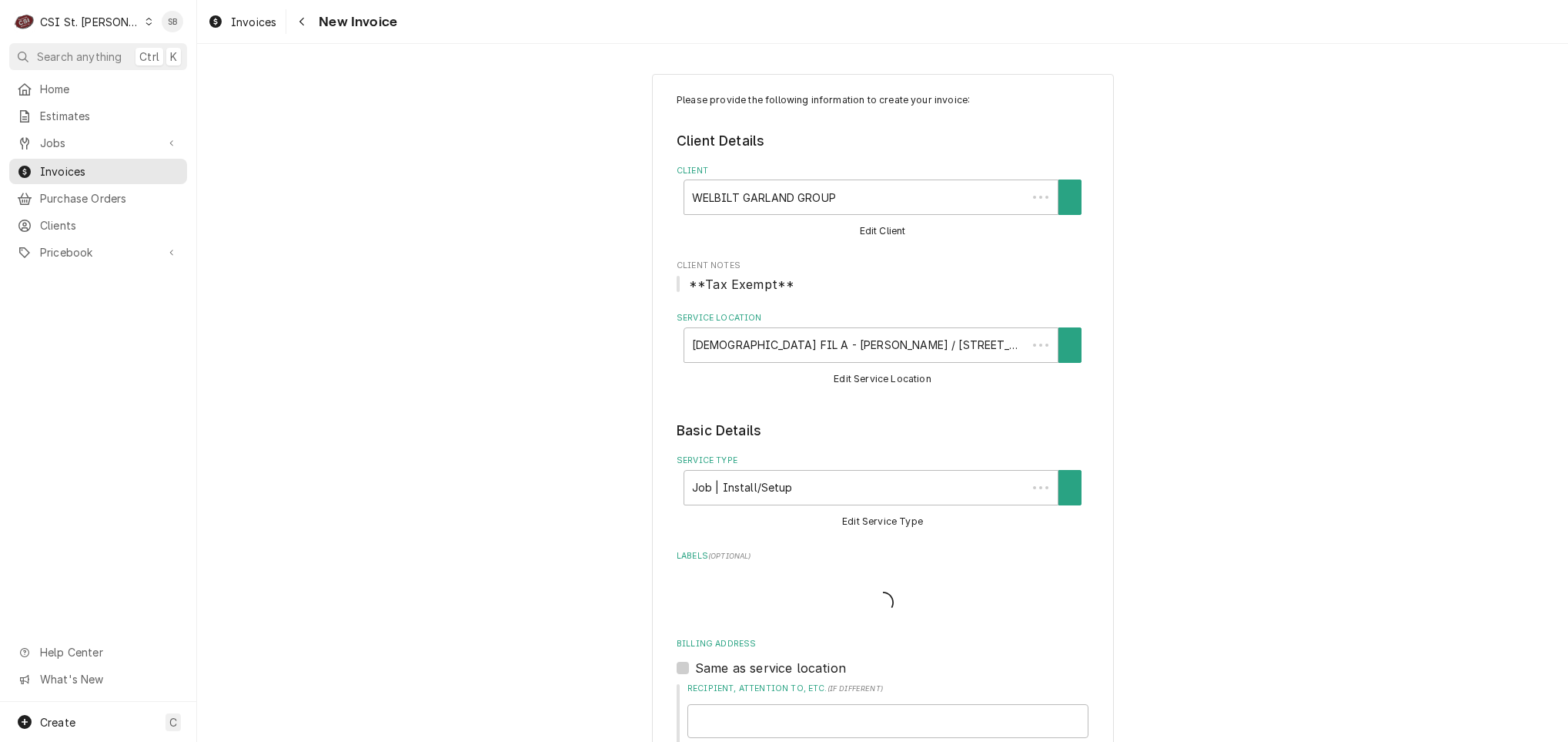
type textarea "x"
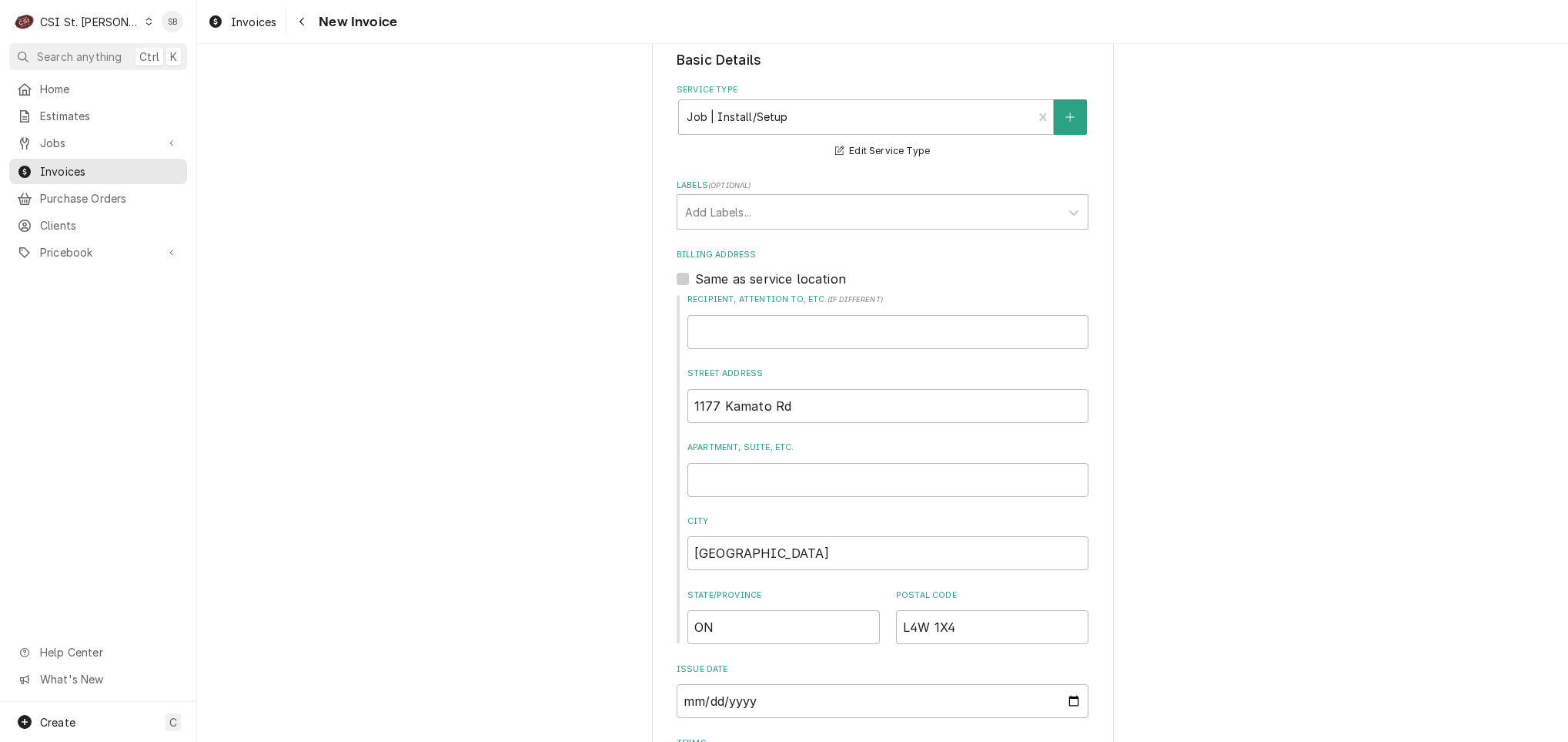
scroll to position [75, 0]
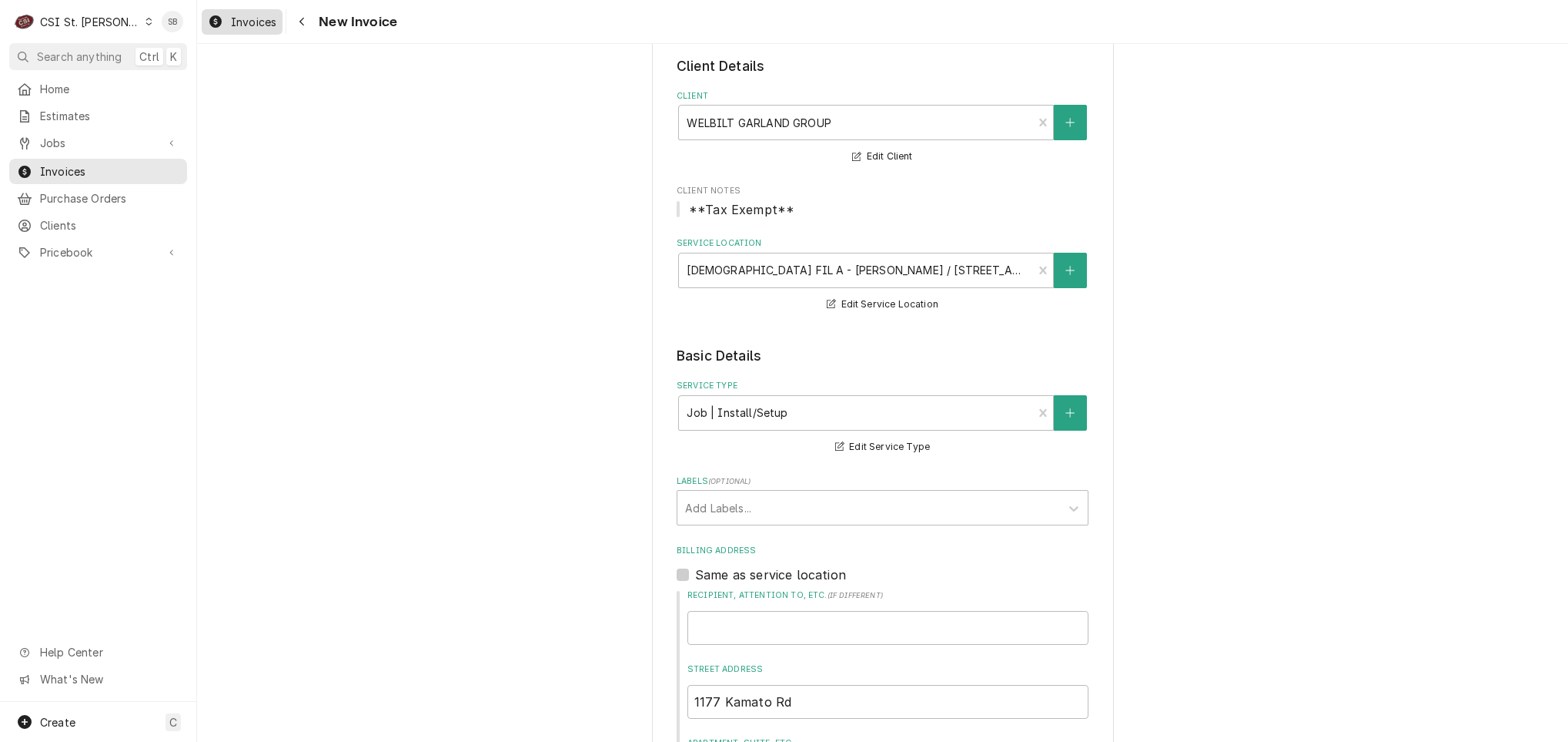
click at [270, 17] on span "Invoices" at bounding box center [254, 22] width 45 height 16
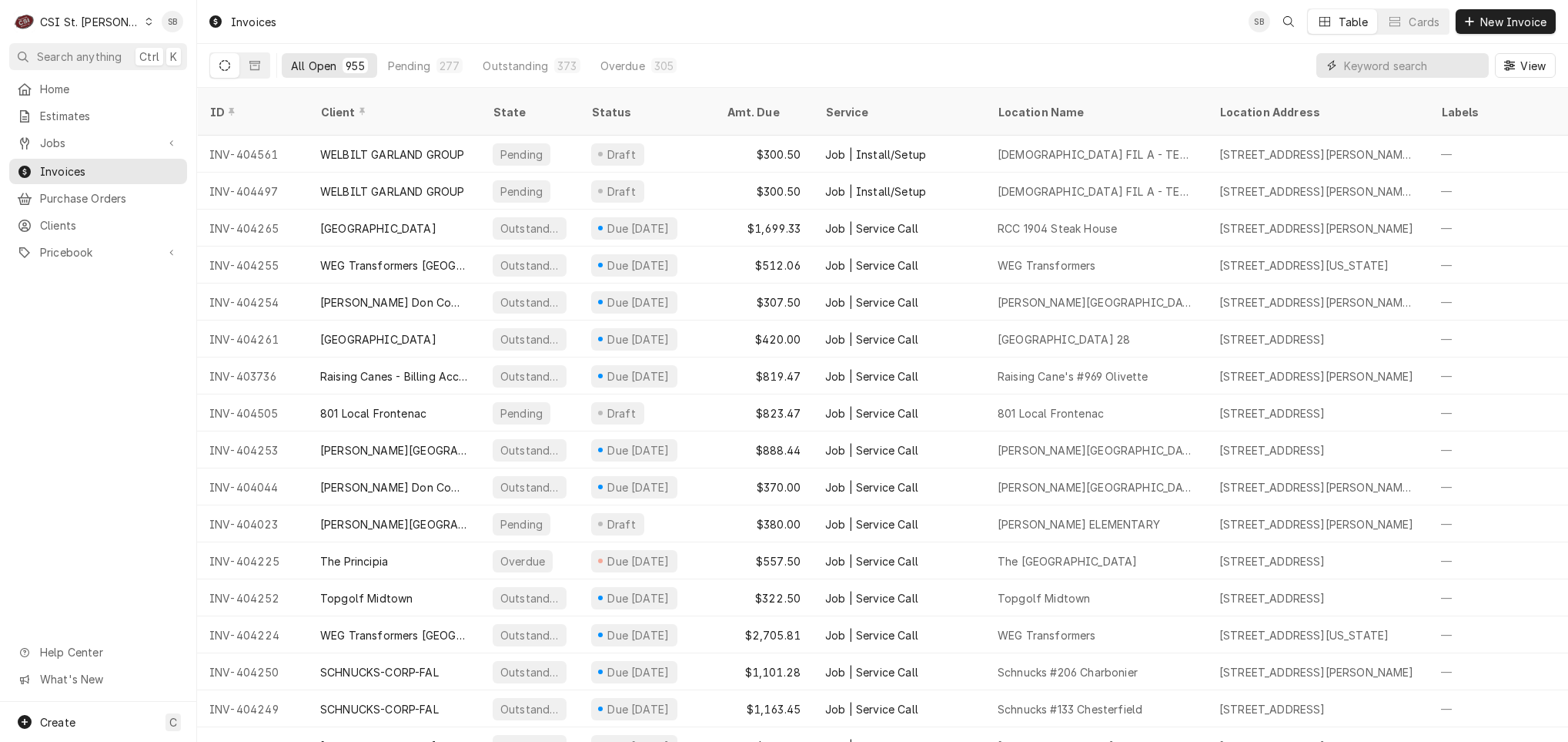
click at [1395, 72] on input "Dynamic Content Wrapper" at bounding box center [1413, 65] width 137 height 24
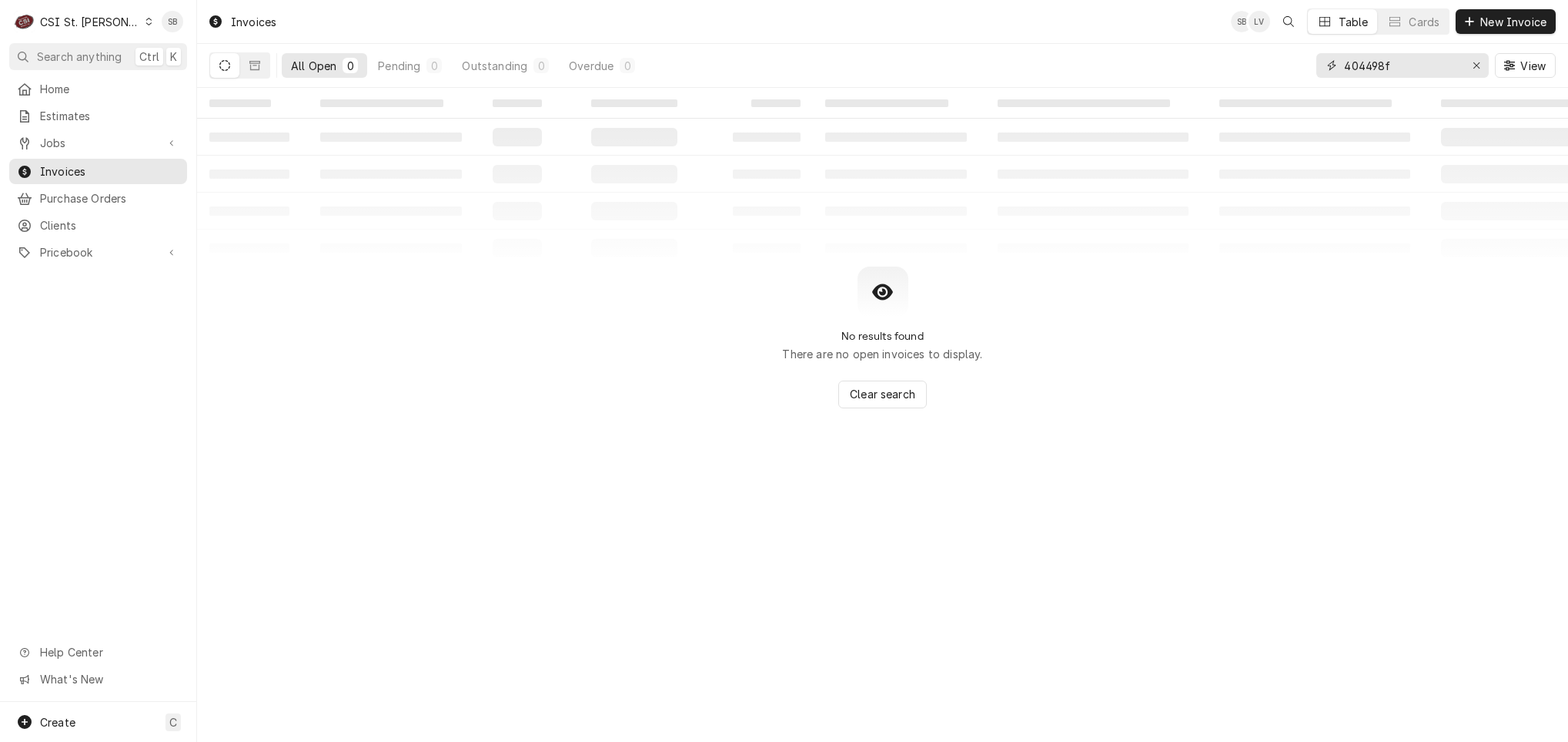
type input "404498"
